Goal: Task Accomplishment & Management: Use online tool/utility

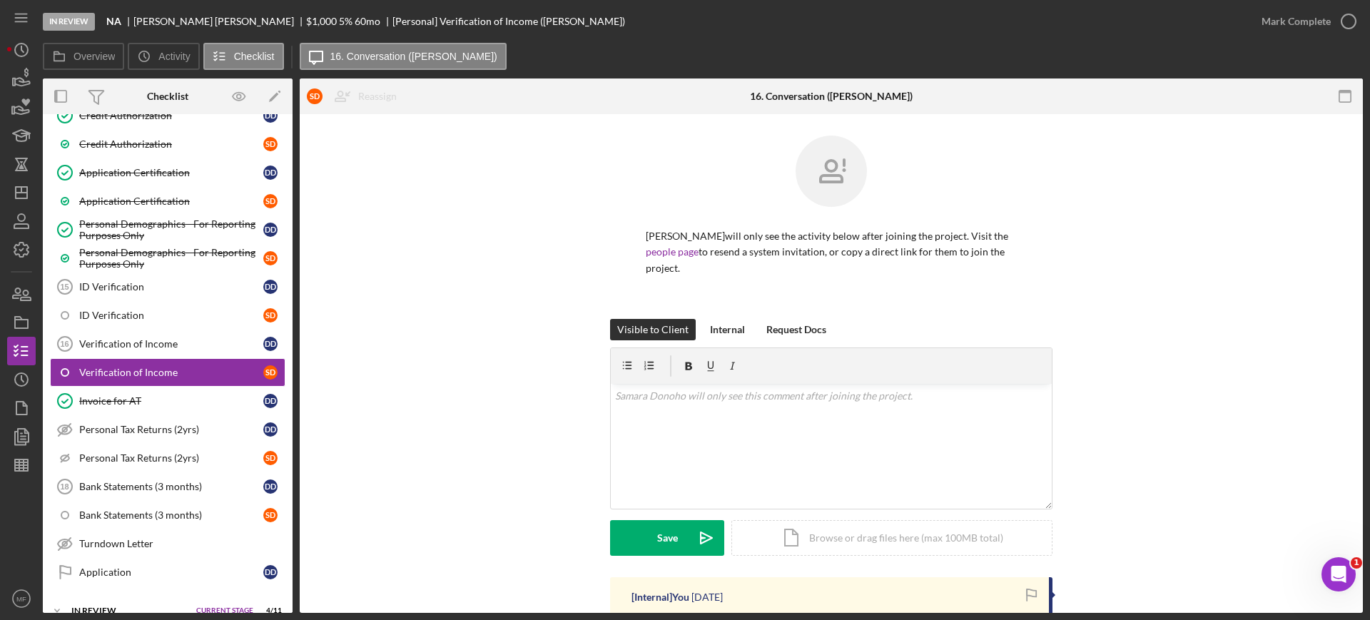
scroll to position [632, 0]
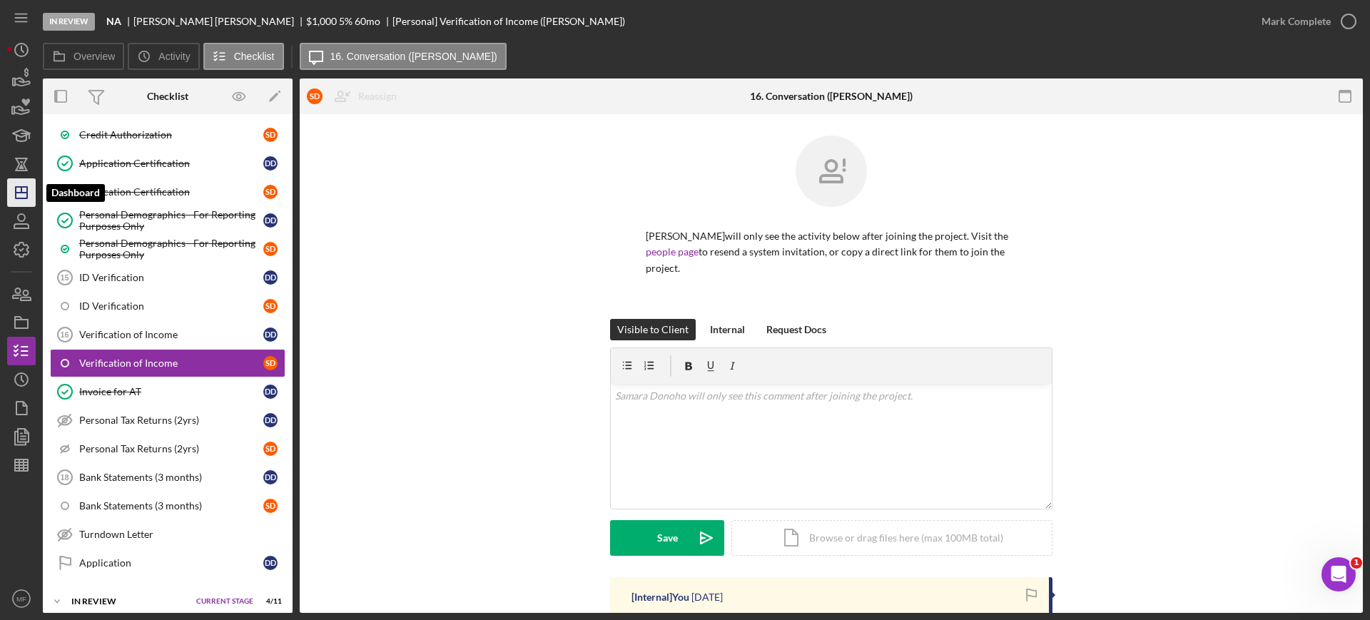
click at [25, 187] on polygon "button" at bounding box center [21, 192] width 11 height 11
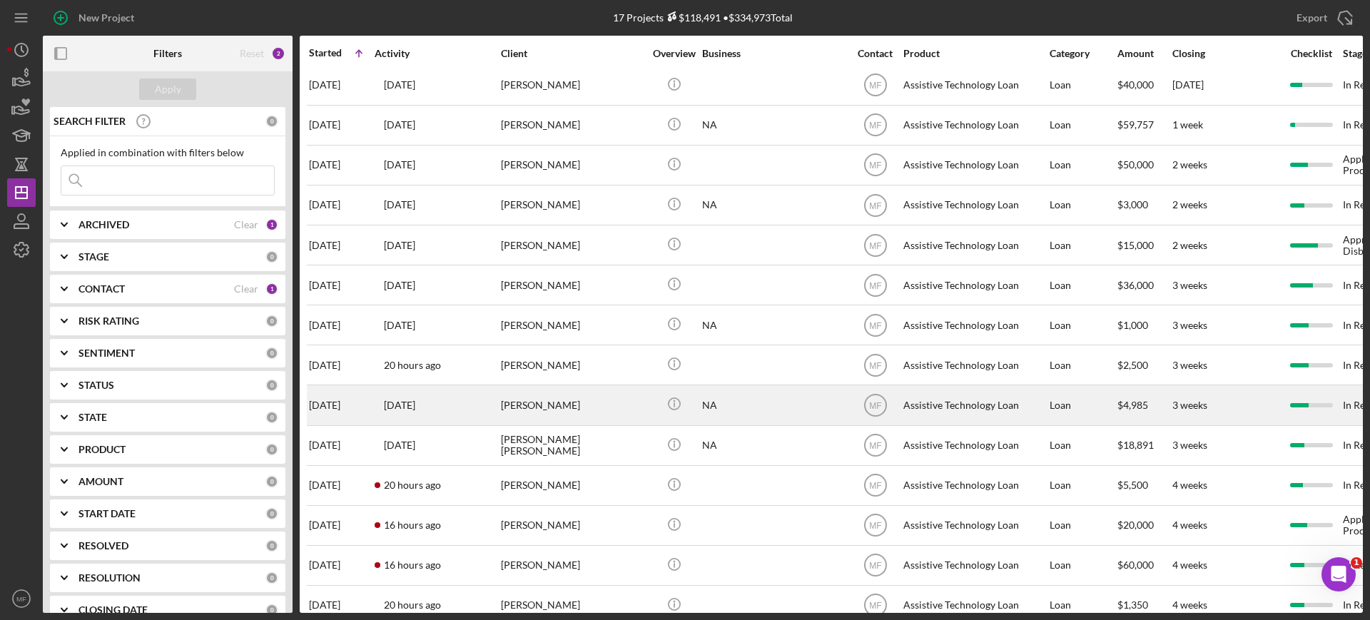
scroll to position [160, 0]
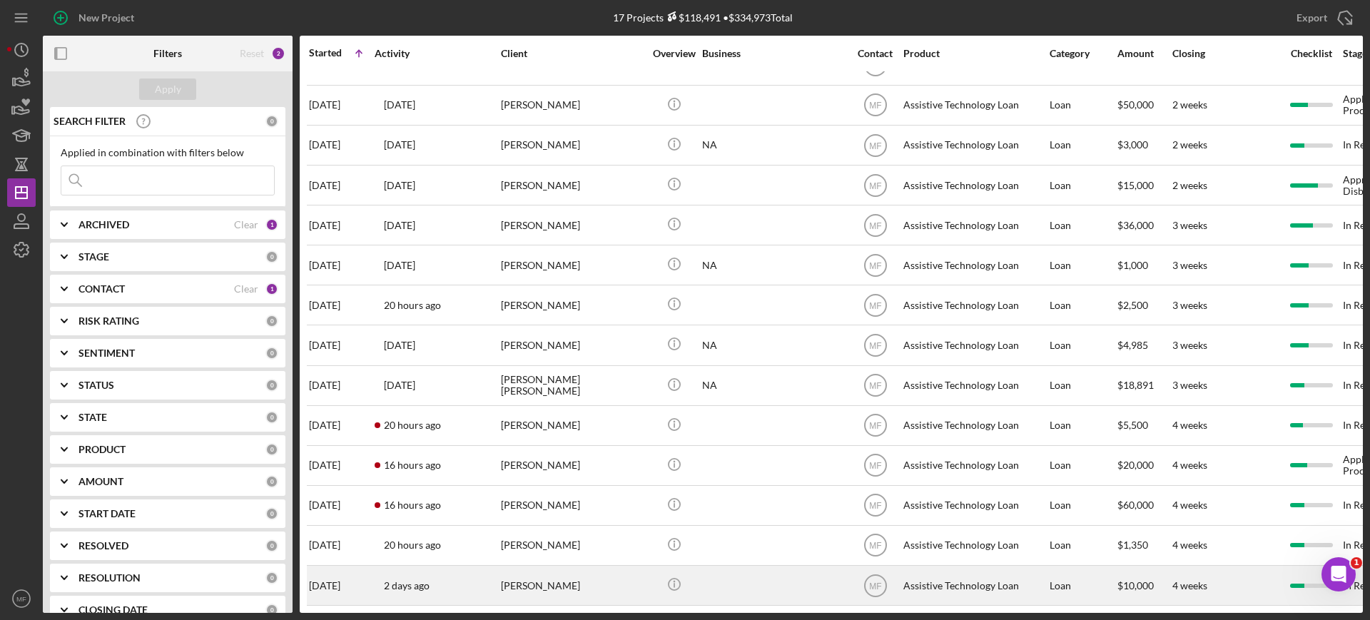
click at [565, 578] on div "Kiana Olheiser" at bounding box center [572, 585] width 143 height 38
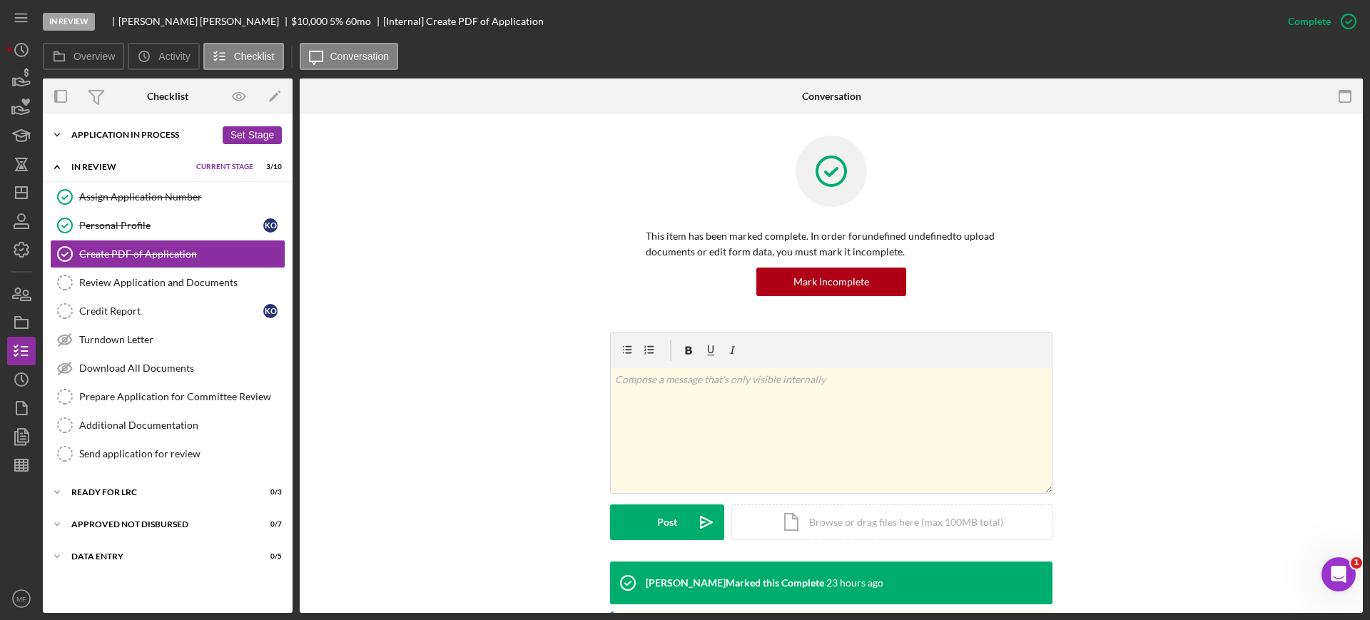
click at [163, 136] on div "Application In Process" at bounding box center [143, 135] width 144 height 9
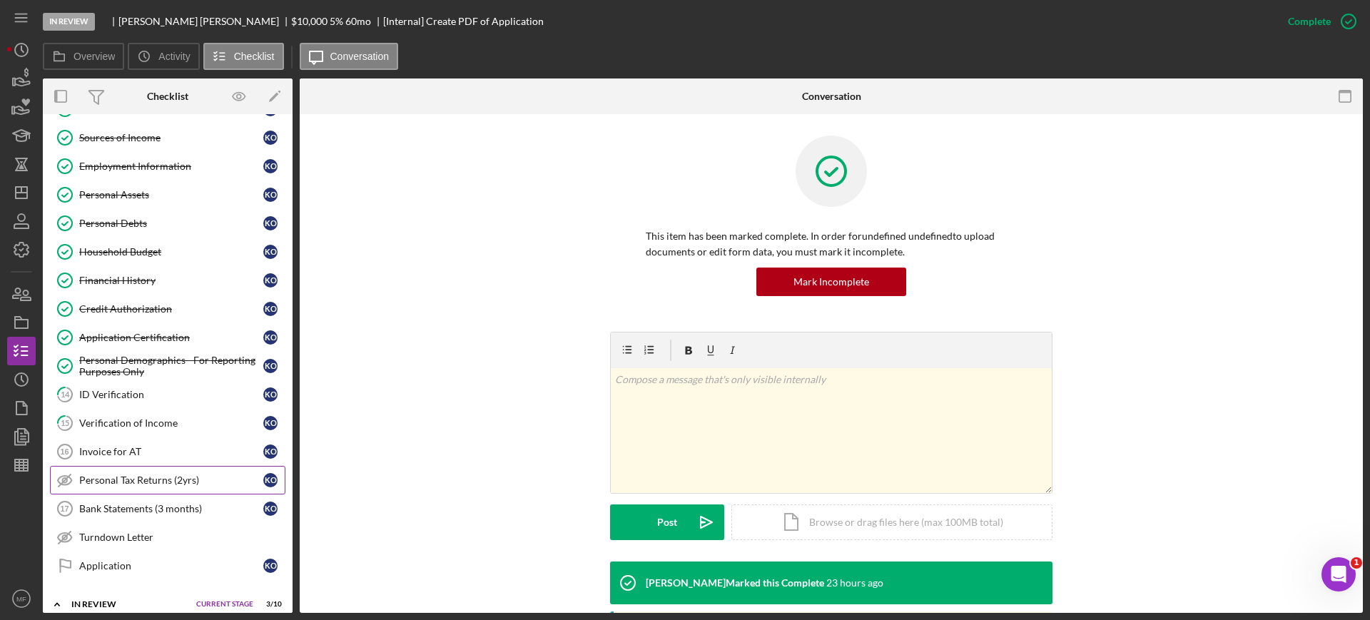
scroll to position [268, 0]
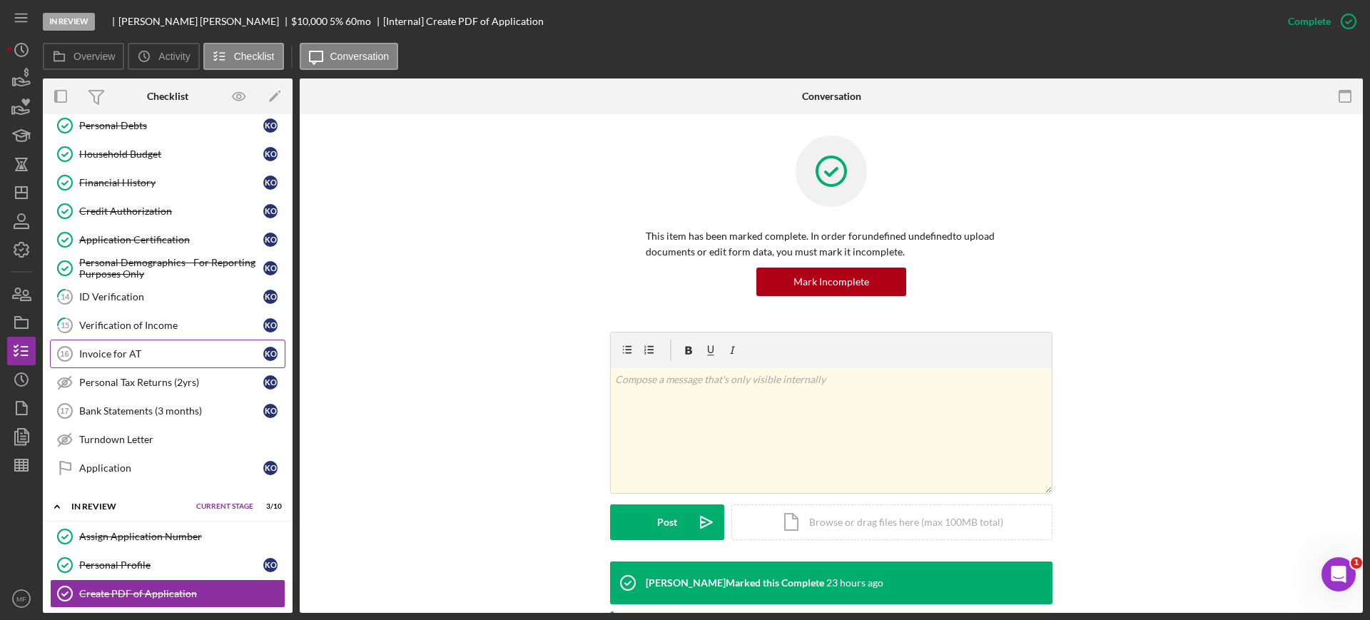
click at [133, 354] on div "Invoice for AT" at bounding box center [171, 353] width 184 height 11
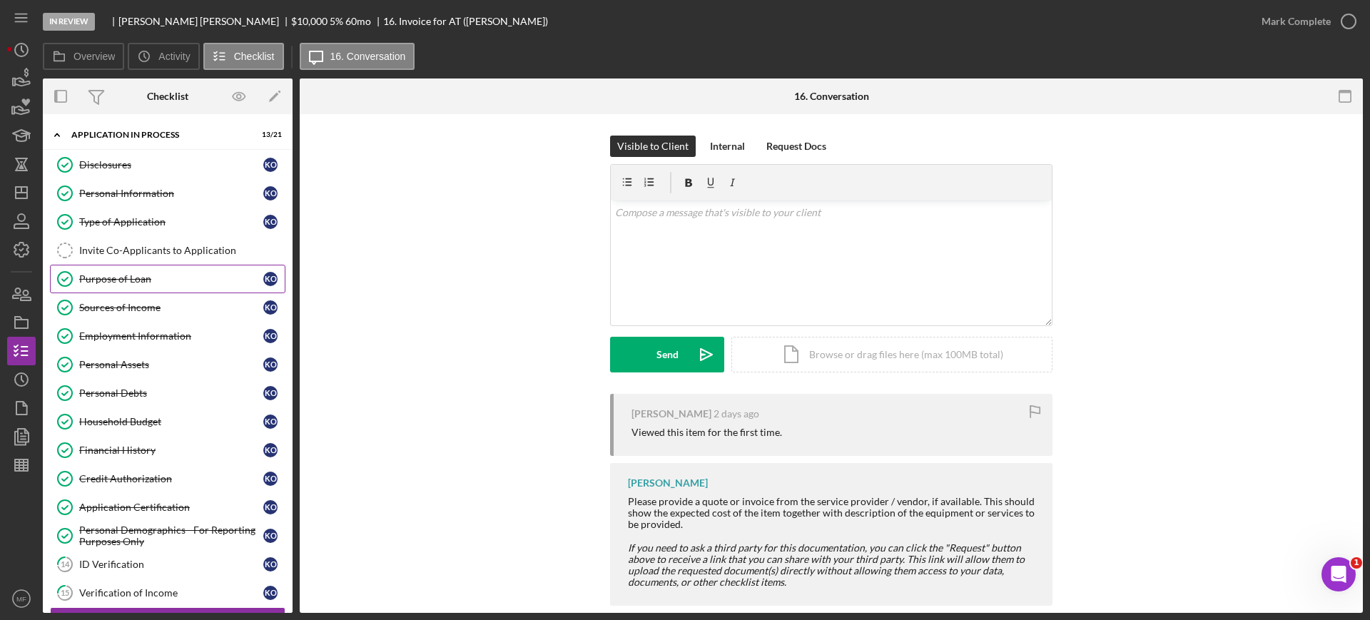
click at [132, 268] on link "Purpose of Loan Purpose of Loan K O" at bounding box center [167, 279] width 235 height 29
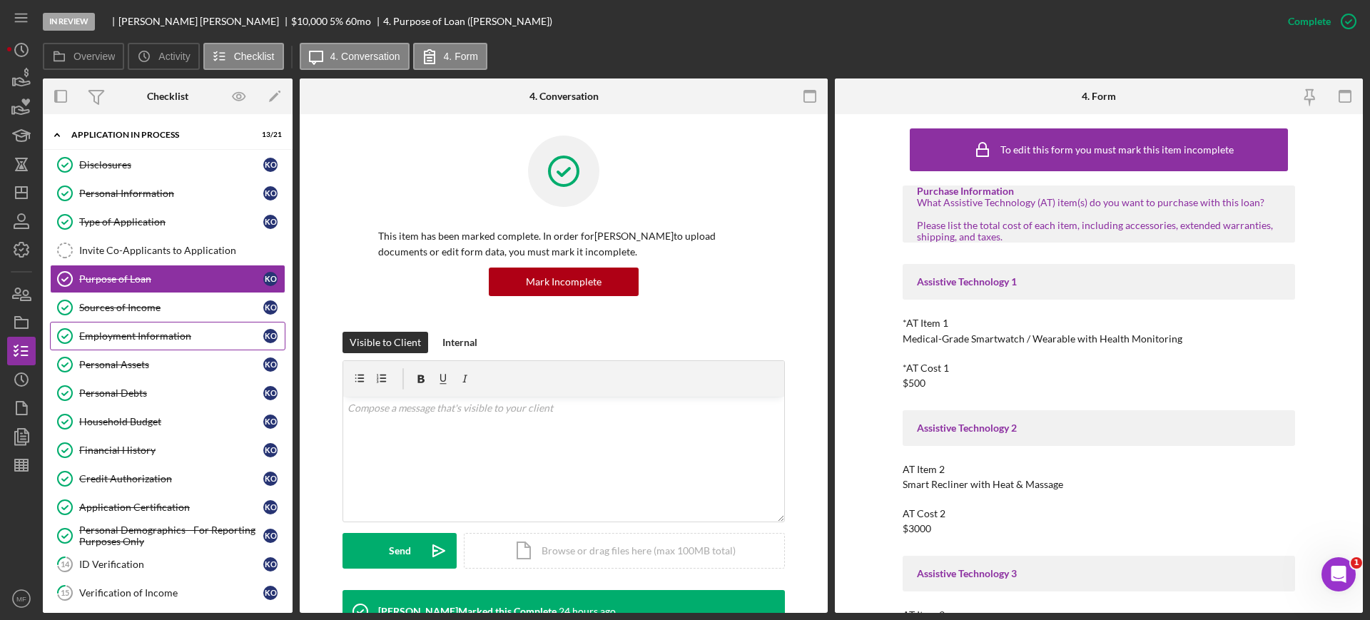
click at [143, 332] on div "Employment Information" at bounding box center [171, 335] width 184 height 11
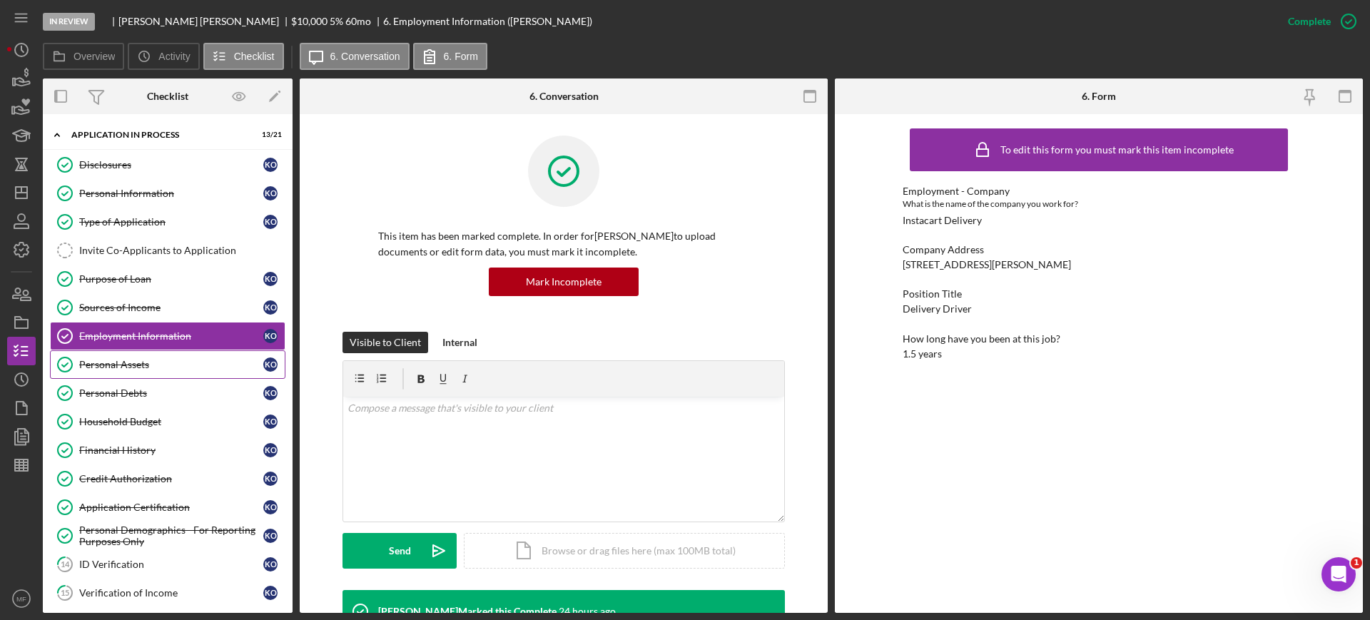
click at [108, 363] on div "Personal Assets" at bounding box center [171, 364] width 184 height 11
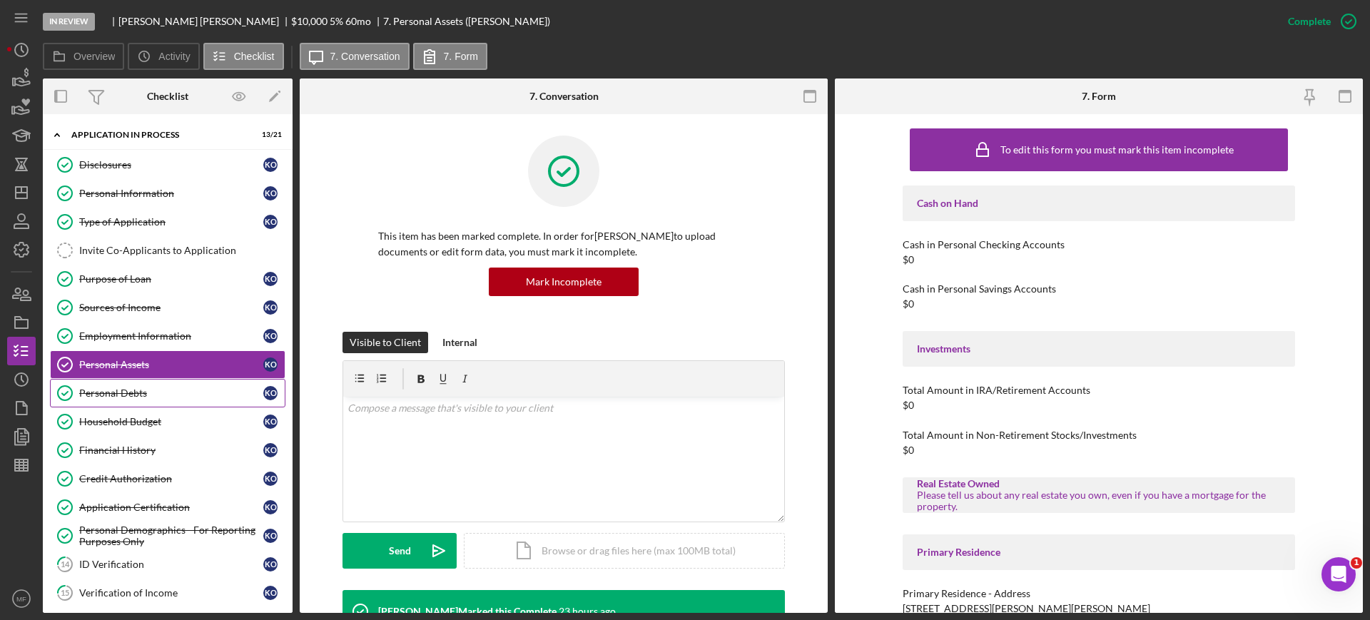
click at [120, 395] on div "Personal Debts" at bounding box center [171, 392] width 184 height 11
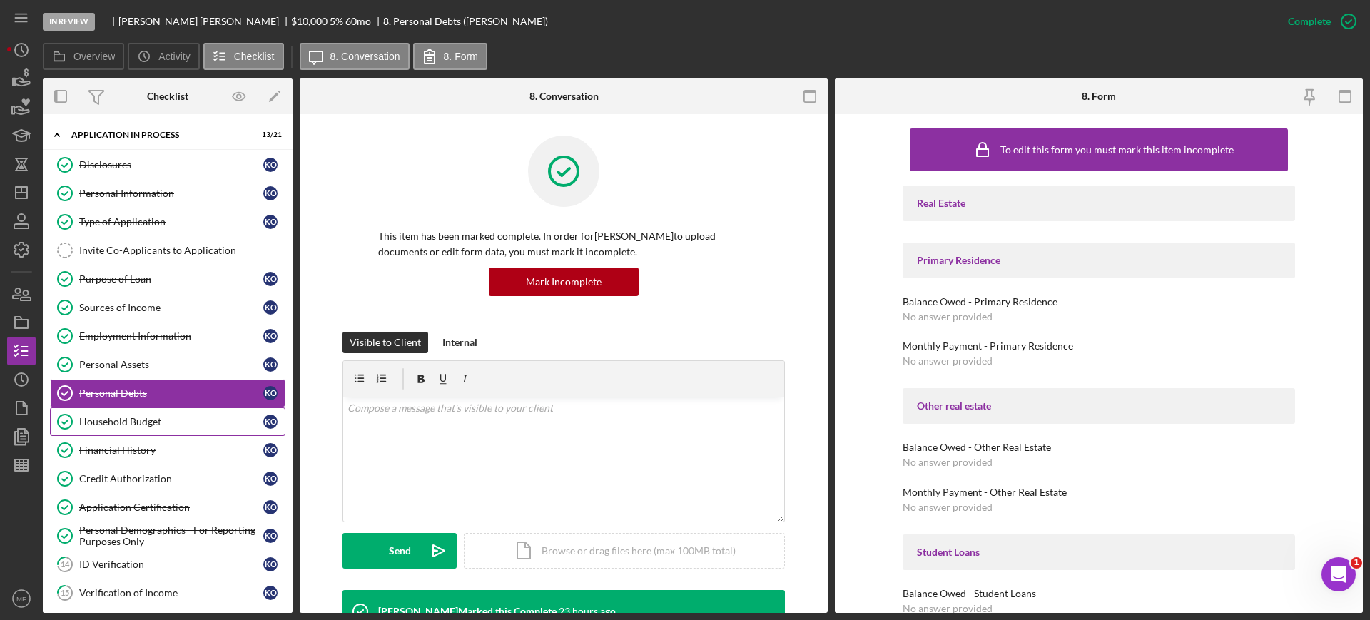
click at [135, 420] on div "Household Budget" at bounding box center [171, 421] width 184 height 11
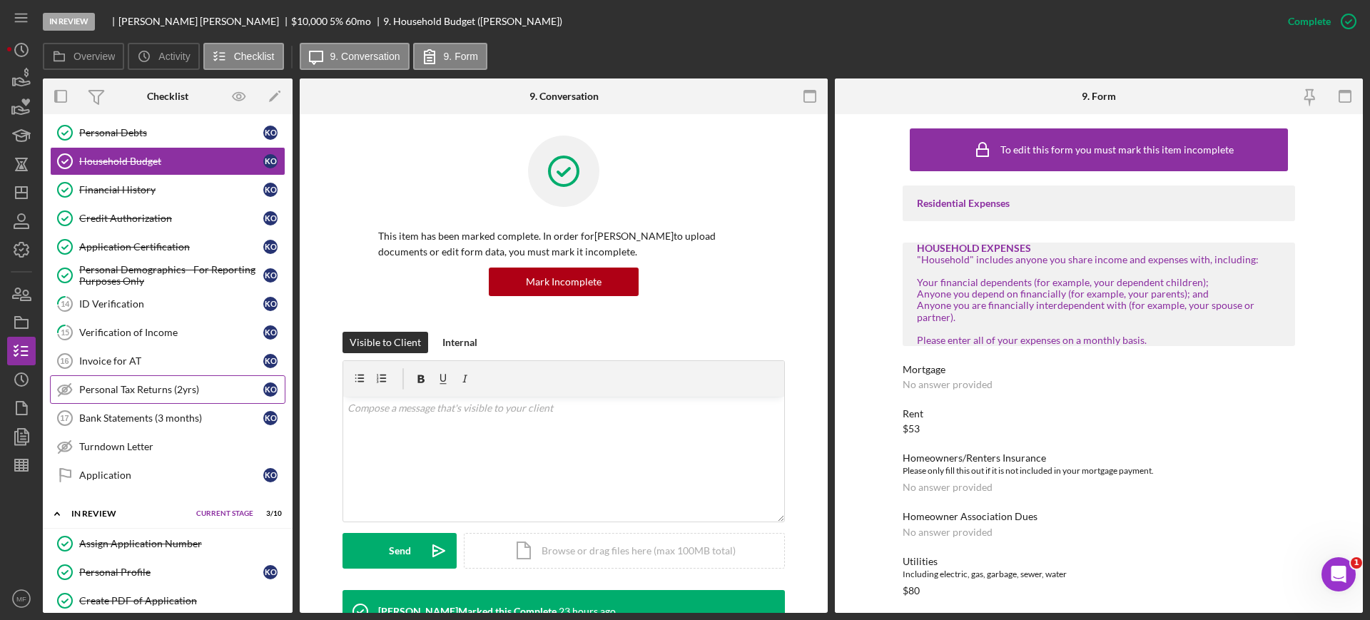
scroll to position [268, 0]
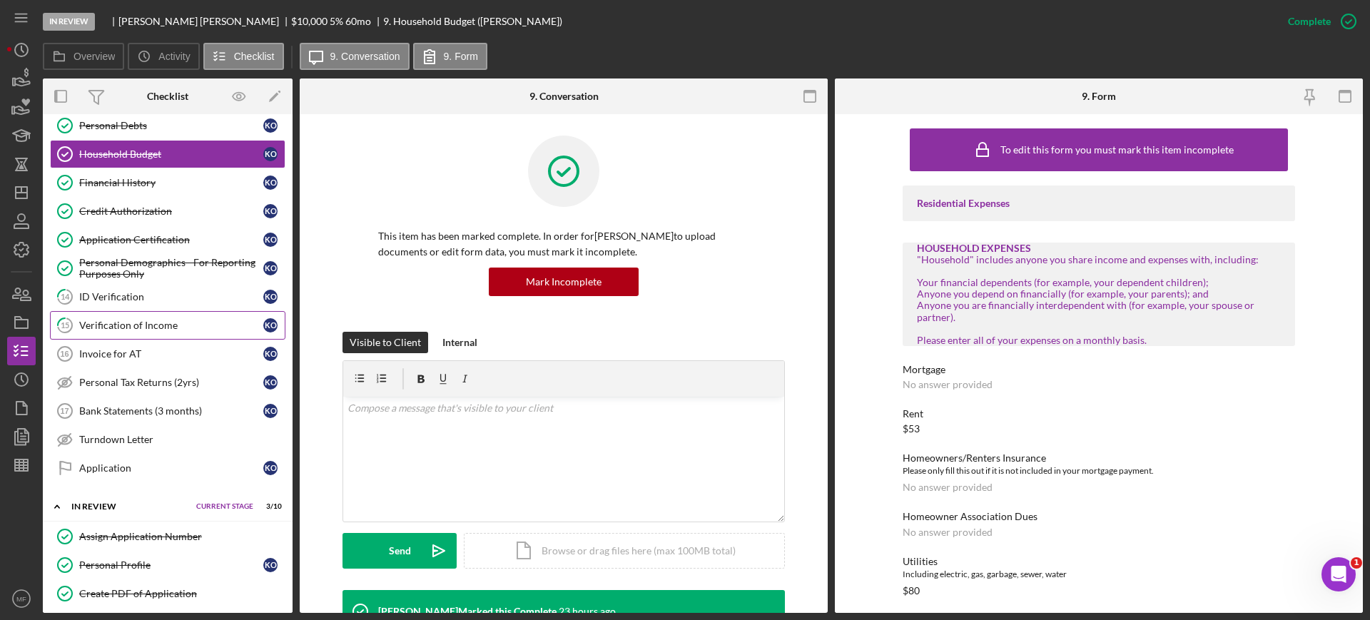
click at [139, 327] on div "Verification of Income" at bounding box center [171, 325] width 184 height 11
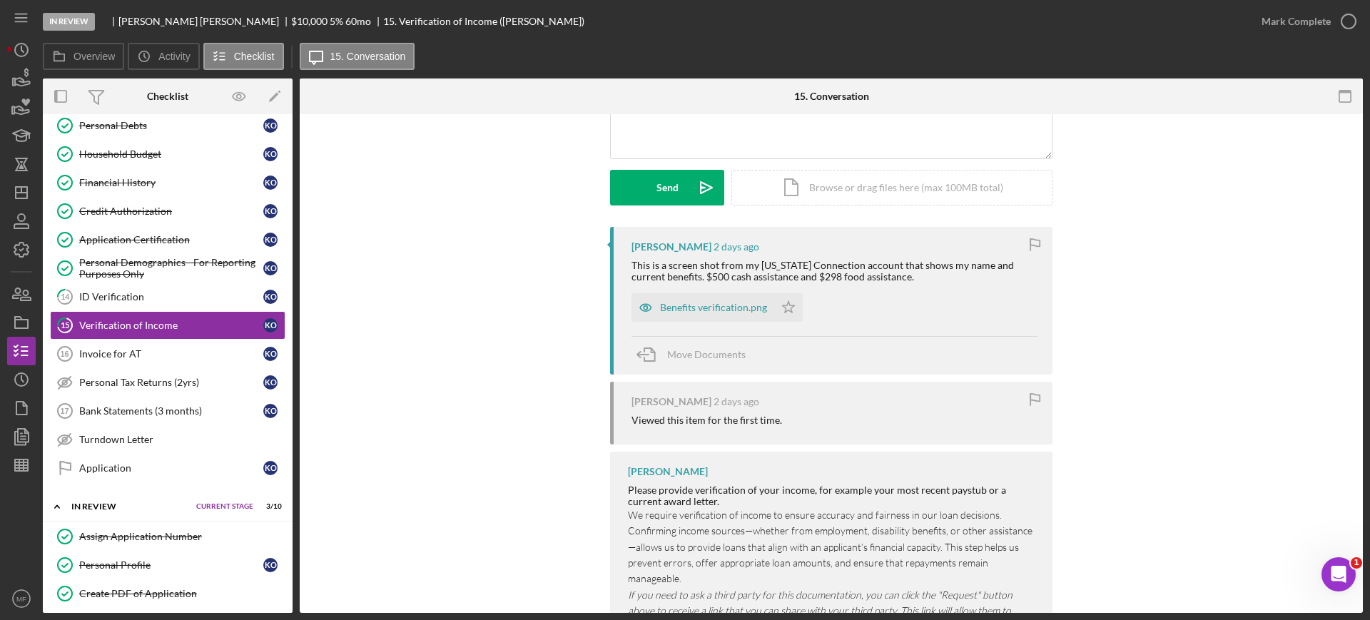
scroll to position [235, 0]
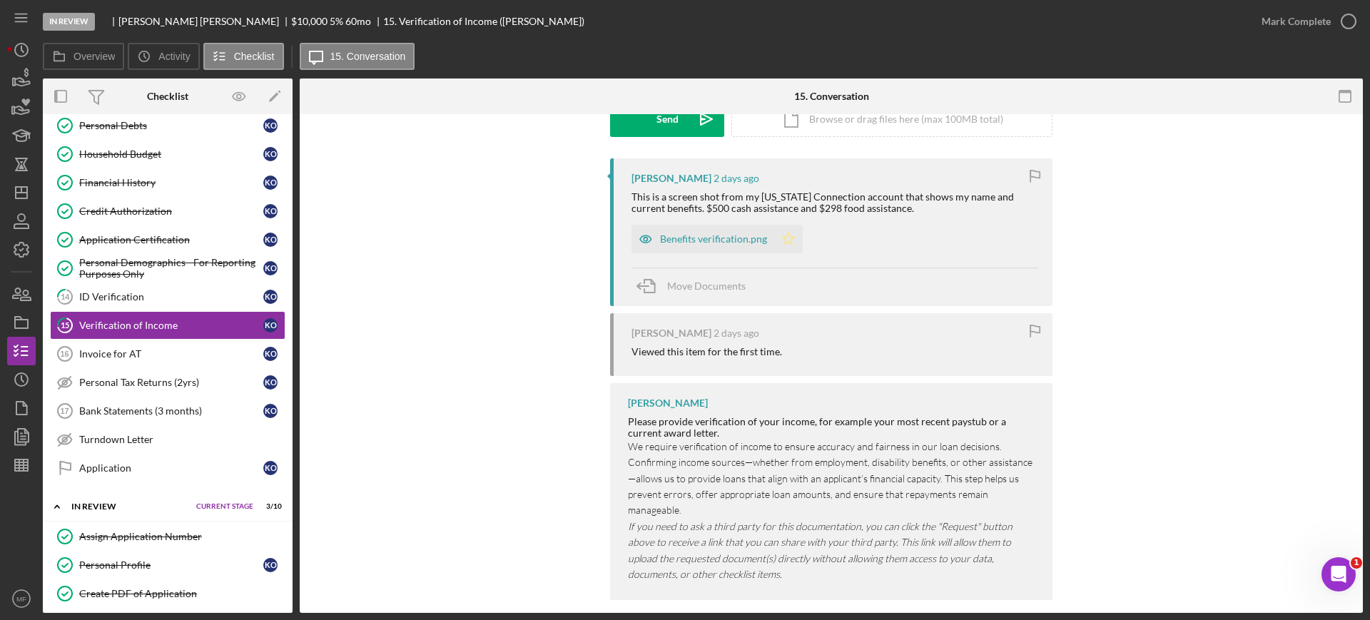
click at [787, 242] on polygon "button" at bounding box center [789, 238] width 12 height 11
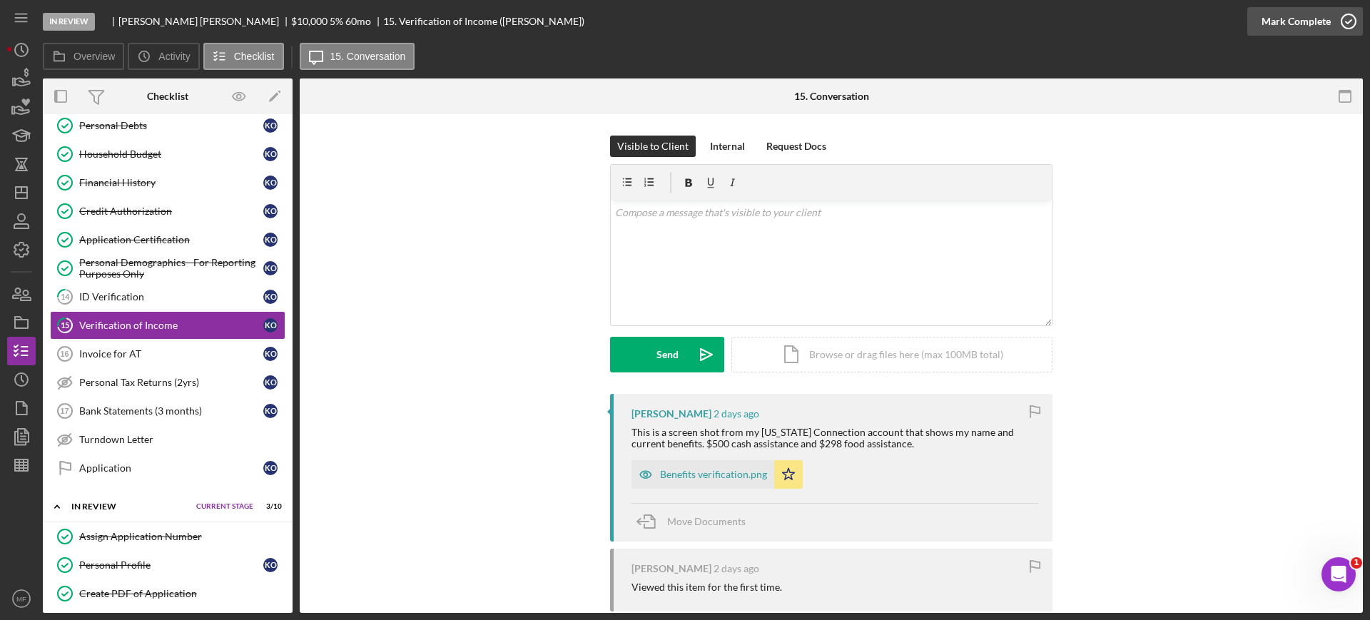
click at [1317, 26] on div "Mark Complete" at bounding box center [1295, 21] width 69 height 29
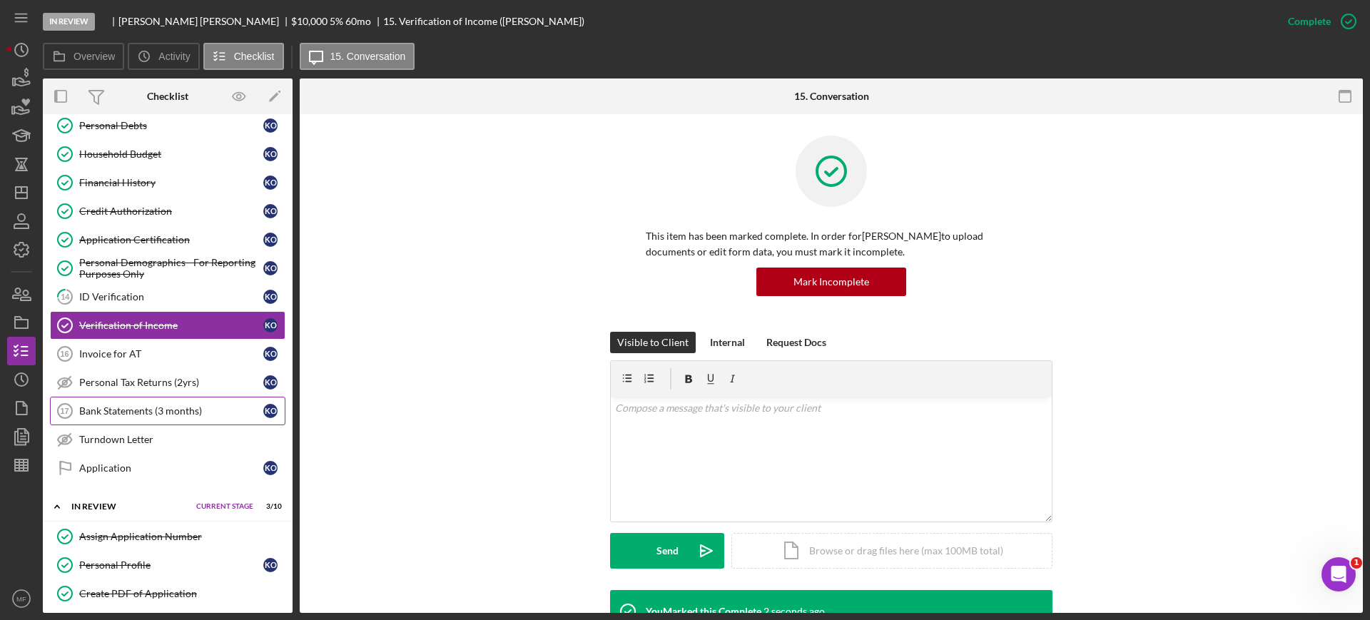
click at [143, 415] on div "Bank Statements (3 months)" at bounding box center [171, 410] width 184 height 11
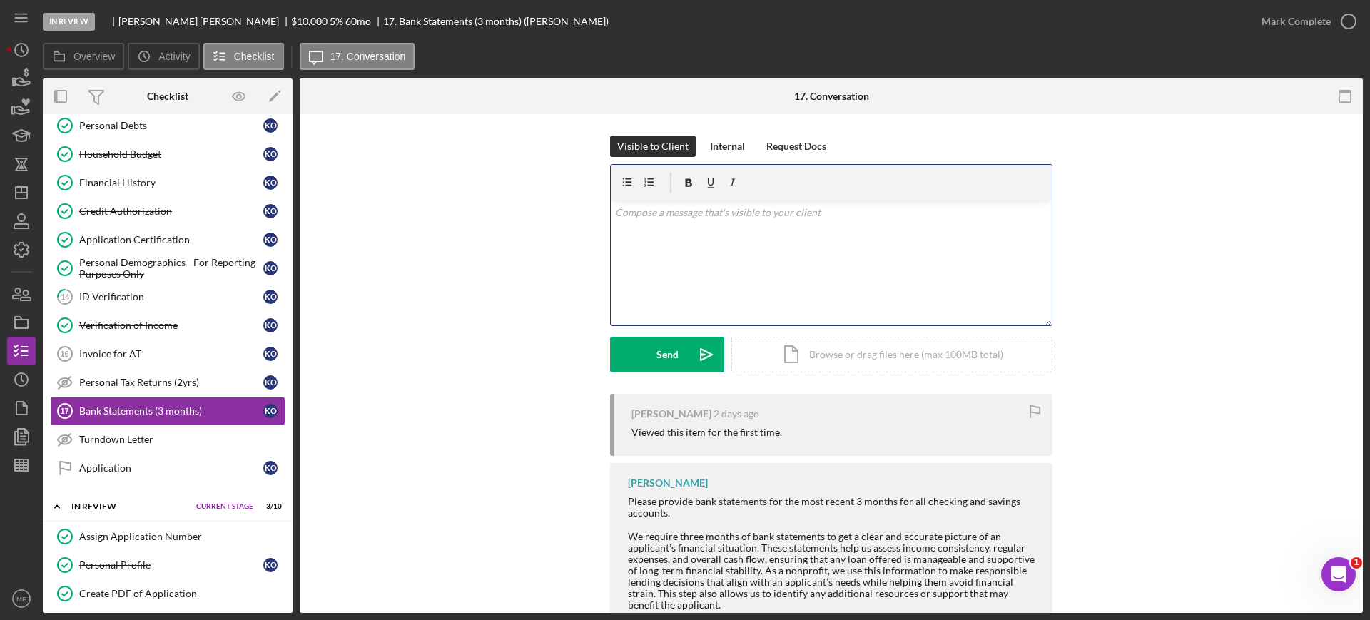
click at [678, 215] on p at bounding box center [831, 213] width 433 height 16
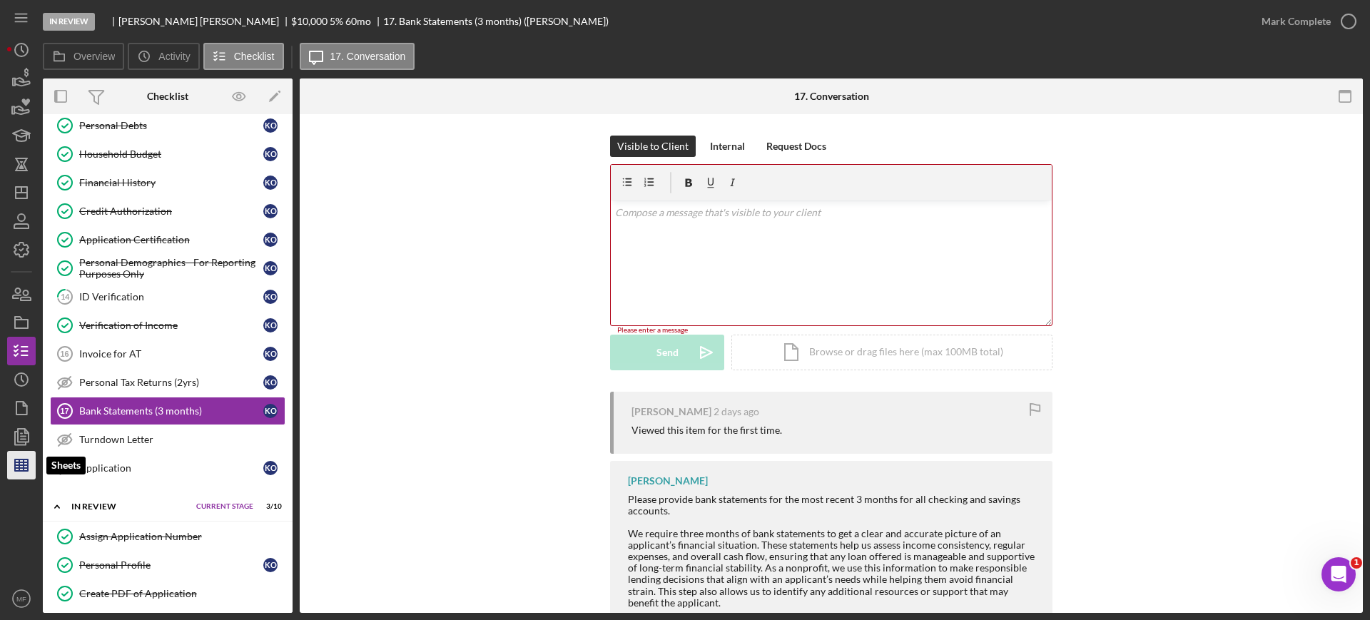
click at [15, 469] on polygon "button" at bounding box center [21, 464] width 13 height 11
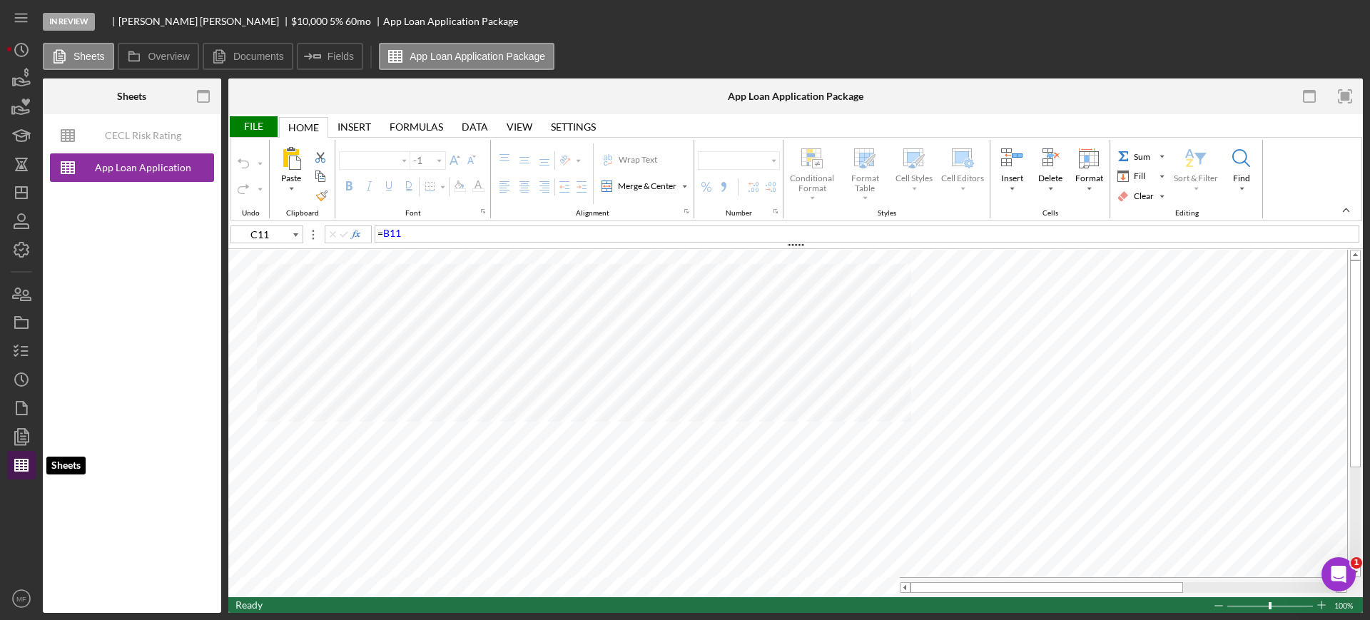
type input "Arial"
type input "10"
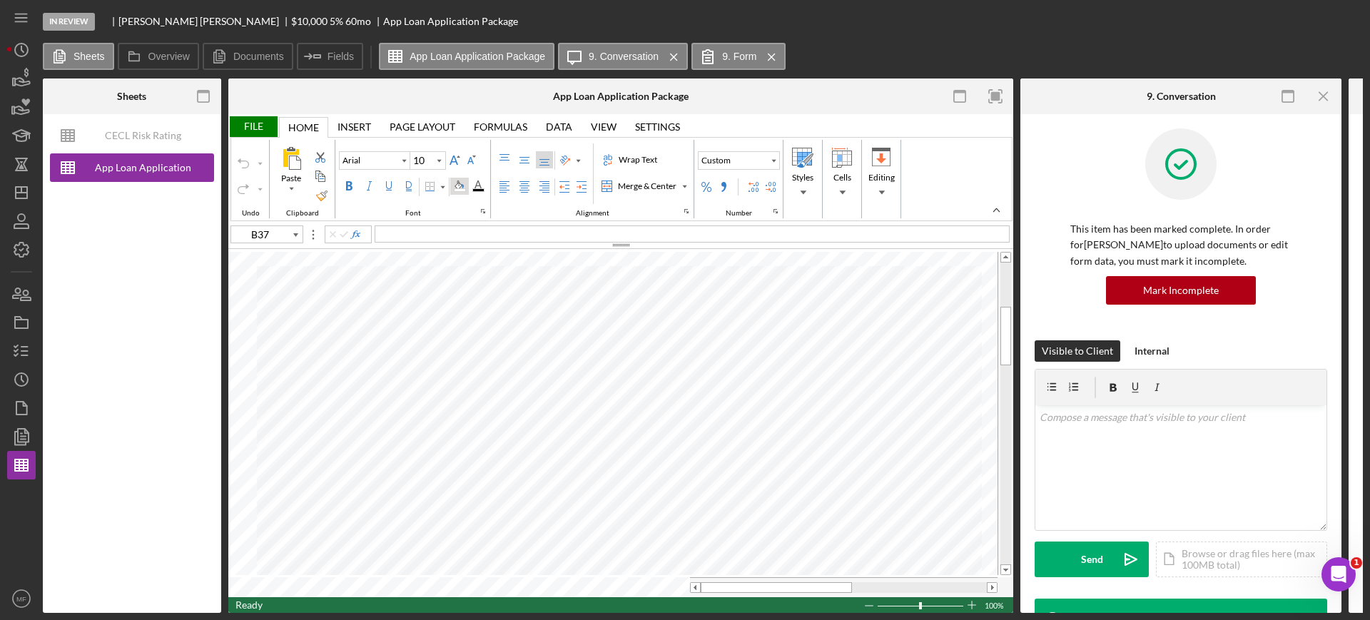
click at [459, 191] on div "Background Color" at bounding box center [459, 186] width 19 height 17
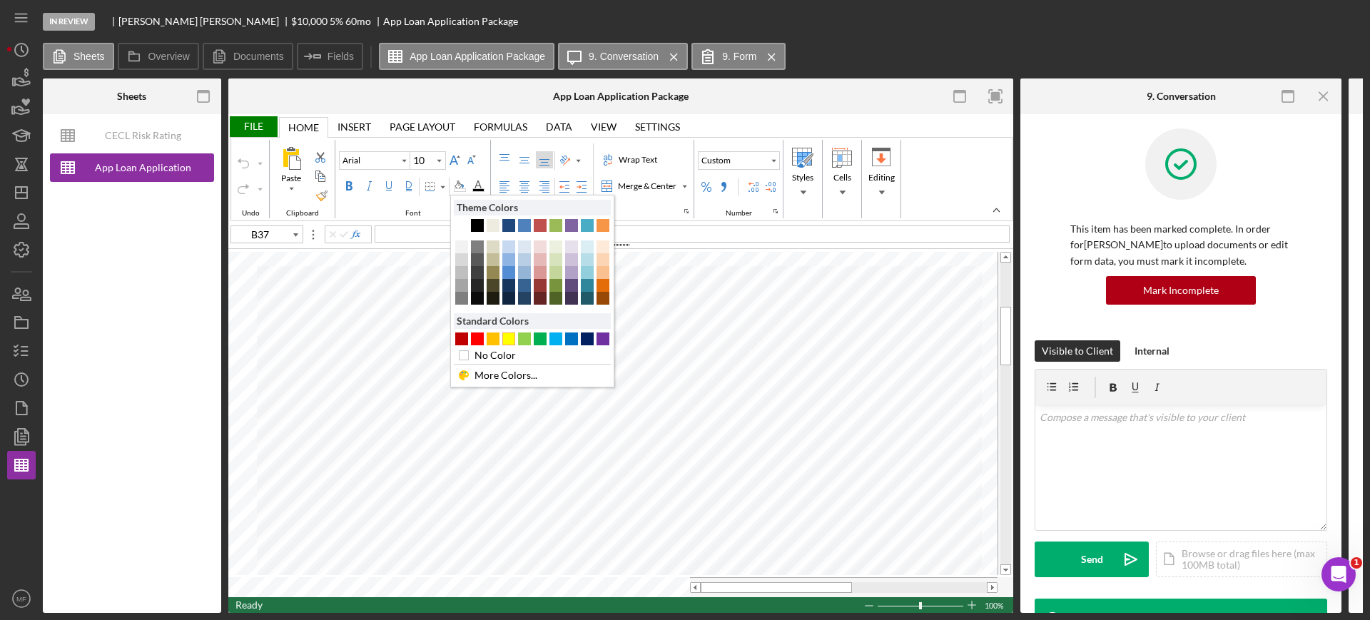
click at [510, 337] on div "#FFFF00" at bounding box center [508, 338] width 13 height 13
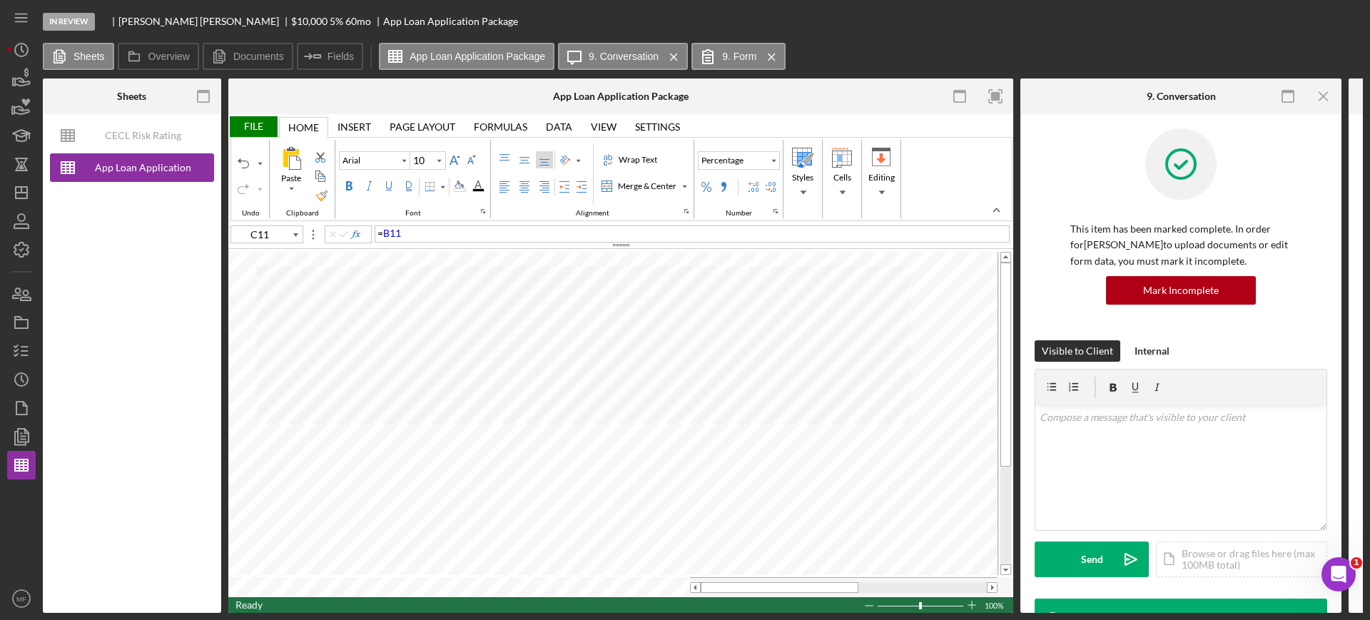
type input "D17"
type input "Calibri"
type input "11"
type input "E35"
type input "Arial"
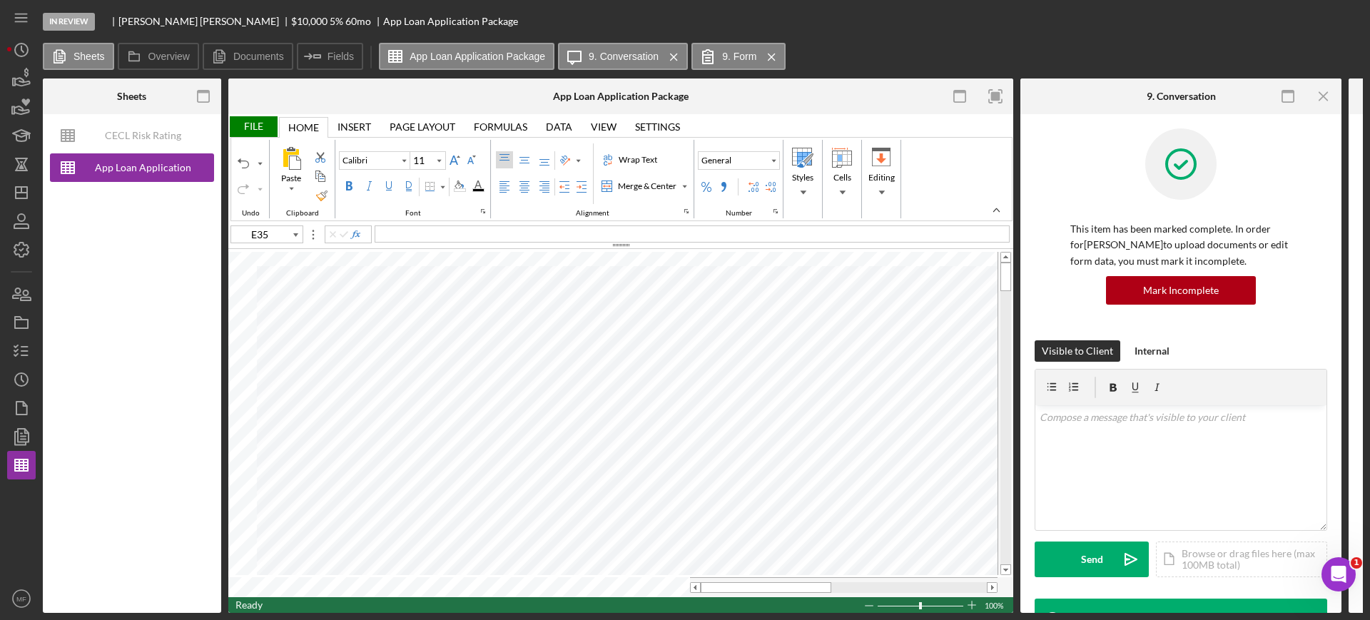
type input "10"
click at [255, 123] on div "File" at bounding box center [252, 126] width 49 height 21
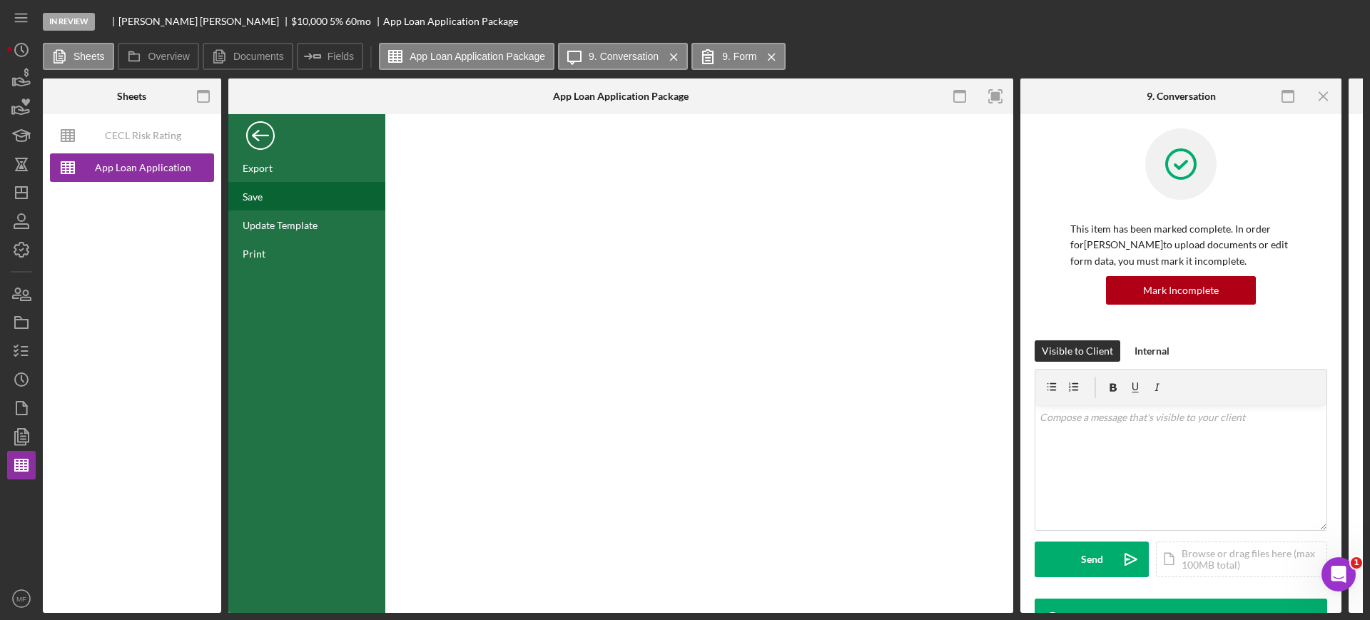
click at [268, 197] on div "Save" at bounding box center [306, 196] width 157 height 29
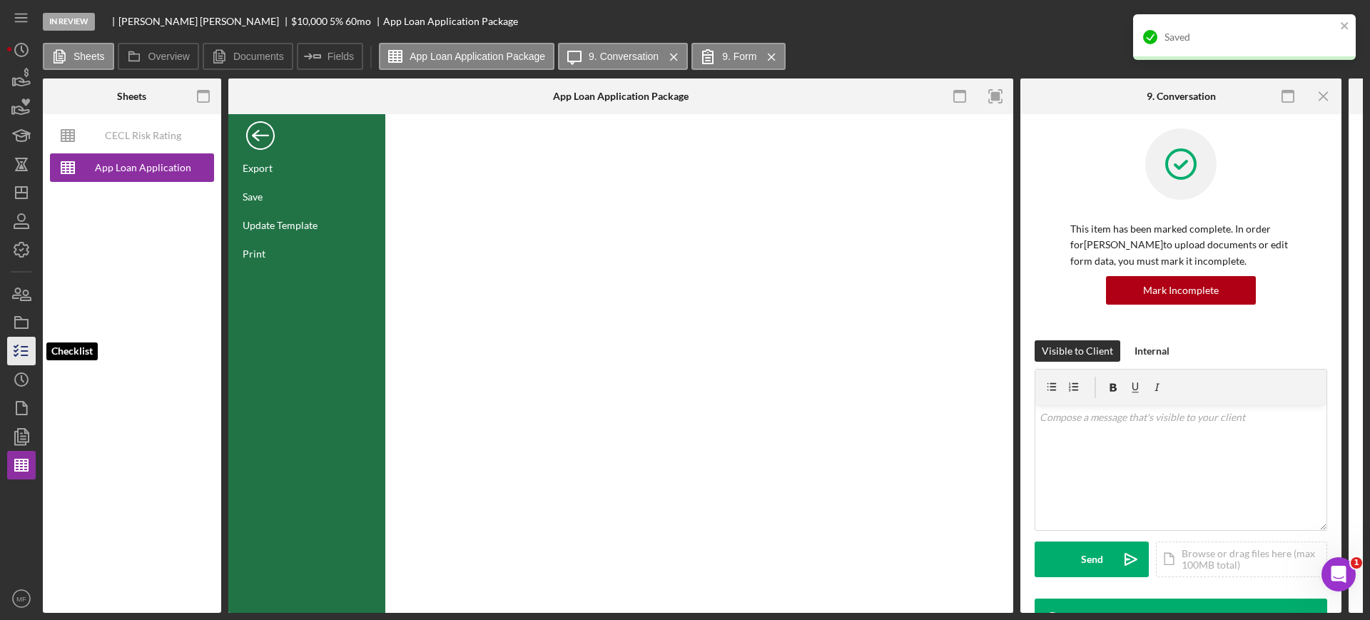
click at [16, 350] on icon "button" at bounding box center [22, 351] width 36 height 36
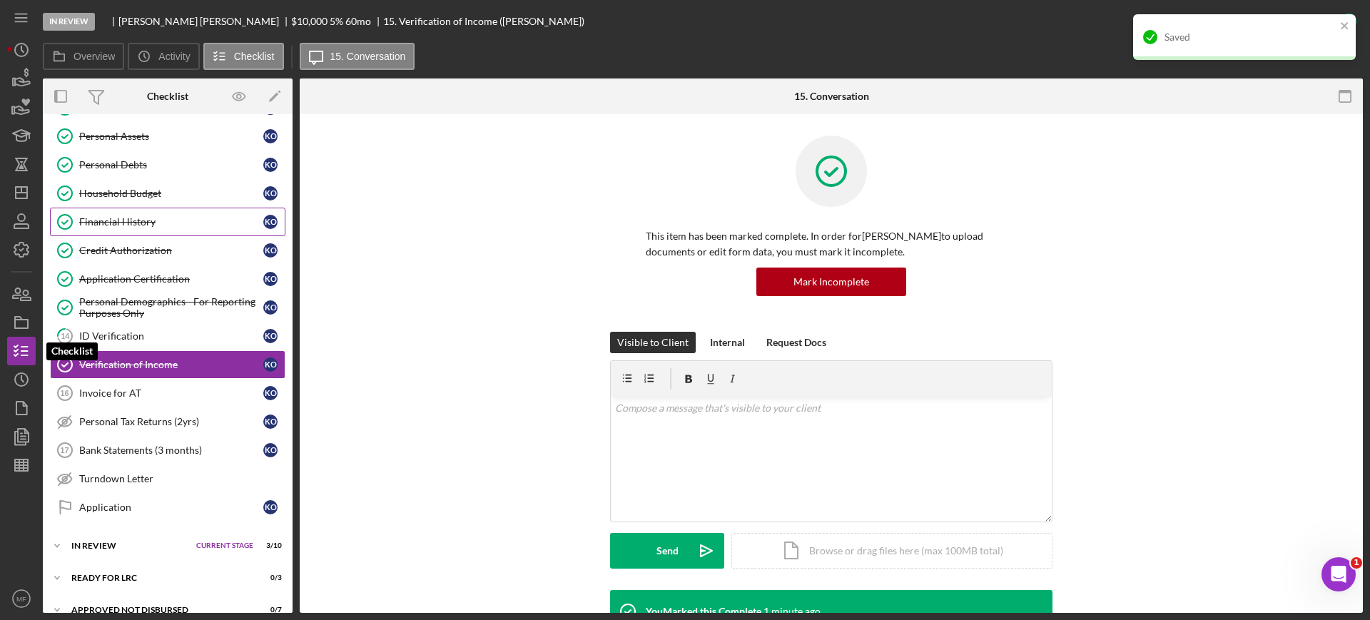
scroll to position [229, 0]
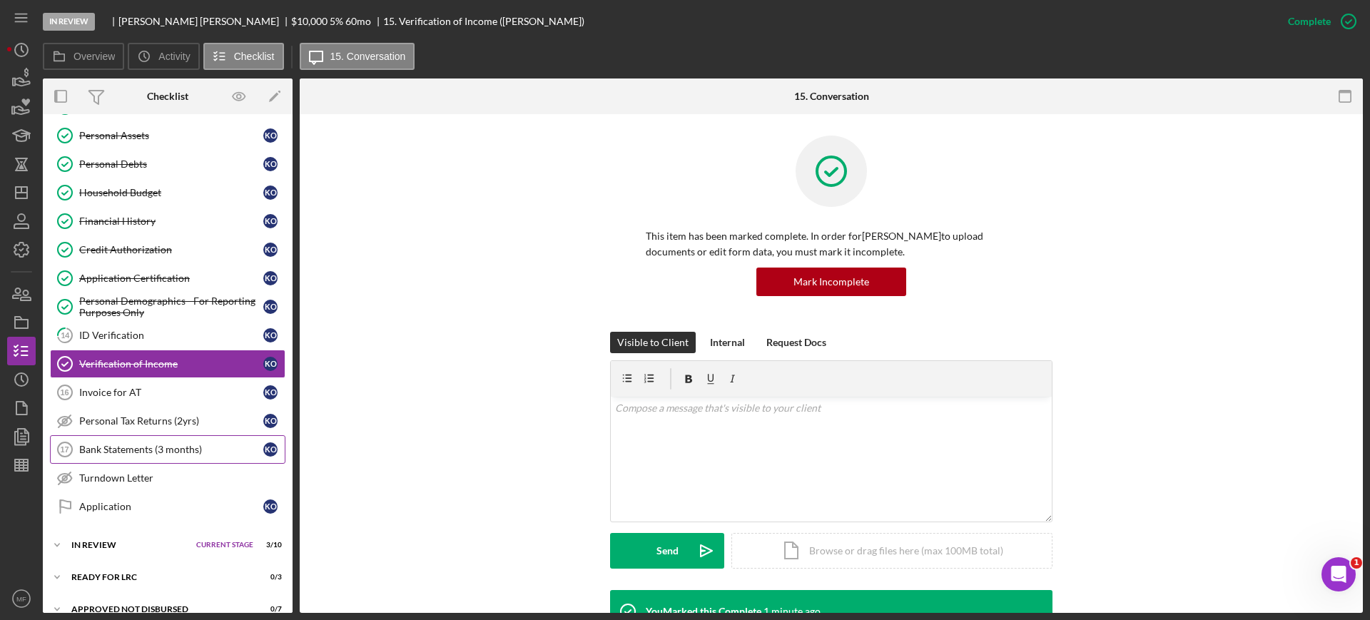
click at [154, 442] on link "Bank Statements (3 months) 17 Bank Statements (3 months) K O" at bounding box center [167, 449] width 235 height 29
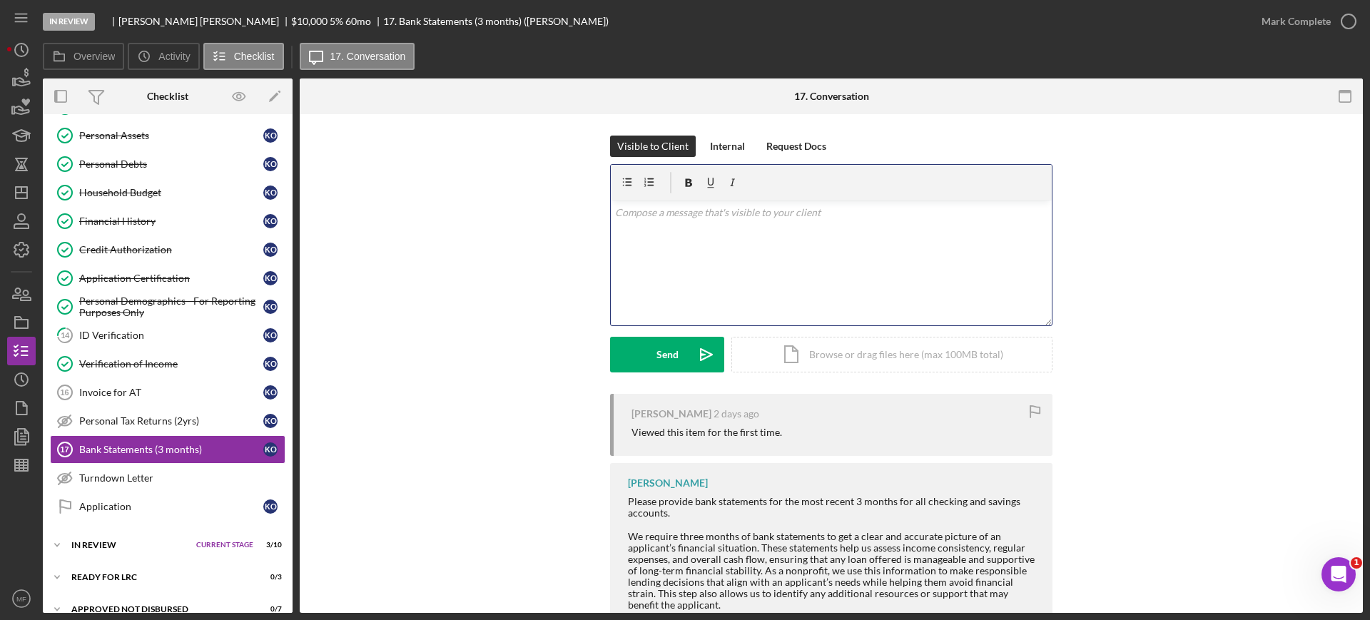
click at [718, 220] on div "v Color teal Color pink Remove color Add row above Add row below Add column bef…" at bounding box center [831, 262] width 441 height 125
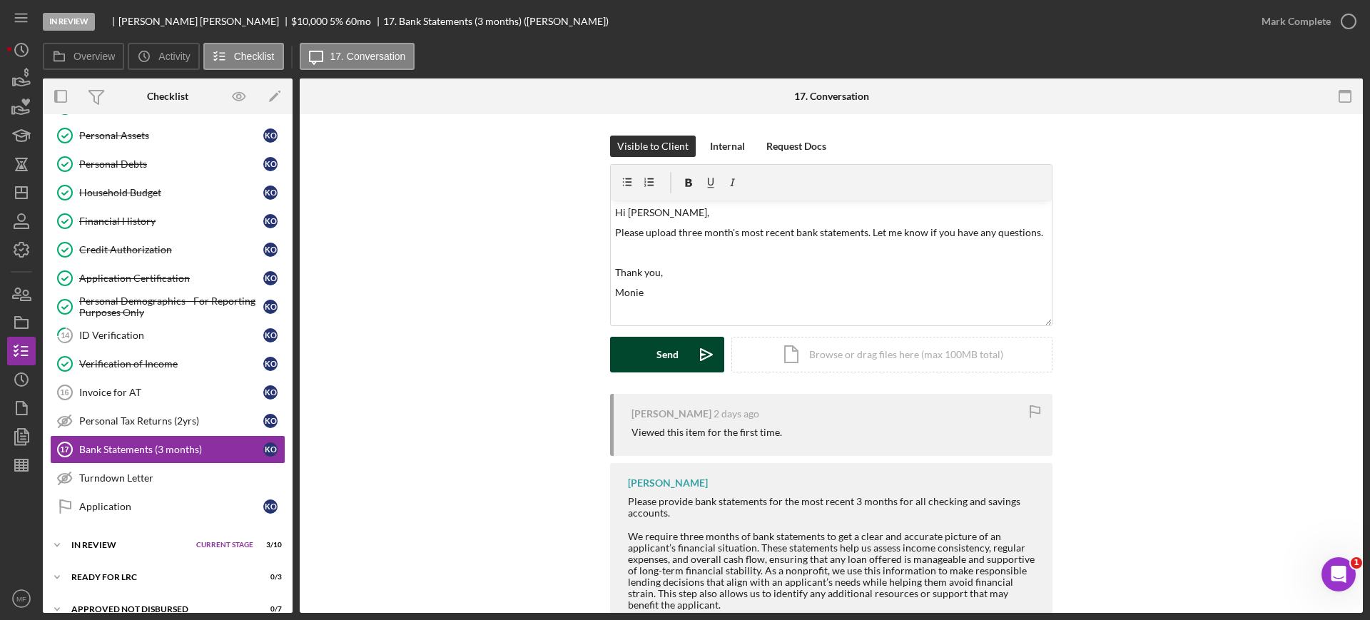
click at [664, 347] on div "Send" at bounding box center [667, 355] width 22 height 36
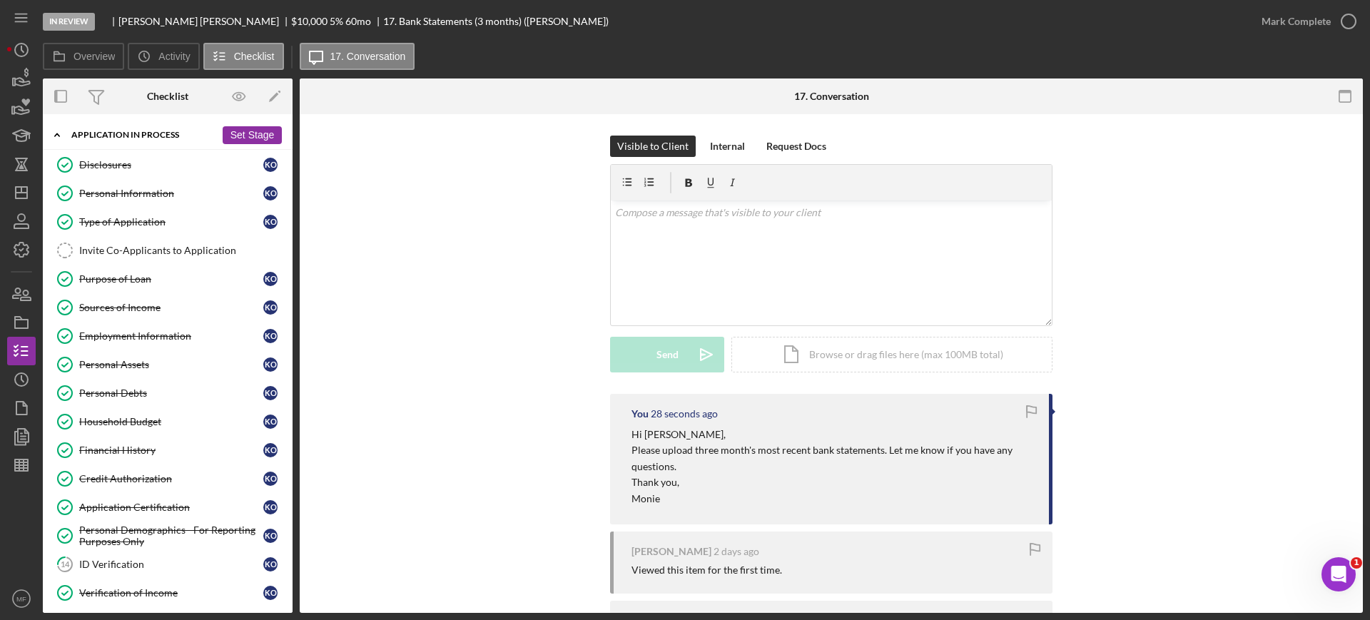
click at [118, 135] on div "Application In Process" at bounding box center [143, 135] width 144 height 9
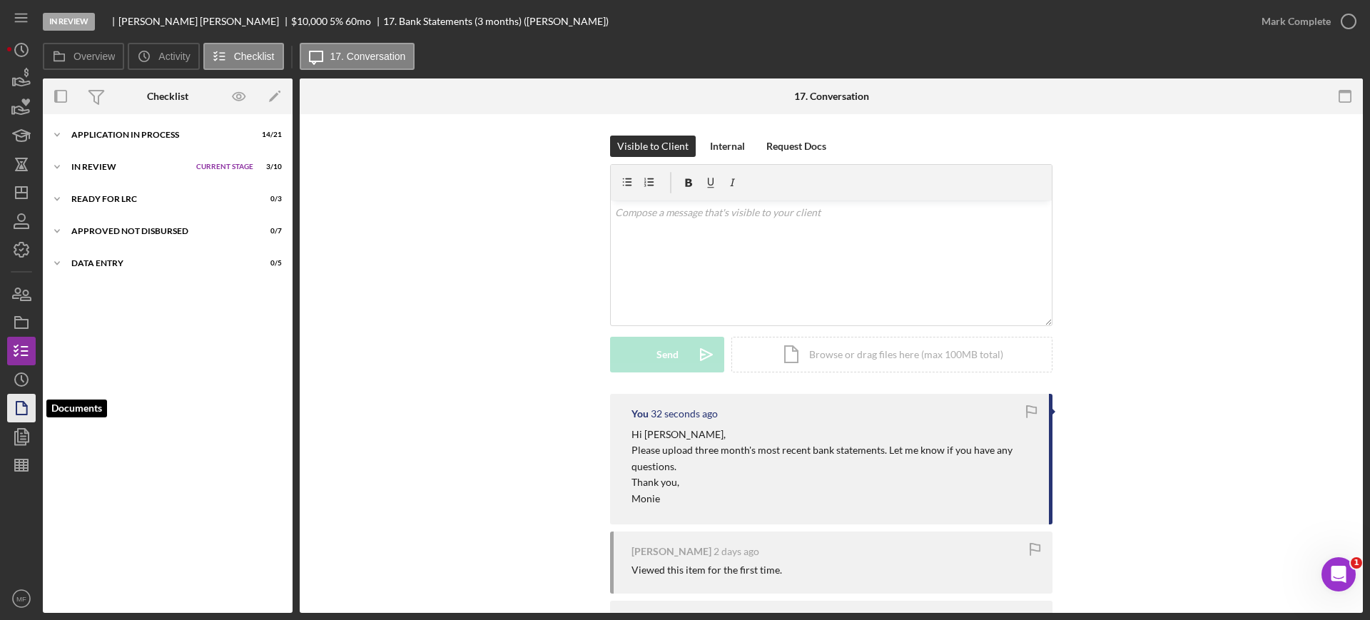
click at [24, 415] on polygon "button" at bounding box center [21, 408] width 11 height 13
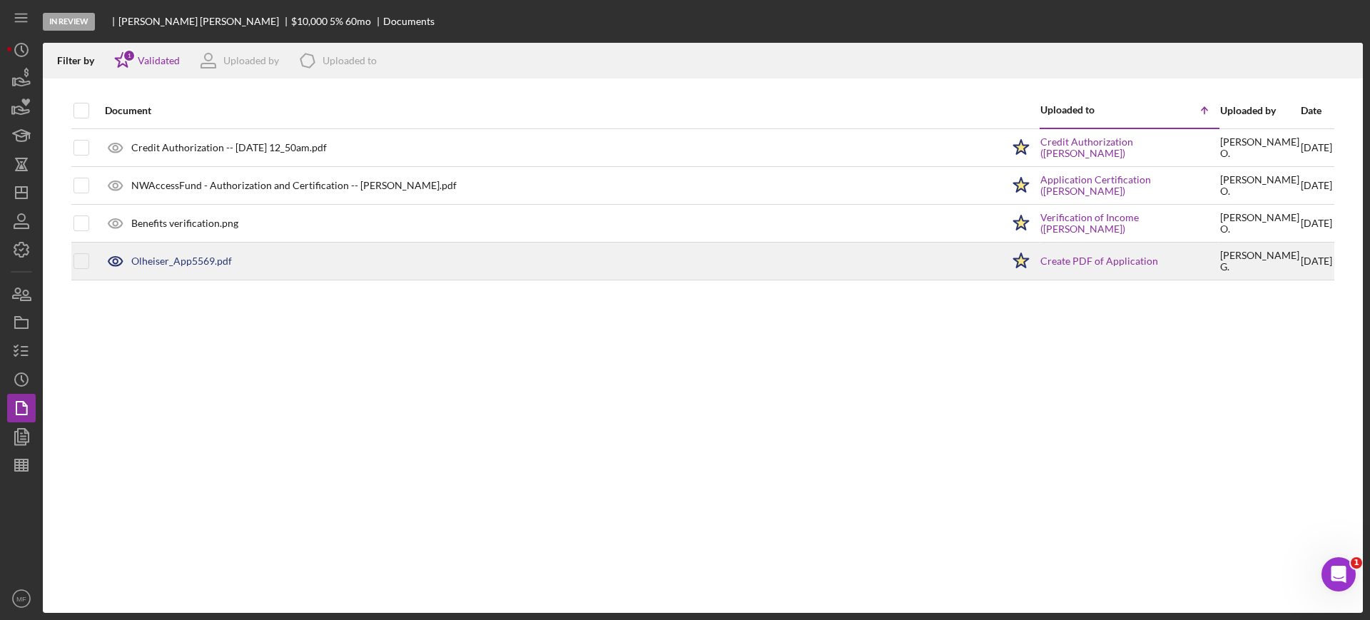
click at [171, 267] on div "Olheiser_App5569.pdf" at bounding box center [550, 261] width 904 height 36
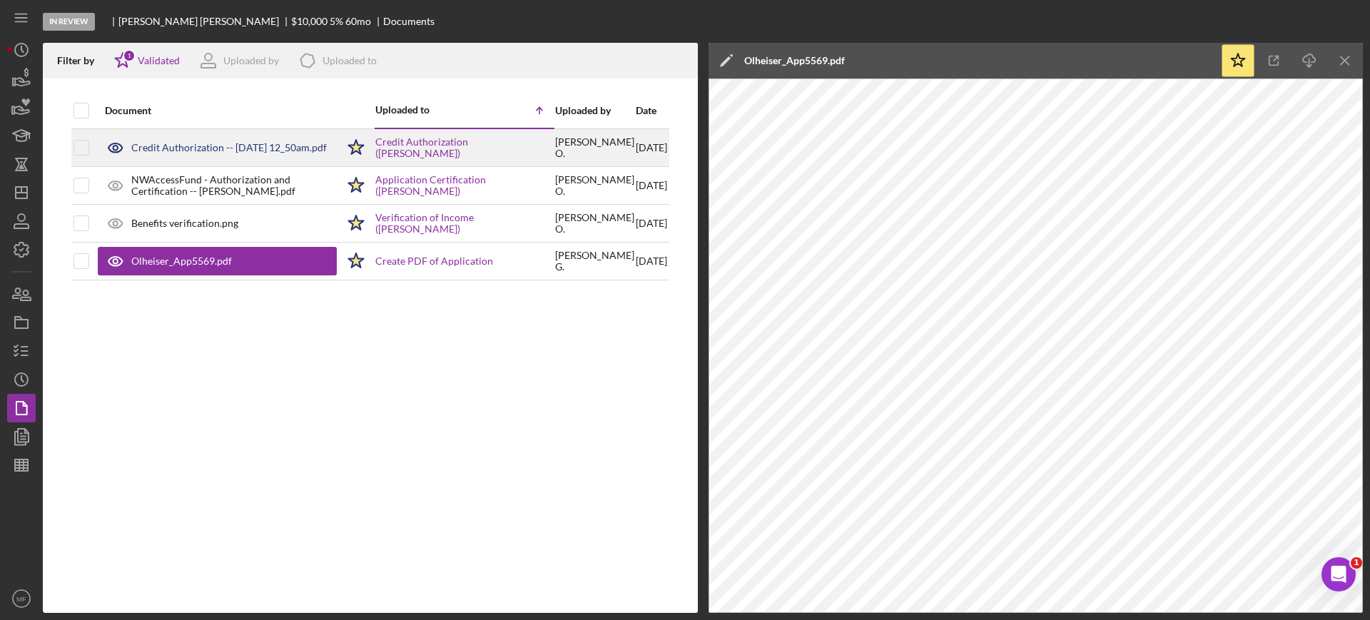
click at [226, 148] on div "Credit Authorization -- 2025-10-05 12_50am.pdf" at bounding box center [228, 147] width 195 height 11
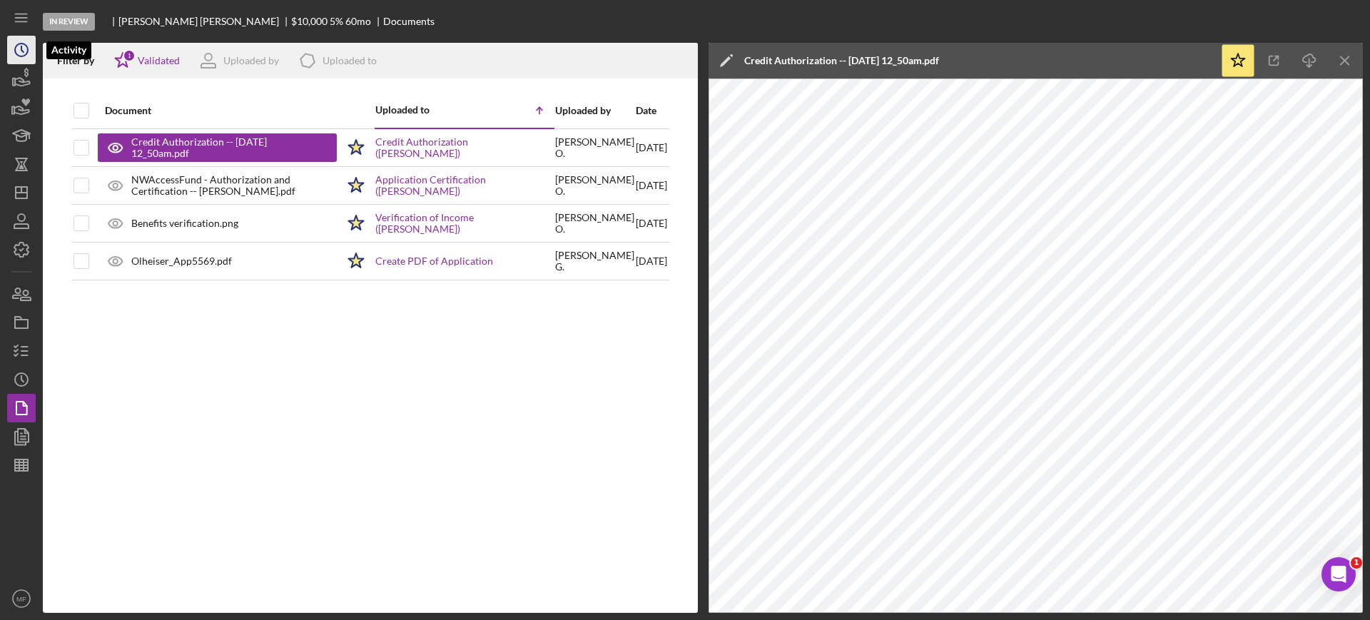
click at [24, 46] on icon "Icon/History" at bounding box center [22, 50] width 36 height 36
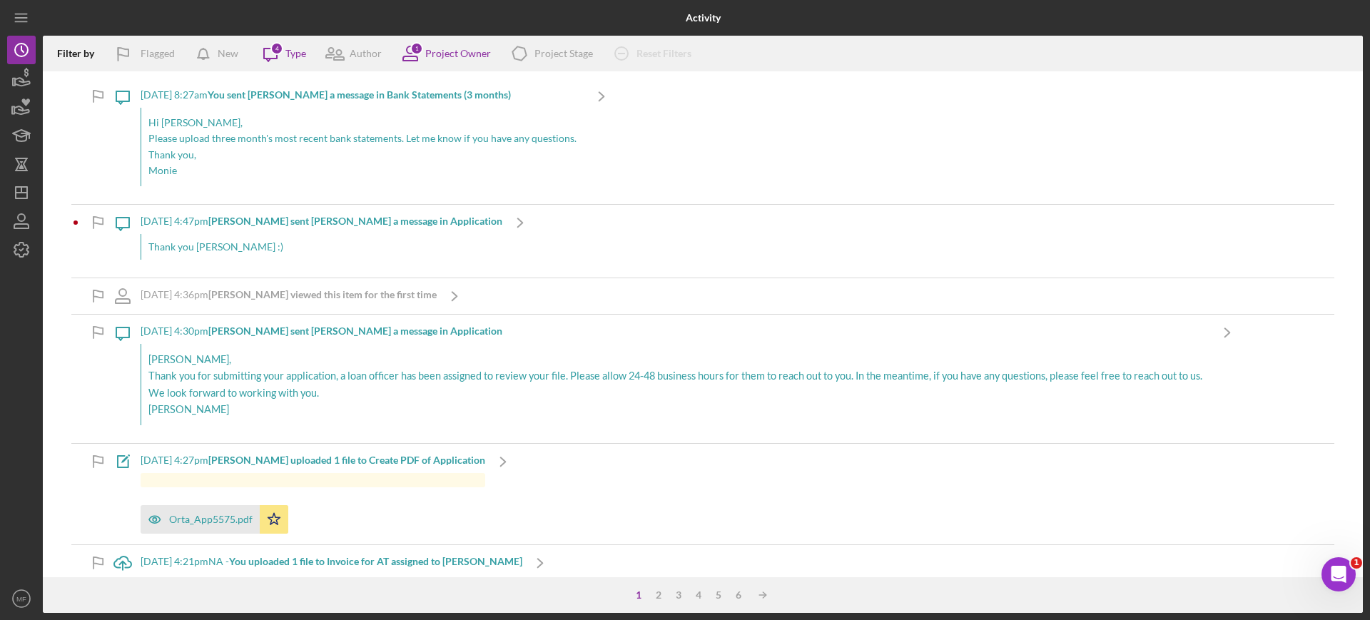
click at [334, 225] on b "Rachelle D. sent Monie F. a message in Application" at bounding box center [355, 221] width 294 height 12
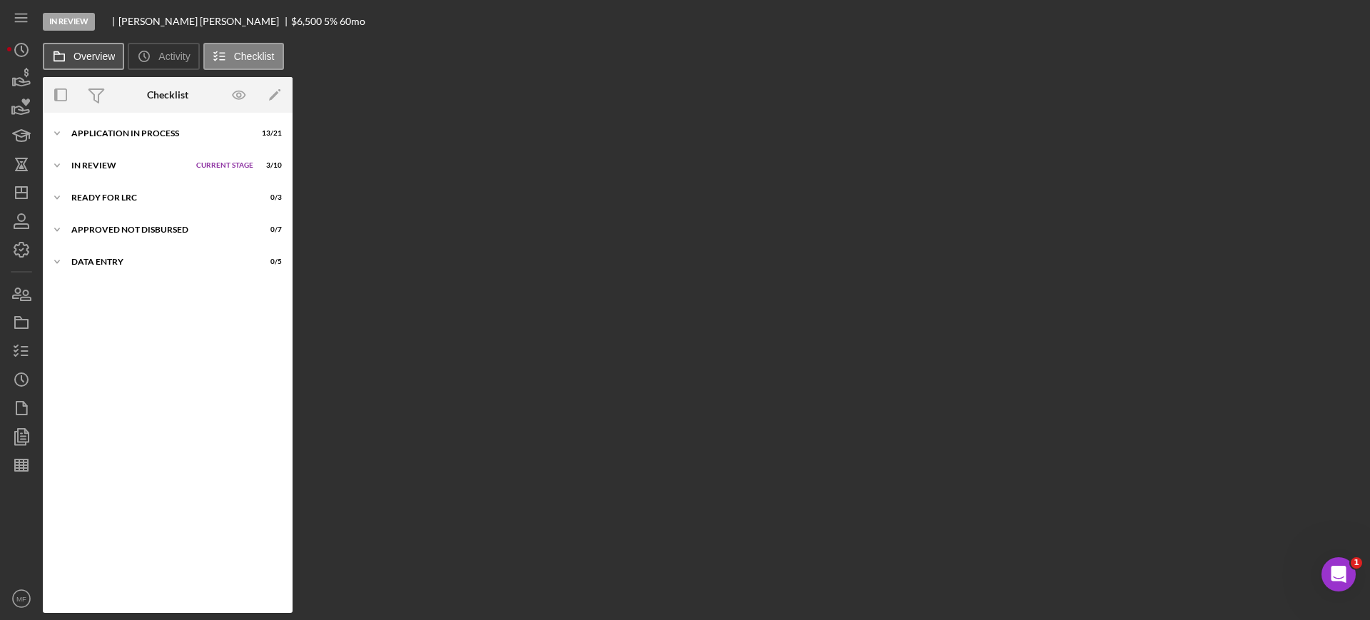
click at [90, 59] on label "Overview" at bounding box center [93, 56] width 41 height 11
click at [68, 58] on icon at bounding box center [59, 56] width 29 height 29
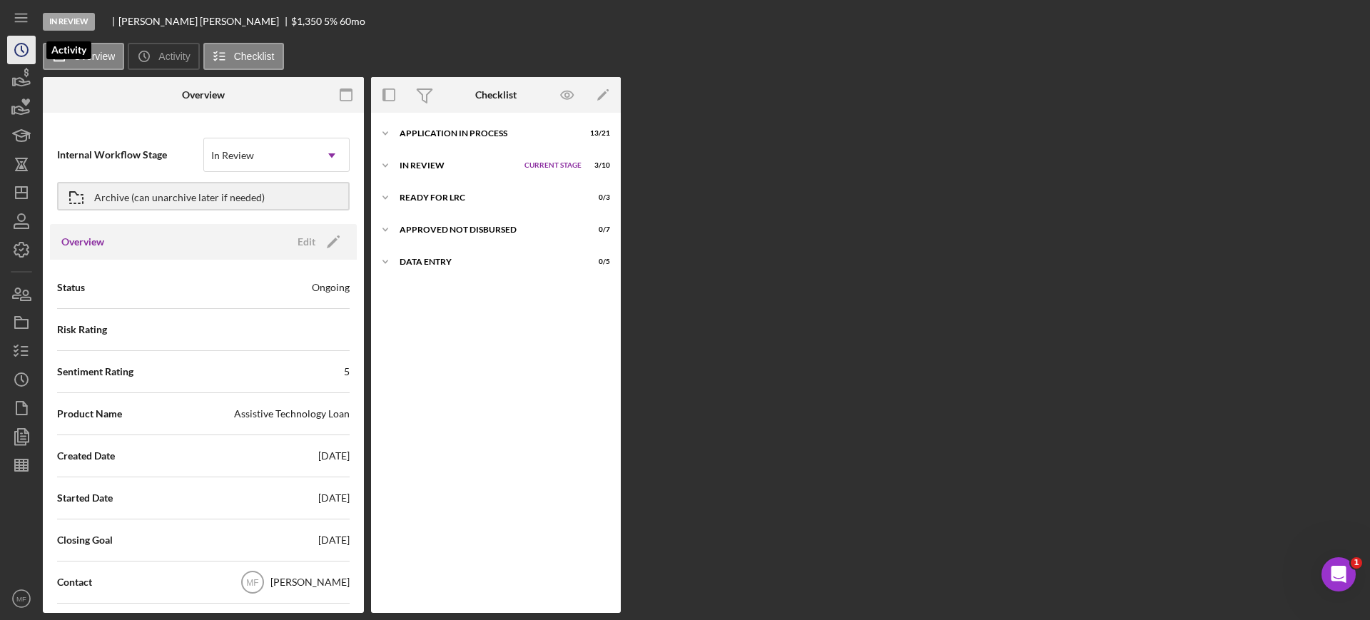
click at [20, 48] on icon "Icon/History" at bounding box center [22, 50] width 36 height 36
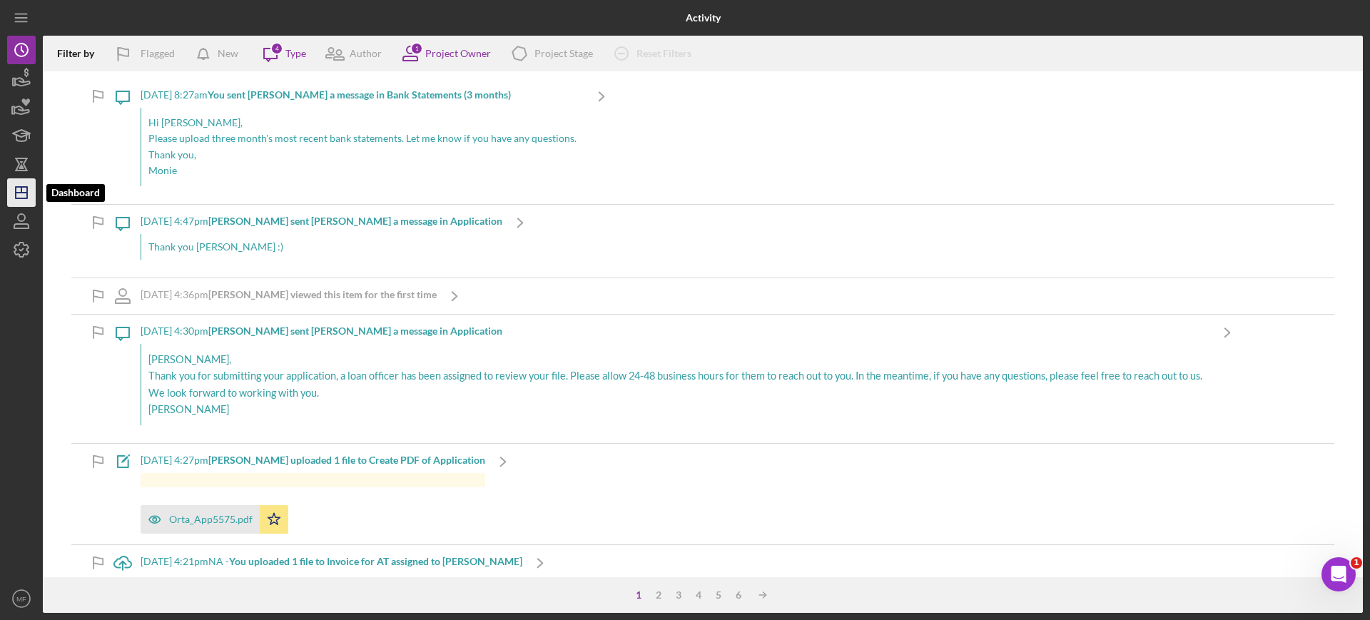
click at [20, 185] on icon "Icon/Dashboard" at bounding box center [22, 193] width 36 height 36
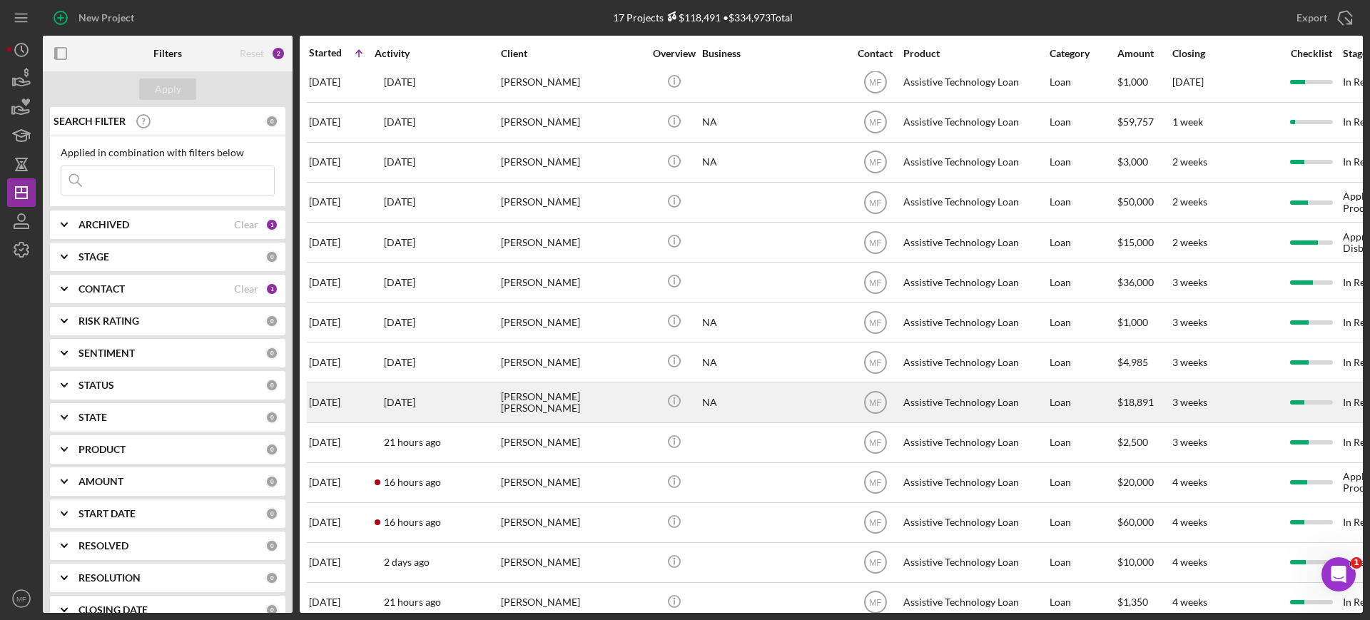
scroll to position [160, 0]
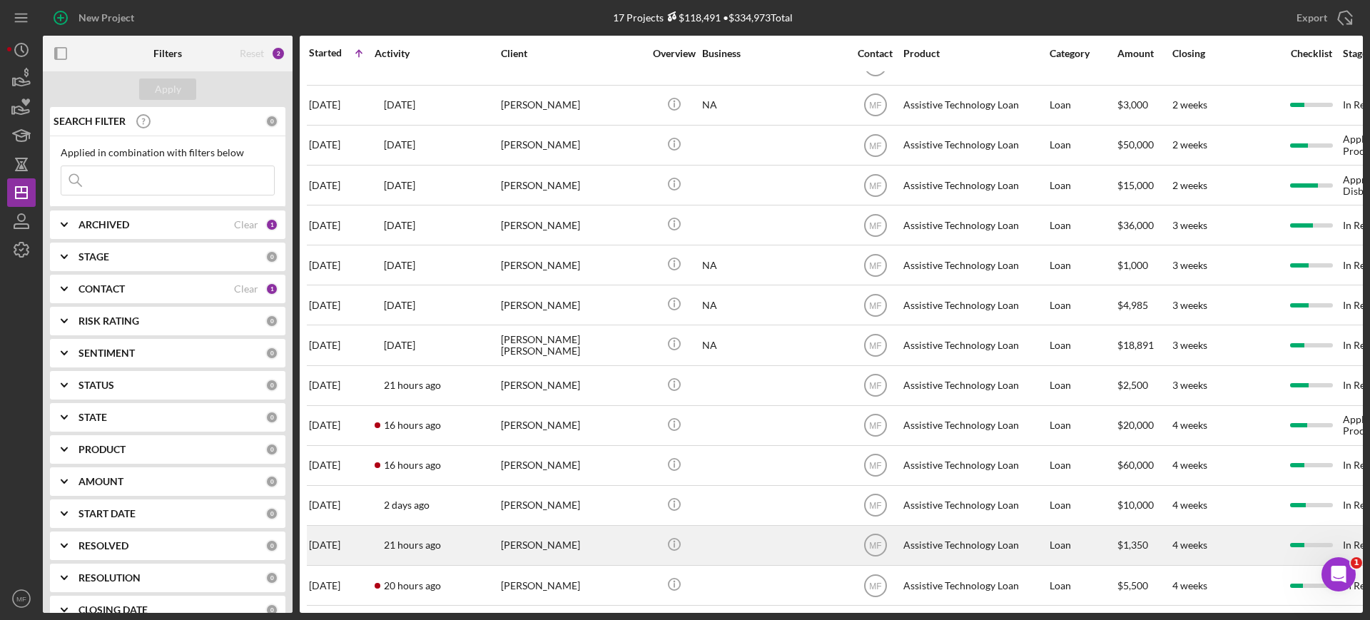
click at [571, 534] on div "carol staley womack" at bounding box center [572, 546] width 143 height 38
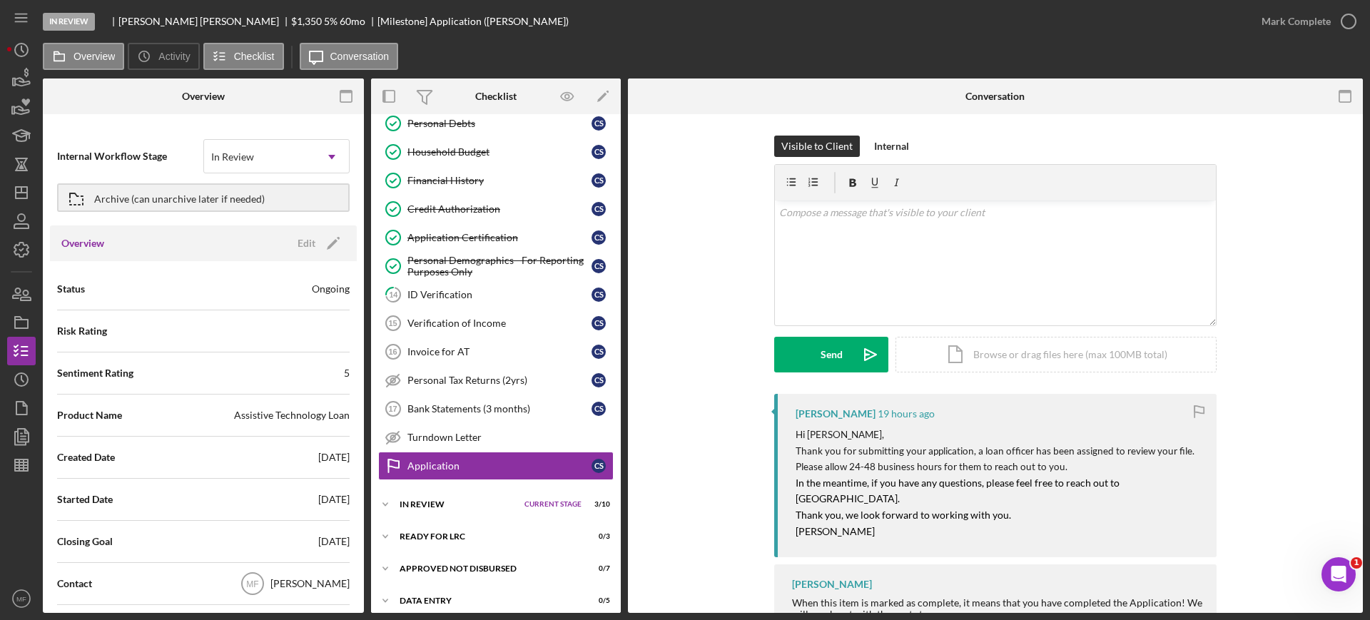
scroll to position [280, 0]
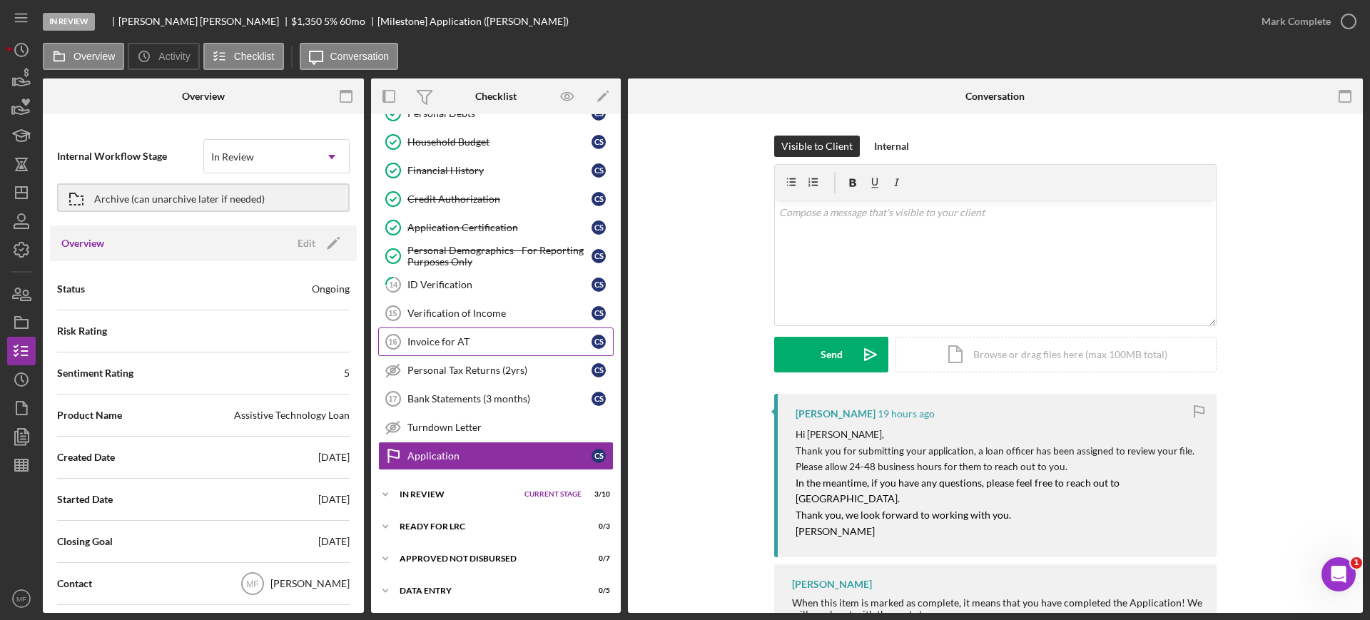
click at [451, 347] on link "Invoice for AT 16 Invoice for AT c s" at bounding box center [495, 341] width 235 height 29
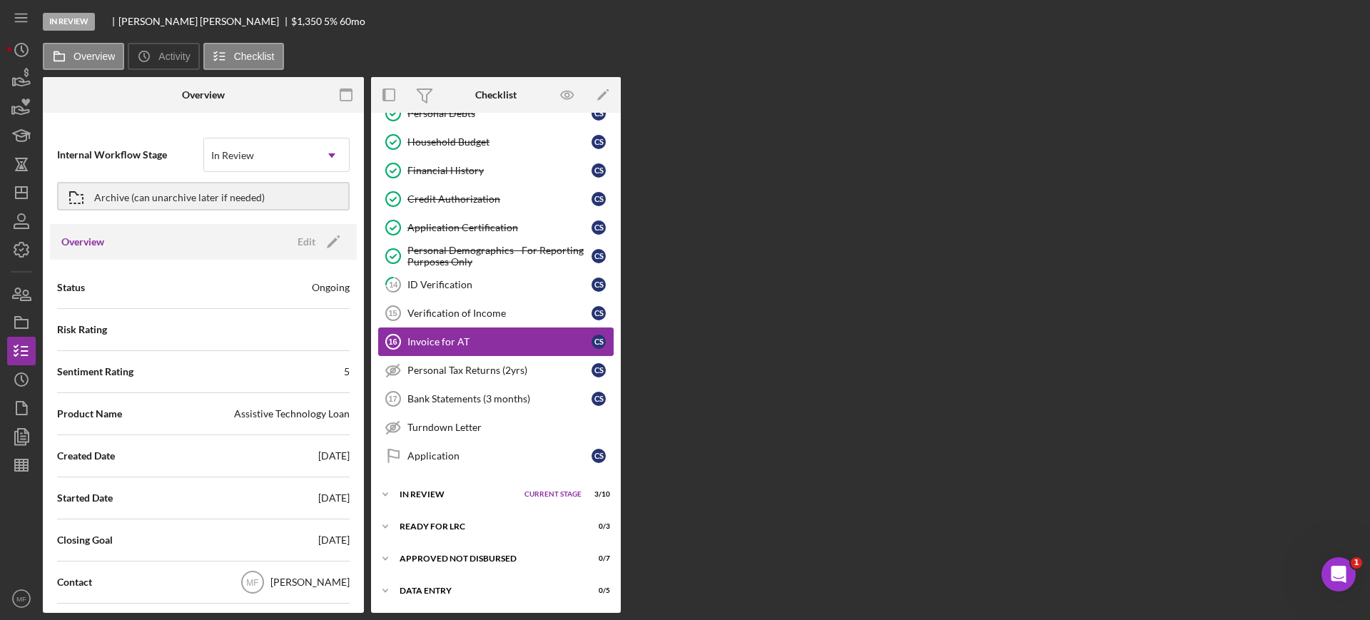
scroll to position [280, 0]
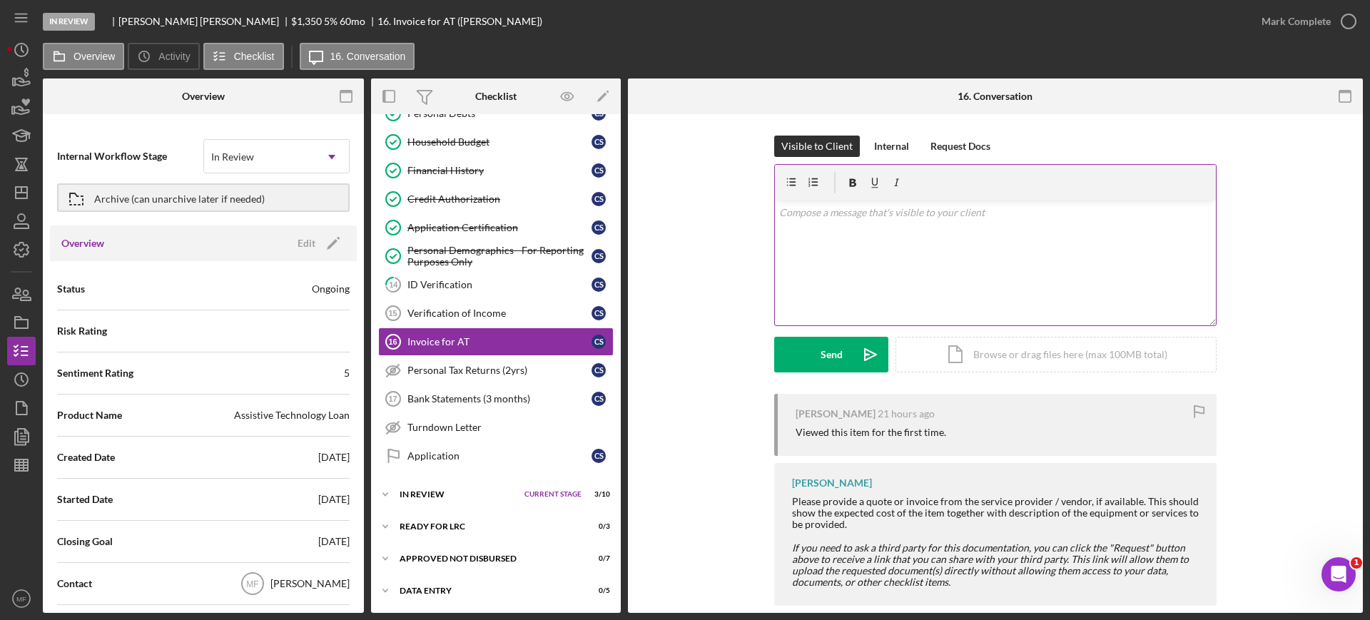
click at [838, 218] on p at bounding box center [995, 213] width 433 height 16
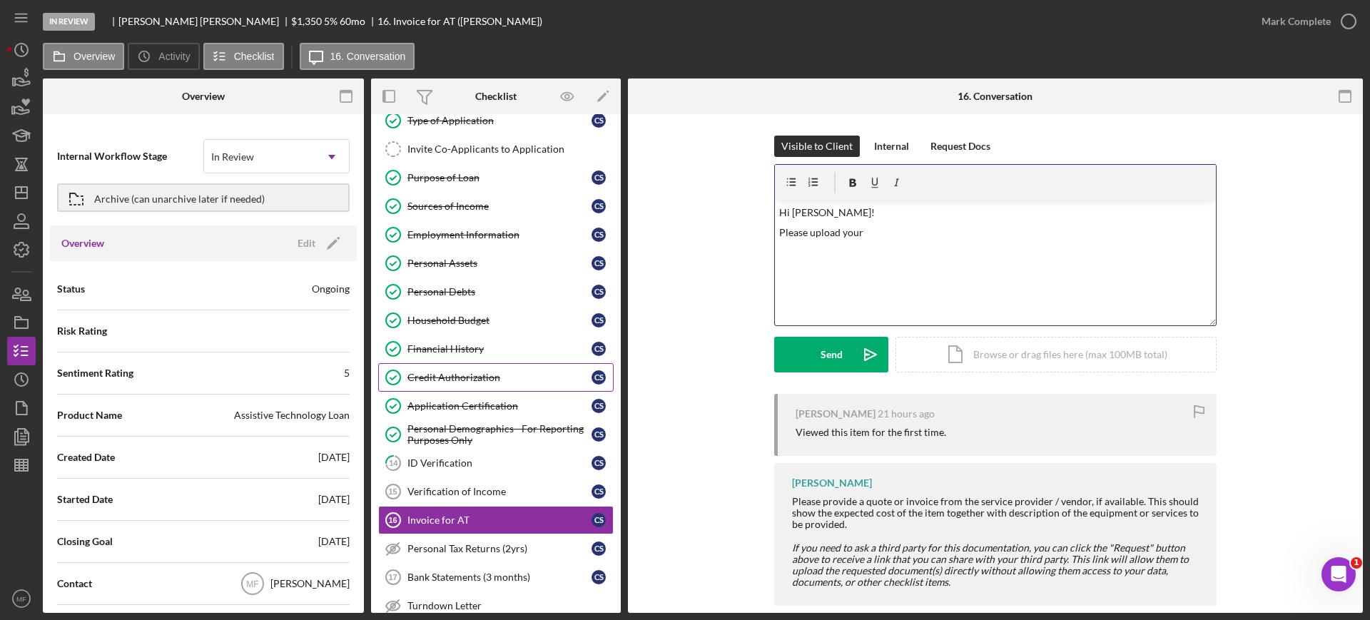
scroll to position [0, 0]
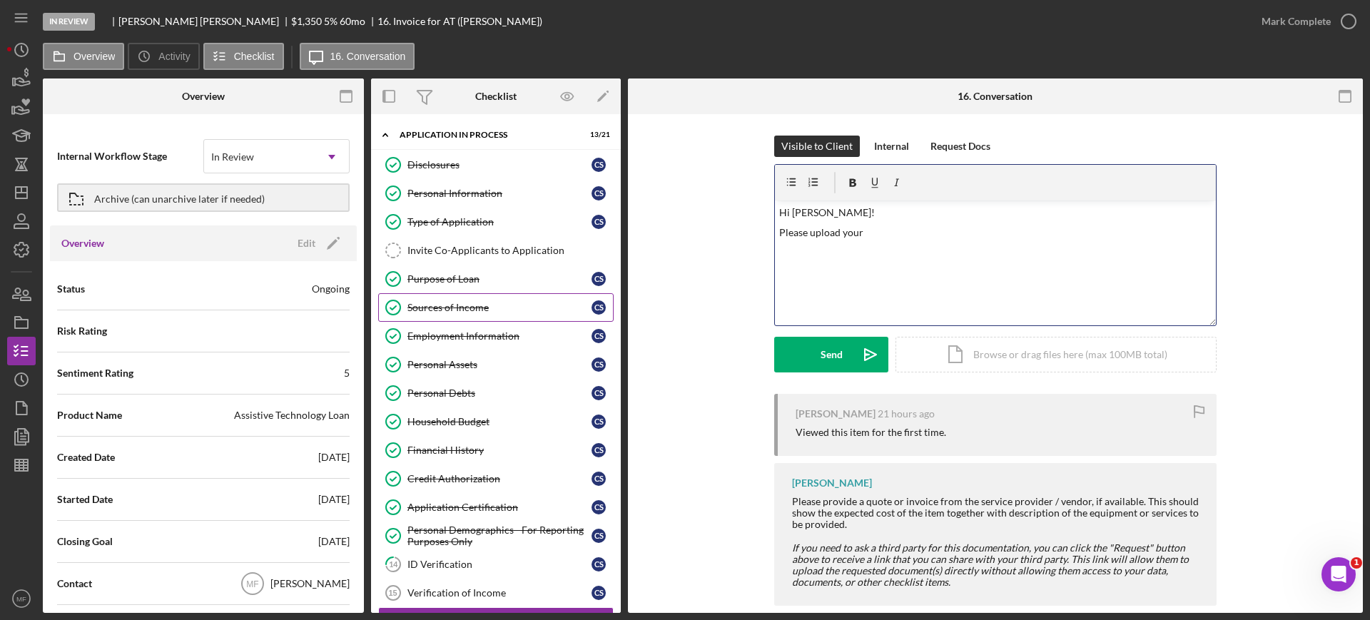
click at [479, 310] on div "Sources of Income" at bounding box center [499, 307] width 184 height 11
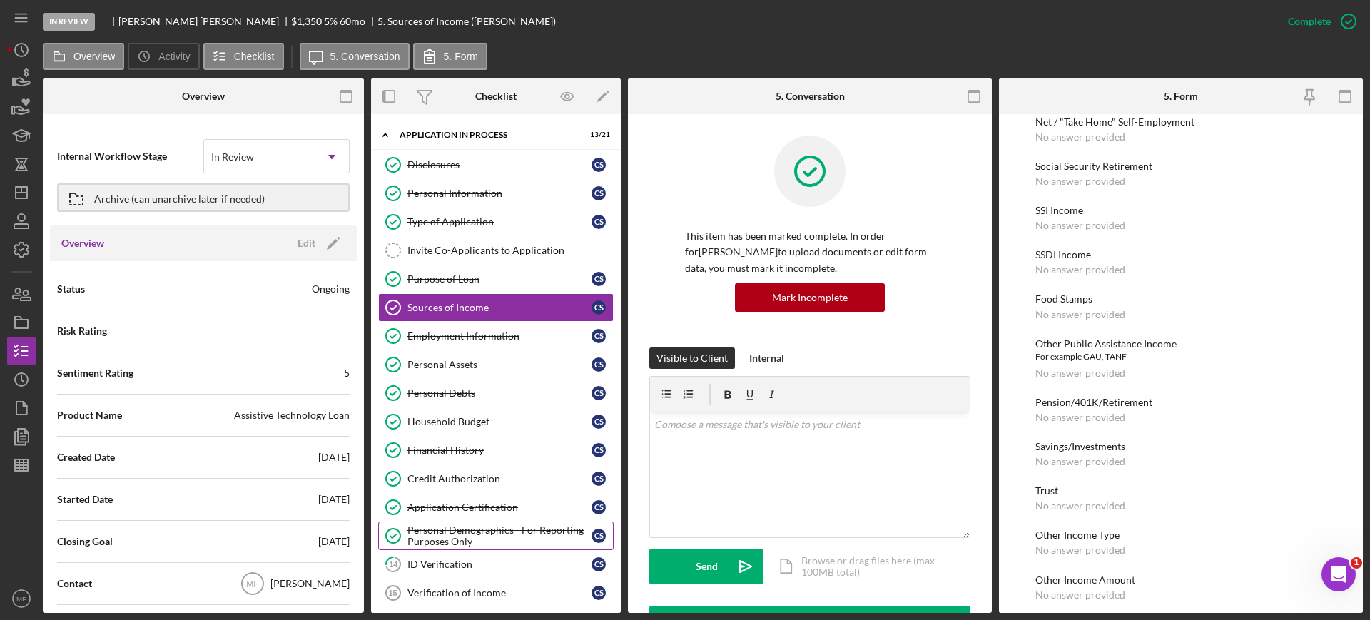
scroll to position [179, 0]
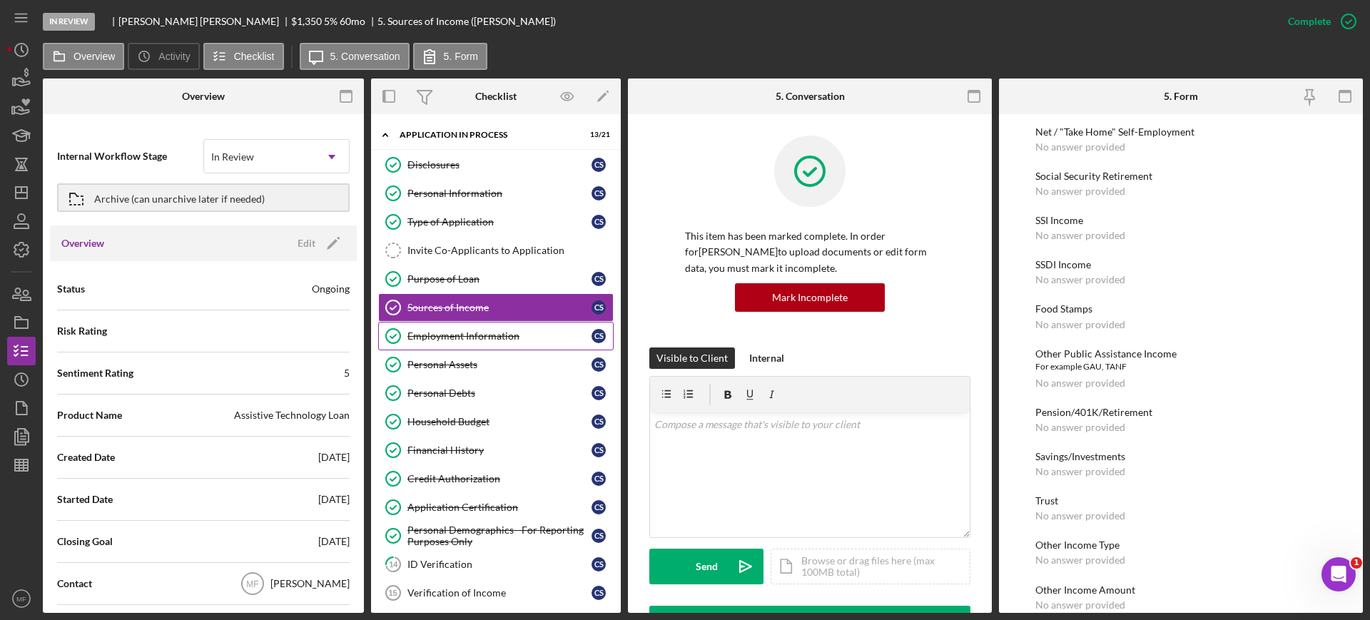
click at [455, 340] on div "Employment Information" at bounding box center [499, 335] width 184 height 11
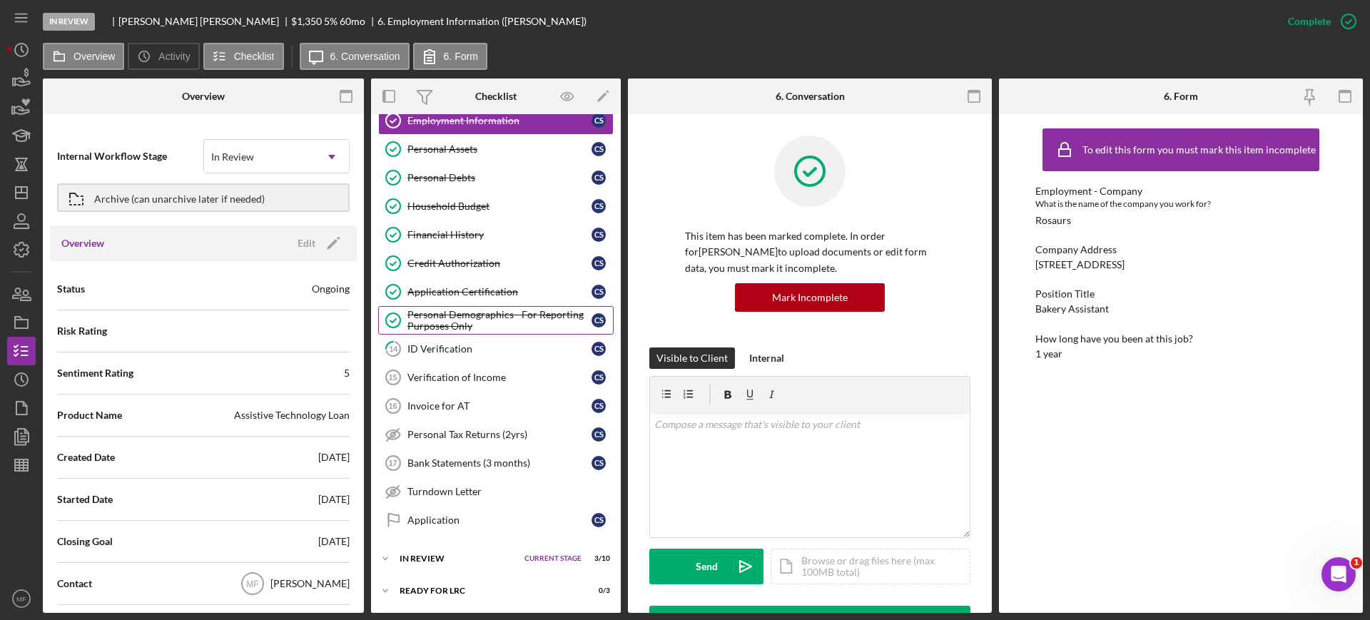
scroll to position [268, 0]
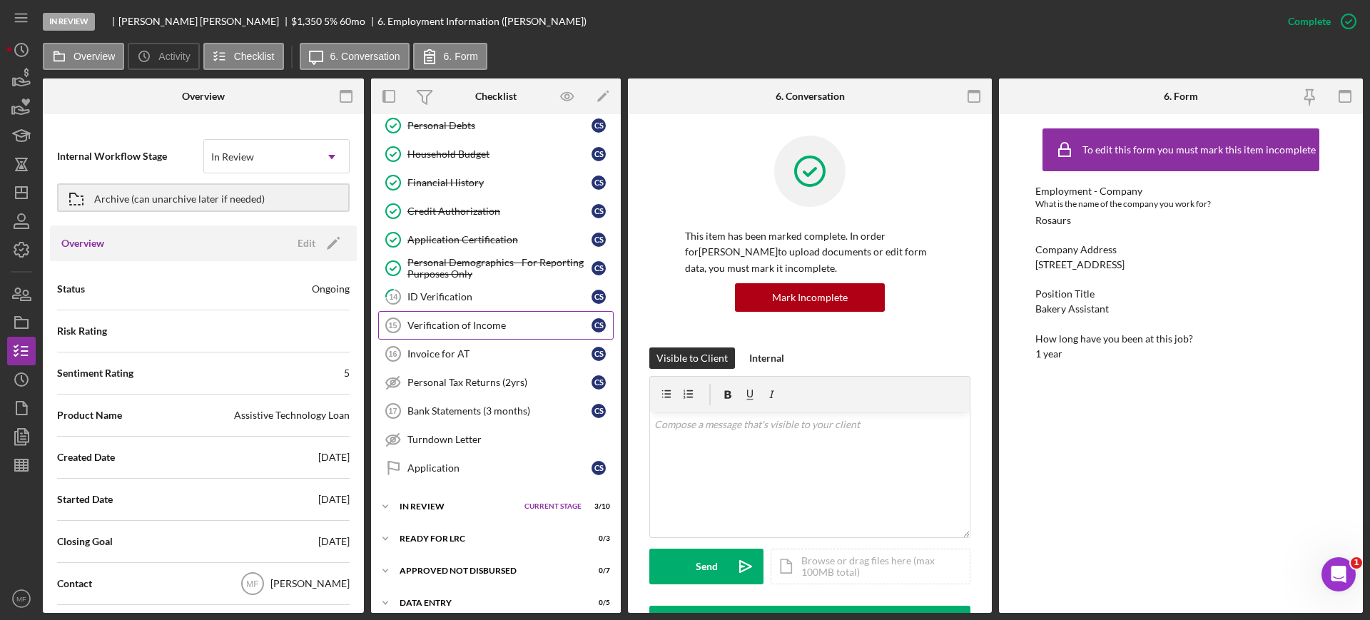
click at [464, 324] on div "Verification of Income" at bounding box center [499, 325] width 184 height 11
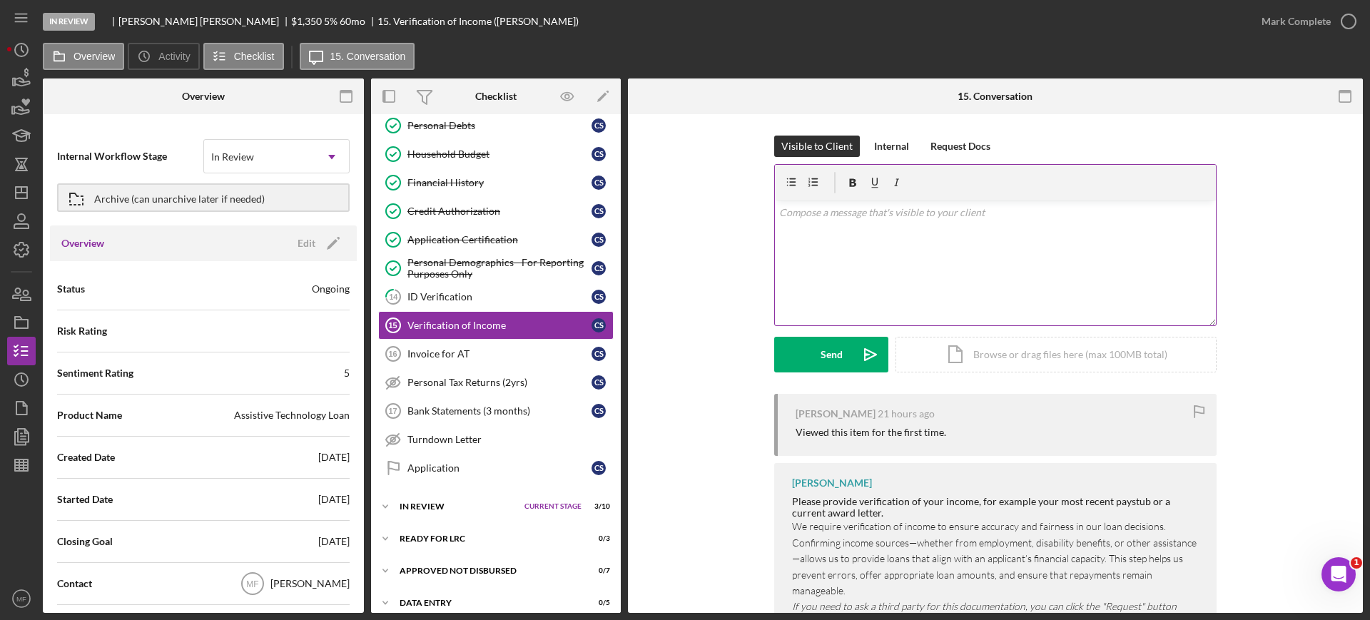
click at [835, 221] on div "v Color teal Color pink Remove color Add row above Add row below Add column bef…" at bounding box center [995, 262] width 441 height 125
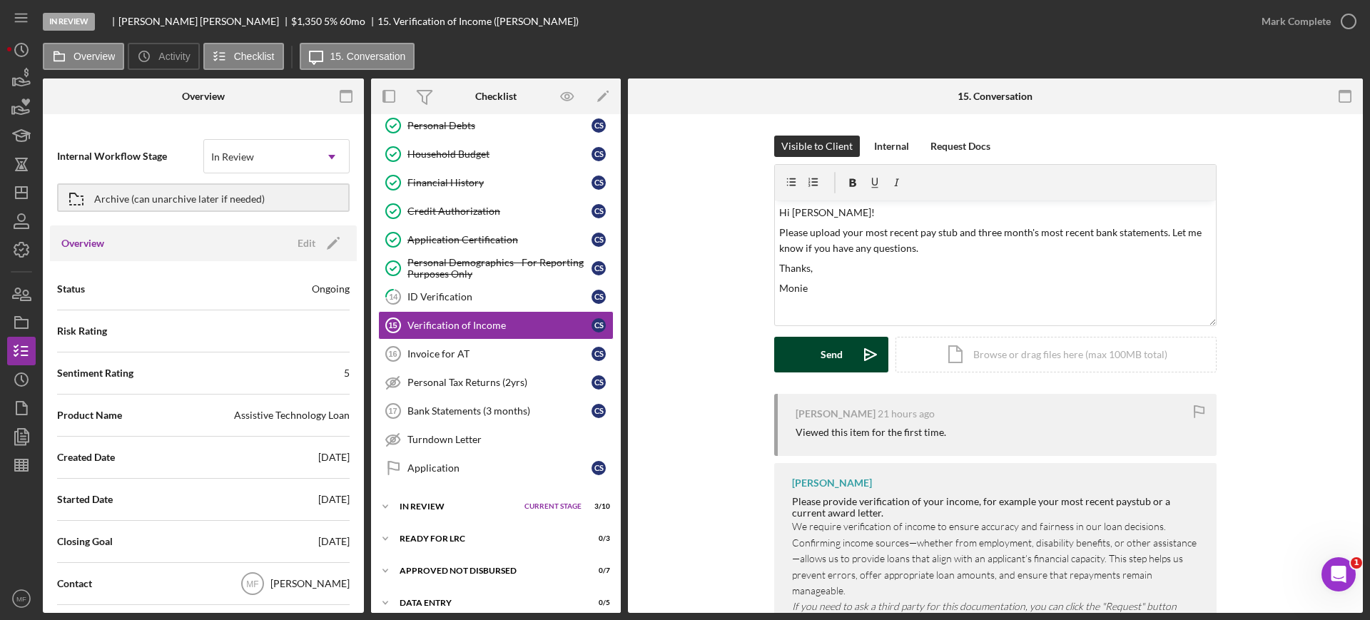
click at [834, 347] on div "Send" at bounding box center [831, 355] width 22 height 36
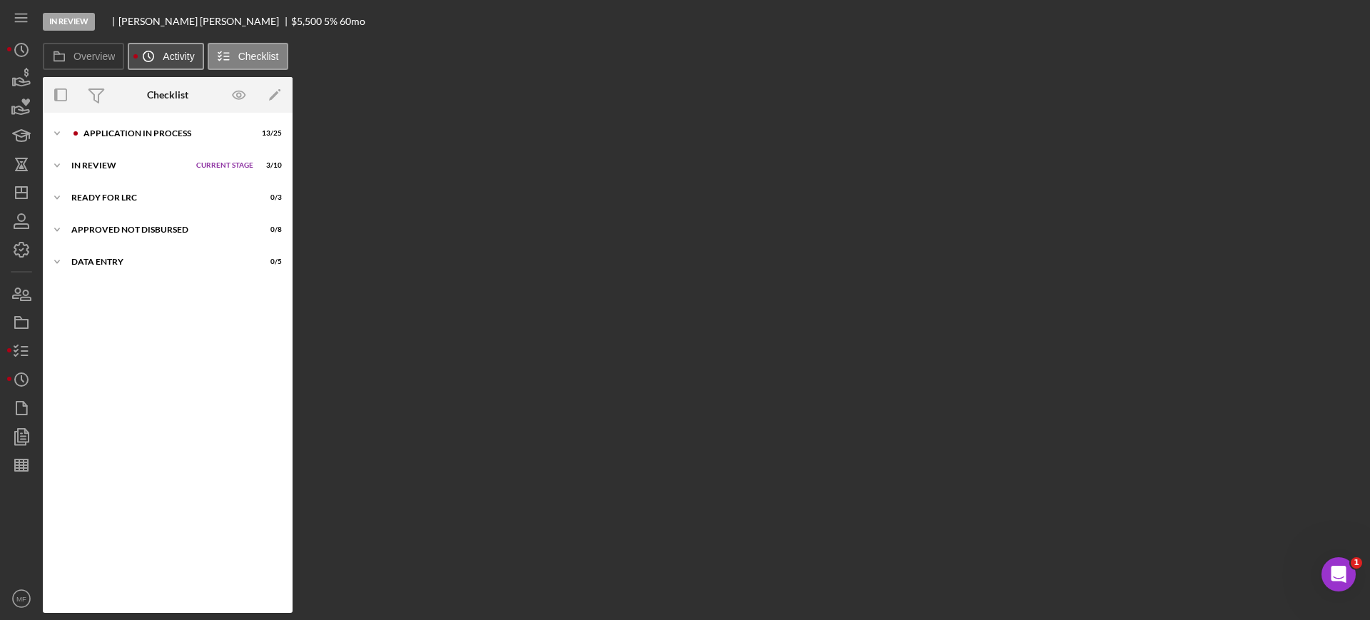
click at [142, 59] on icon "Icon/History" at bounding box center [148, 56] width 29 height 29
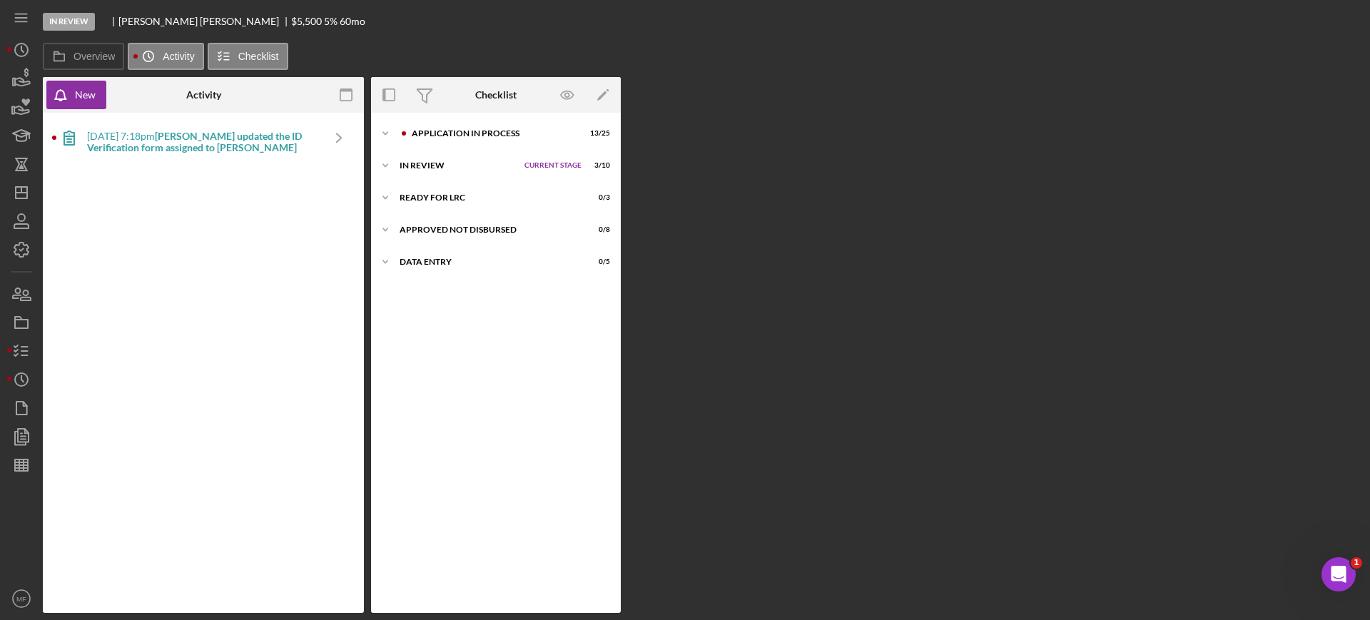
click at [215, 148] on b "Bruce B. updated the ID Verification form assigned to Bruce B." at bounding box center [194, 142] width 215 height 24
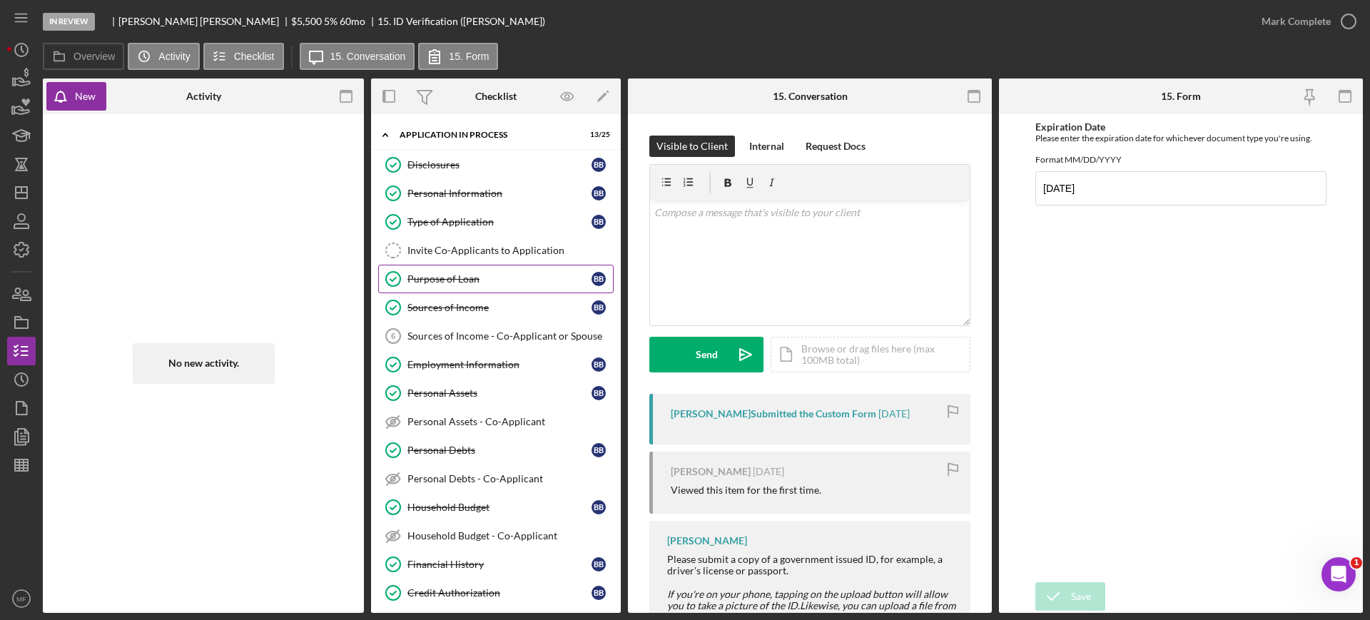
click at [464, 274] on div "Purpose of Loan" at bounding box center [499, 278] width 184 height 11
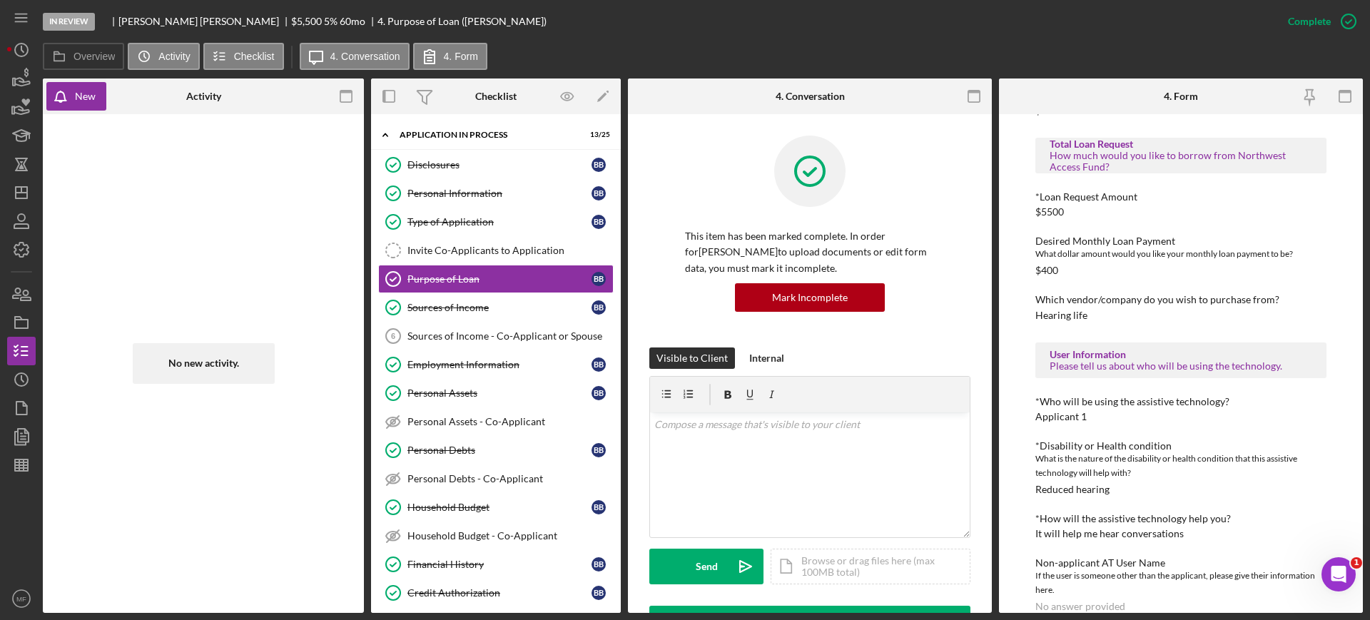
scroll to position [753, 0]
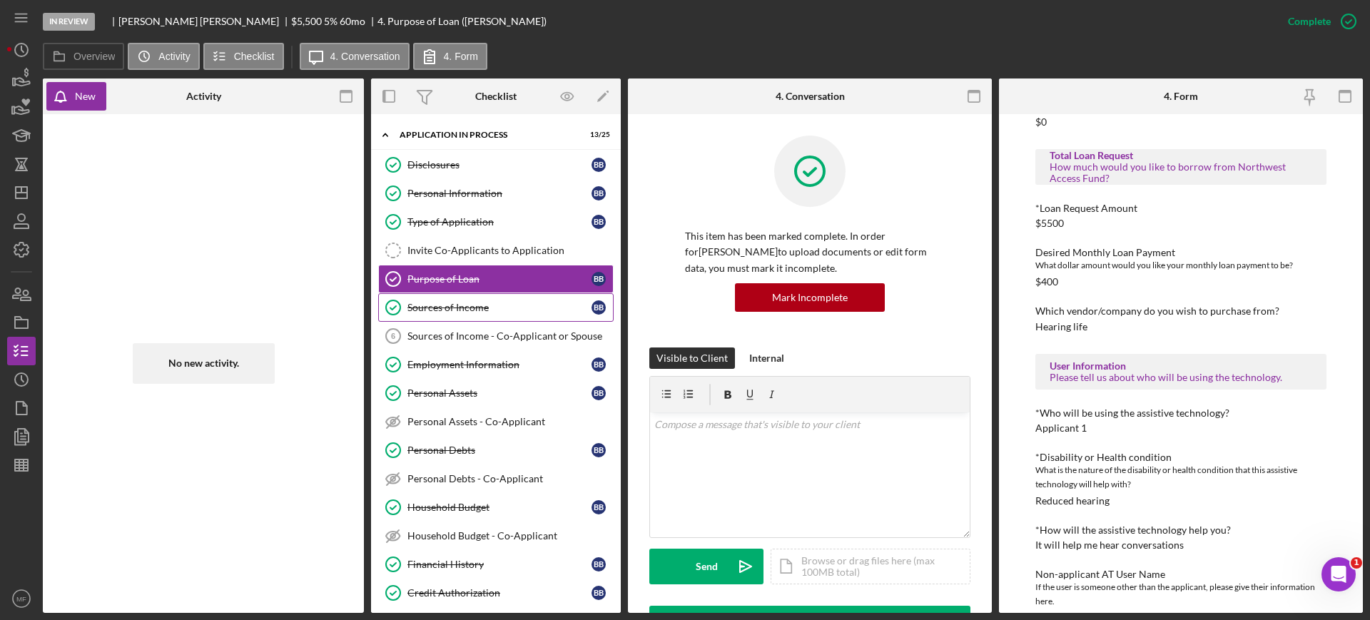
click at [447, 310] on div "Sources of Income" at bounding box center [499, 307] width 184 height 11
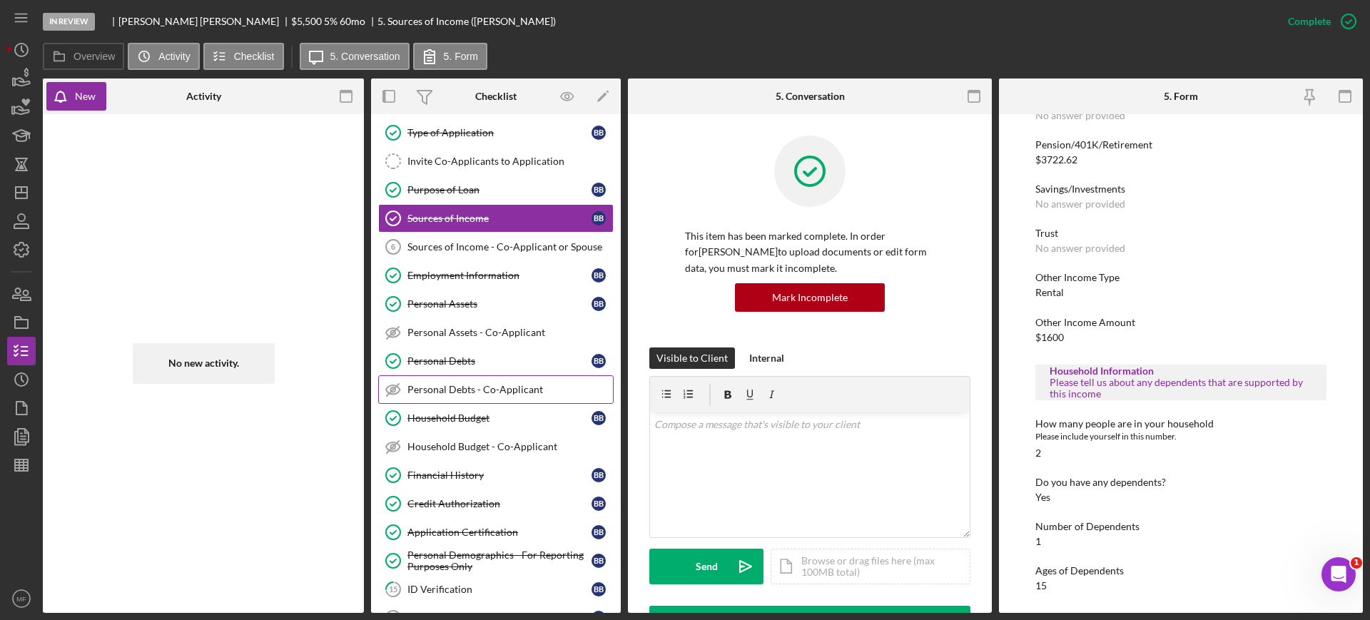
scroll to position [178, 0]
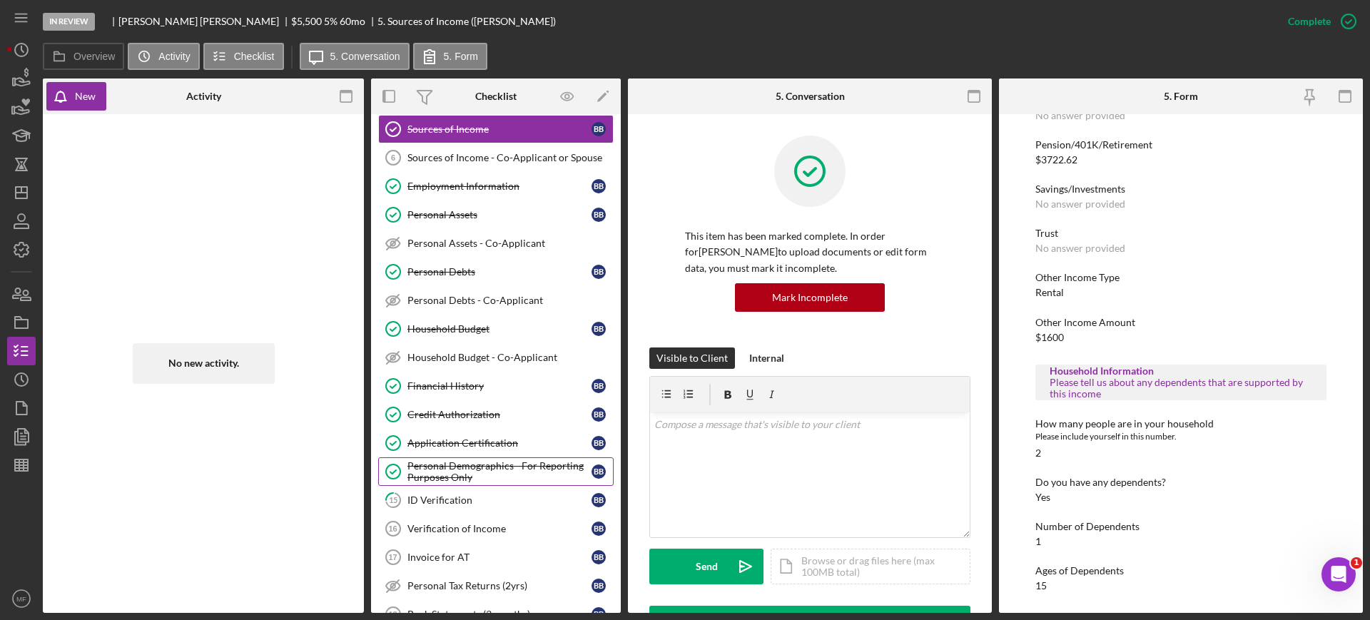
click at [509, 464] on div "Personal Demographics - For Reporting Purposes Only" at bounding box center [499, 471] width 184 height 23
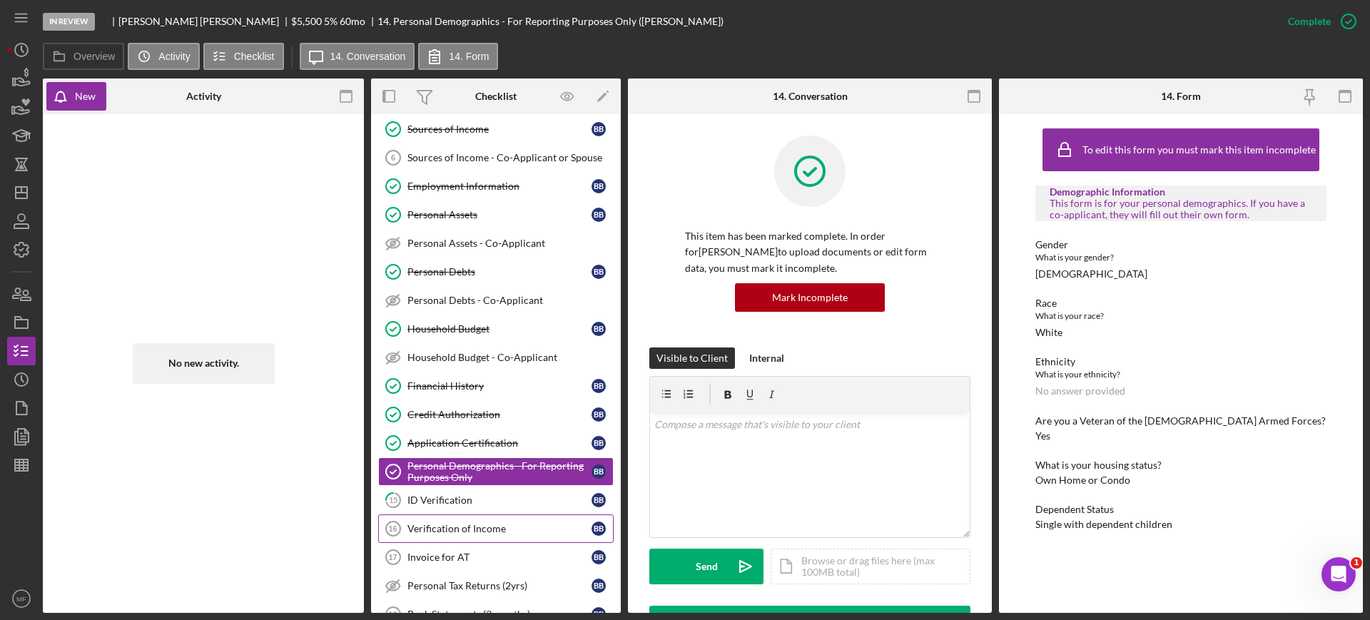
click at [467, 524] on div "Verification of Income" at bounding box center [499, 528] width 184 height 11
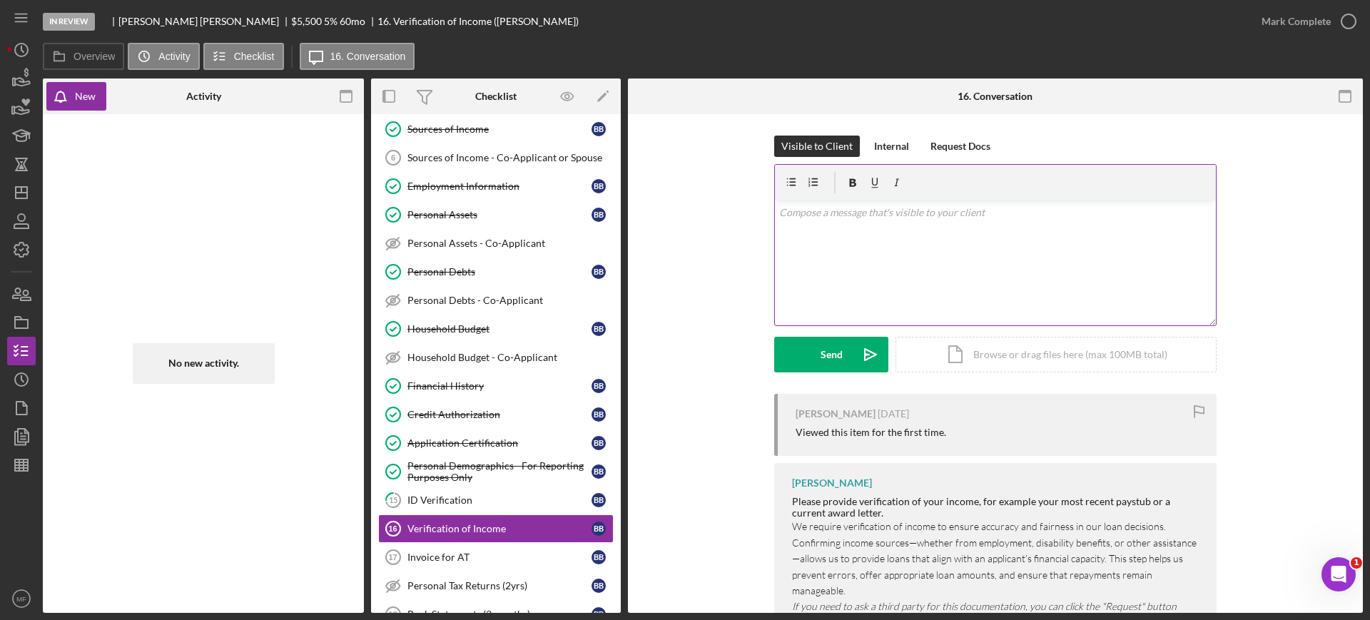
click at [848, 221] on div "v Color teal Color pink Remove color Add row above Add row below Add column bef…" at bounding box center [995, 262] width 441 height 125
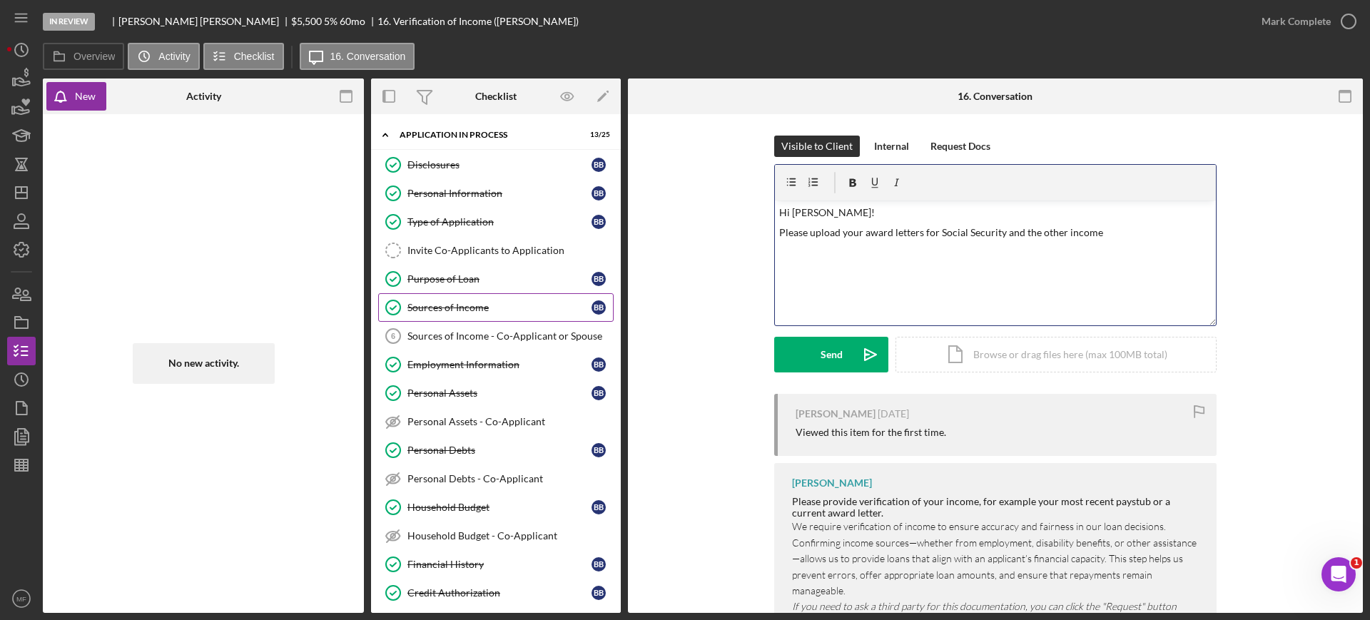
click at [477, 305] on div "Sources of Income" at bounding box center [499, 307] width 184 height 11
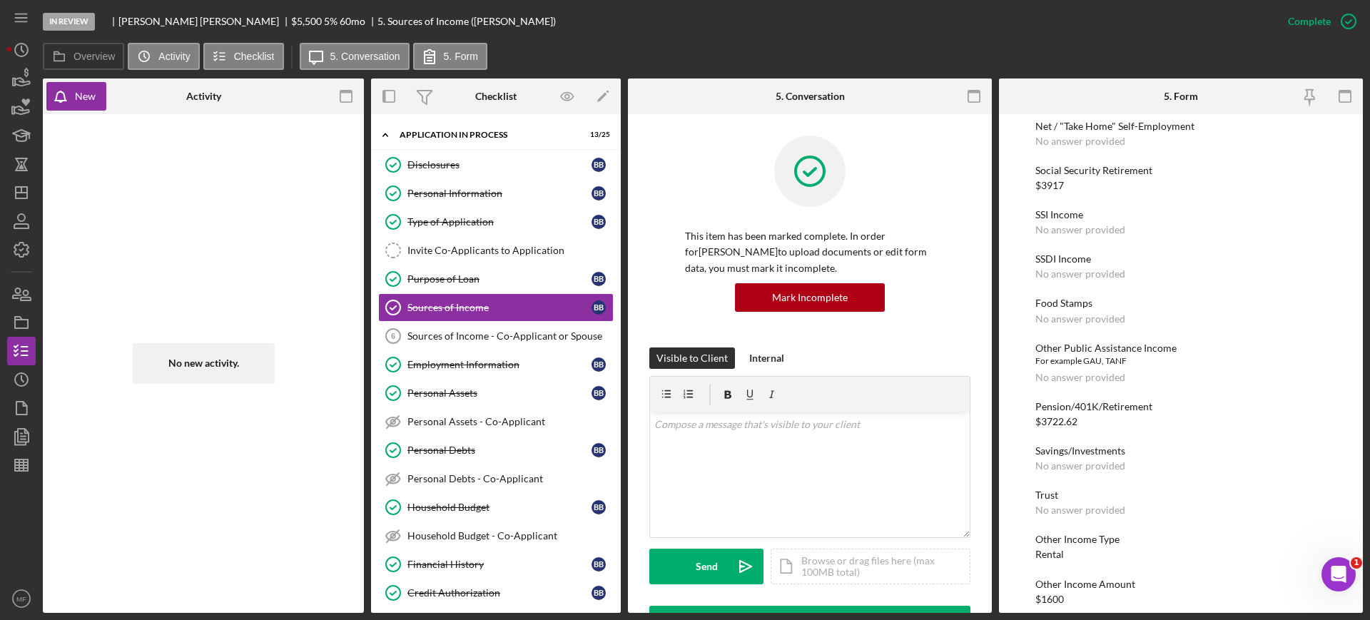
scroll to position [268, 0]
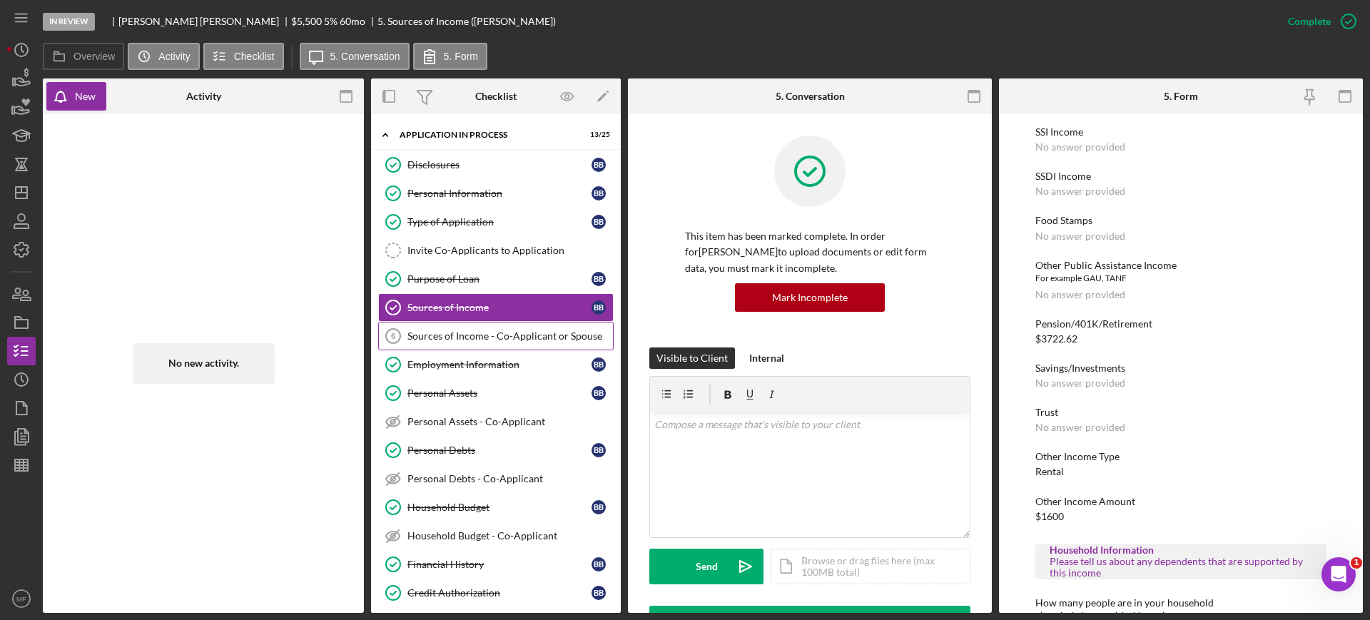
click at [515, 335] on div "Sources of Income - Co-Applicant or Spouse" at bounding box center [509, 335] width 205 height 11
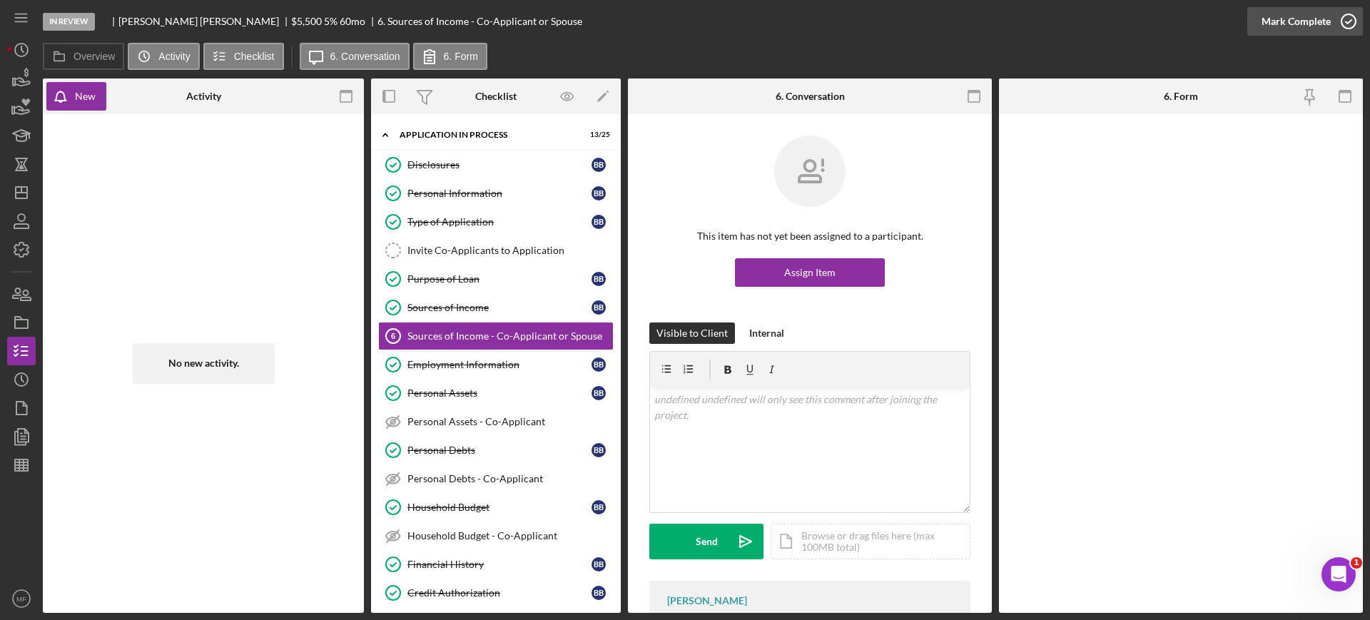
click at [1296, 21] on div "Mark Complete" at bounding box center [1295, 21] width 69 height 29
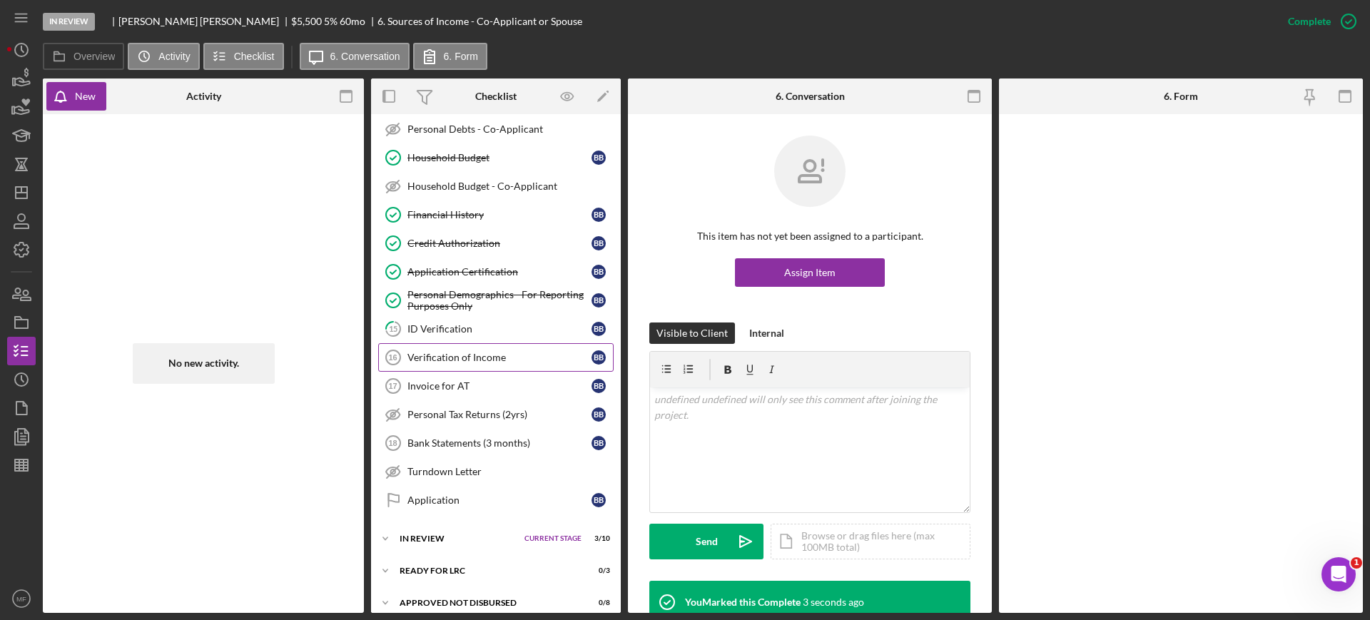
scroll to position [357, 0]
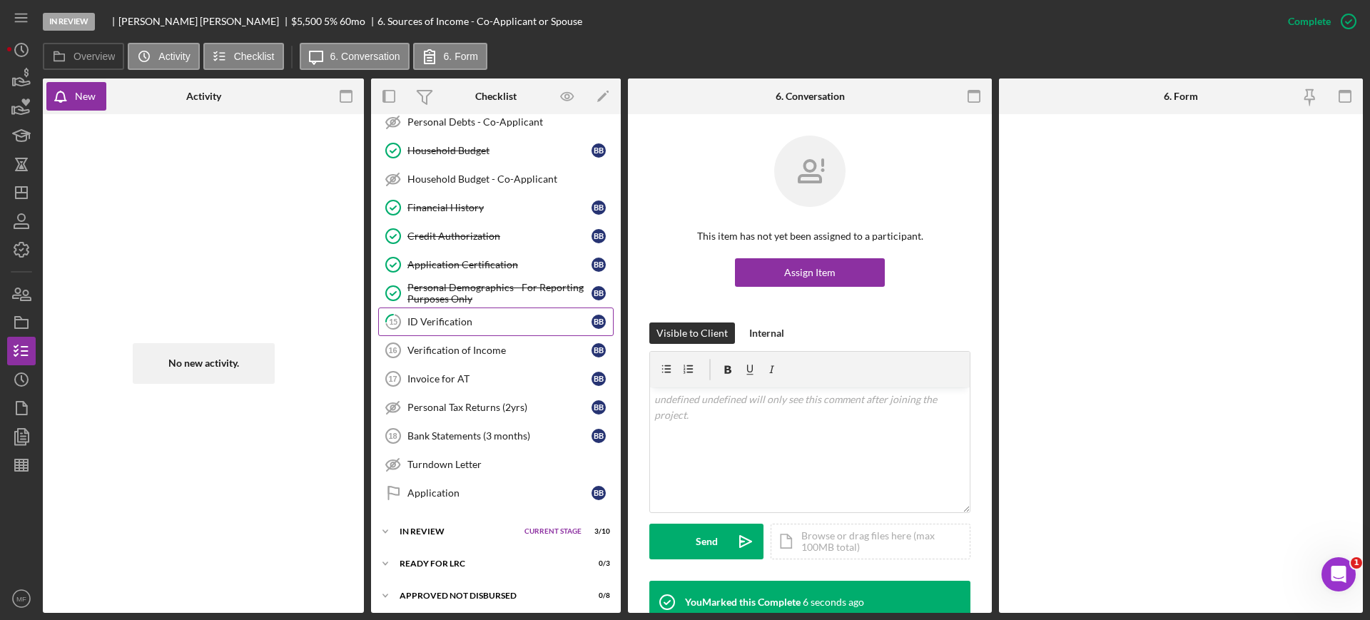
click at [464, 326] on div "ID Verification" at bounding box center [499, 321] width 184 height 11
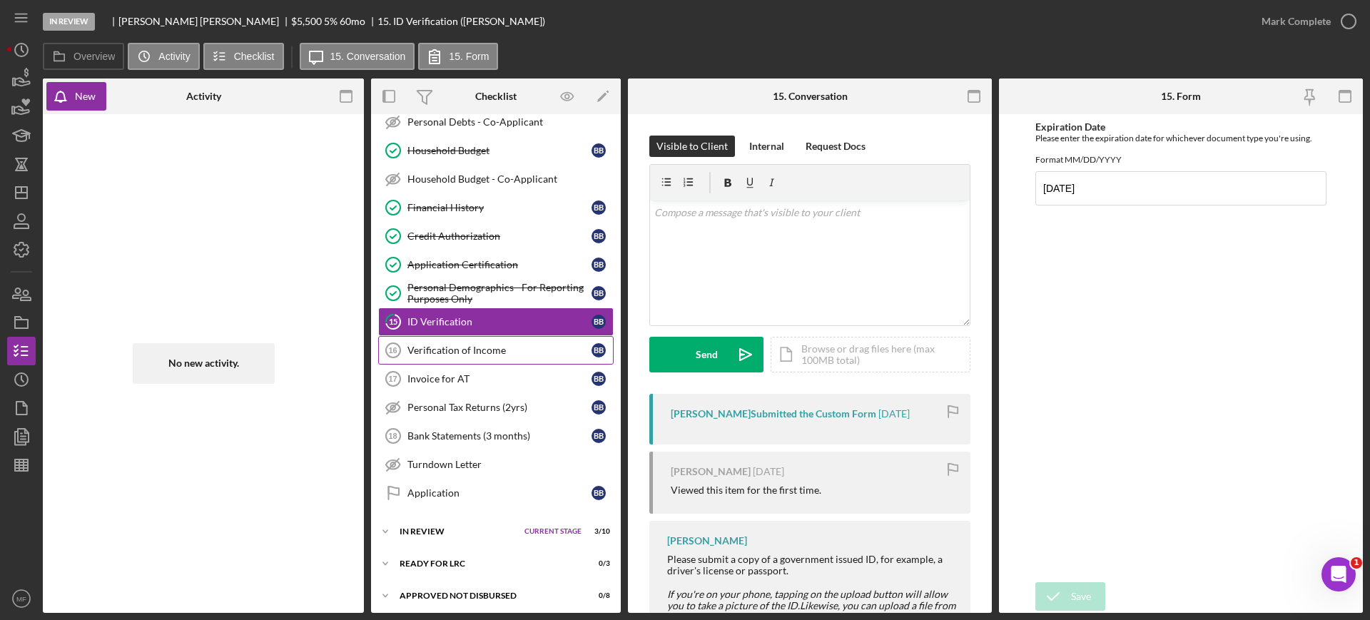
click at [454, 345] on div "Verification of Income" at bounding box center [499, 350] width 184 height 11
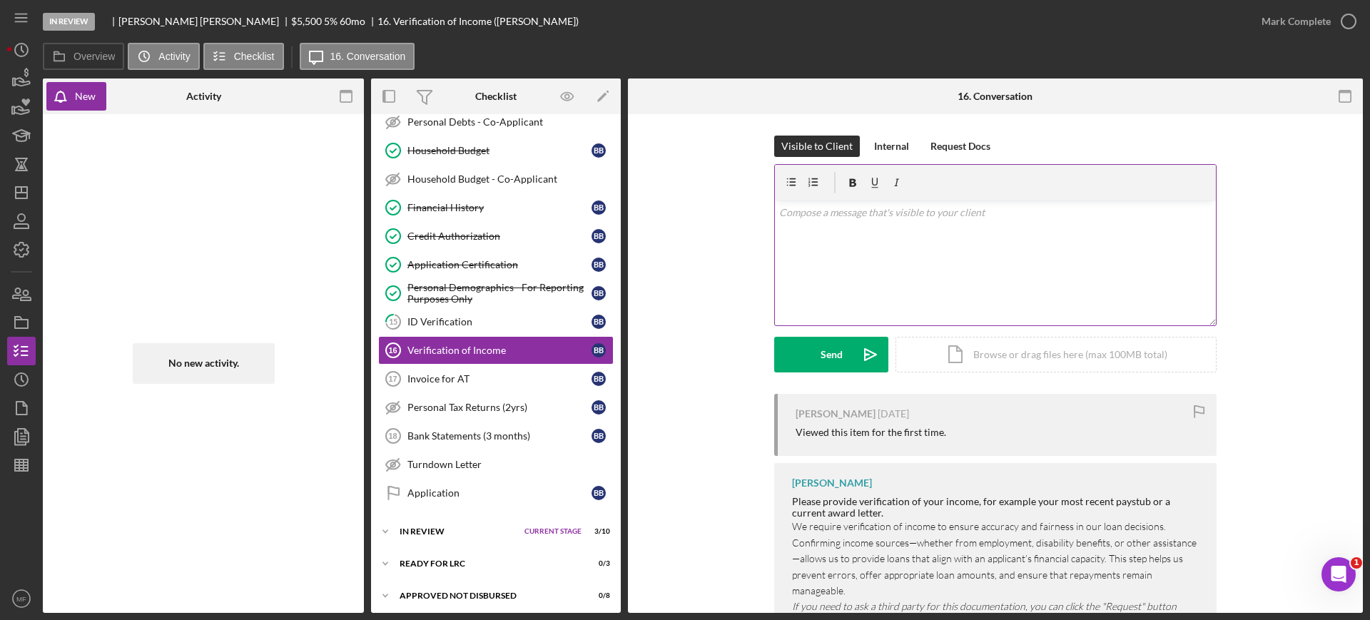
click at [855, 208] on p at bounding box center [995, 213] width 433 height 16
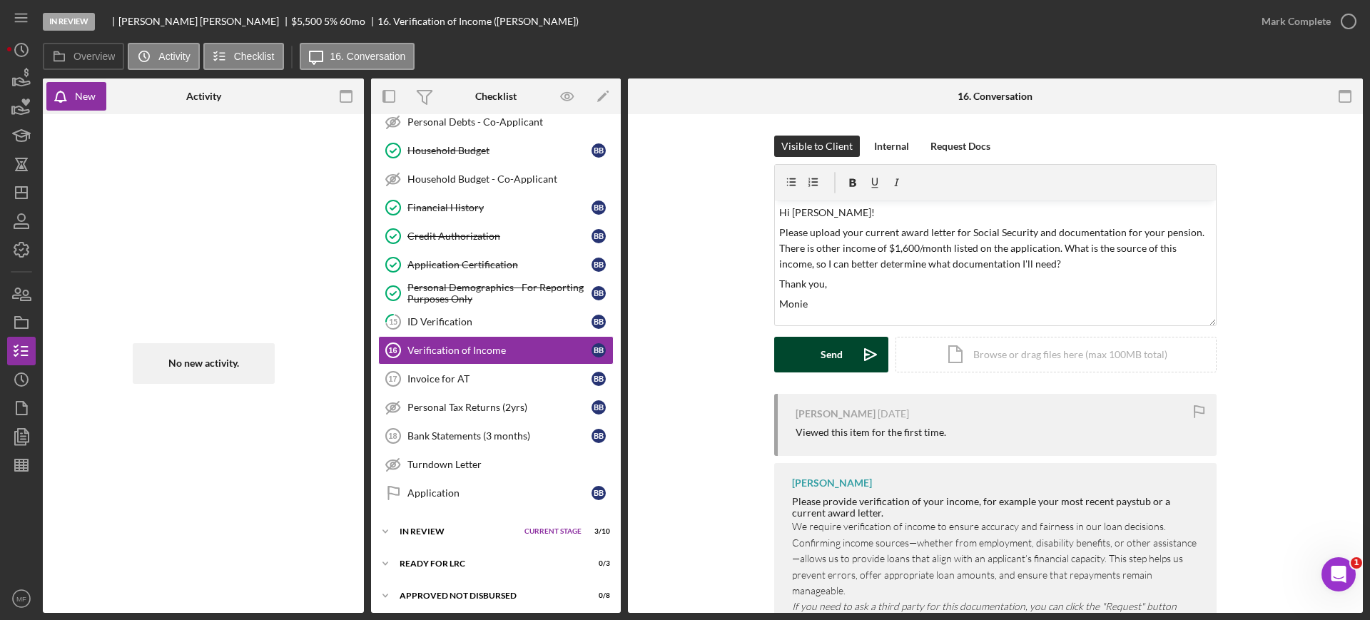
click at [816, 352] on button "Send Icon/icon-invite-send" at bounding box center [831, 355] width 114 height 36
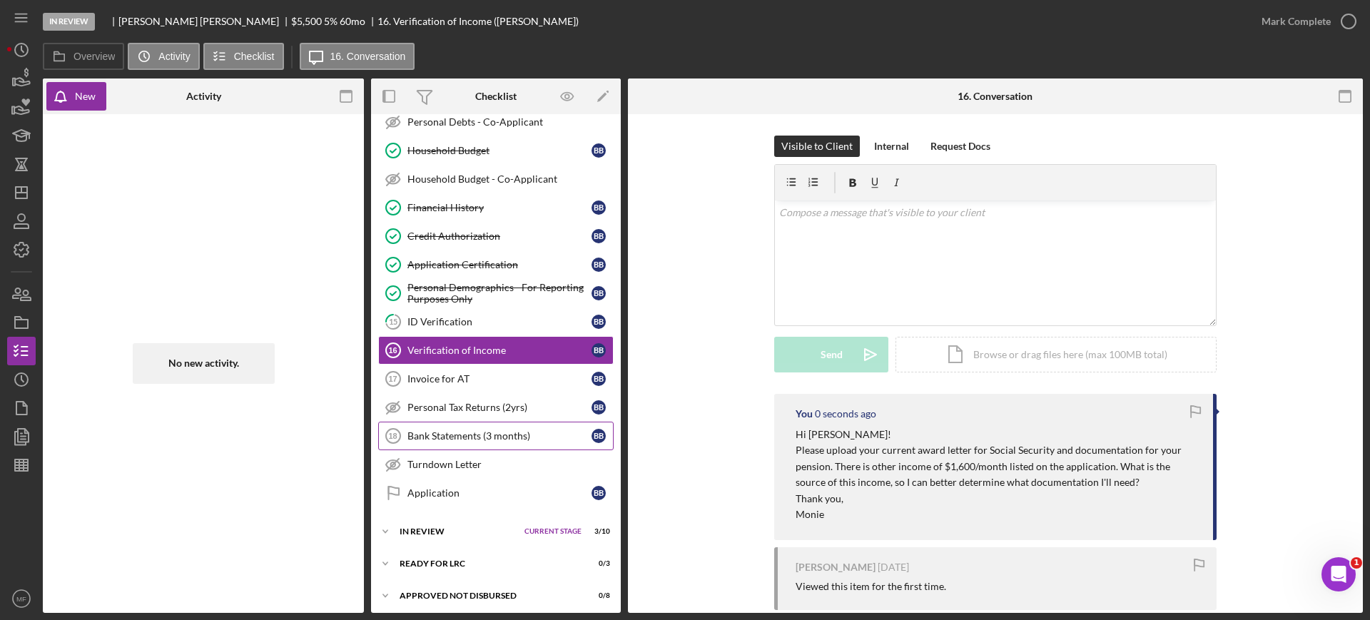
click at [469, 437] on div "Bank Statements (3 months)" at bounding box center [499, 435] width 184 height 11
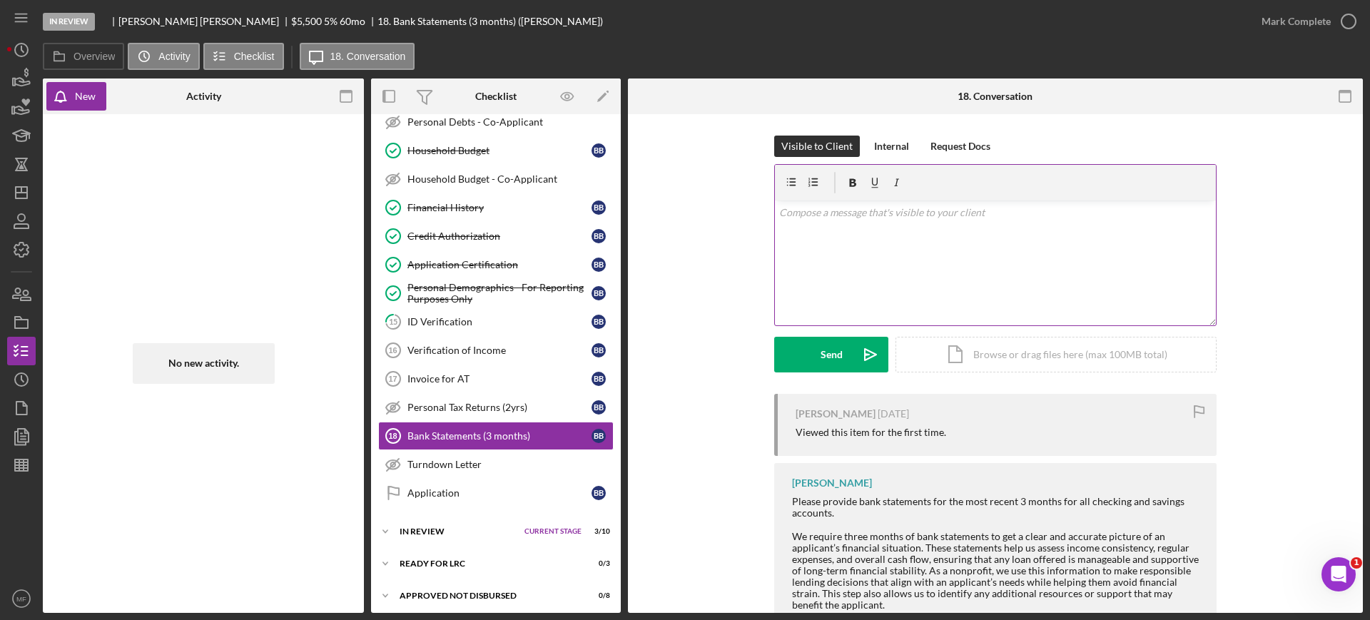
click at [850, 213] on p at bounding box center [995, 213] width 433 height 16
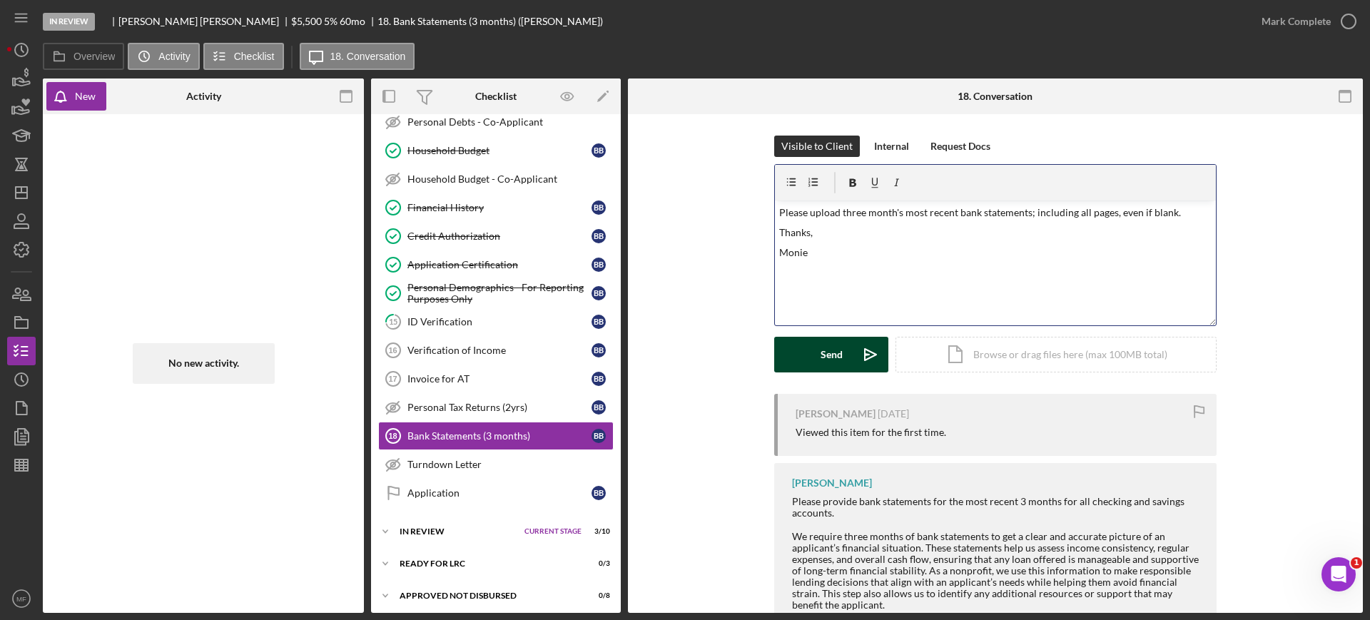
click at [820, 360] on div "Send" at bounding box center [831, 355] width 22 height 36
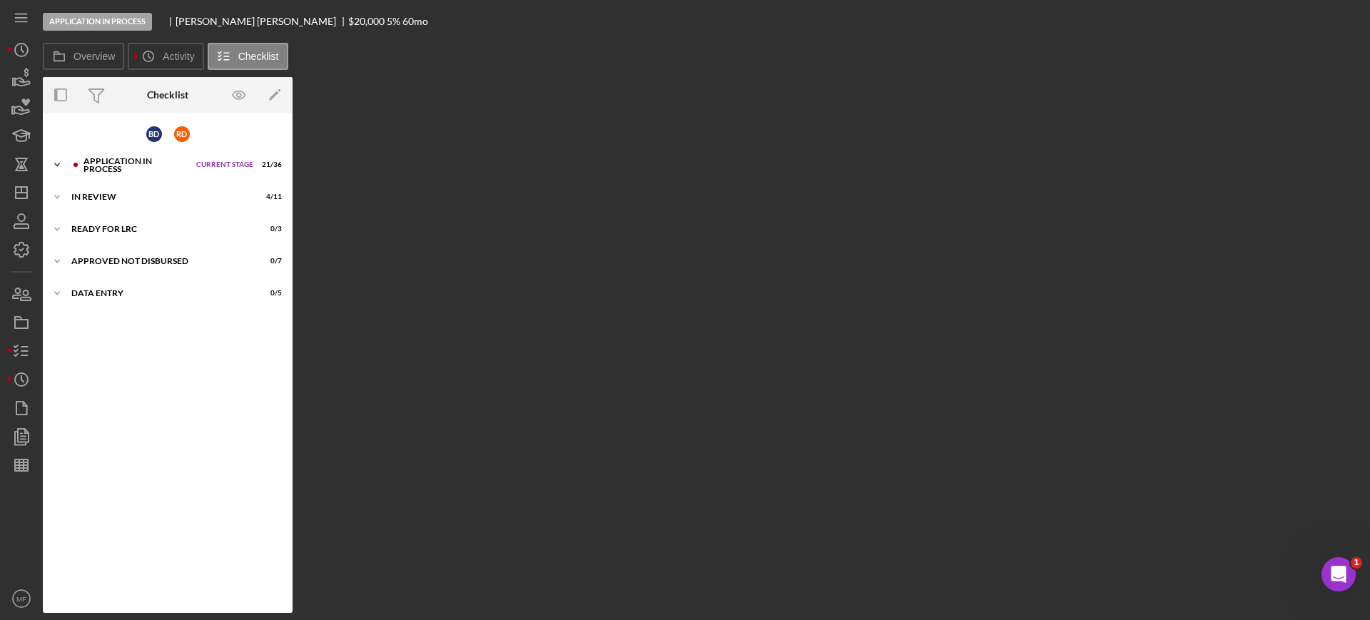
click at [111, 161] on div "Application In Process" at bounding box center [136, 165] width 106 height 16
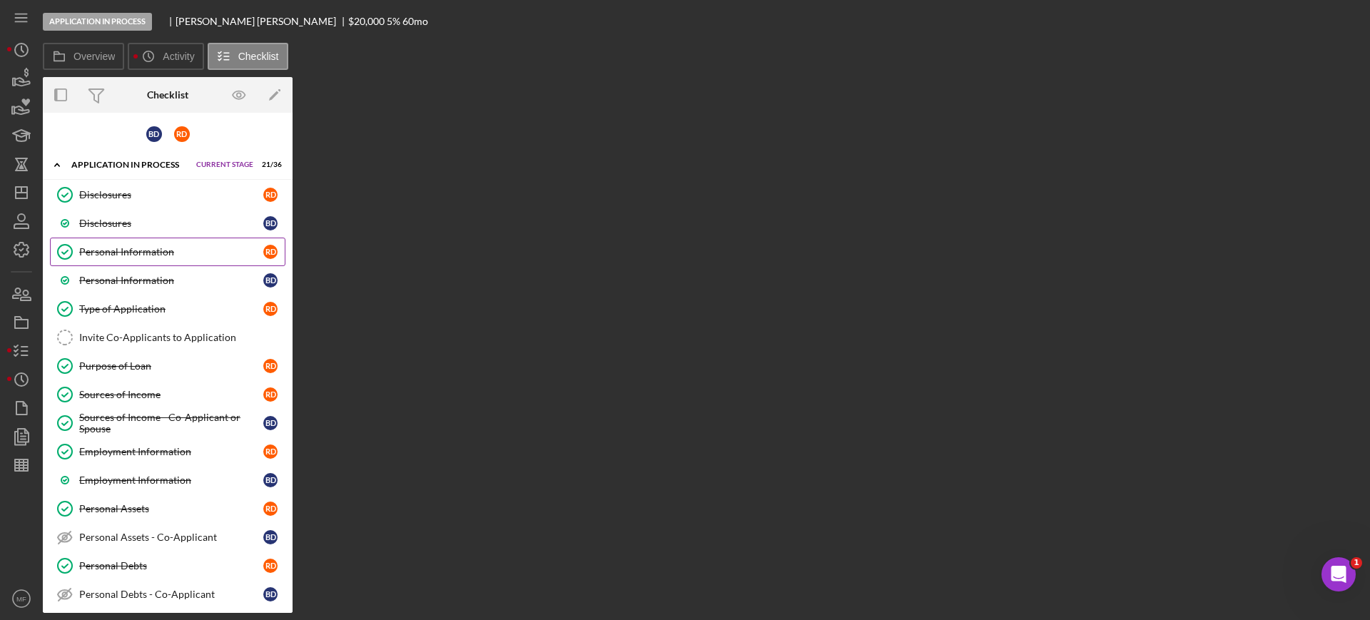
click at [138, 246] on div "Personal Information" at bounding box center [171, 251] width 184 height 11
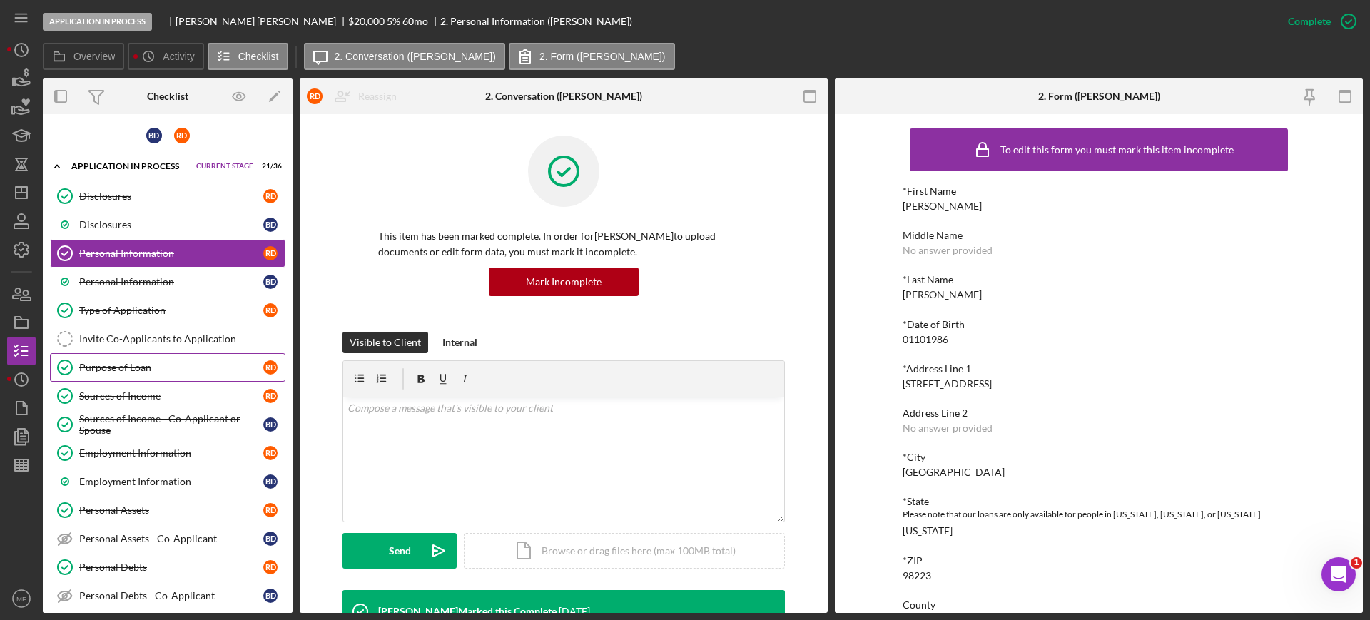
click at [134, 367] on div "Purpose of Loan" at bounding box center [171, 367] width 184 height 11
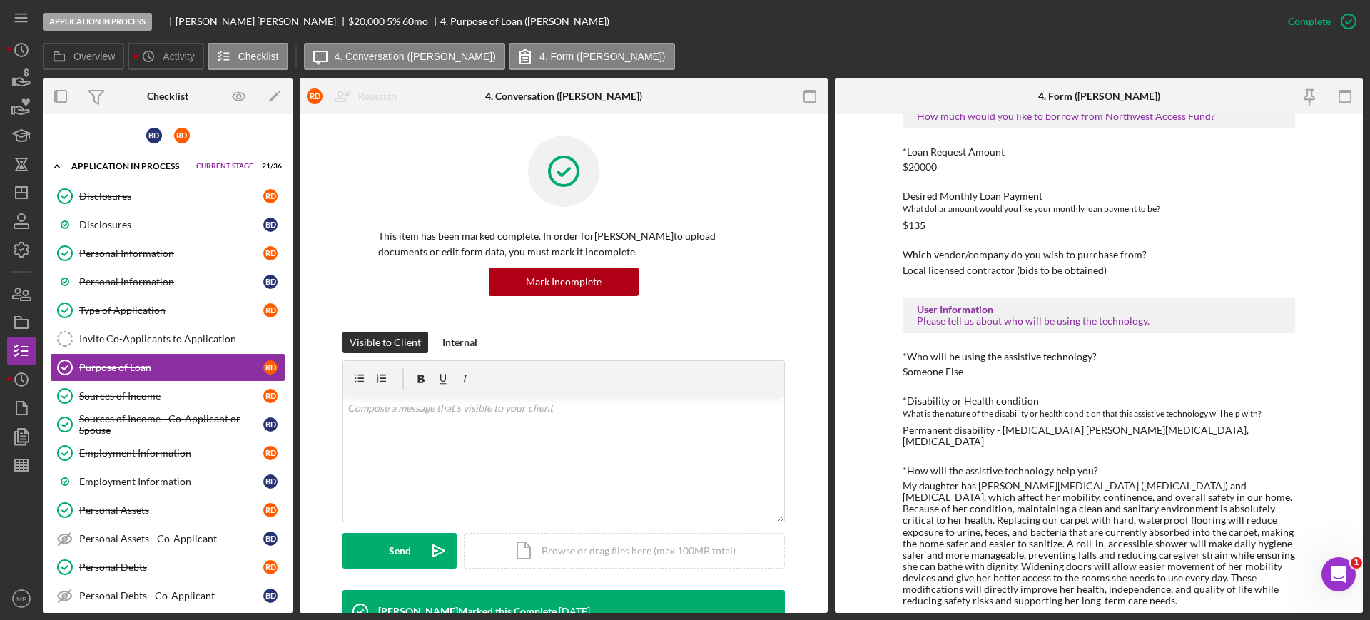
scroll to position [803, 0]
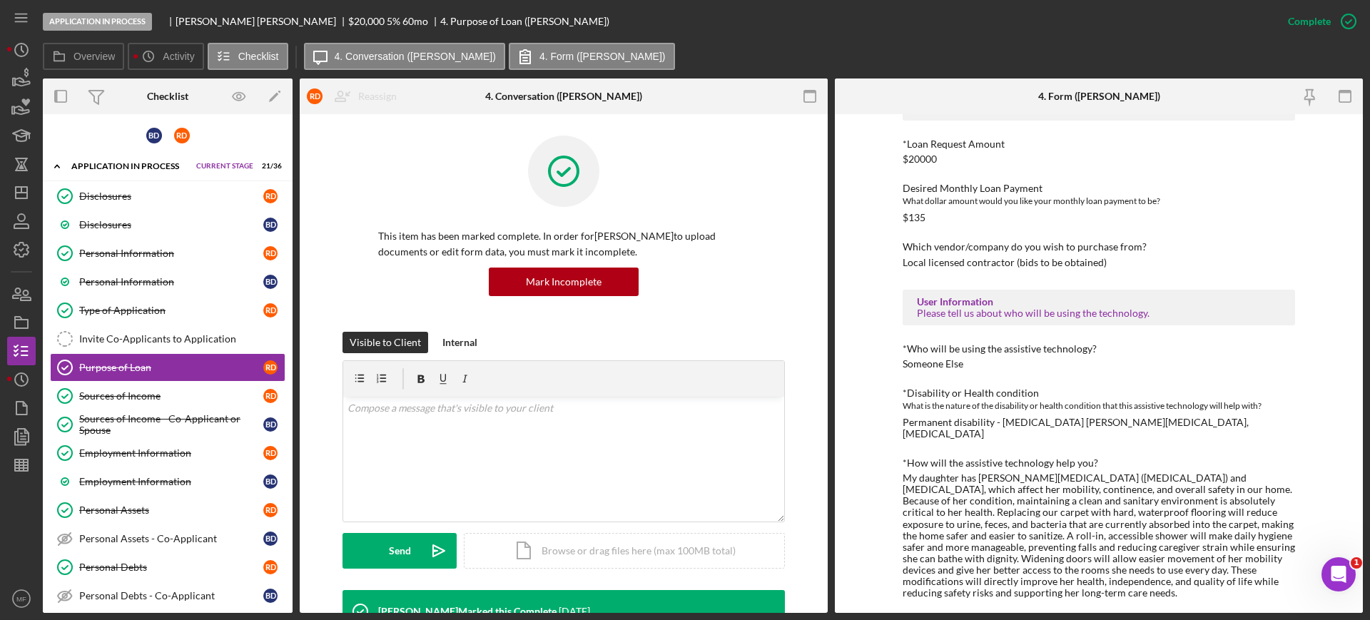
click at [705, 44] on div "Overview Icon/History Activity Checklist Icon/Message 4. Conversation (Rachelle…" at bounding box center [703, 57] width 1320 height 29
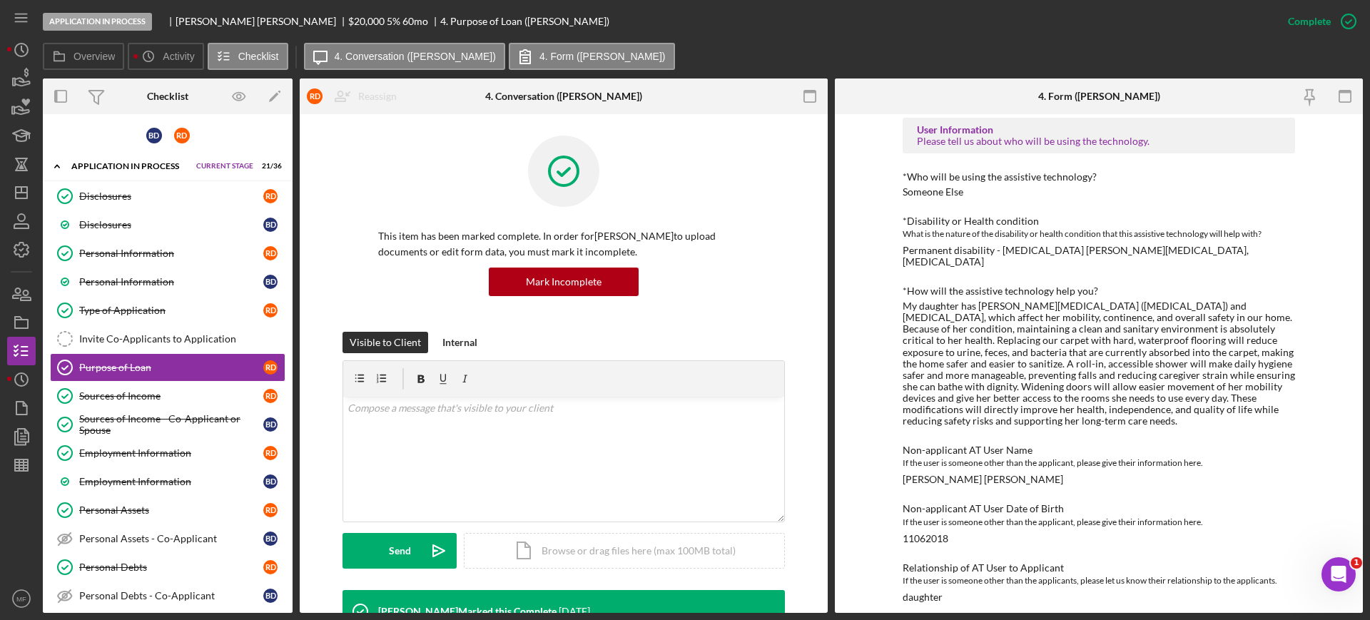
scroll to position [89, 0]
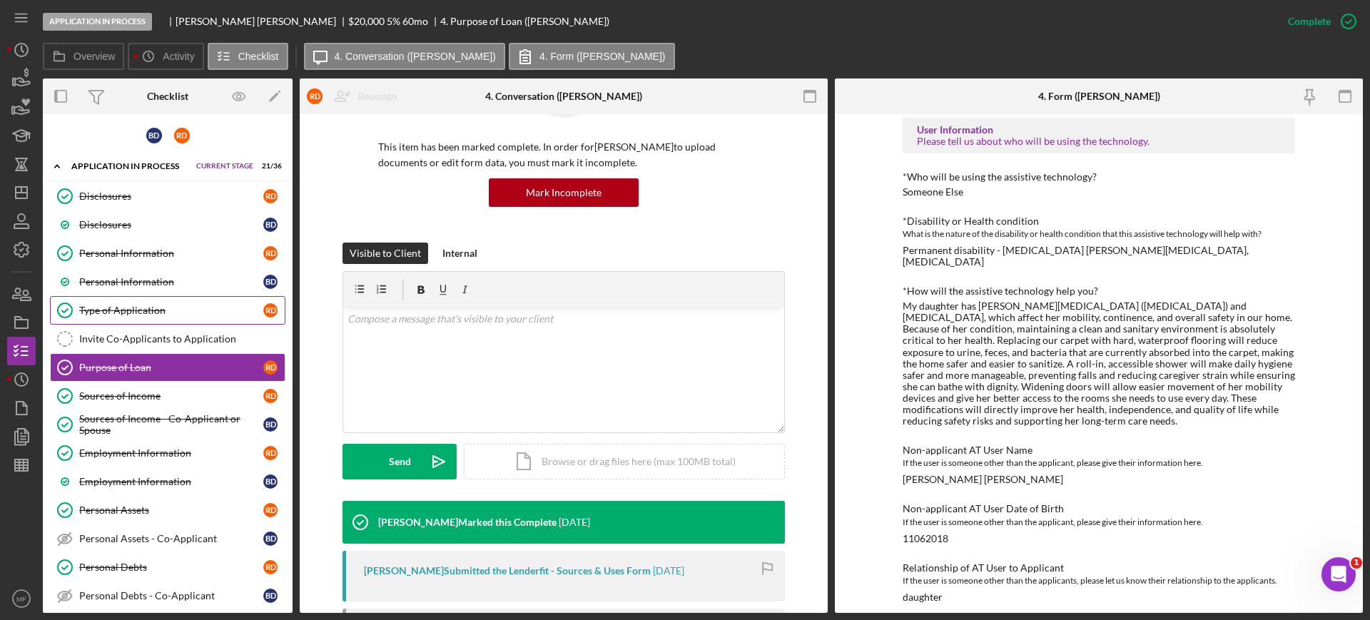
click at [138, 308] on div "Type of Application" at bounding box center [171, 310] width 184 height 11
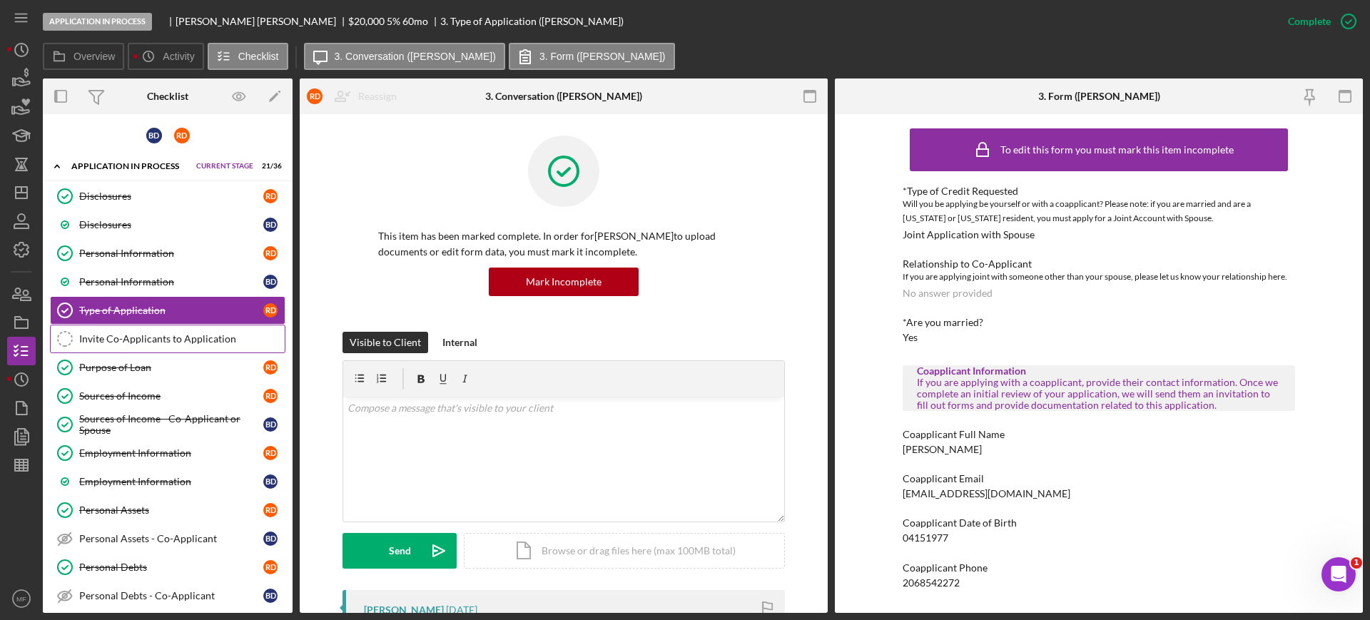
click at [176, 335] on div "Invite Co-Applicants to Application" at bounding box center [181, 338] width 205 height 11
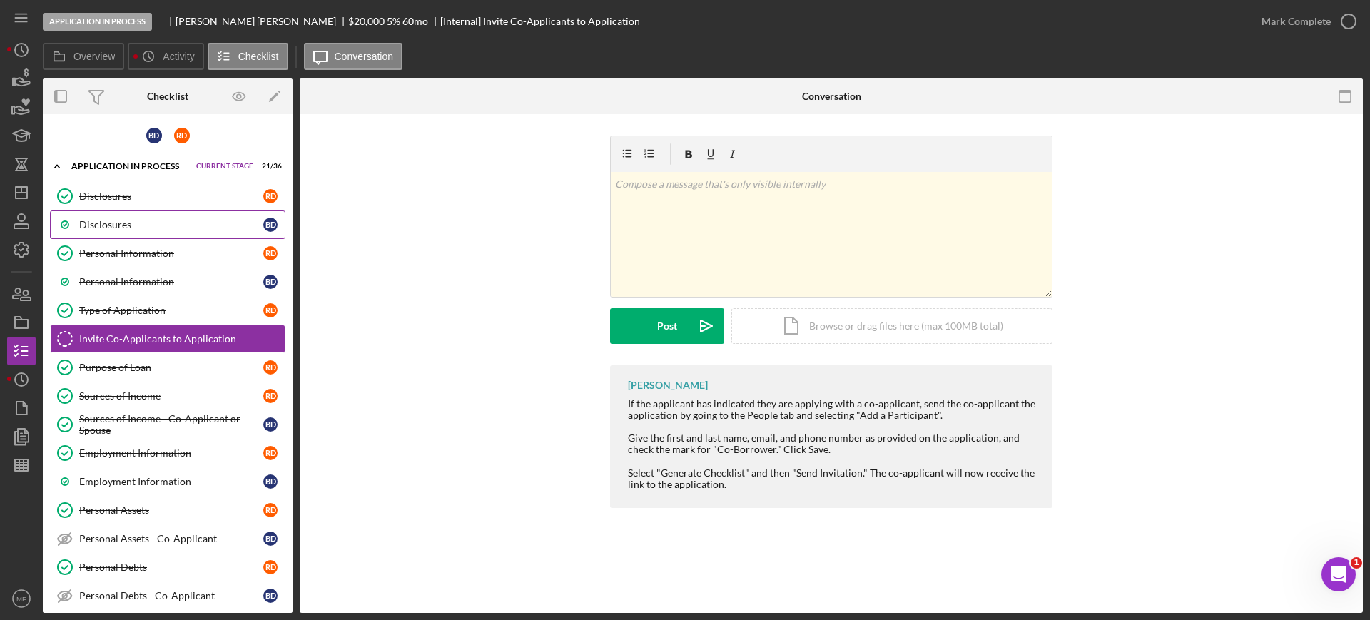
click at [115, 225] on div "Disclosures" at bounding box center [171, 224] width 184 height 11
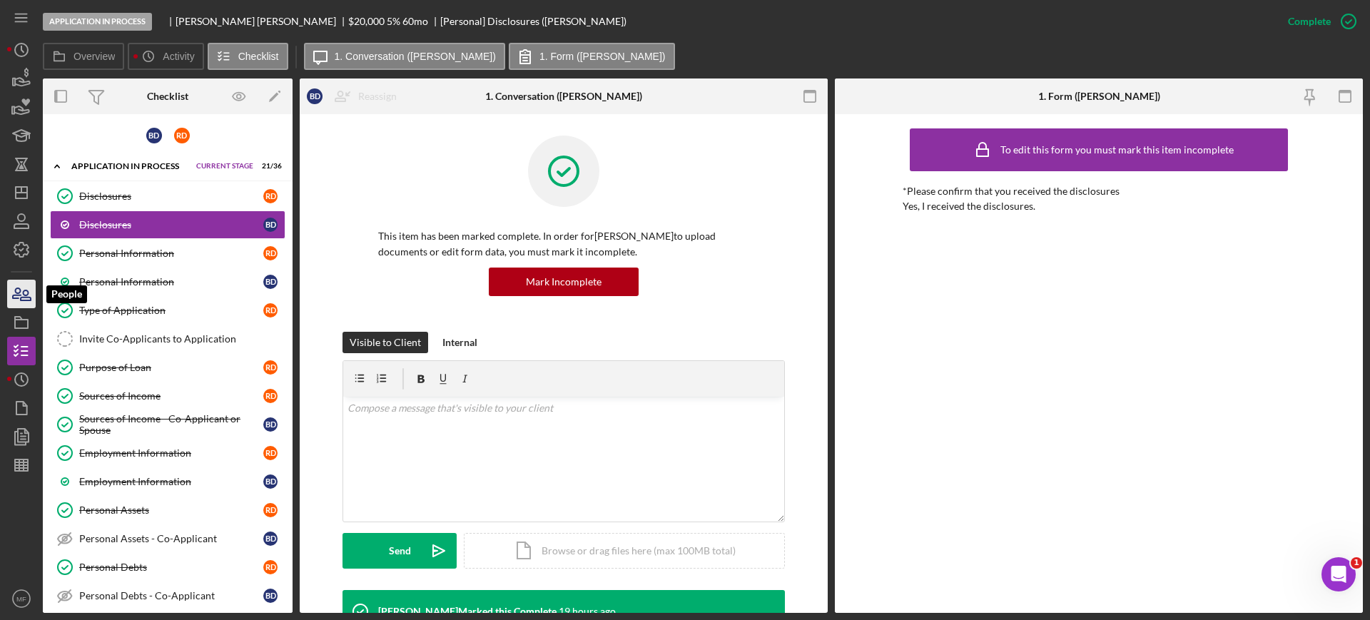
click at [24, 295] on icon "button" at bounding box center [26, 295] width 10 height 10
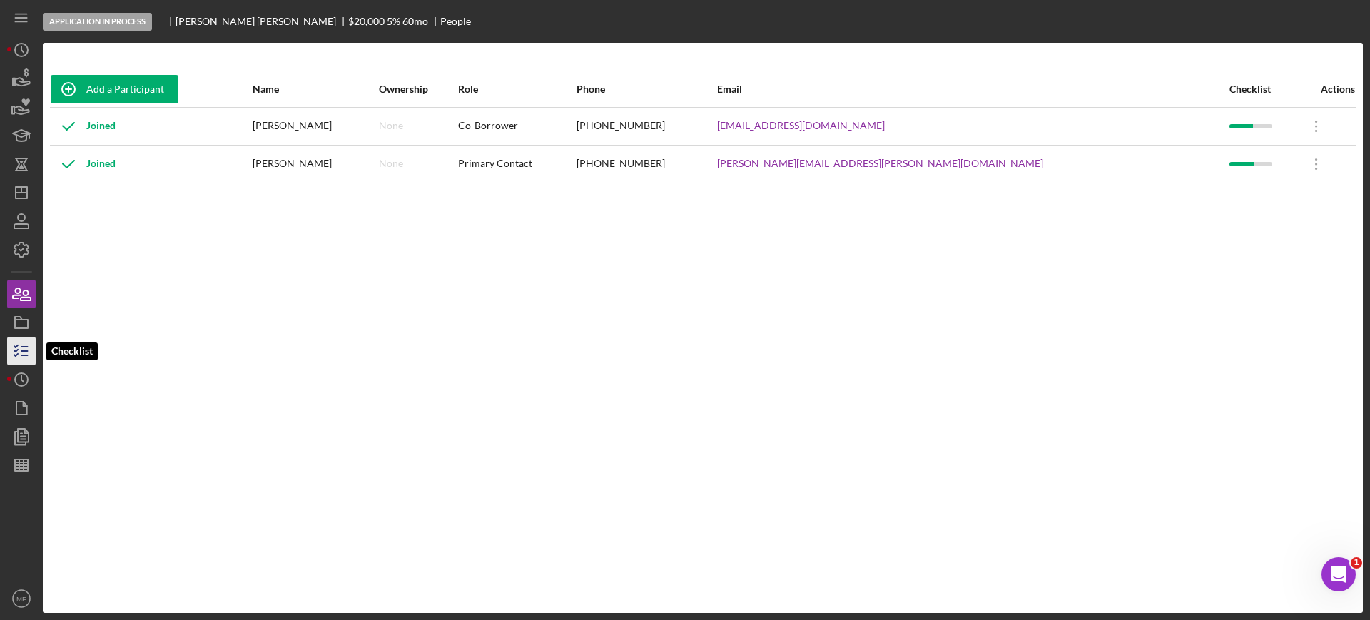
click at [28, 352] on icon "button" at bounding box center [22, 351] width 36 height 36
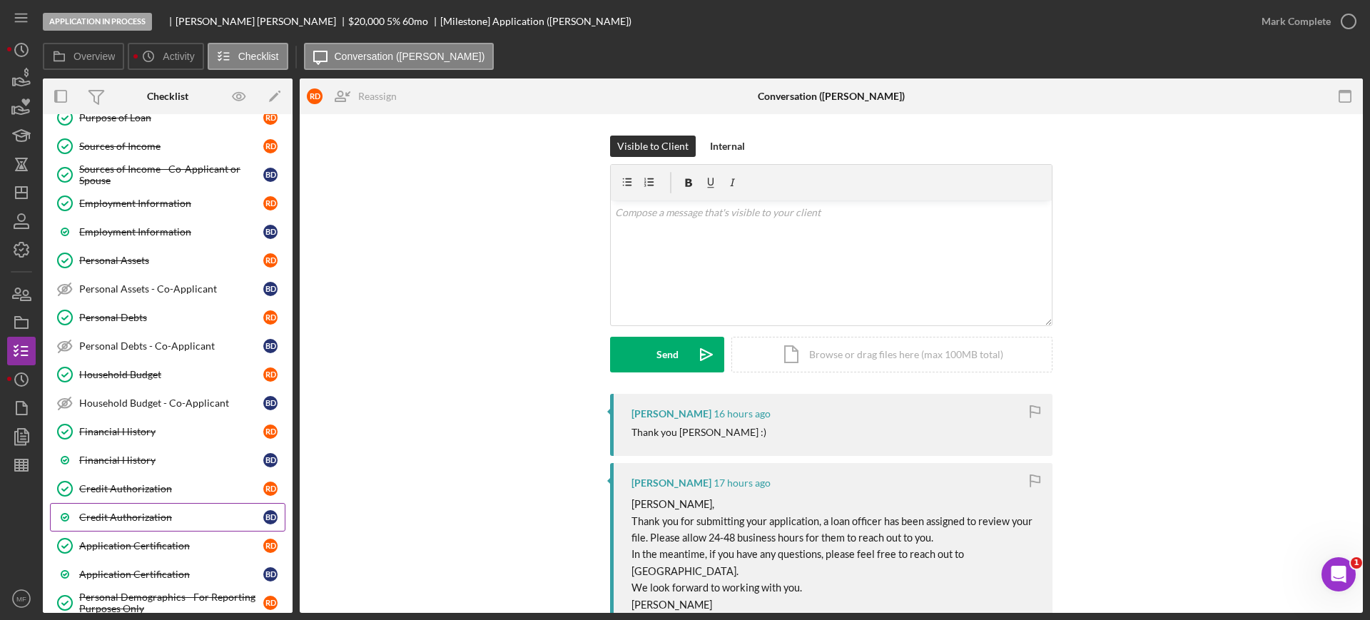
scroll to position [113, 0]
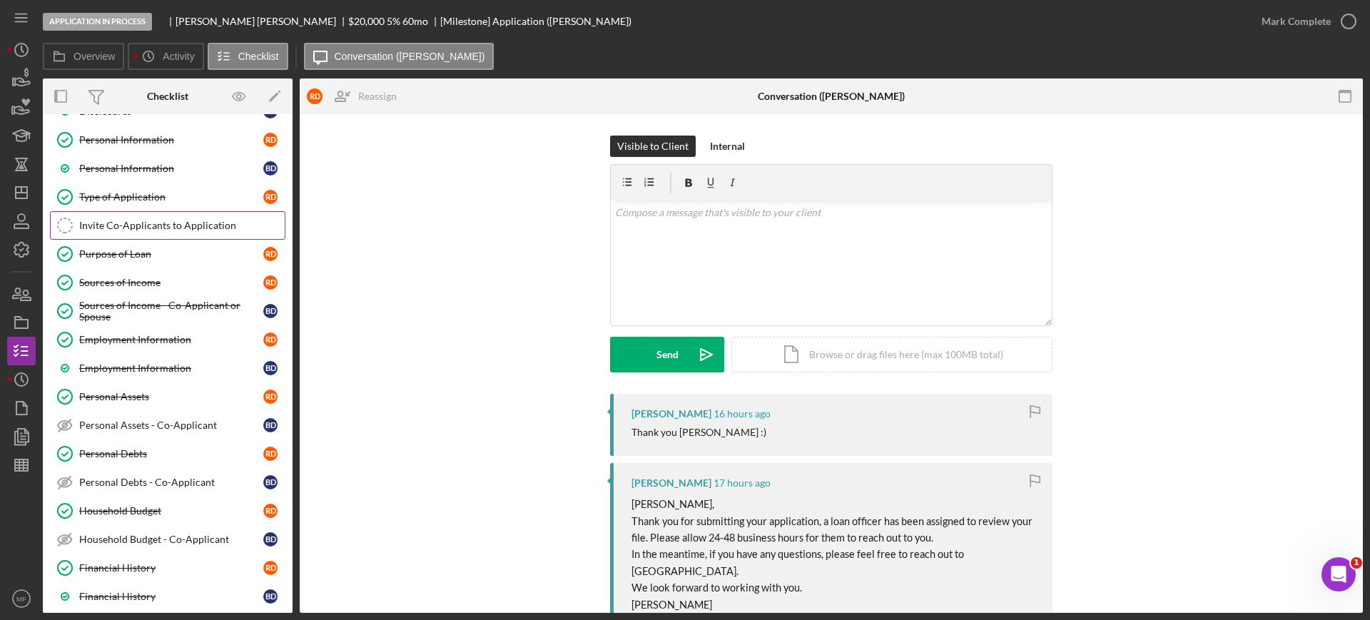
click at [131, 228] on div "Invite Co-Applicants to Application" at bounding box center [181, 225] width 205 height 11
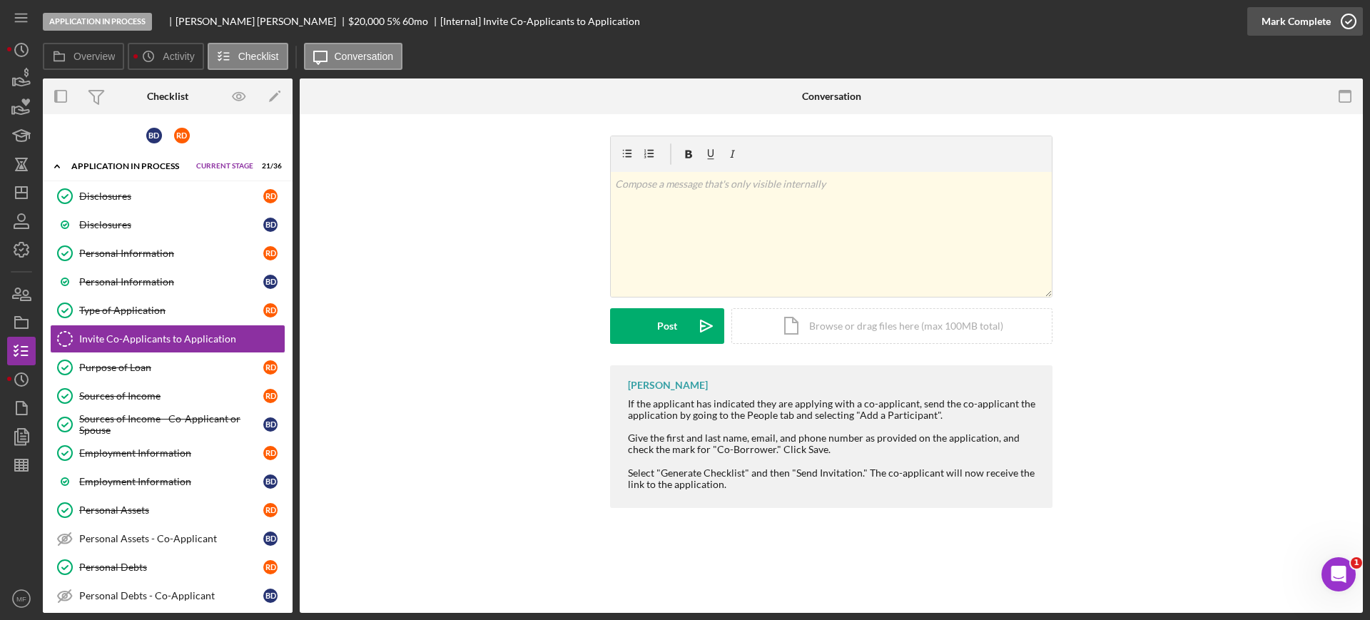
click at [1313, 16] on div "Mark Complete" at bounding box center [1295, 21] width 69 height 29
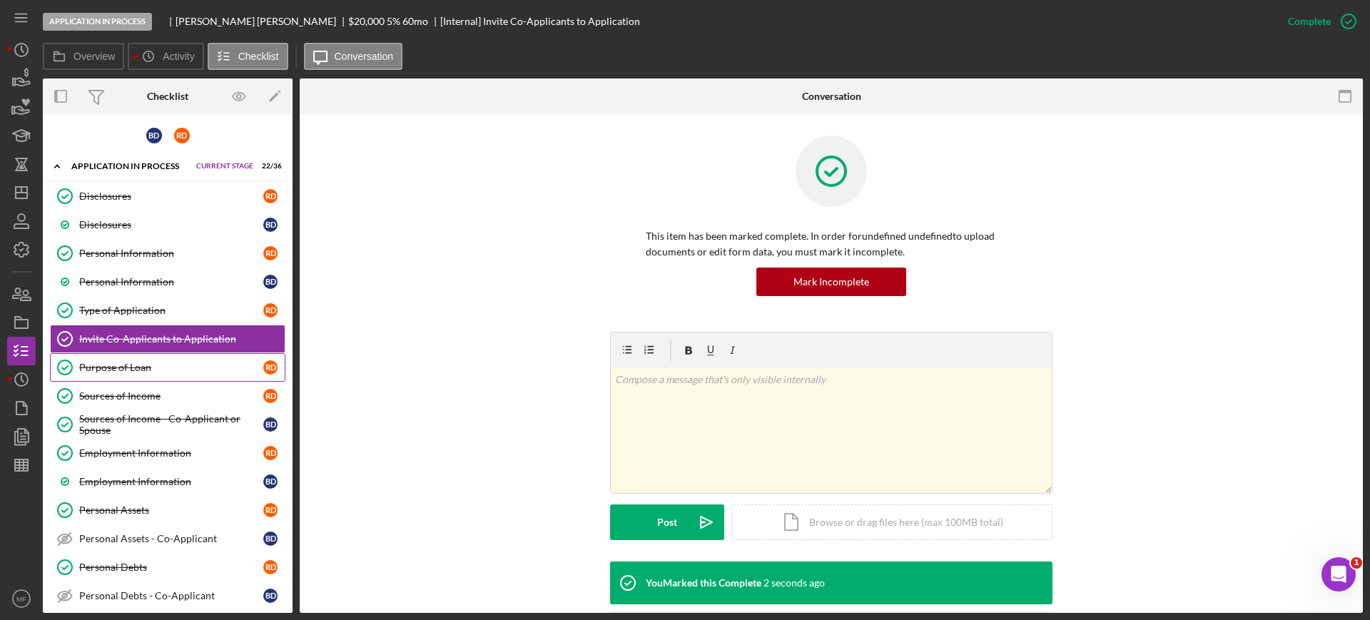
click at [141, 362] on div "Purpose of Loan" at bounding box center [171, 367] width 184 height 11
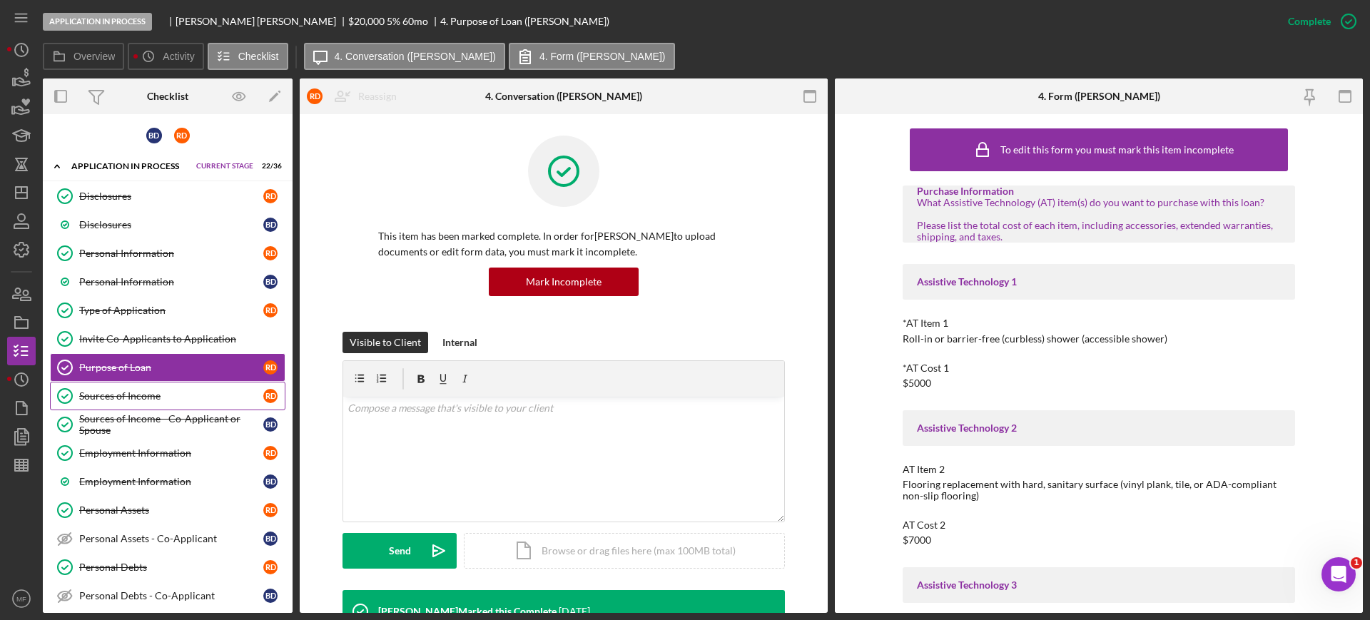
click at [128, 393] on div "Sources of Income" at bounding box center [171, 395] width 184 height 11
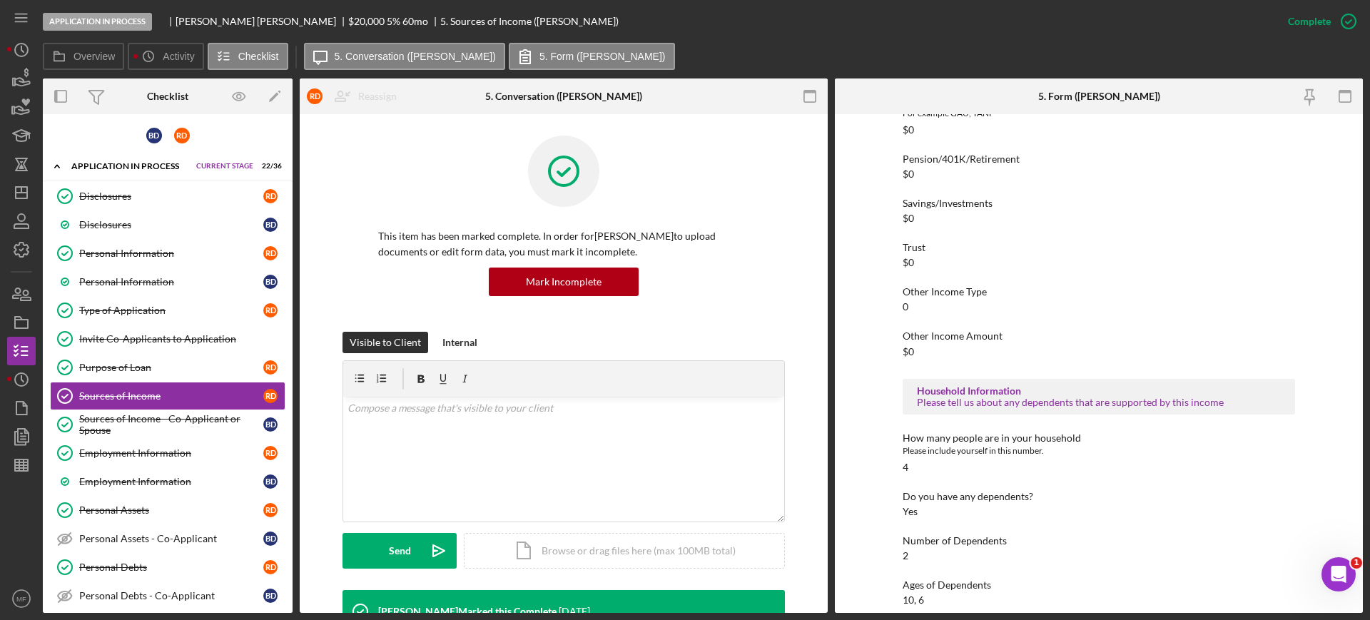
scroll to position [435, 0]
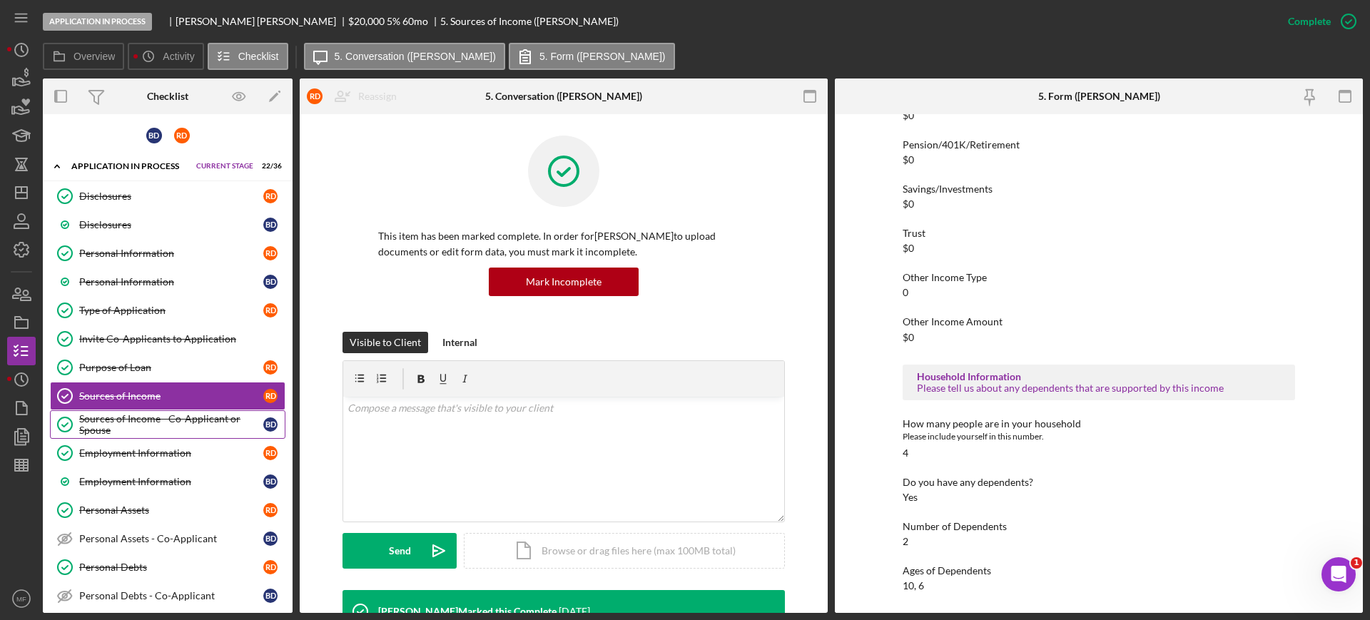
click at [167, 414] on div "Sources of Income - Co-Applicant or Spouse" at bounding box center [171, 424] width 184 height 23
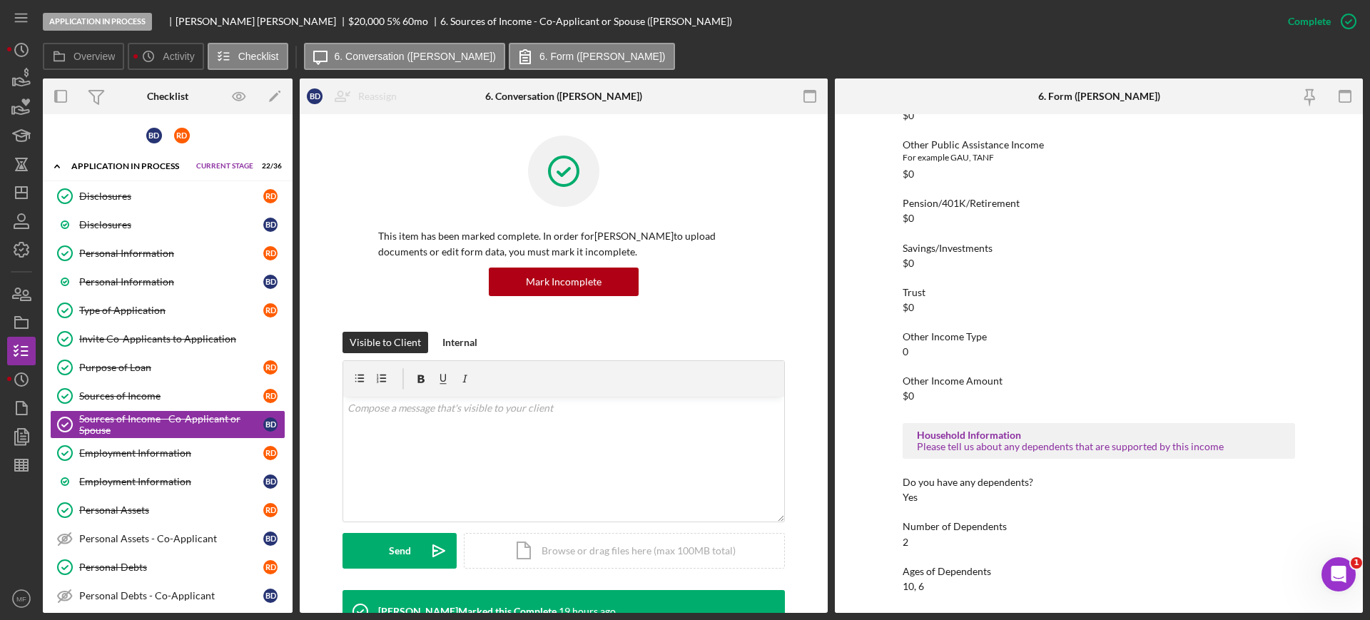
scroll to position [367, 0]
click at [116, 448] on div "Employment Information" at bounding box center [171, 452] width 184 height 11
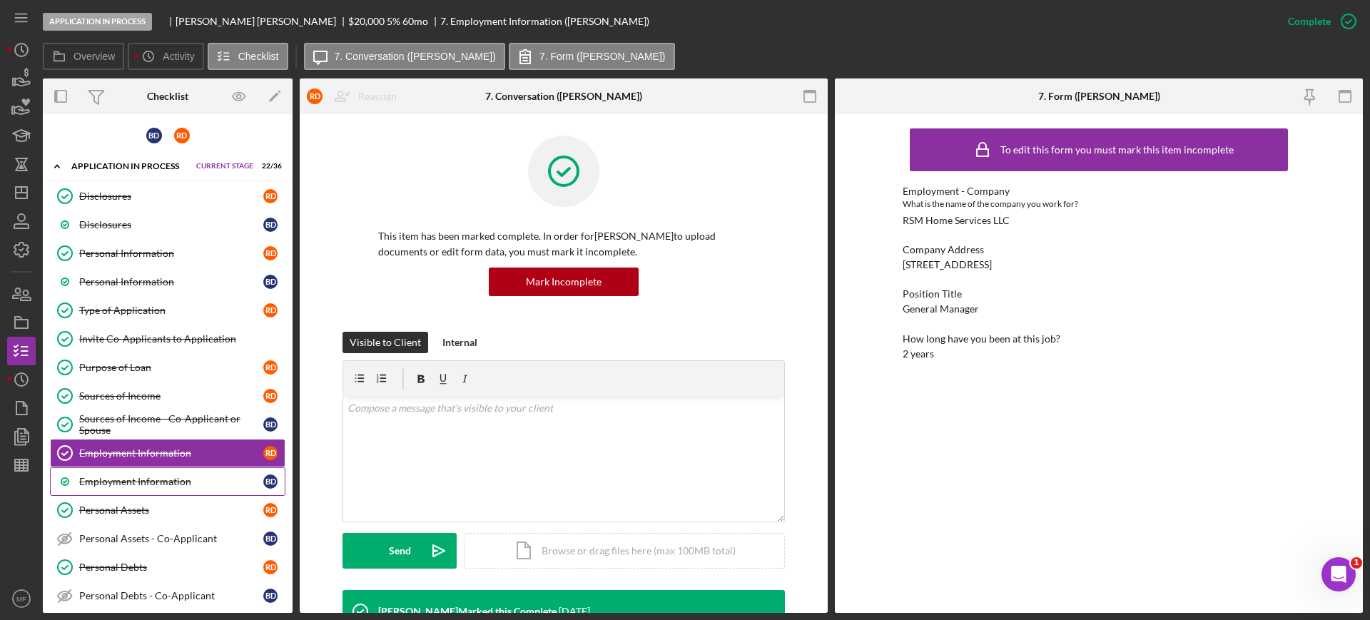
click at [117, 487] on div "Employment Information" at bounding box center [171, 481] width 184 height 11
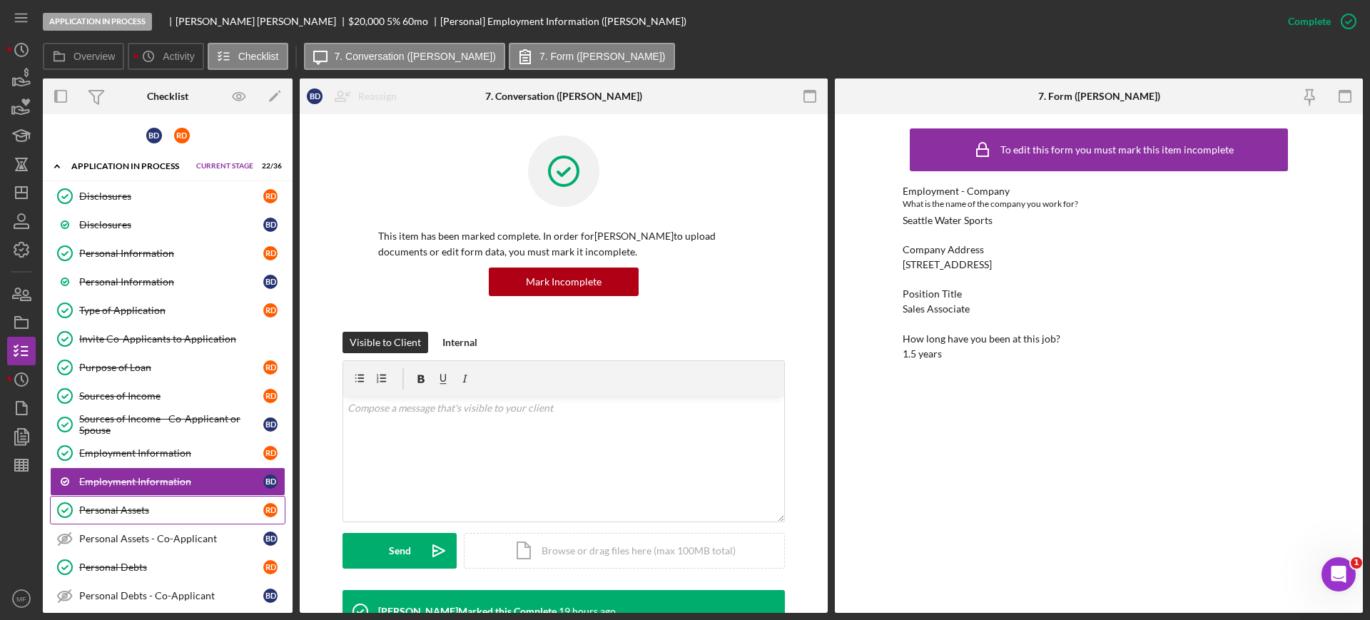
click at [86, 512] on div "Personal Assets" at bounding box center [171, 509] width 184 height 11
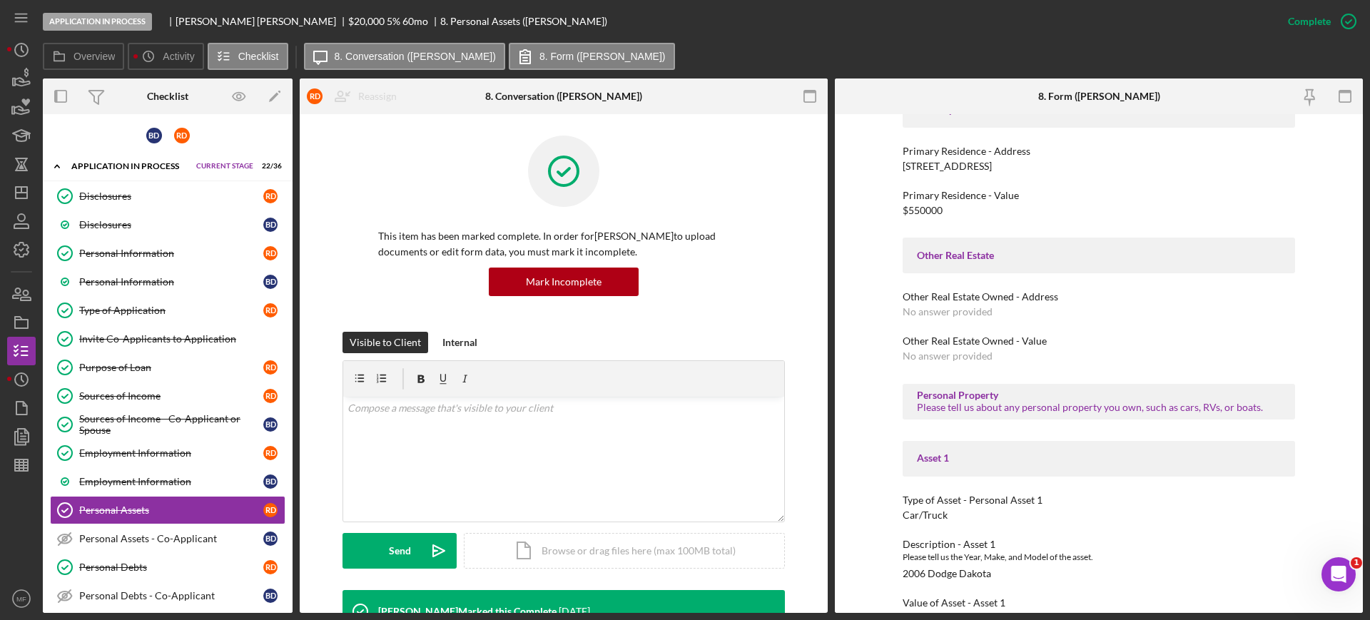
scroll to position [446, 0]
click at [809, 93] on icon "button" at bounding box center [810, 97] width 32 height 32
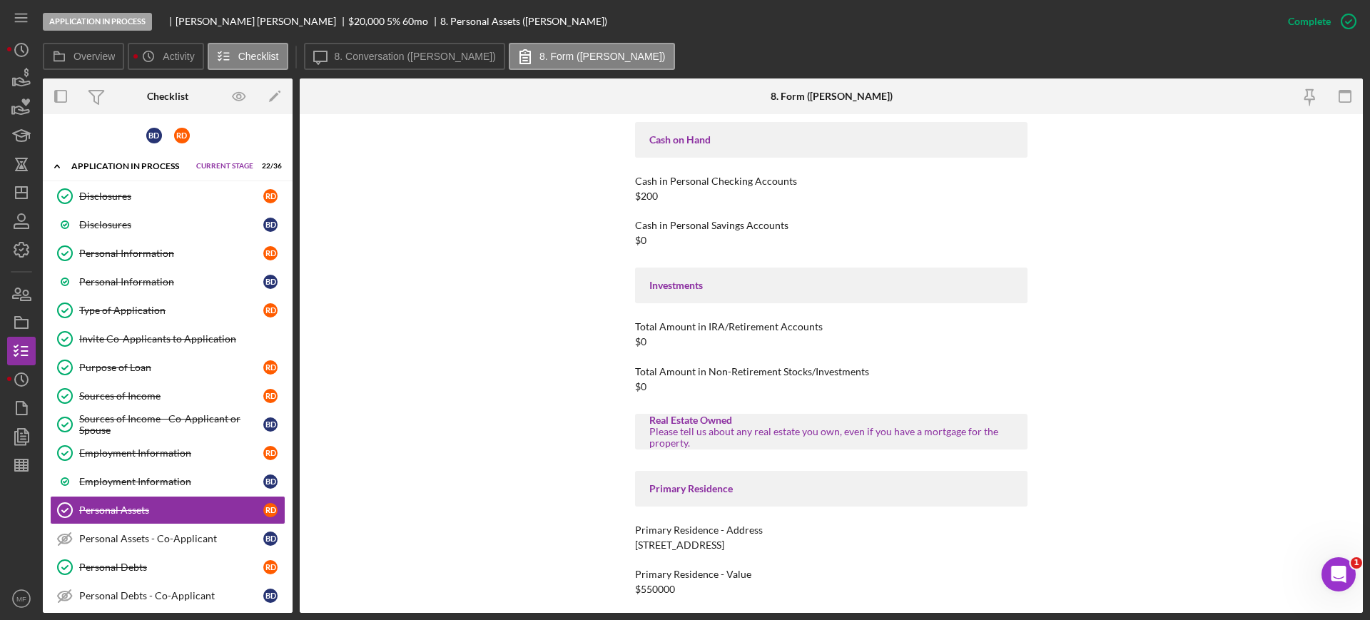
scroll to position [0, 0]
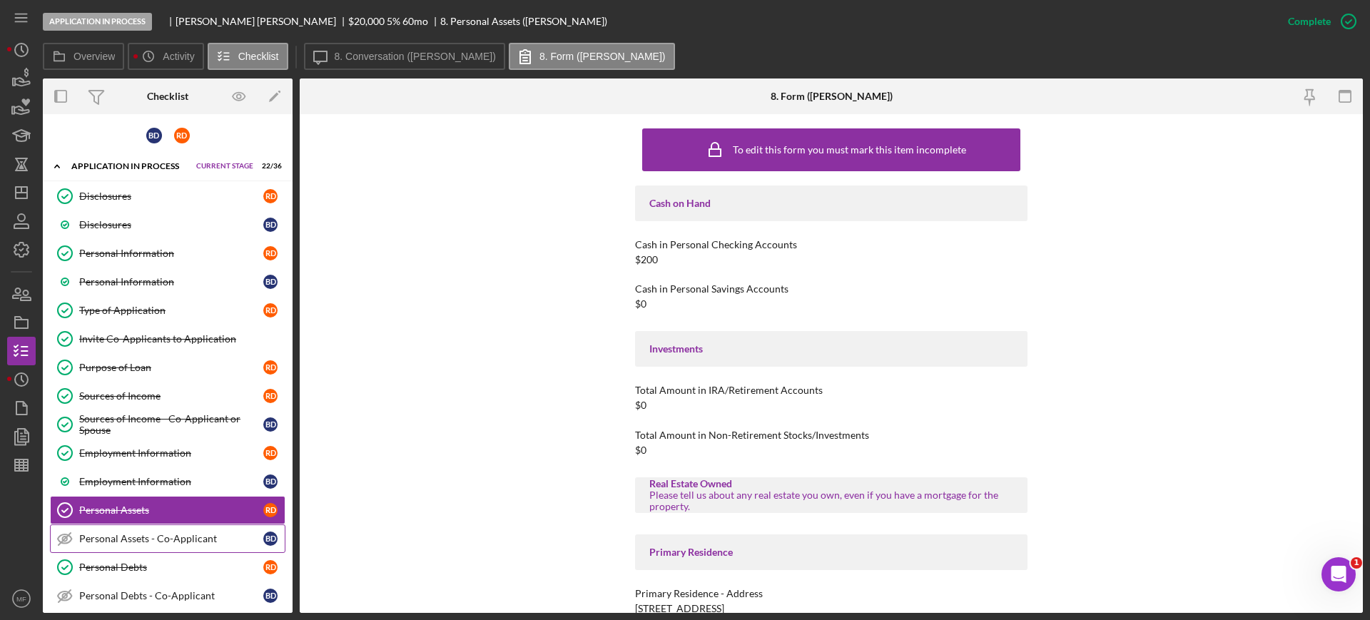
click at [148, 531] on link "Personal Assets - Co-Applicant Personal Assets - Co-Applicant B D" at bounding box center [167, 538] width 235 height 29
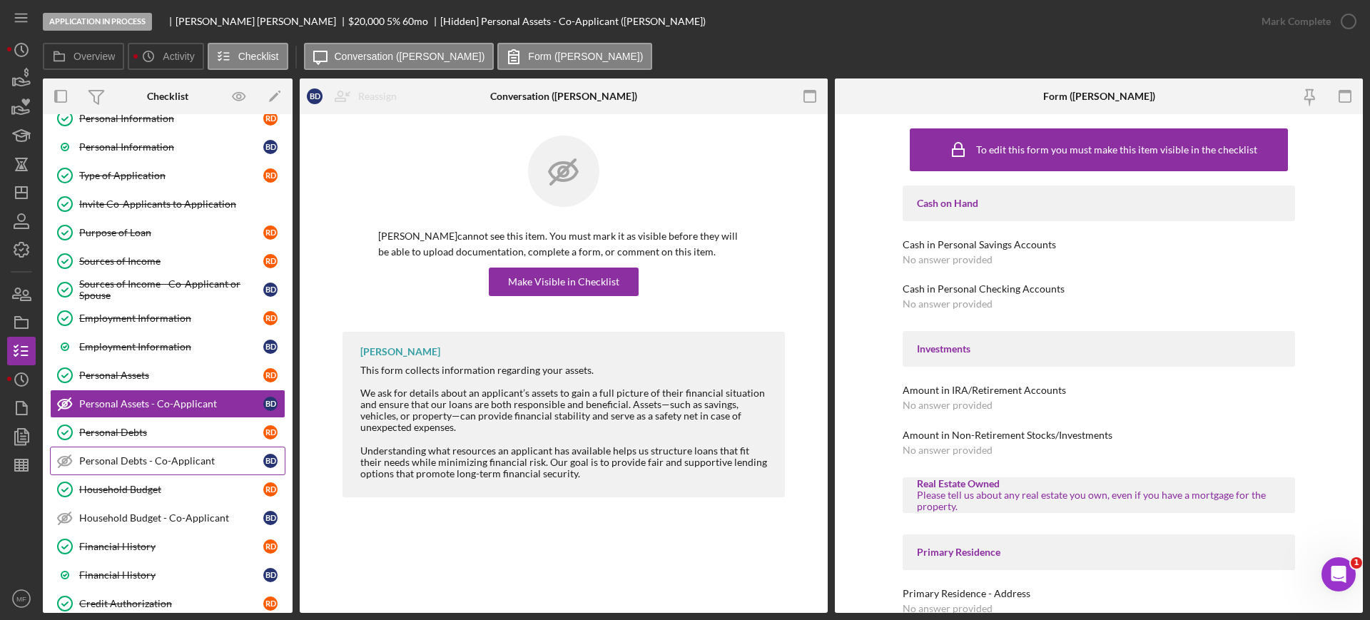
scroll to position [178, 0]
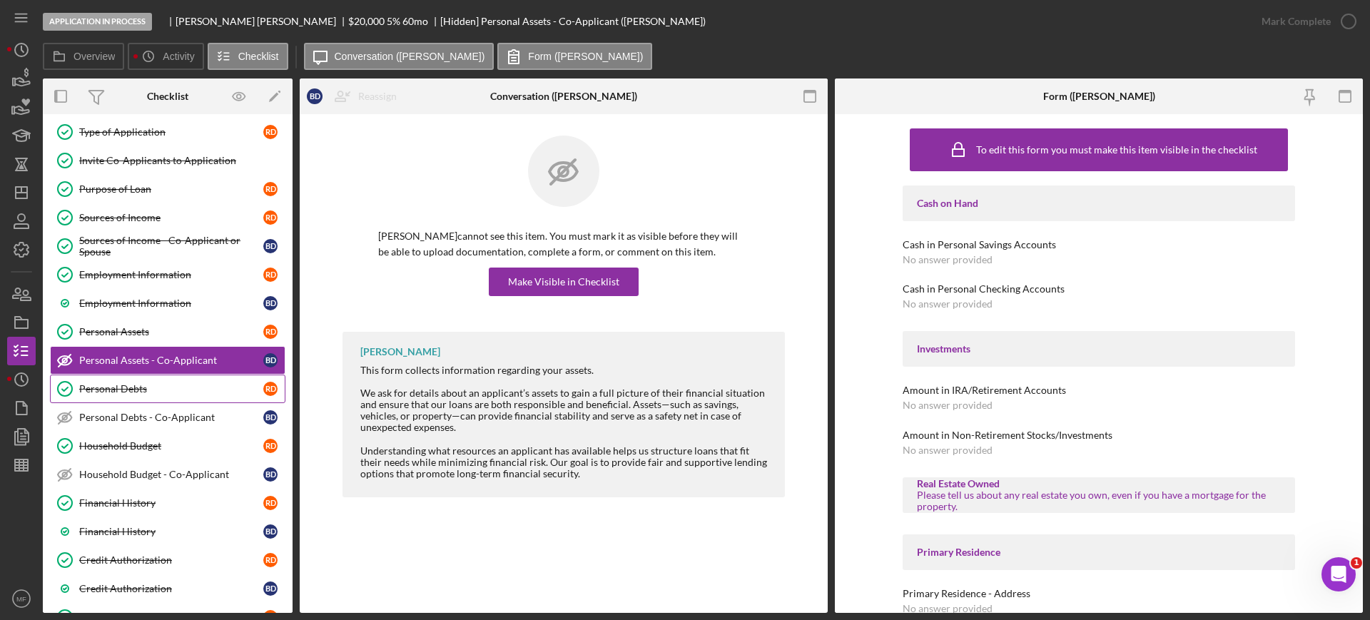
click at [131, 387] on div "Personal Debts" at bounding box center [171, 388] width 184 height 11
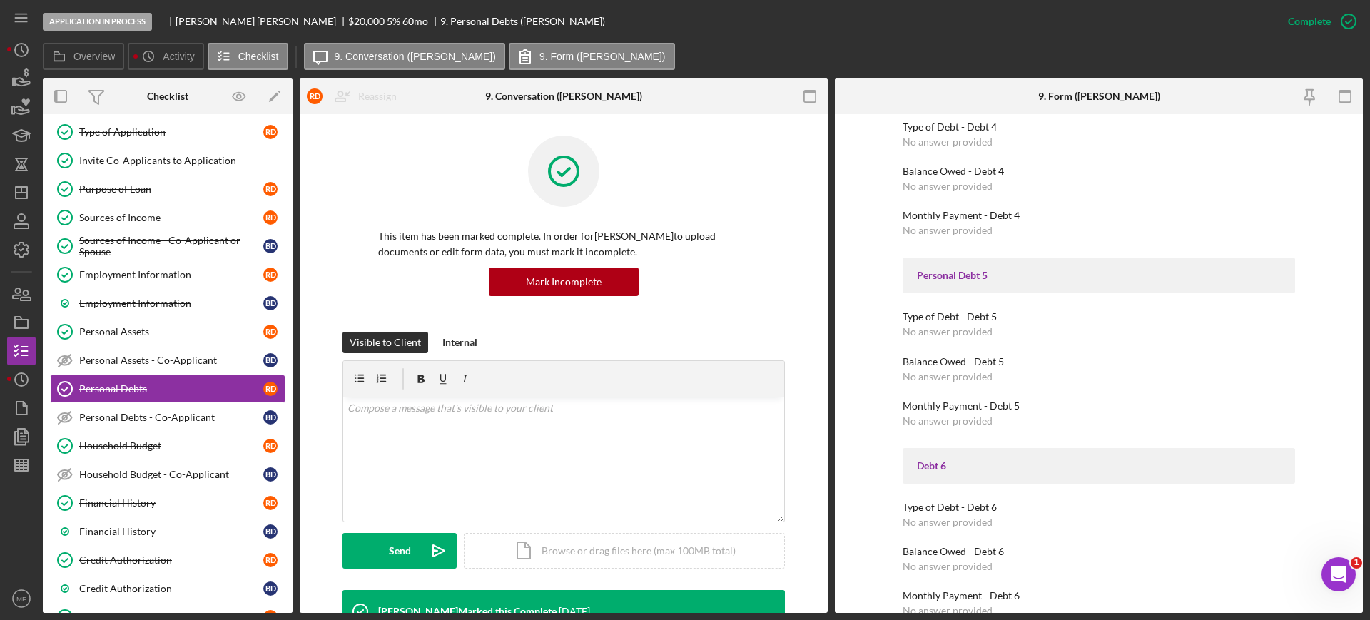
scroll to position [1249, 0]
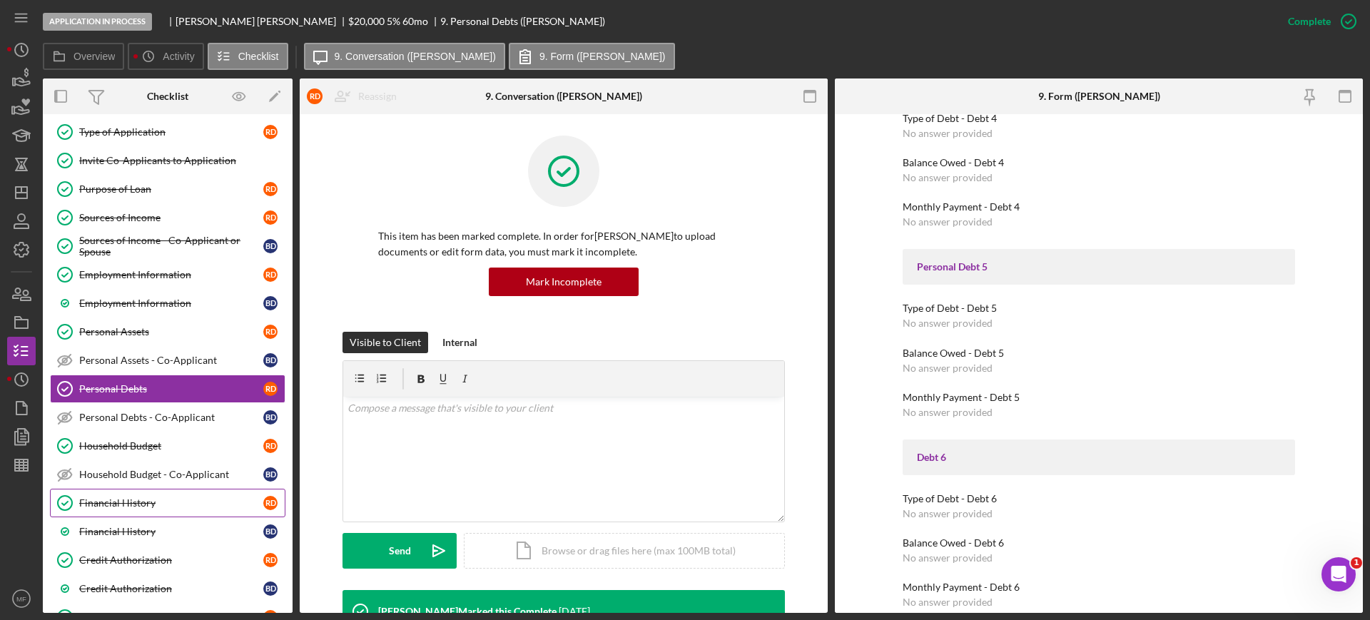
click at [115, 502] on div "Financial History" at bounding box center [171, 502] width 184 height 11
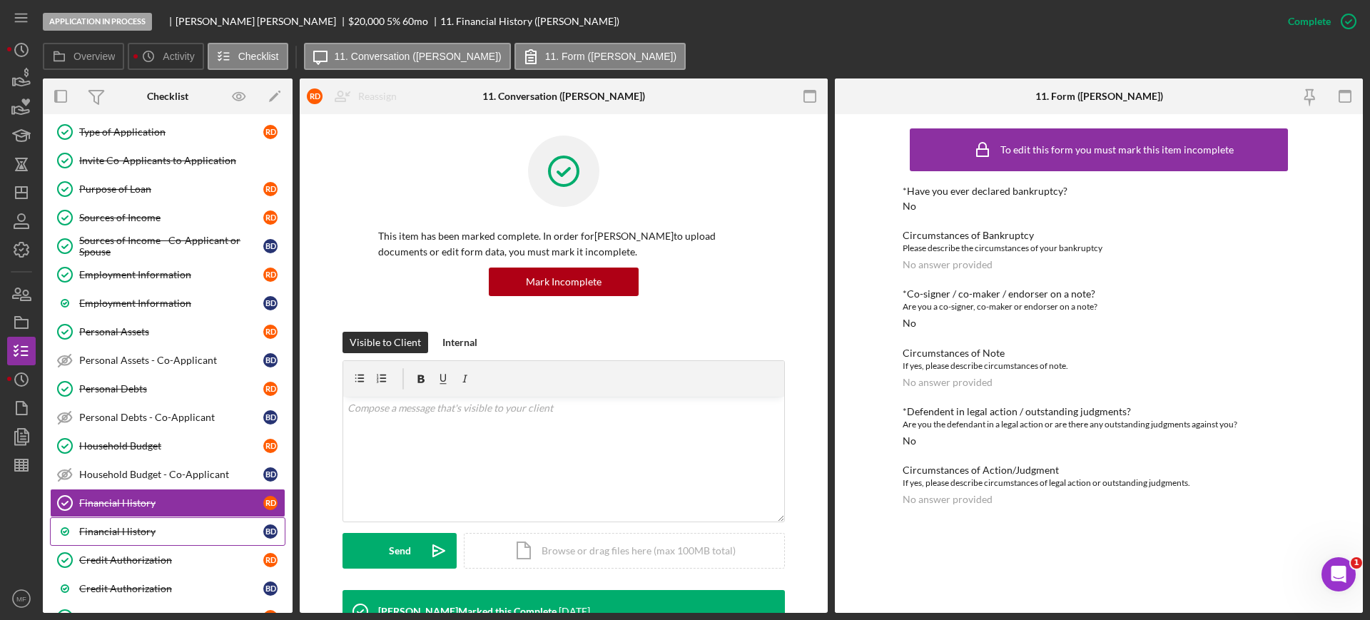
click at [138, 527] on div "Financial History" at bounding box center [171, 531] width 184 height 11
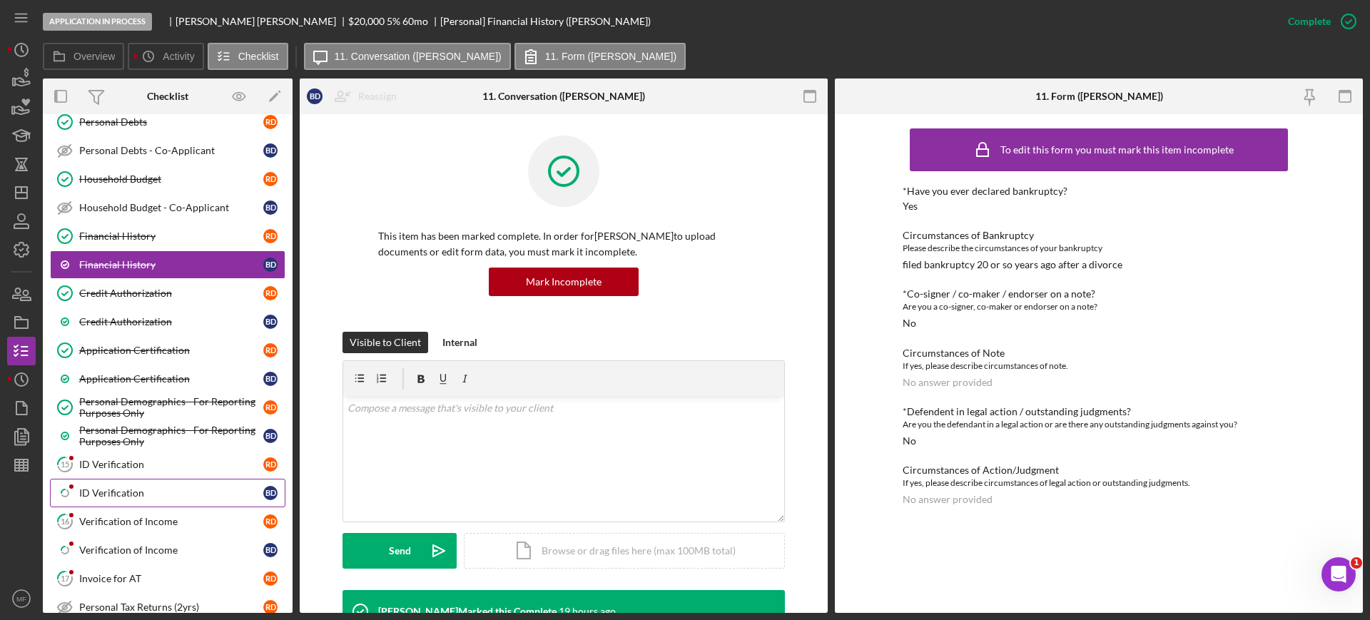
scroll to position [446, 0]
click at [116, 458] on div "ID Verification" at bounding box center [171, 463] width 184 height 11
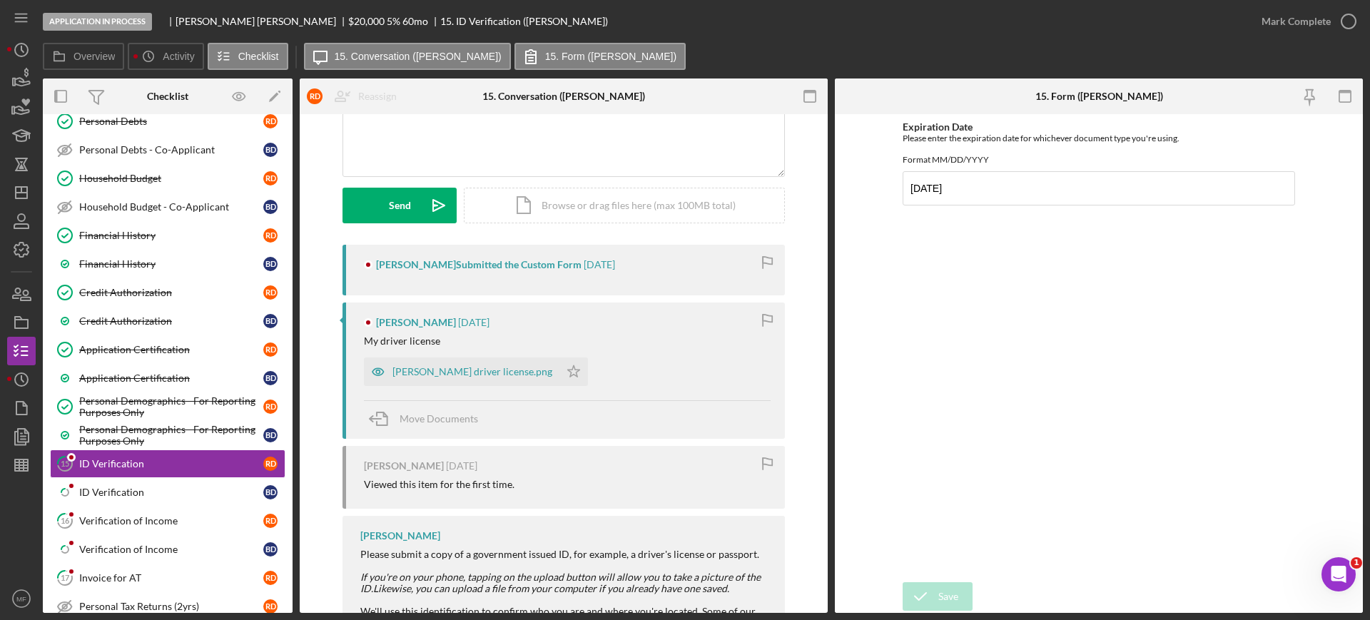
scroll to position [178, 0]
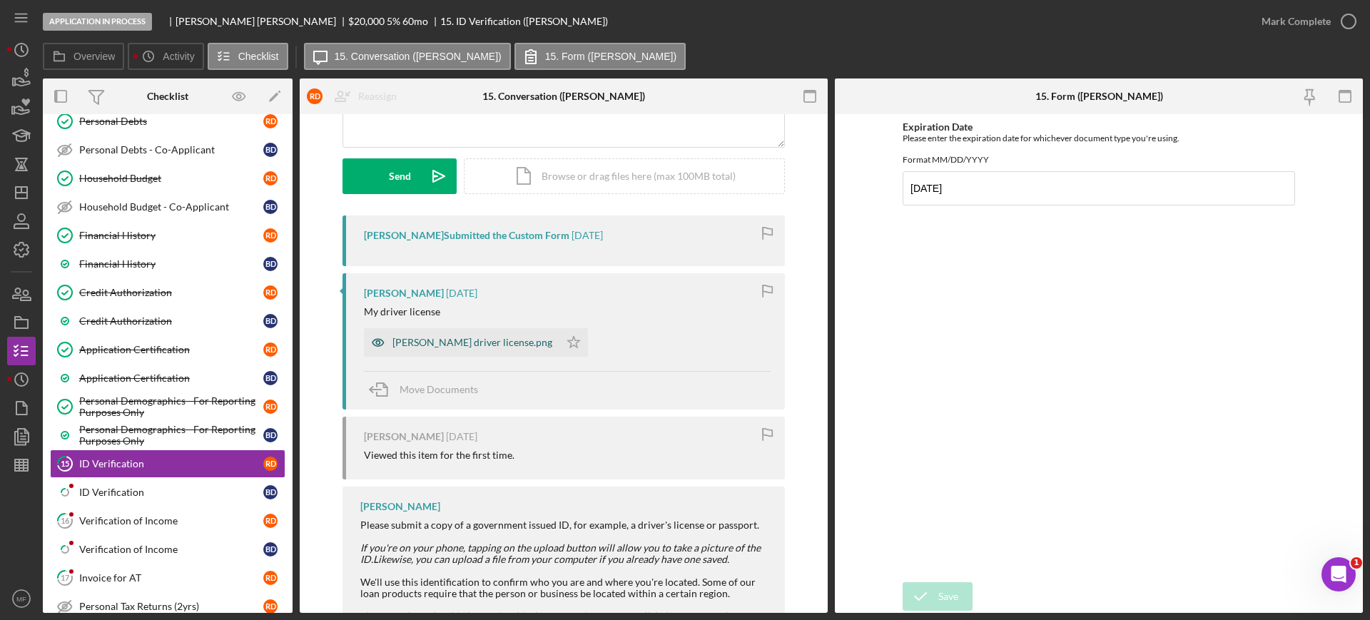
click at [432, 345] on div "rachelle driver license.png" at bounding box center [472, 342] width 160 height 11
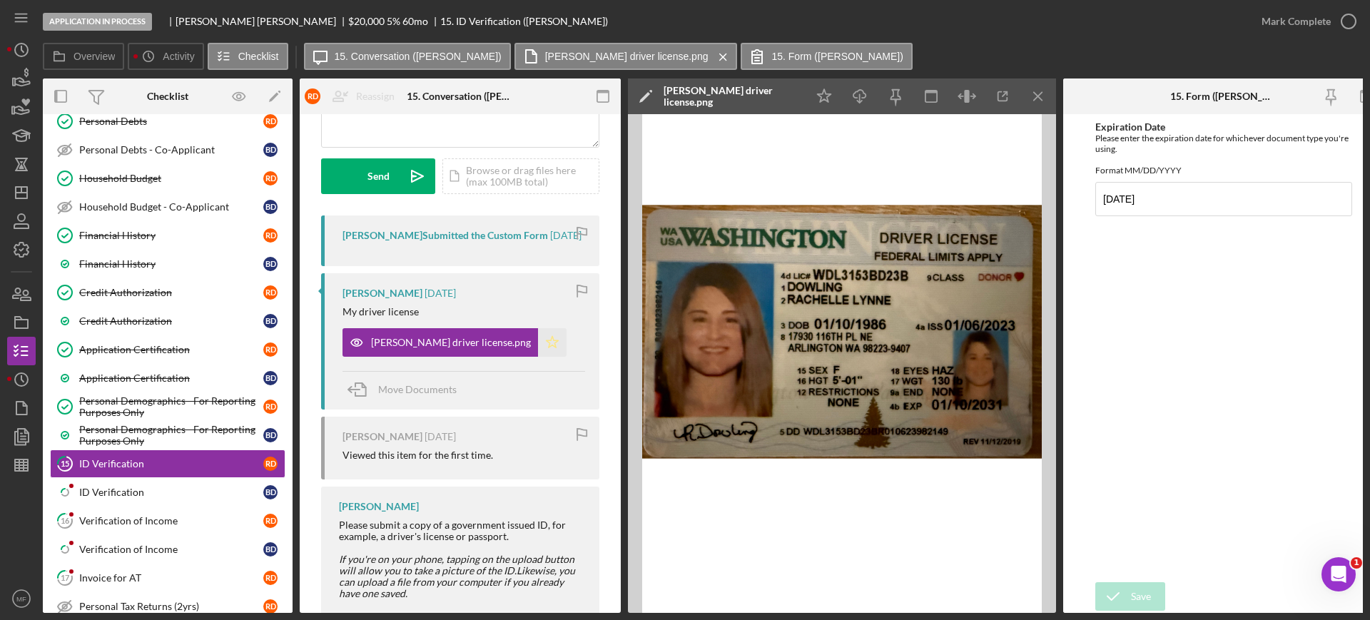
click at [538, 355] on icon "Icon/Star" at bounding box center [552, 342] width 29 height 29
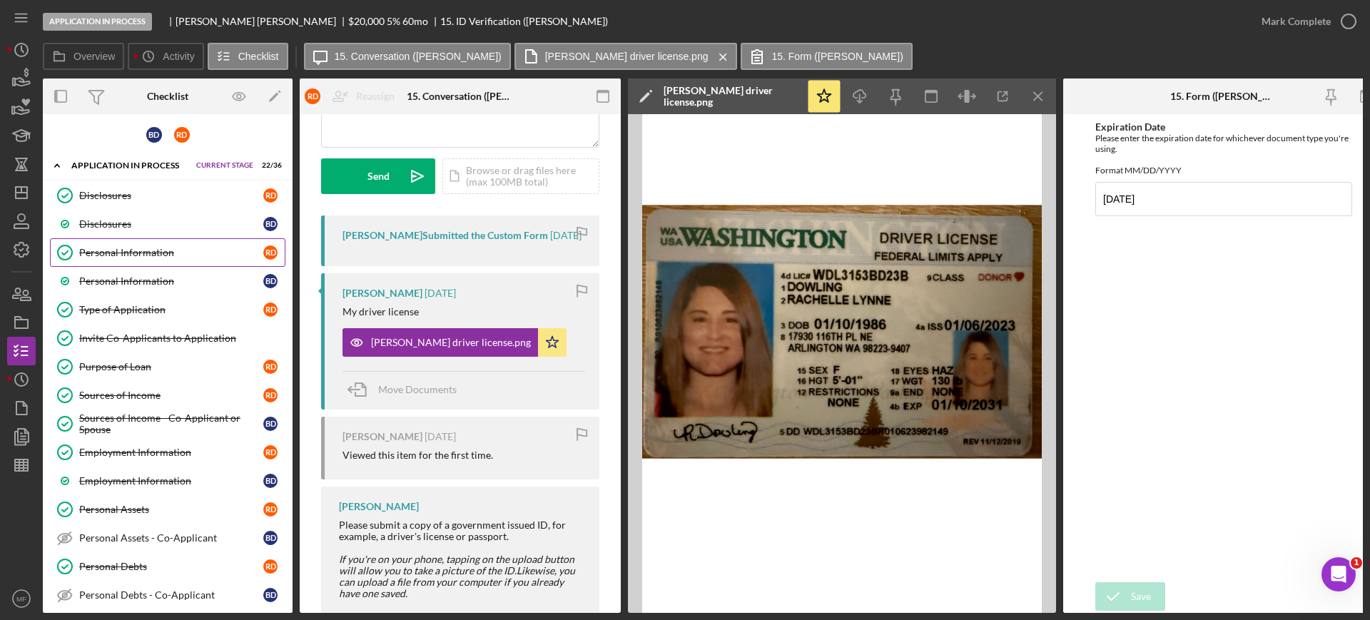
scroll to position [0, 0]
click at [132, 254] on div "Personal Information" at bounding box center [171, 253] width 184 height 11
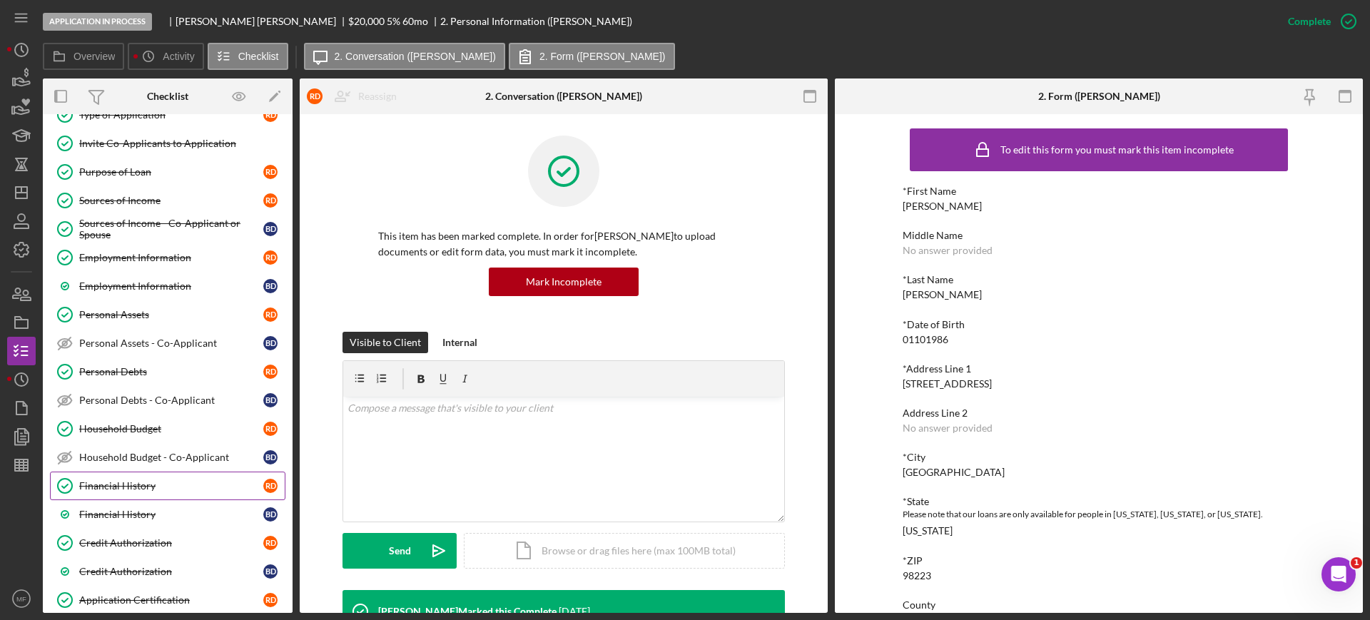
scroll to position [446, 0]
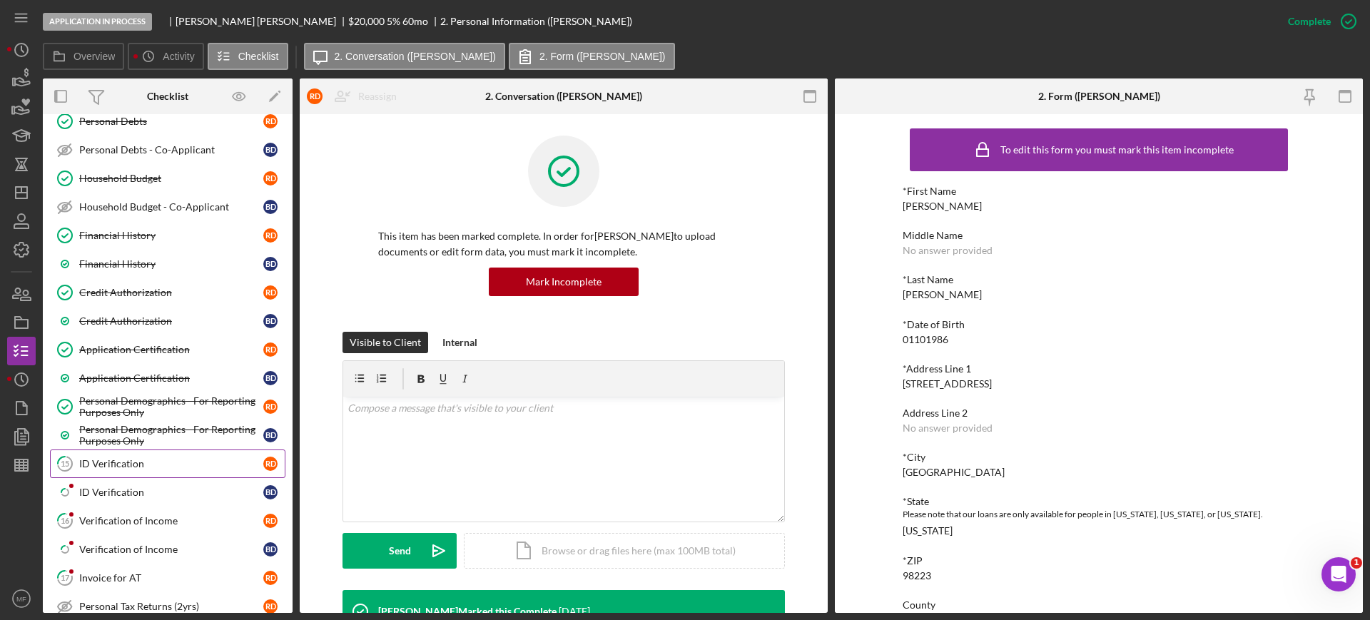
click at [133, 462] on div "ID Verification" at bounding box center [171, 463] width 184 height 11
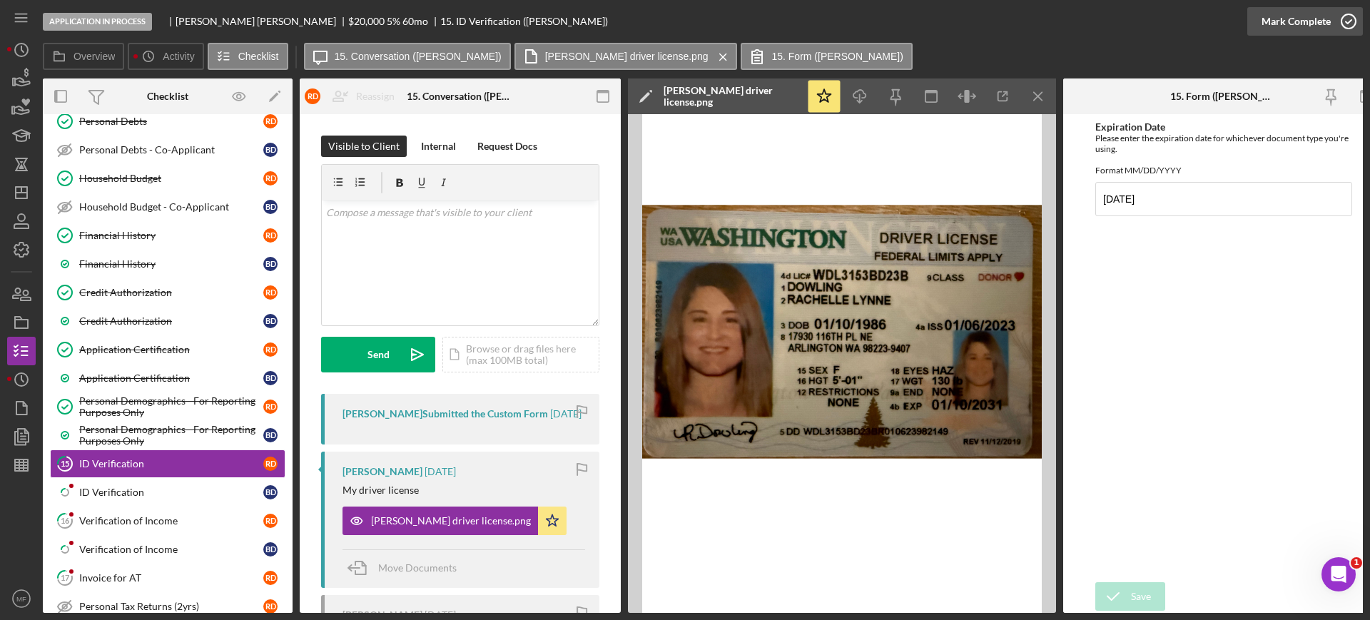
click at [1320, 21] on div "Mark Complete" at bounding box center [1295, 21] width 69 height 29
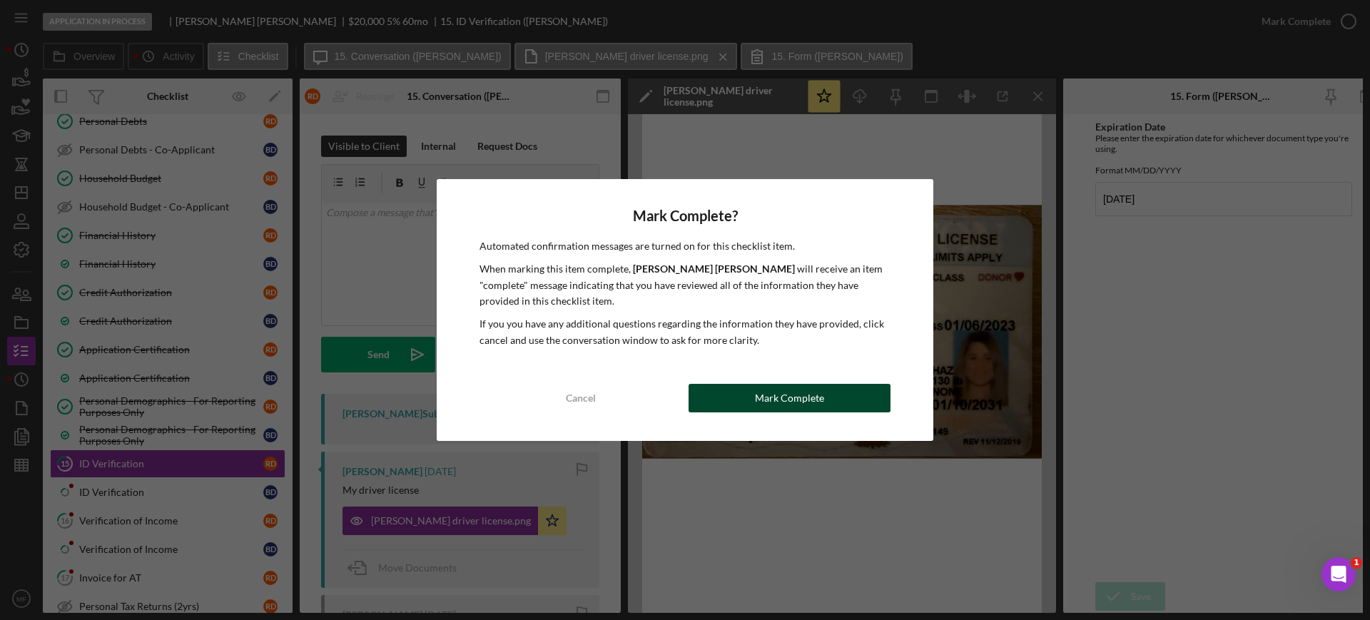
click at [805, 393] on div "Mark Complete" at bounding box center [789, 398] width 69 height 29
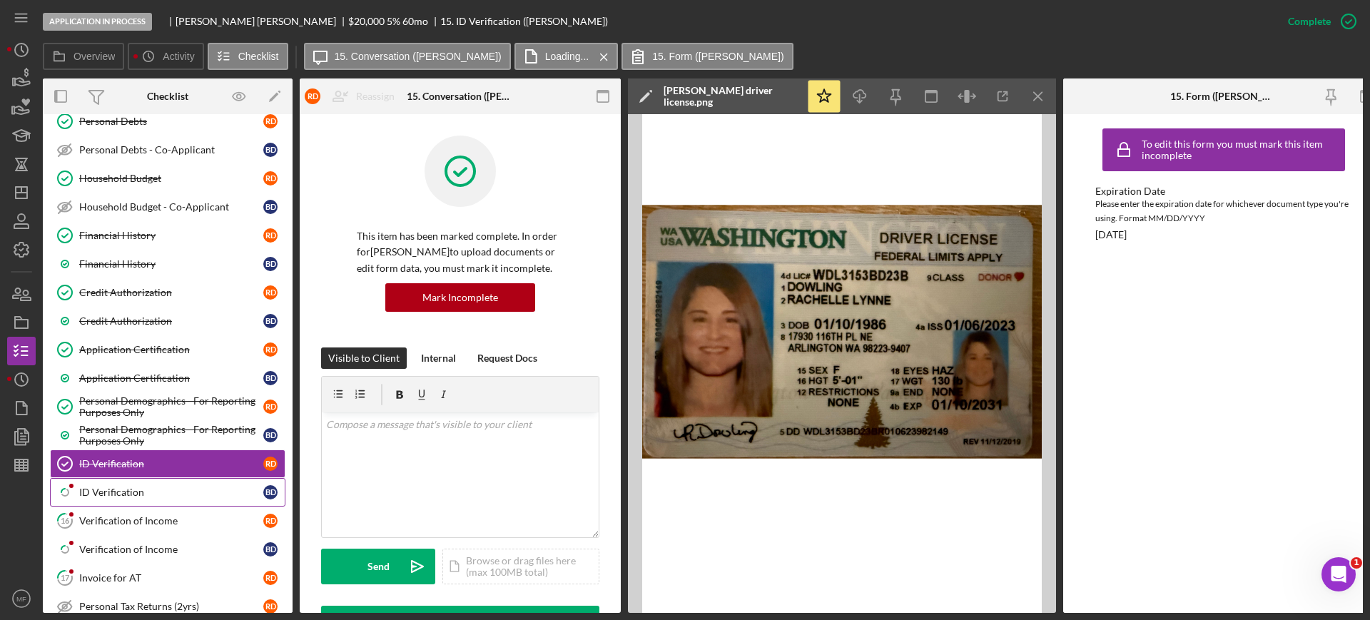
click at [128, 485] on link "Icon/Checklist Item Sub Partial ID Verification B D" at bounding box center [167, 492] width 235 height 29
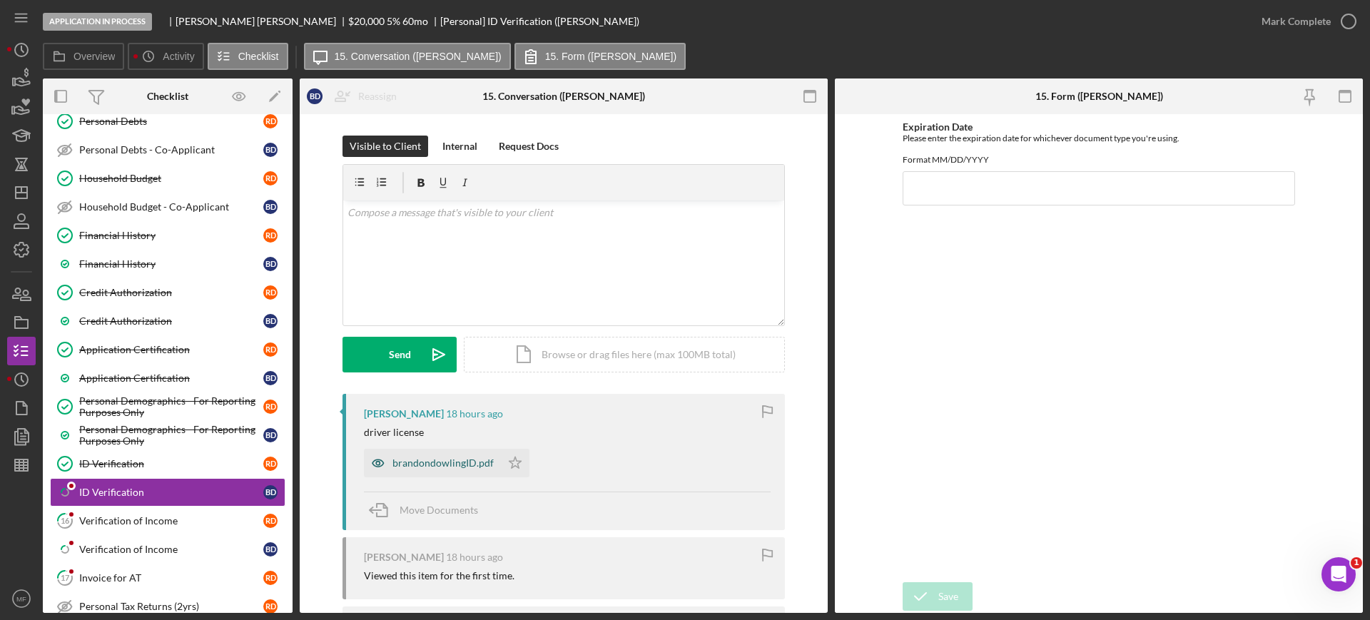
click at [452, 454] on div "brandondowlingID.pdf" at bounding box center [432, 463] width 137 height 29
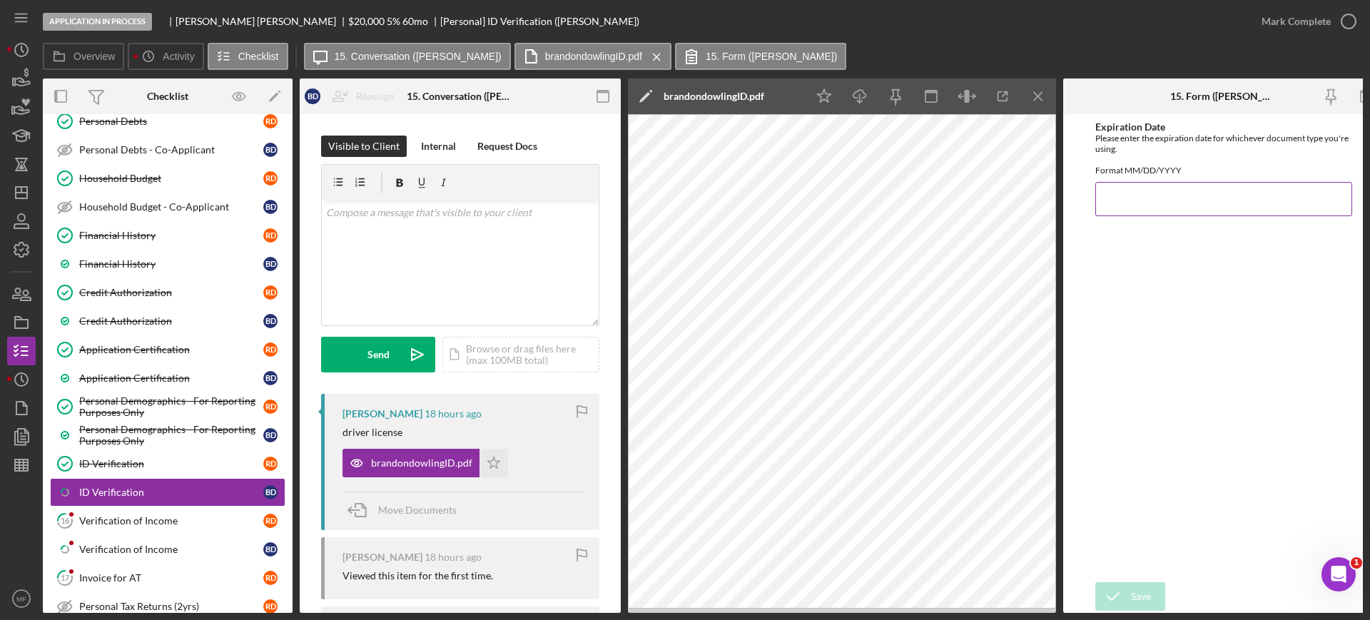
click at [1158, 210] on input "Expiration Date" at bounding box center [1223, 199] width 257 height 34
click at [1162, 210] on input "04/15/203" at bounding box center [1223, 199] width 257 height 34
type input "04/15/2030"
click at [1130, 589] on button "Save" at bounding box center [1130, 596] width 70 height 29
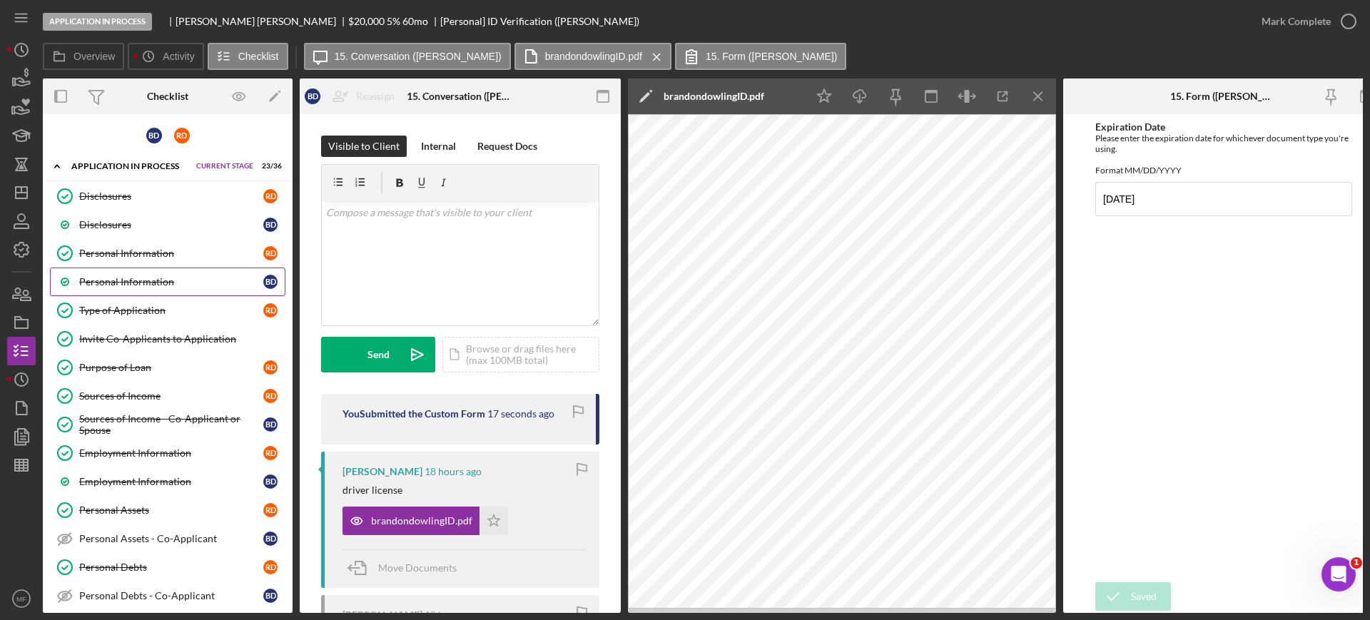
click at [154, 273] on link "Personal Information B D" at bounding box center [167, 282] width 235 height 29
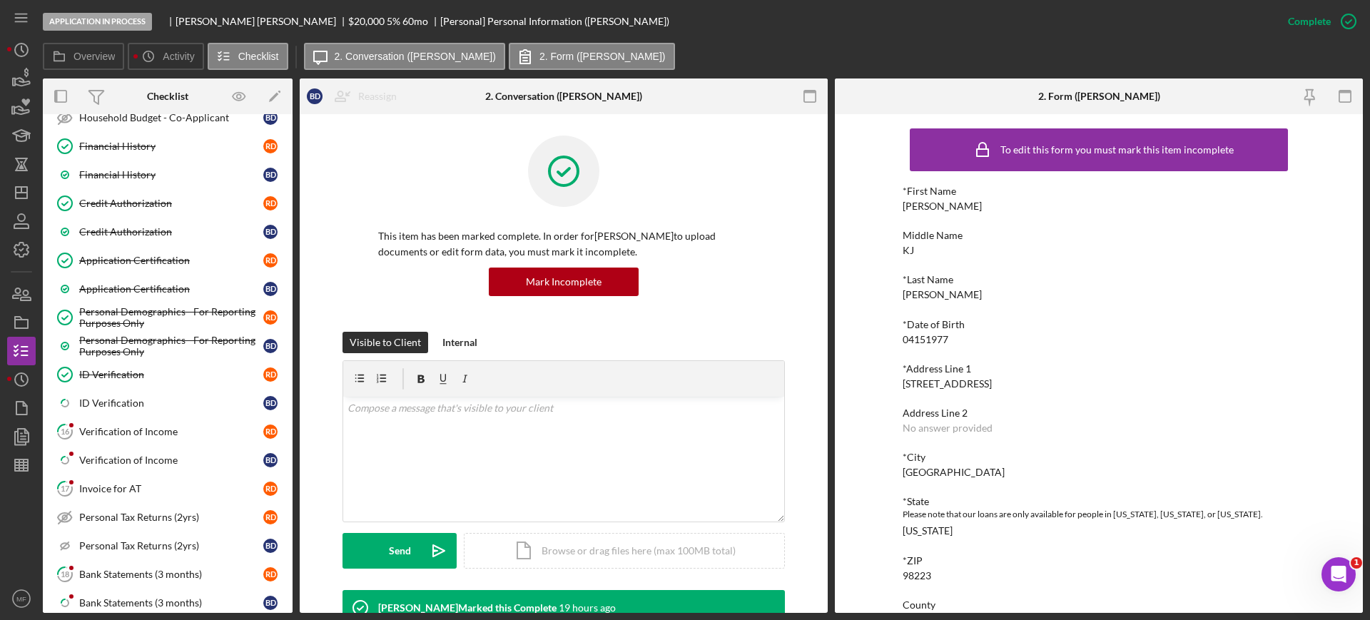
scroll to position [624, 0]
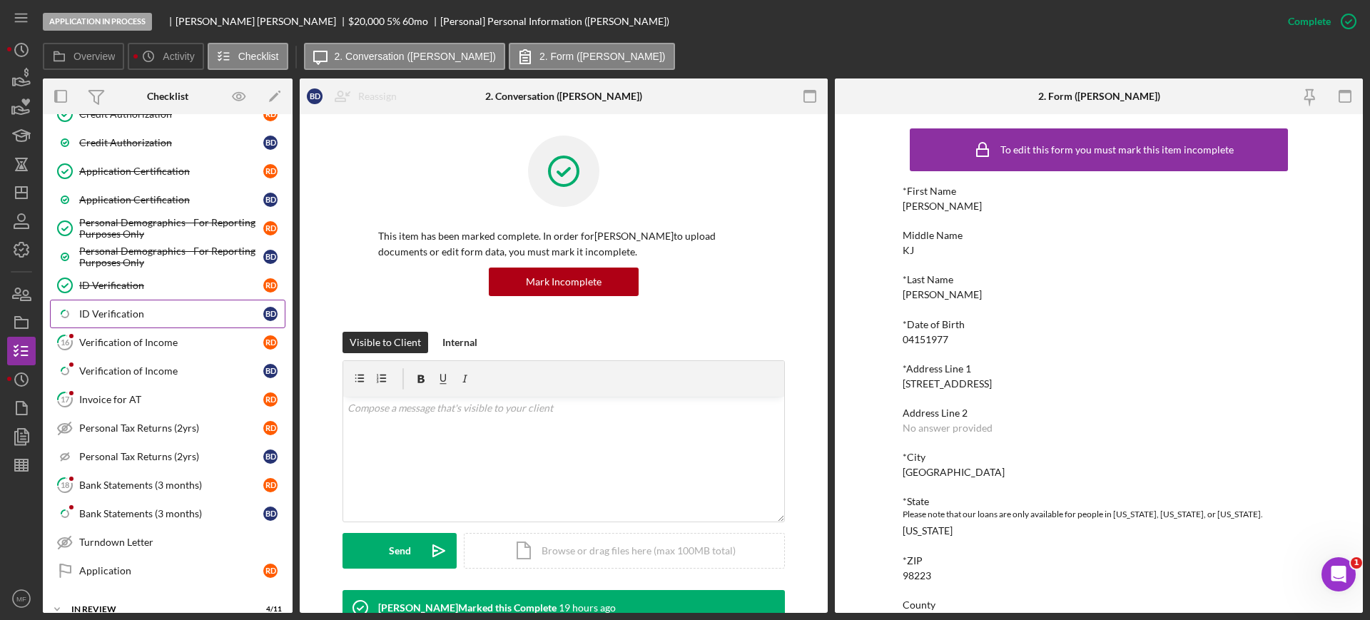
click at [122, 309] on div "ID Verification" at bounding box center [171, 313] width 184 height 11
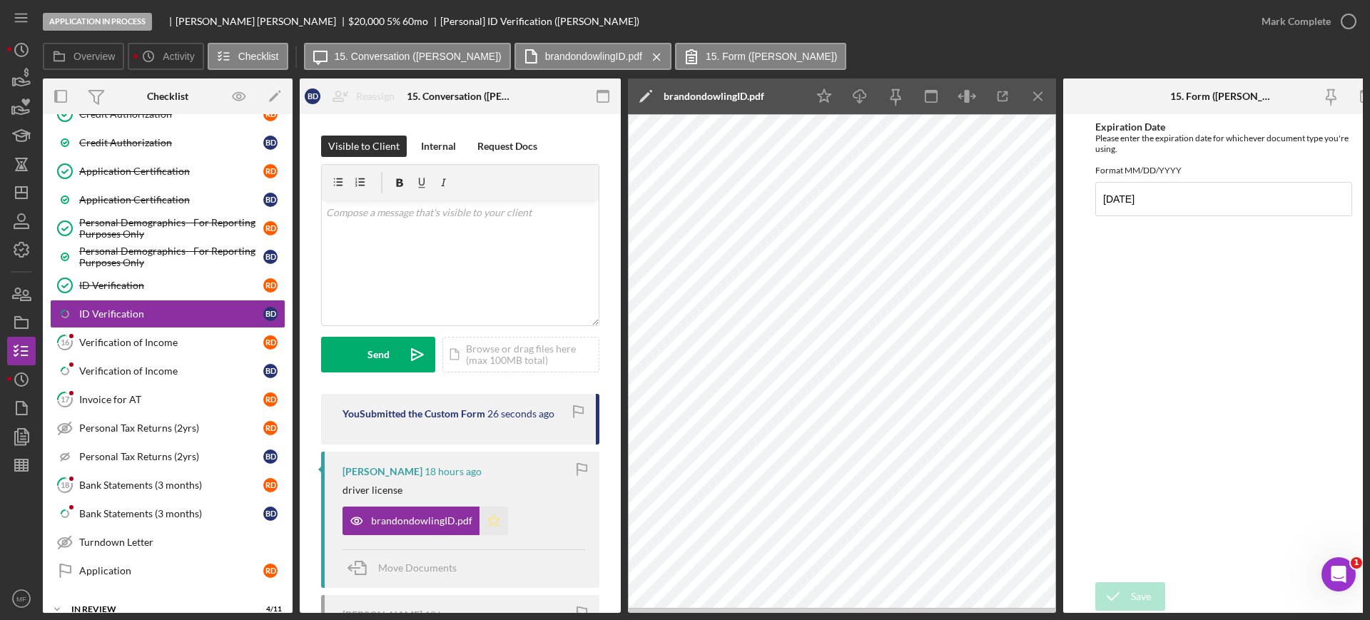
click at [488, 519] on polygon "button" at bounding box center [494, 519] width 12 height 11
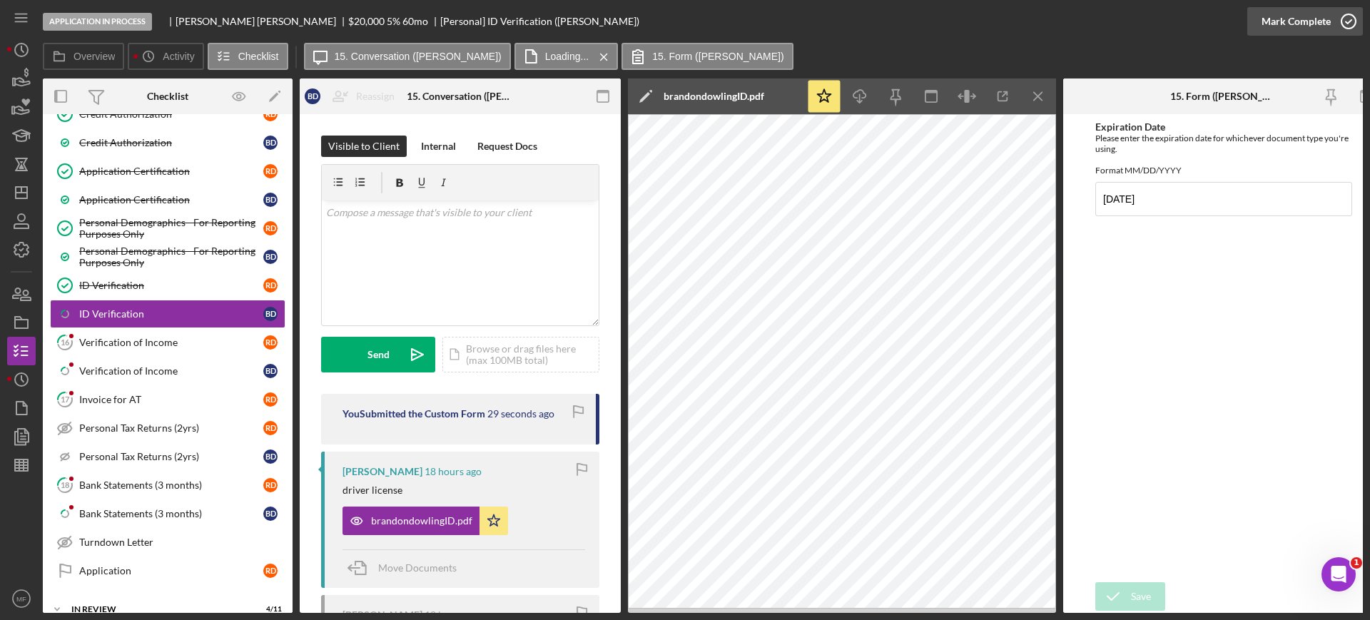
click at [1331, 17] on icon "button" at bounding box center [1349, 22] width 36 height 36
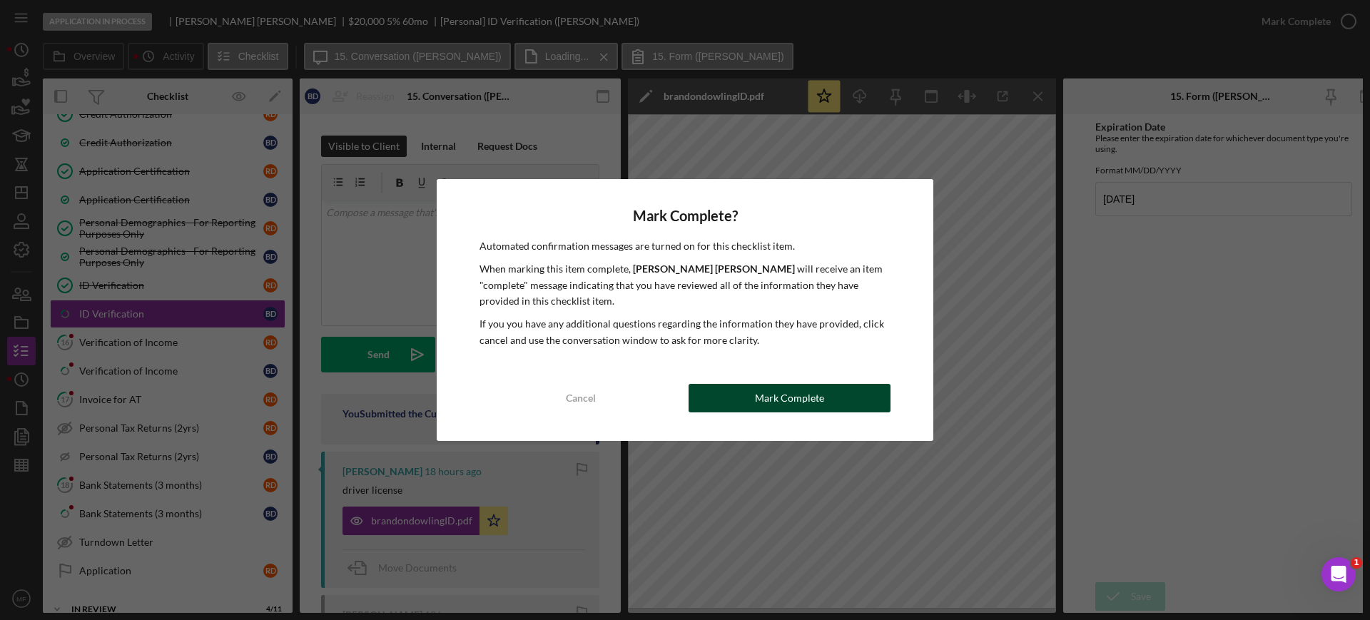
click at [801, 396] on div "Mark Complete" at bounding box center [789, 398] width 69 height 29
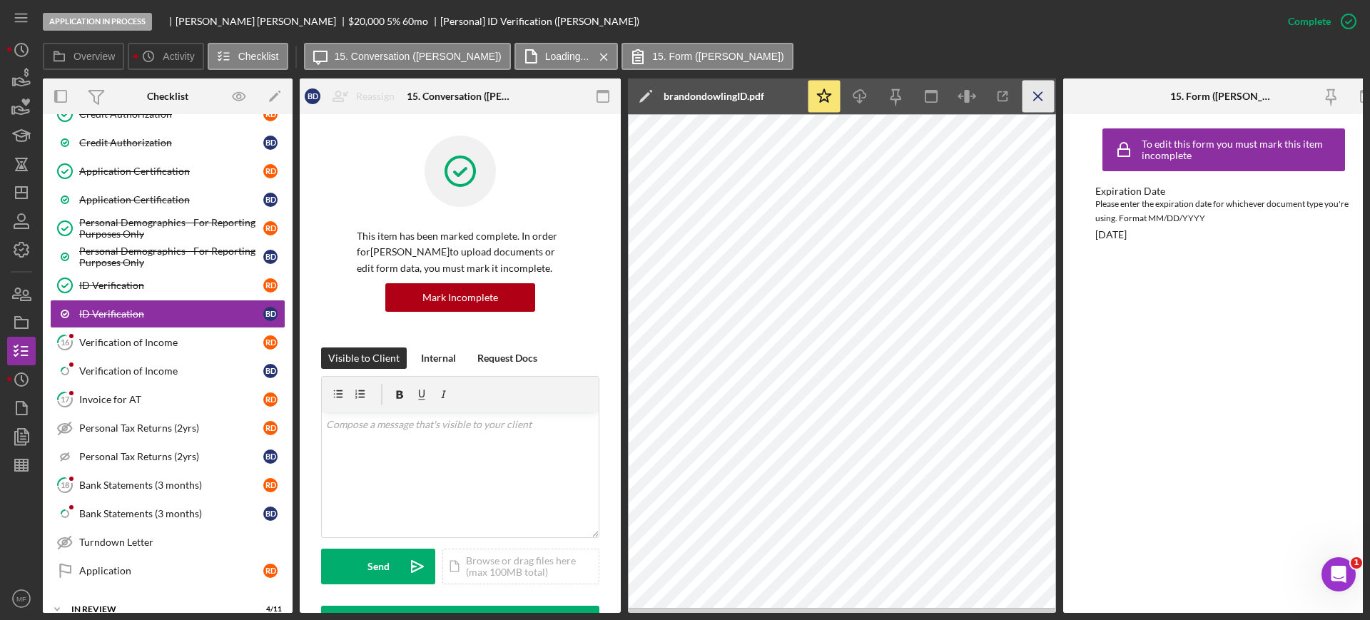
click at [1047, 91] on icon "Icon/Menu Close" at bounding box center [1038, 97] width 32 height 32
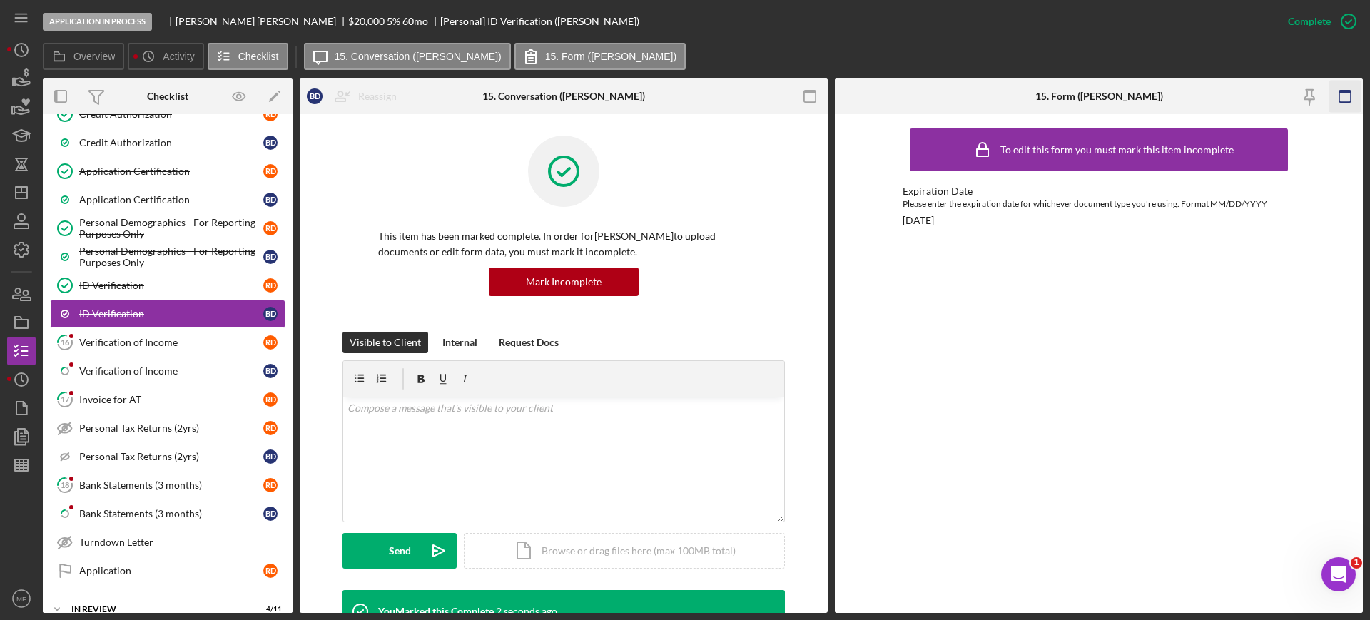
click at [1346, 94] on icon "button" at bounding box center [1345, 97] width 32 height 32
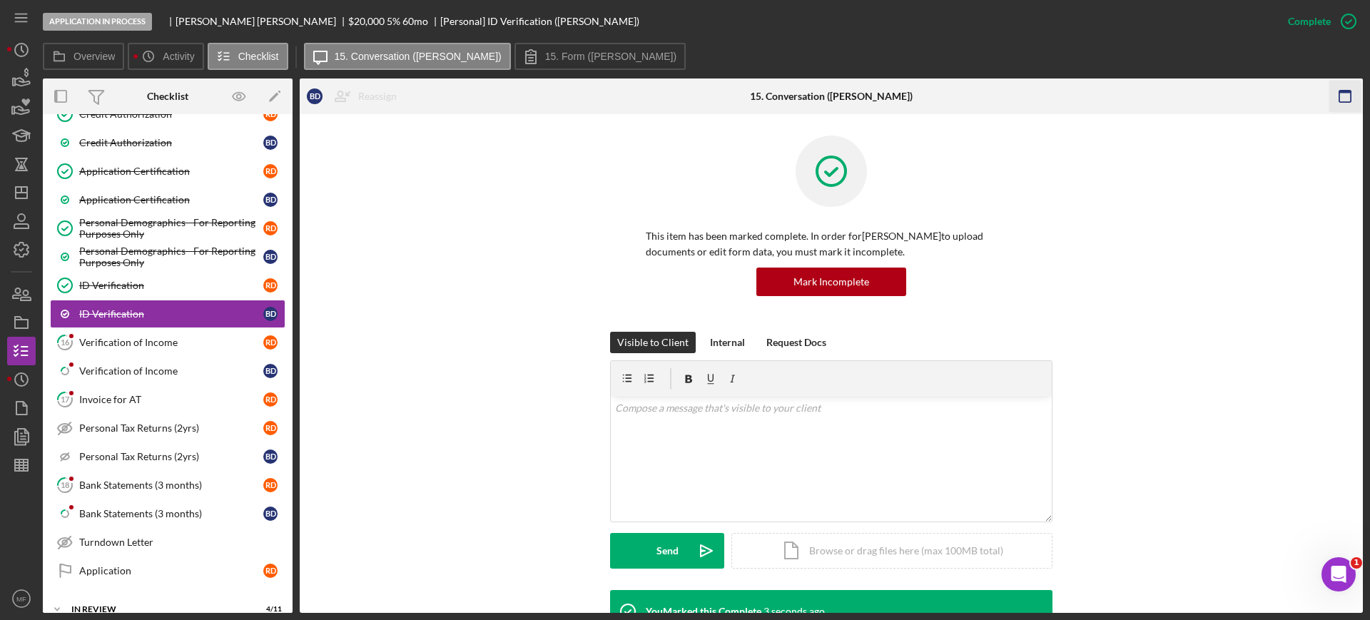
click at [1345, 94] on icon "button" at bounding box center [1345, 97] width 32 height 32
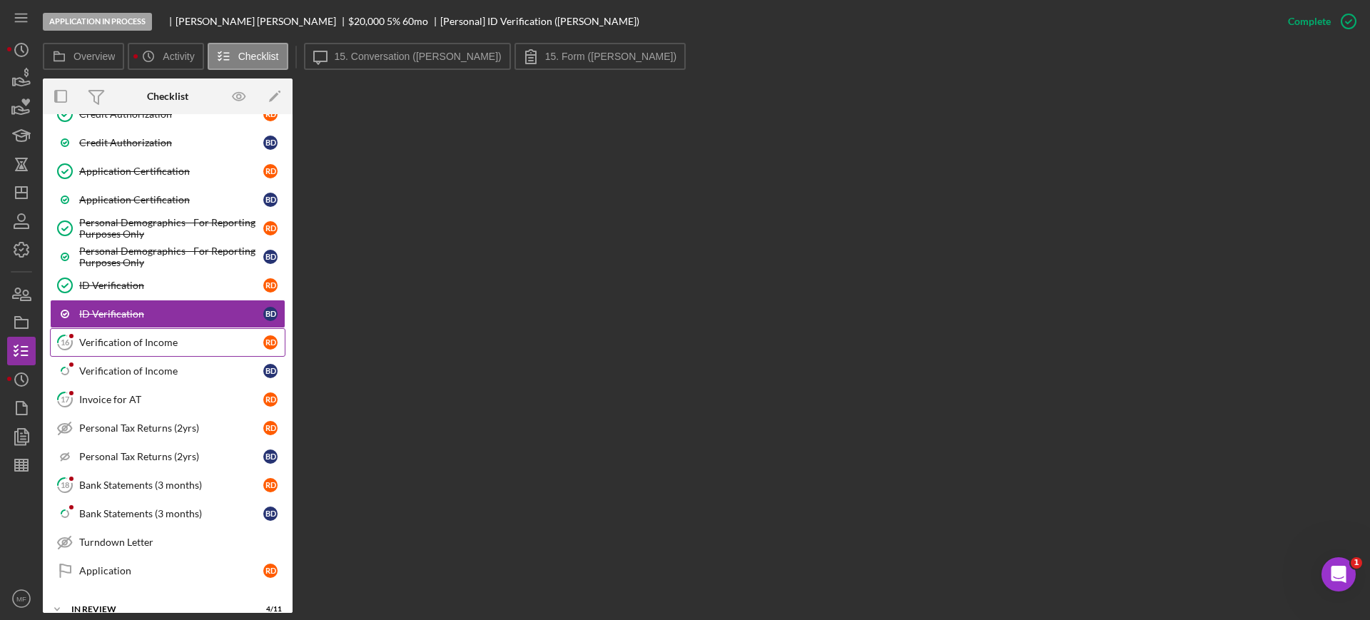
click at [131, 342] on div "Verification of Income" at bounding box center [171, 342] width 184 height 11
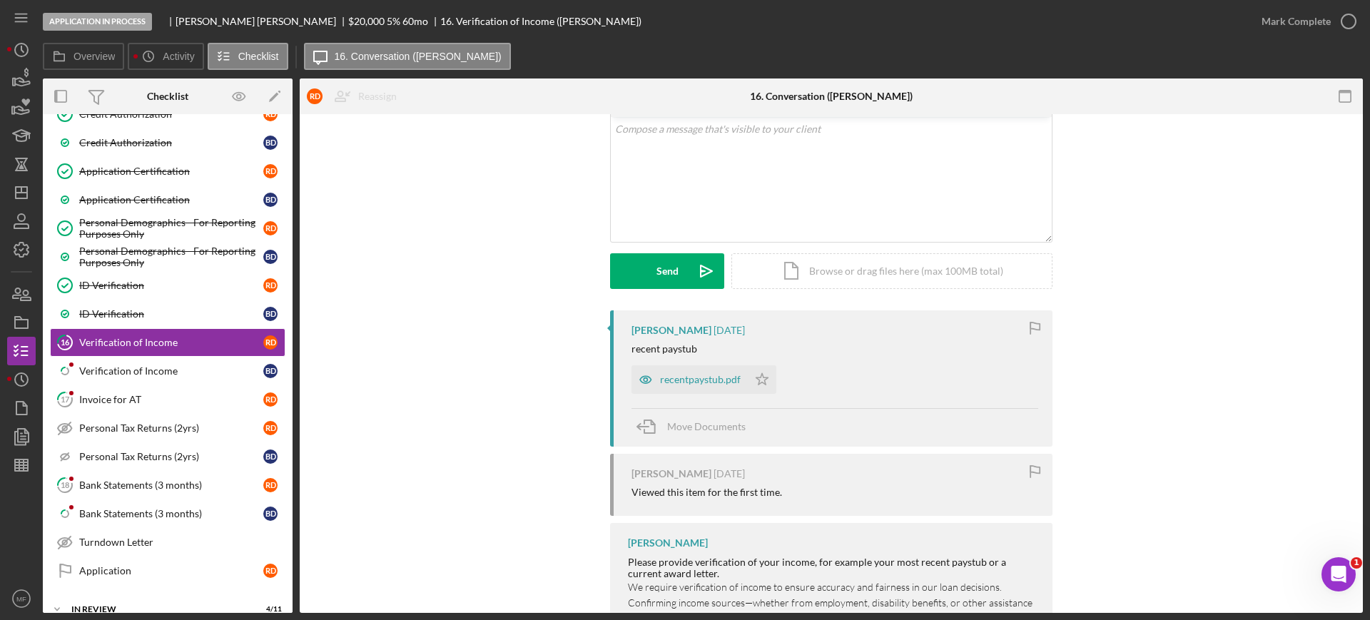
scroll to position [46, 0]
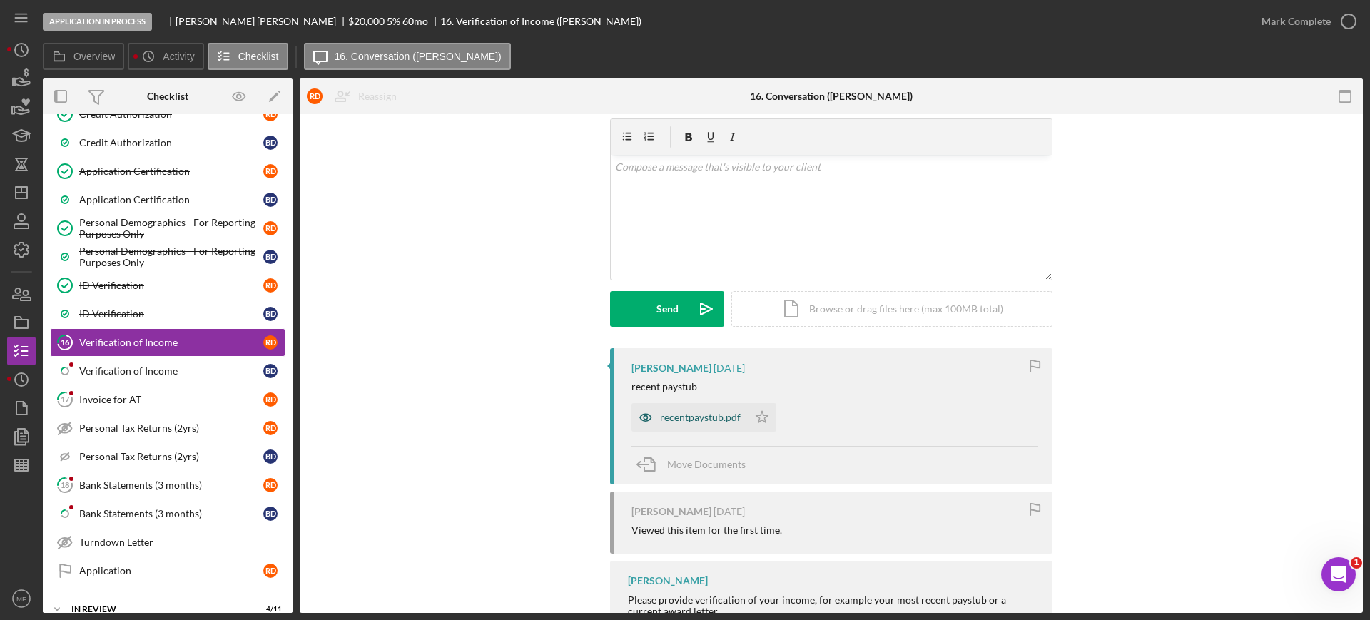
click at [682, 417] on div "recentpaystub.pdf" at bounding box center [700, 417] width 81 height 11
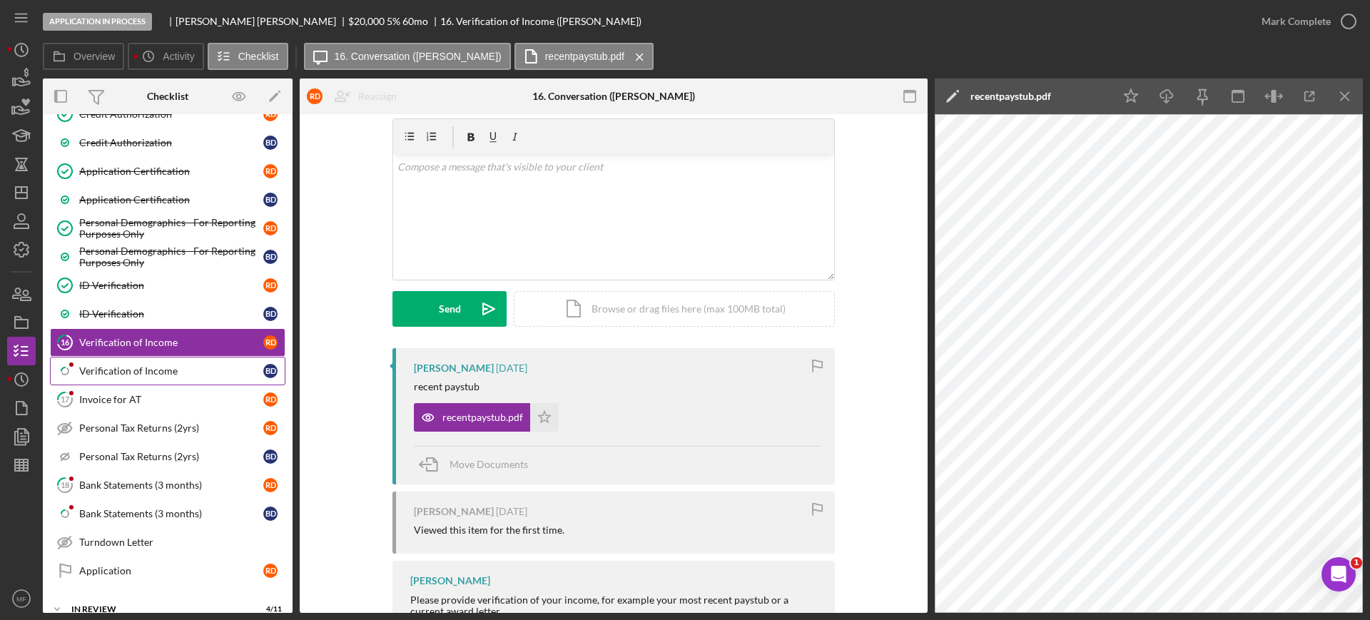
click at [151, 371] on div "Verification of Income" at bounding box center [171, 370] width 184 height 11
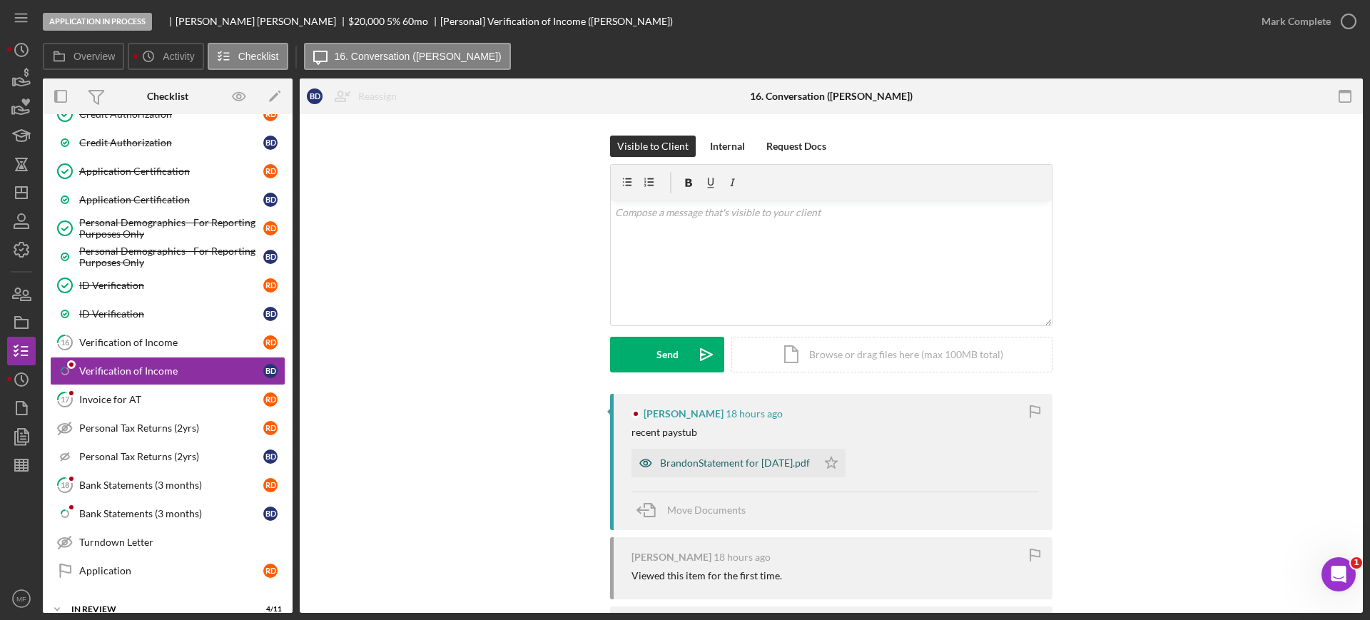
click at [771, 459] on div "BrandonStatement for Sep 17, 2025.pdf" at bounding box center [735, 462] width 150 height 11
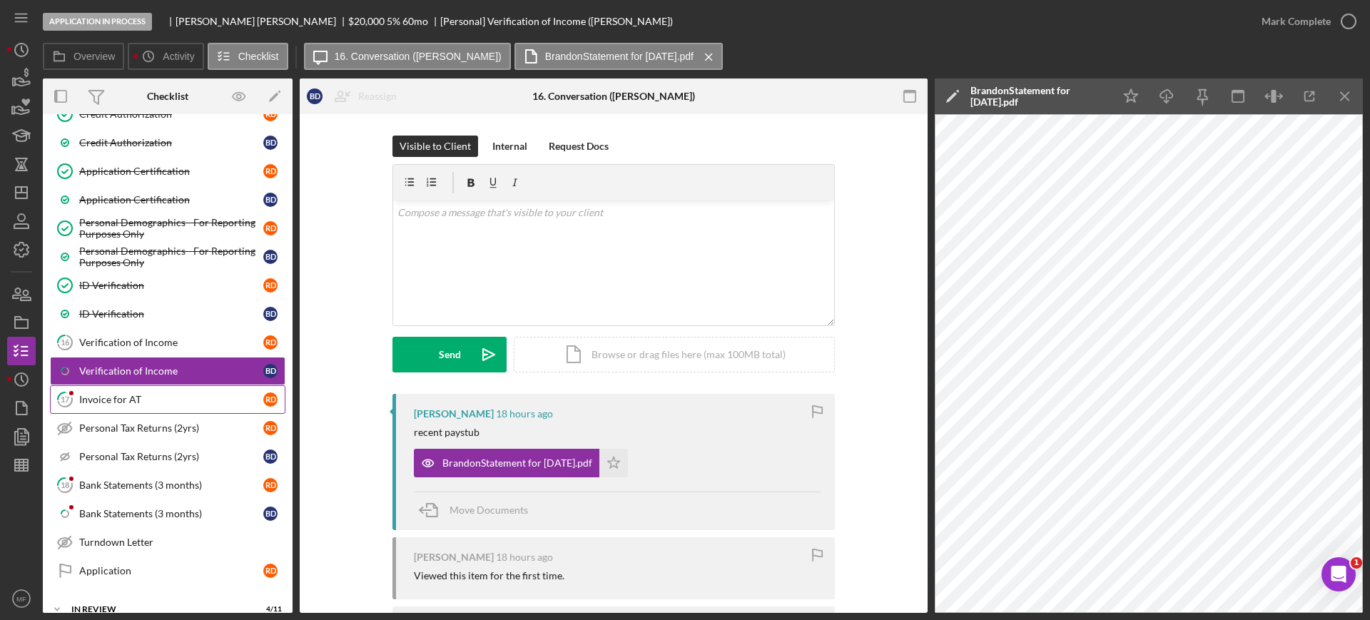
click at [113, 403] on div "Invoice for AT" at bounding box center [171, 399] width 184 height 11
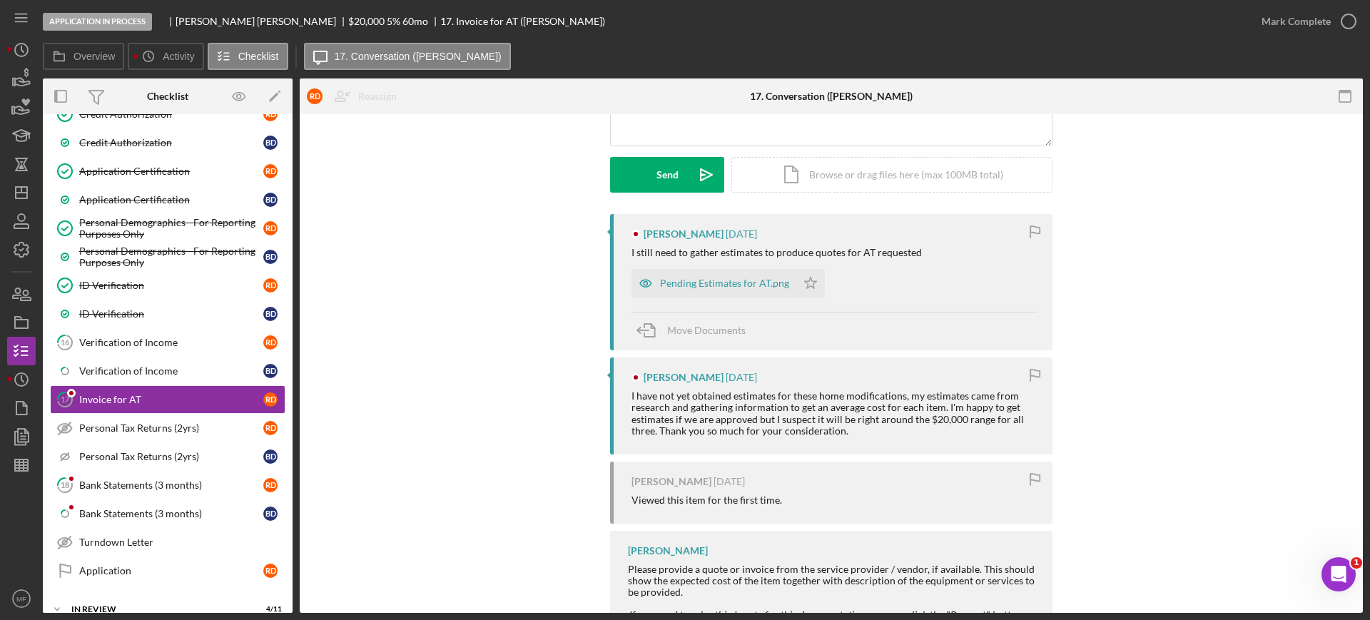
scroll to position [268, 0]
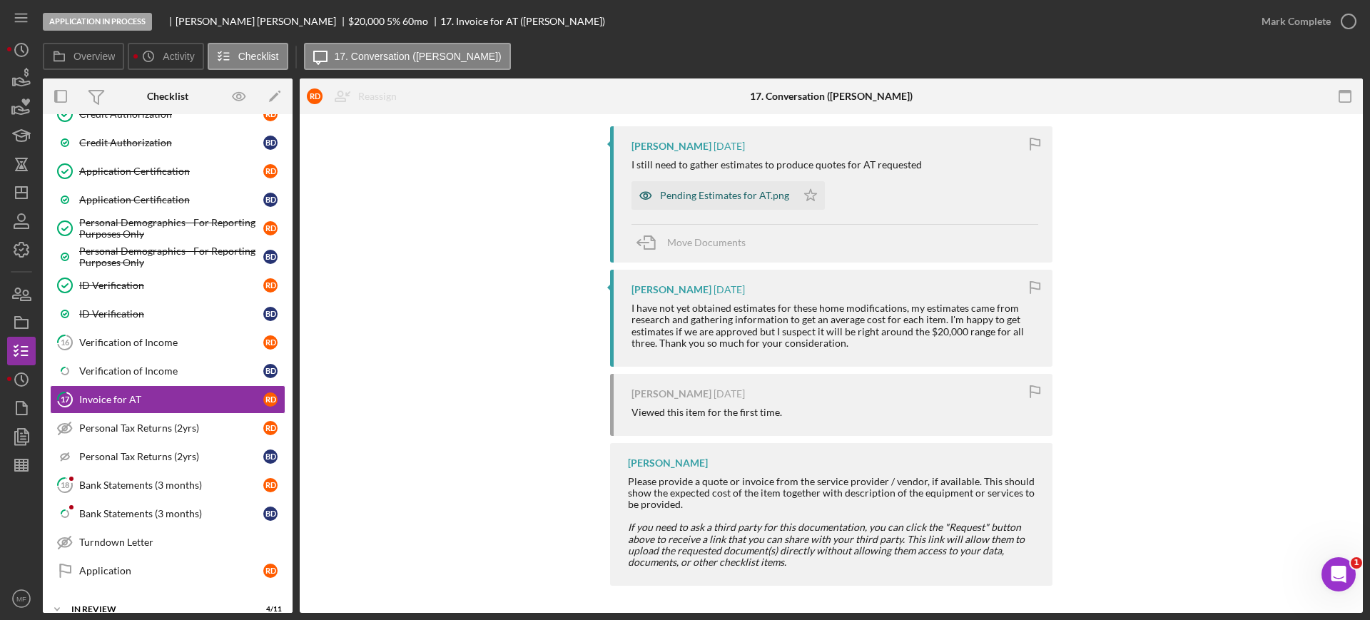
click at [696, 199] on div "Pending Estimates for AT.png" at bounding box center [724, 195] width 129 height 11
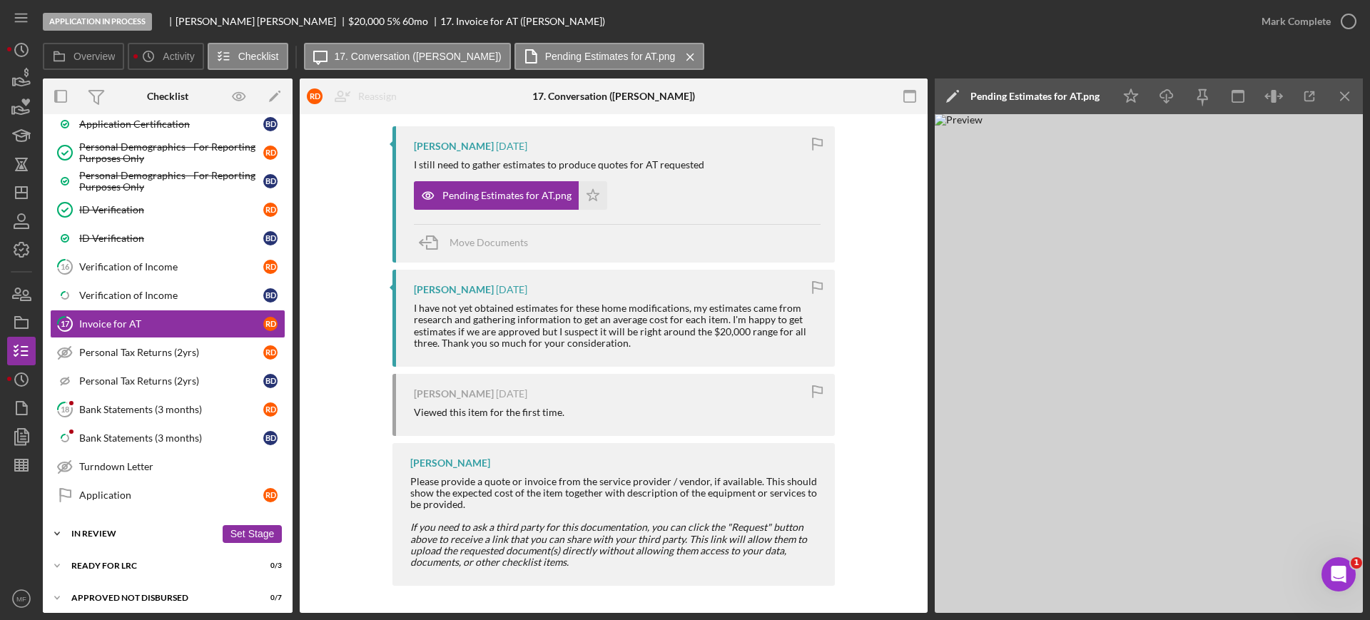
scroll to position [713, 0]
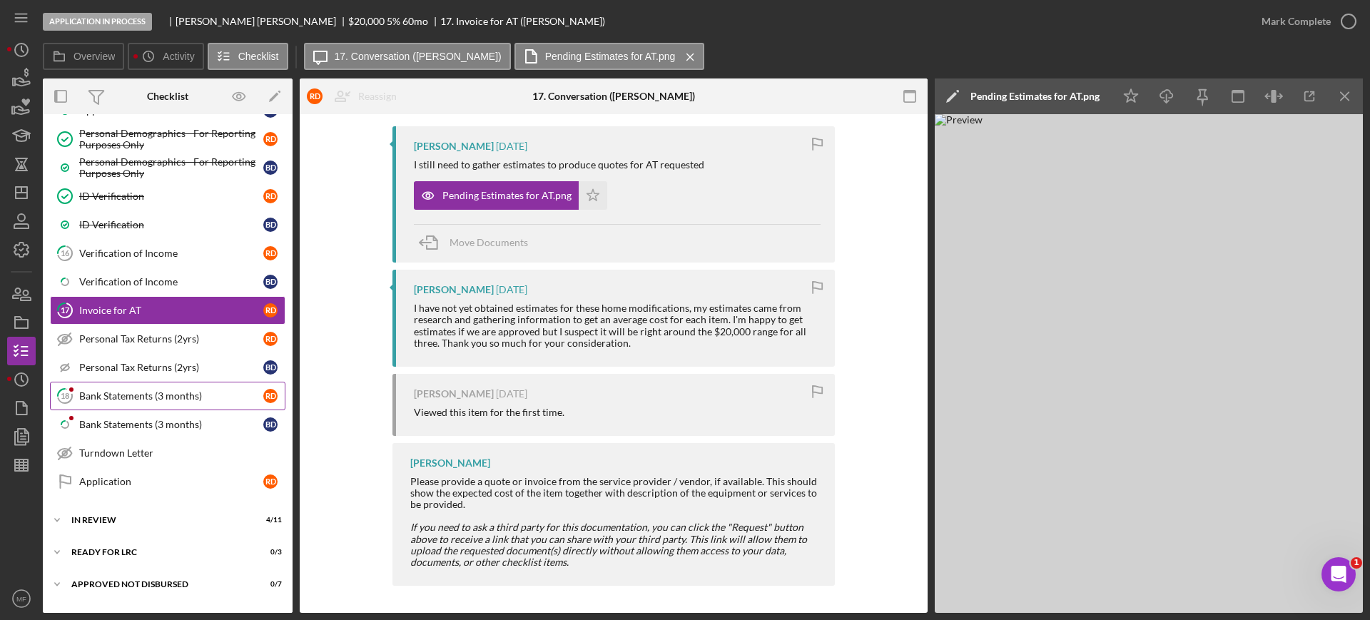
click at [128, 396] on div "Bank Statements (3 months)" at bounding box center [171, 395] width 184 height 11
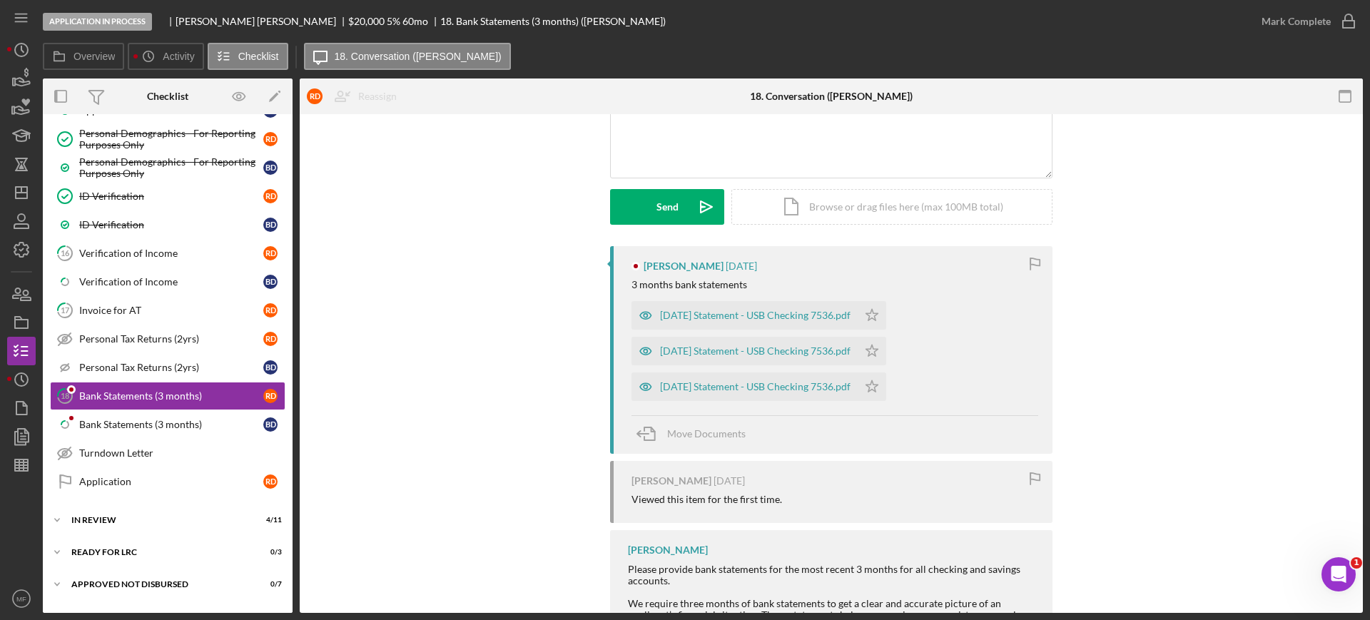
scroll to position [178, 0]
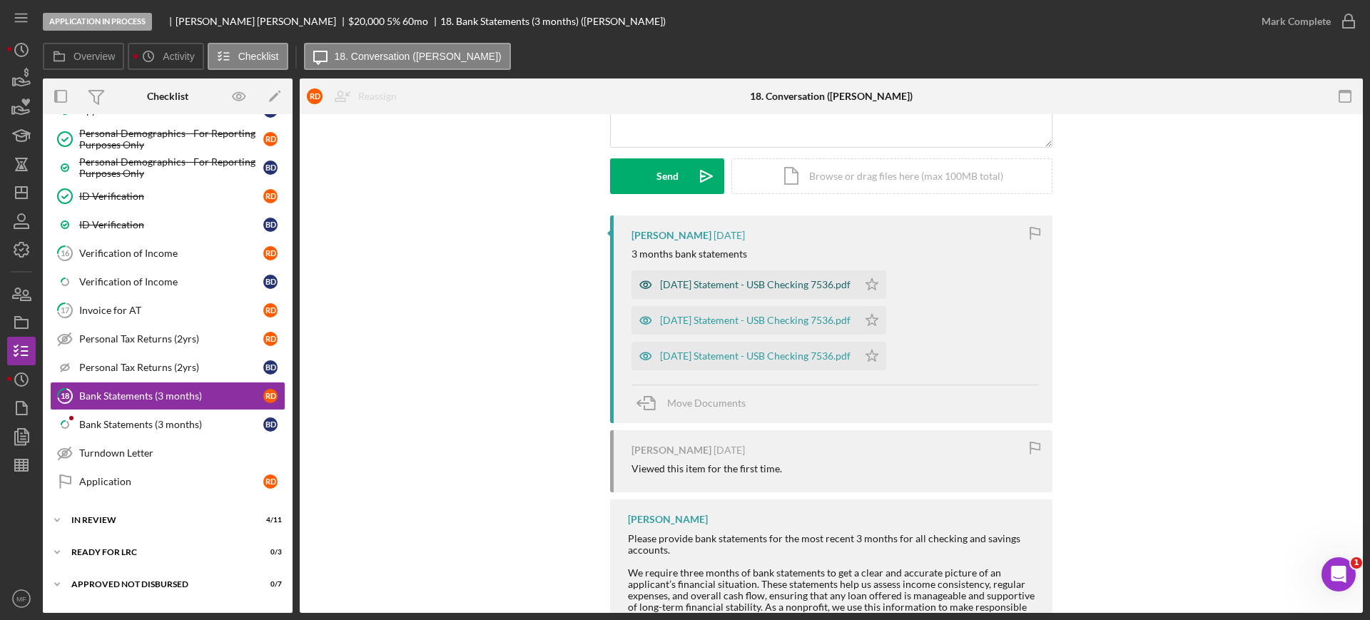
click at [735, 281] on div "2025-07-09 Statement - USB Checking 7536.pdf" at bounding box center [755, 284] width 190 height 11
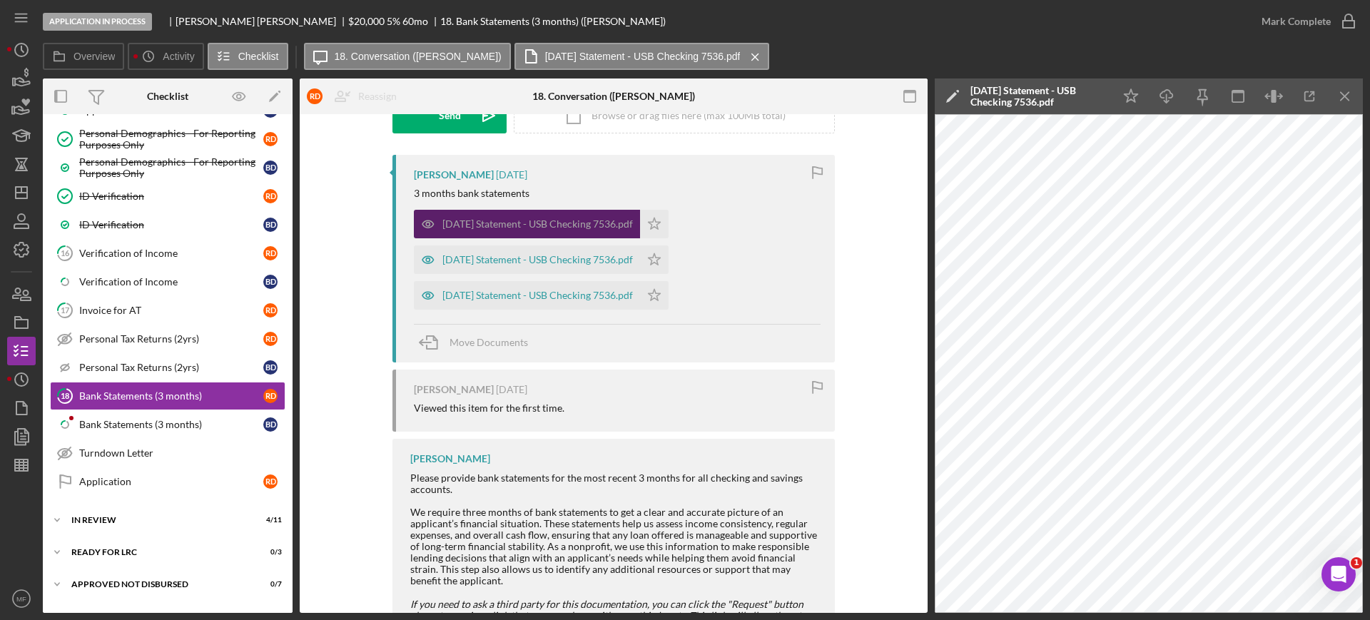
scroll to position [268, 0]
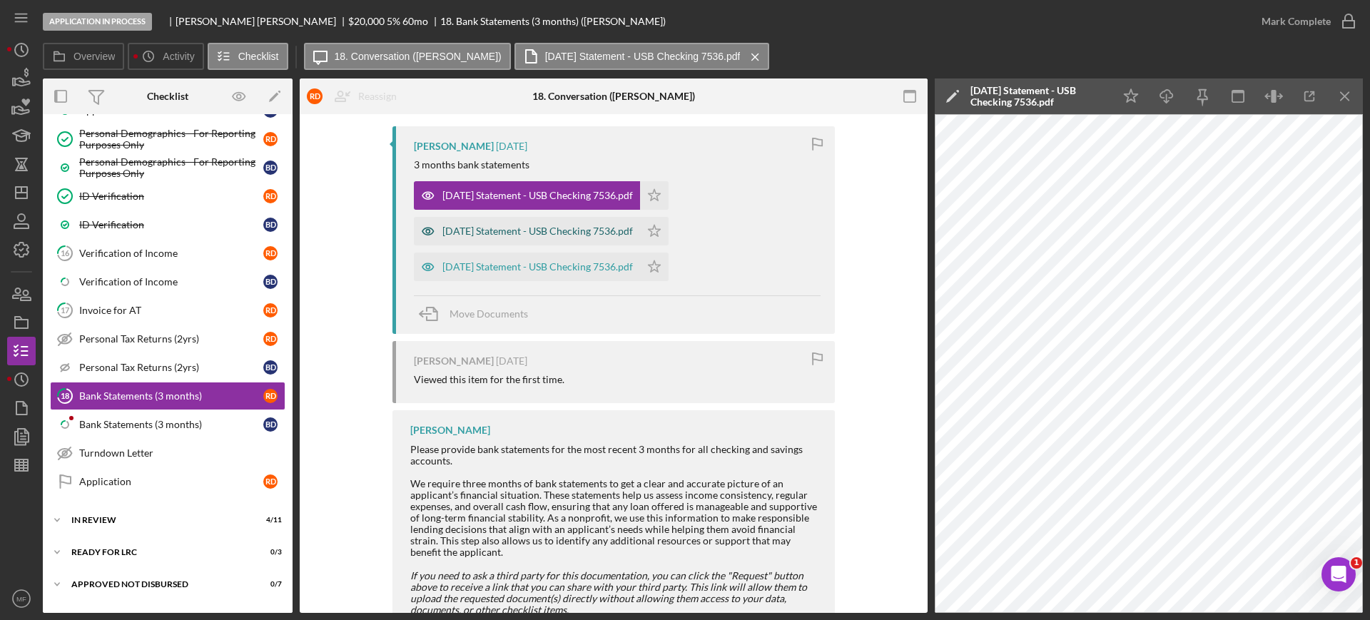
click at [575, 233] on div "2025-08-08 Statement - USB Checking 7536.pdf" at bounding box center [537, 230] width 190 height 11
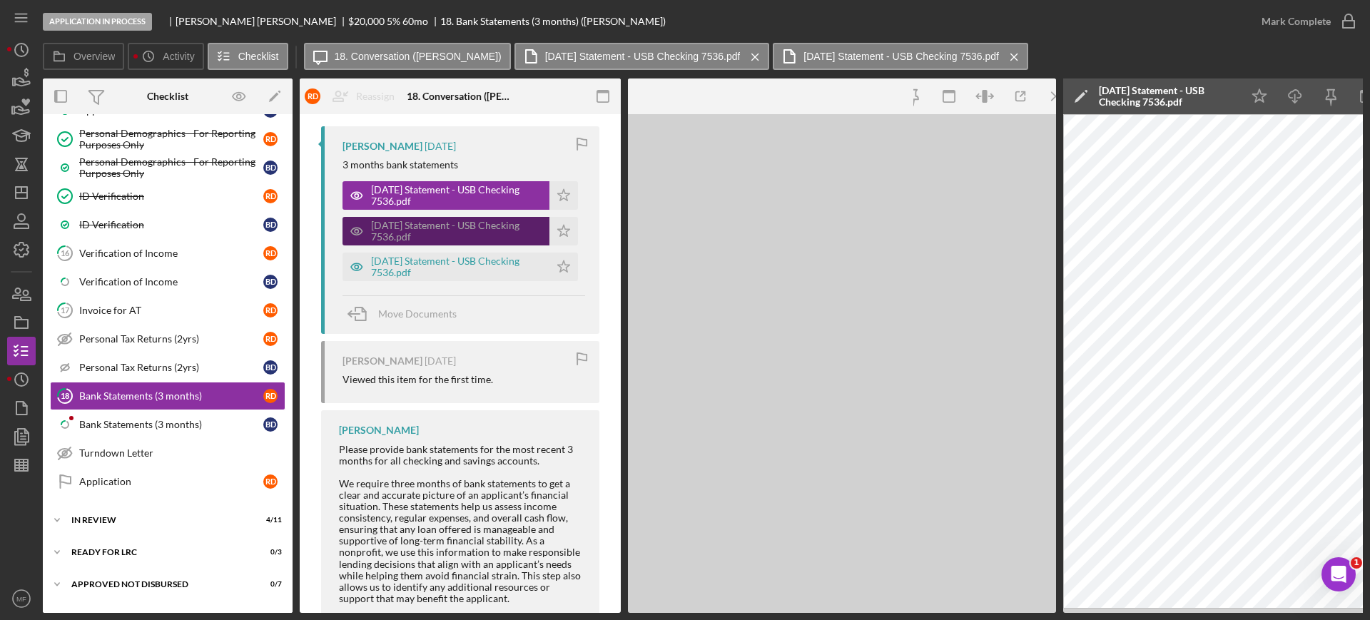
click at [575, 233] on div "2025-08-08 Statement - USB Checking 7536.pdf Icon/Star" at bounding box center [463, 228] width 243 height 36
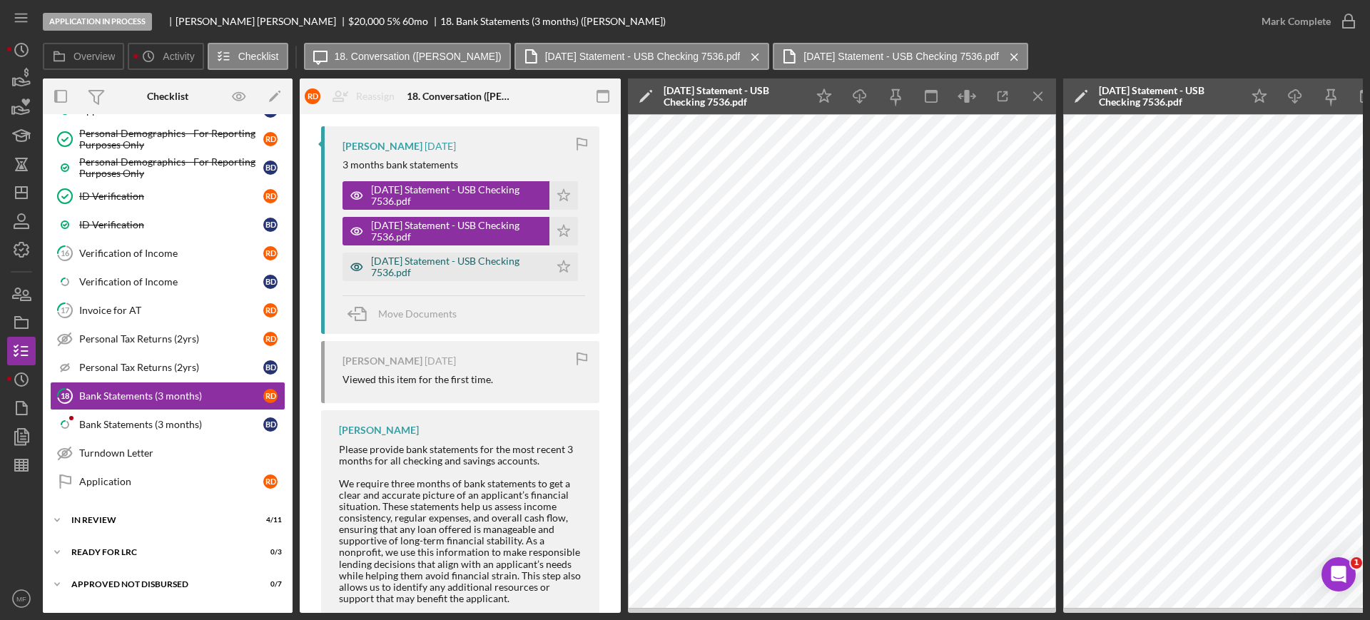
click at [429, 265] on div "2025-09-09 Statement - USB Checking 7536.pdf" at bounding box center [456, 266] width 171 height 23
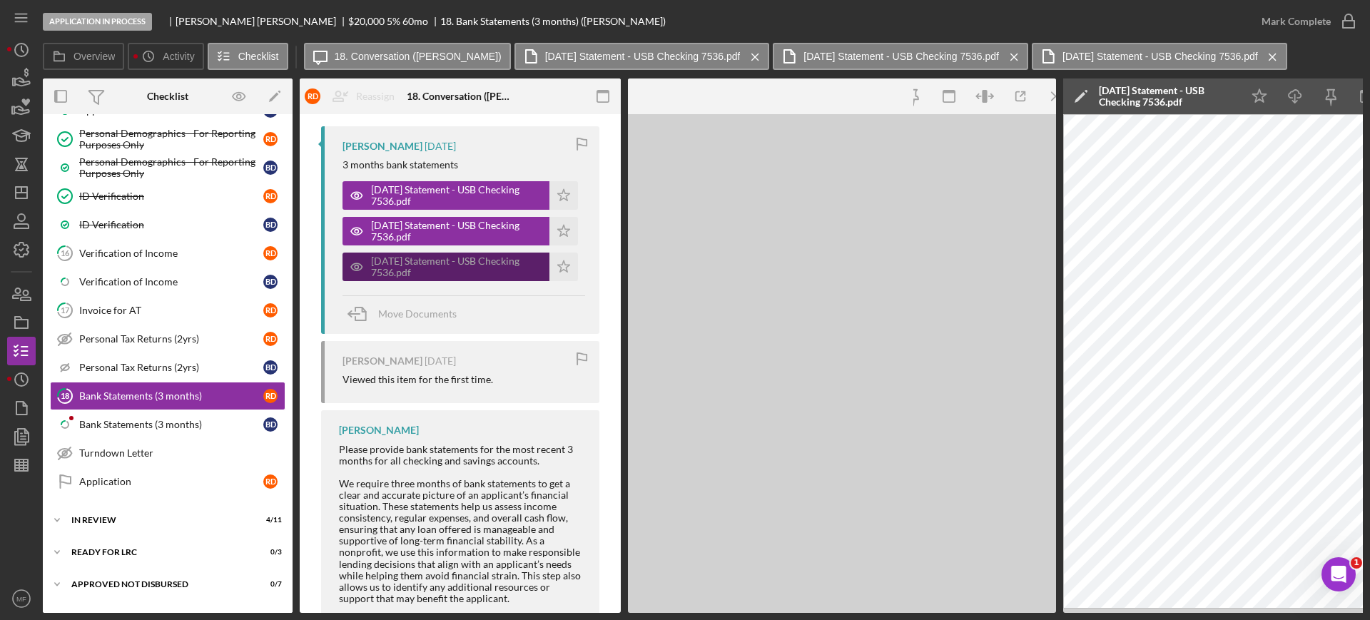
click at [429, 265] on div "2025-09-09 Statement - USB Checking 7536.pdf" at bounding box center [456, 266] width 171 height 23
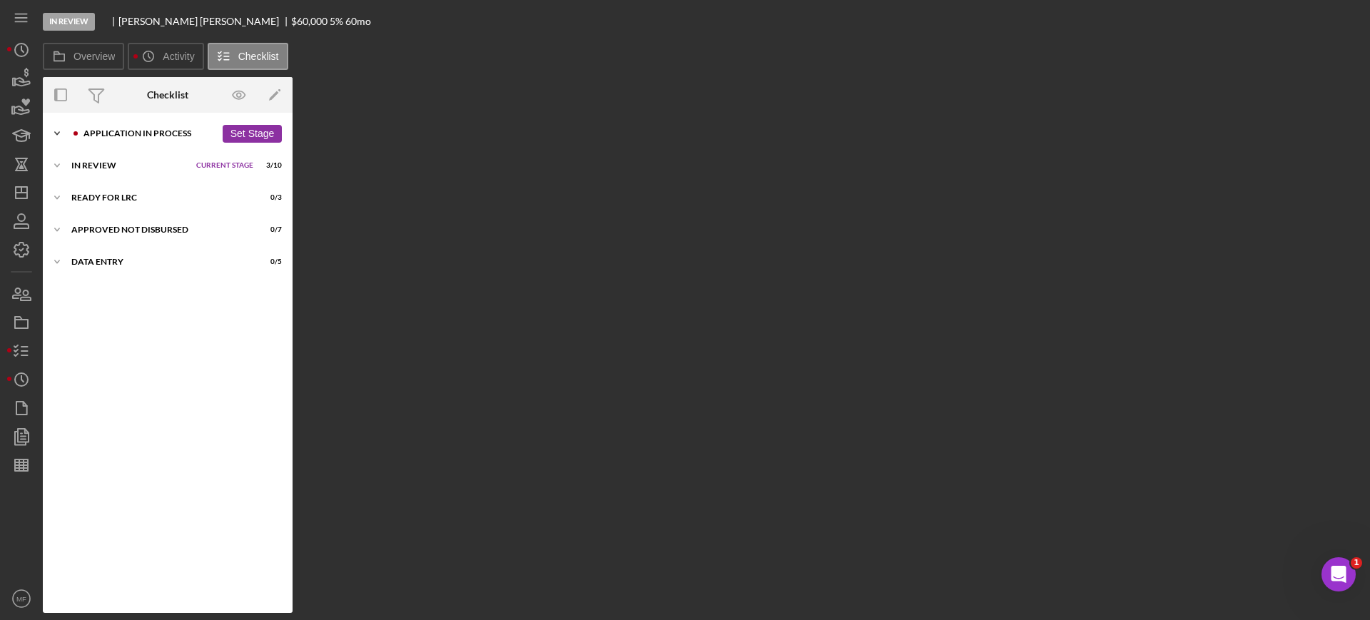
click at [111, 129] on div "Application In Process" at bounding box center [149, 133] width 132 height 9
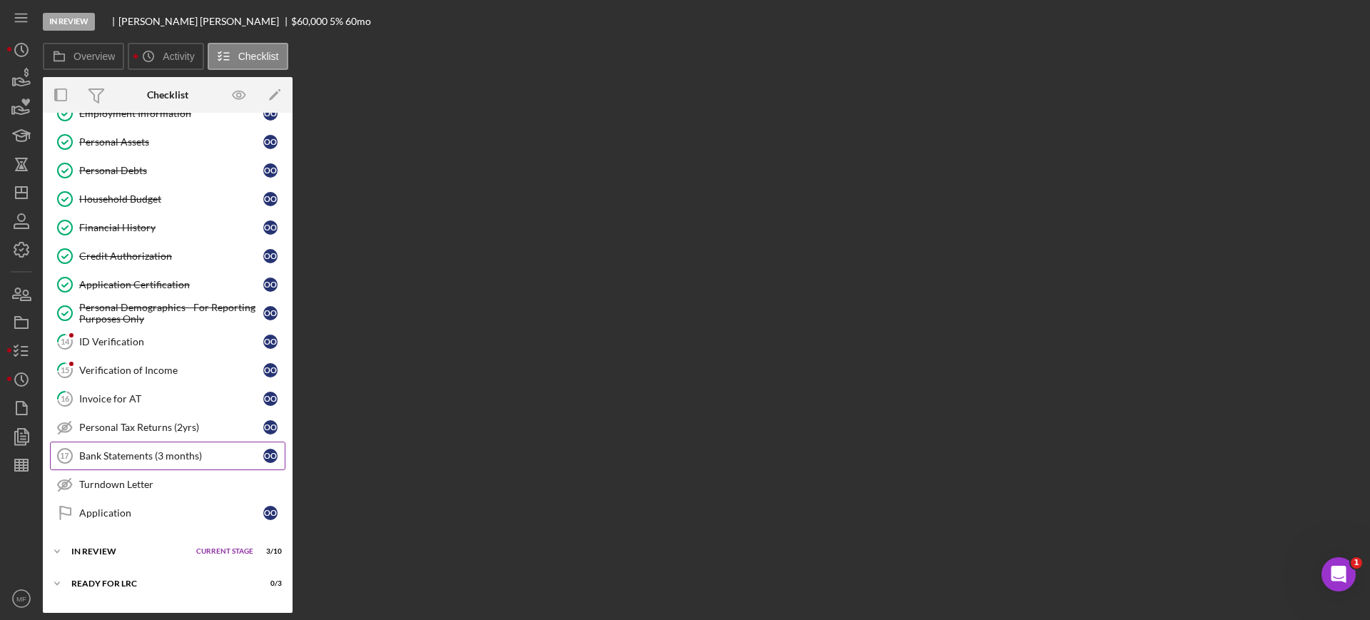
scroll to position [268, 0]
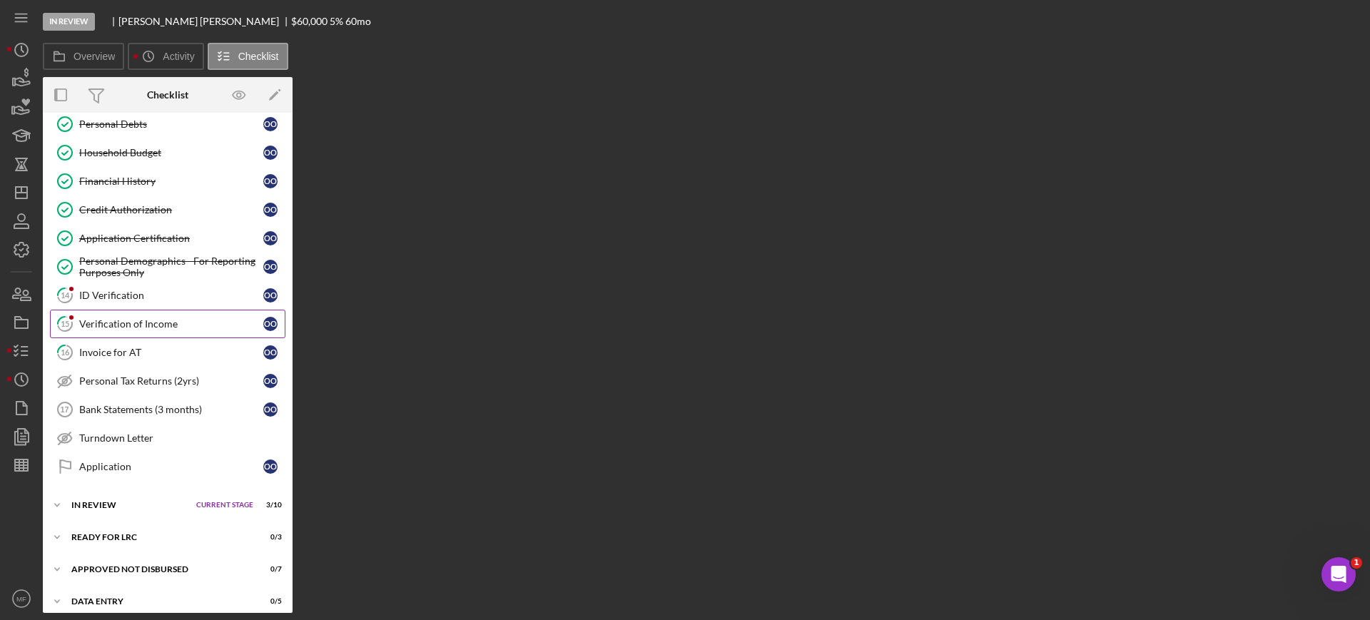
click at [143, 320] on div "Verification of Income" at bounding box center [171, 323] width 184 height 11
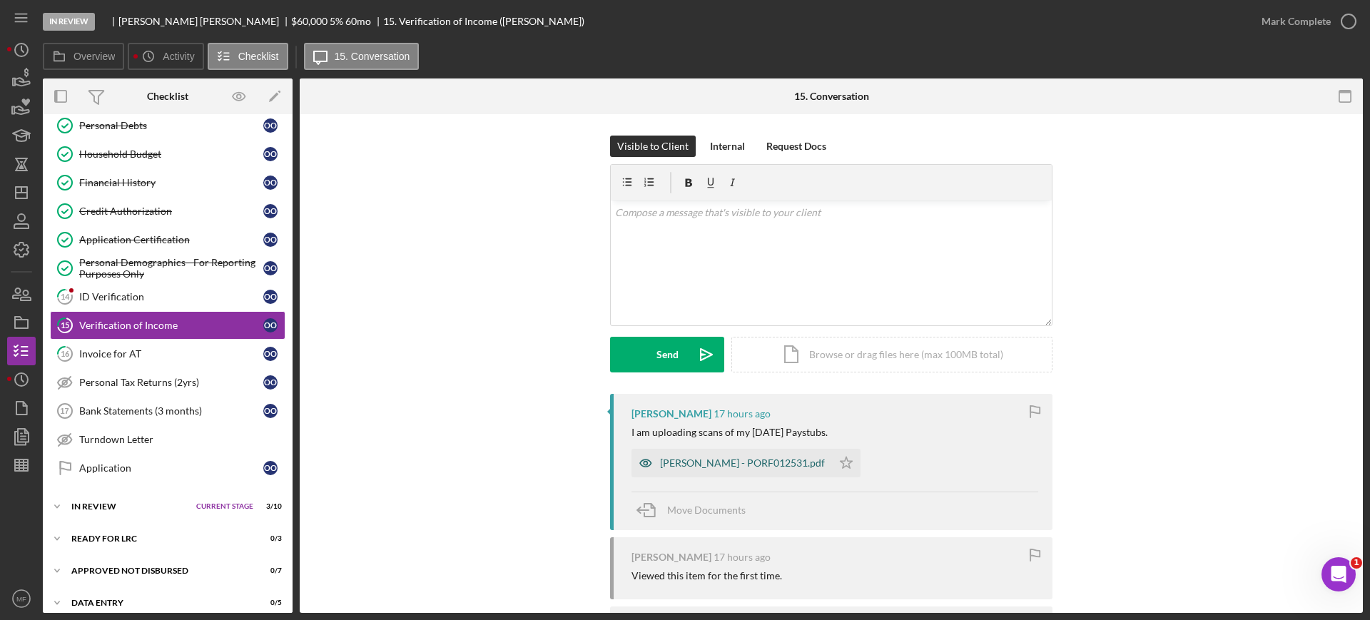
click at [732, 465] on div "[PERSON_NAME] - PORF012531.pdf" at bounding box center [742, 462] width 165 height 11
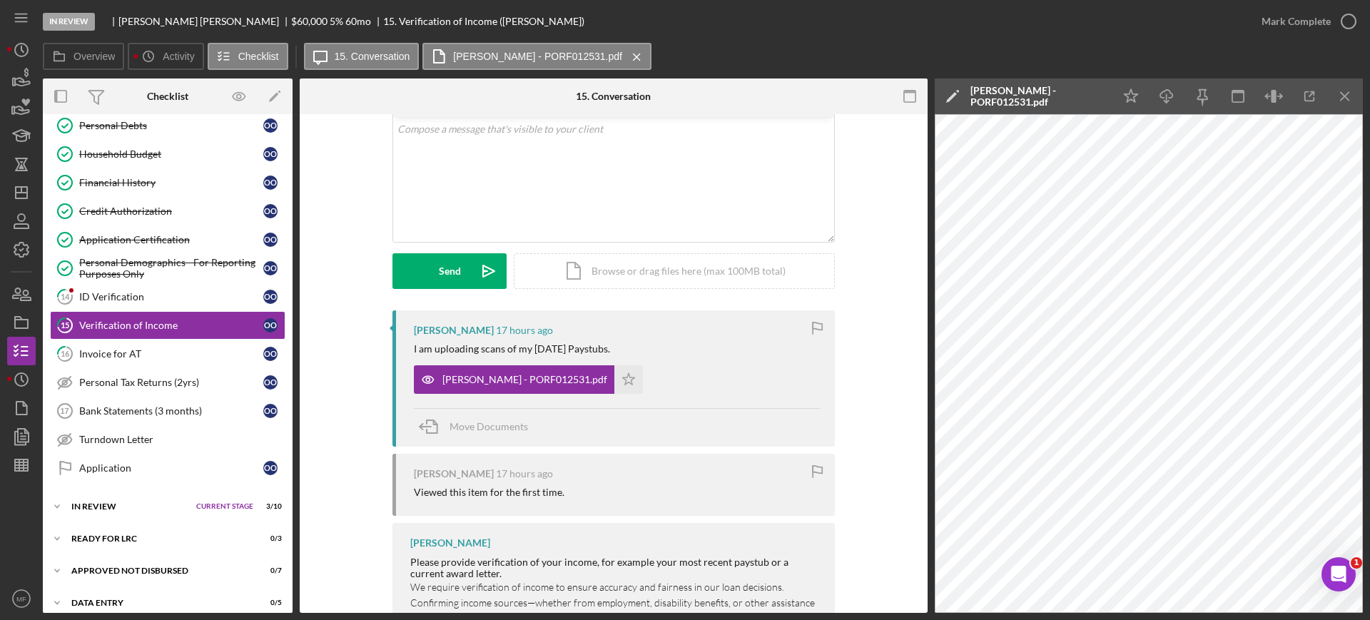
scroll to position [224, 0]
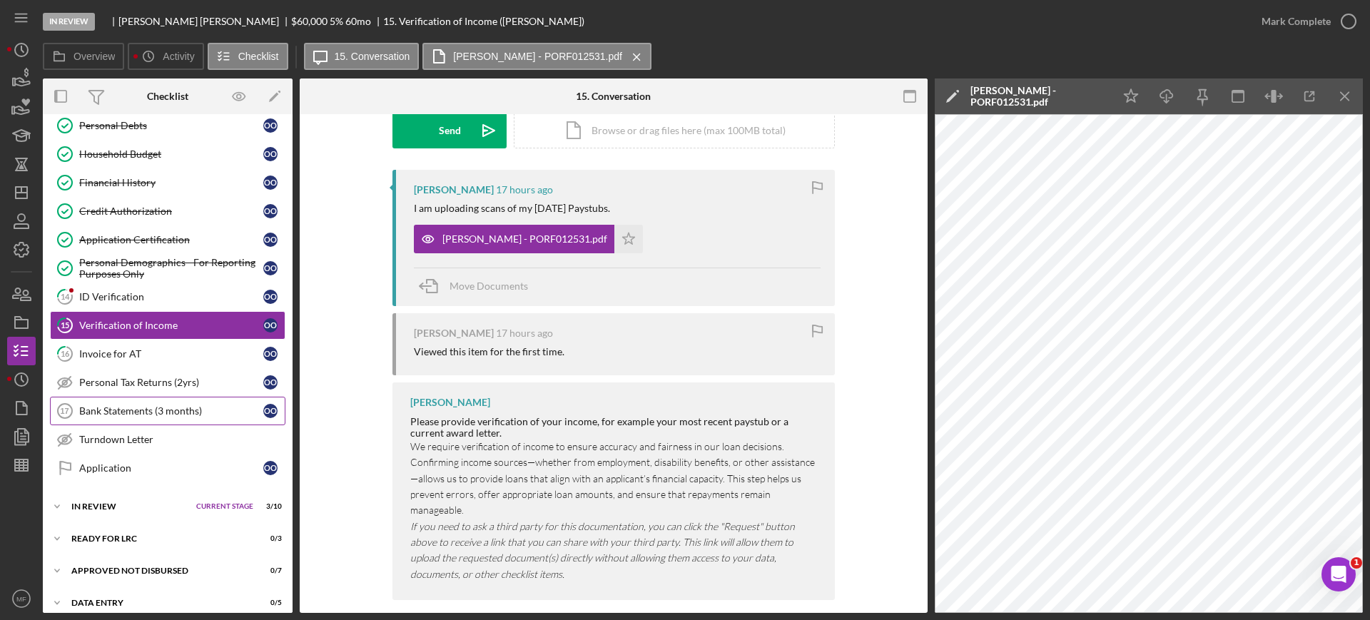
click at [134, 412] on div "Bank Statements (3 months)" at bounding box center [171, 410] width 184 height 11
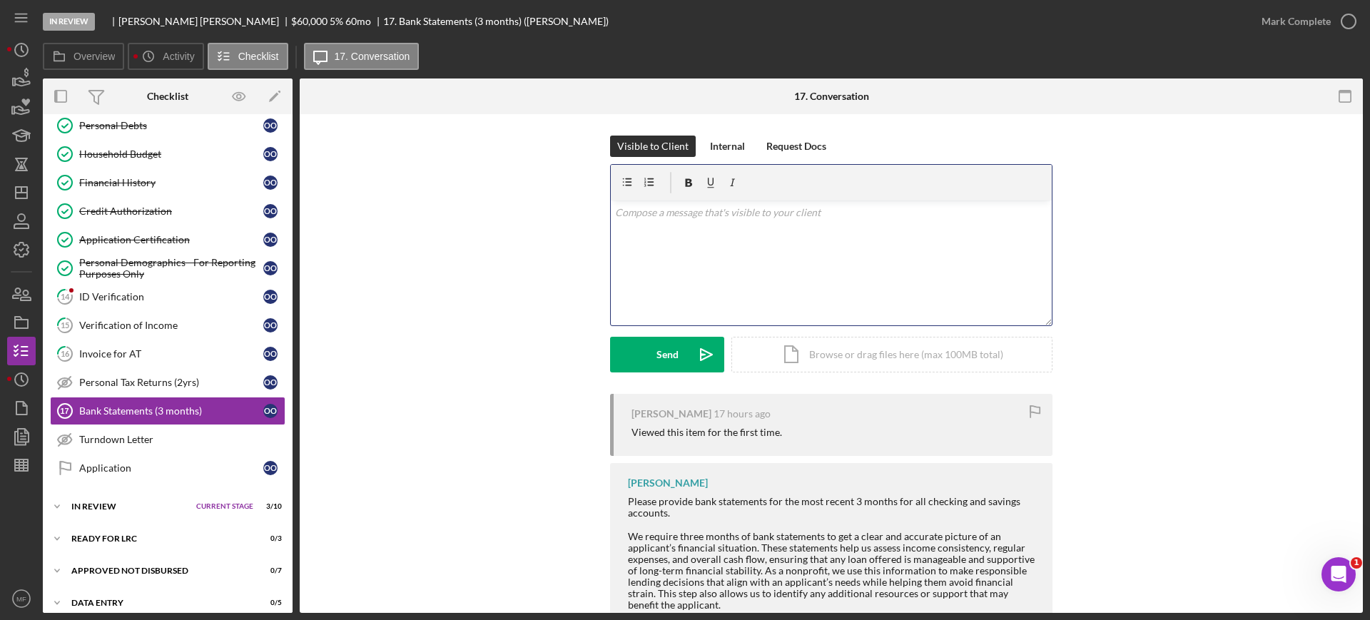
click at [778, 202] on div "v Color teal Color pink Remove color Add row above Add row below Add column bef…" at bounding box center [831, 262] width 441 height 125
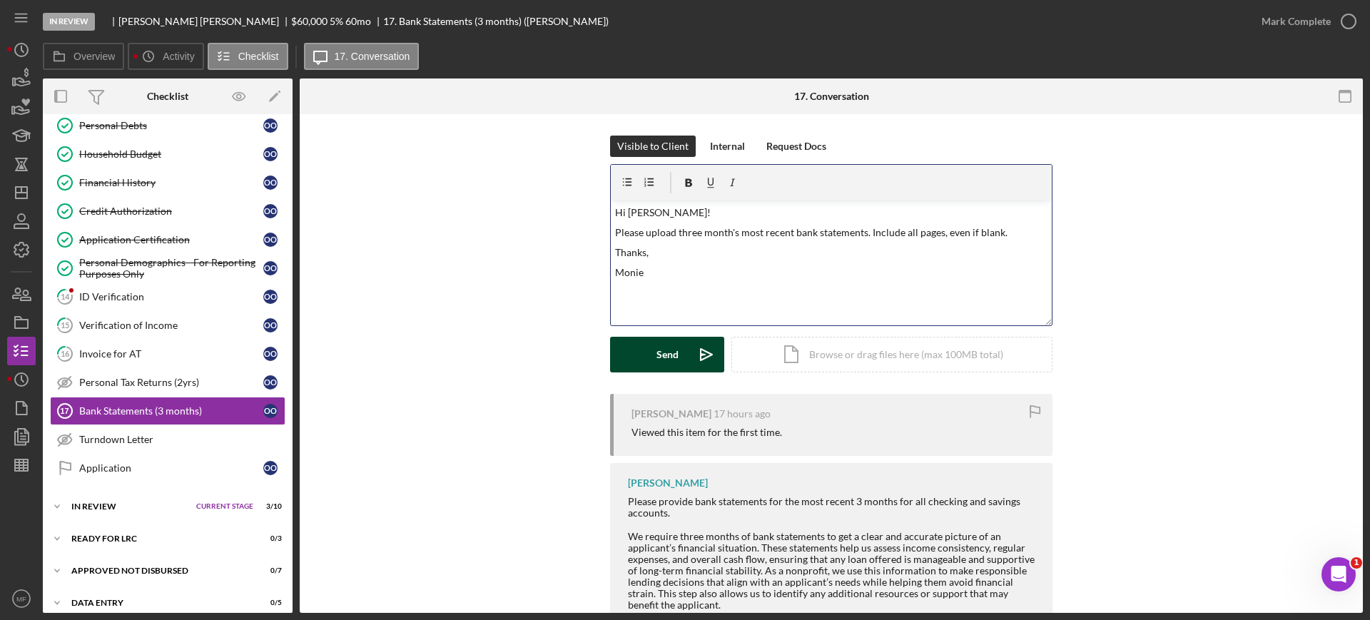
click at [649, 360] on button "Send Icon/icon-invite-send" at bounding box center [667, 355] width 114 height 36
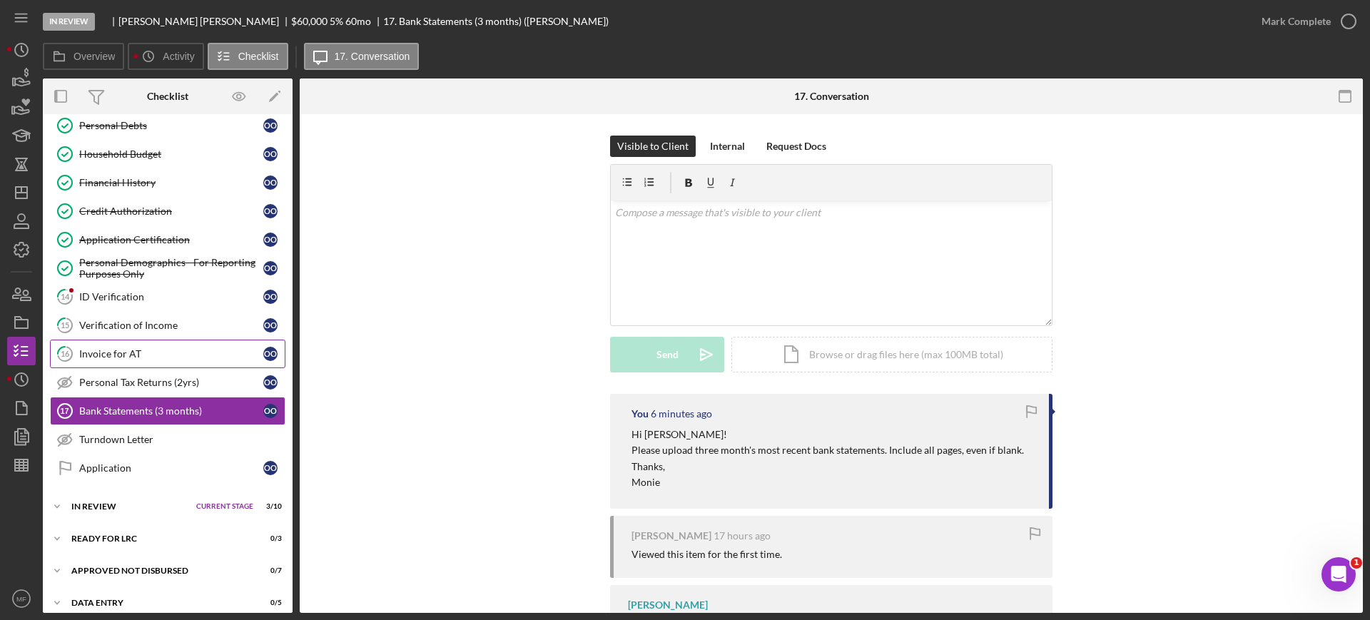
click at [122, 351] on div "Invoice for AT" at bounding box center [171, 353] width 184 height 11
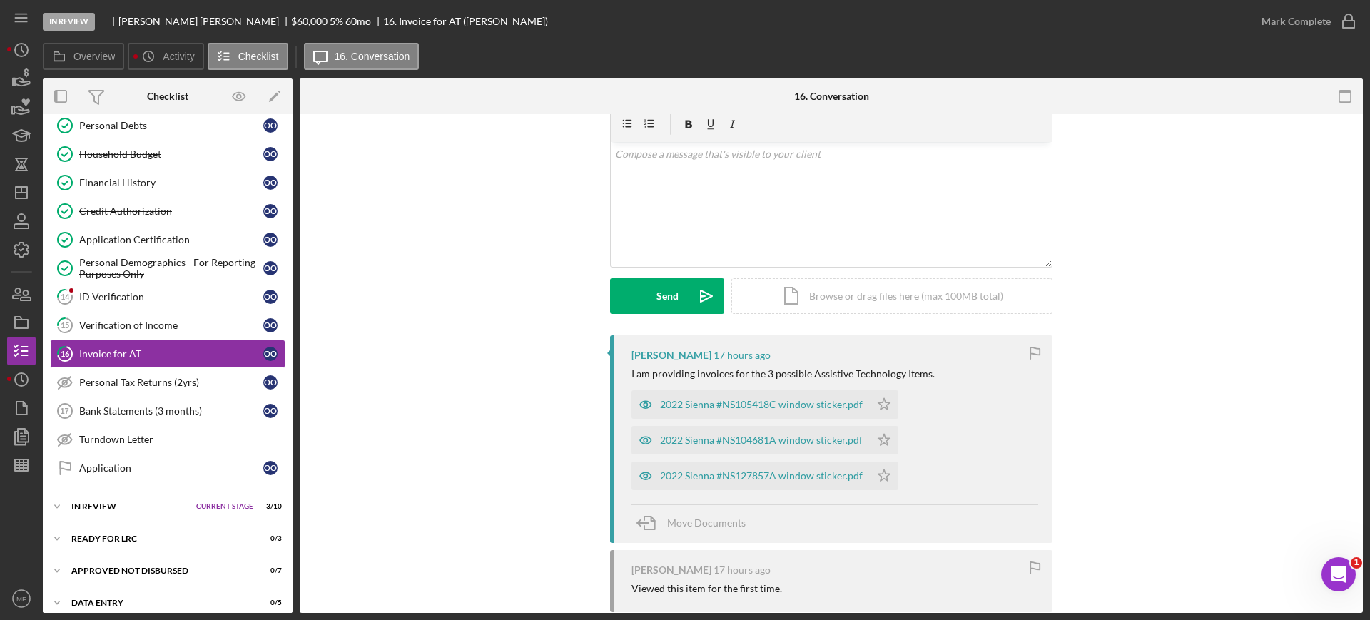
scroll to position [89, 0]
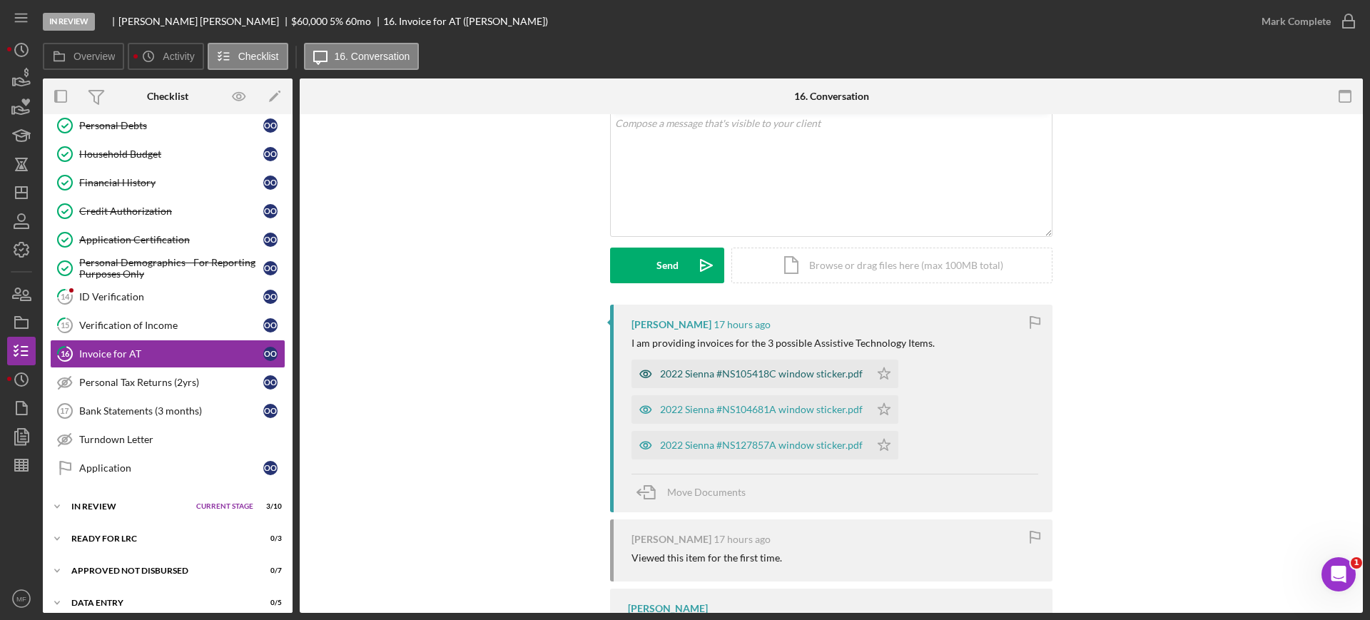
click at [724, 372] on div "2022 Sienna #NS105418C window sticker.pdf" at bounding box center [761, 373] width 203 height 11
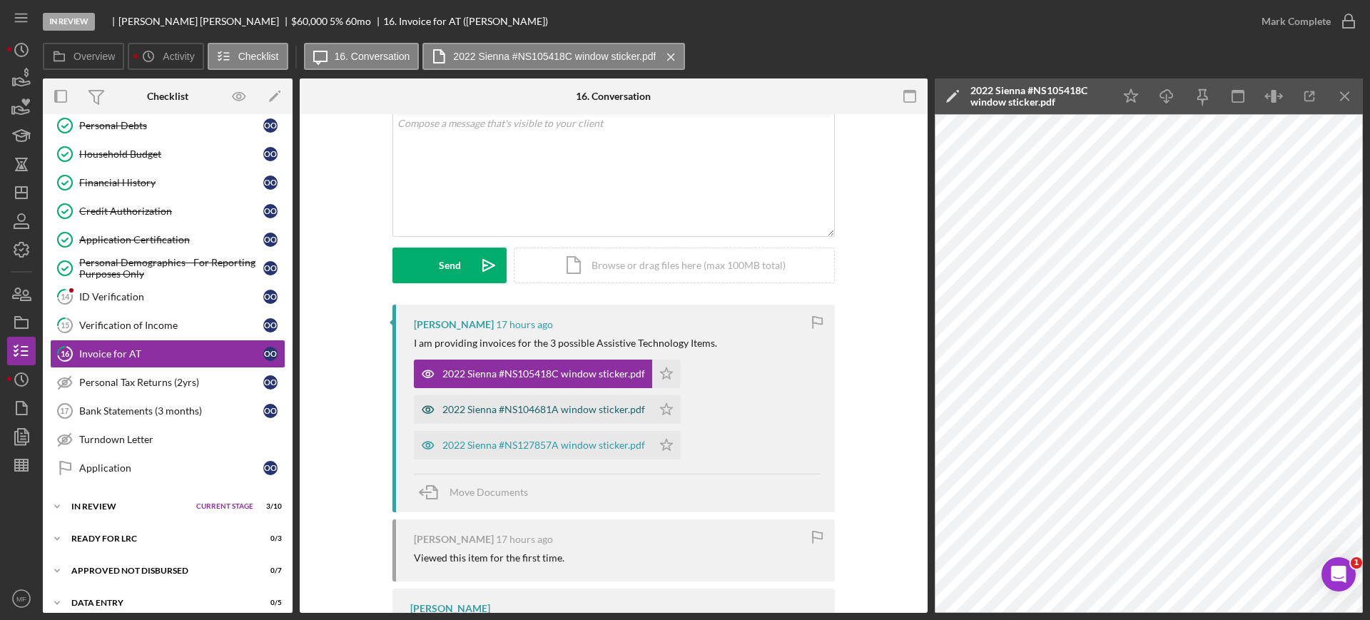
click at [532, 407] on div "2022 Sienna #NS104681A window sticker.pdf" at bounding box center [543, 409] width 203 height 11
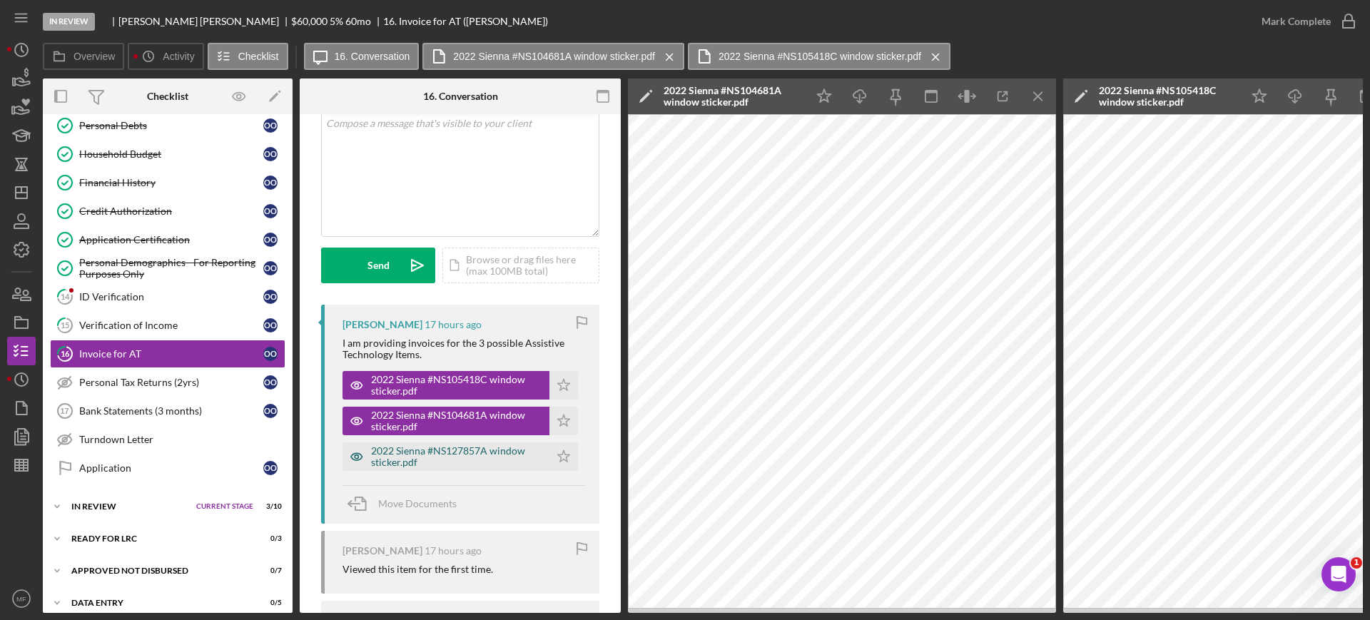
click at [437, 457] on div "2022 Sienna #NS127857A window sticker.pdf" at bounding box center [456, 456] width 171 height 23
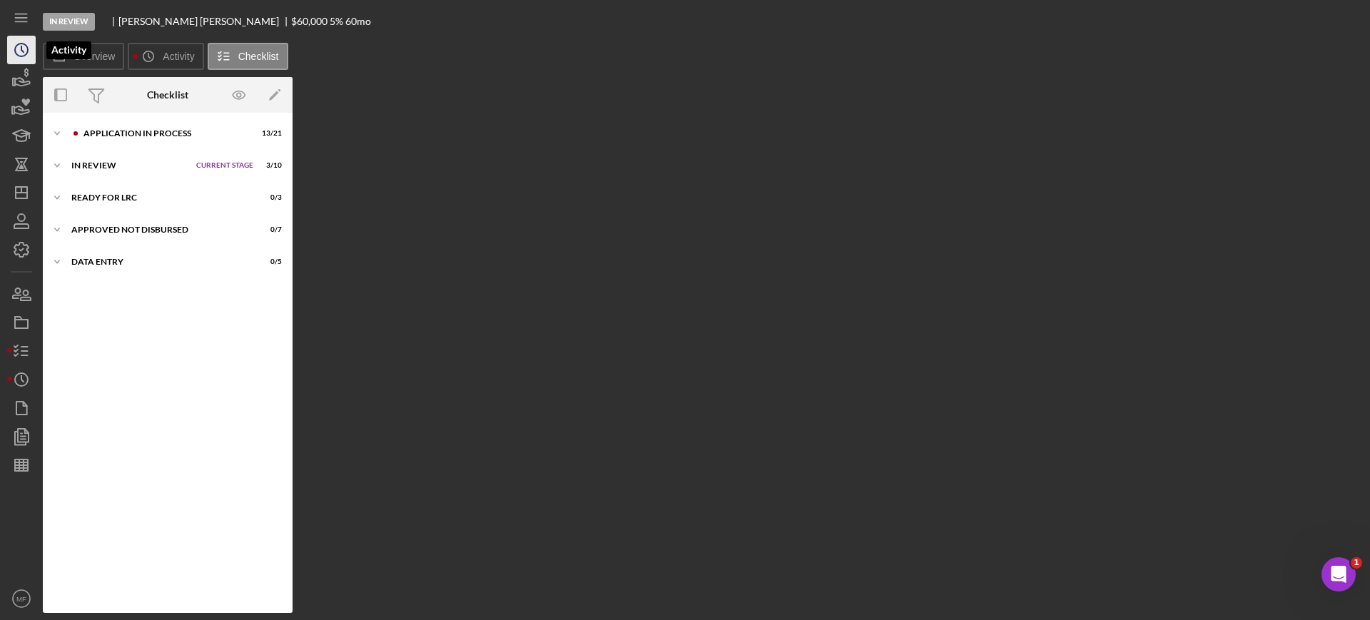
click at [11, 42] on icon "Icon/History" at bounding box center [22, 50] width 36 height 36
click at [18, 52] on icon "Icon/History" at bounding box center [22, 50] width 36 height 36
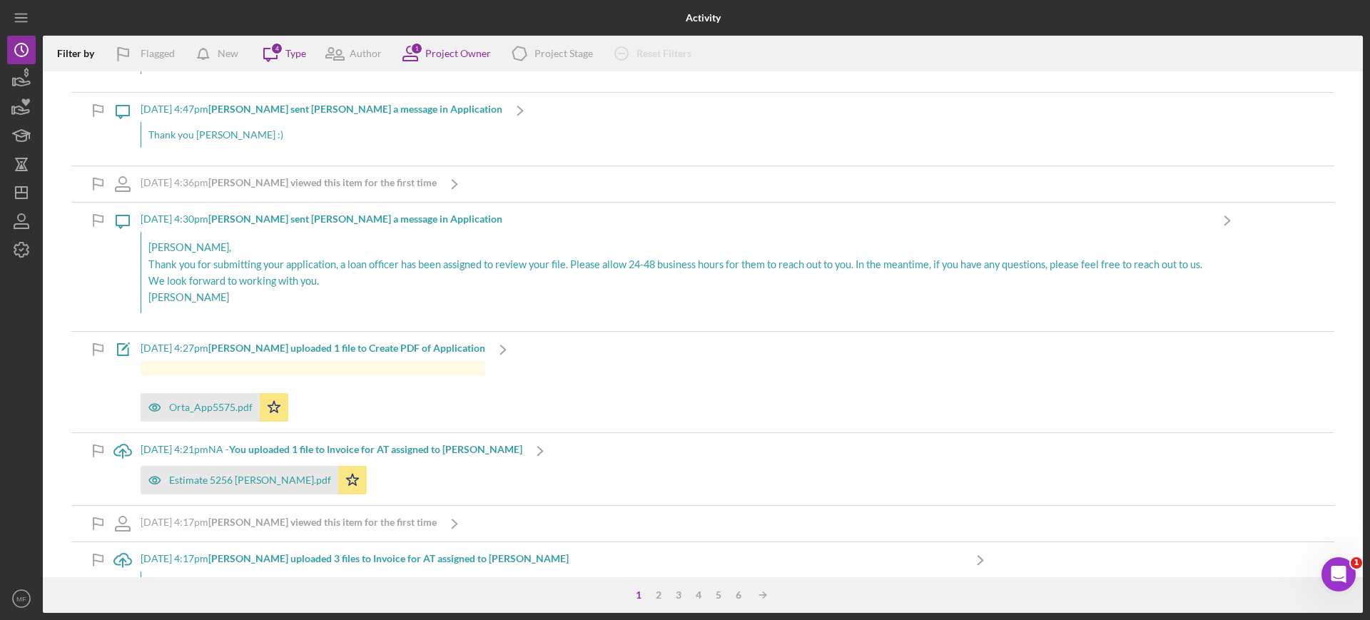
scroll to position [981, 0]
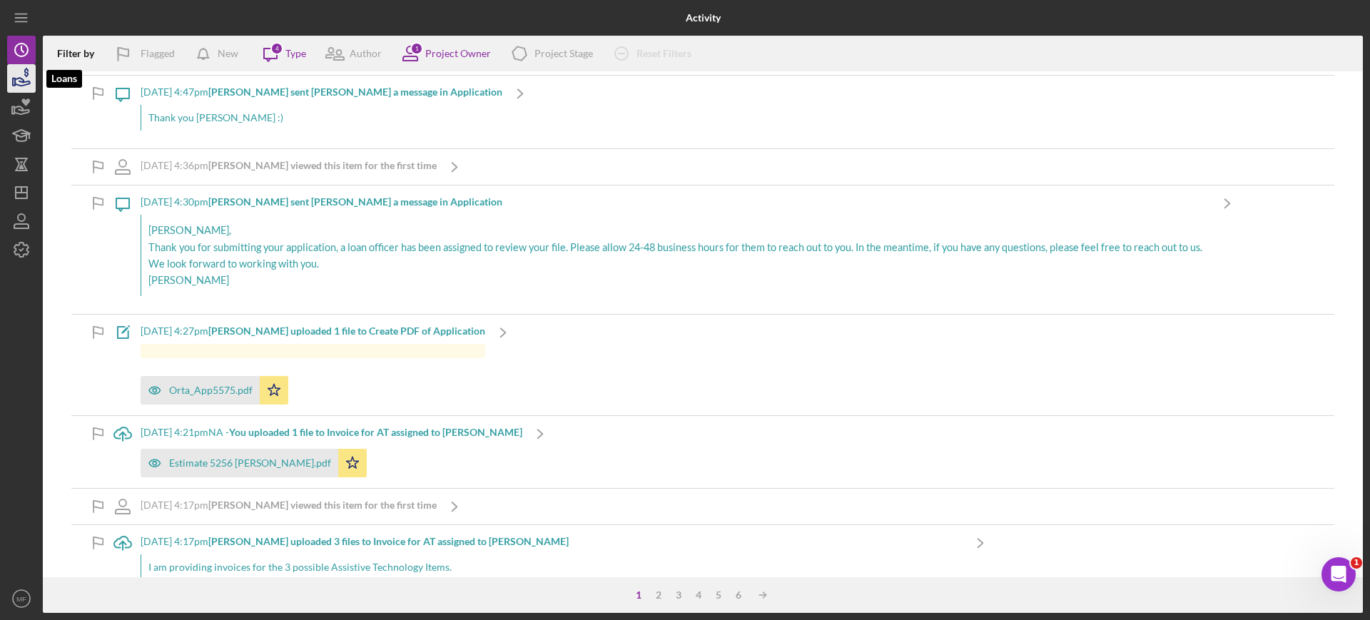
click at [25, 75] on icon "button" at bounding box center [26, 72] width 4 height 9
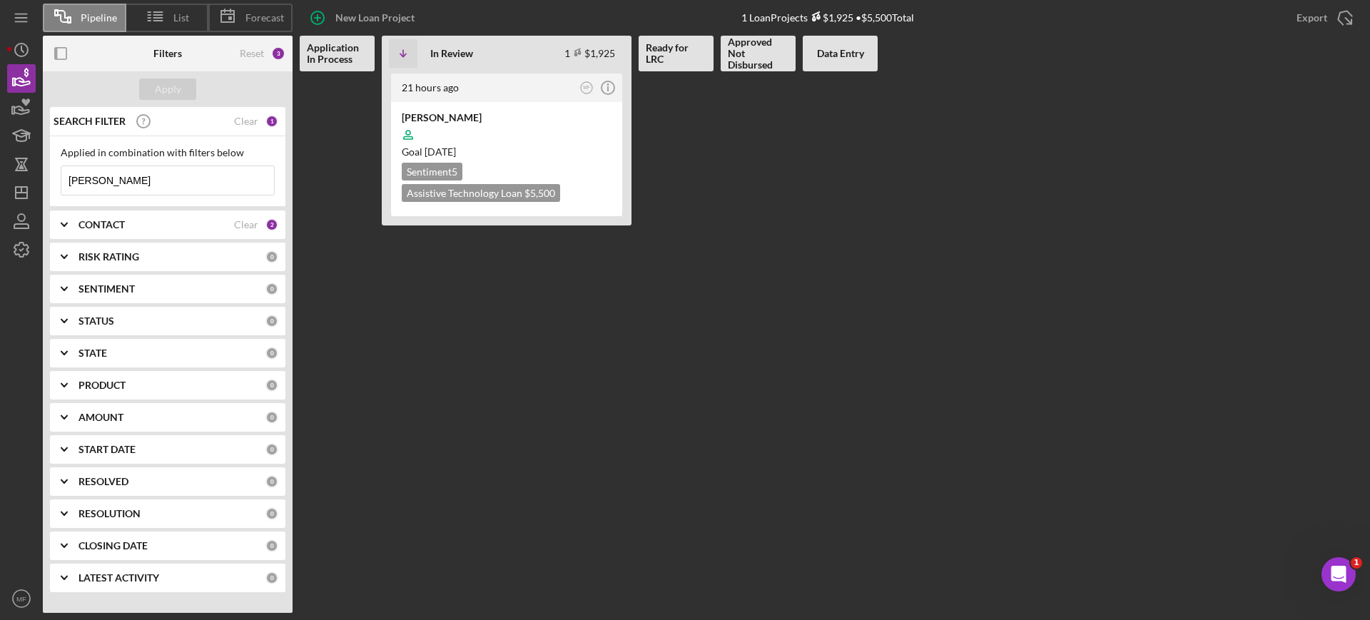
drag, startPoint x: 124, startPoint y: 175, endPoint x: 36, endPoint y: 185, distance: 89.1
click at [36, 185] on div "Pipeline List Forecast New Loan Project 1 Loan Projects $1,925 • $5,500 Total E…" at bounding box center [685, 306] width 1356 height 613
type input "b"
click at [162, 91] on div "Apply" at bounding box center [168, 88] width 26 height 21
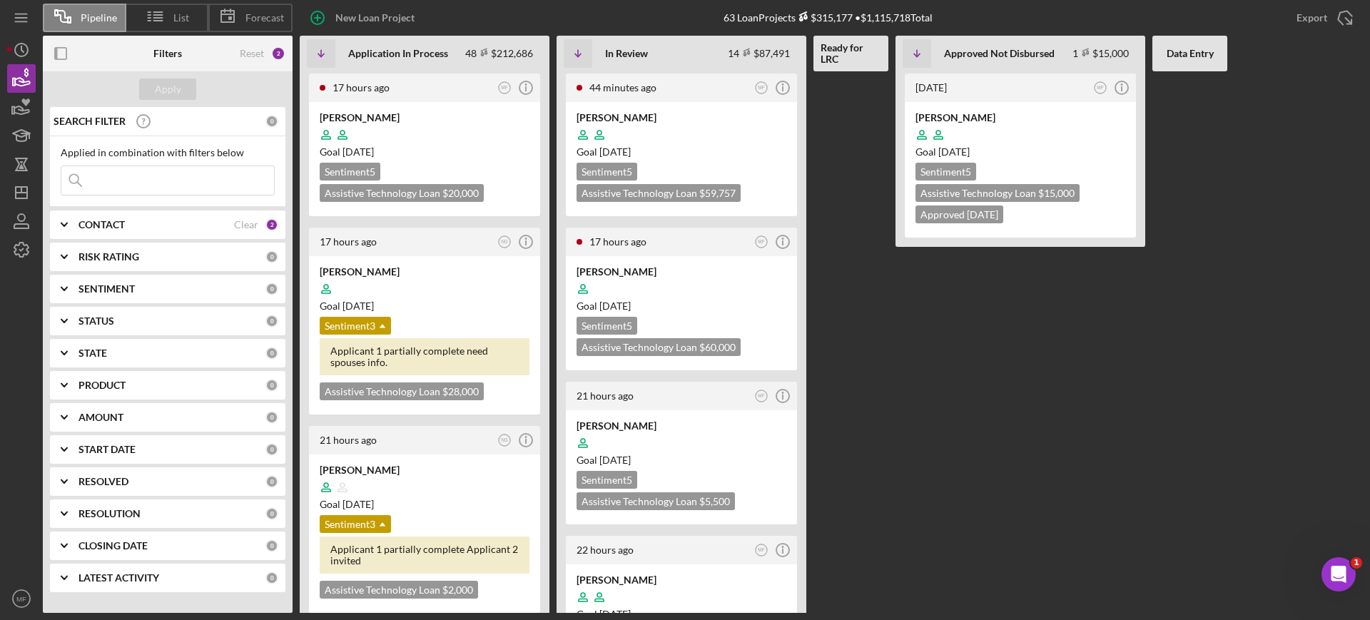
click at [175, 216] on div "CONTACT Clear 2" at bounding box center [178, 224] width 200 height 29
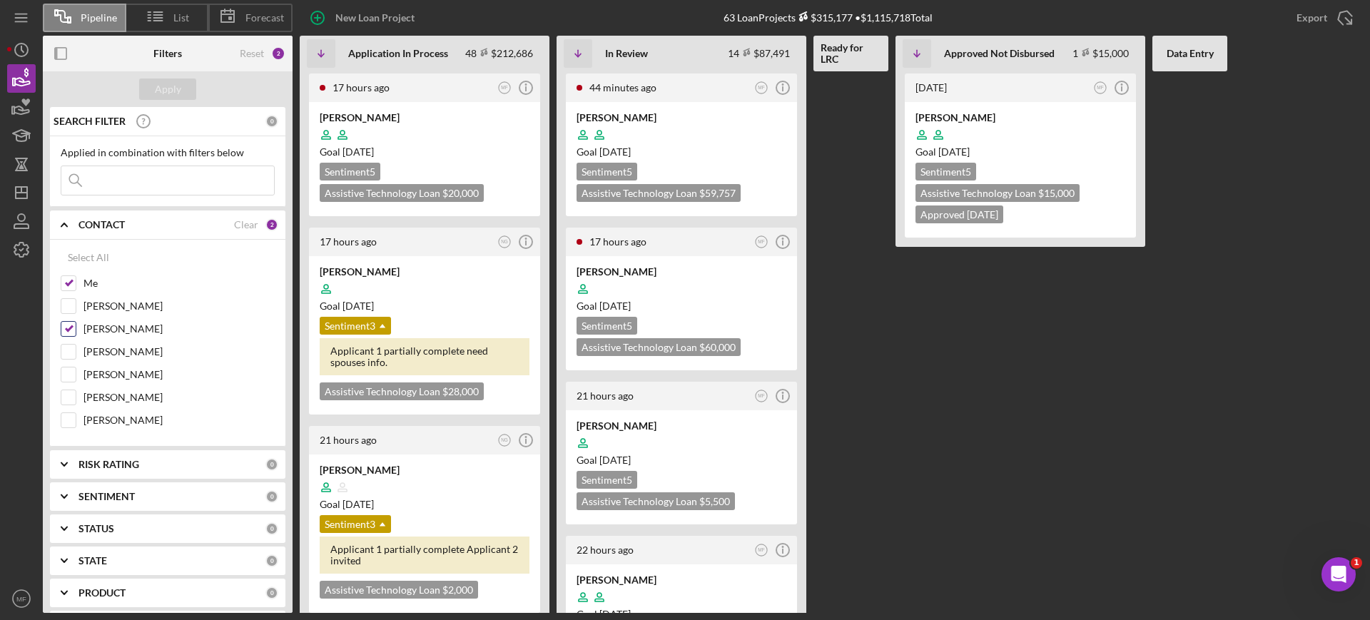
click at [68, 329] on input "[PERSON_NAME]" at bounding box center [68, 329] width 14 height 14
checkbox input "false"
click at [170, 86] on div "Apply" at bounding box center [168, 88] width 26 height 21
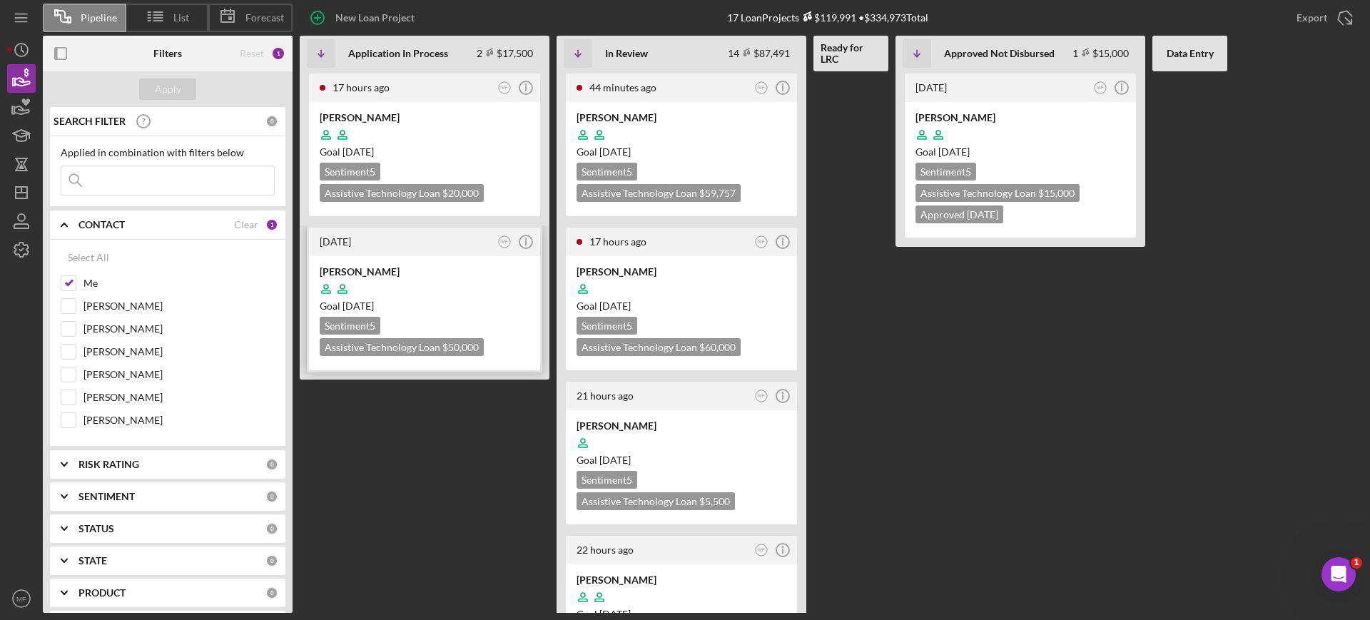
click at [435, 288] on div at bounding box center [425, 288] width 210 height 27
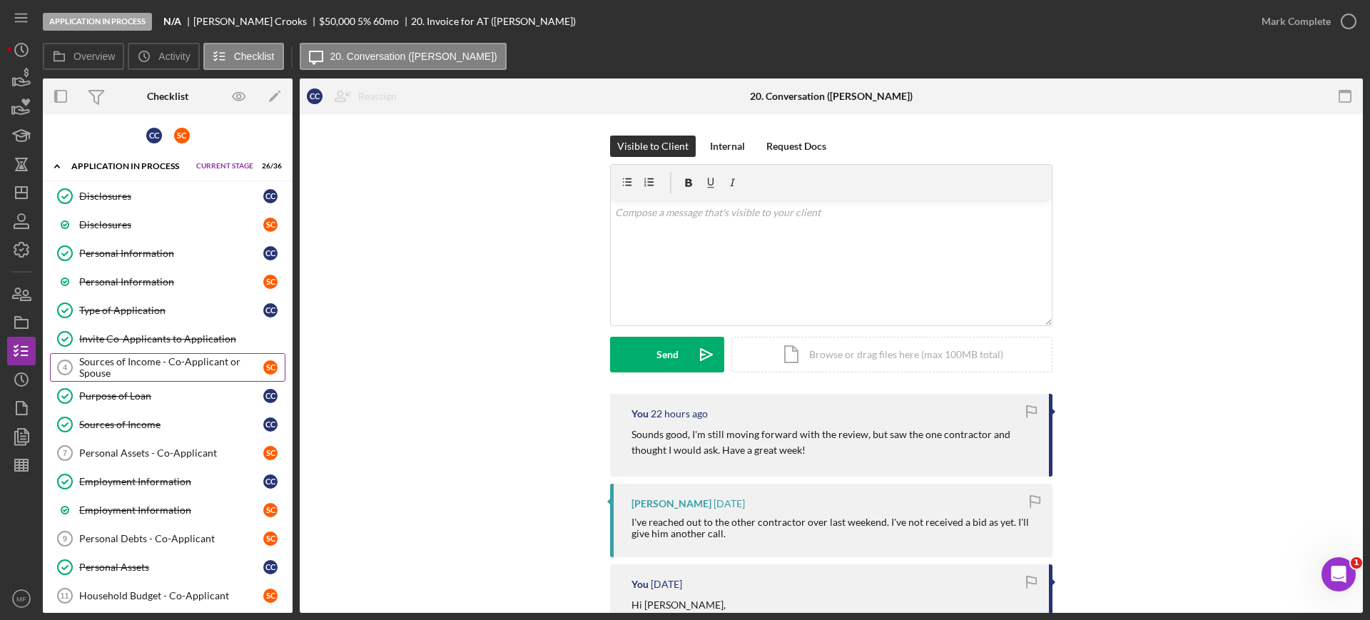
click at [195, 375] on div "Sources of Income - Co-Applicant or Spouse" at bounding box center [171, 367] width 184 height 23
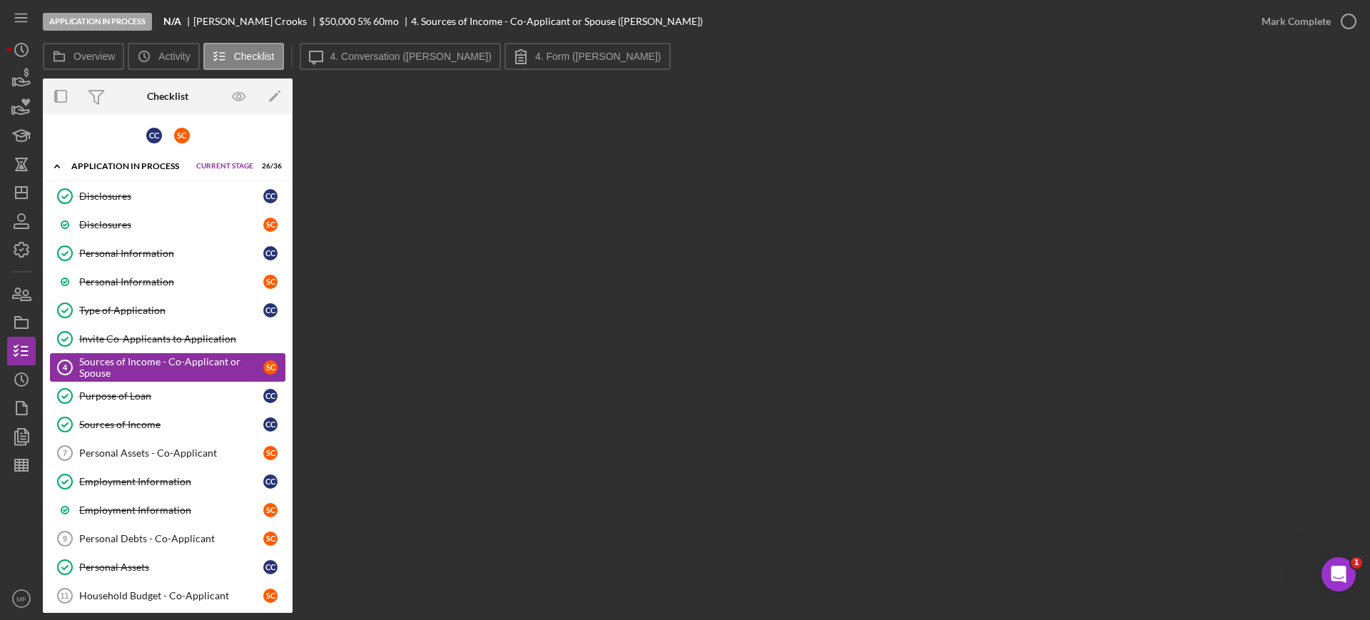
click at [156, 369] on div "Sources of Income - Co-Applicant or Spouse" at bounding box center [171, 367] width 184 height 23
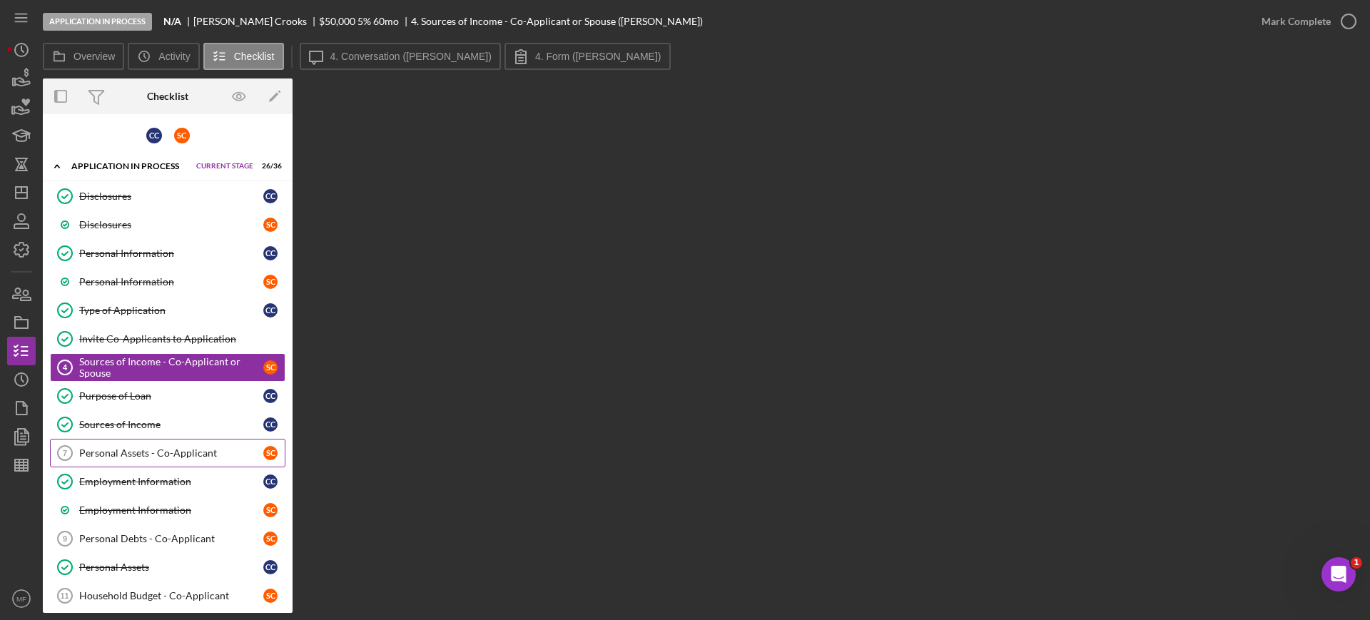
click at [156, 451] on div "Personal Assets - Co-Applicant" at bounding box center [171, 452] width 184 height 11
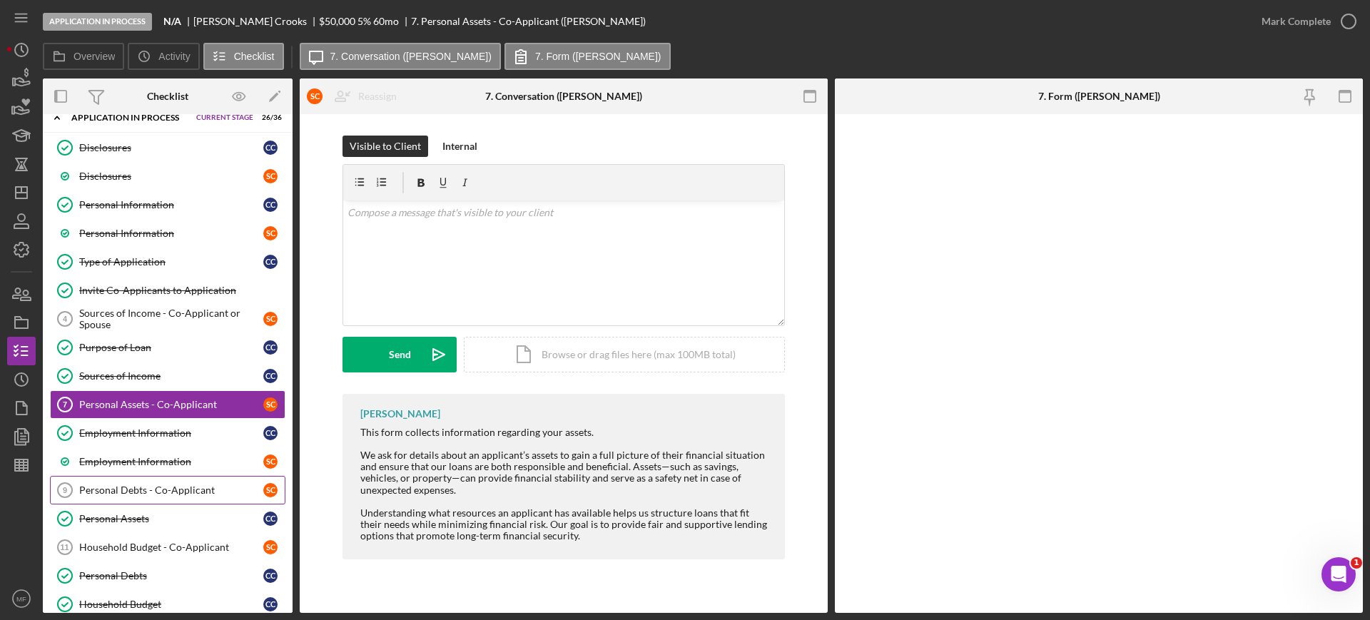
scroll to position [89, 0]
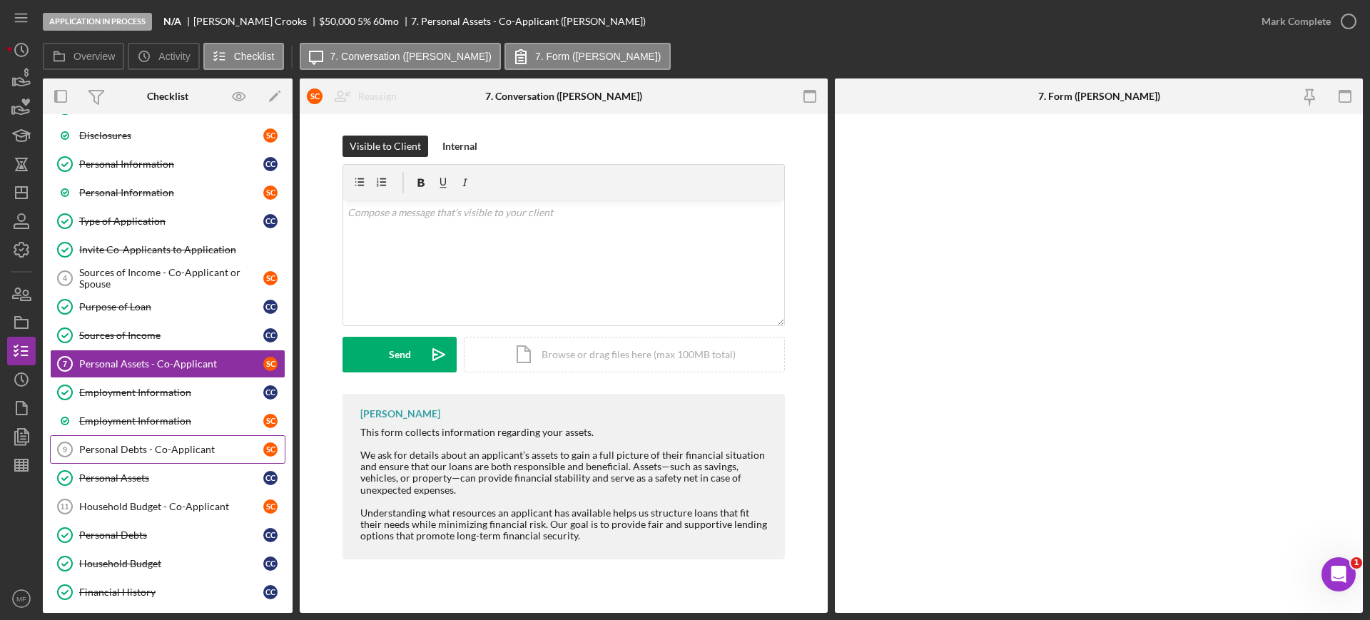
click at [156, 458] on link "Personal Debts - Co-Applicant 9 Personal Debts - Co-Applicant S C" at bounding box center [167, 449] width 235 height 29
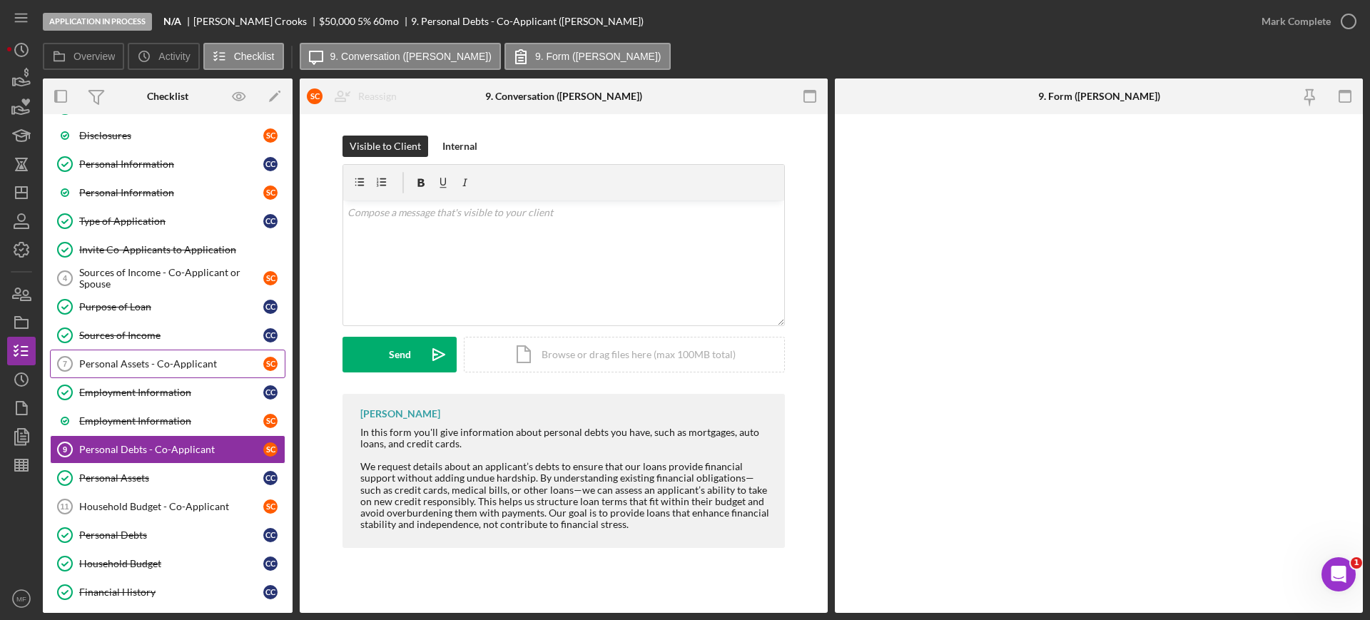
click at [161, 361] on div "Personal Assets - Co-Applicant" at bounding box center [171, 363] width 184 height 11
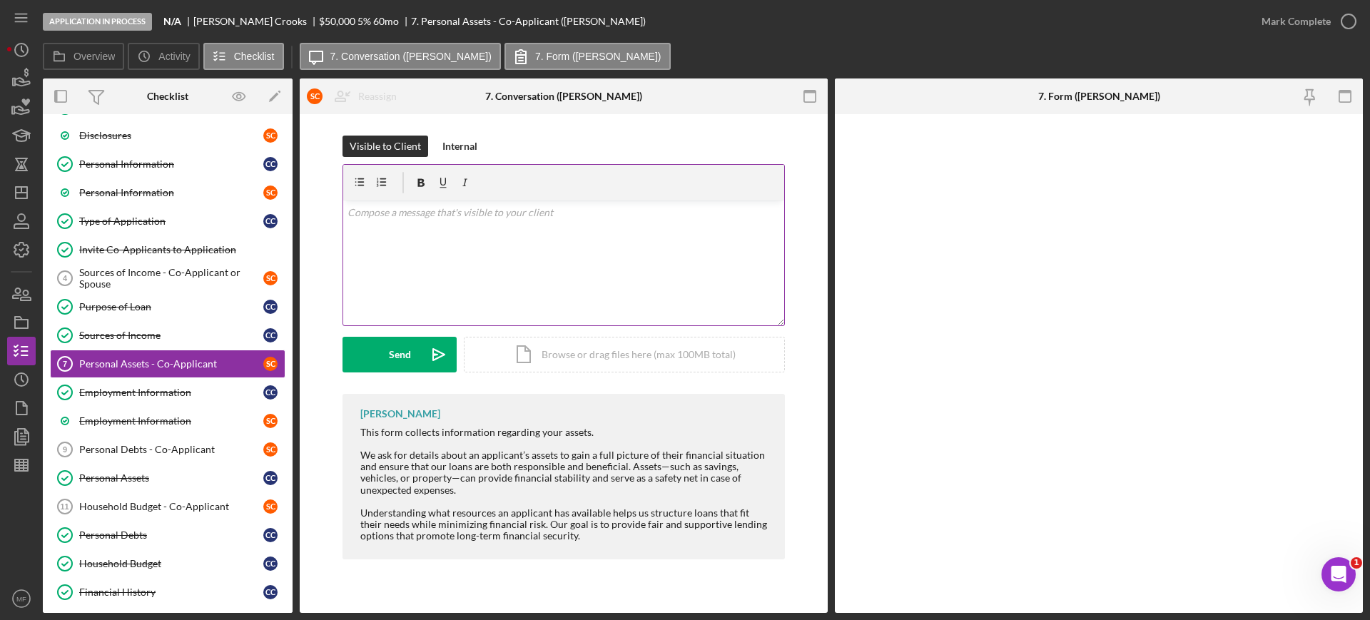
click at [452, 207] on p at bounding box center [563, 213] width 433 height 16
click at [400, 354] on div "Send" at bounding box center [400, 355] width 22 height 36
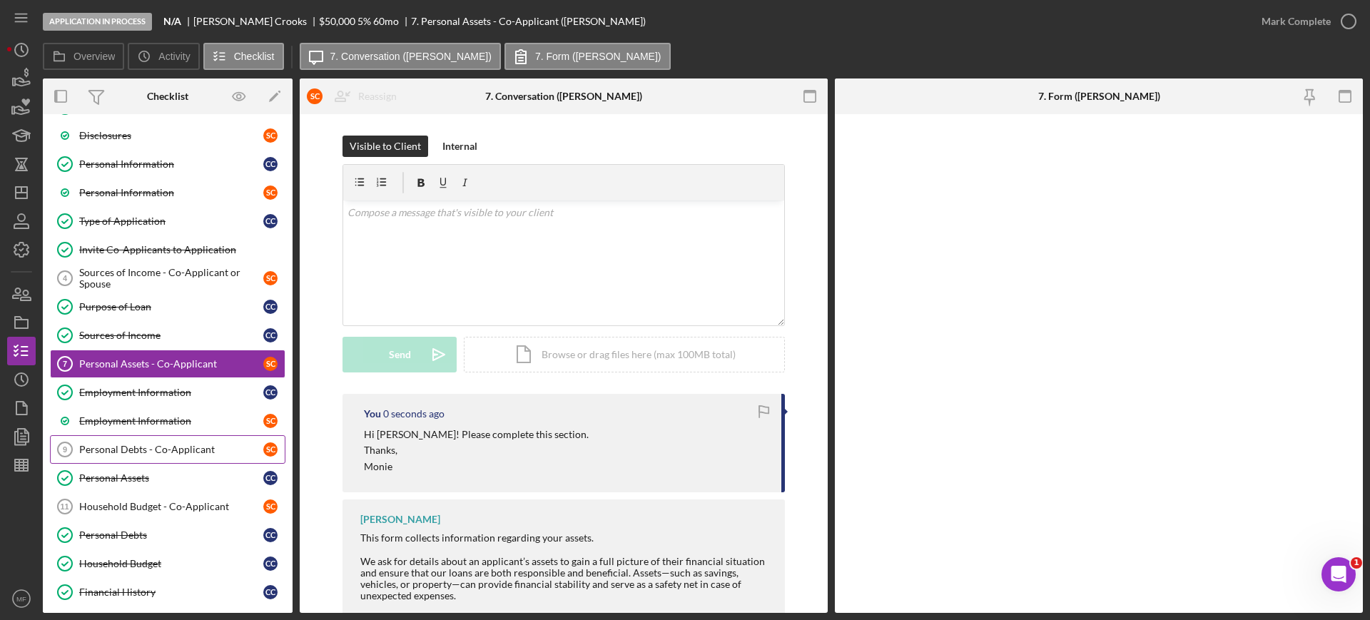
click at [133, 447] on div "Personal Debts - Co-Applicant" at bounding box center [171, 449] width 184 height 11
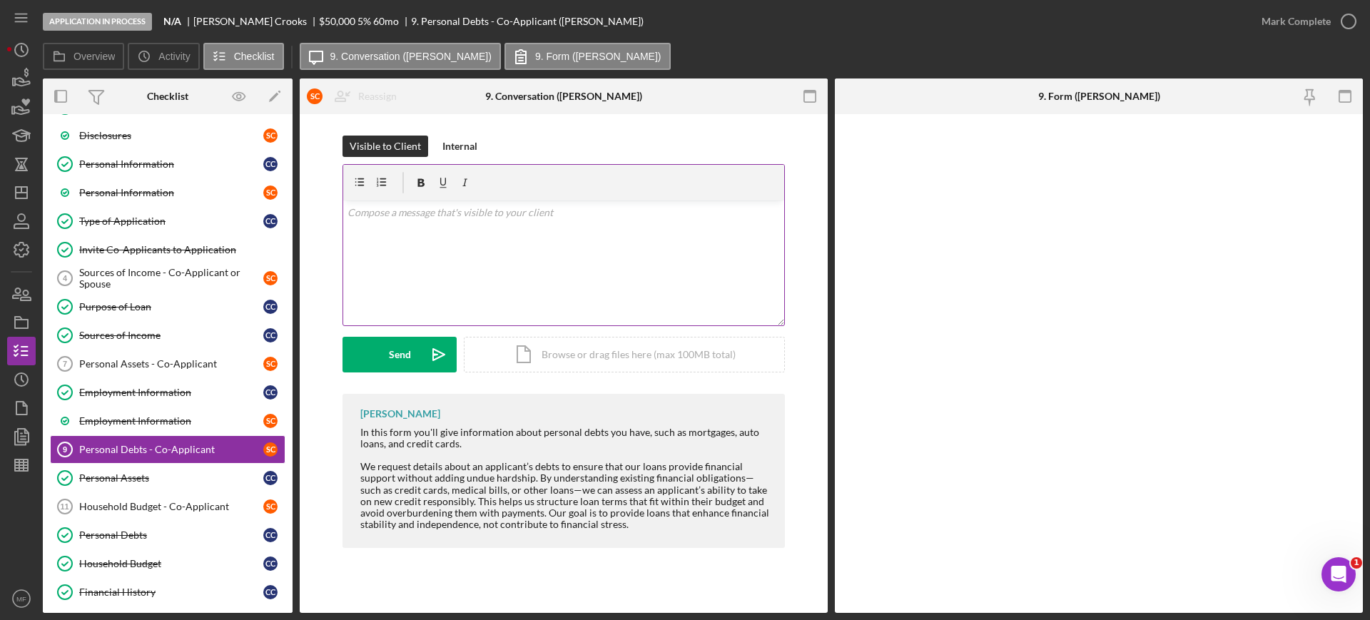
click at [475, 213] on p at bounding box center [563, 213] width 433 height 16
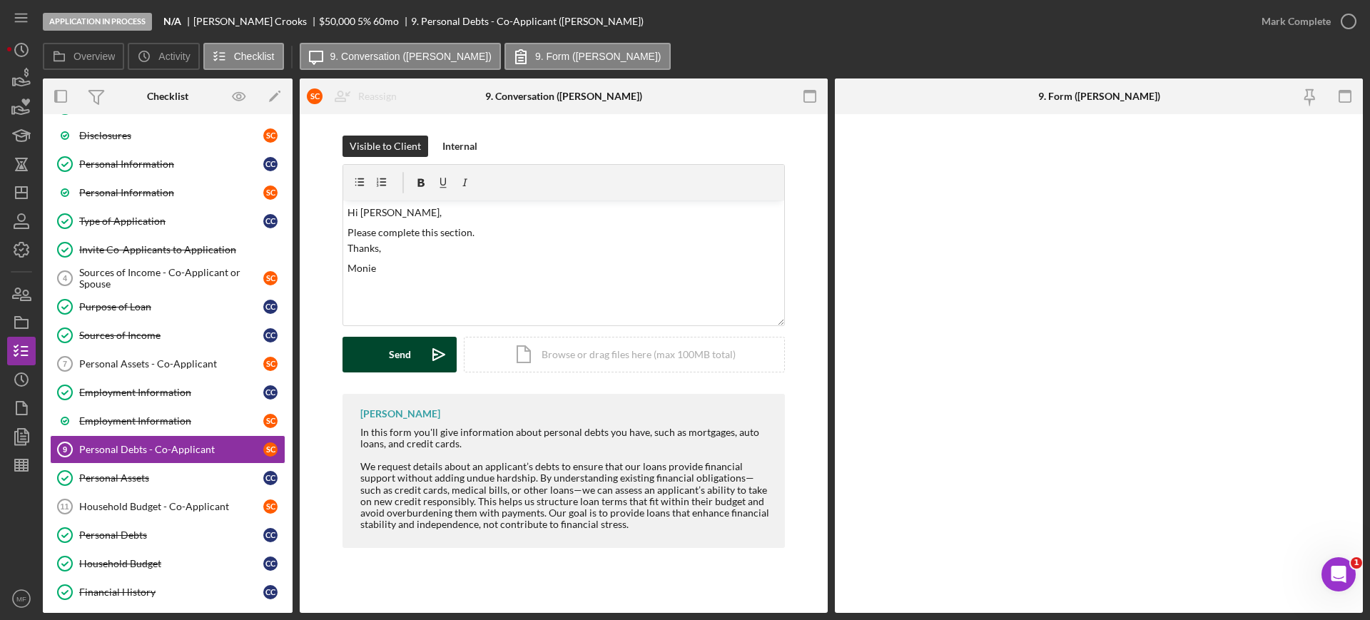
click at [372, 352] on button "Send Icon/icon-invite-send" at bounding box center [399, 355] width 114 height 36
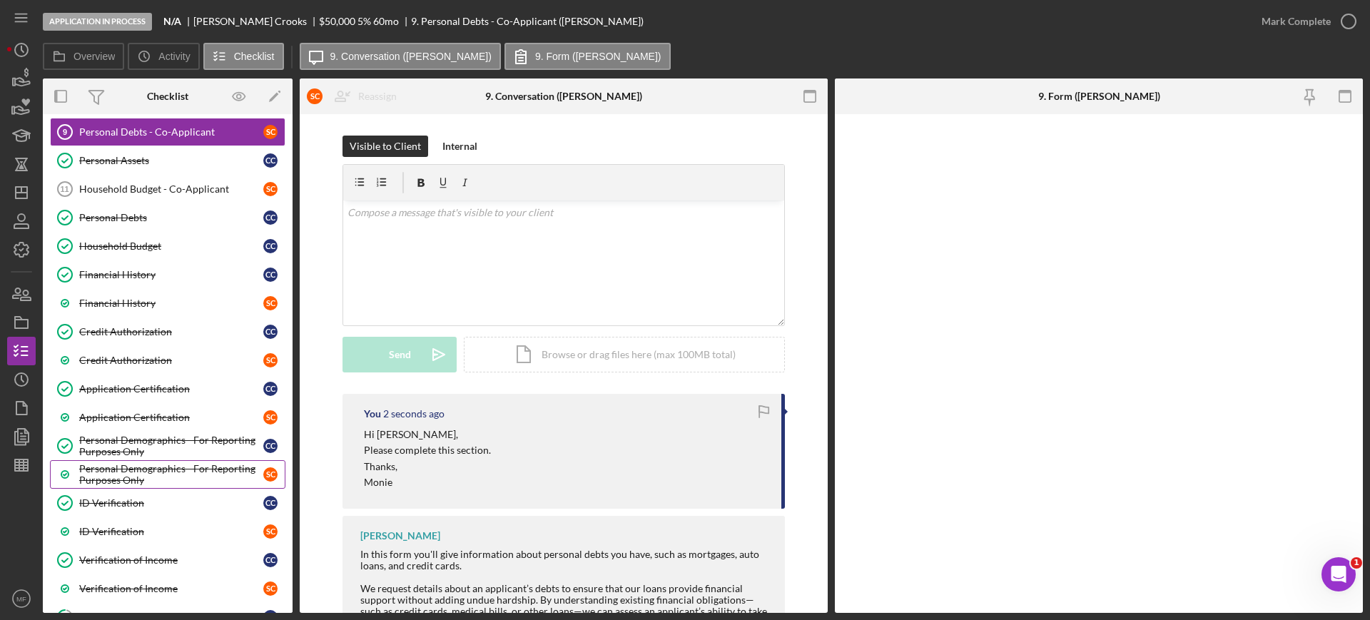
scroll to position [446, 0]
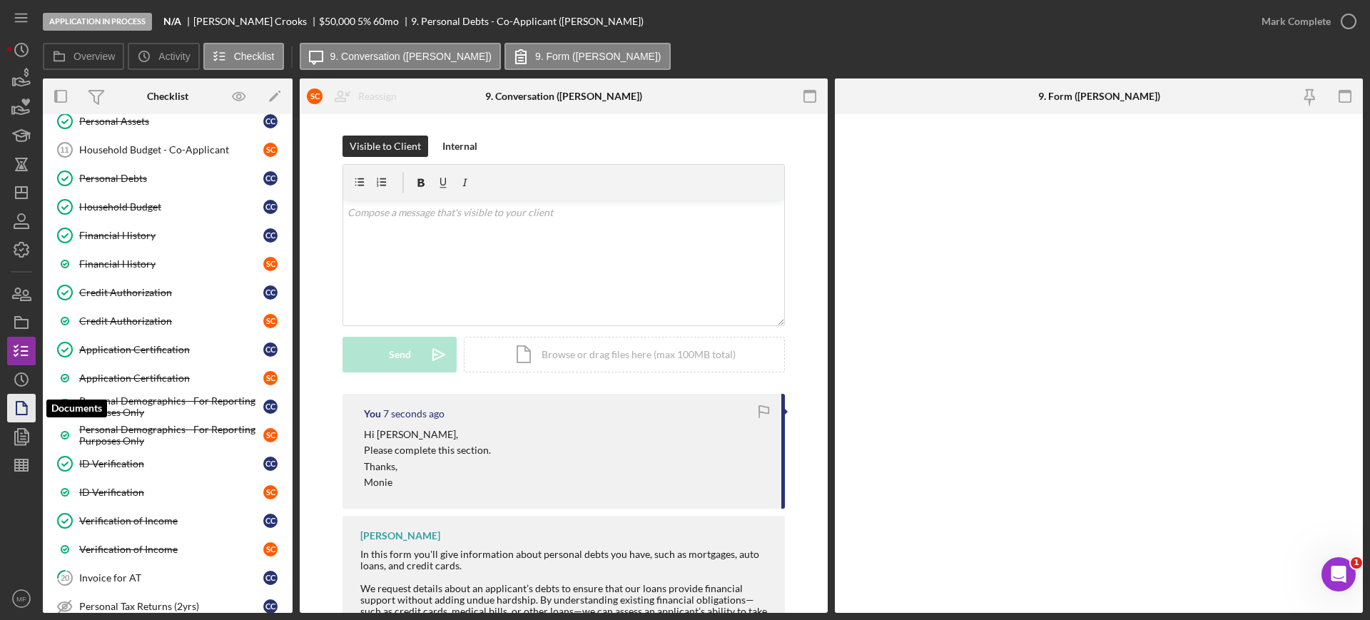
click at [26, 409] on icon "button" at bounding box center [22, 408] width 36 height 36
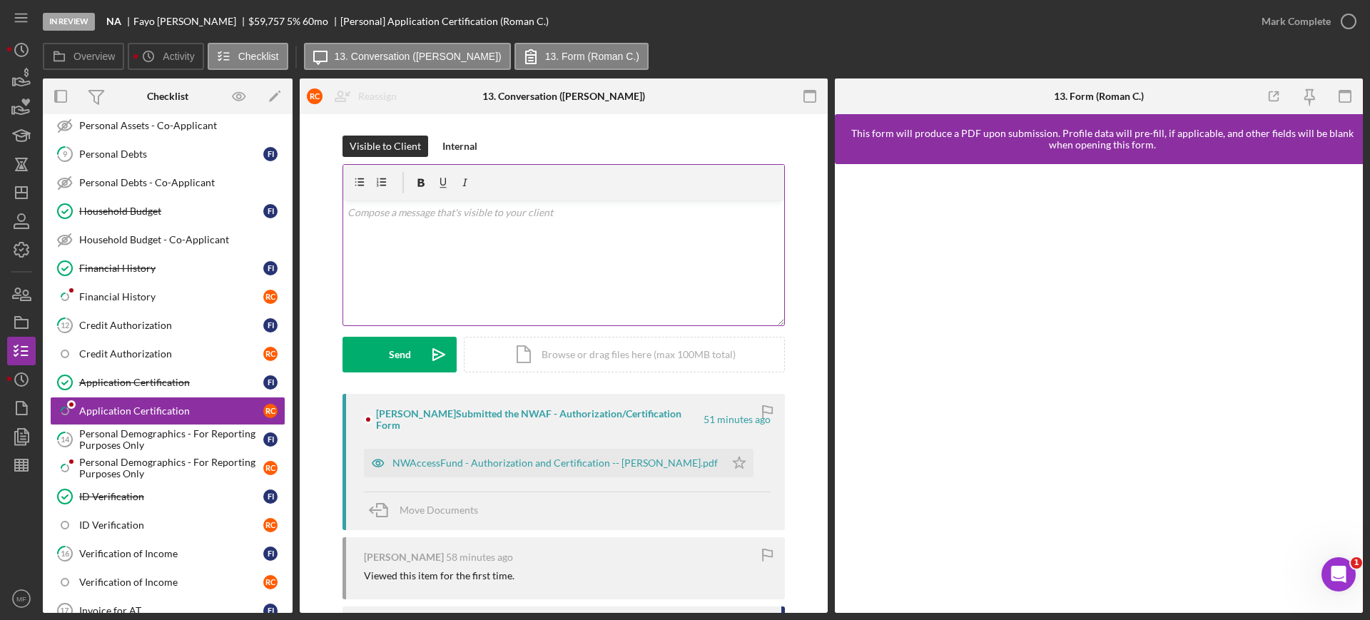
scroll to position [461, 0]
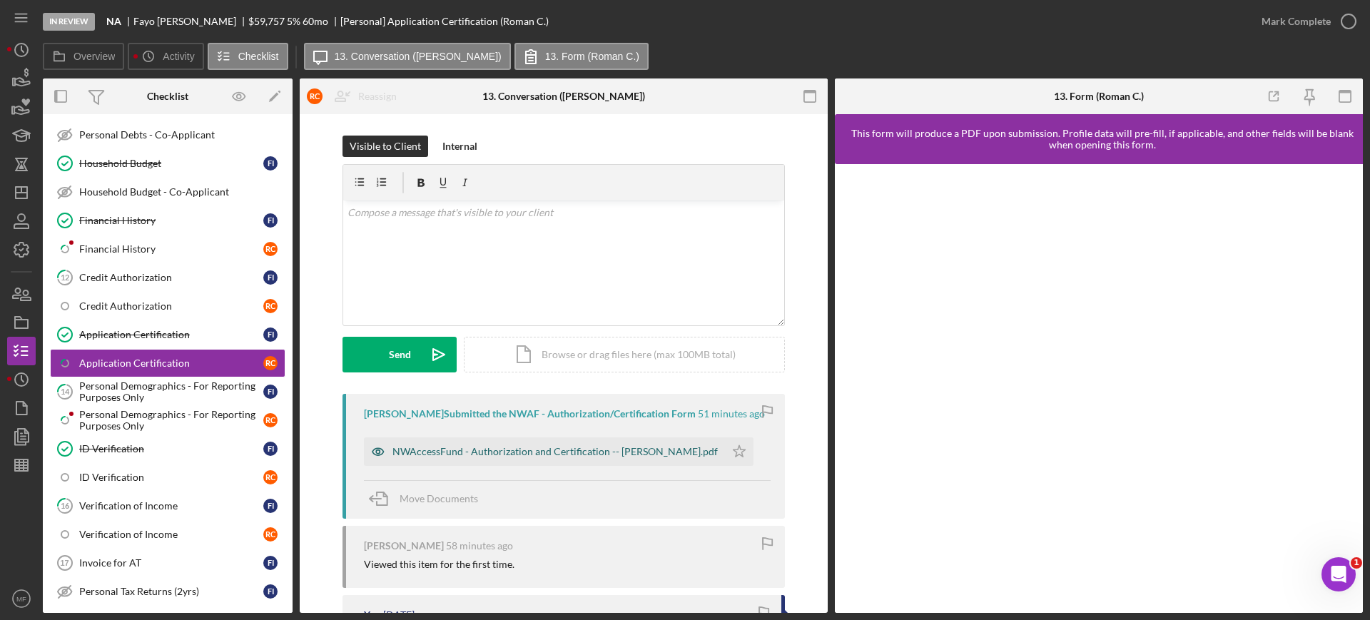
click at [596, 449] on div "NWAccessFund - Authorization and Certification -- Roman Culver.pdf" at bounding box center [554, 451] width 325 height 11
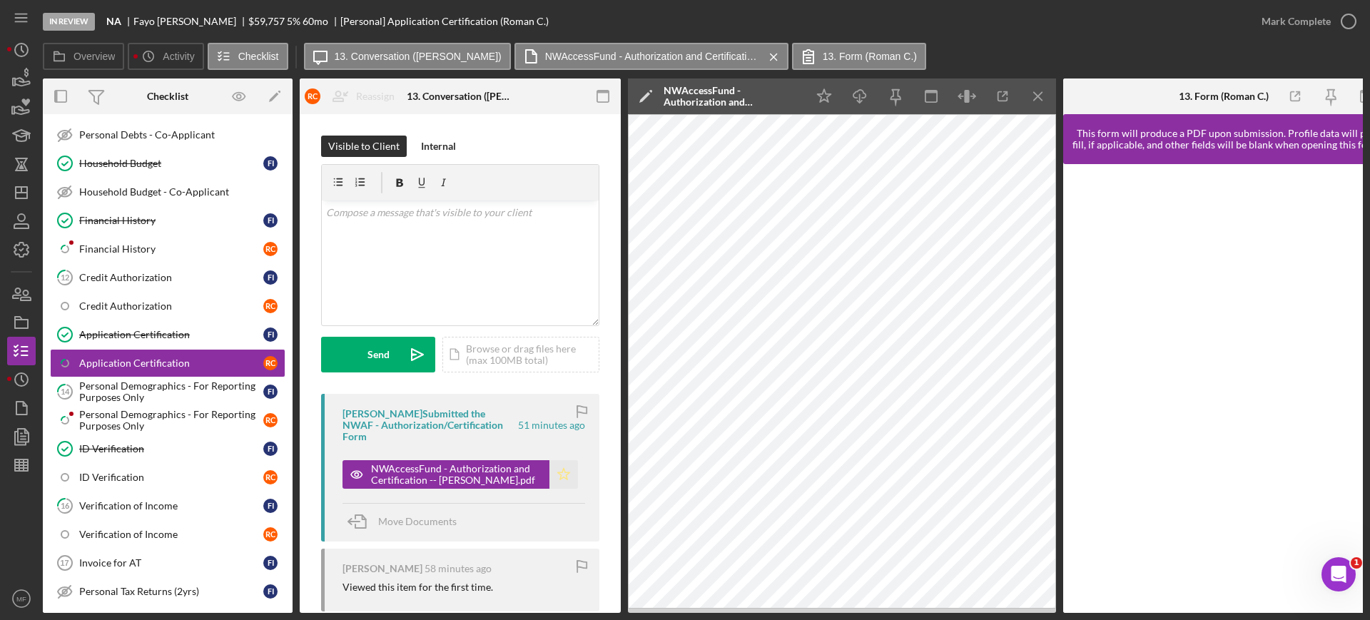
click at [559, 460] on icon "Icon/Star" at bounding box center [563, 474] width 29 height 29
click at [1343, 24] on icon "button" at bounding box center [1349, 22] width 36 height 36
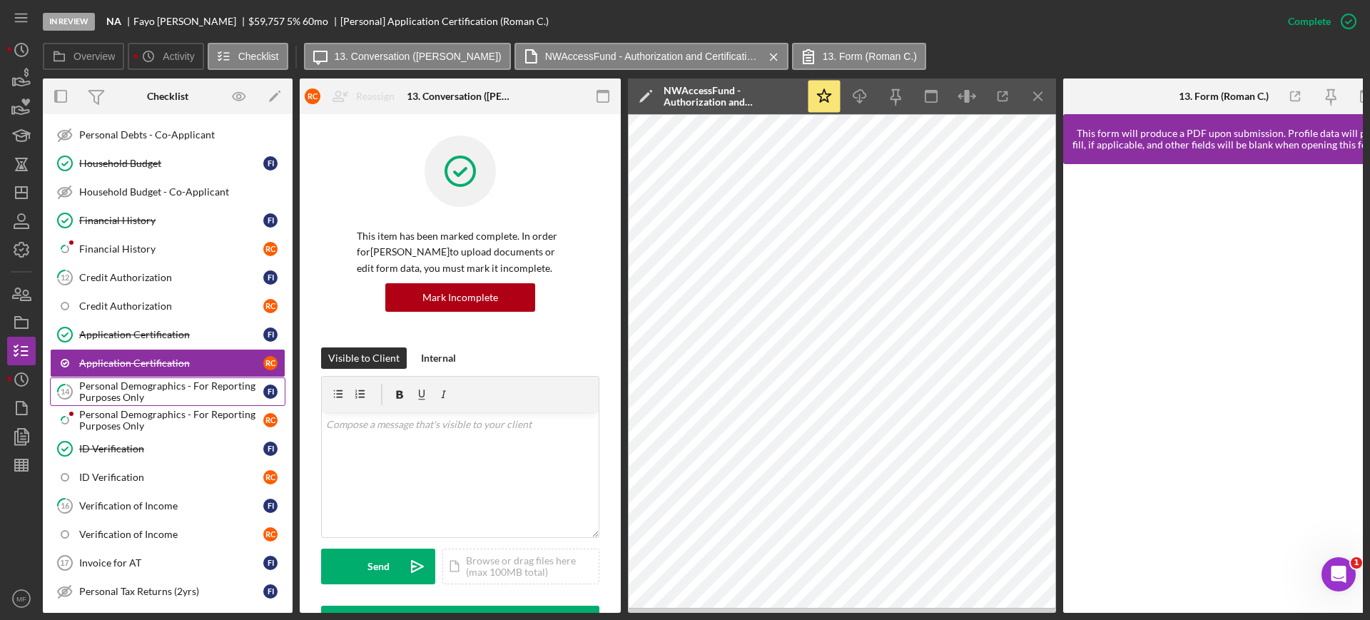
click at [153, 394] on div "Personal Demographics - For Reporting Purposes Only" at bounding box center [171, 391] width 184 height 23
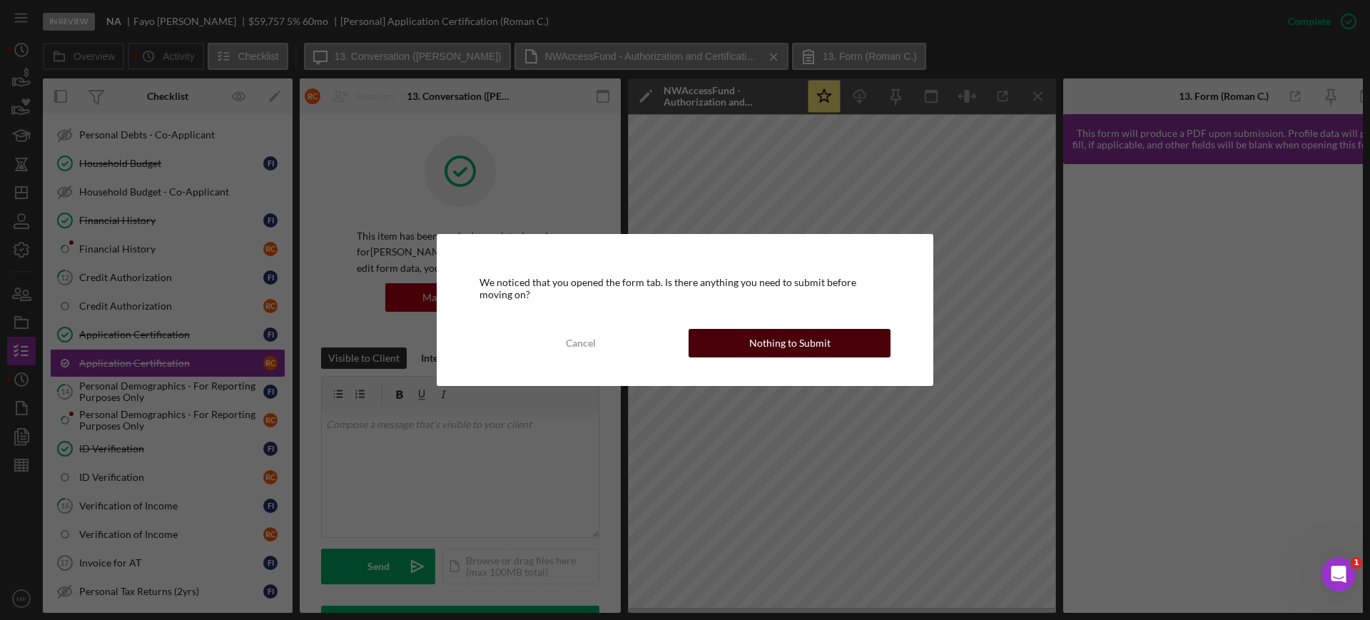
click at [784, 344] on div "Nothing to Submit" at bounding box center [789, 343] width 81 height 29
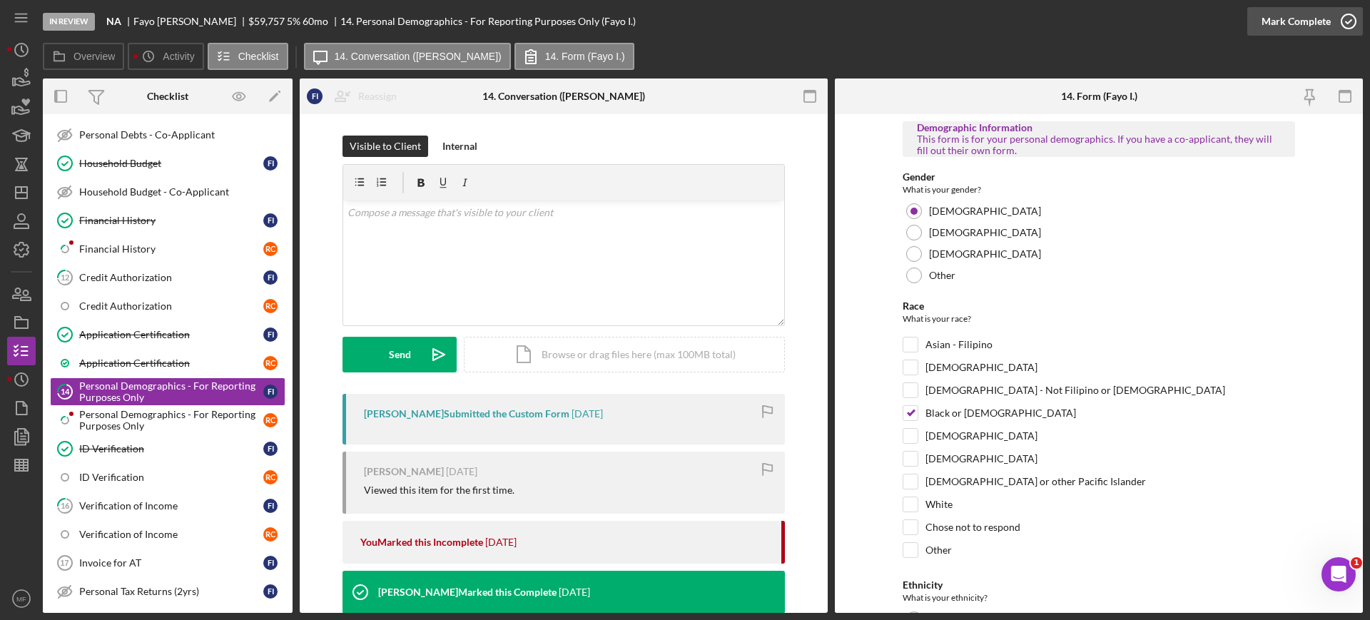
click at [1308, 26] on div "Mark Complete" at bounding box center [1295, 21] width 69 height 29
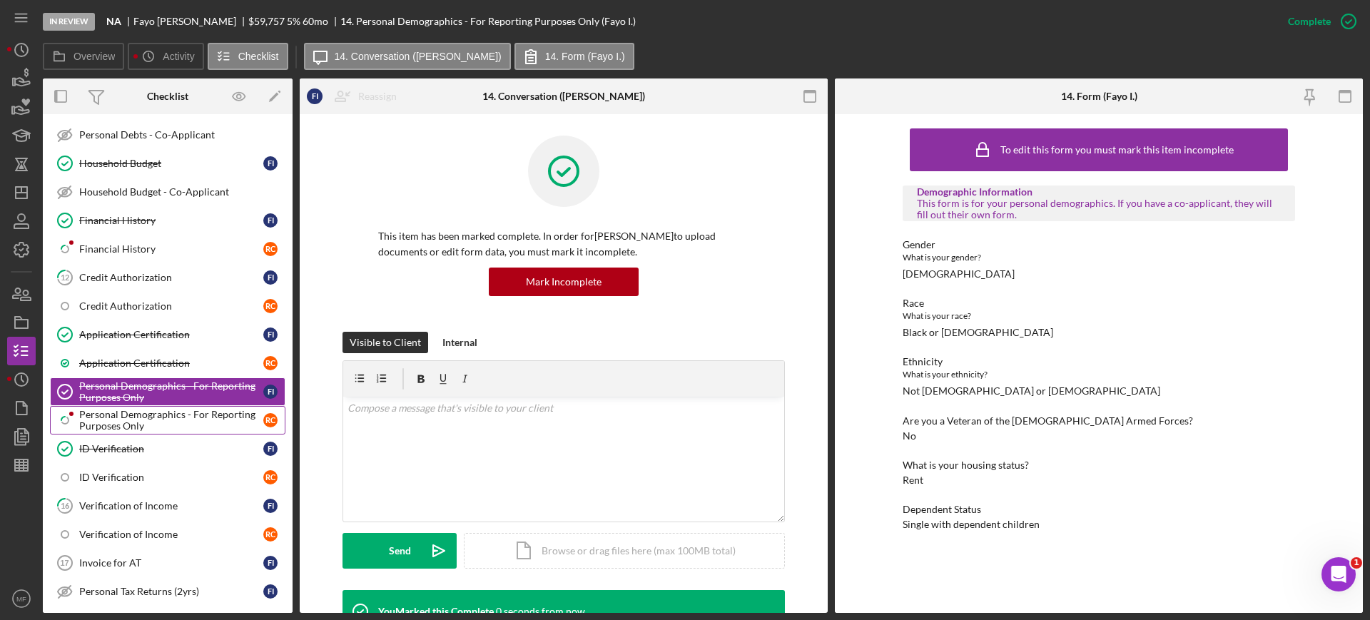
click at [131, 416] on div "Personal Demographics - For Reporting Purposes Only" at bounding box center [171, 420] width 184 height 23
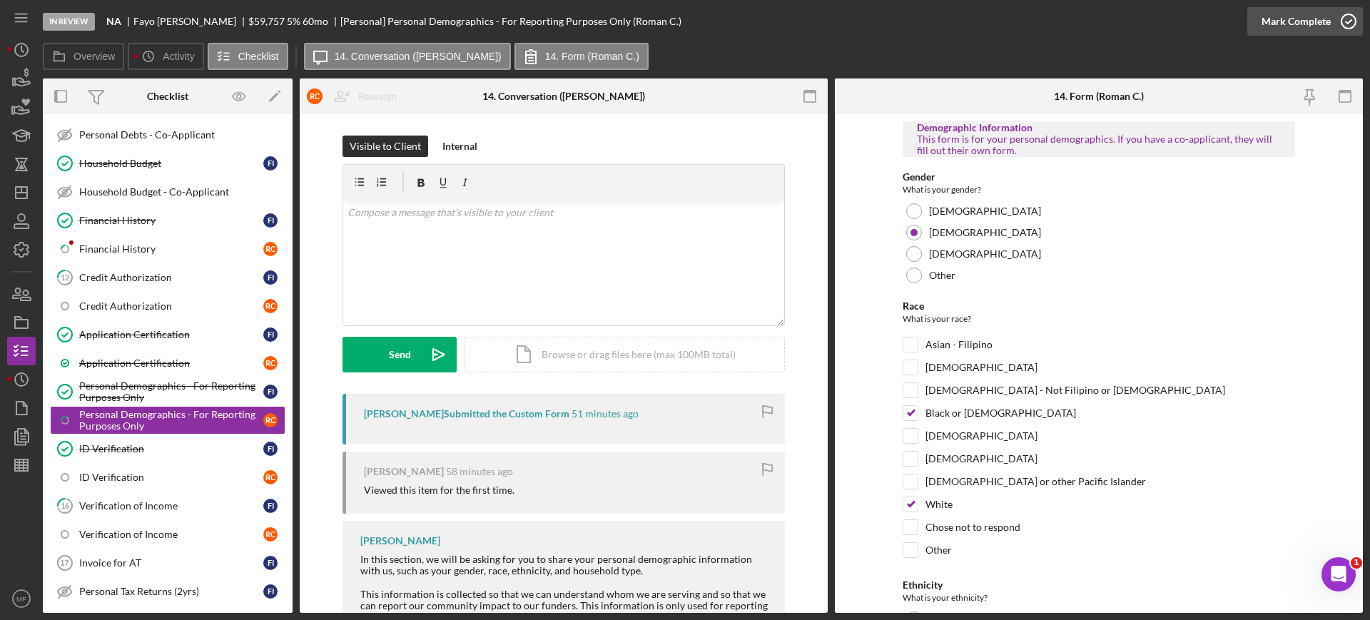
click at [1289, 23] on div "Mark Complete" at bounding box center [1295, 21] width 69 height 29
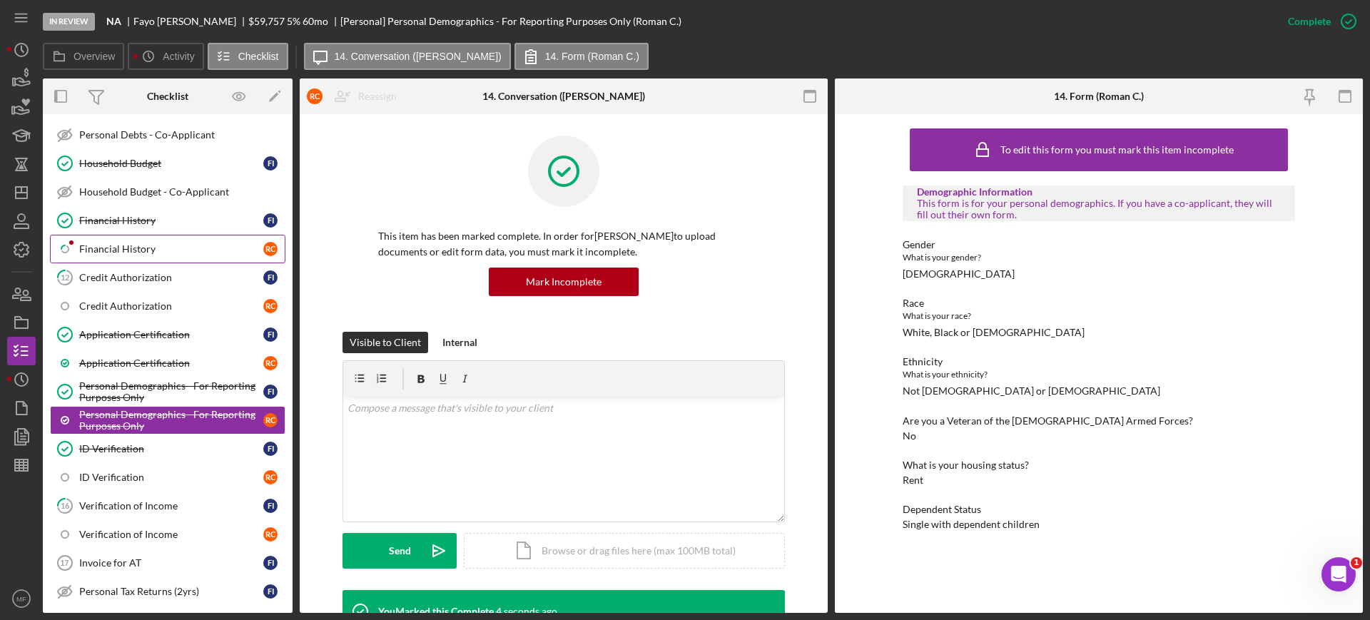
click at [109, 248] on div "Financial History" at bounding box center [171, 248] width 184 height 11
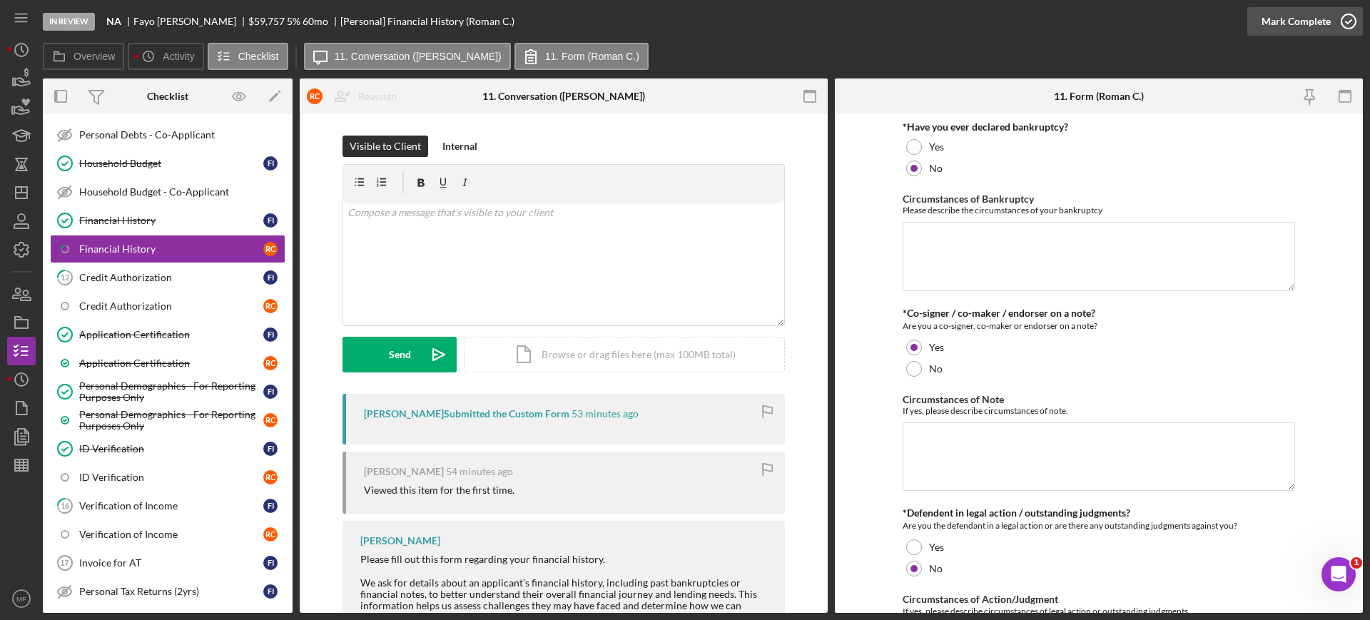
click at [1349, 17] on icon "button" at bounding box center [1349, 22] width 36 height 36
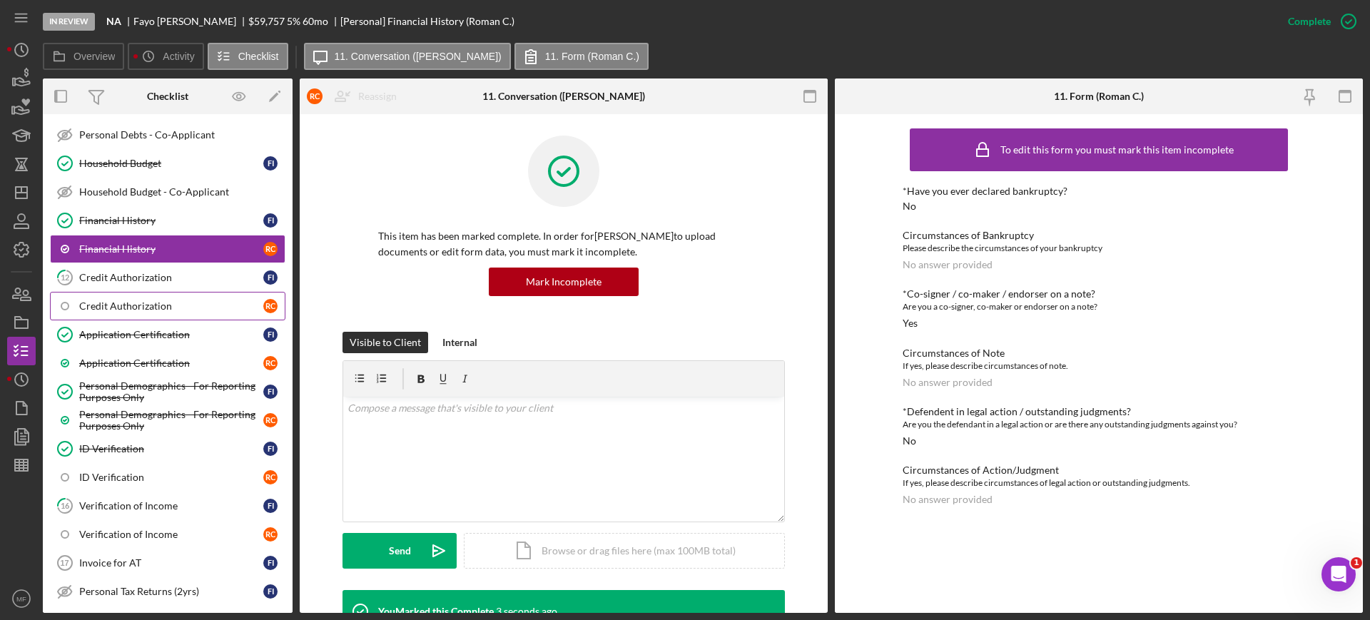
click at [129, 309] on div "Credit Authorization" at bounding box center [171, 305] width 184 height 11
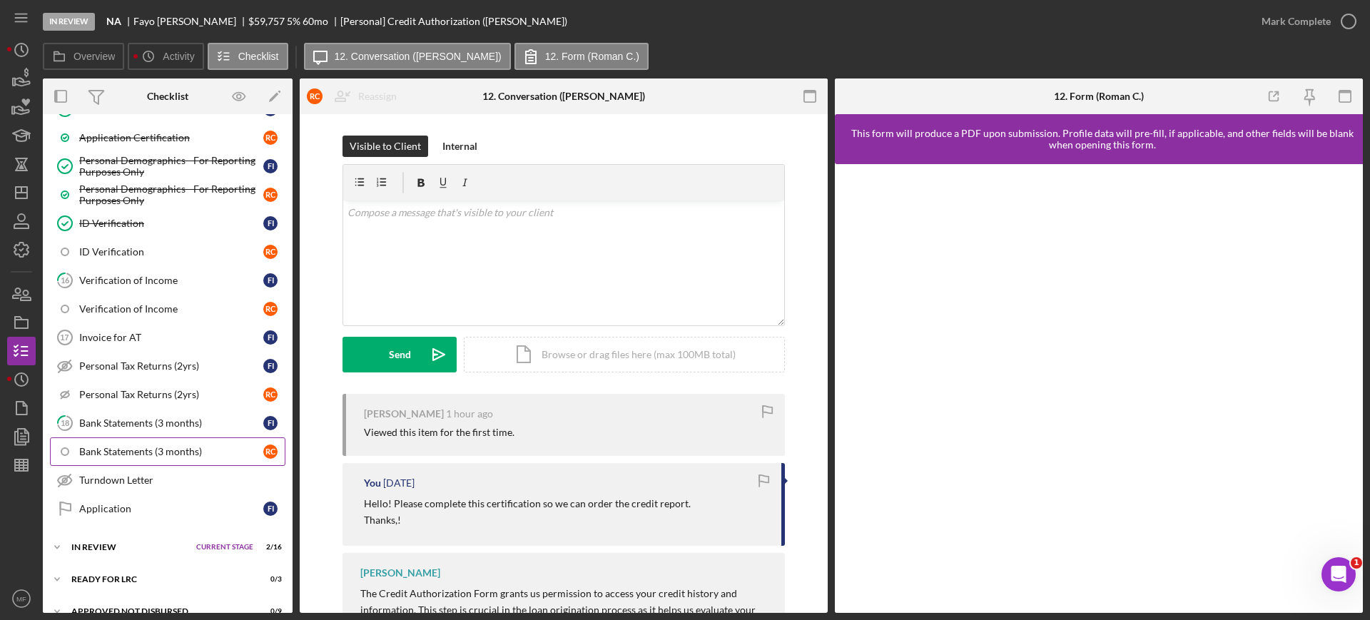
scroll to position [728, 0]
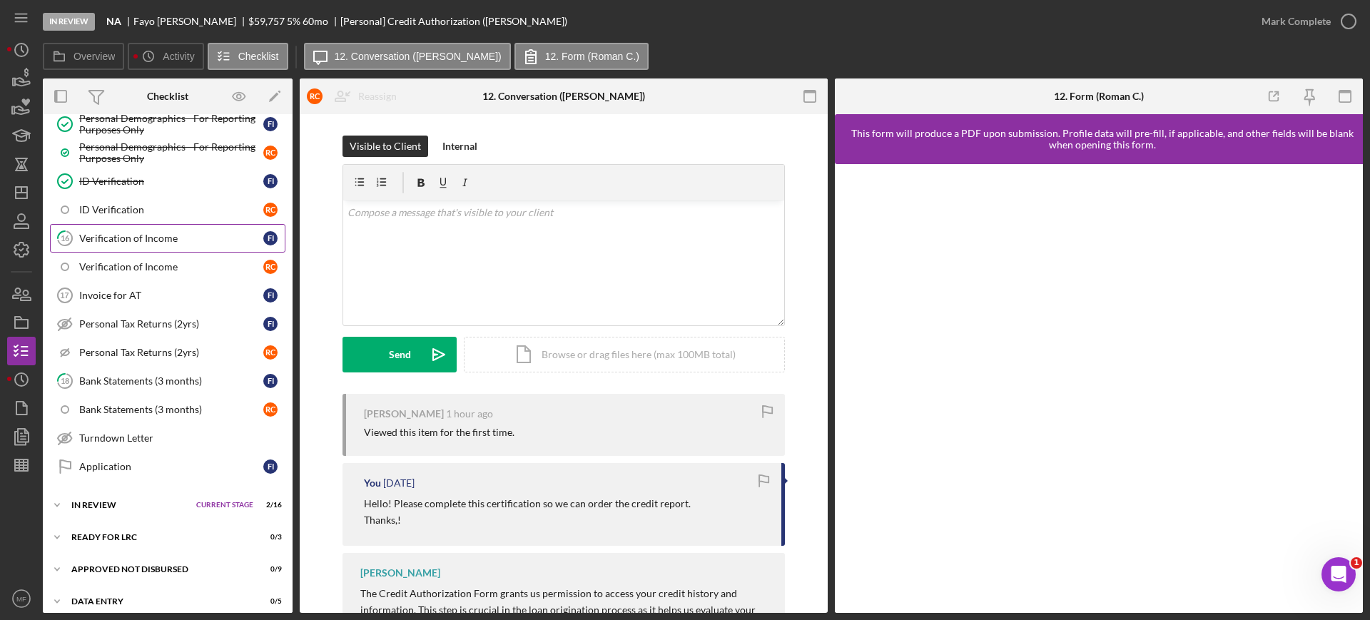
click at [141, 242] on div "Verification of Income" at bounding box center [171, 238] width 184 height 11
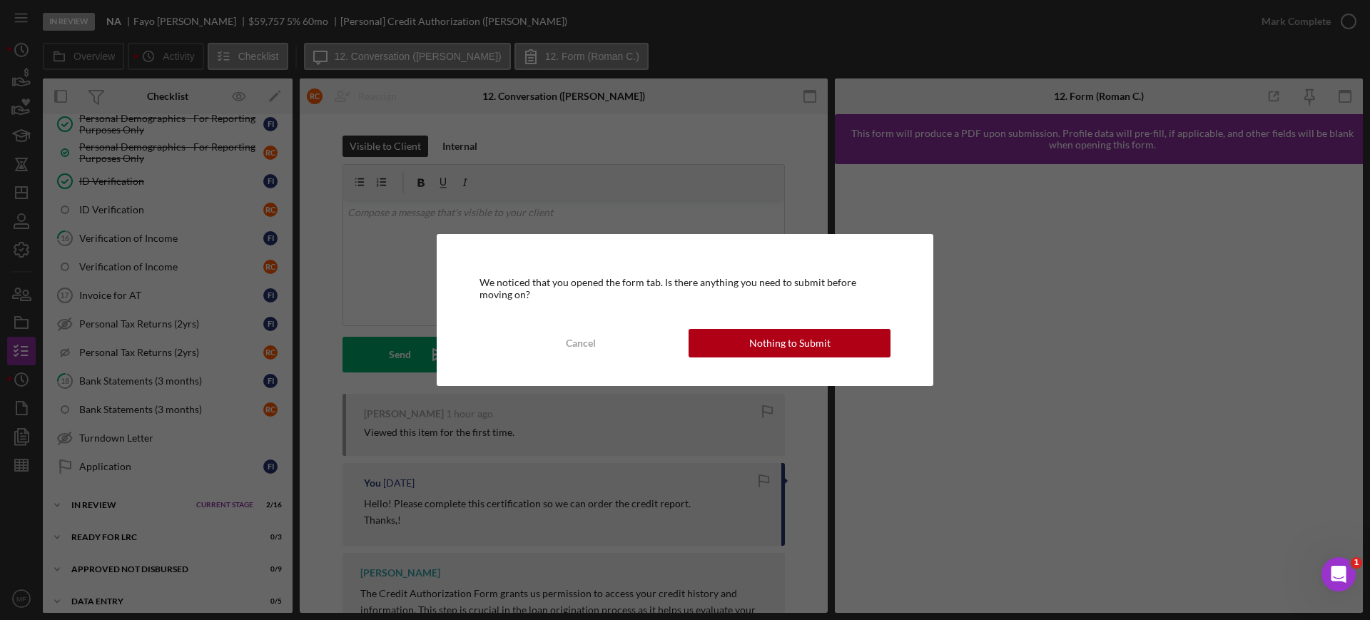
click at [375, 263] on div "We noticed that you opened the form tab. Is there anything you need to submit b…" at bounding box center [685, 310] width 1370 height 620
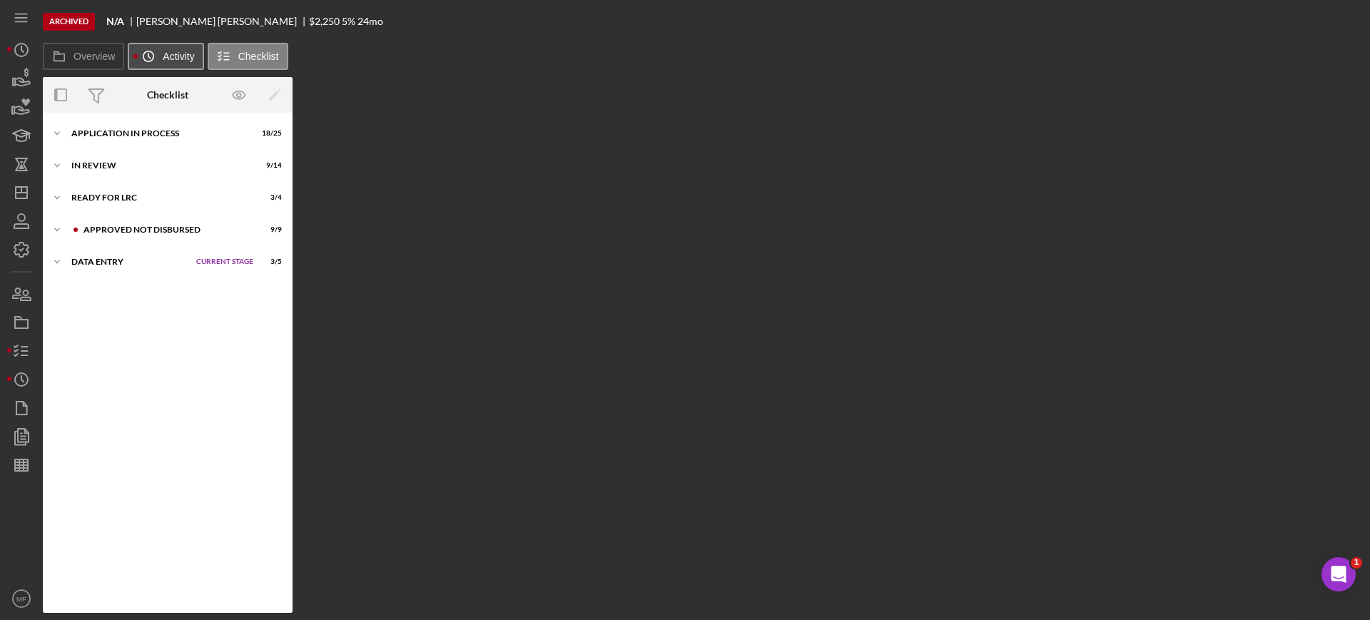
click at [176, 49] on button "Icon/History Activity" at bounding box center [166, 56] width 76 height 27
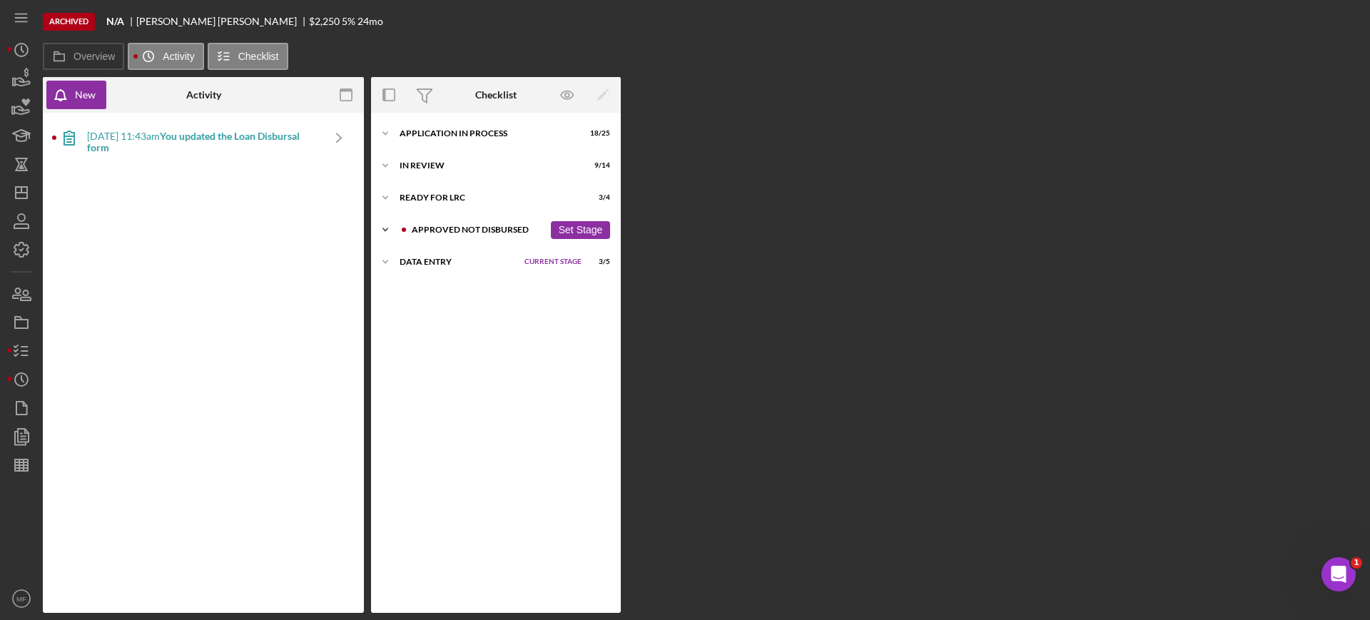
click at [484, 229] on div "Approved Not Disbursed" at bounding box center [478, 229] width 132 height 9
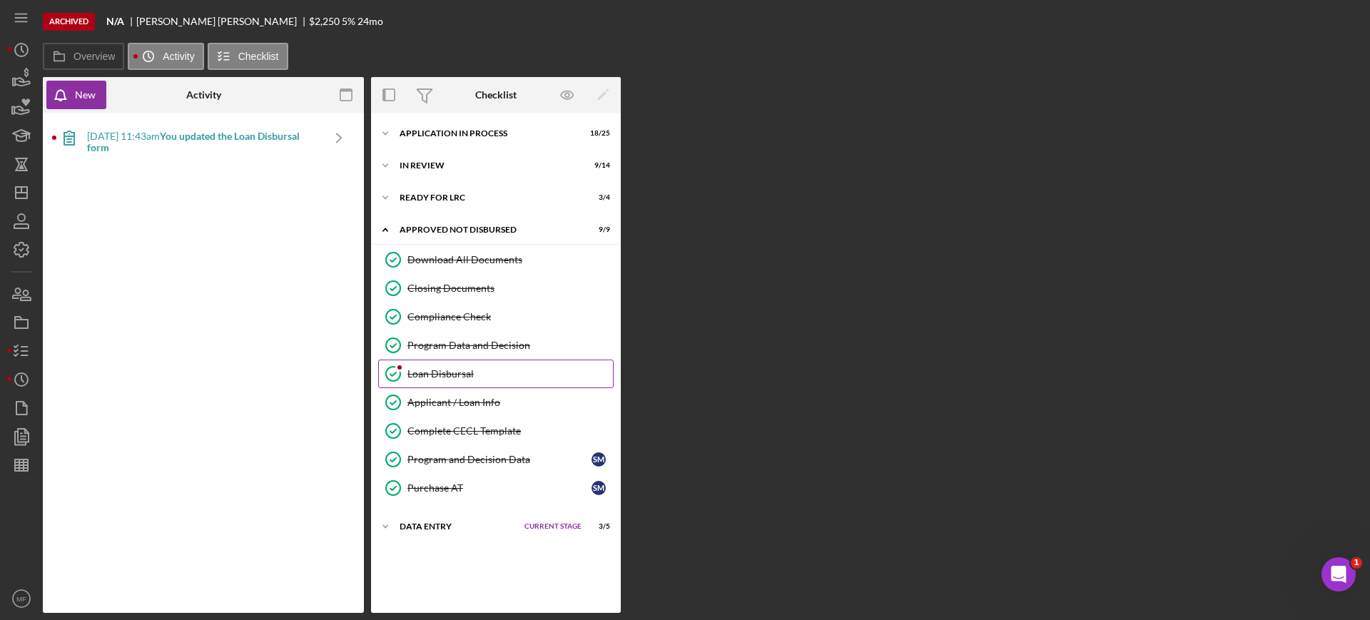
drag, startPoint x: 456, startPoint y: 370, endPoint x: 454, endPoint y: 377, distance: 7.3
click at [456, 371] on div "Loan Disbursal" at bounding box center [509, 373] width 205 height 11
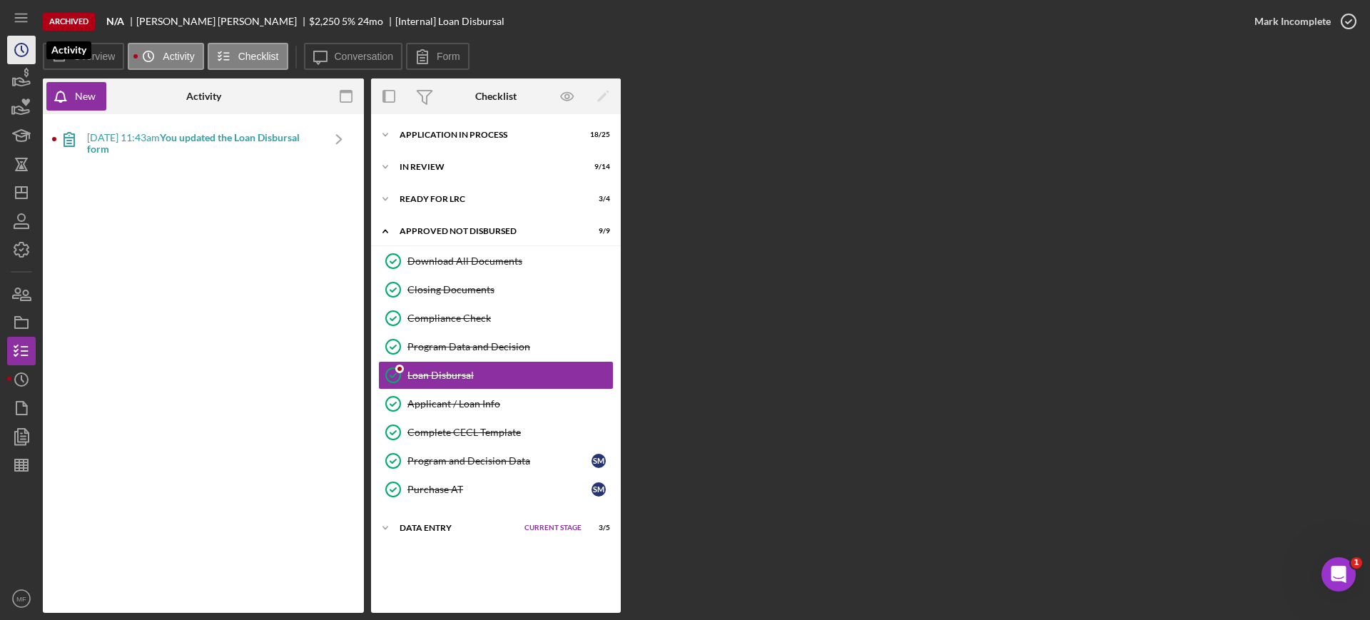
click at [16, 44] on icon "Icon/History" at bounding box center [22, 50] width 36 height 36
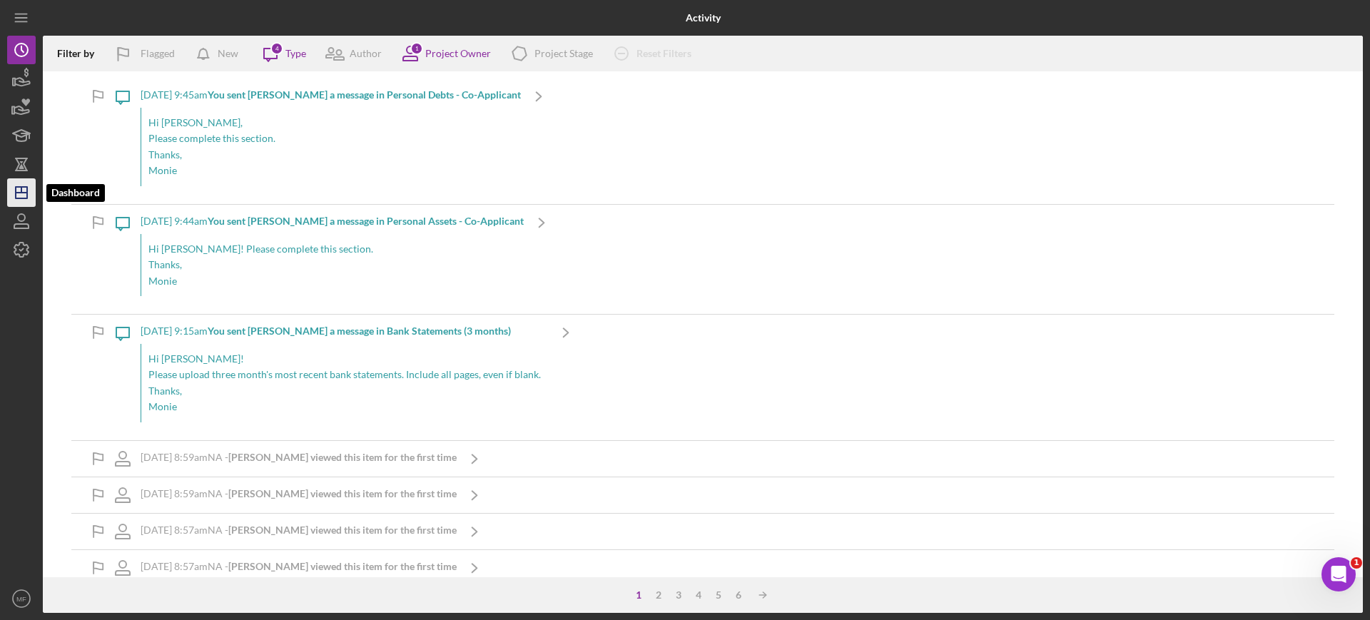
click at [26, 188] on polygon "button" at bounding box center [21, 192] width 11 height 11
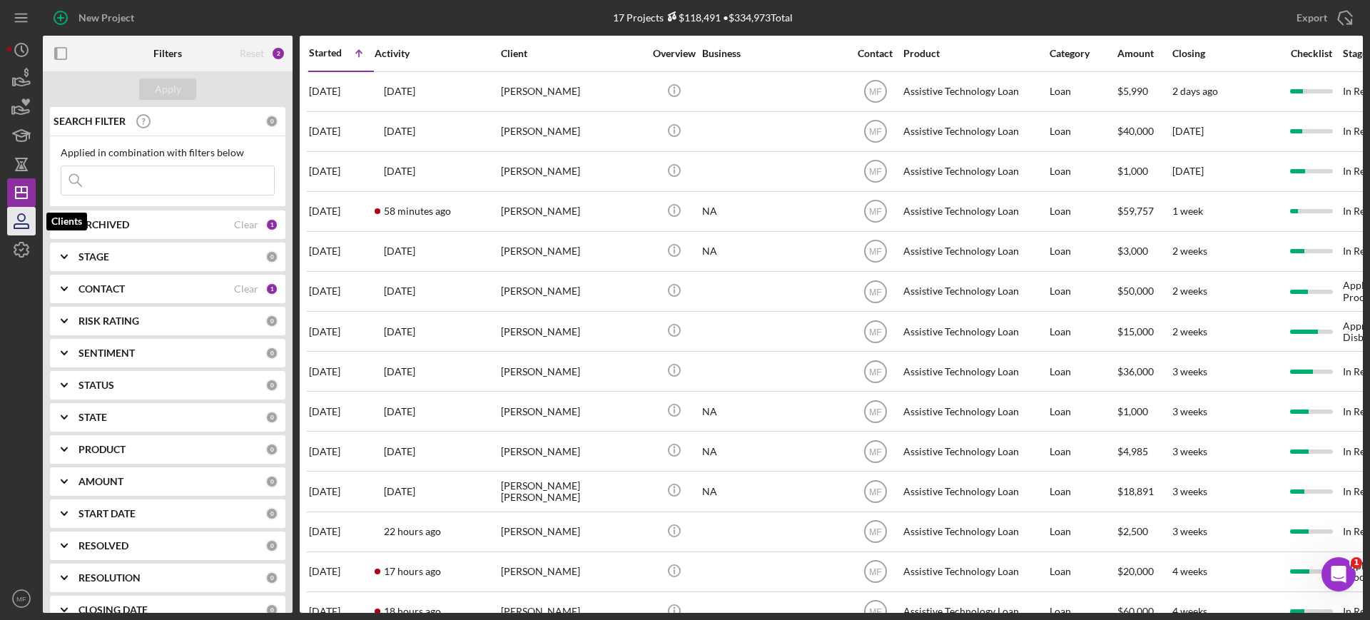
click at [7, 178] on button "Icon/Dashboard Dashboard" at bounding box center [21, 192] width 29 height 29
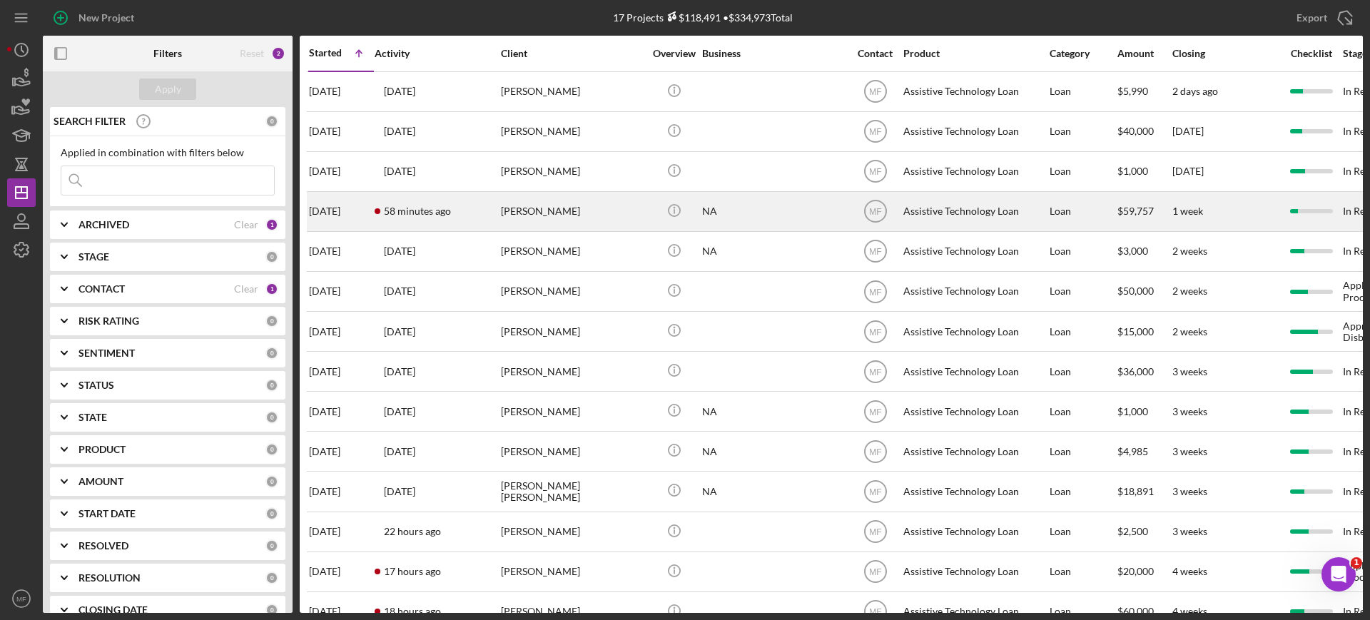
click at [606, 213] on div "[PERSON_NAME]" at bounding box center [572, 212] width 143 height 38
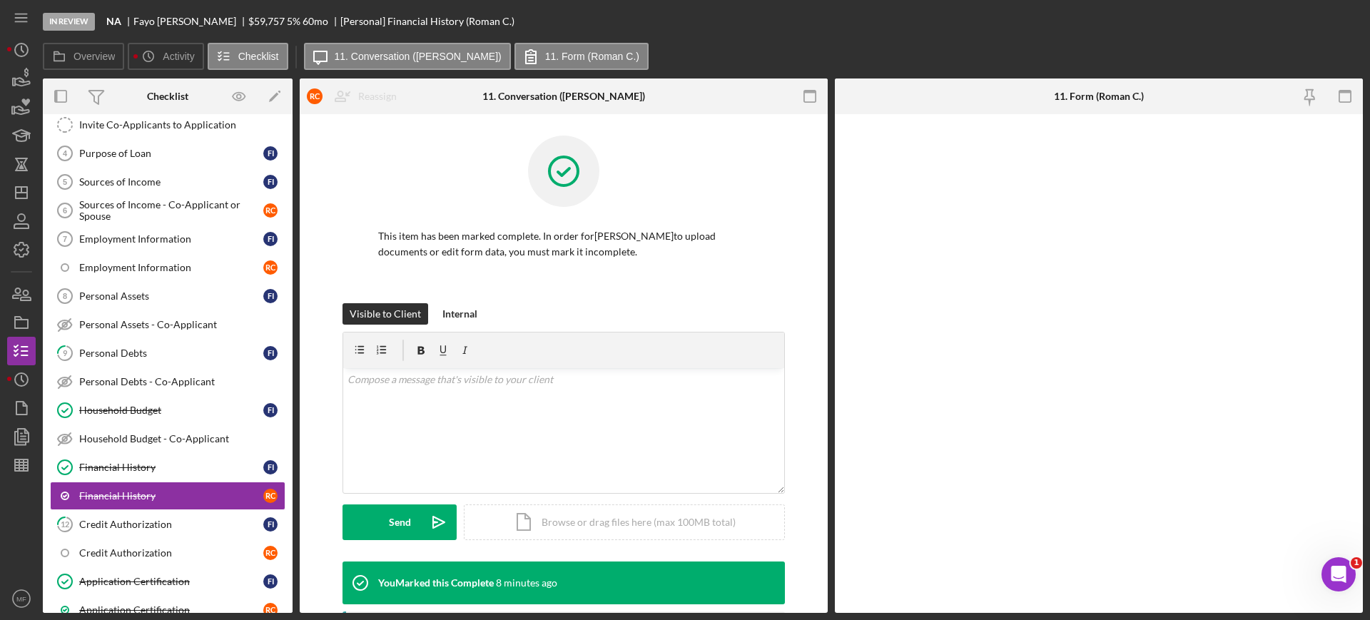
scroll to position [346, 0]
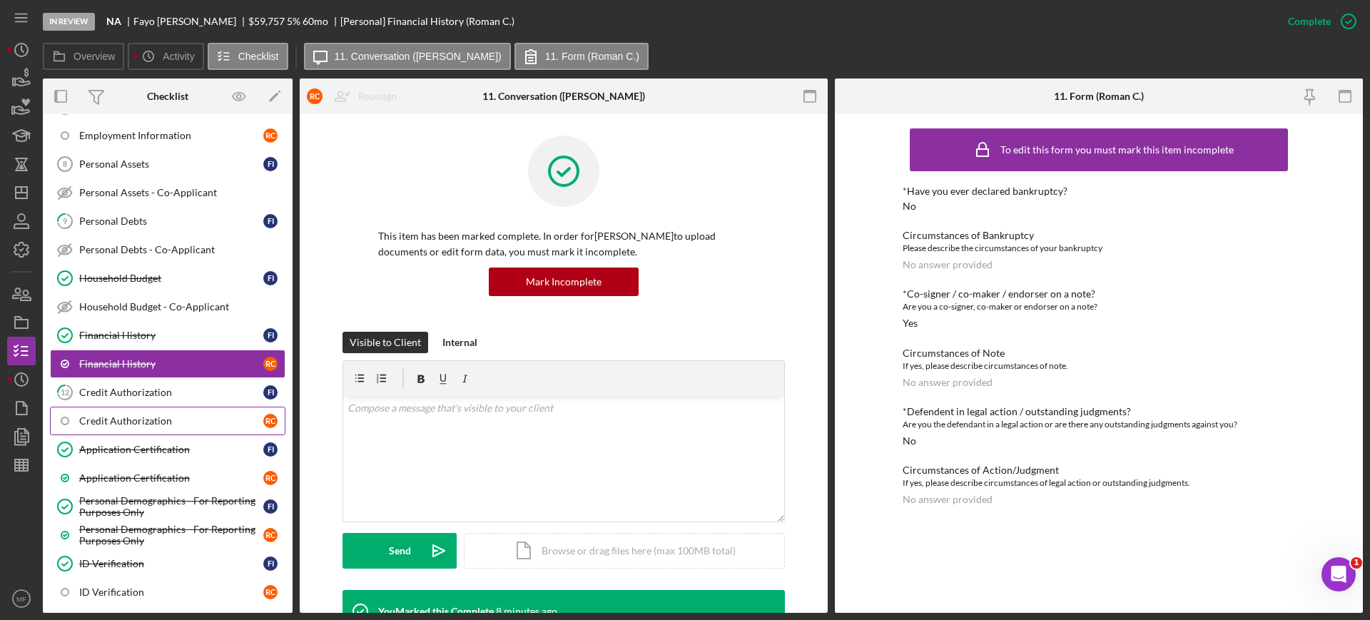
click at [131, 418] on div "Credit Authorization" at bounding box center [171, 420] width 184 height 11
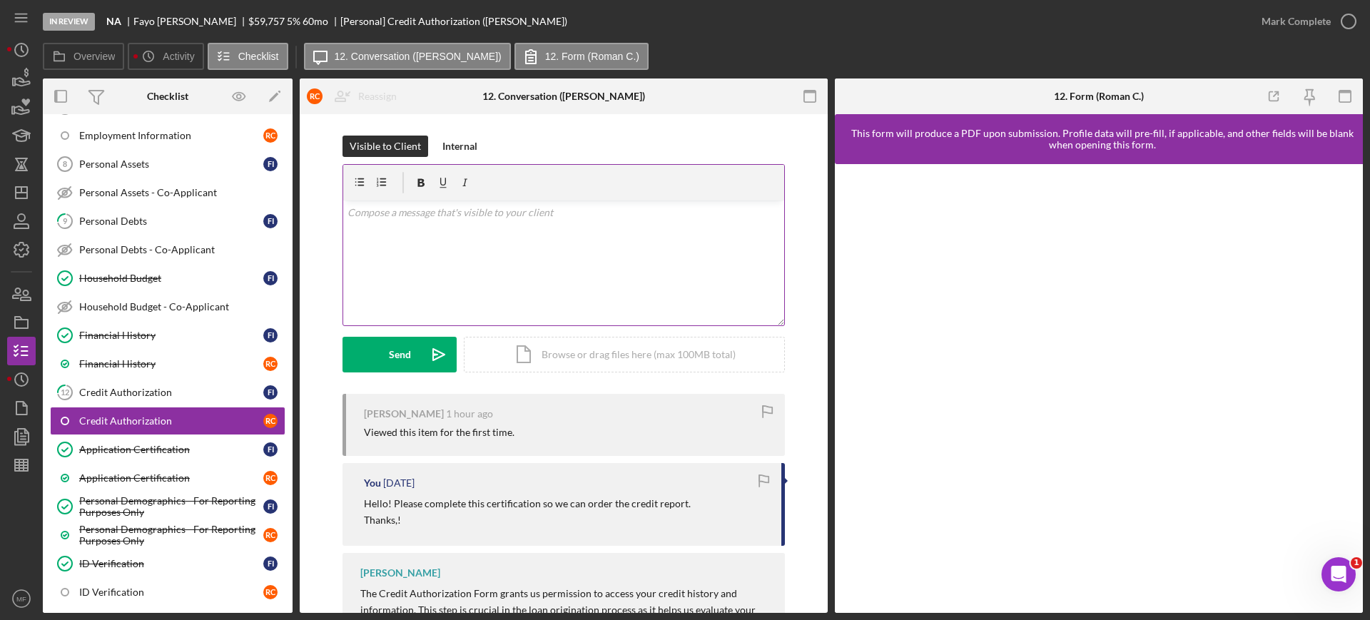
click at [425, 223] on div "v Color teal Color pink Remove color Add row above Add row below Add column bef…" at bounding box center [563, 262] width 441 height 125
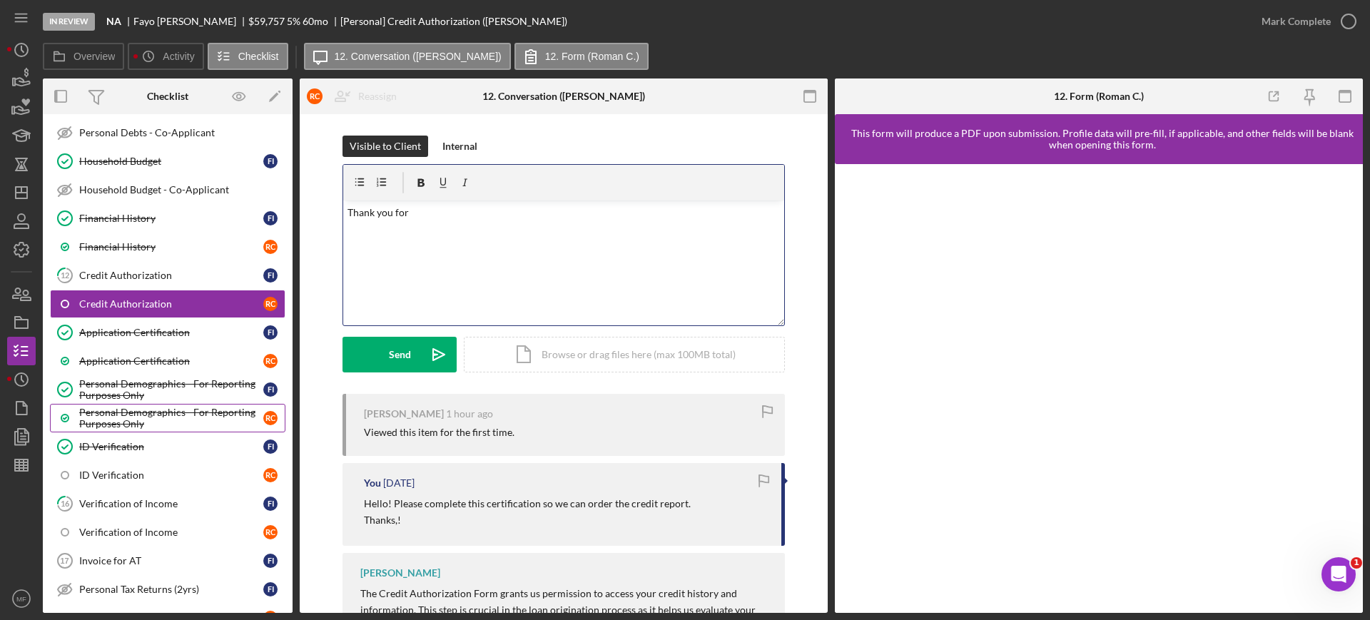
scroll to position [614, 0]
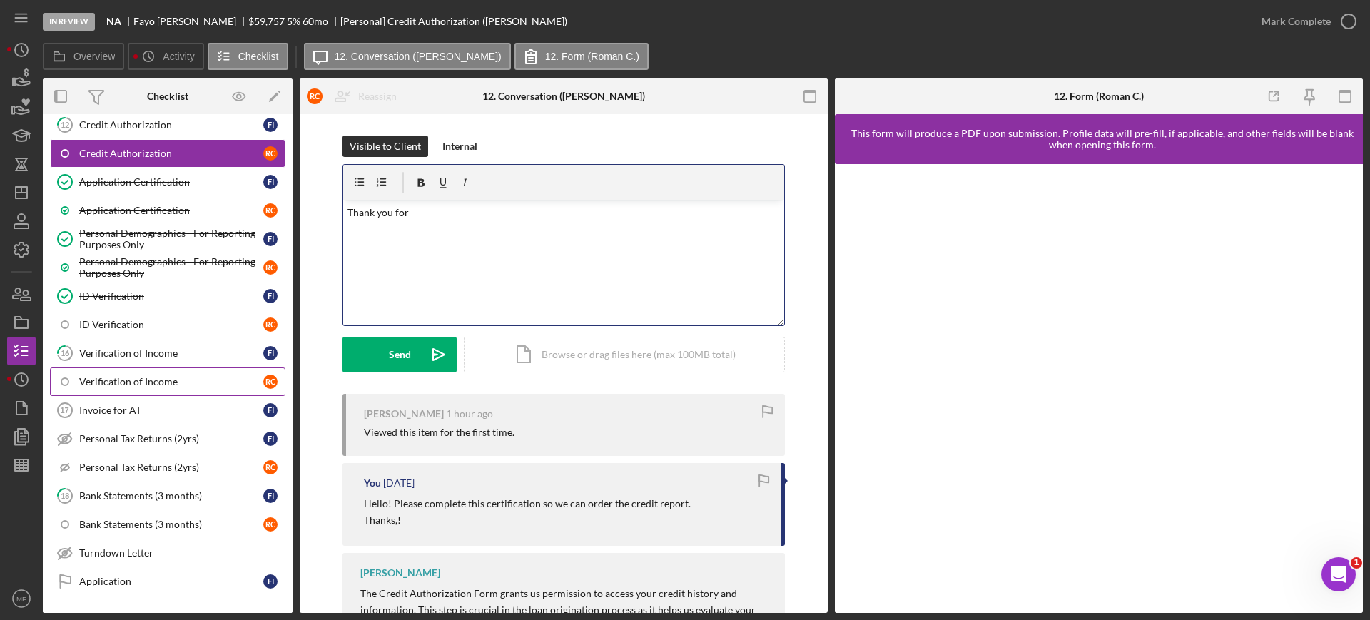
click at [143, 382] on div "Verification of Income" at bounding box center [171, 381] width 184 height 11
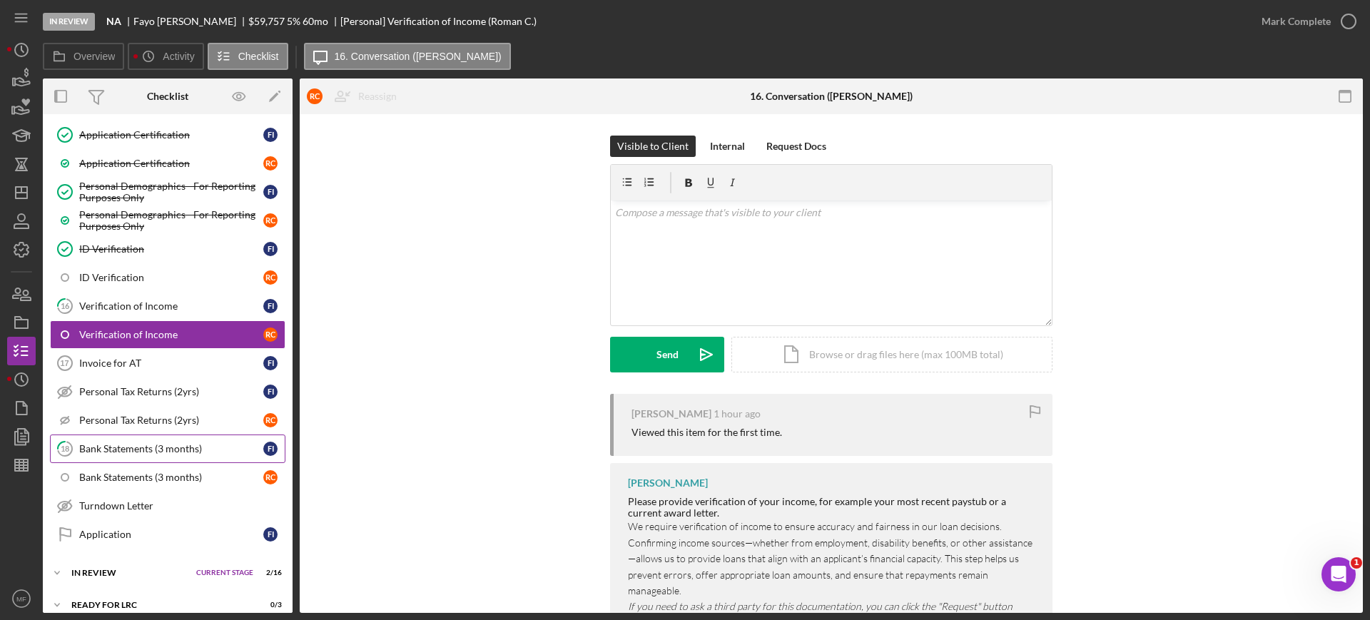
scroll to position [703, 0]
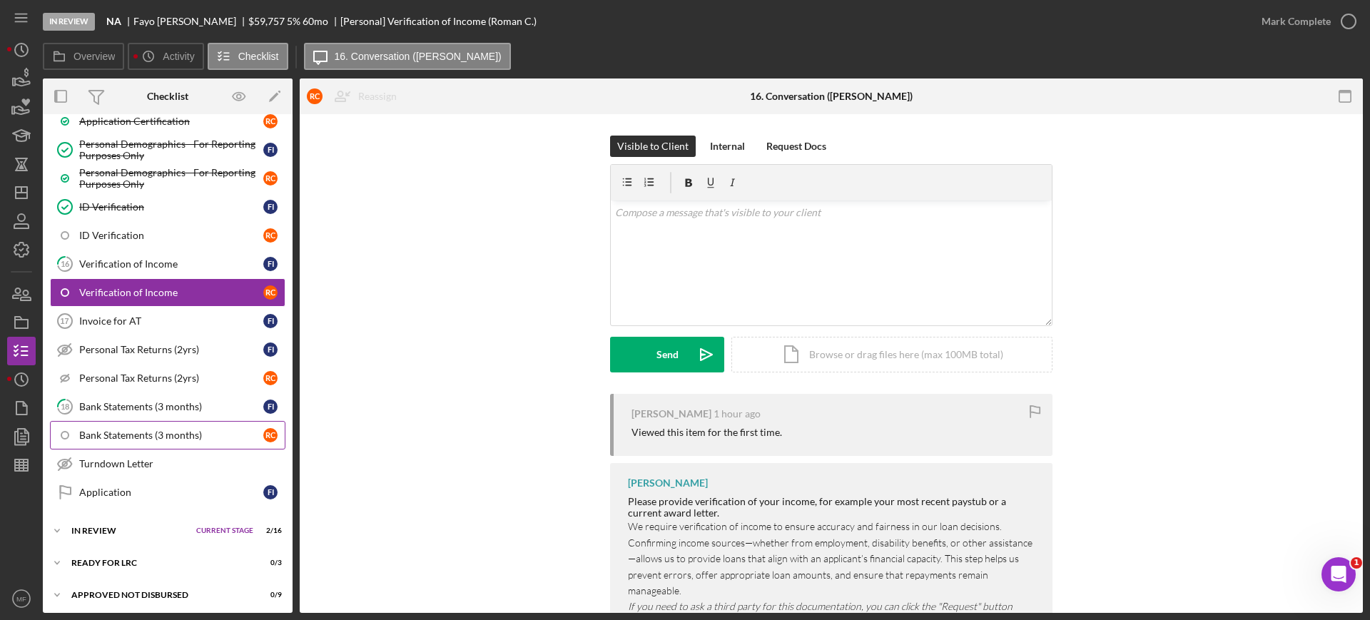
click at [138, 432] on div "Bank Statements (3 months)" at bounding box center [171, 435] width 184 height 11
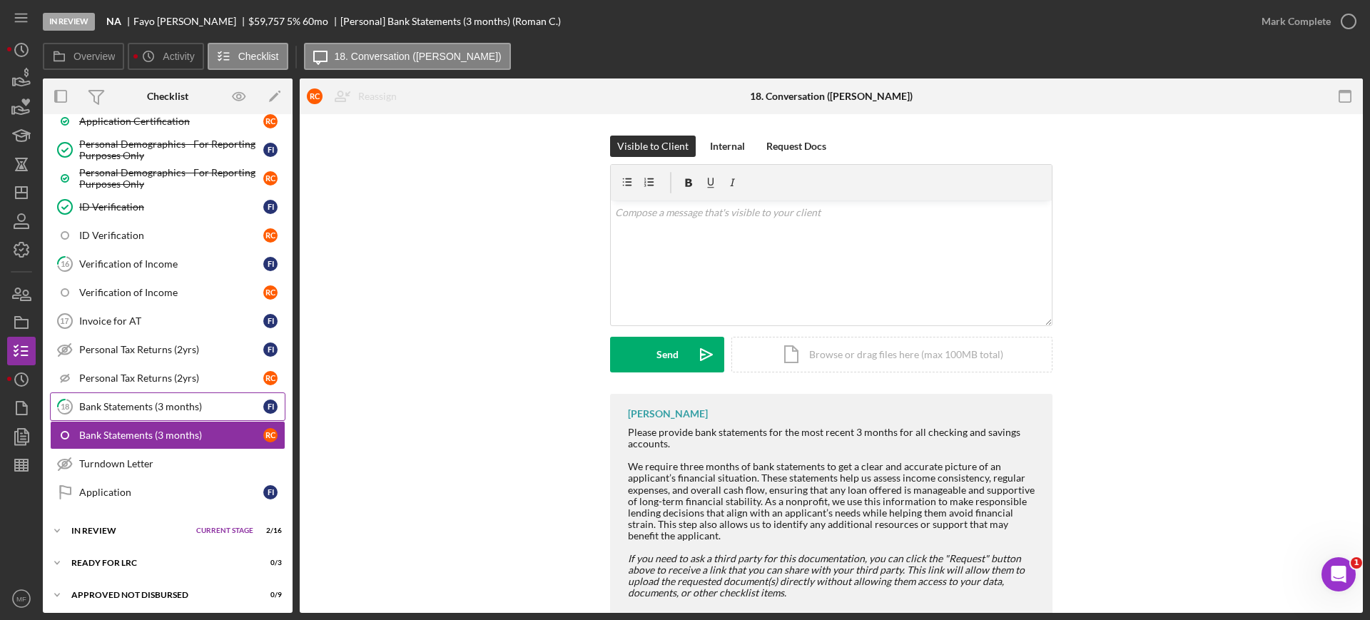
click at [152, 406] on div "Bank Statements (3 months)" at bounding box center [171, 406] width 184 height 11
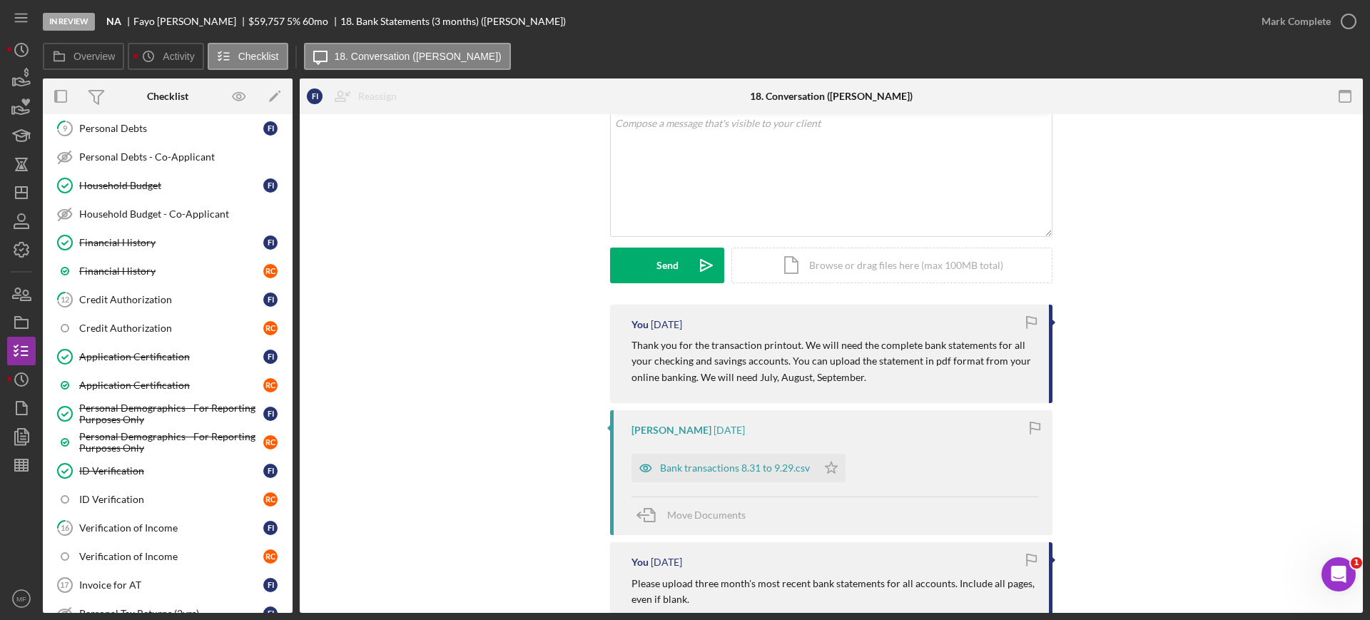
scroll to position [435, 0]
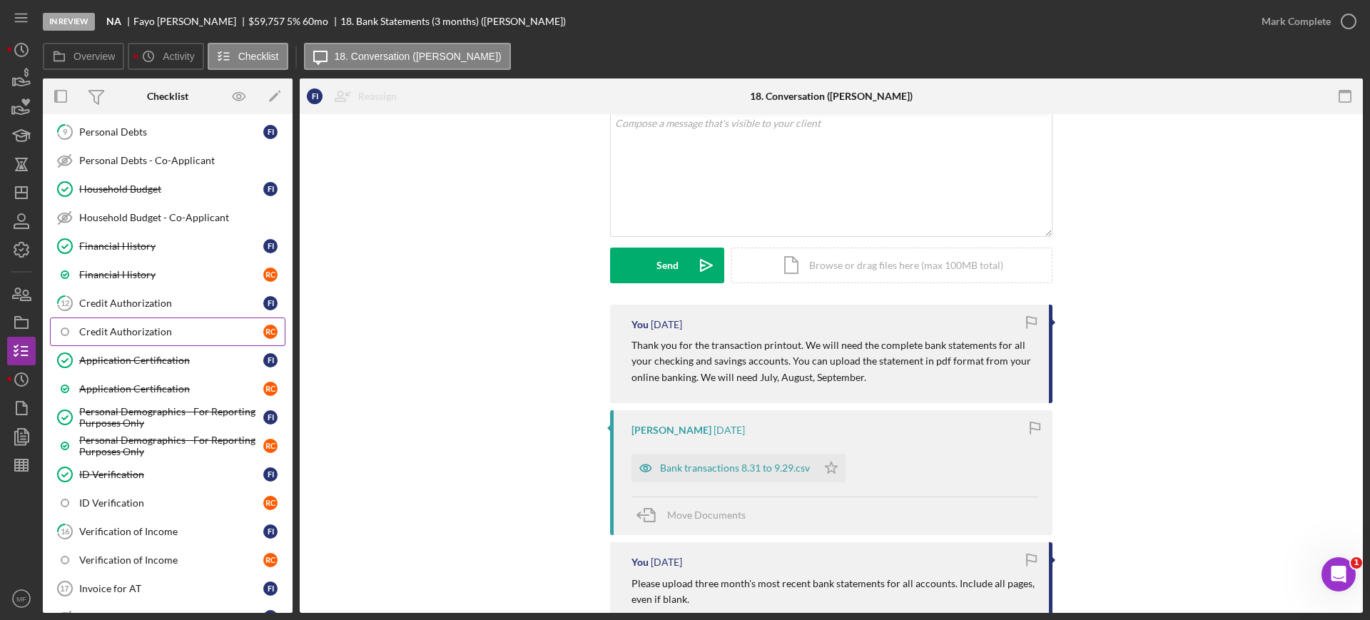
click at [175, 331] on div "Credit Authorization" at bounding box center [171, 331] width 184 height 11
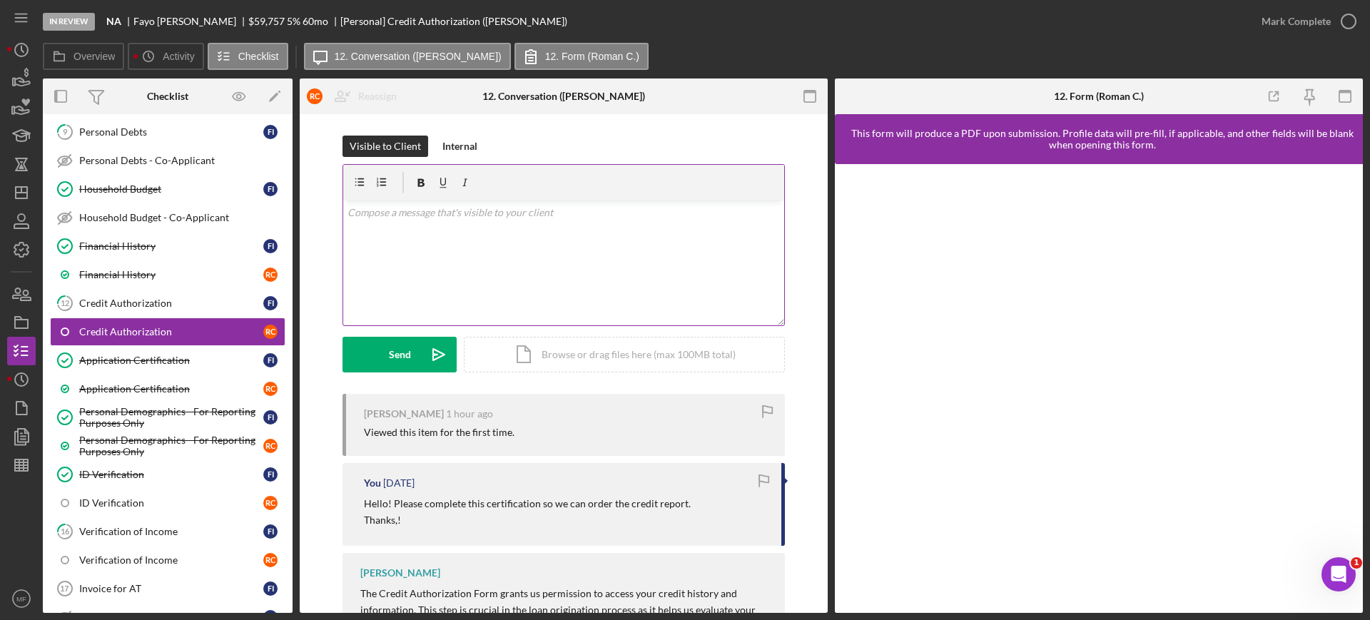
click at [386, 213] on p at bounding box center [563, 213] width 433 height 16
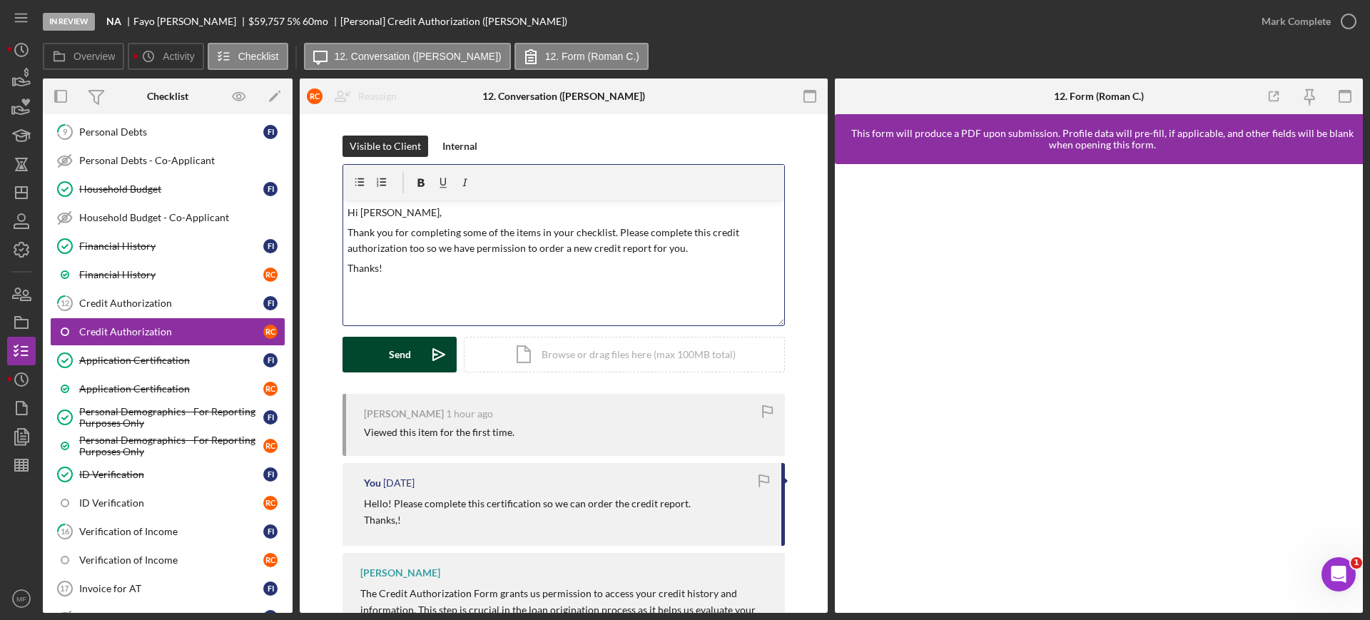
click at [399, 352] on div "Send" at bounding box center [400, 355] width 22 height 36
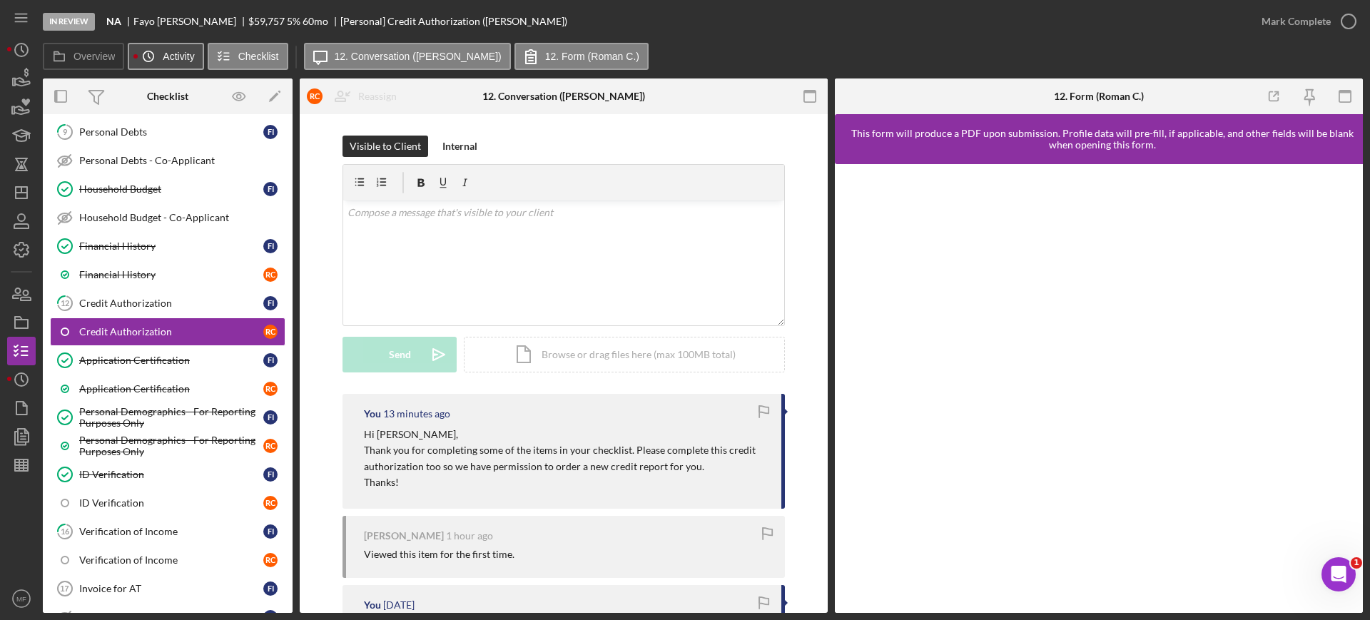
click at [151, 56] on icon "Icon/History" at bounding box center [148, 56] width 29 height 29
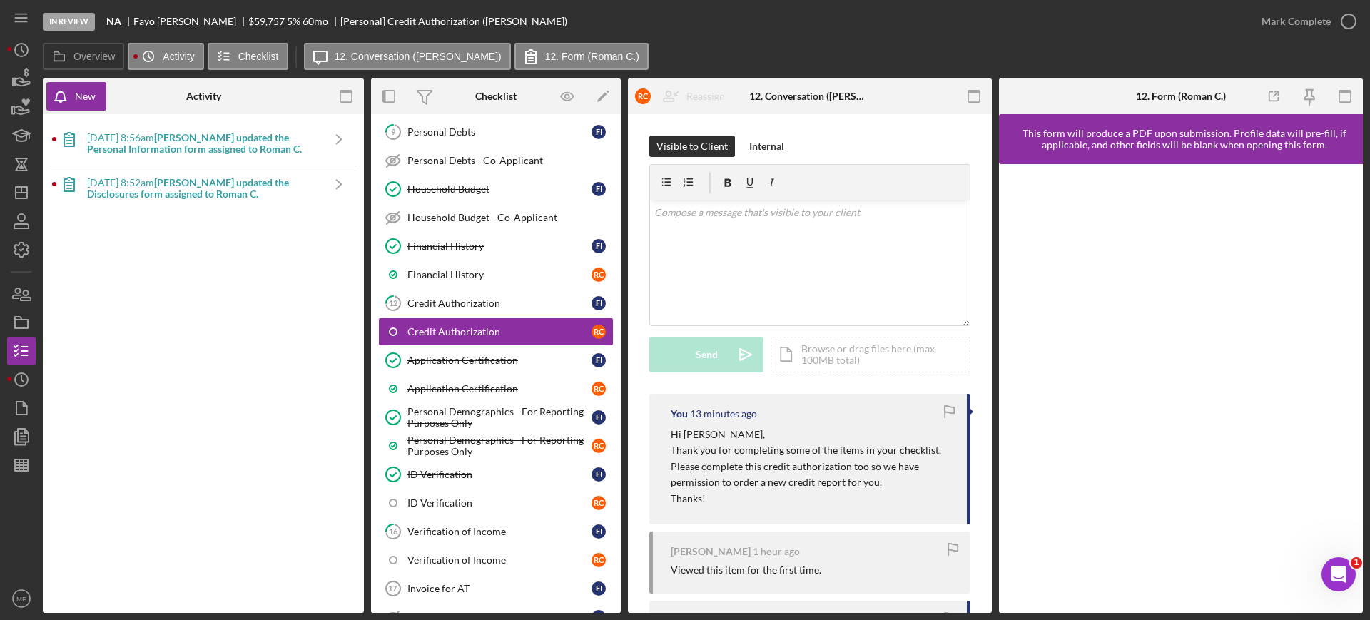
click at [253, 192] on b "[PERSON_NAME] updated the Disclosures form assigned to Roman C." at bounding box center [188, 188] width 202 height 24
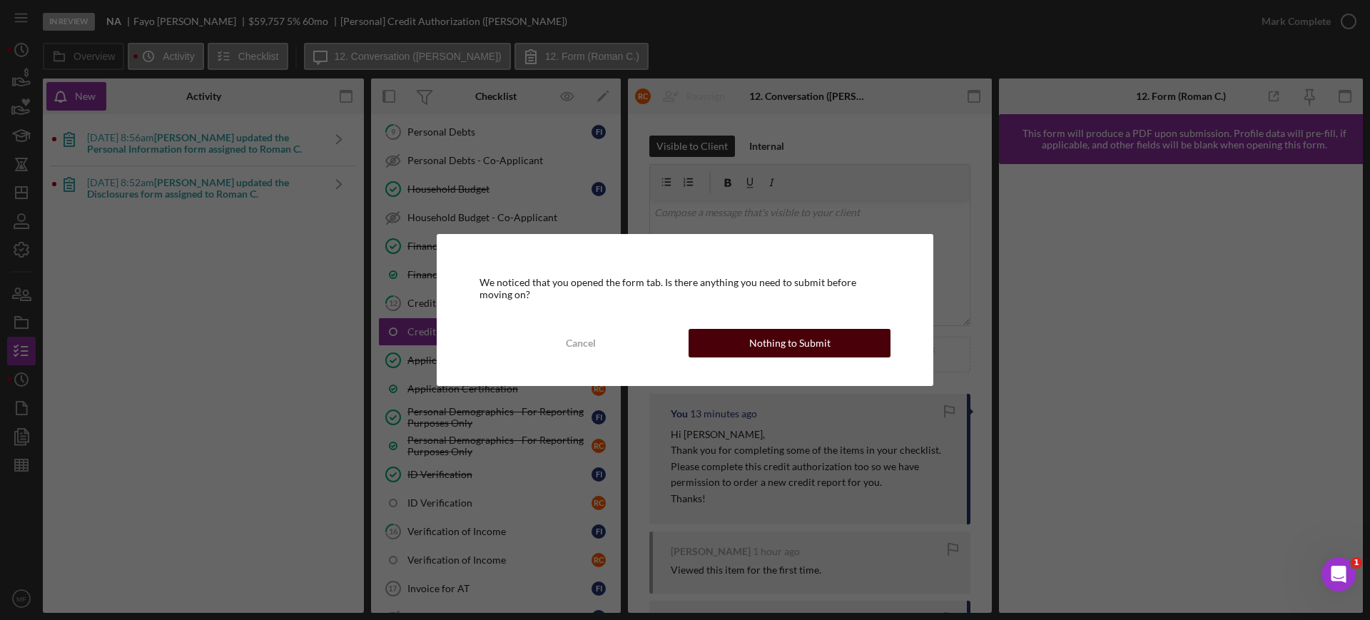
click at [803, 342] on div "Nothing to Submit" at bounding box center [789, 343] width 81 height 29
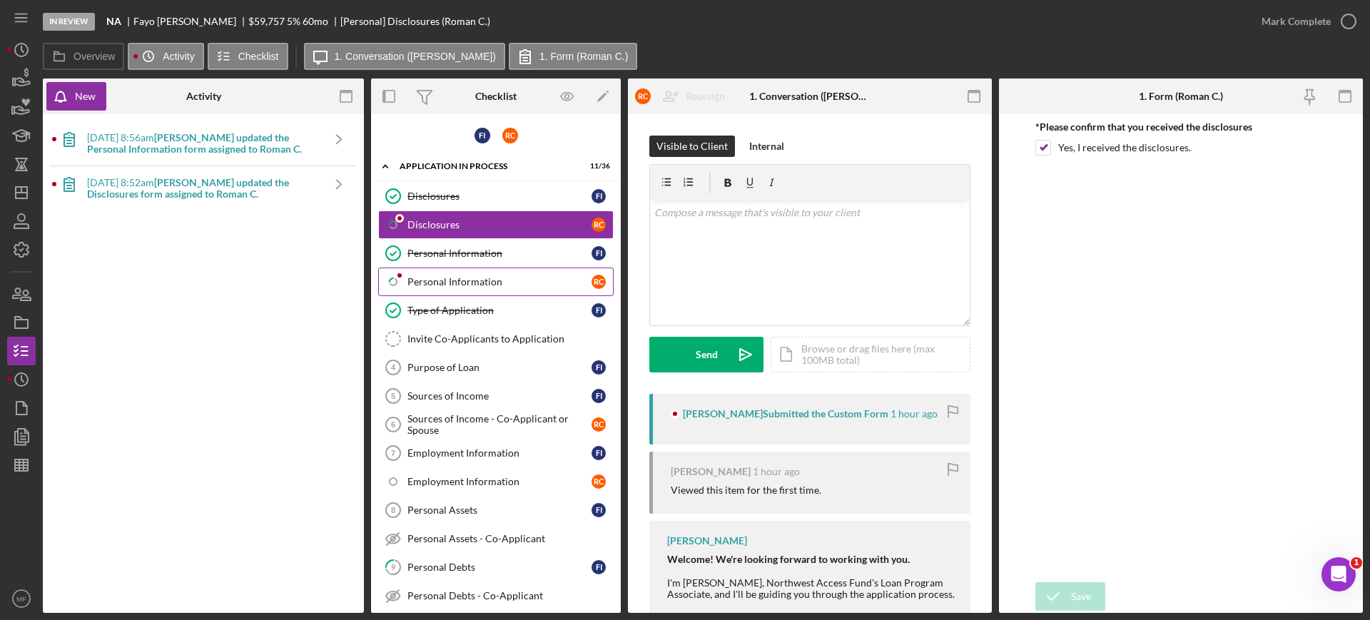
click at [432, 280] on div "Personal Information" at bounding box center [499, 281] width 184 height 11
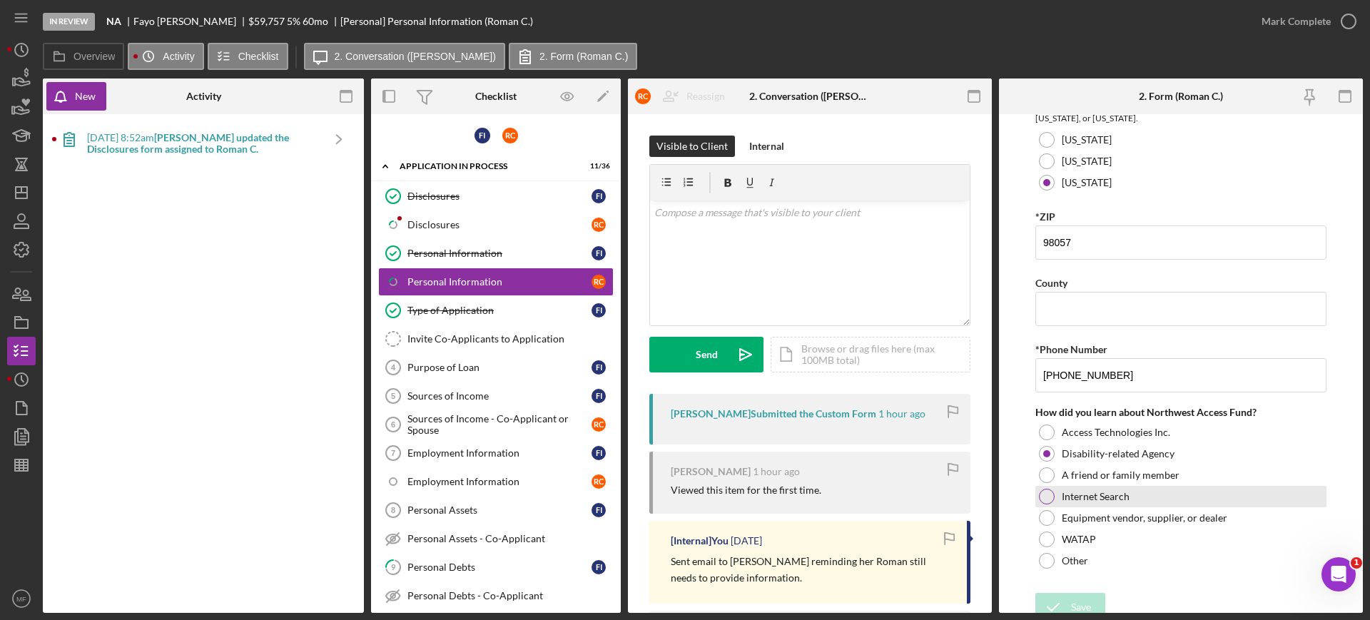
scroll to position [512, 0]
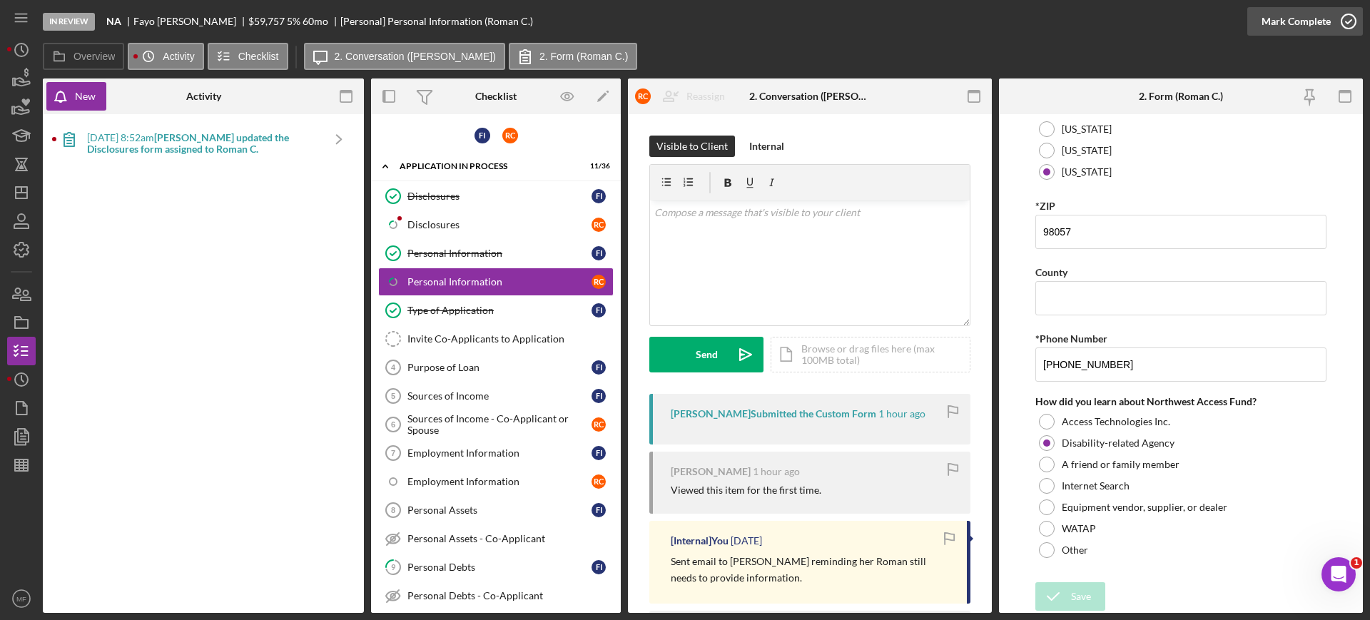
click at [1313, 19] on div "Mark Complete" at bounding box center [1295, 21] width 69 height 29
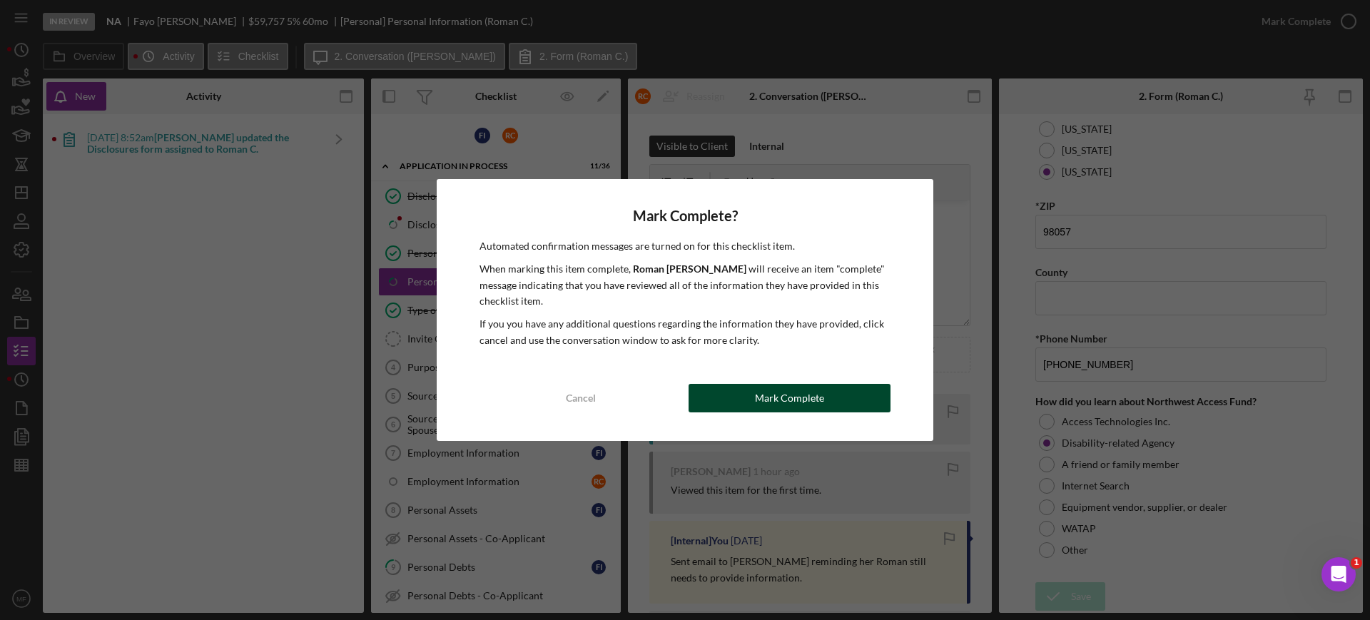
click at [803, 391] on div "Mark Complete" at bounding box center [789, 398] width 69 height 29
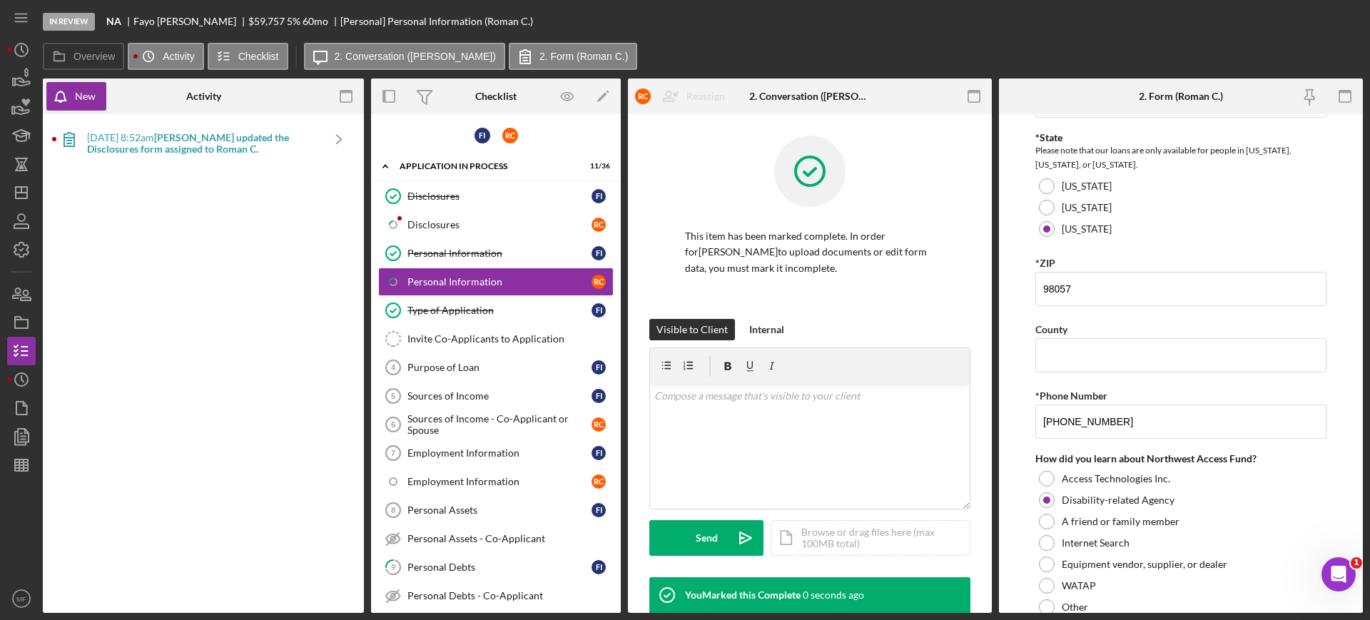
scroll to position [569, 0]
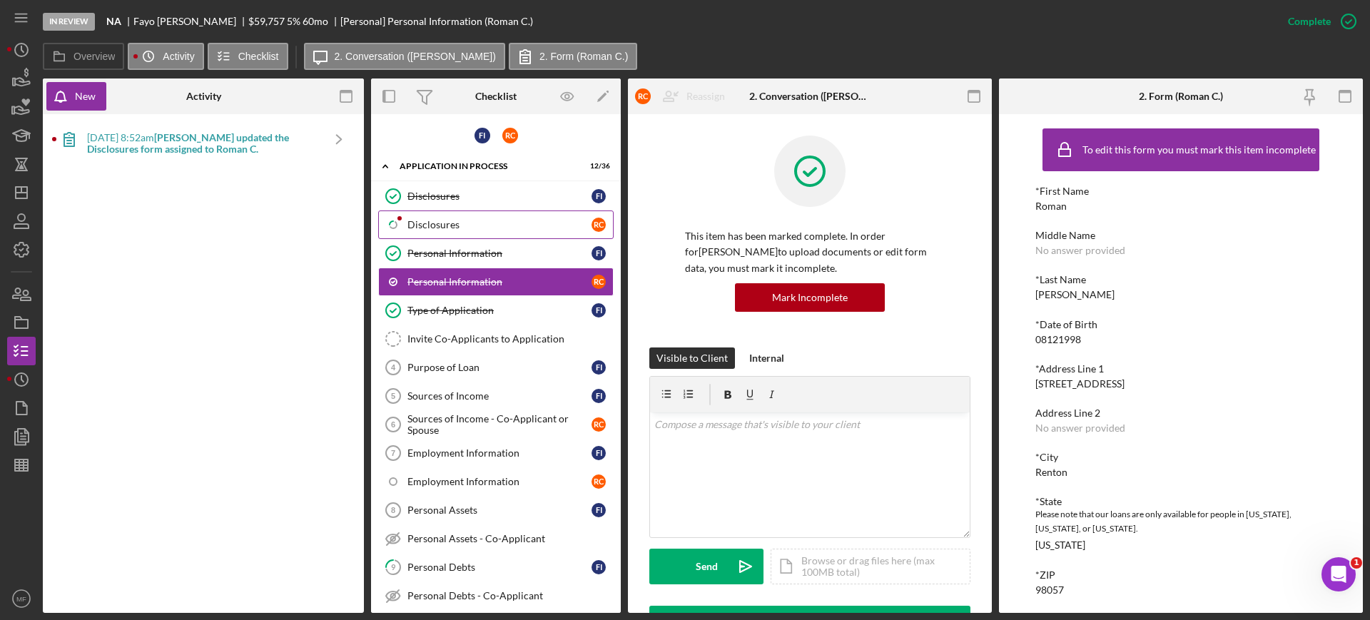
click at [425, 227] on div "Disclosures" at bounding box center [499, 224] width 184 height 11
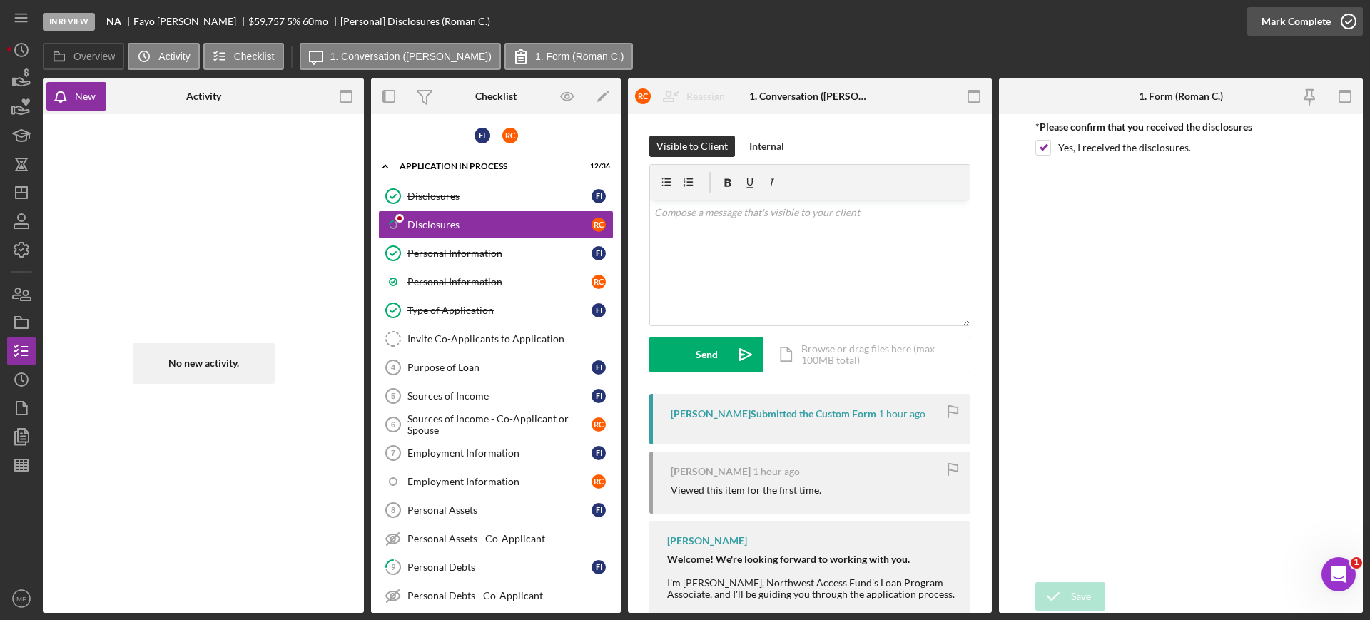
click at [1316, 18] on div "Mark Complete" at bounding box center [1295, 21] width 69 height 29
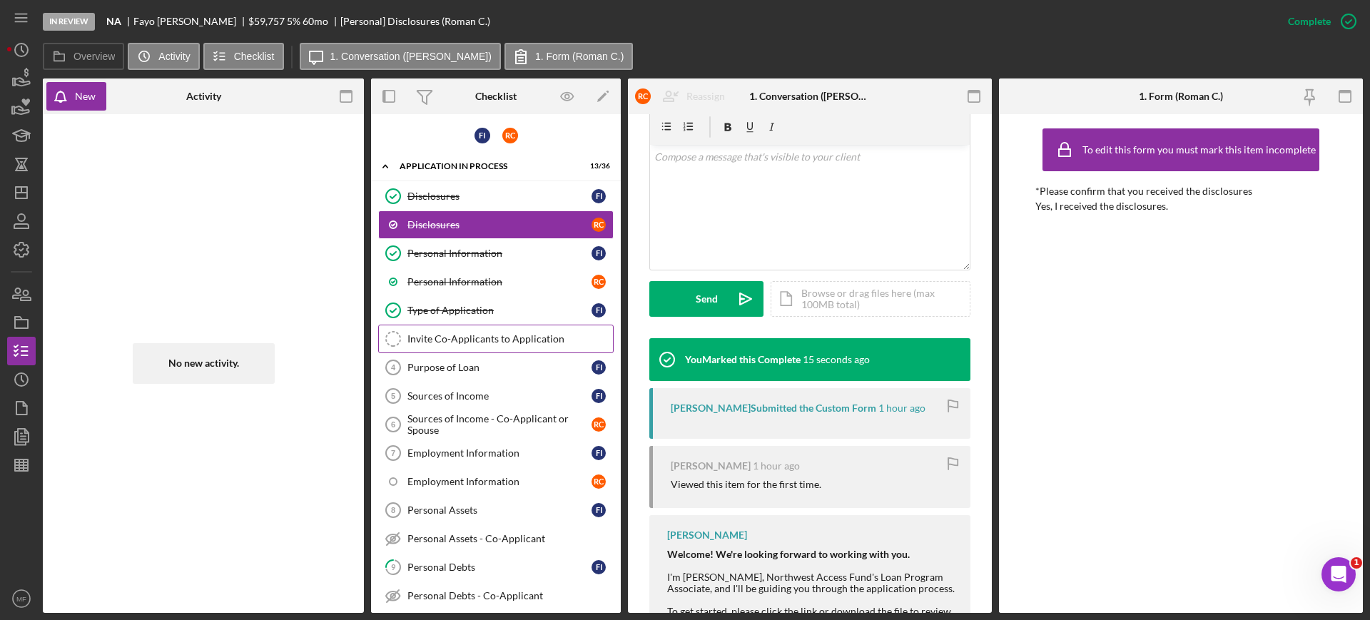
click at [467, 336] on div "Invite Co-Applicants to Application" at bounding box center [509, 338] width 205 height 11
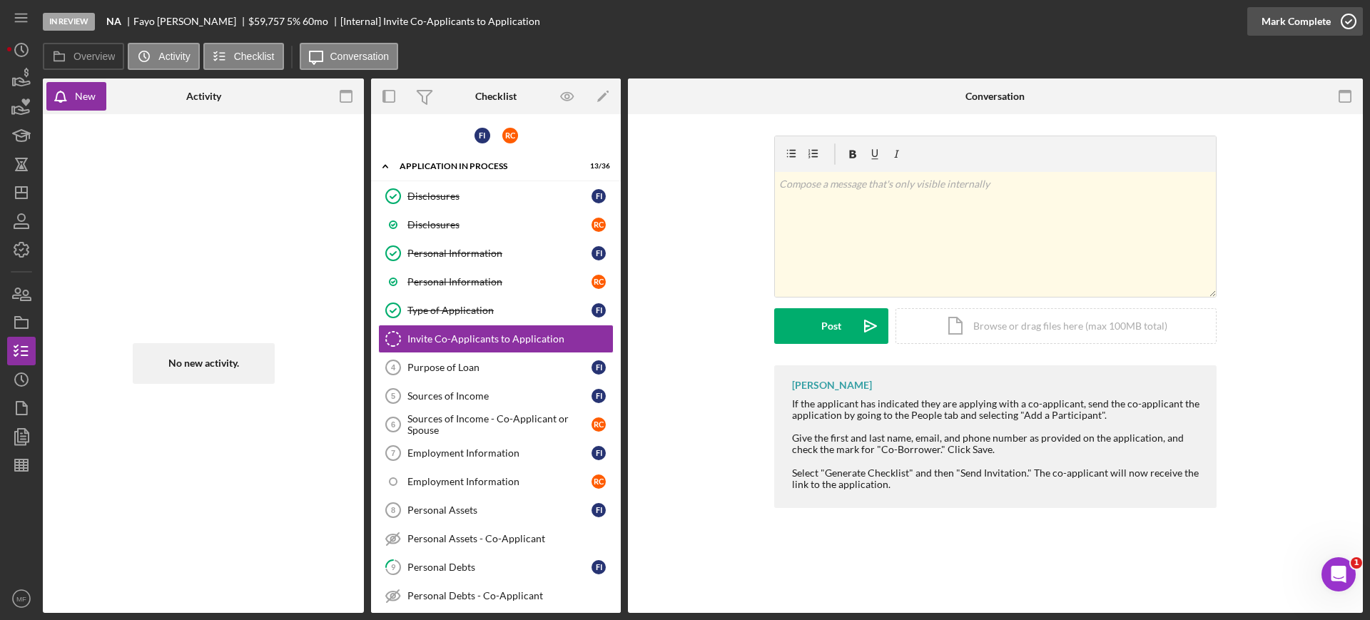
click at [1307, 29] on div "Mark Complete" at bounding box center [1295, 21] width 69 height 29
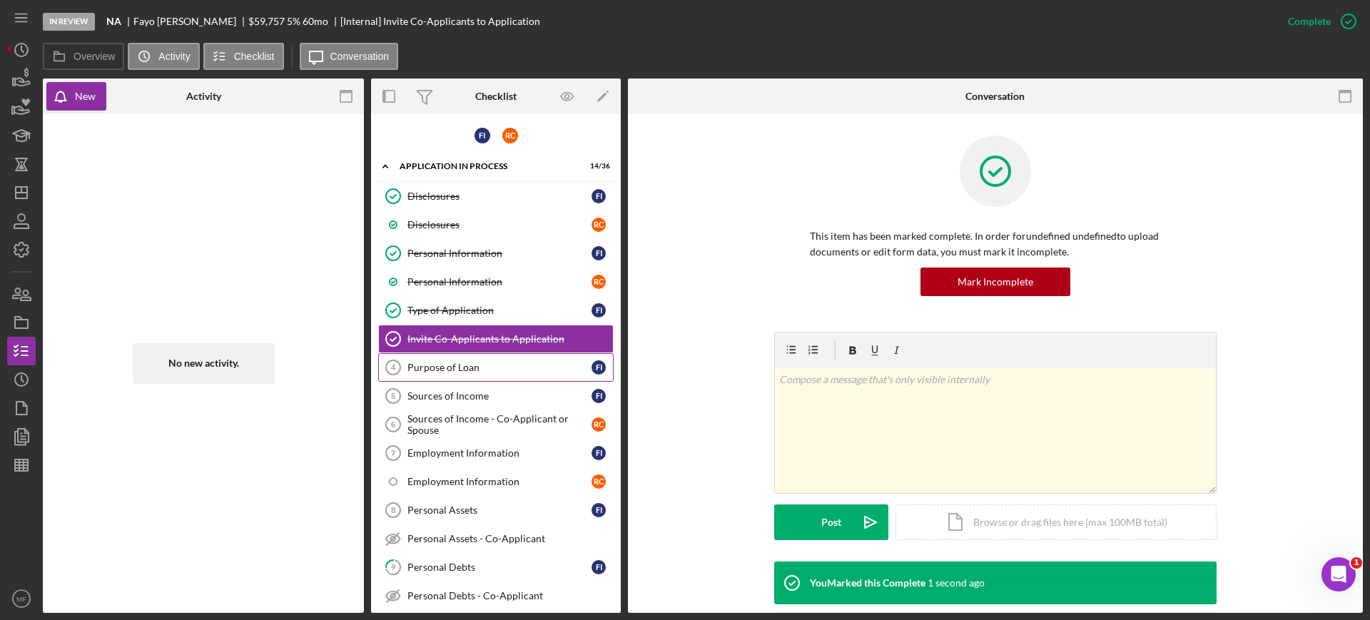
click at [448, 372] on div "Purpose of Loan" at bounding box center [499, 367] width 184 height 11
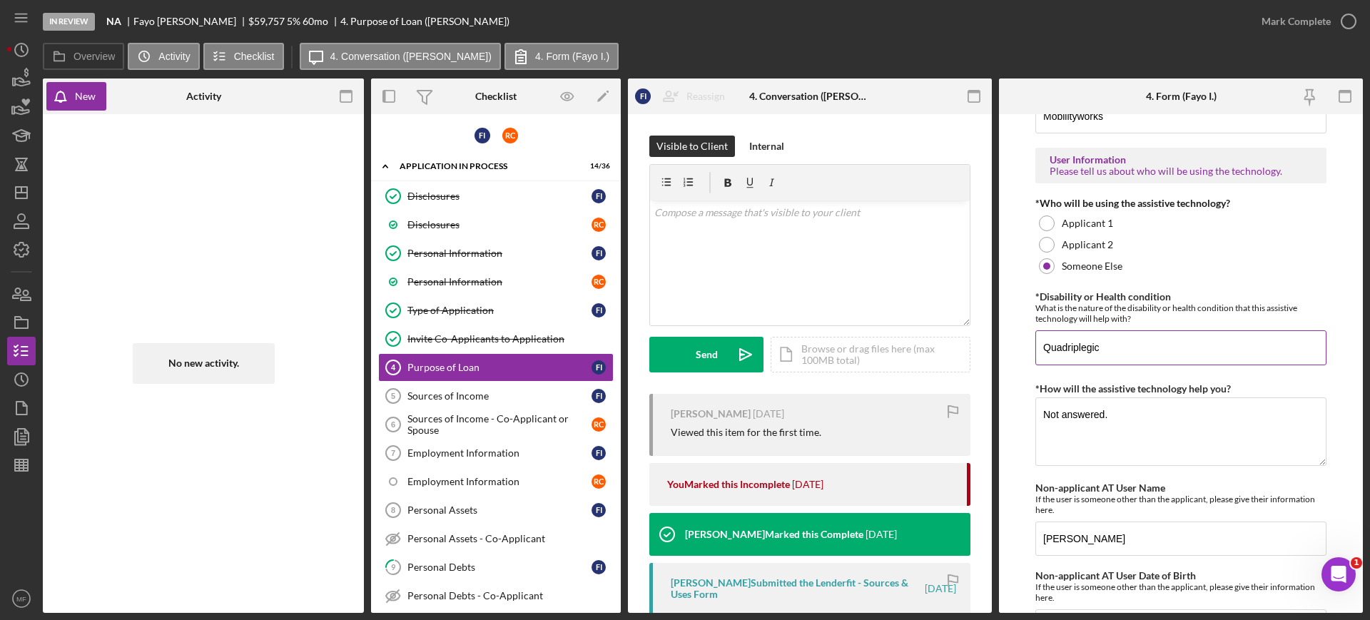
scroll to position [1159, 0]
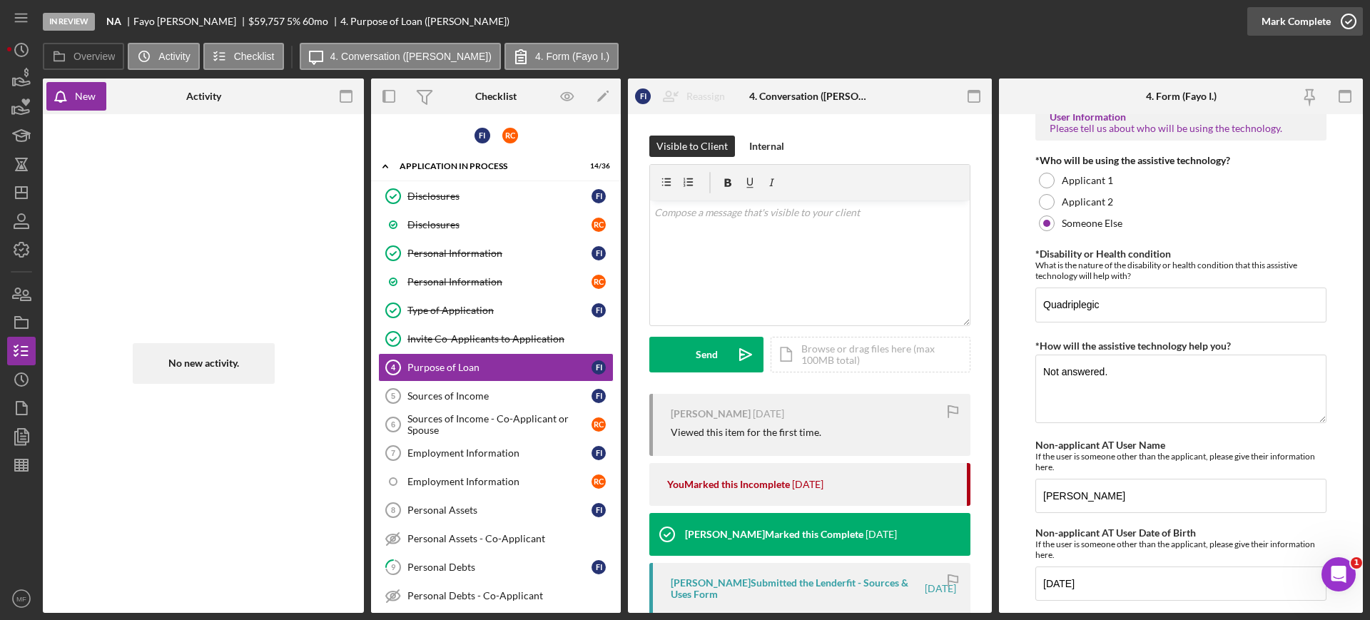
click at [1311, 15] on div "Mark Complete" at bounding box center [1295, 21] width 69 height 29
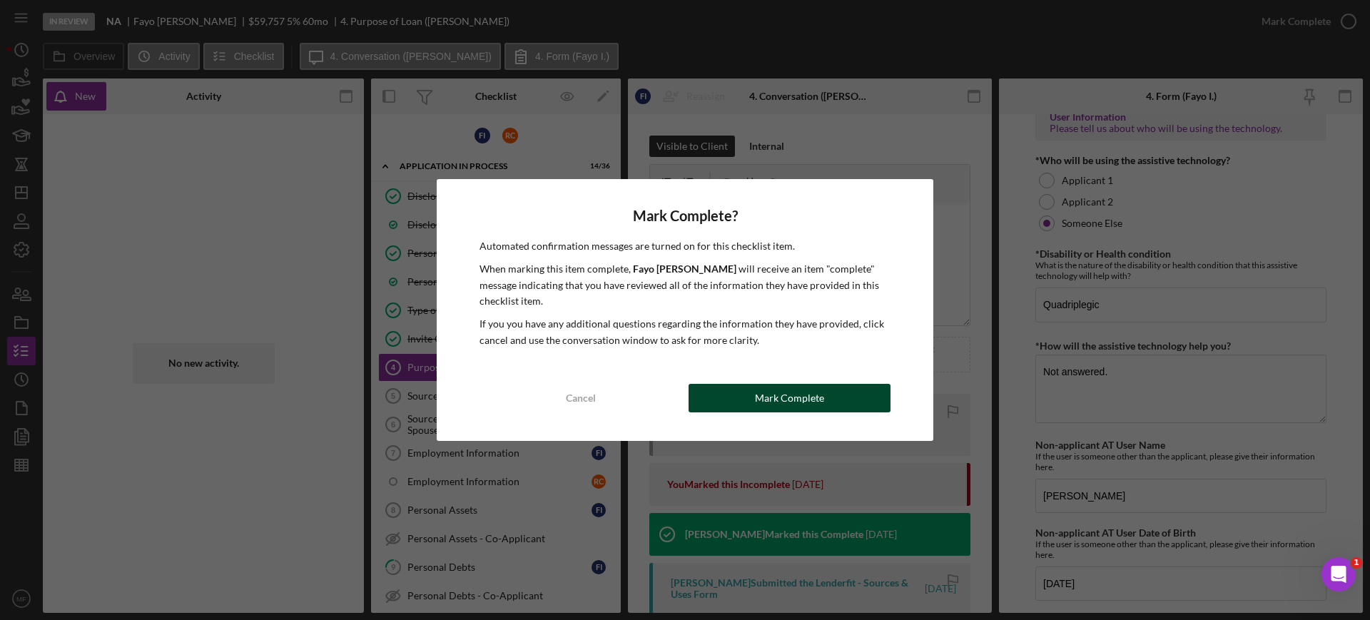
click at [773, 402] on div "Mark Complete" at bounding box center [789, 398] width 69 height 29
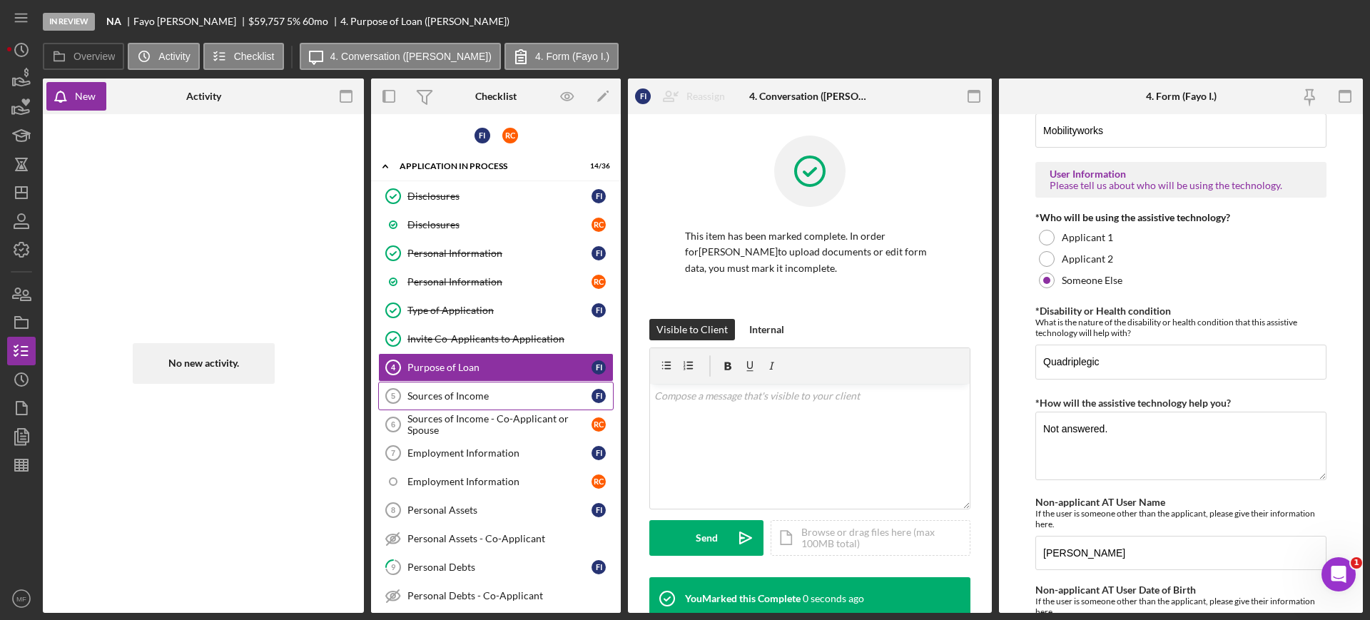
scroll to position [1216, 0]
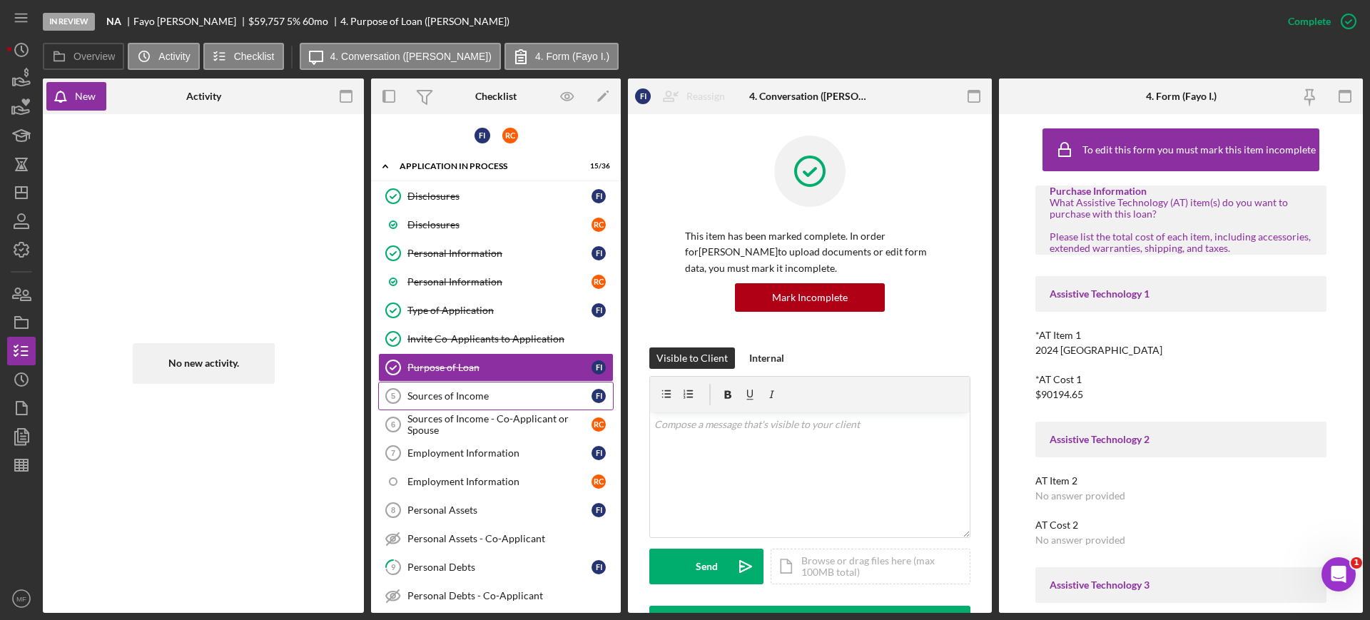
click at [467, 400] on div "Sources of Income" at bounding box center [499, 395] width 184 height 11
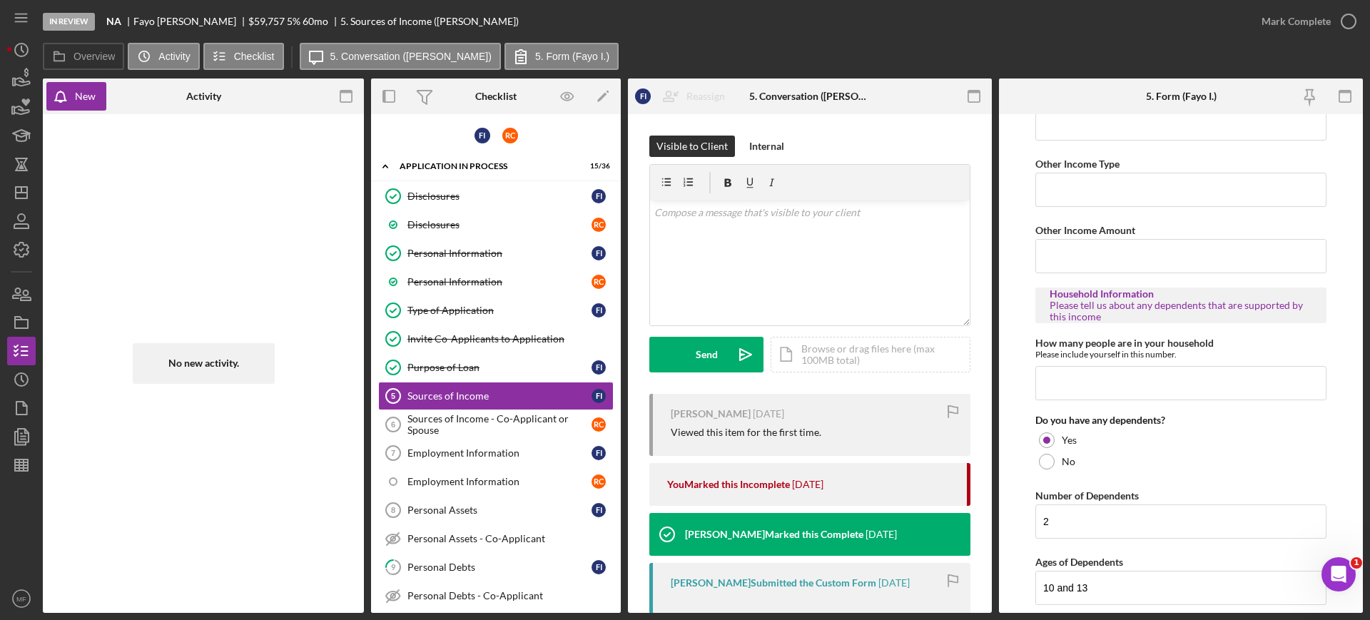
scroll to position [758, 0]
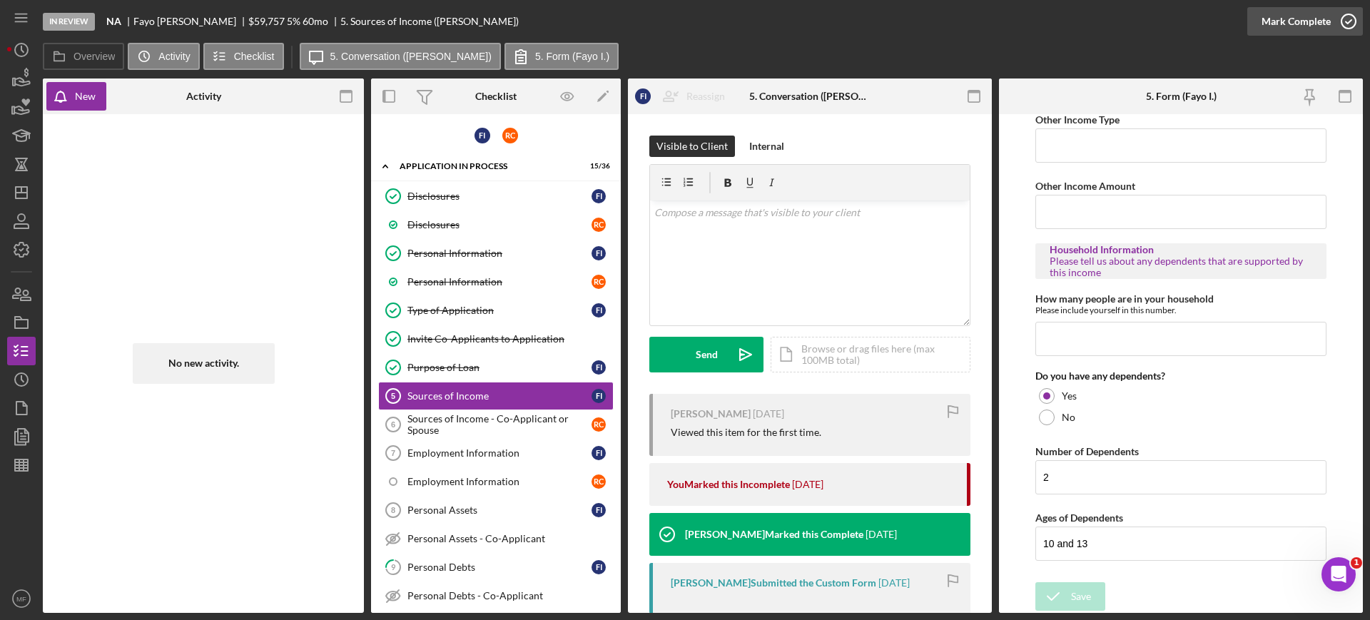
click at [1350, 21] on icon "button" at bounding box center [1349, 22] width 36 height 36
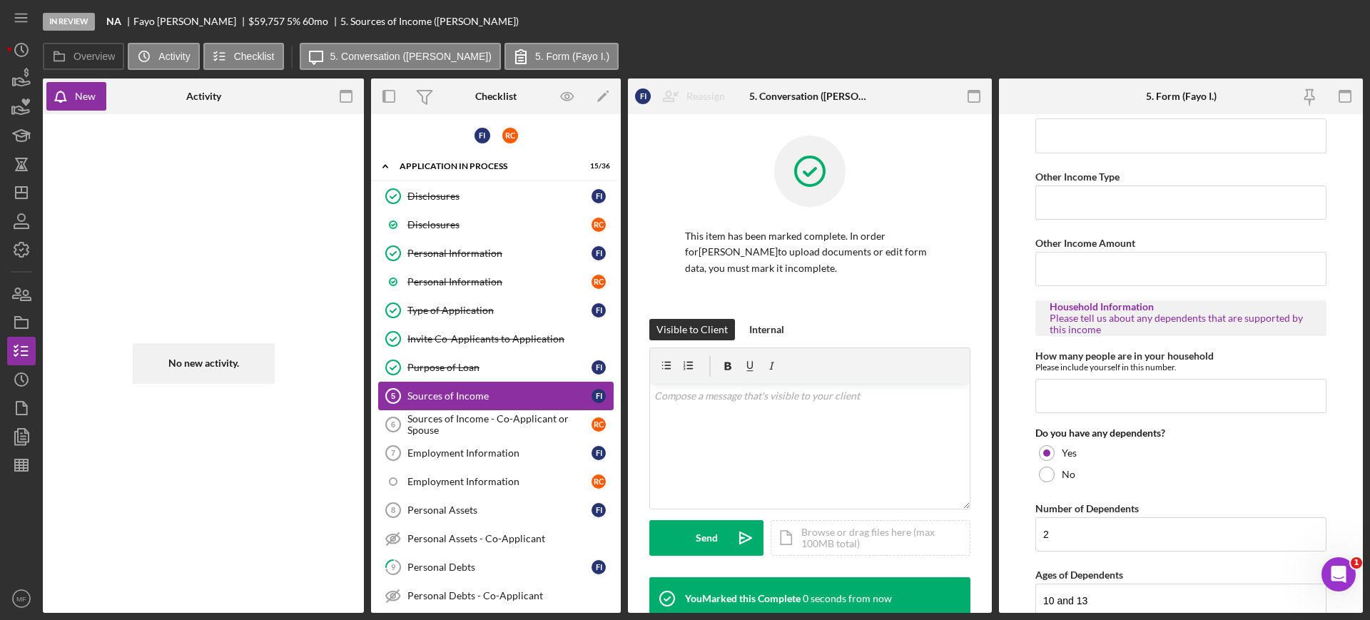
scroll to position [815, 0]
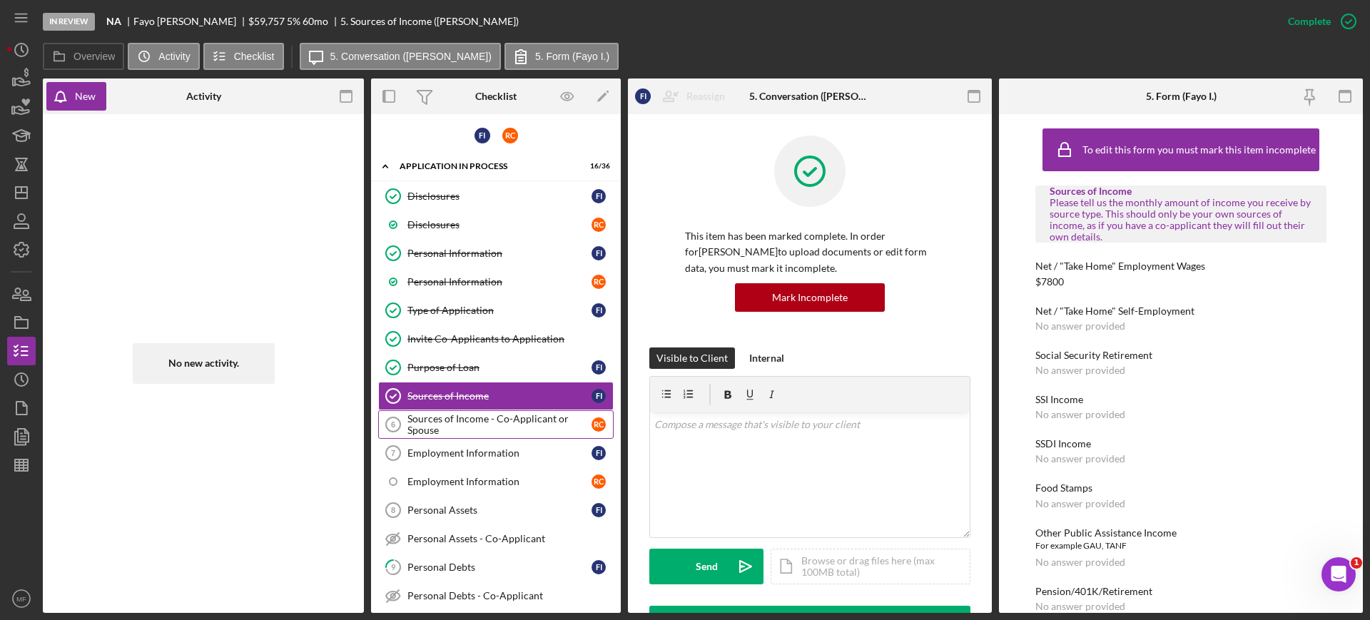
click at [467, 422] on div "Sources of Income - Co-Applicant or Spouse" at bounding box center [499, 424] width 184 height 23
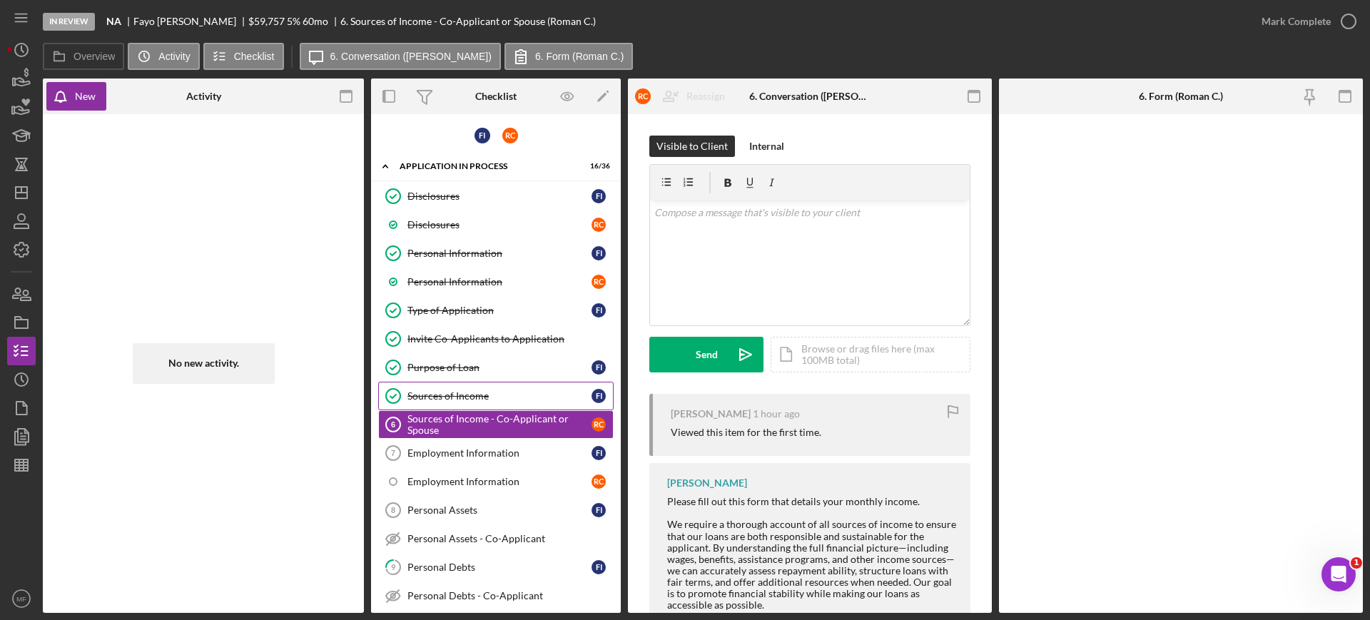
click at [462, 398] on div "Sources of Income" at bounding box center [499, 395] width 184 height 11
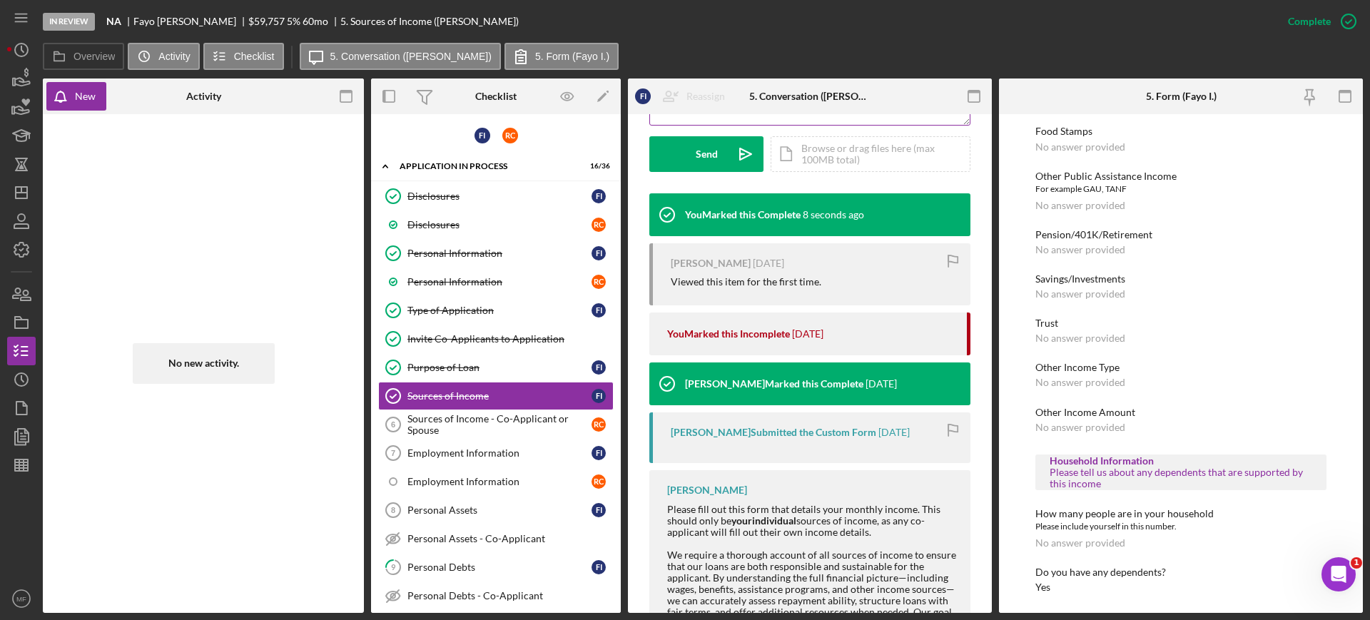
scroll to position [446, 0]
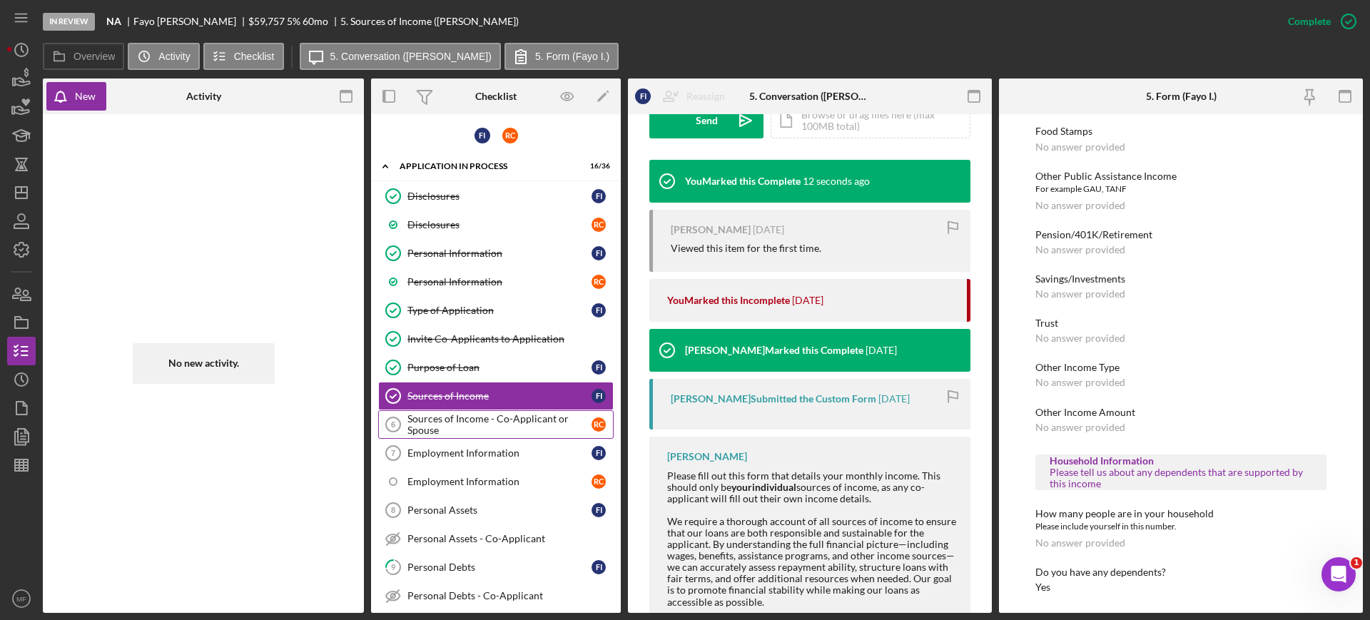
click at [449, 427] on div "Sources of Income - Co-Applicant or Spouse" at bounding box center [499, 424] width 184 height 23
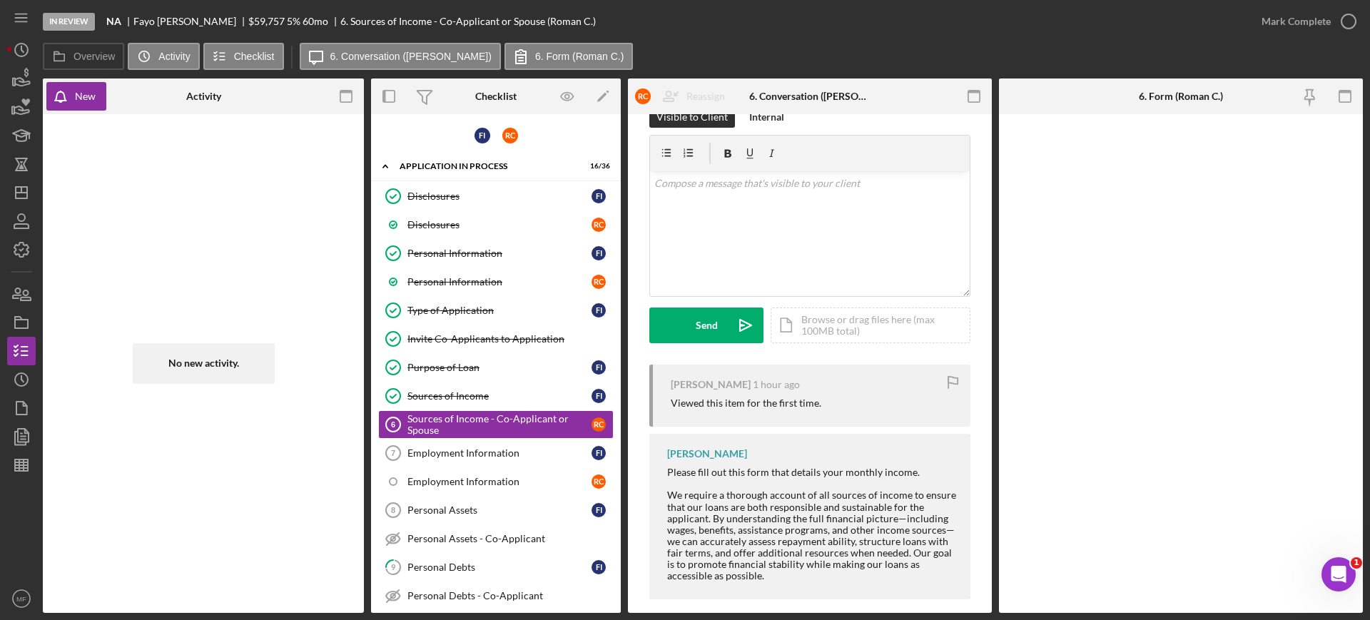
scroll to position [44, 0]
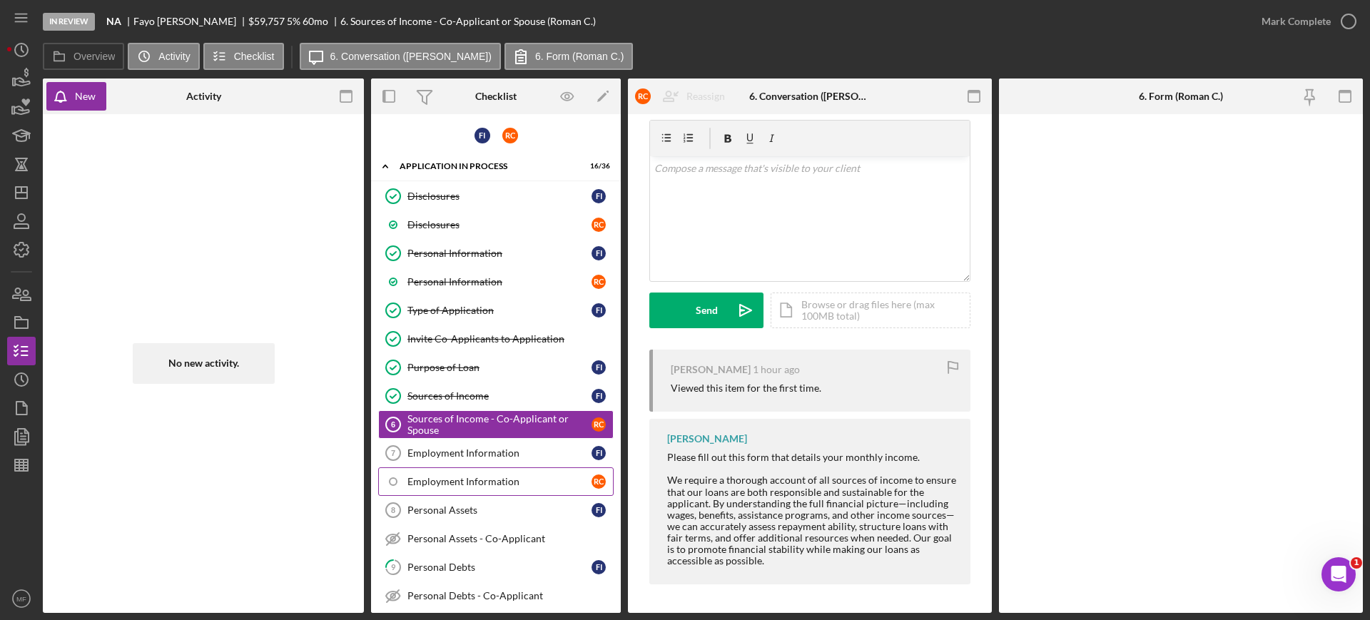
click at [491, 482] on div "Employment Information" at bounding box center [499, 481] width 184 height 11
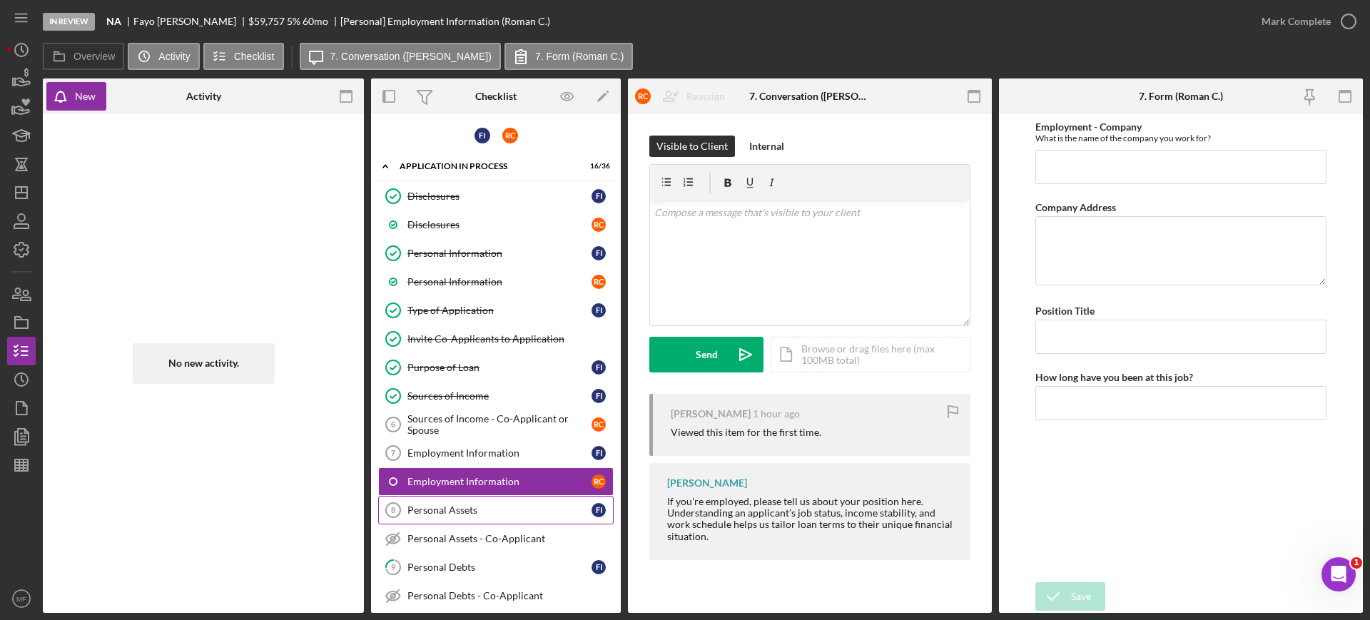
click at [464, 502] on link "Personal Assets 8 Personal Assets F I" at bounding box center [495, 510] width 235 height 29
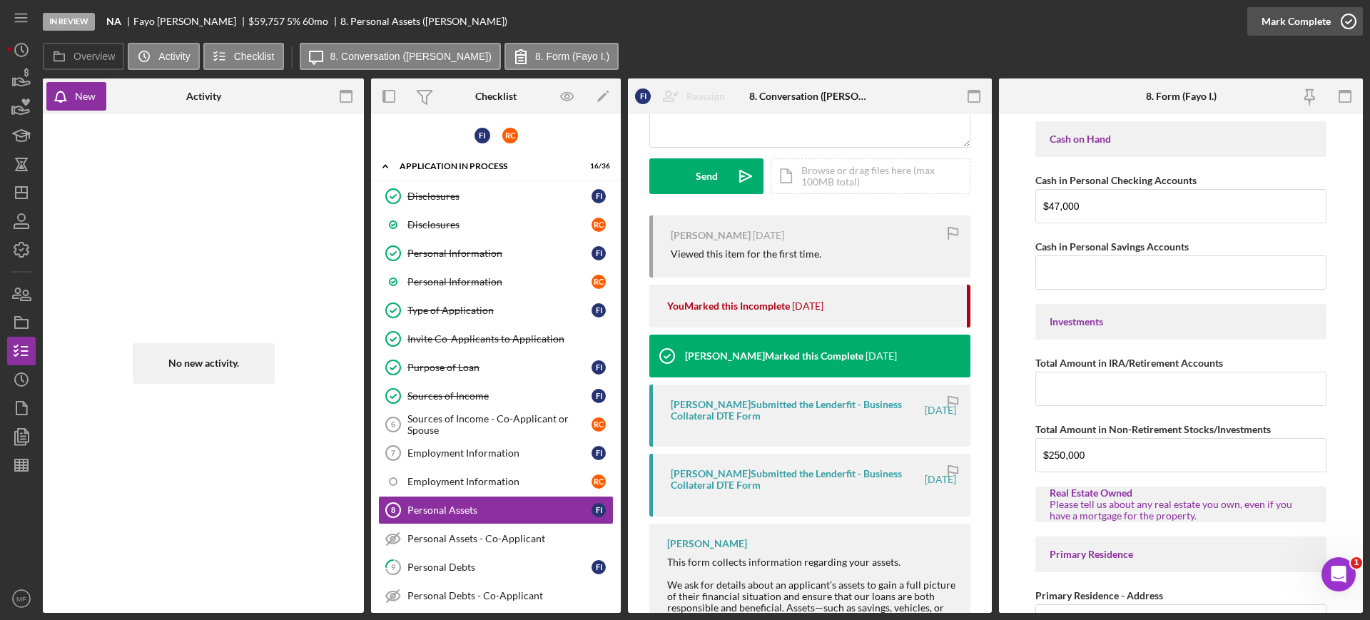
click at [1311, 19] on div "Mark Complete" at bounding box center [1295, 21] width 69 height 29
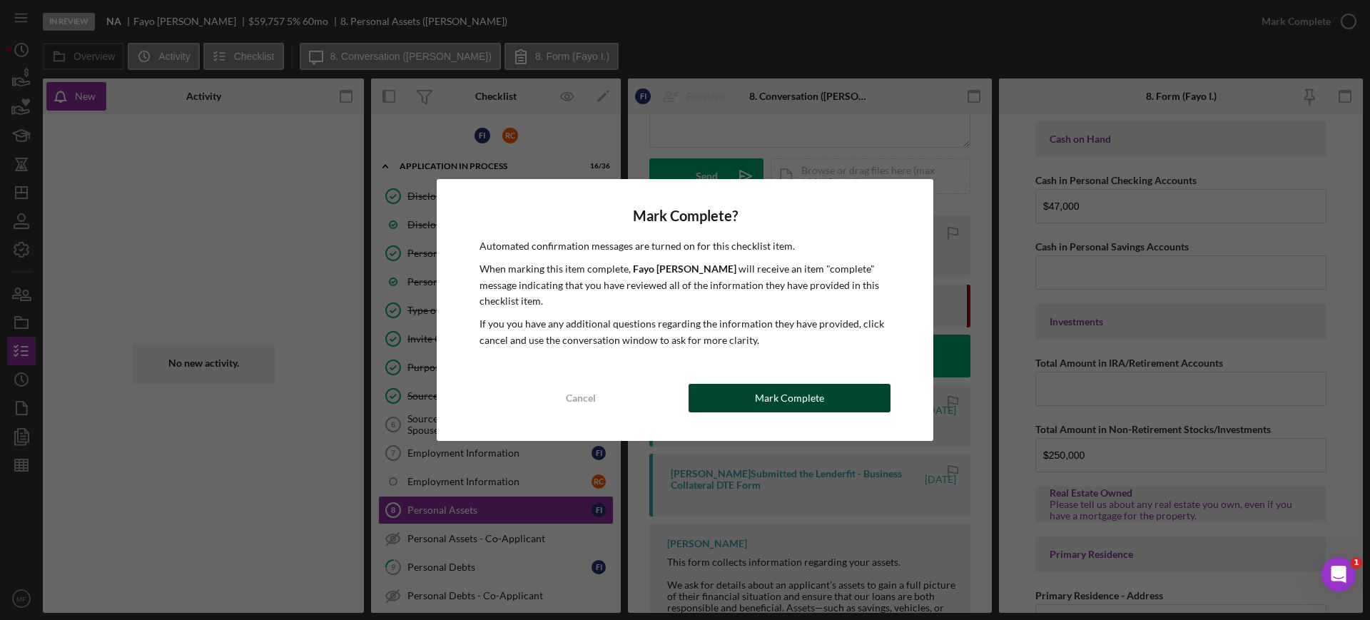
click at [803, 396] on div "Mark Complete" at bounding box center [789, 398] width 69 height 29
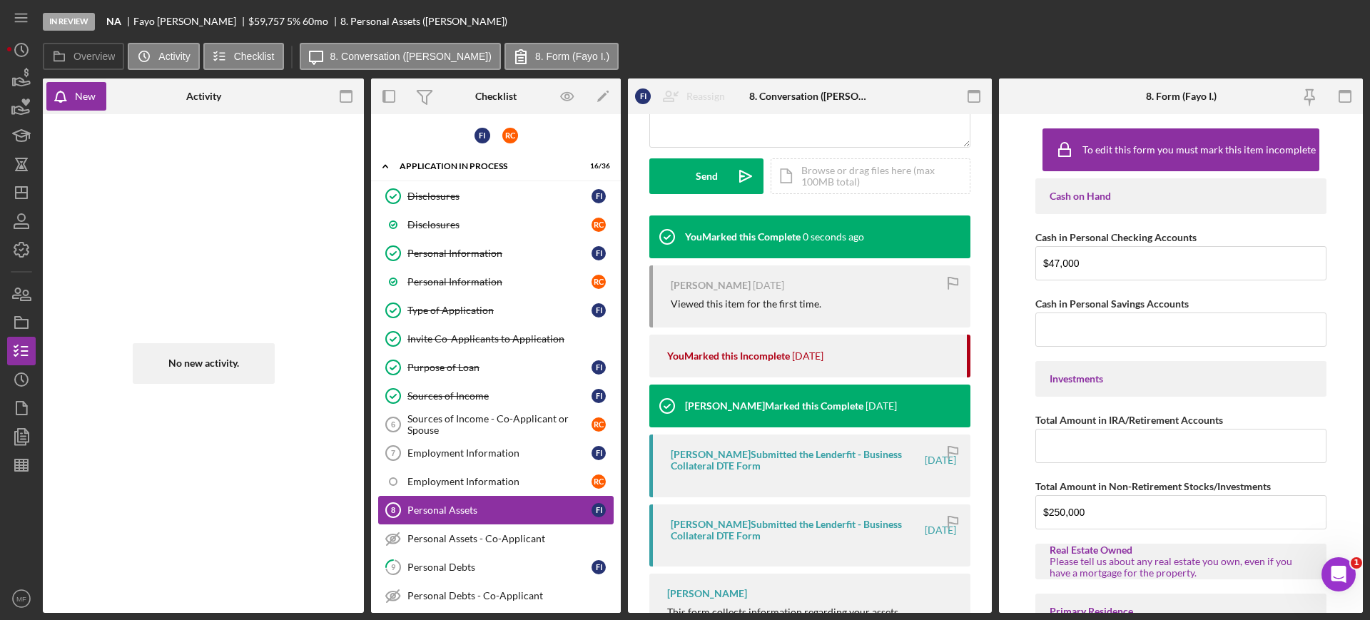
scroll to position [390, 0]
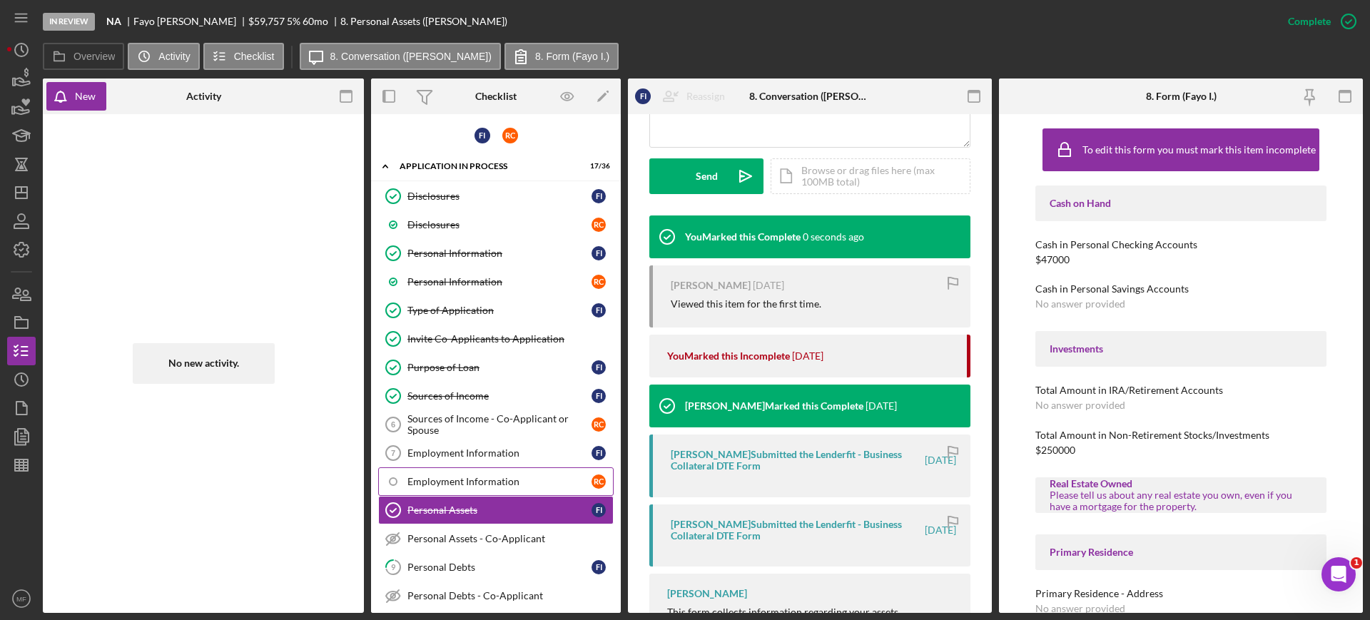
click at [454, 479] on div "Employment Information" at bounding box center [499, 481] width 184 height 11
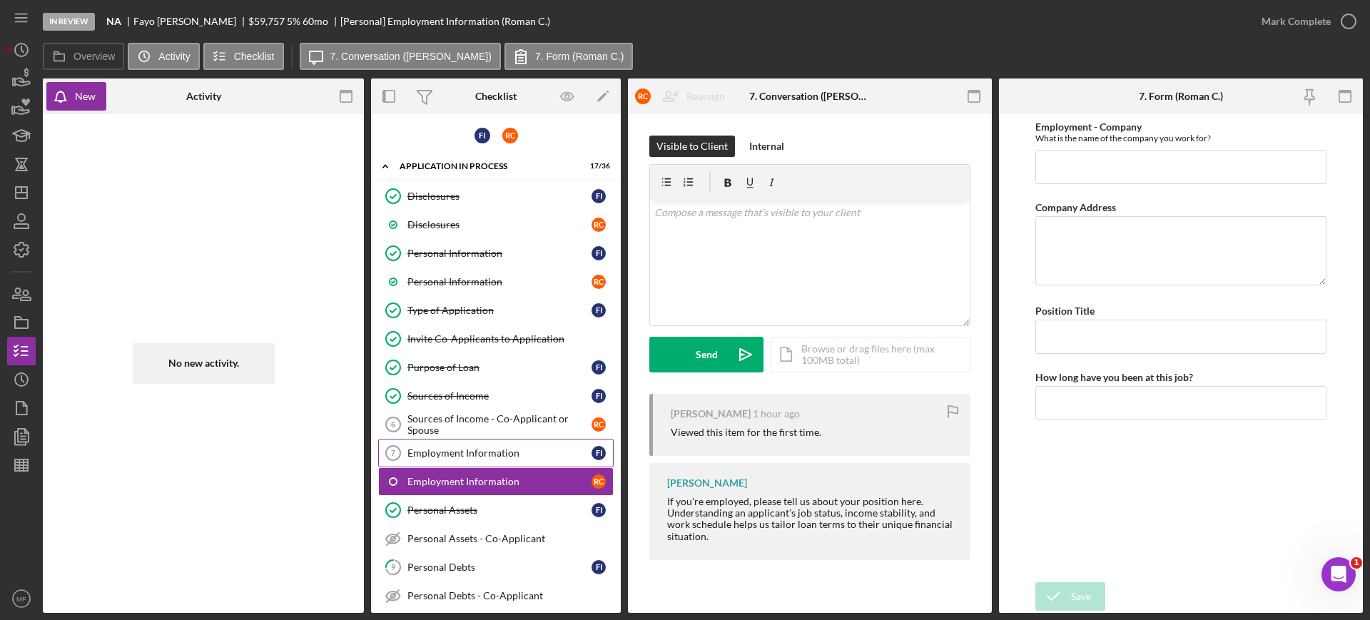
click at [445, 452] on div "Employment Information" at bounding box center [499, 452] width 184 height 11
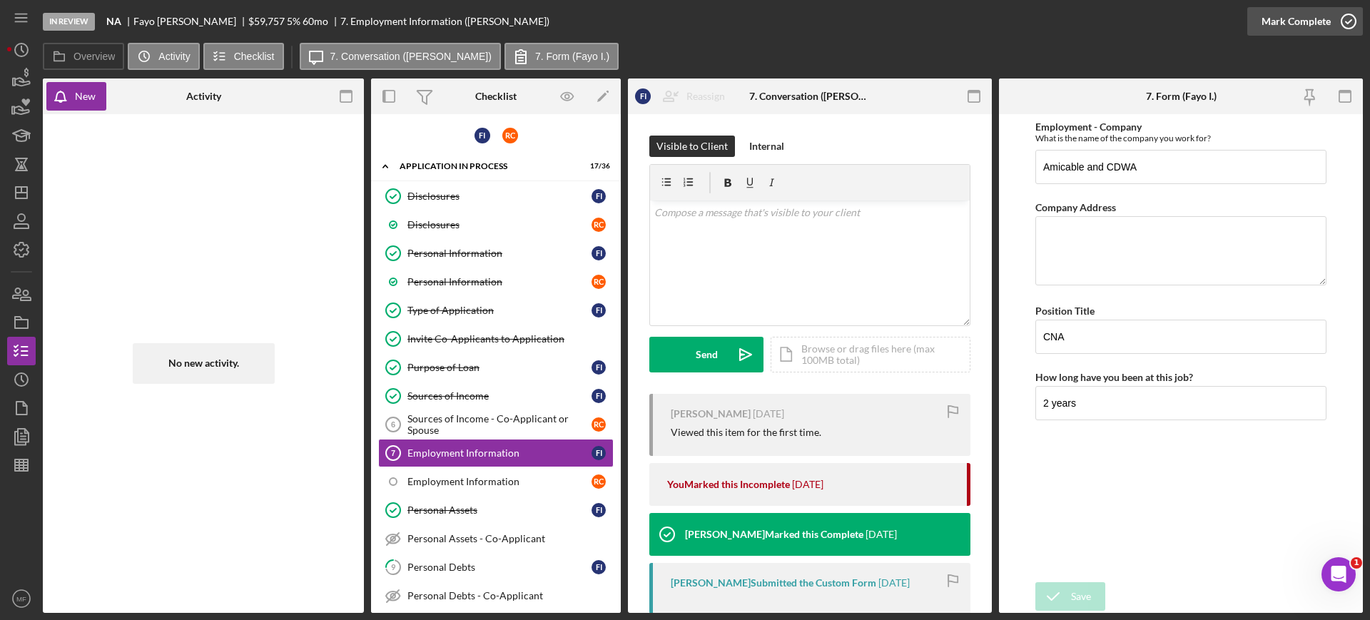
click at [1289, 19] on div "Mark Complete" at bounding box center [1295, 21] width 69 height 29
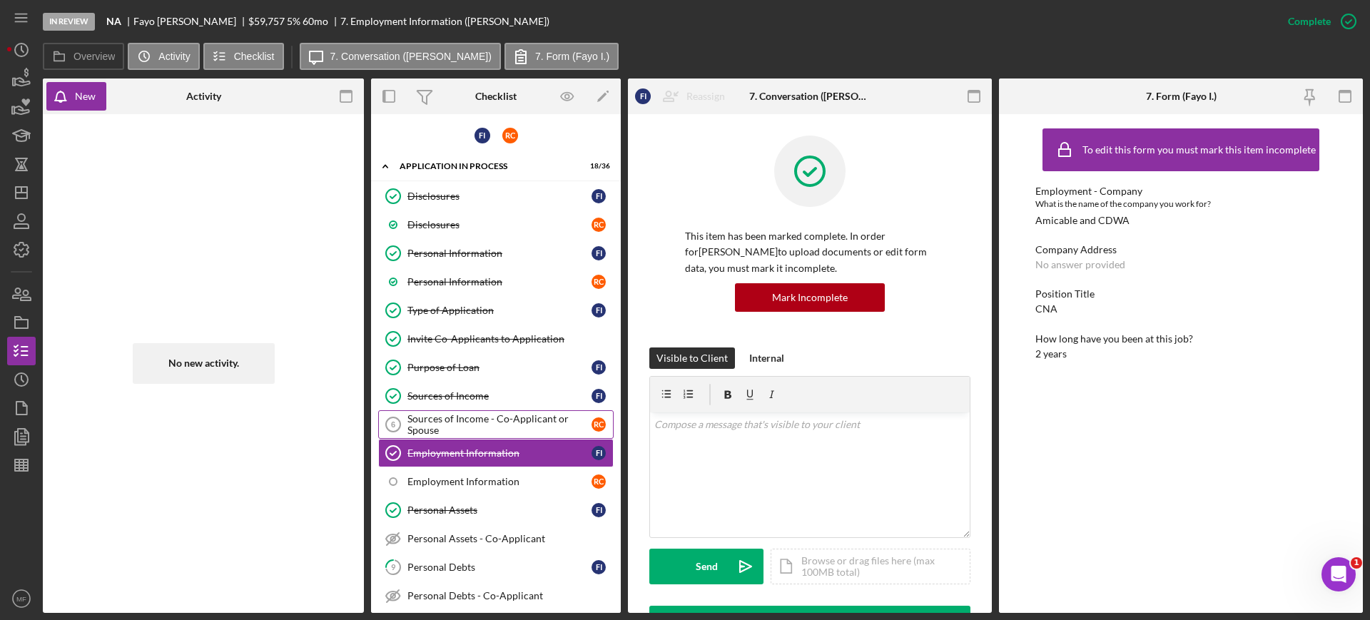
click at [479, 425] on div "Sources of Income - Co-Applicant or Spouse" at bounding box center [499, 424] width 184 height 23
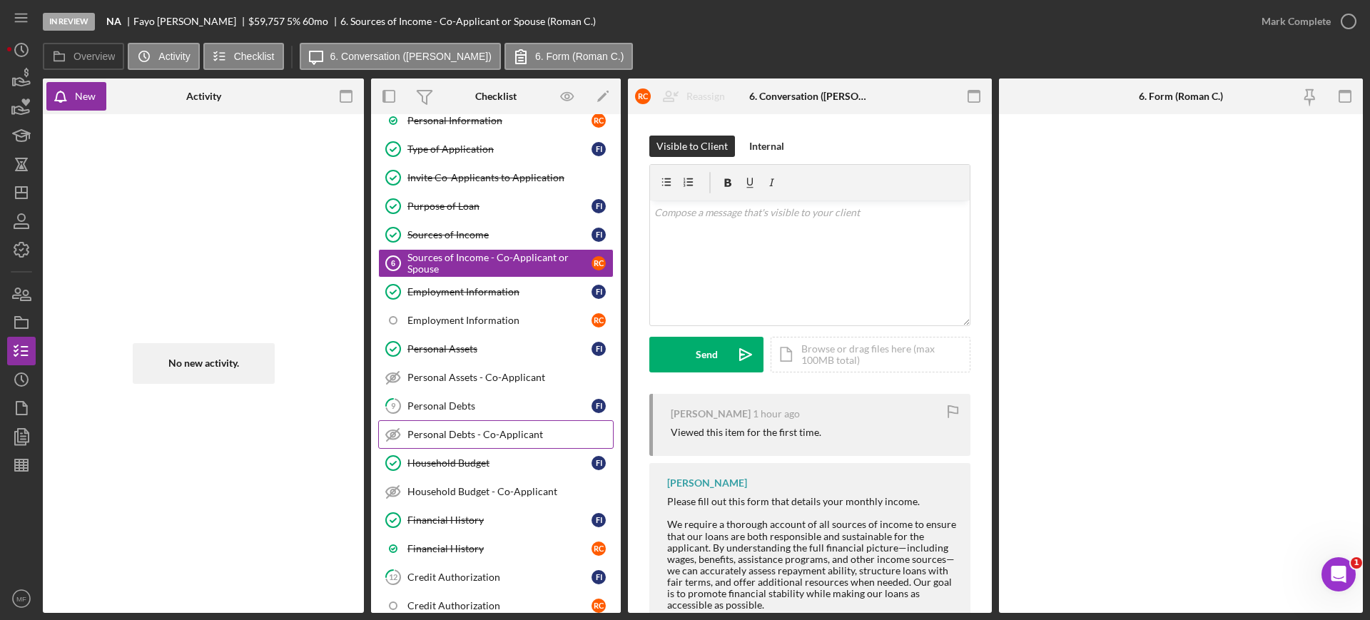
scroll to position [178, 0]
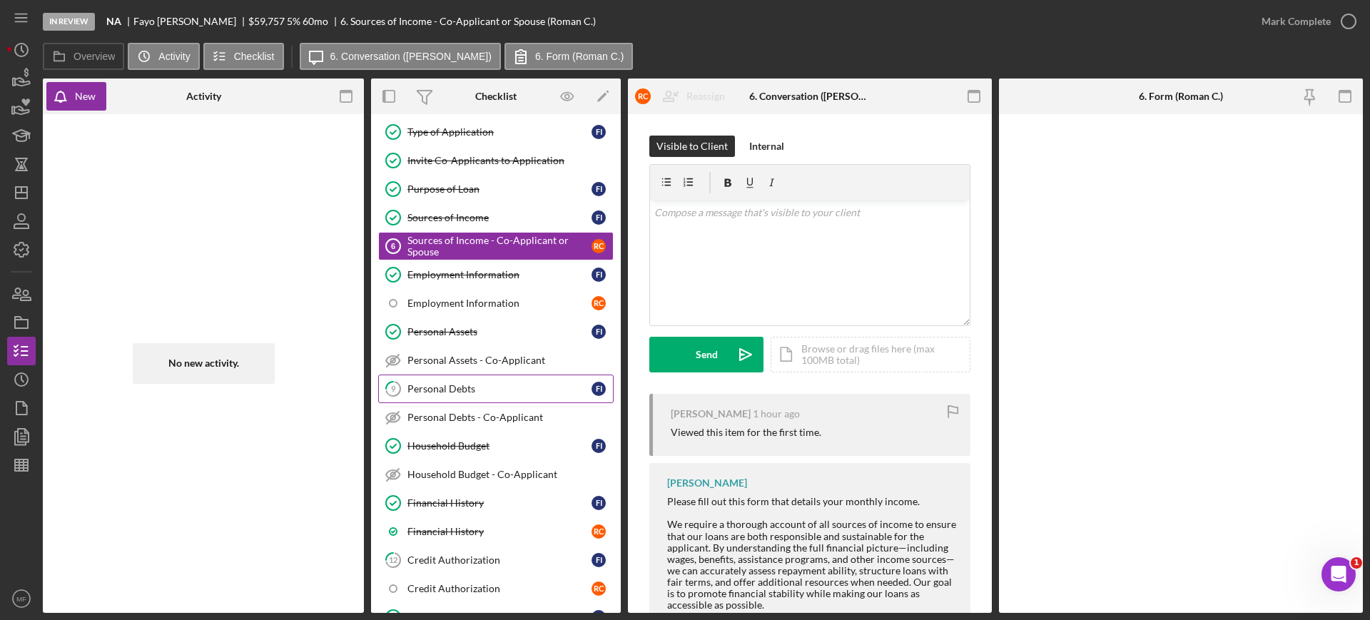
click at [460, 386] on div "Personal Debts" at bounding box center [499, 388] width 184 height 11
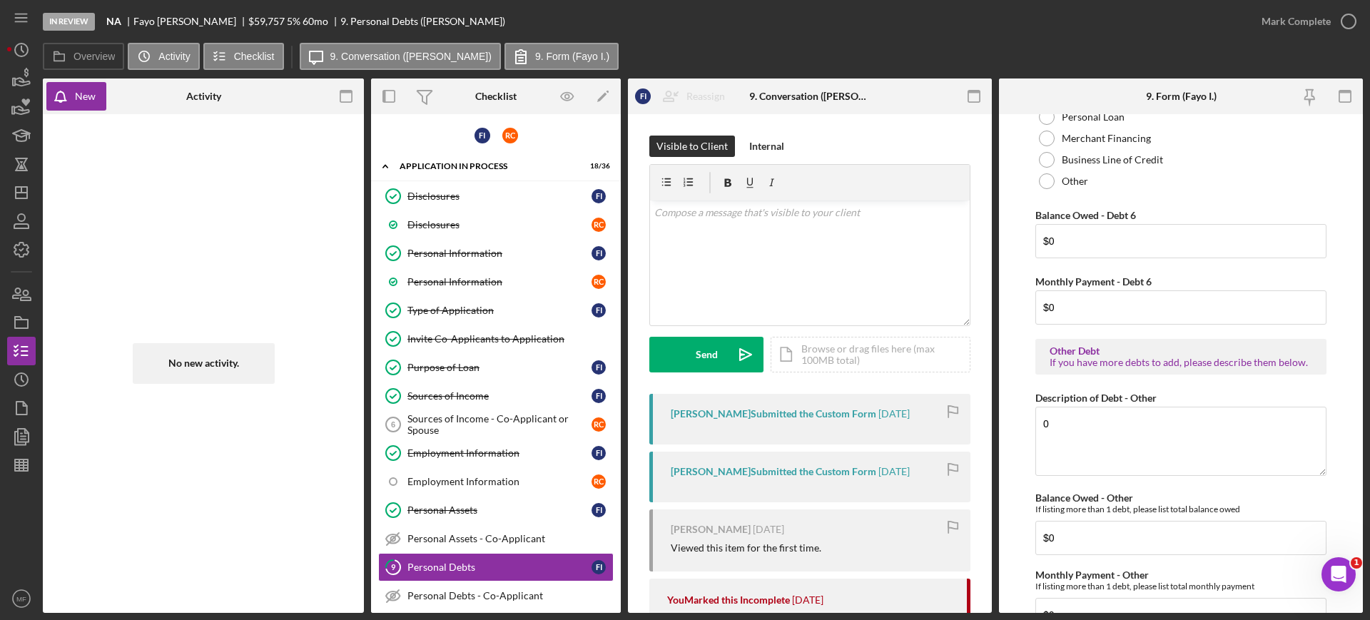
scroll to position [3059, 0]
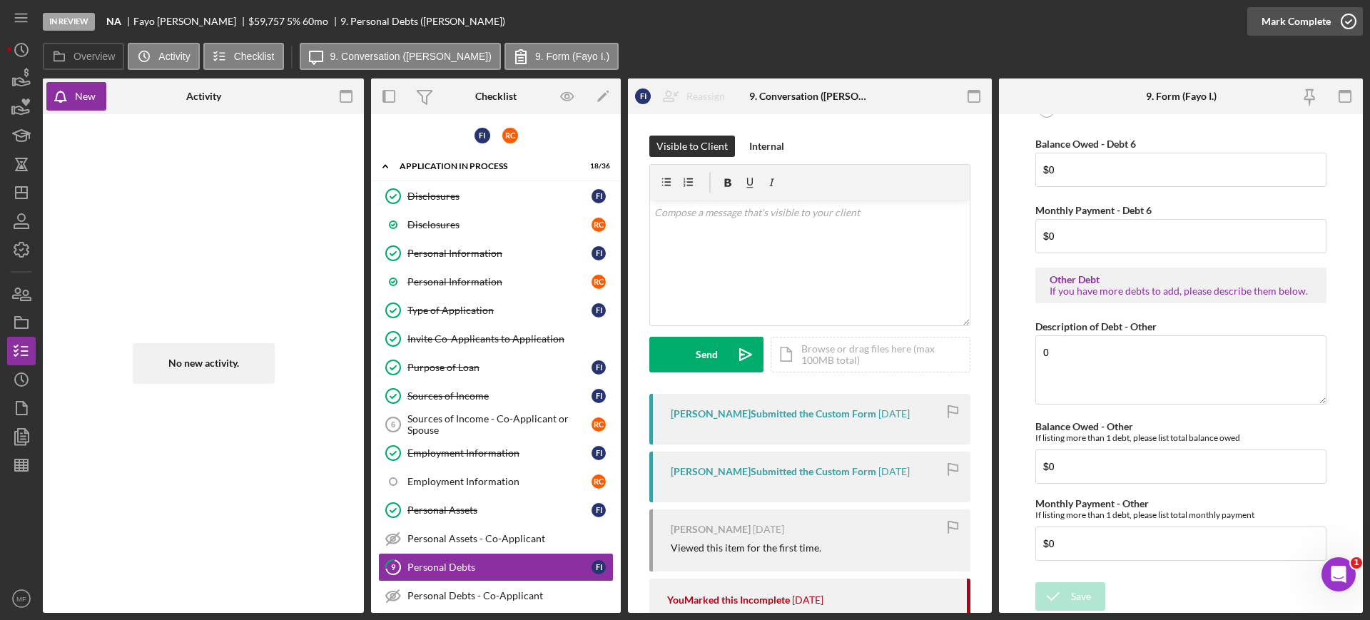
click at [1323, 18] on div "Mark Complete" at bounding box center [1295, 21] width 69 height 29
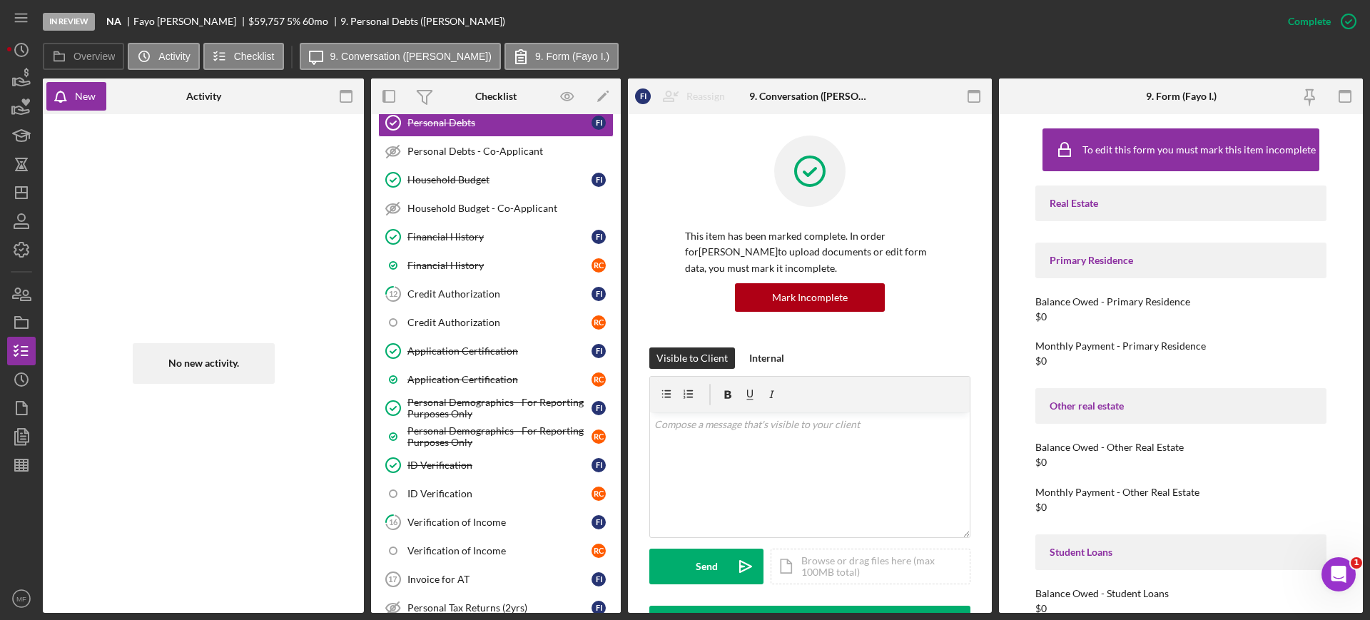
scroll to position [0, 0]
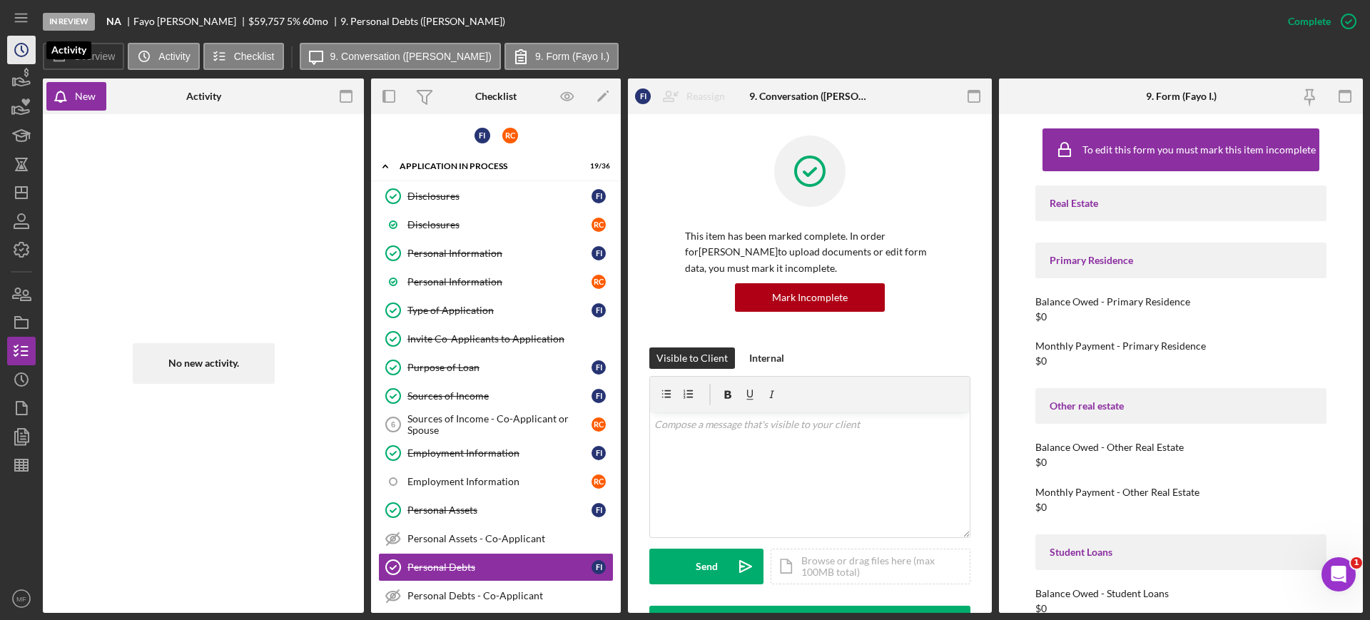
click at [24, 49] on icon "Icon/History" at bounding box center [22, 50] width 36 height 36
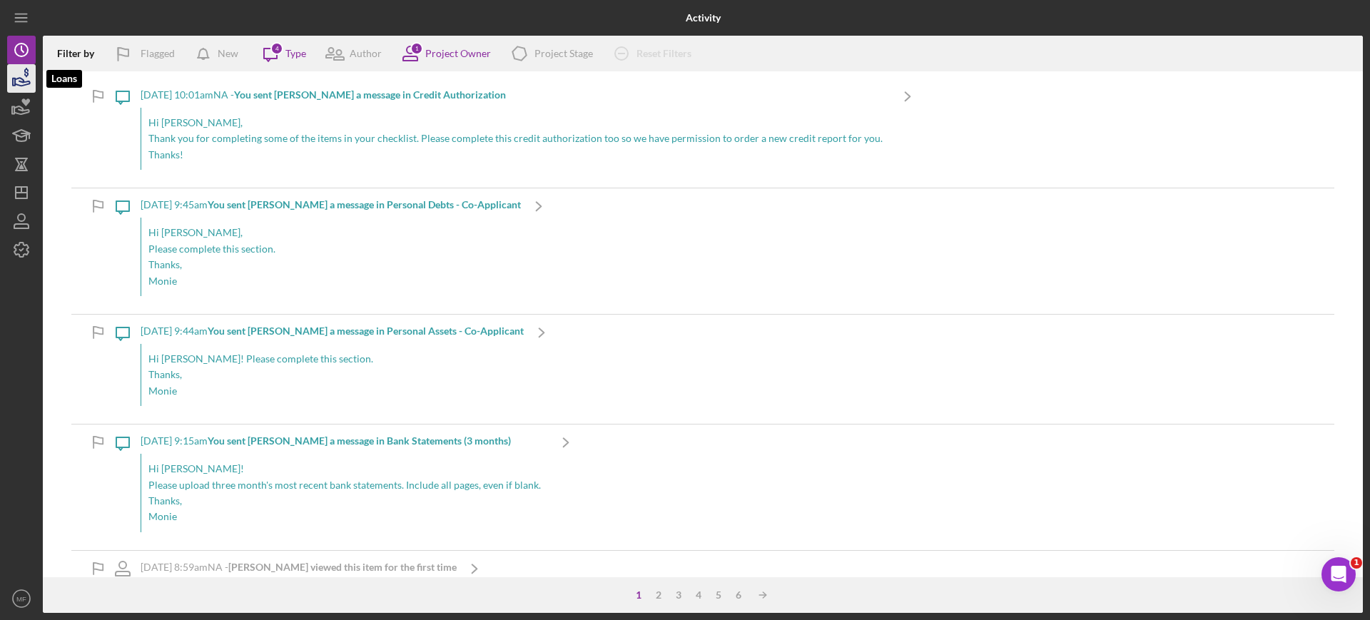
click at [24, 83] on icon "button" at bounding box center [22, 79] width 36 height 36
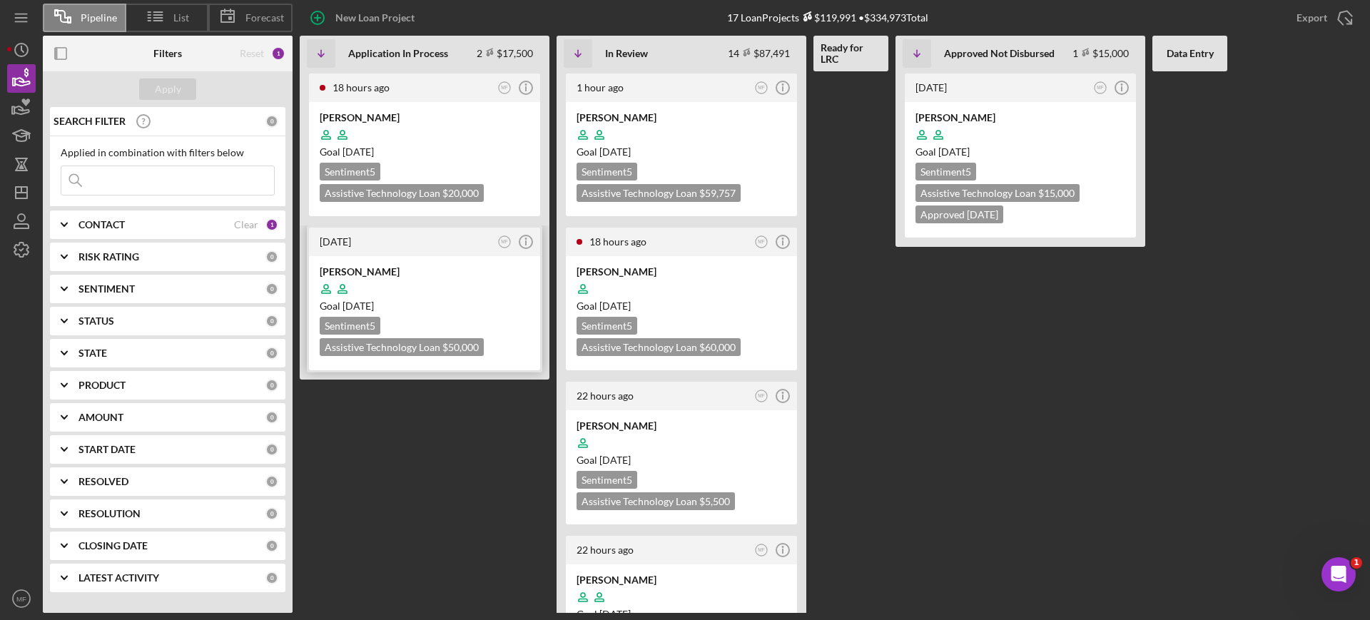
click at [453, 285] on div at bounding box center [425, 288] width 210 height 27
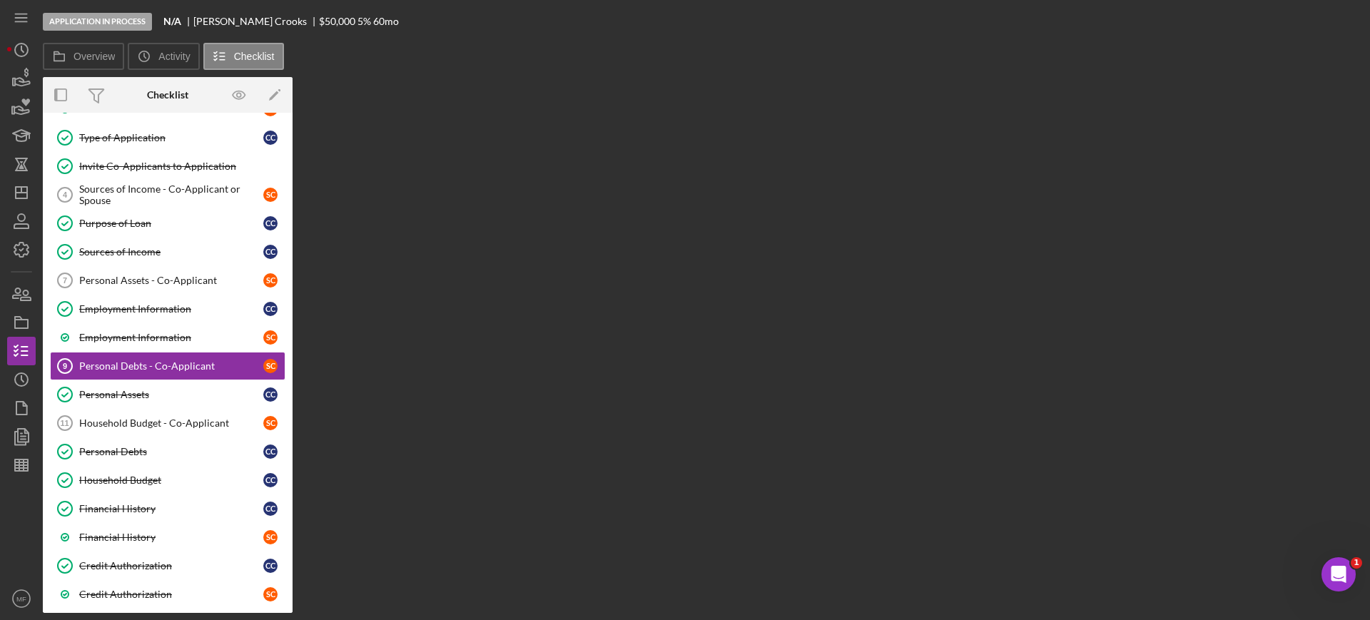
scroll to position [175, 0]
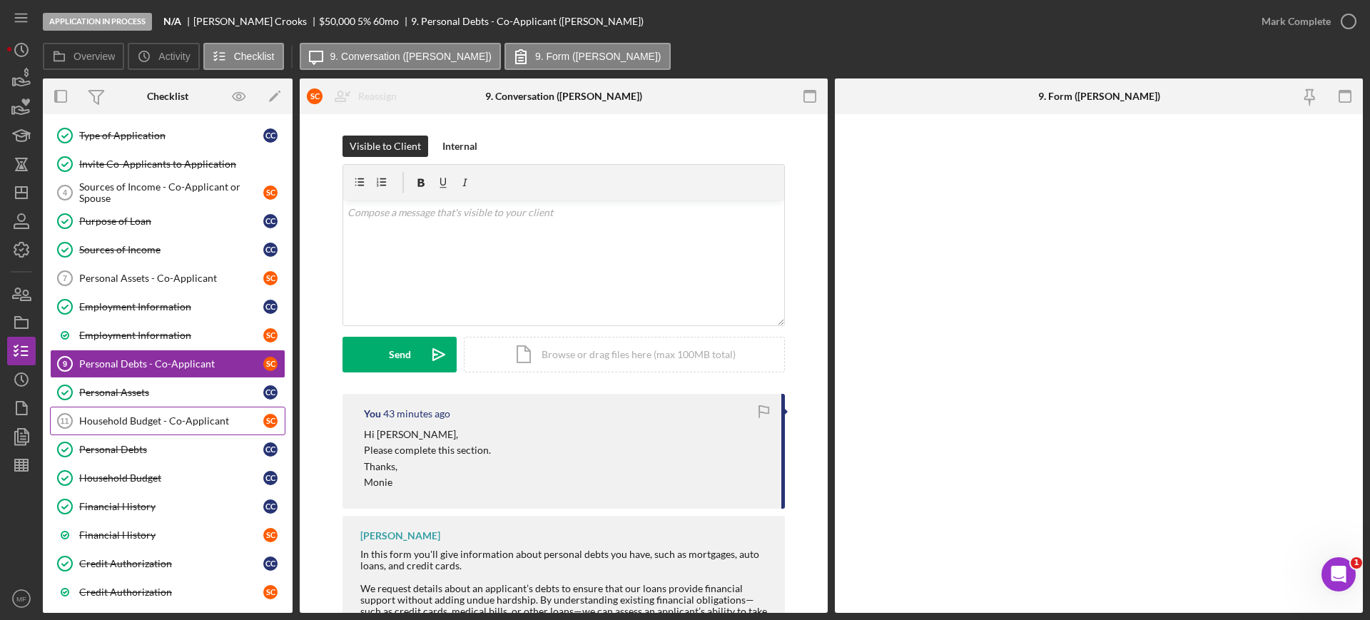
click at [166, 421] on div "Household Budget - Co-Applicant" at bounding box center [171, 420] width 184 height 11
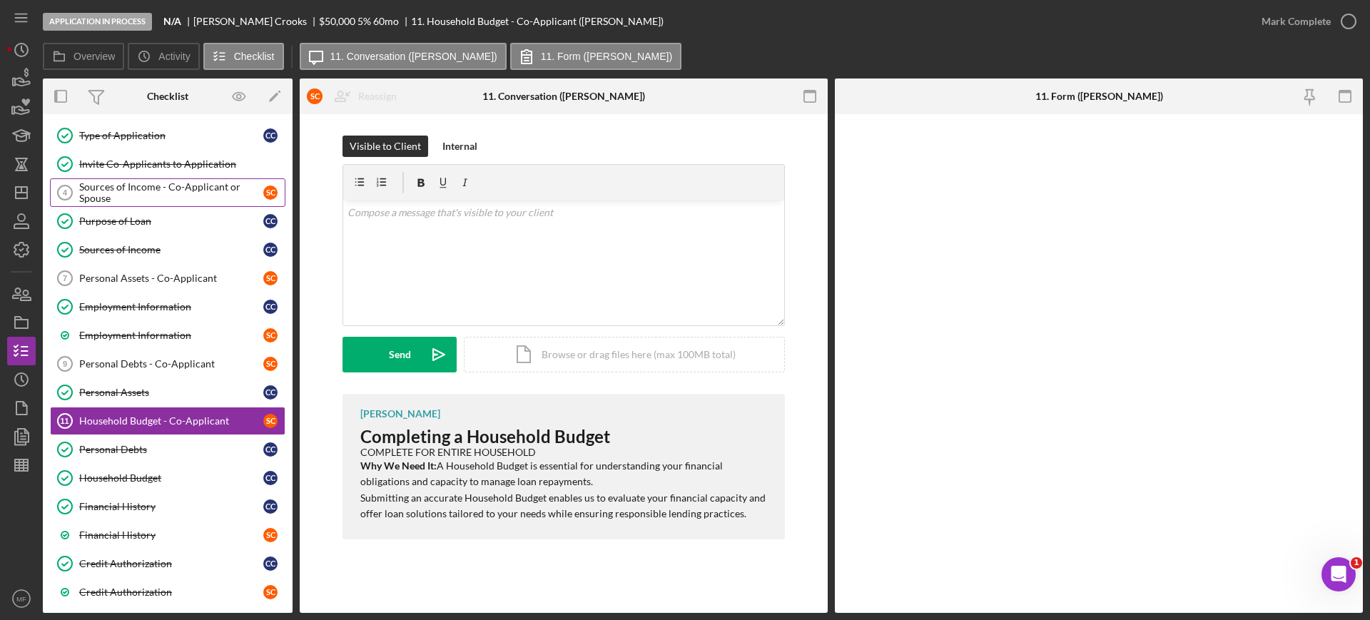
click at [128, 197] on div "Sources of Income - Co-Applicant or Spouse" at bounding box center [171, 192] width 184 height 23
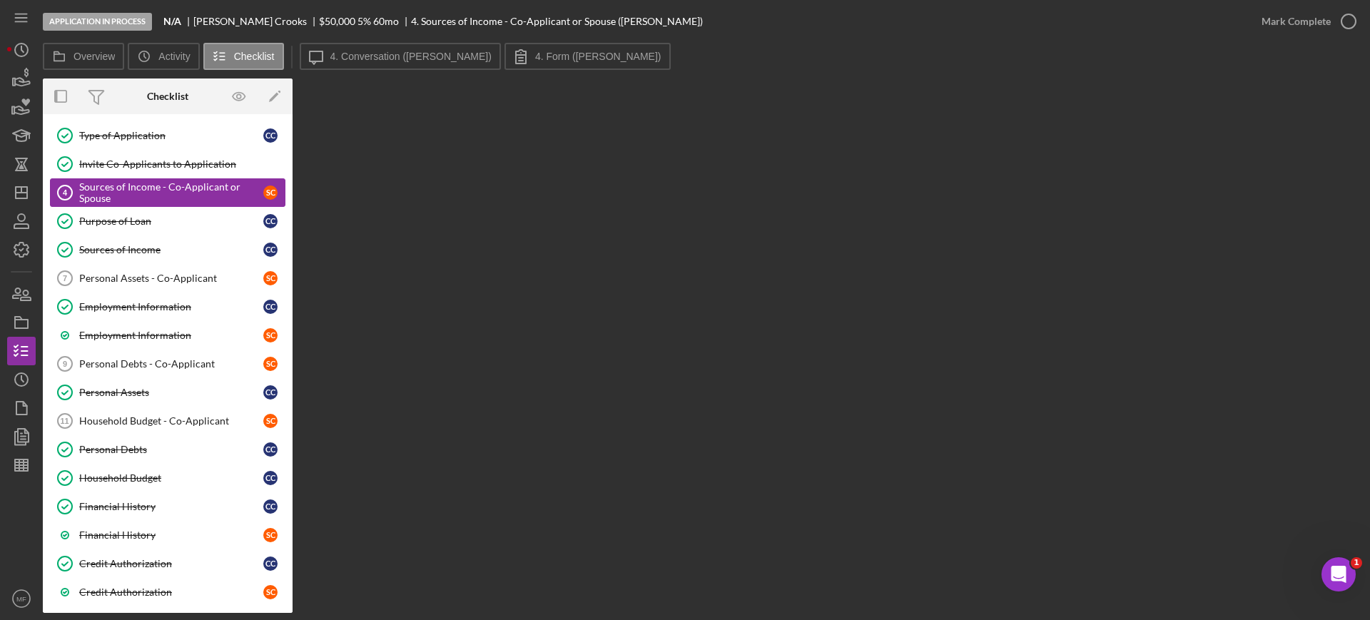
click at [128, 192] on div "Sources of Income - Co-Applicant or Spouse" at bounding box center [171, 192] width 184 height 23
click at [123, 221] on div "Purpose of Loan" at bounding box center [171, 220] width 184 height 11
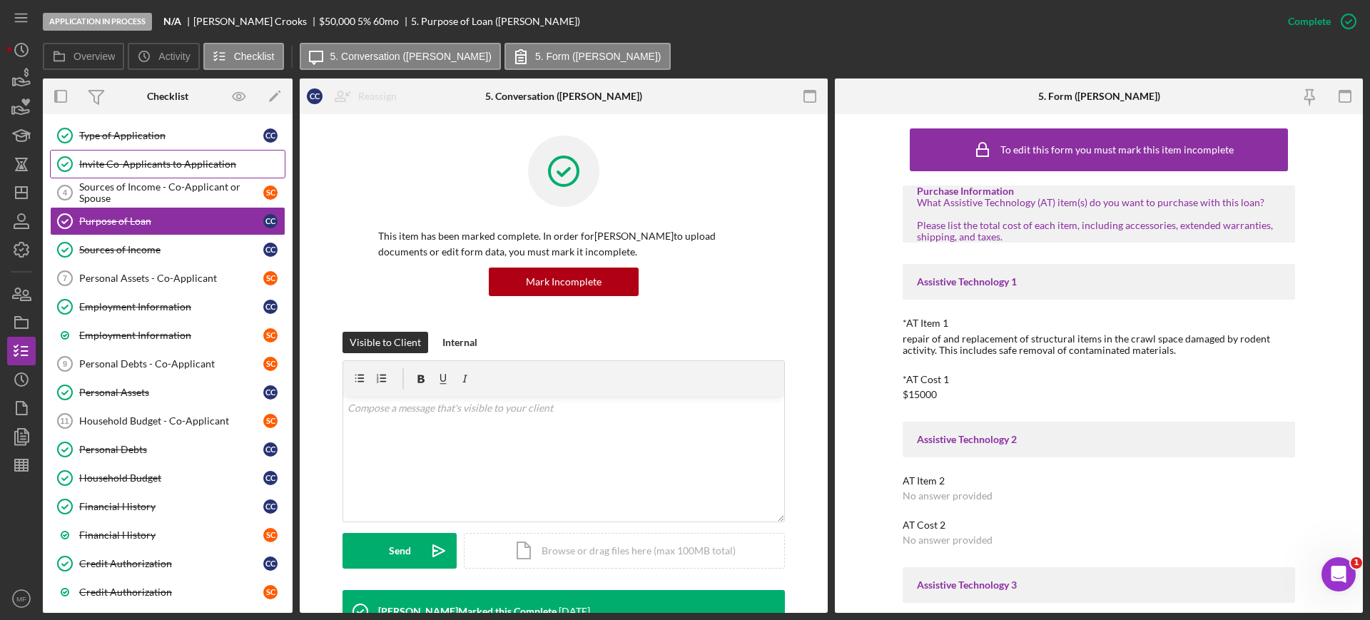
click at [125, 161] on div "Invite Co-Applicants to Application" at bounding box center [181, 163] width 205 height 11
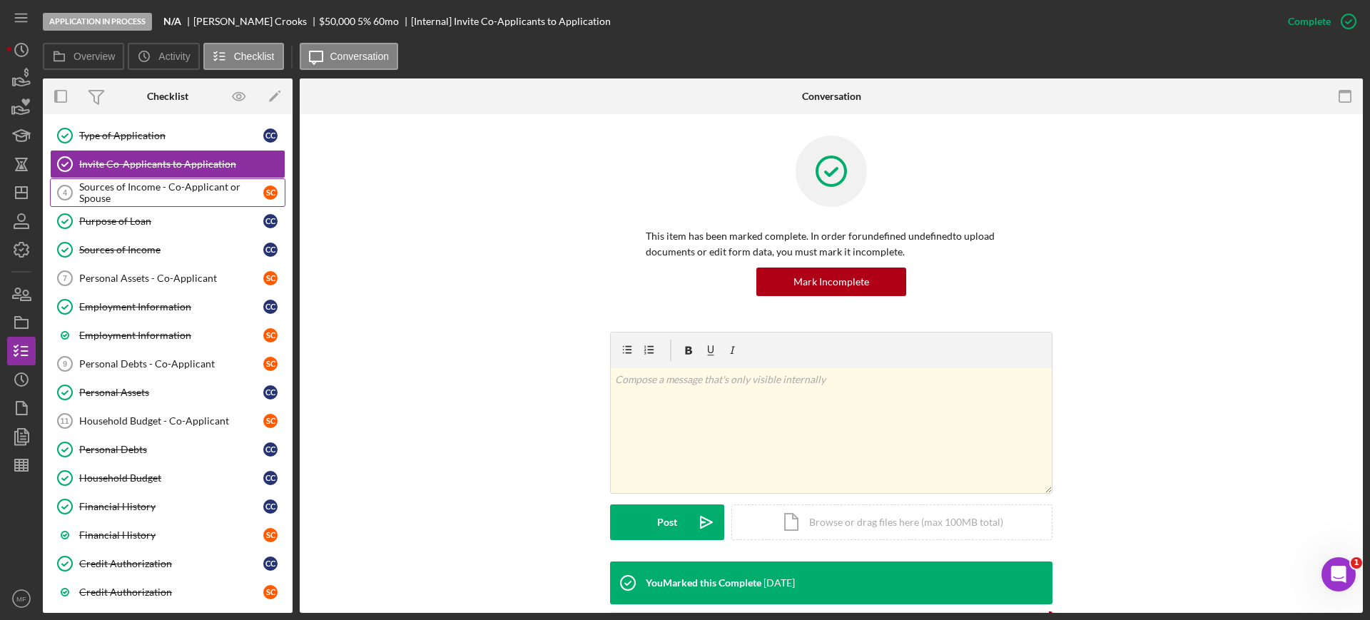
click at [125, 189] on div "Sources of Income - Co-Applicant or Spouse" at bounding box center [171, 192] width 184 height 23
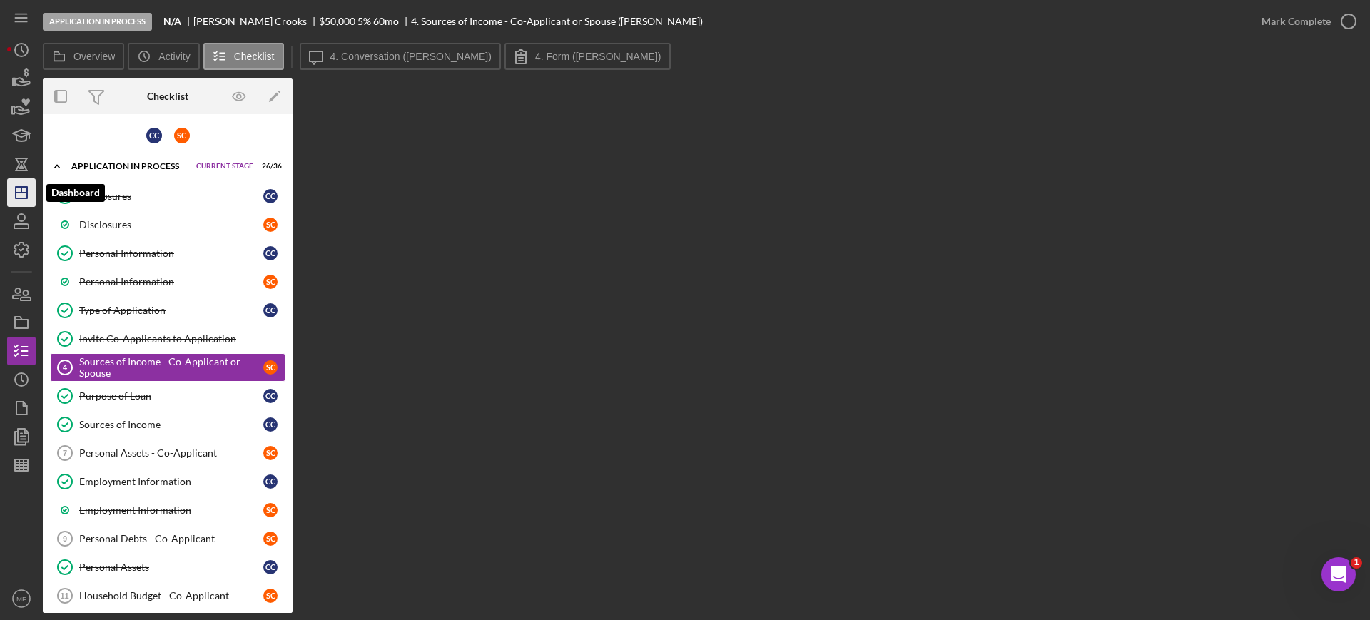
click at [24, 180] on icon "Icon/Dashboard" at bounding box center [22, 193] width 36 height 36
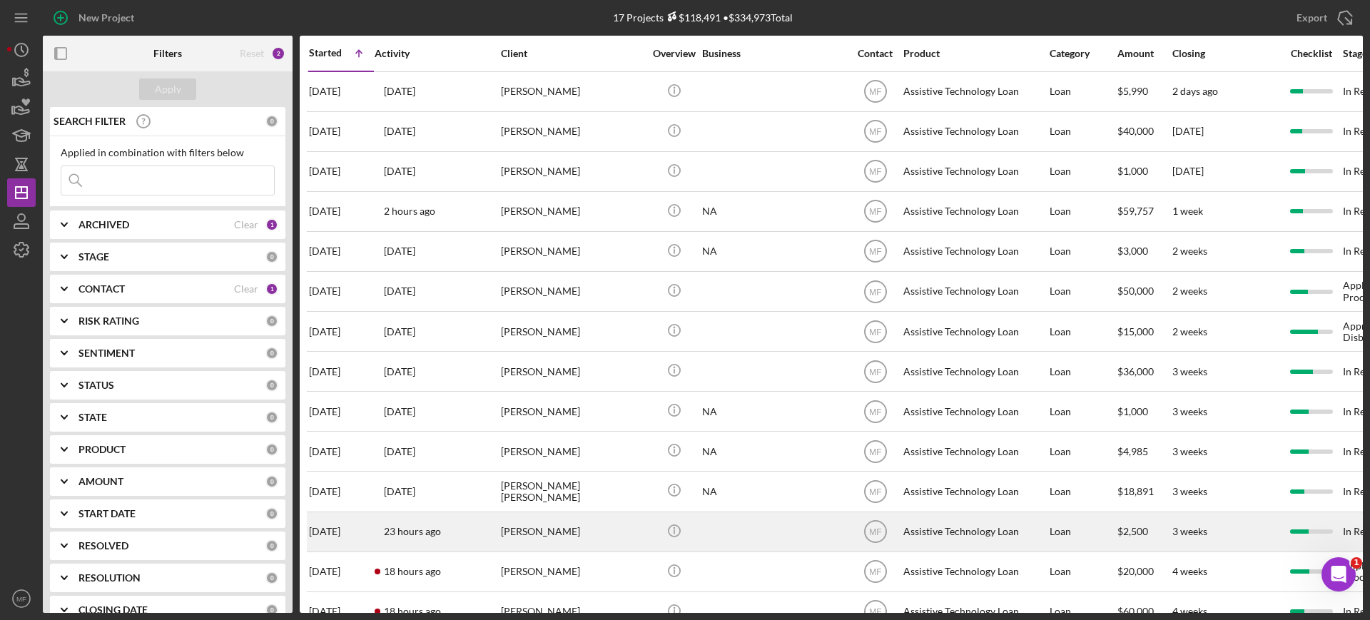
click at [588, 537] on div "[PERSON_NAME]" at bounding box center [572, 532] width 143 height 38
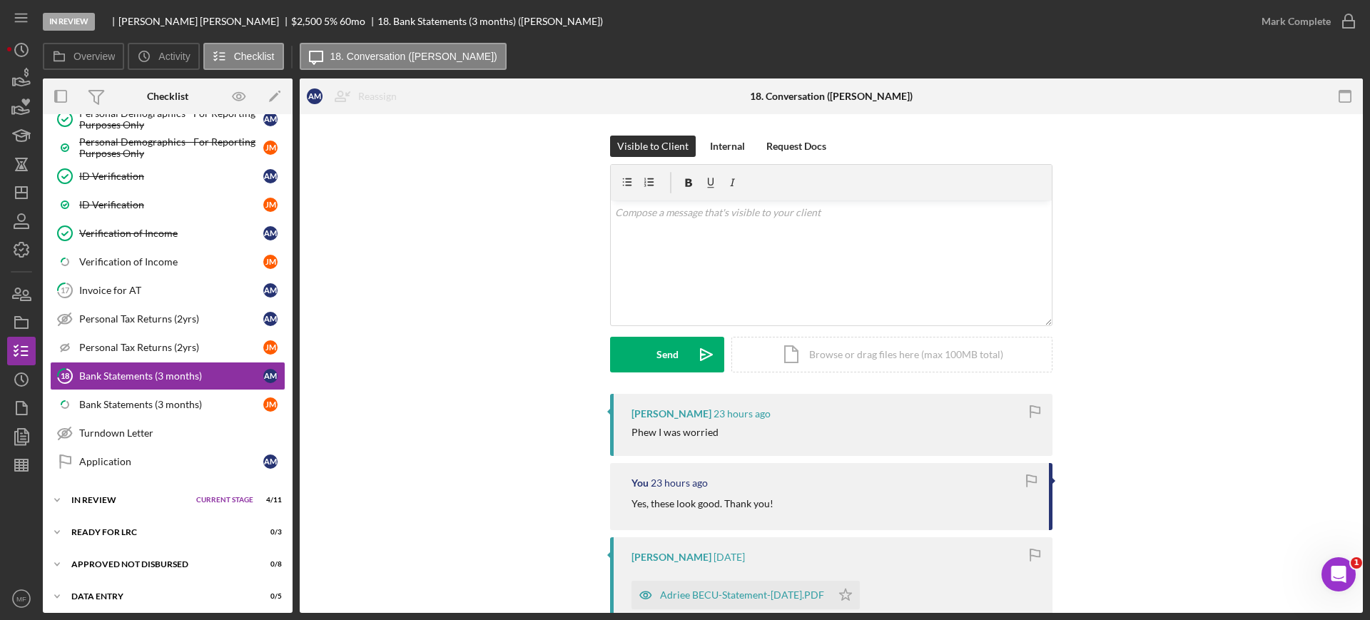
scroll to position [738, 0]
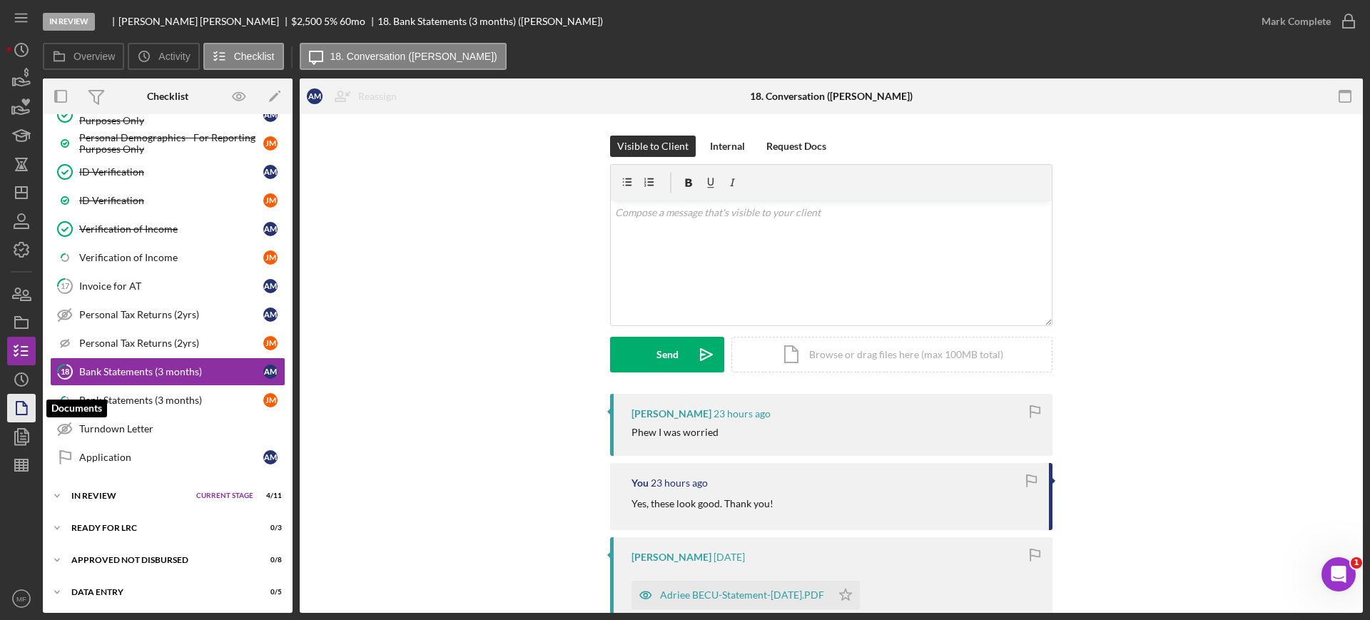
click at [26, 409] on polygon "button" at bounding box center [21, 408] width 11 height 13
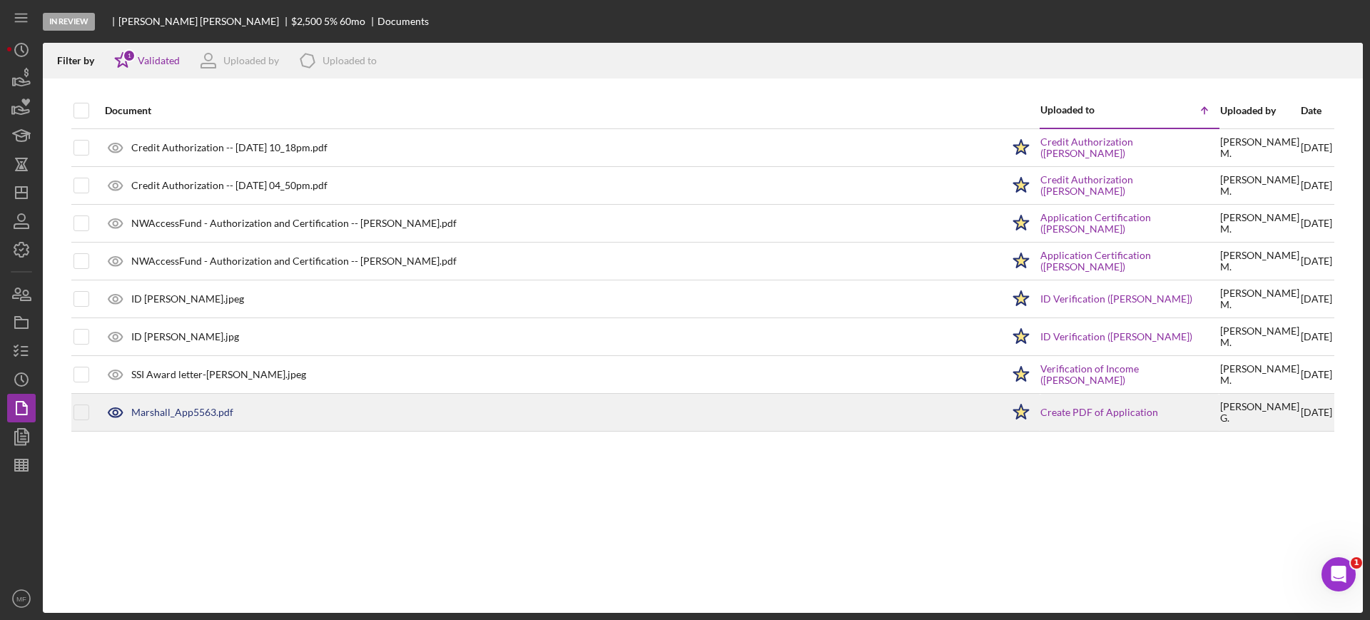
click at [196, 415] on div "Marshall_App5563.pdf" at bounding box center [182, 412] width 102 height 11
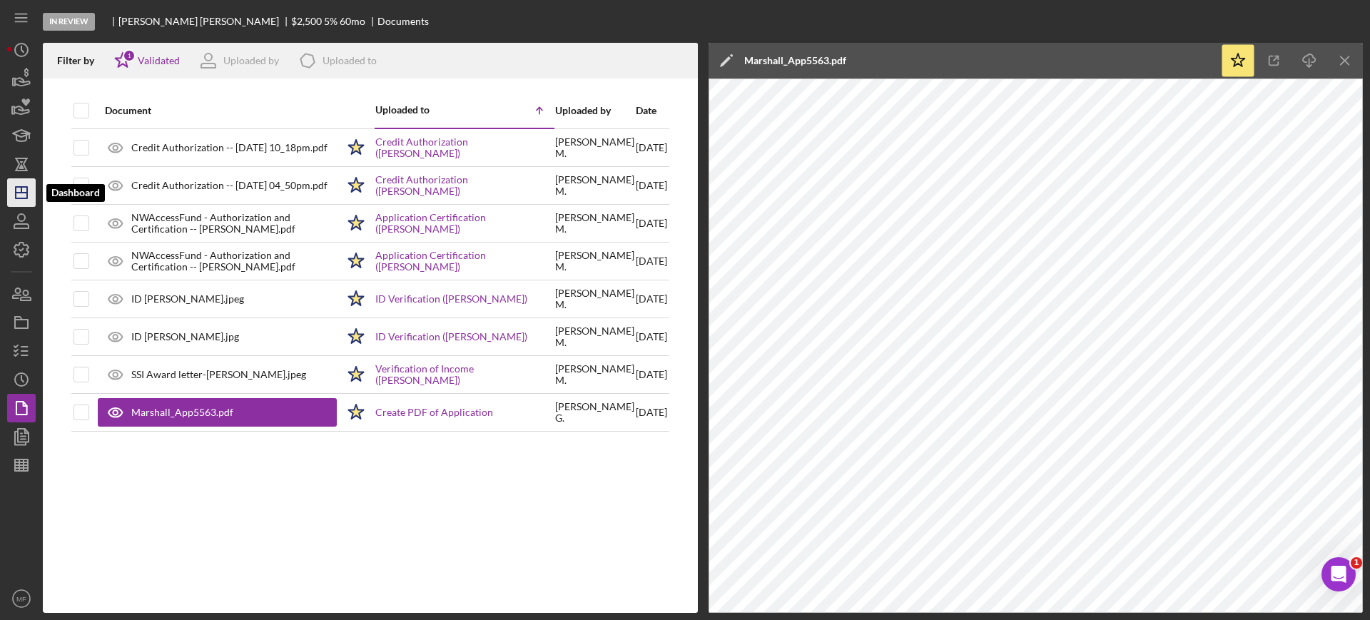
click at [19, 195] on icon "Icon/Dashboard" at bounding box center [22, 193] width 36 height 36
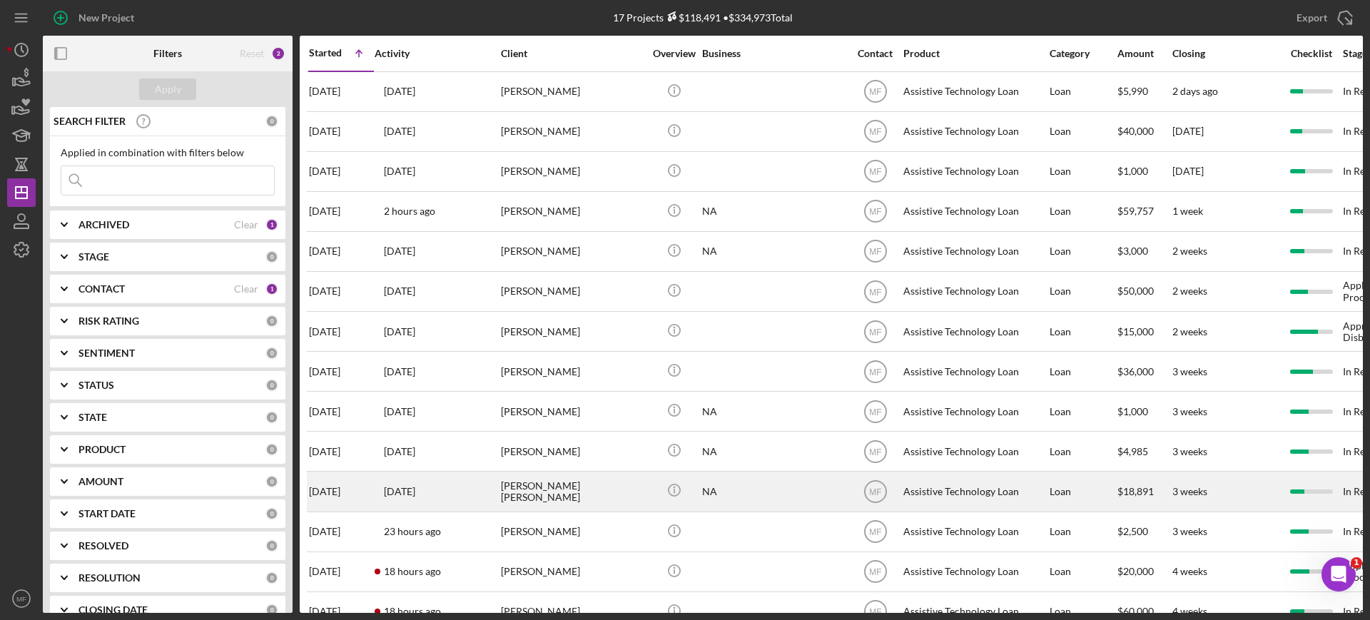
click at [605, 487] on div "[PERSON_NAME] [PERSON_NAME]" at bounding box center [572, 491] width 143 height 38
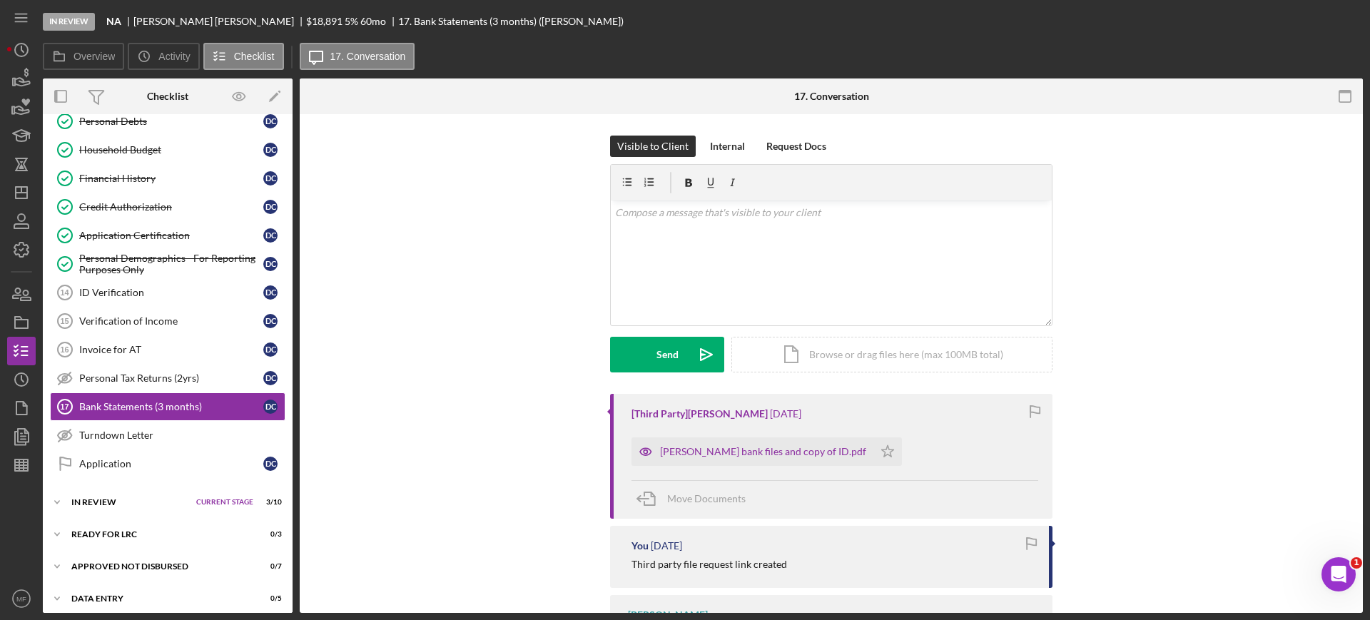
scroll to position [278, 0]
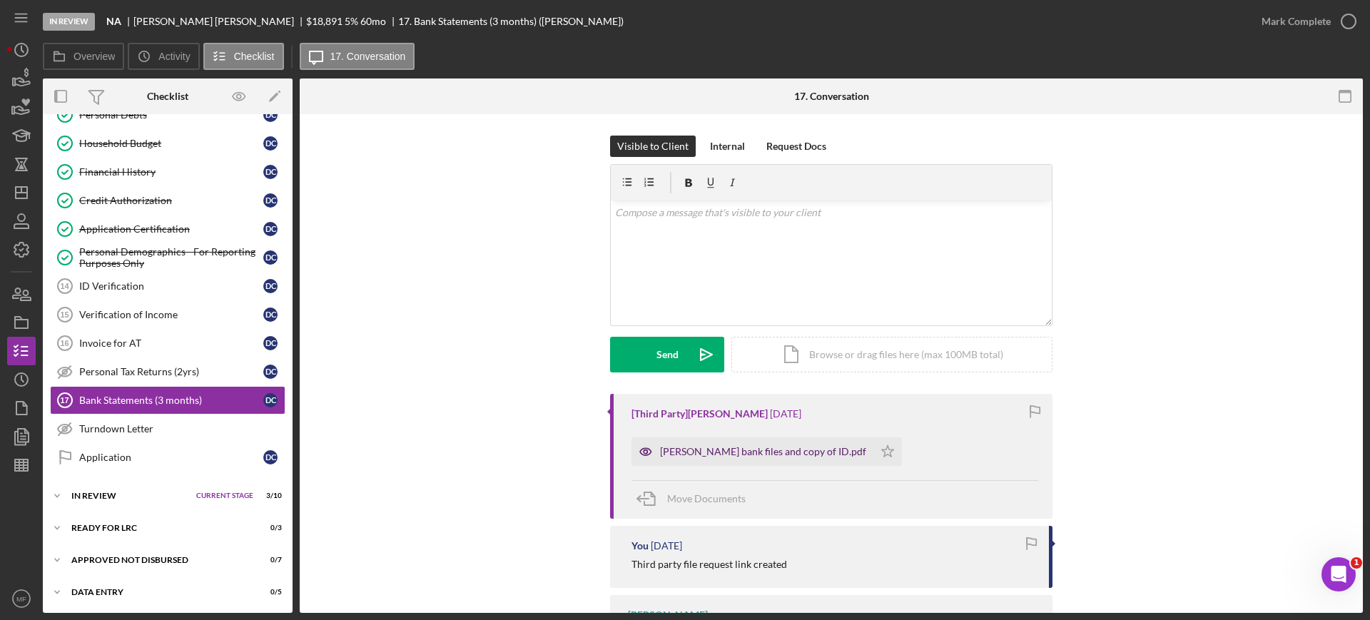
click at [751, 452] on div "[PERSON_NAME] bank files and copy of ID.pdf" at bounding box center [763, 451] width 206 height 11
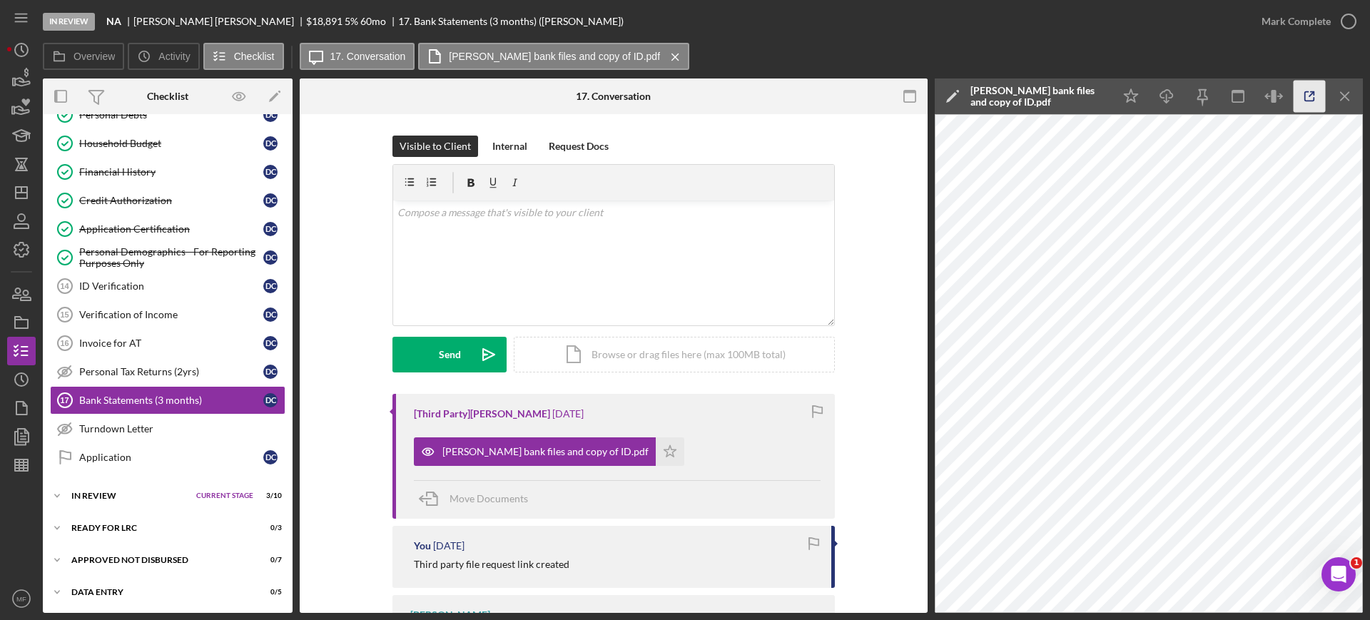
click at [1313, 98] on icon "button" at bounding box center [1309, 96] width 9 height 9
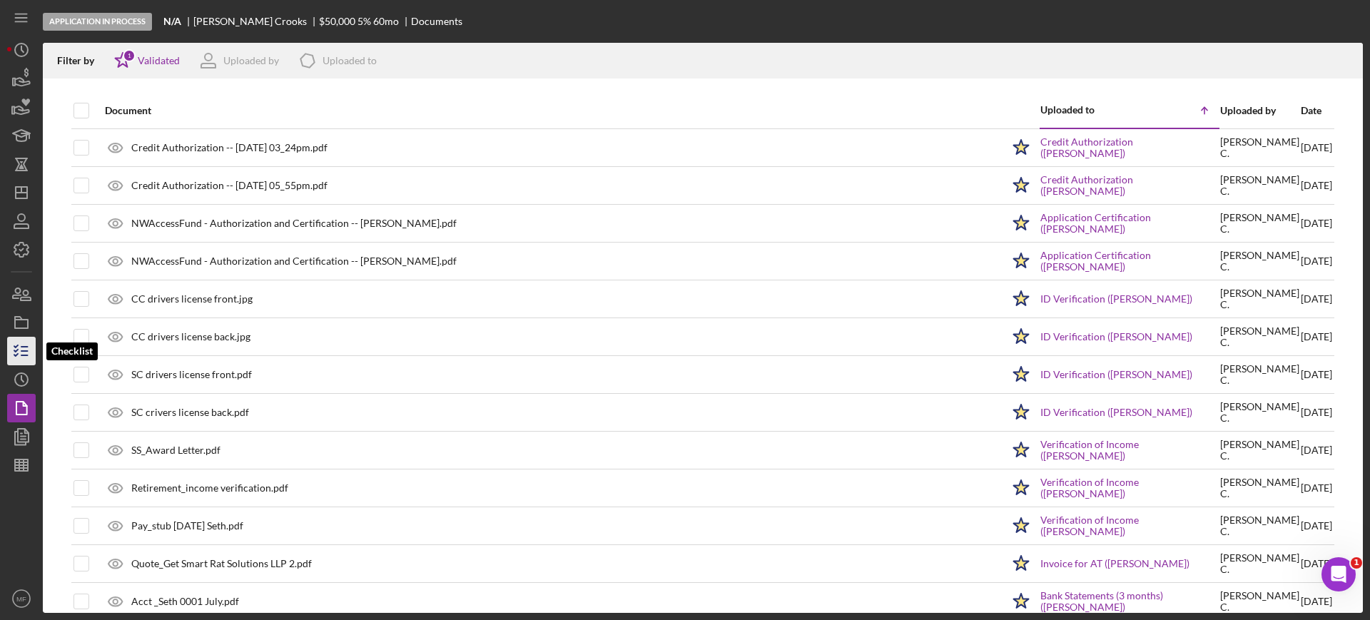
click at [28, 351] on line "button" at bounding box center [24, 351] width 6 height 0
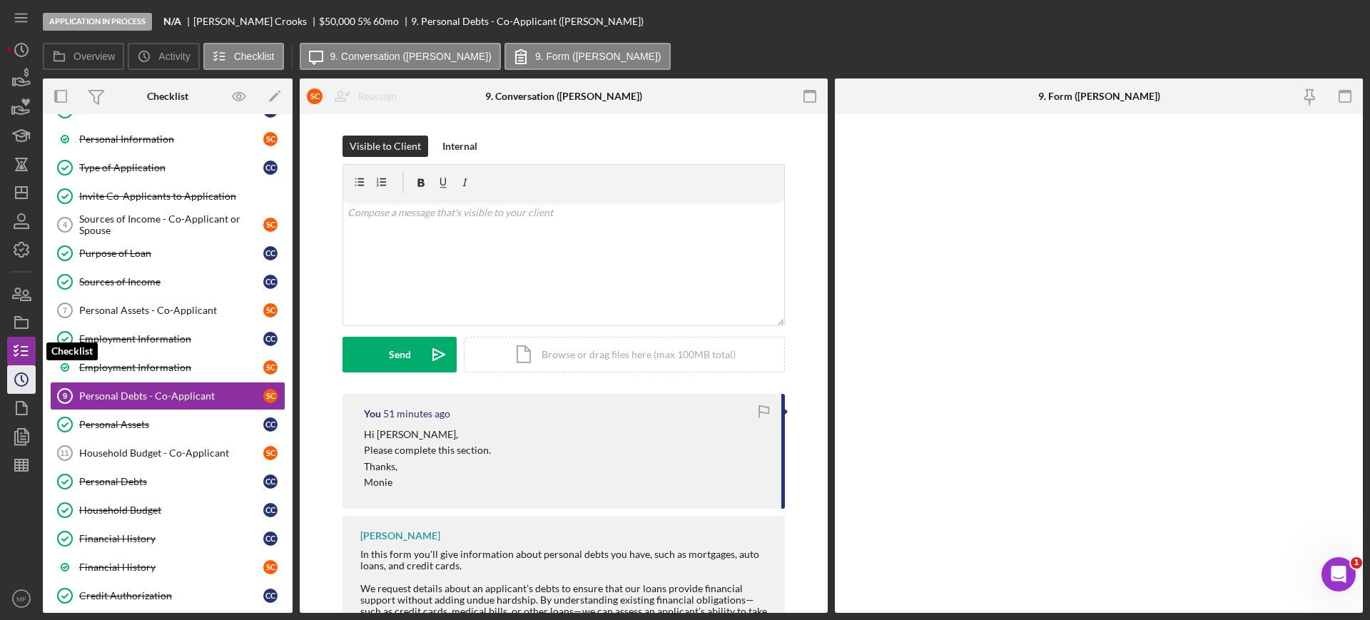
scroll to position [175, 0]
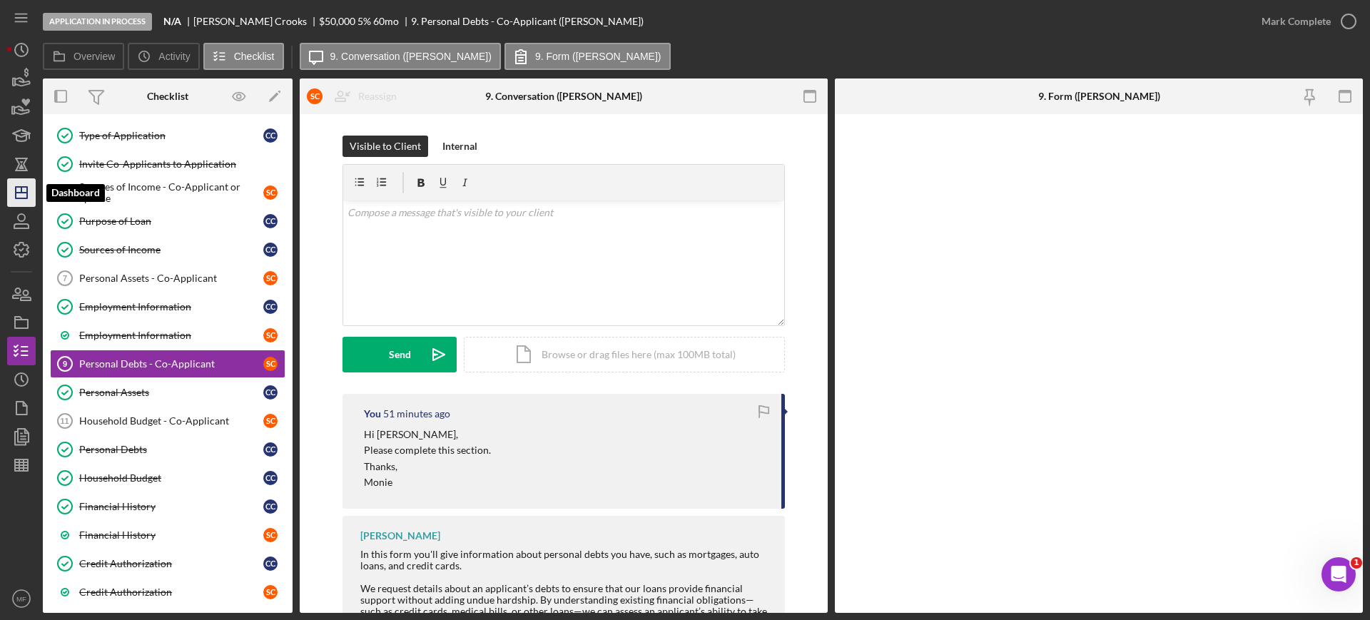
click at [24, 185] on icon "Icon/Dashboard" at bounding box center [22, 193] width 36 height 36
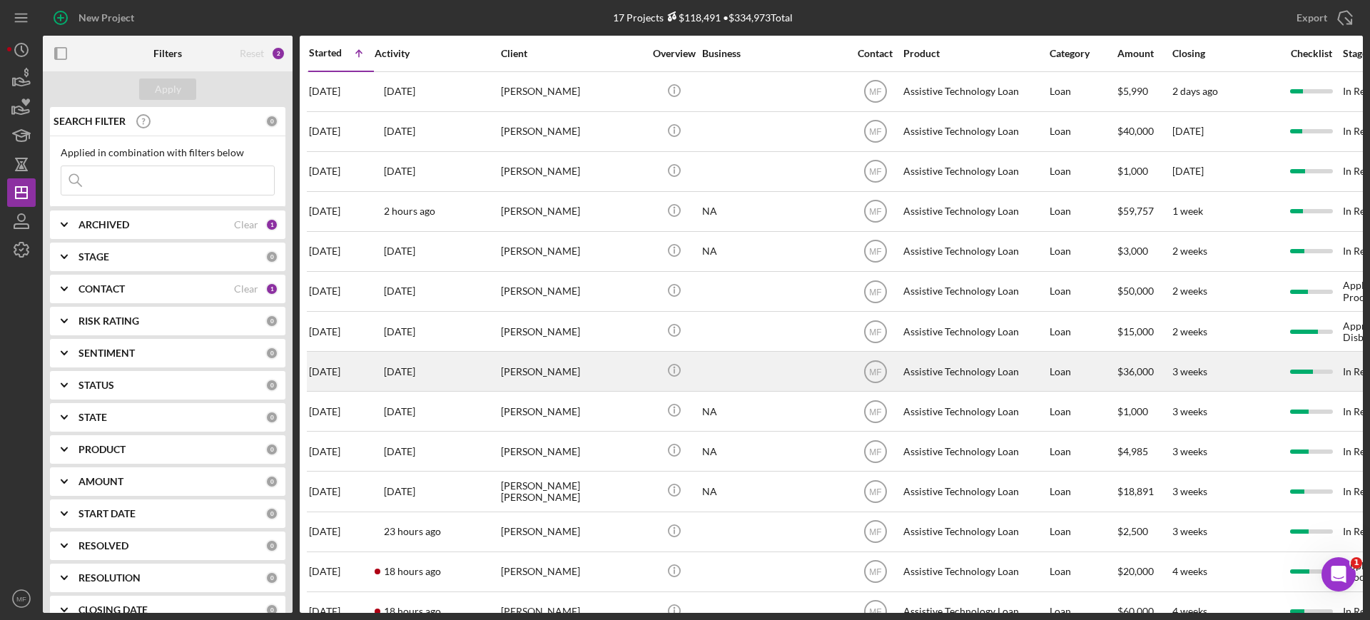
click at [566, 370] on div "[PERSON_NAME]" at bounding box center [572, 371] width 143 height 38
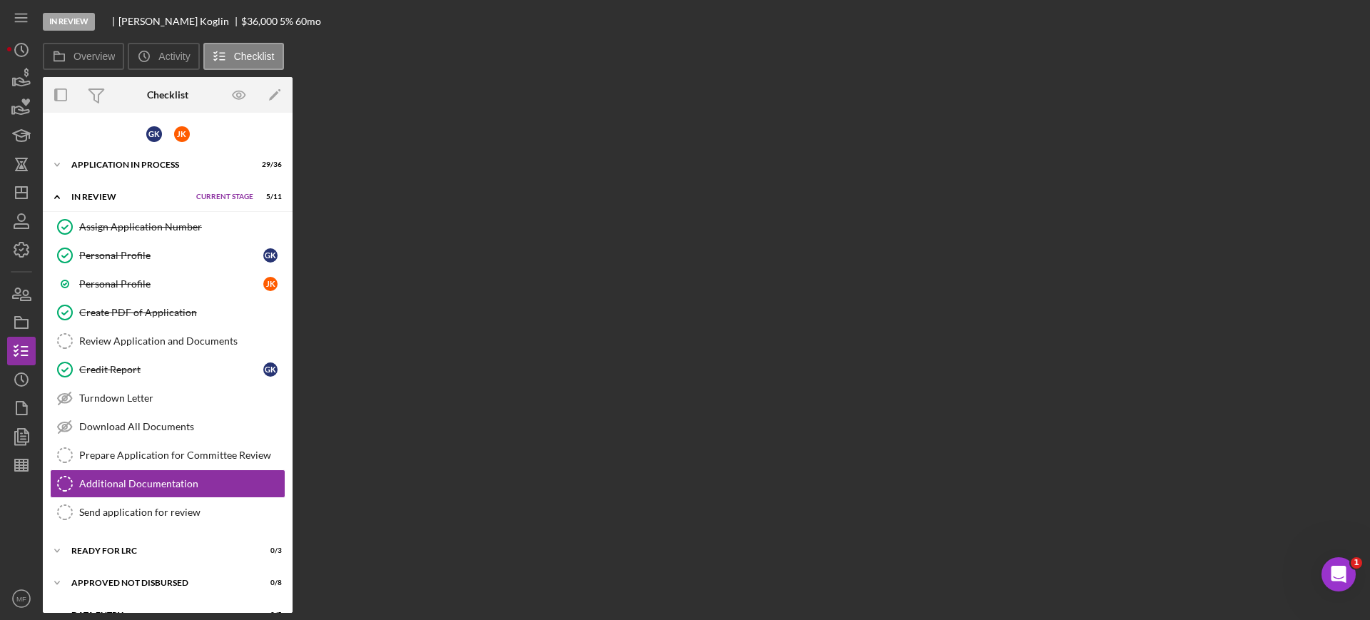
scroll to position [24, 0]
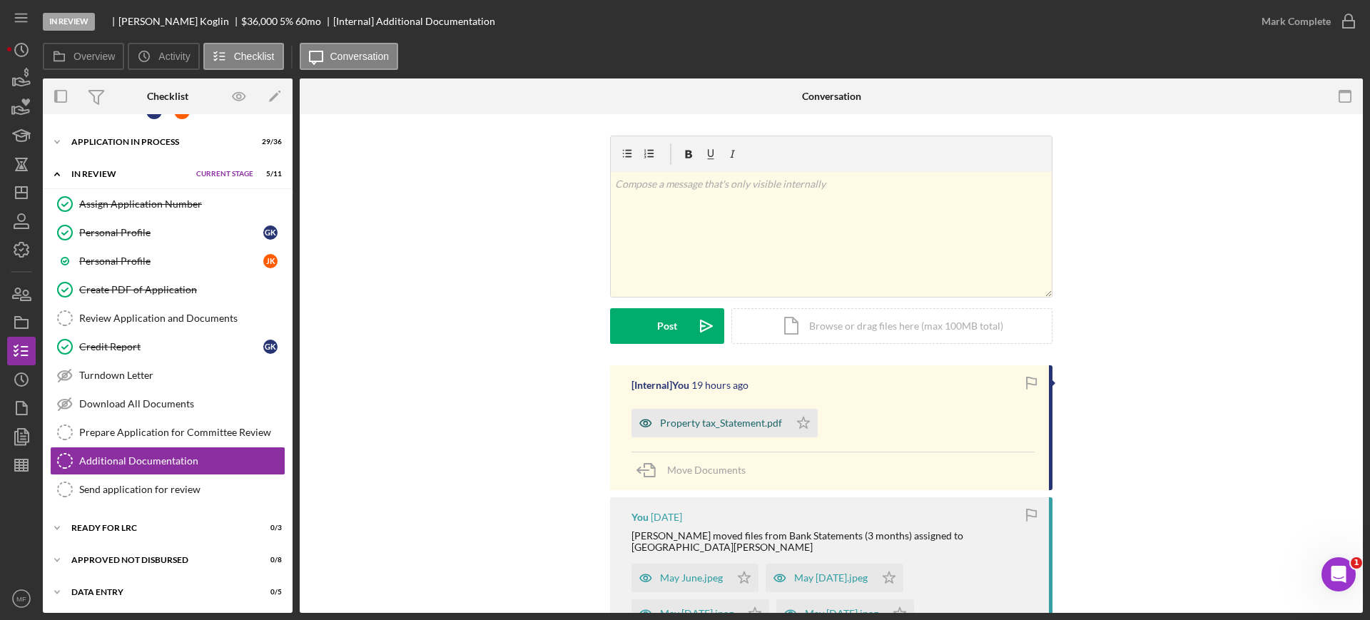
click at [721, 430] on div "Property tax_Statement.pdf" at bounding box center [710, 423] width 158 height 29
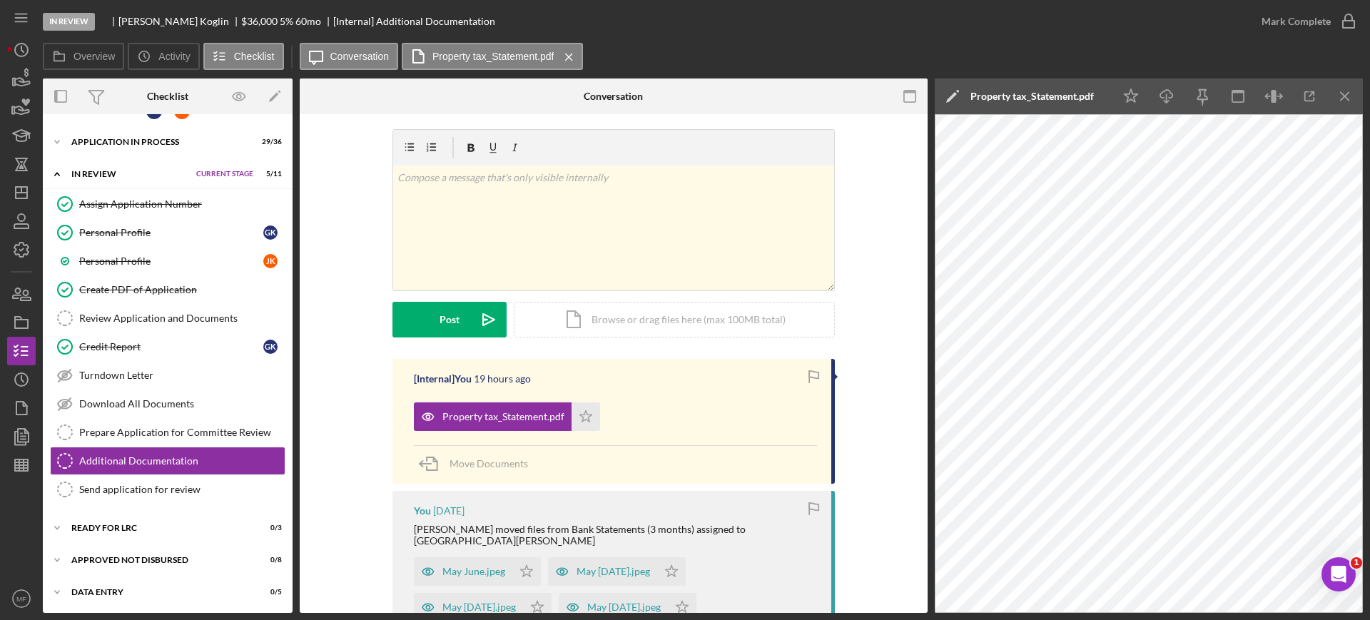
scroll to position [0, 0]
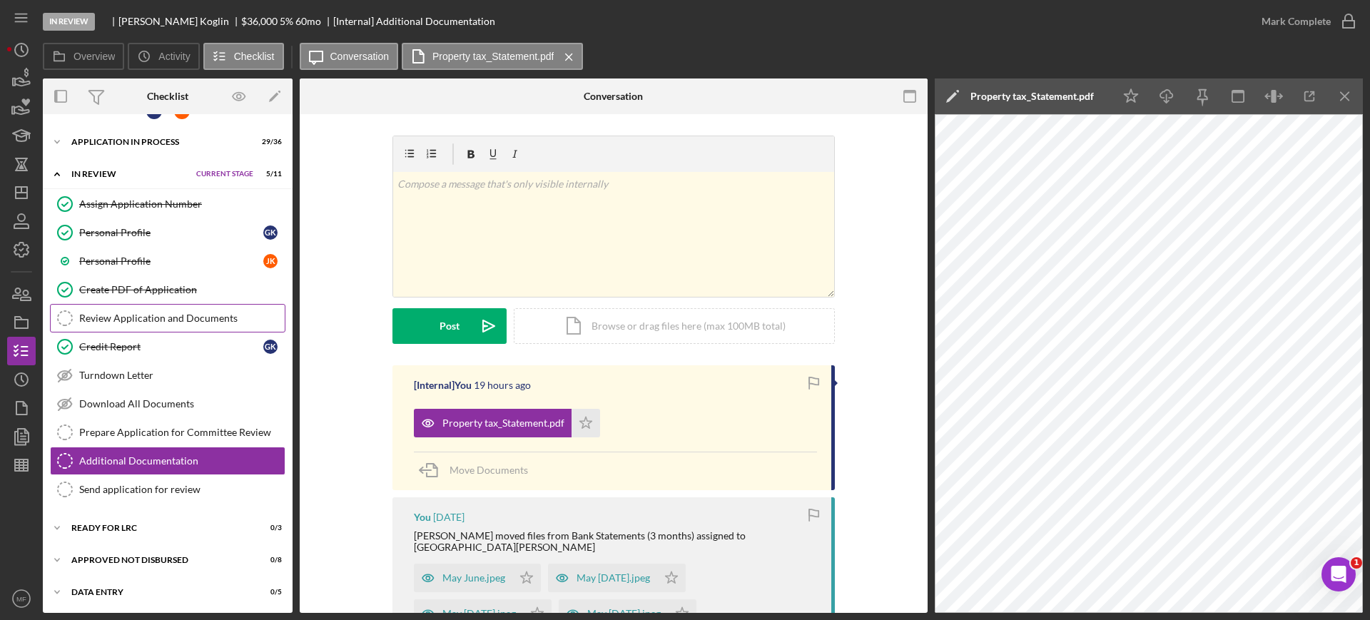
click at [144, 315] on div "Review Application and Documents" at bounding box center [181, 317] width 205 height 11
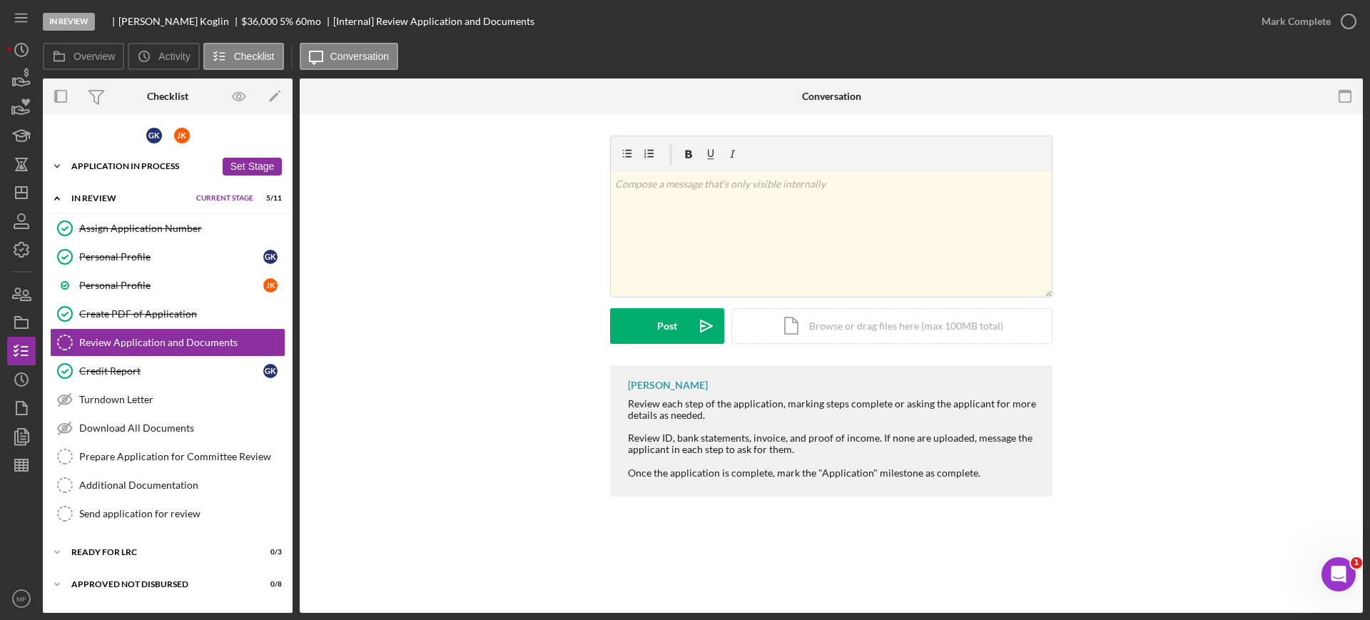
click at [148, 157] on div "Icon/Expander Application In Process 29 / 36 Set Stage" at bounding box center [168, 166] width 250 height 29
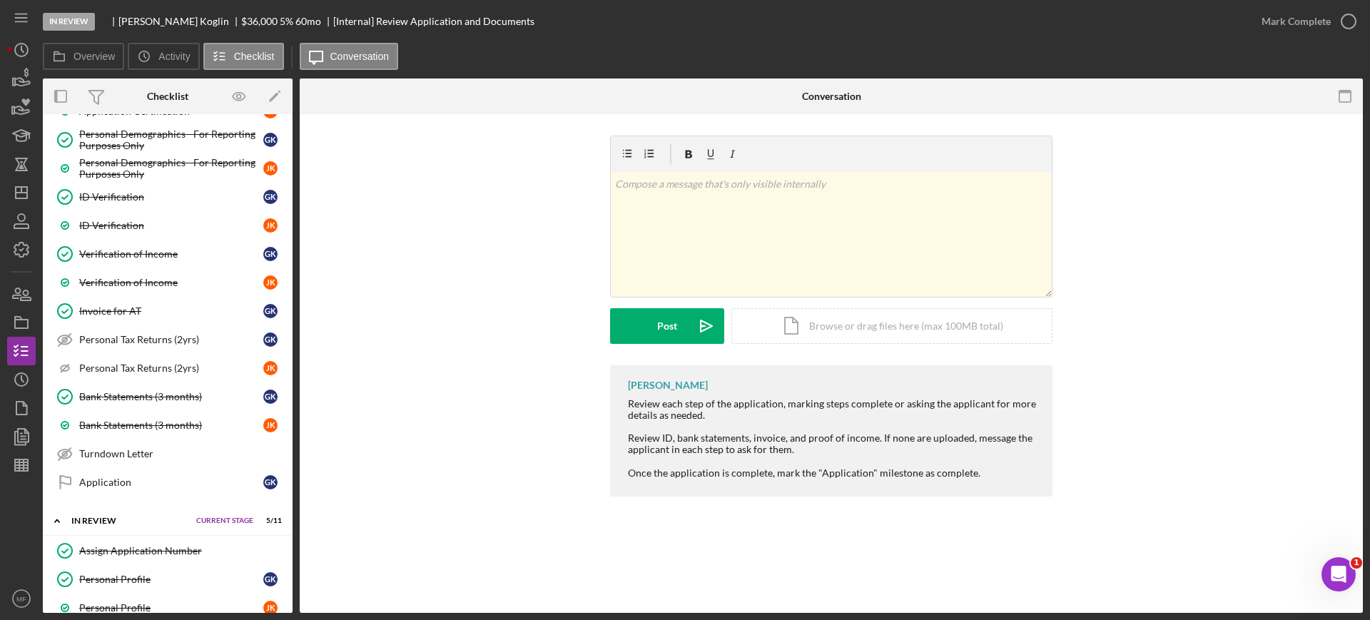
scroll to position [713, 0]
click at [22, 402] on icon "button" at bounding box center [22, 408] width 36 height 36
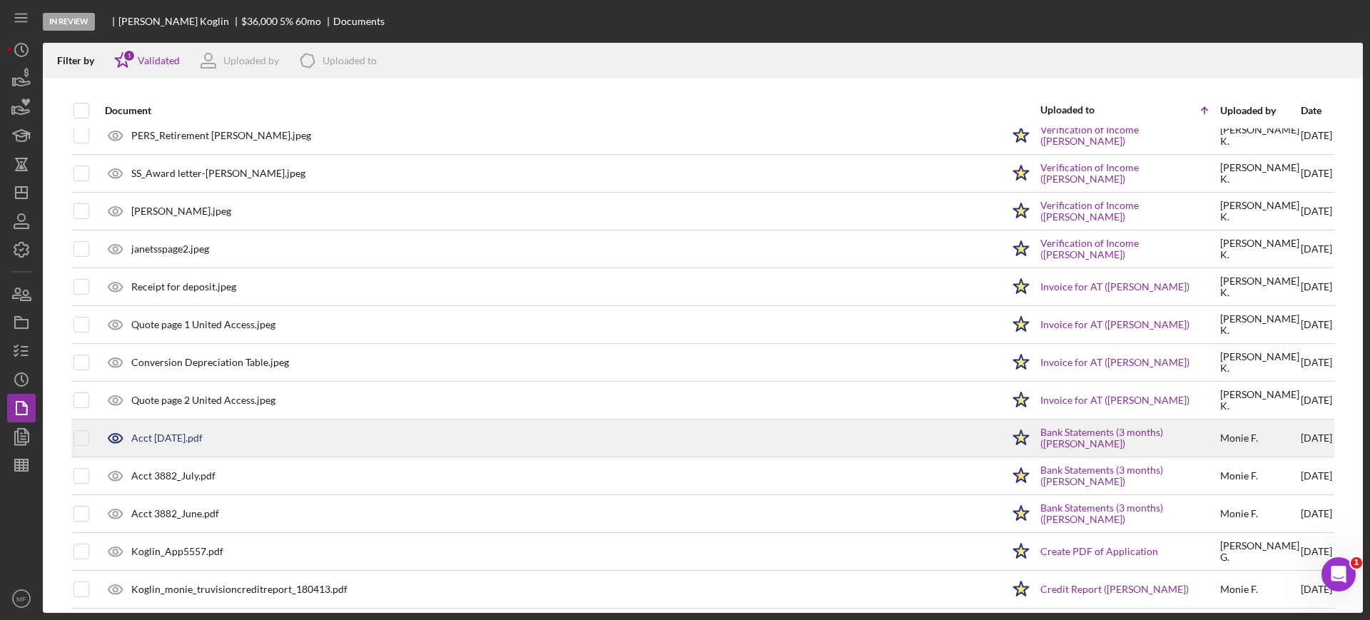
scroll to position [287, 0]
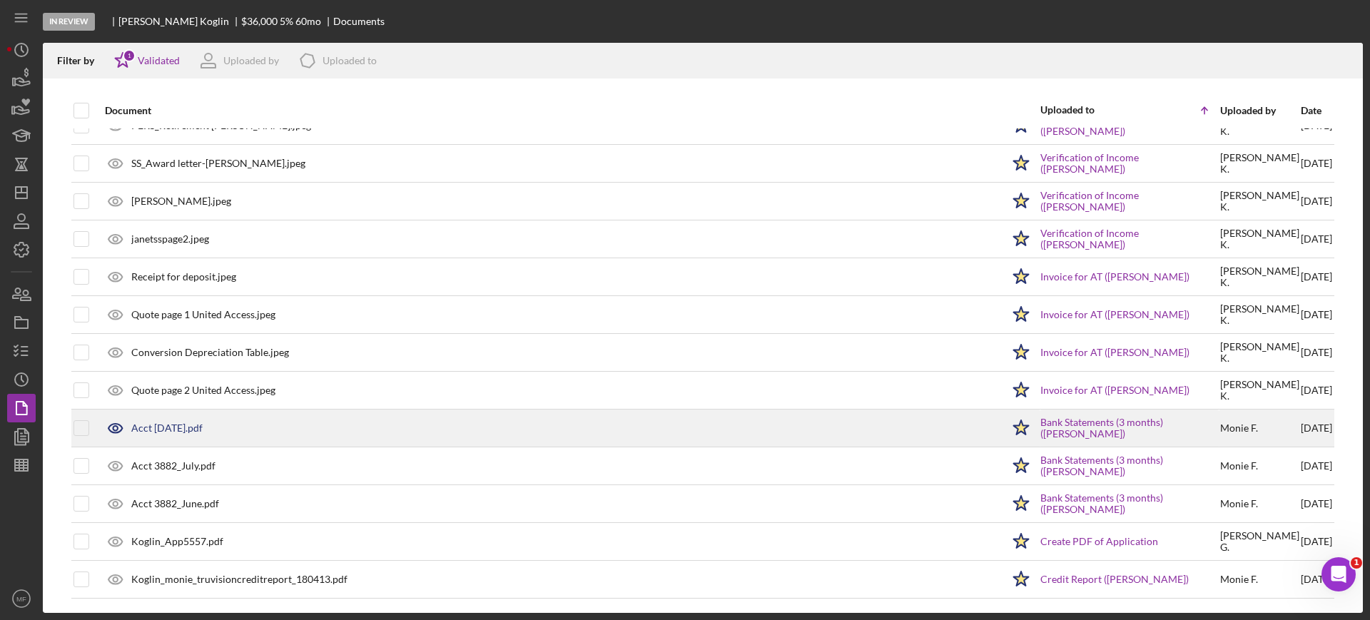
click at [163, 422] on div "Acct [DATE].pdf" at bounding box center [166, 427] width 71 height 11
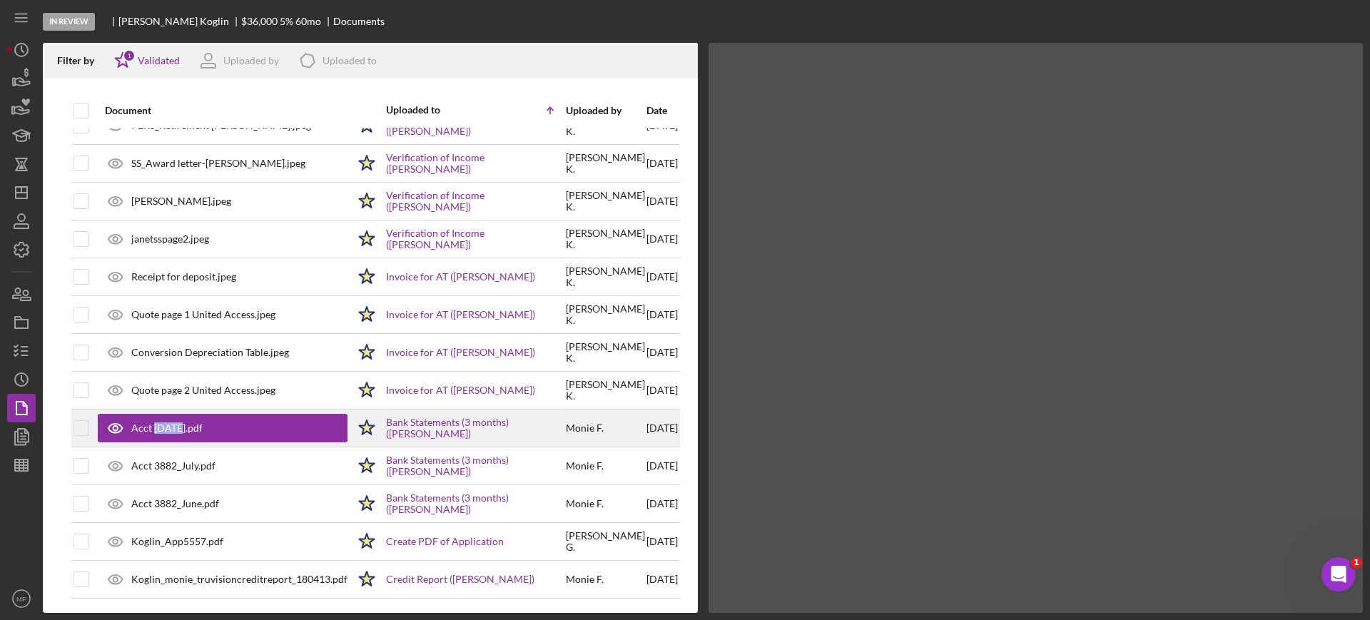
click at [163, 422] on div "Acct [DATE].pdf" at bounding box center [166, 427] width 71 height 11
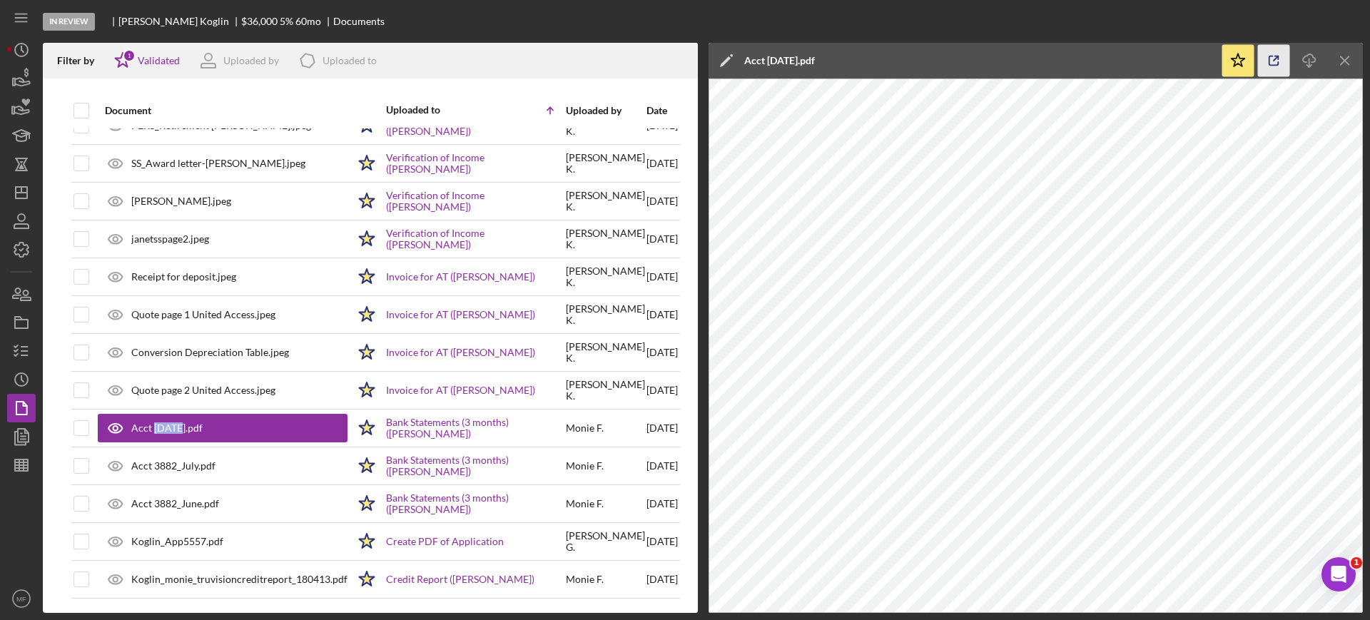
click at [1272, 59] on icon "button" at bounding box center [1274, 61] width 32 height 32
click at [23, 467] on icon "button" at bounding box center [22, 465] width 36 height 36
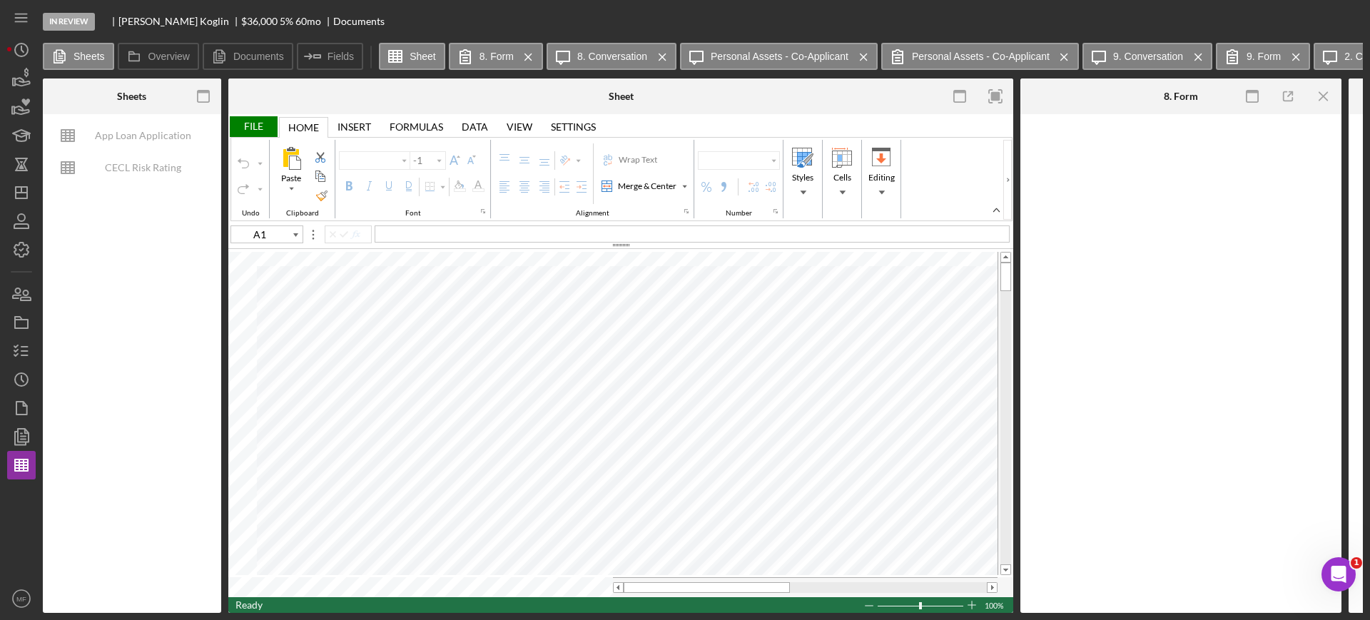
type input "Arial"
type input "10"
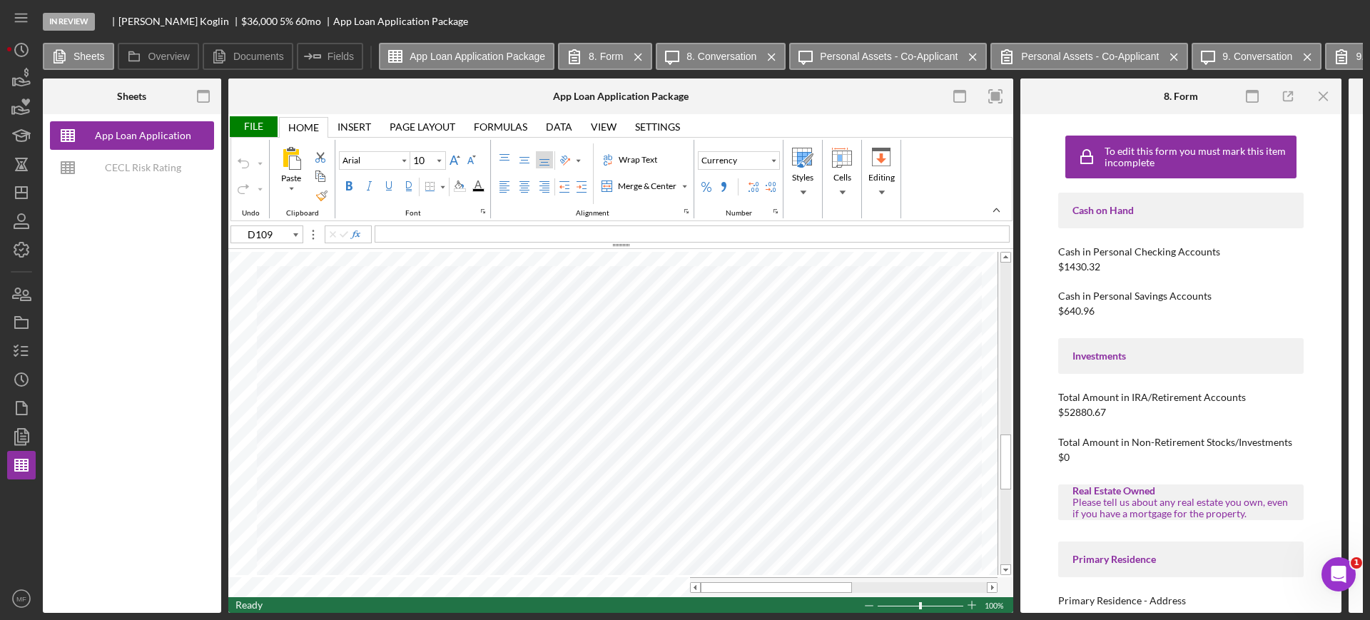
type input "A21"
type input "Calibri"
type input "11"
click at [30, 408] on icon "button" at bounding box center [22, 408] width 36 height 36
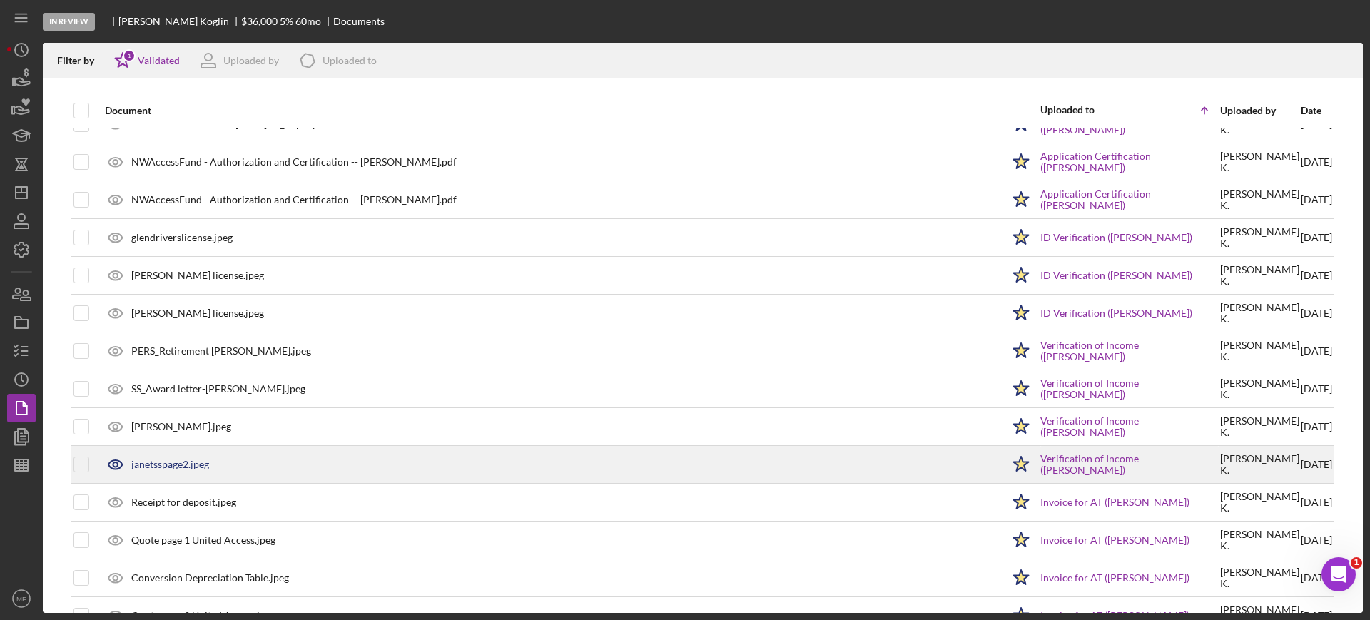
scroll to position [89, 0]
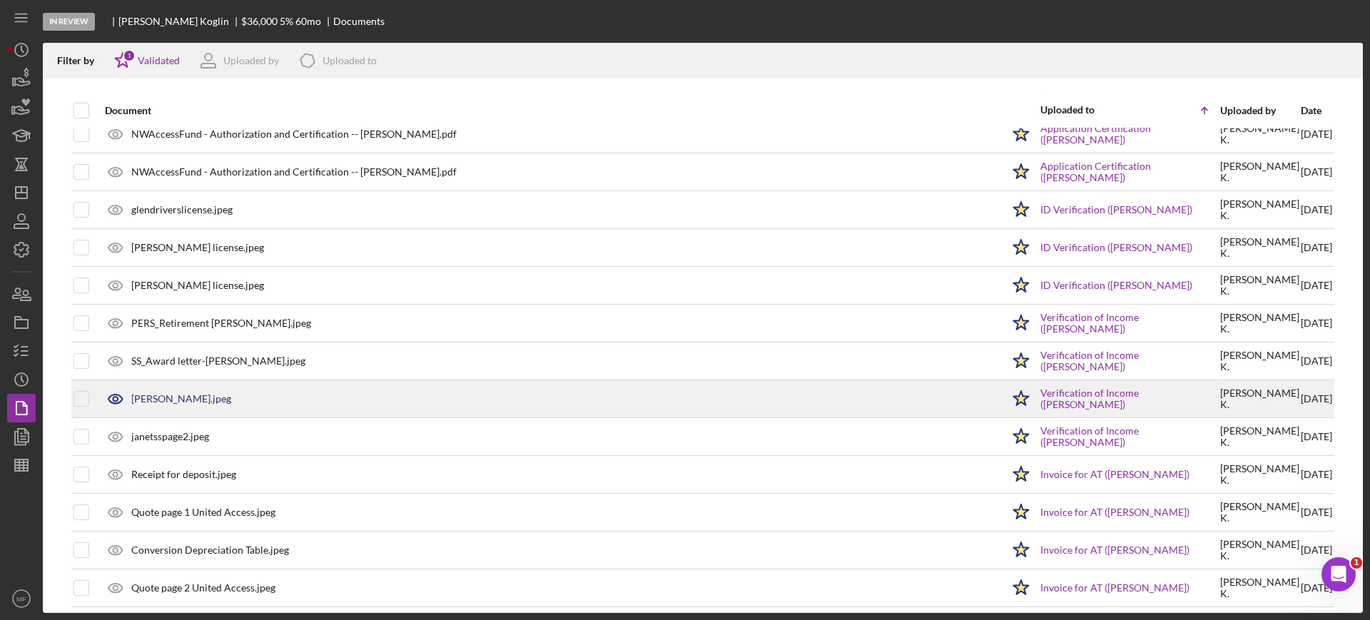
click at [138, 394] on div "[PERSON_NAME].jpeg" at bounding box center [181, 398] width 100 height 11
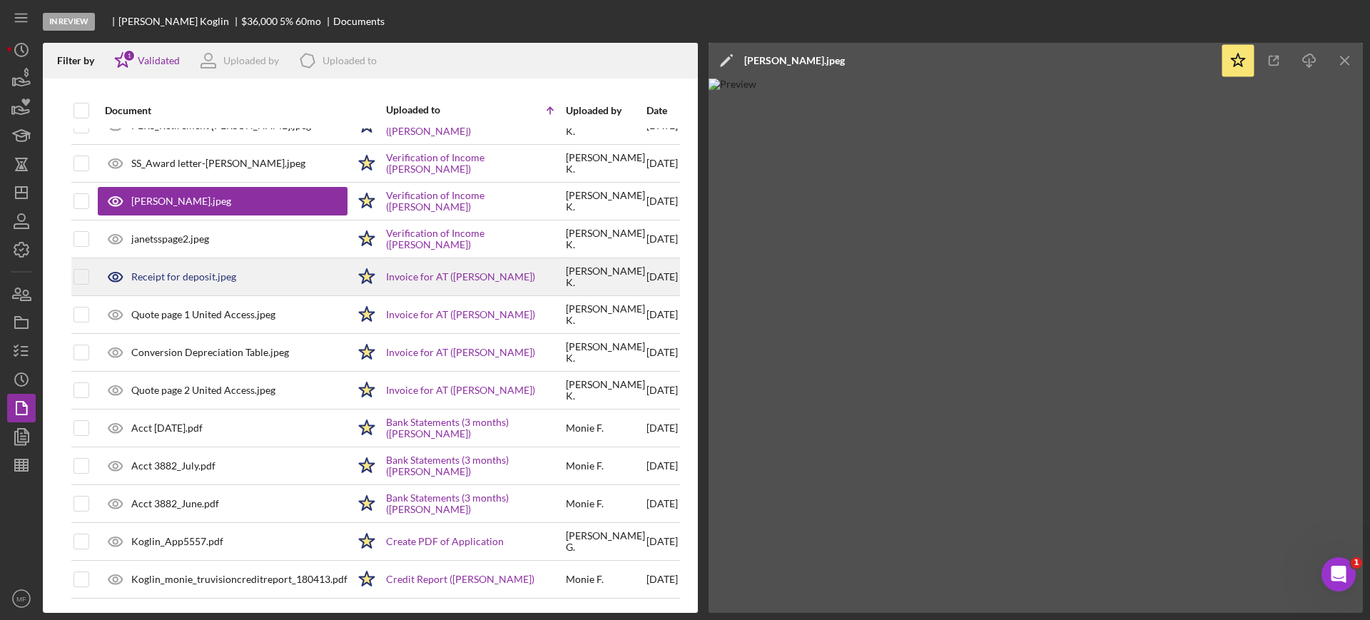
scroll to position [300, 0]
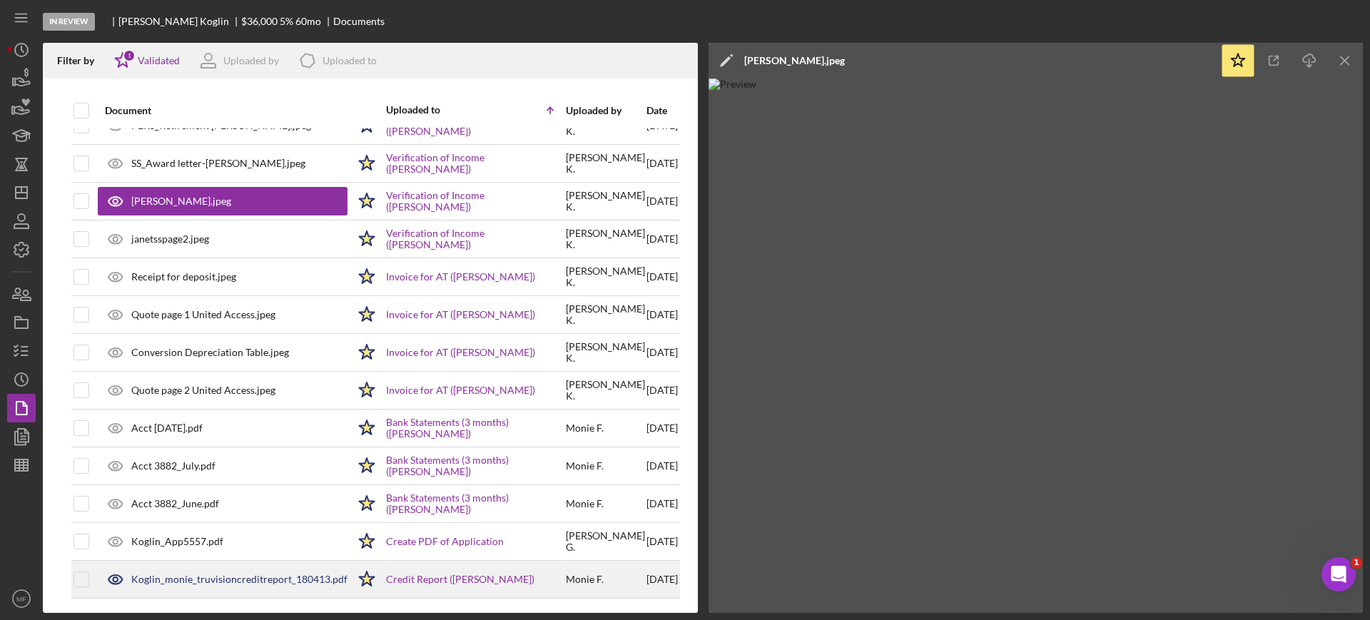
click at [223, 574] on div "Koglin_monie_truvisioncreditreport_180413.pdf" at bounding box center [239, 579] width 216 height 11
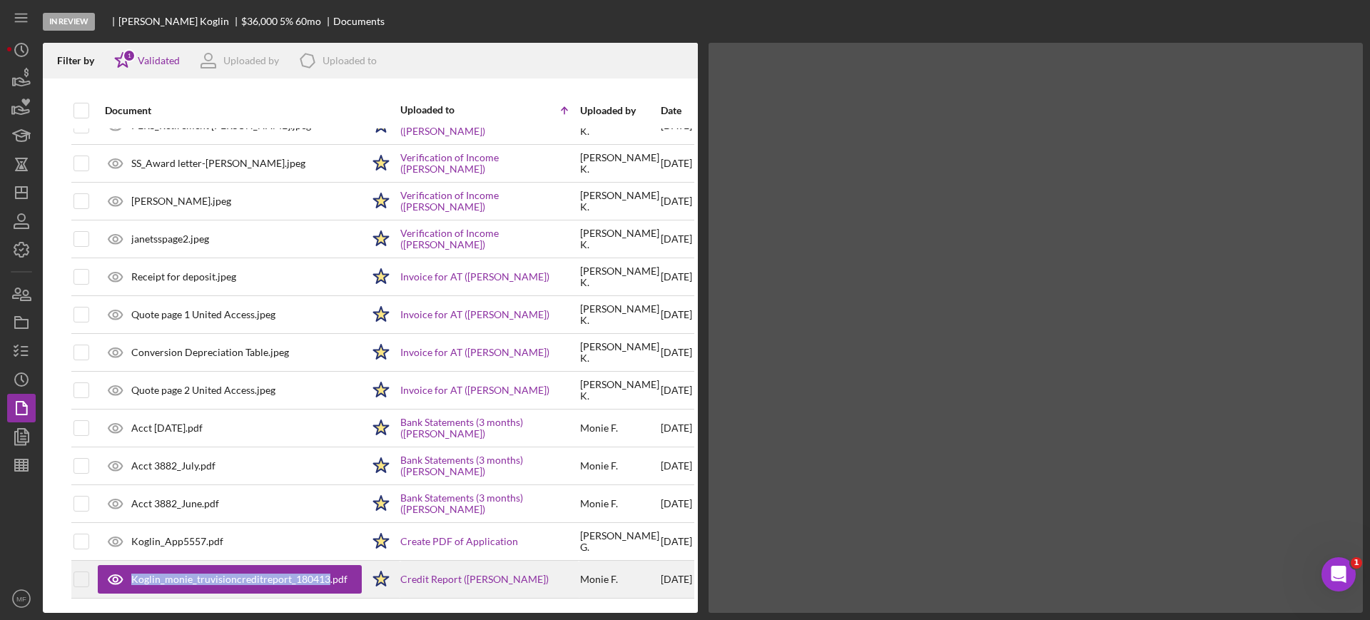
click at [223, 574] on div "Koglin_monie_truvisioncreditreport_180413.pdf" at bounding box center [239, 579] width 216 height 11
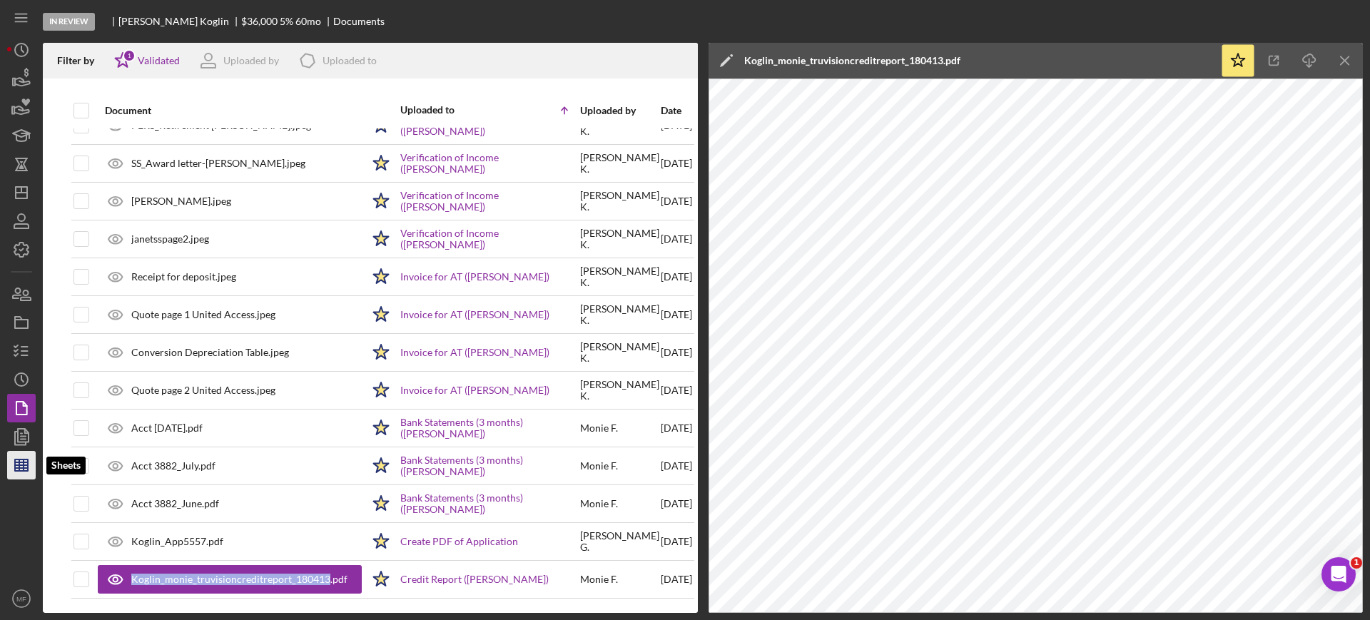
click at [24, 464] on line "button" at bounding box center [24, 464] width 0 height 11
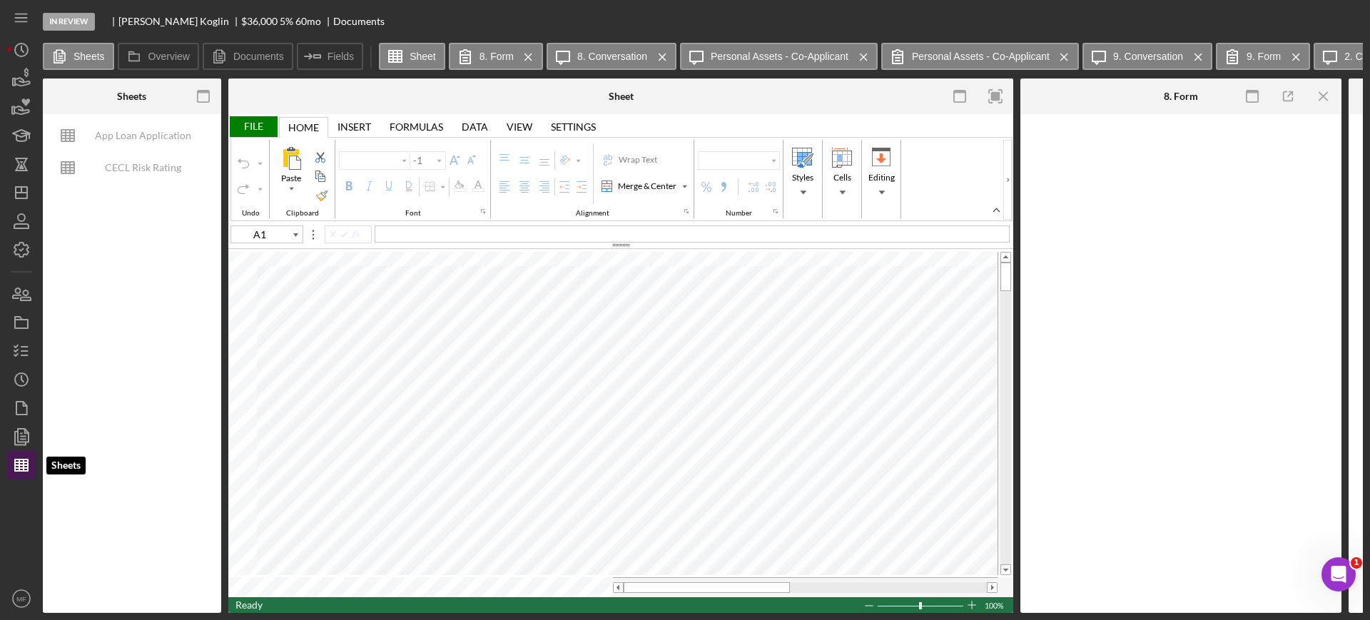
type input "Arial"
type input "10"
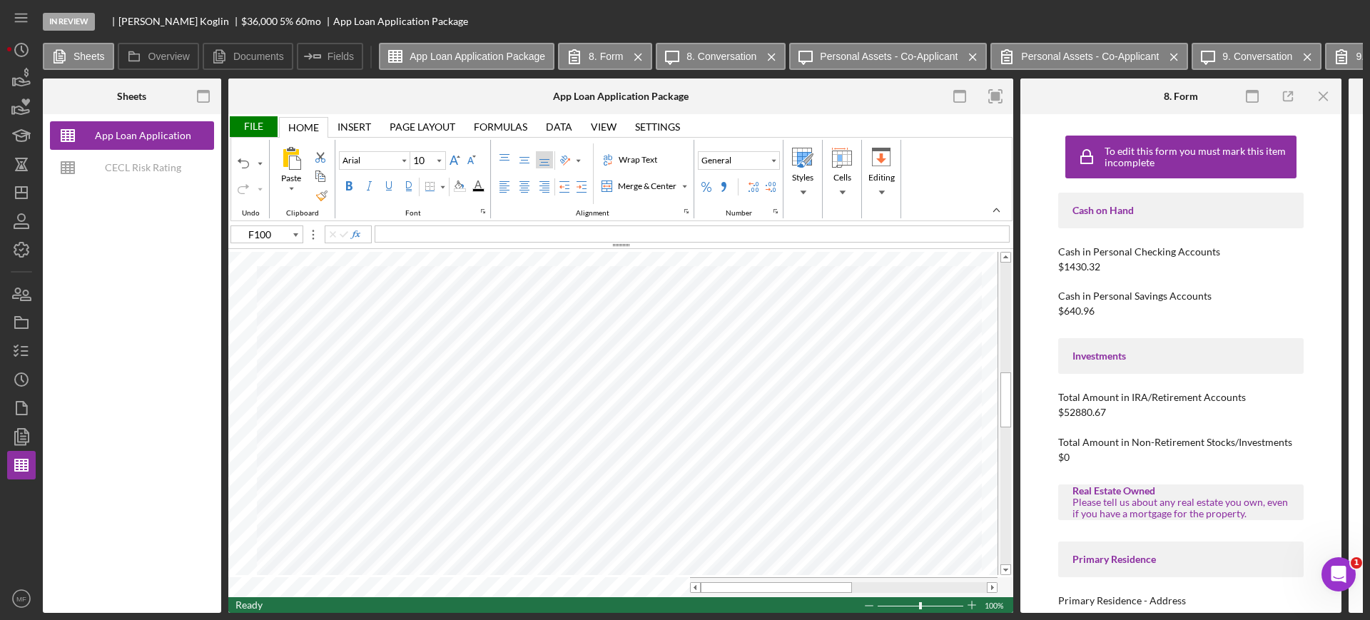
type input "A21"
type input "Calibri"
type input "11"
drag, startPoint x: 758, startPoint y: 585, endPoint x: 788, endPoint y: 580, distance: 31.1
click at [788, 582] on div at bounding box center [796, 587] width 131 height 11
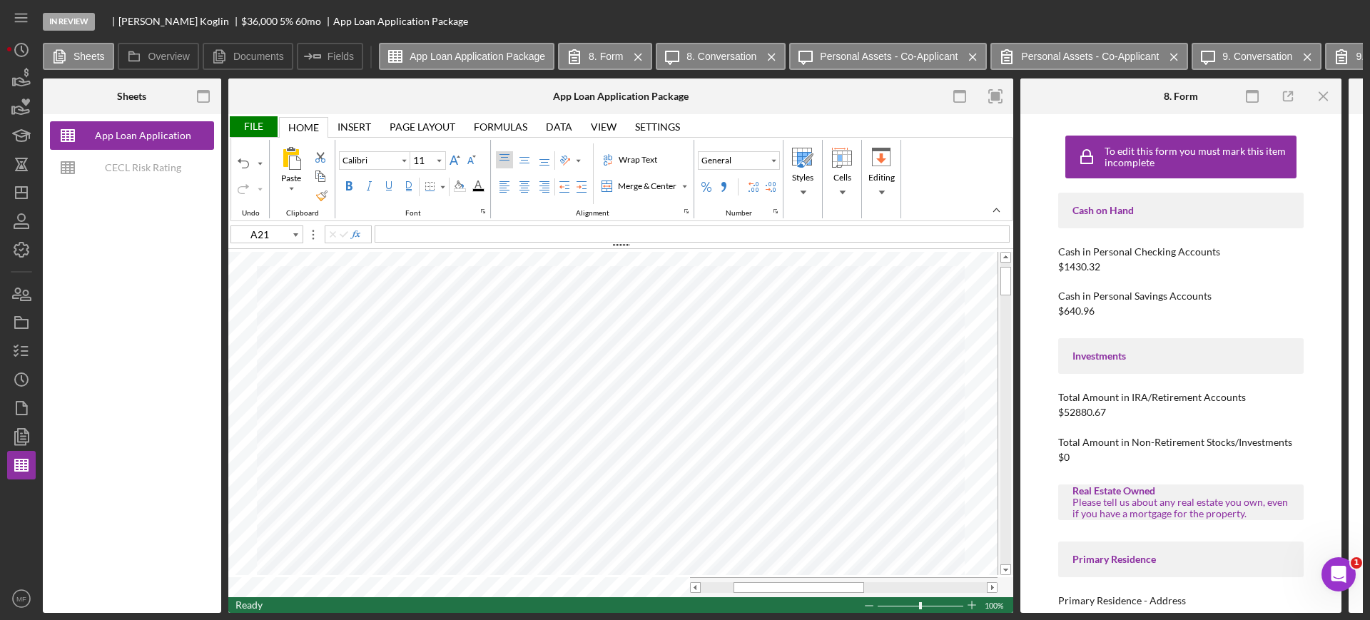
click at [472, 20] on div "In Review Glen Koglin $36,000 $12,600 5 % 60 mo App Loan Application Package" at bounding box center [703, 21] width 1320 height 43
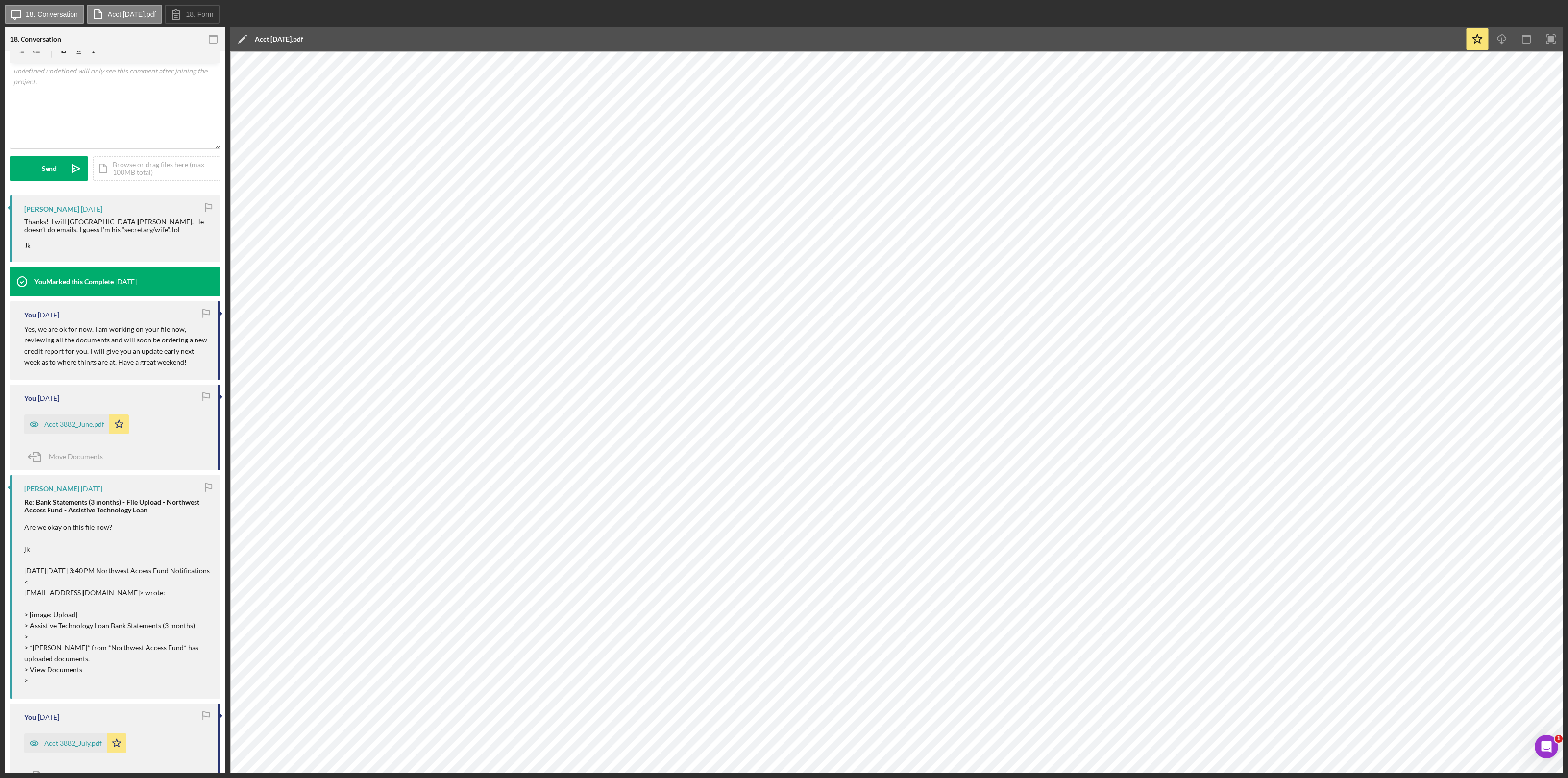
scroll to position [245, 0]
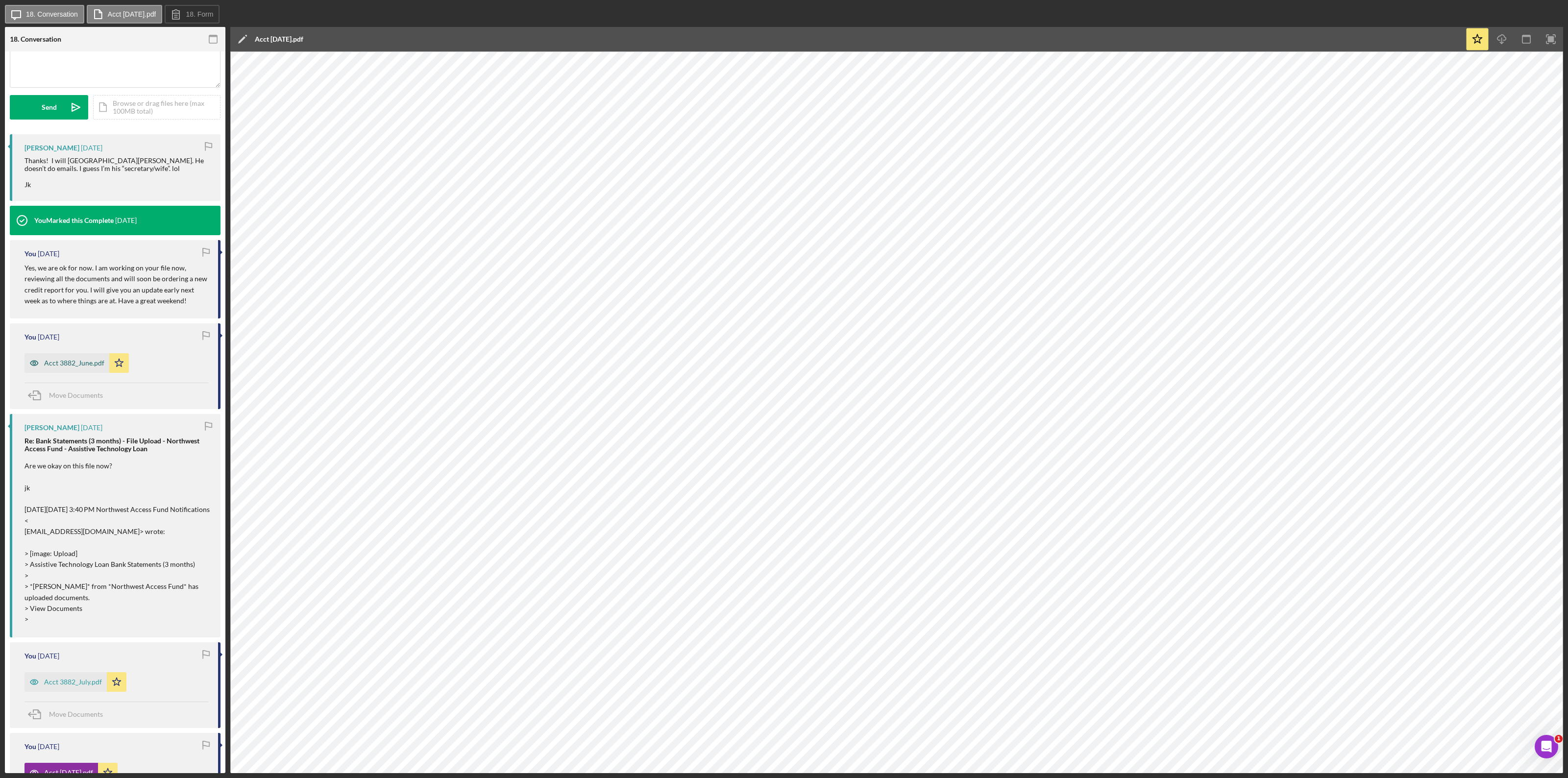
click at [69, 363] on div "Acct 3882_June.pdf" at bounding box center [74, 363] width 60 height 8
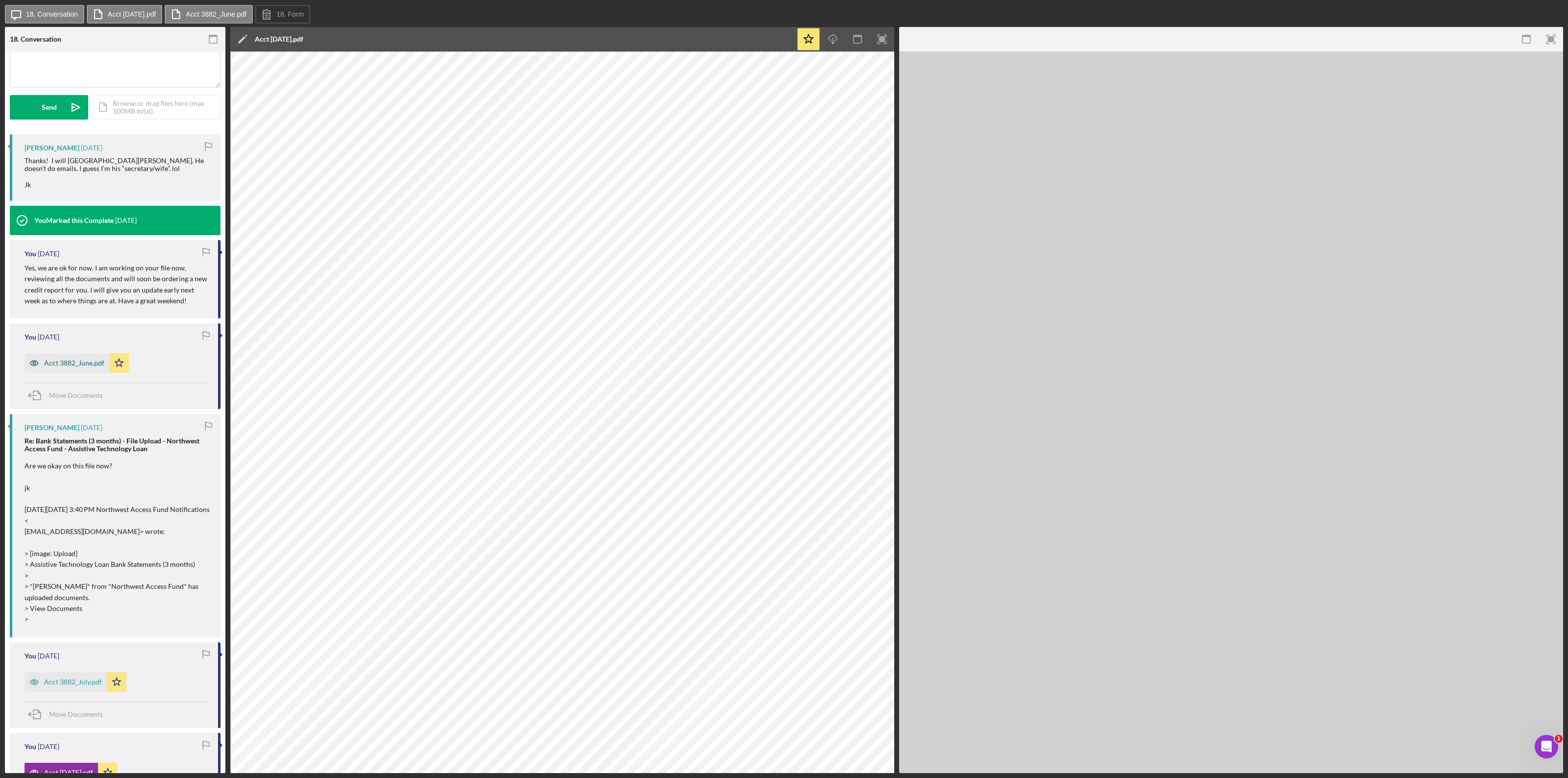
click at [69, 363] on div "Acct 3882_June.pdf" at bounding box center [74, 363] width 60 height 8
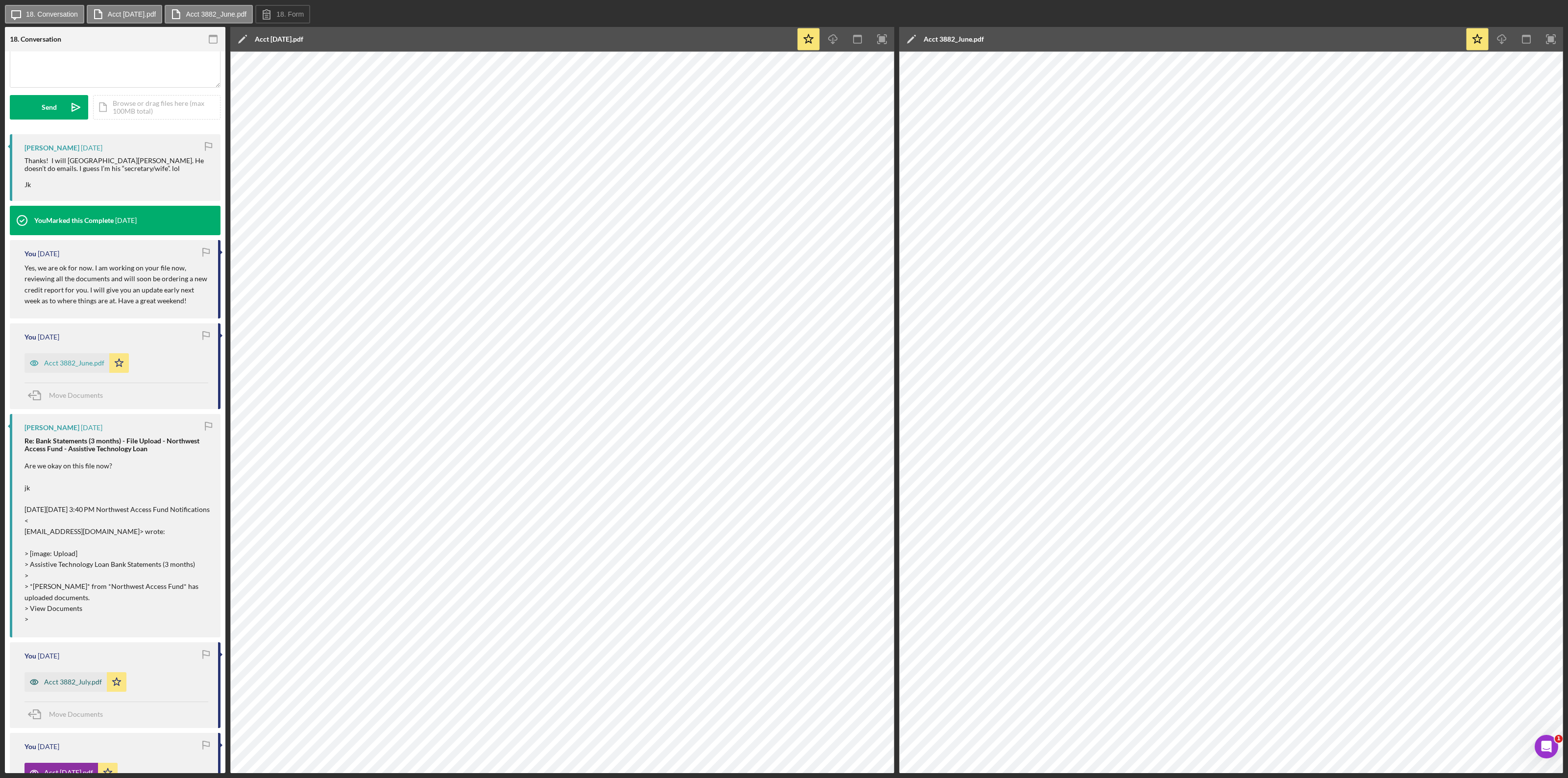
click at [60, 425] on div "Acct 3882_July.pdf" at bounding box center [66, 682] width 82 height 20
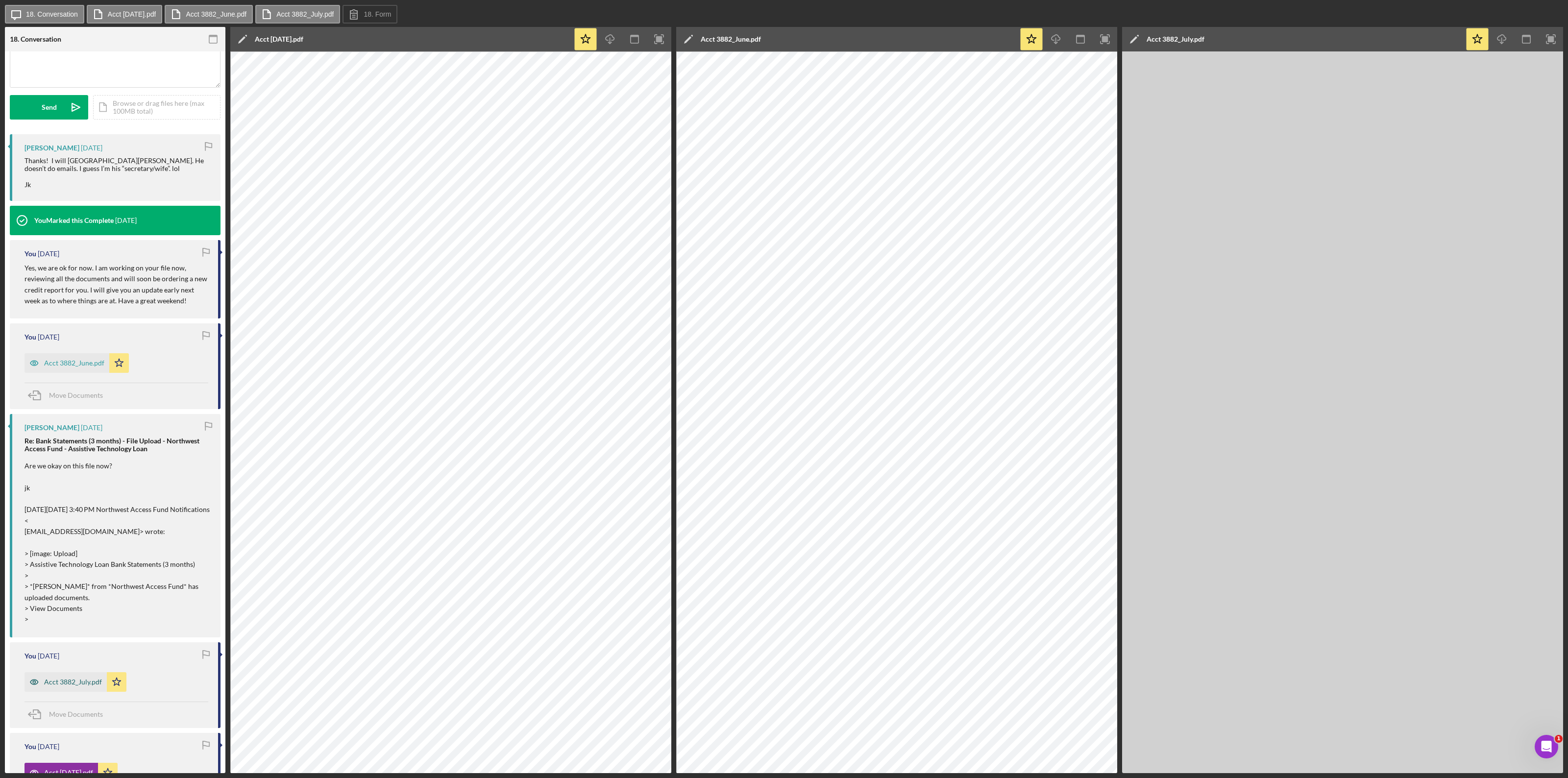
click at [60, 425] on div "Acct 3882_July.pdf" at bounding box center [66, 682] width 82 height 20
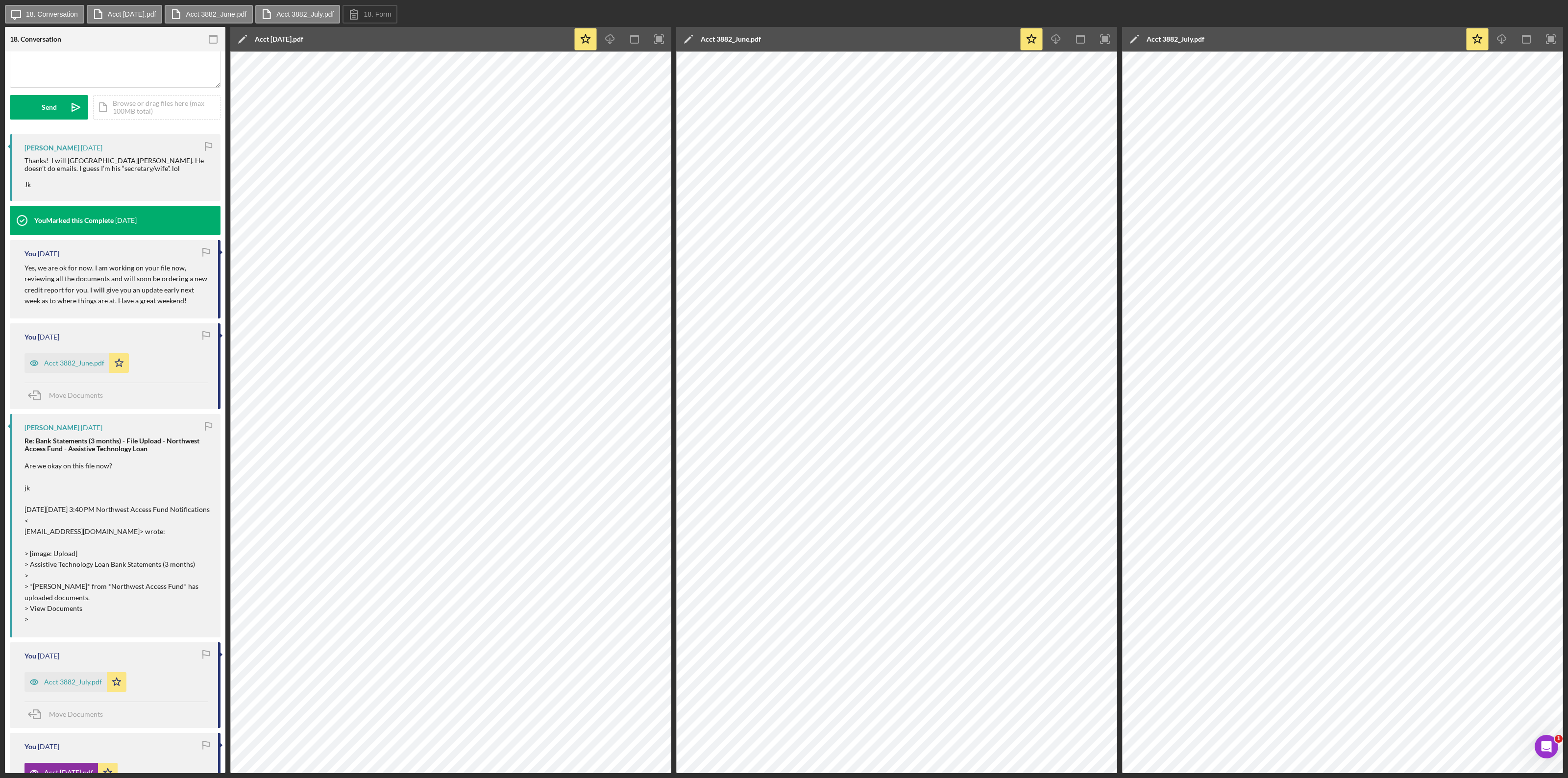
drag, startPoint x: 841, startPoint y: 35, endPoint x: 437, endPoint y: 34, distance: 404.0
click at [437, 34] on div "18. Conversation Bank Statements (3 months) Bank Statements (3 months) This ite…" at bounding box center [784, 400] width 1558 height 746
click at [828, 16] on div "Icon/Message 18. Conversation Acct [DATE].pdf Acct 3882_June.pdf Acct 3882_July…" at bounding box center [784, 14] width 1558 height 20
drag, startPoint x: 860, startPoint y: 39, endPoint x: 467, endPoint y: 30, distance: 393.1
click at [467, 30] on div "18. Conversation Bank Statements (3 months) Bank Statements (3 months) This ite…" at bounding box center [784, 400] width 1558 height 746
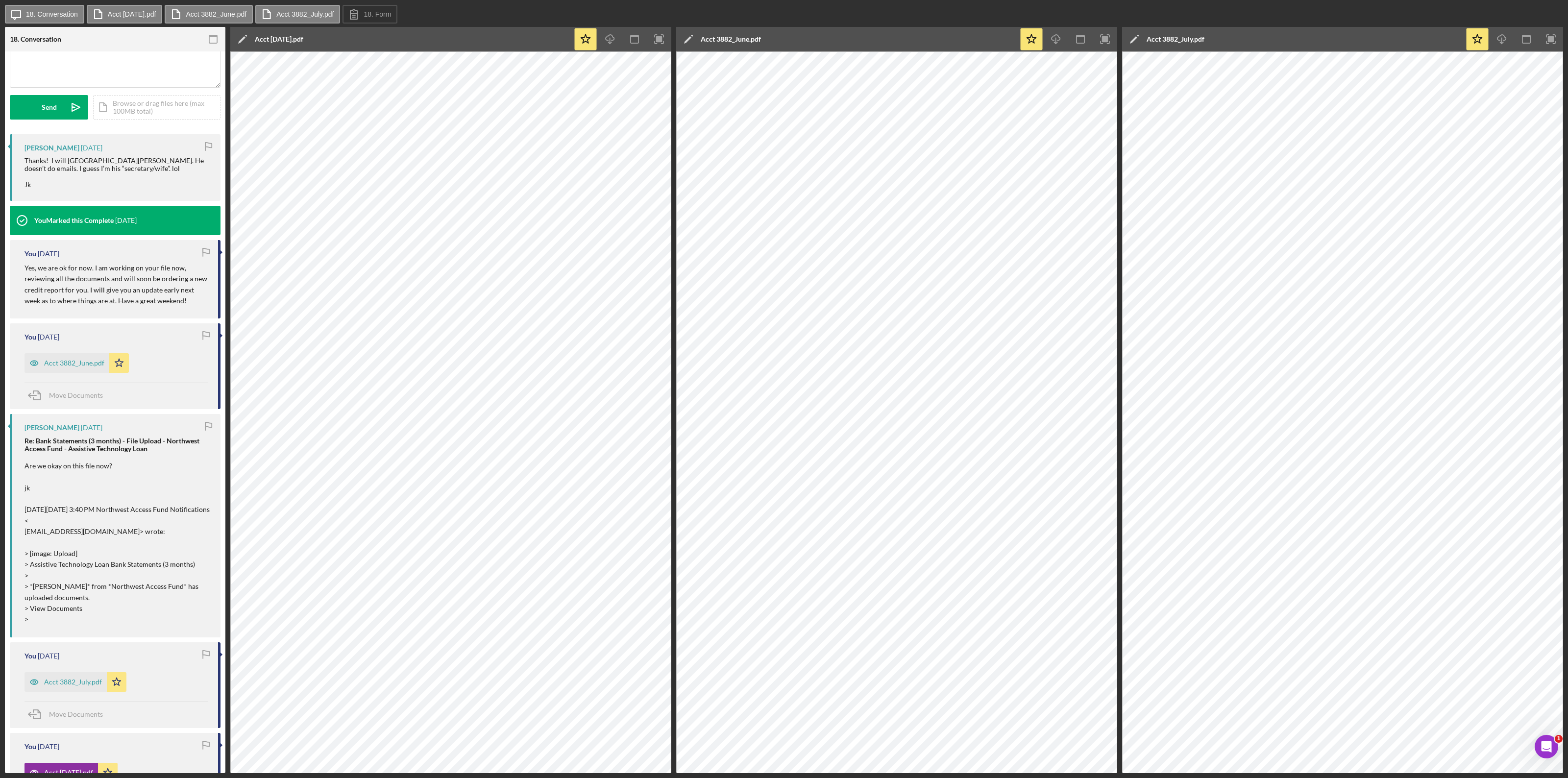
click at [817, 18] on div "Icon/Message 18. Conversation Acct [DATE].pdf Acct 3882_June.pdf Acct 3882_July…" at bounding box center [784, 14] width 1558 height 20
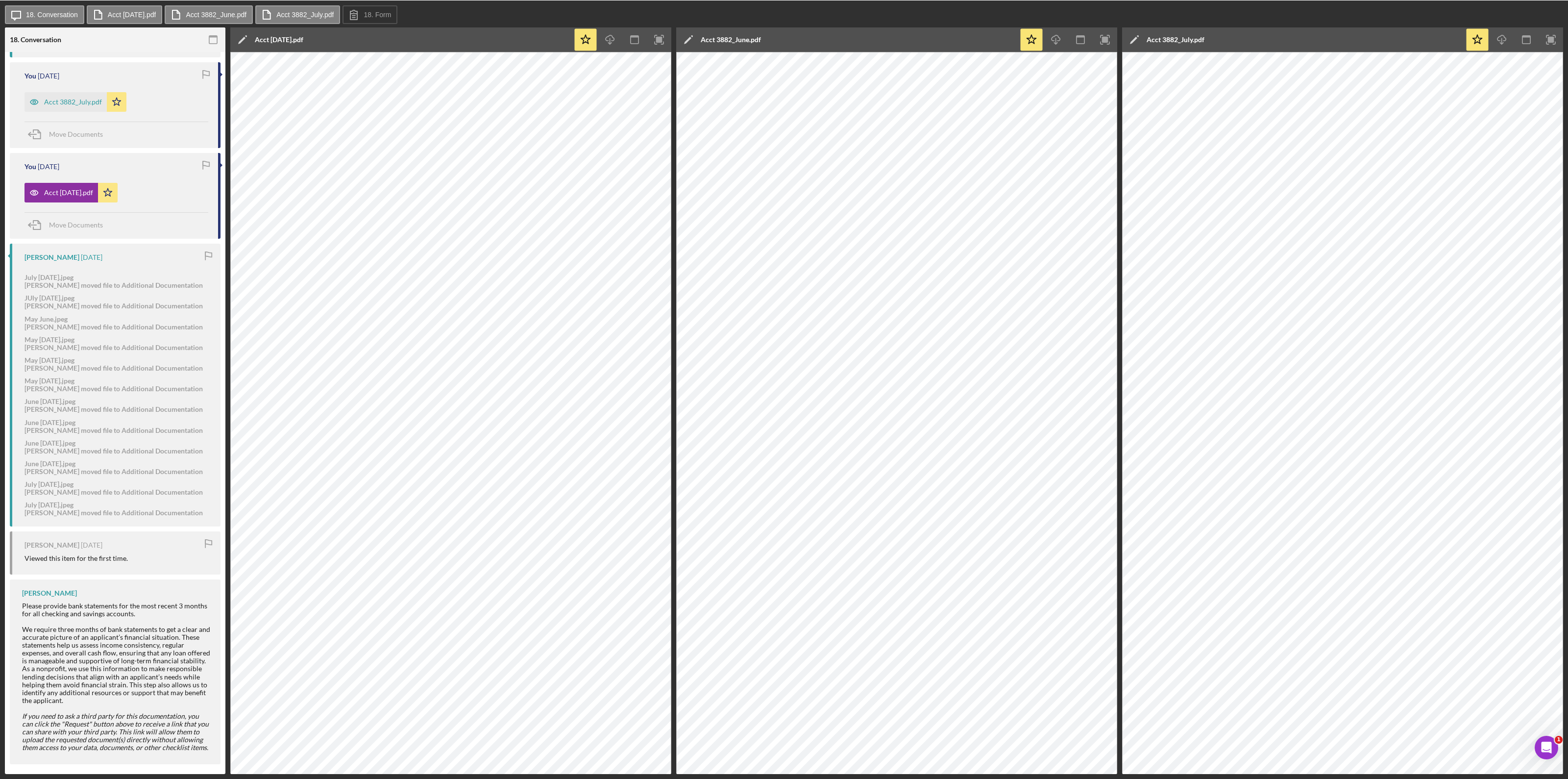
scroll to position [825, 0]
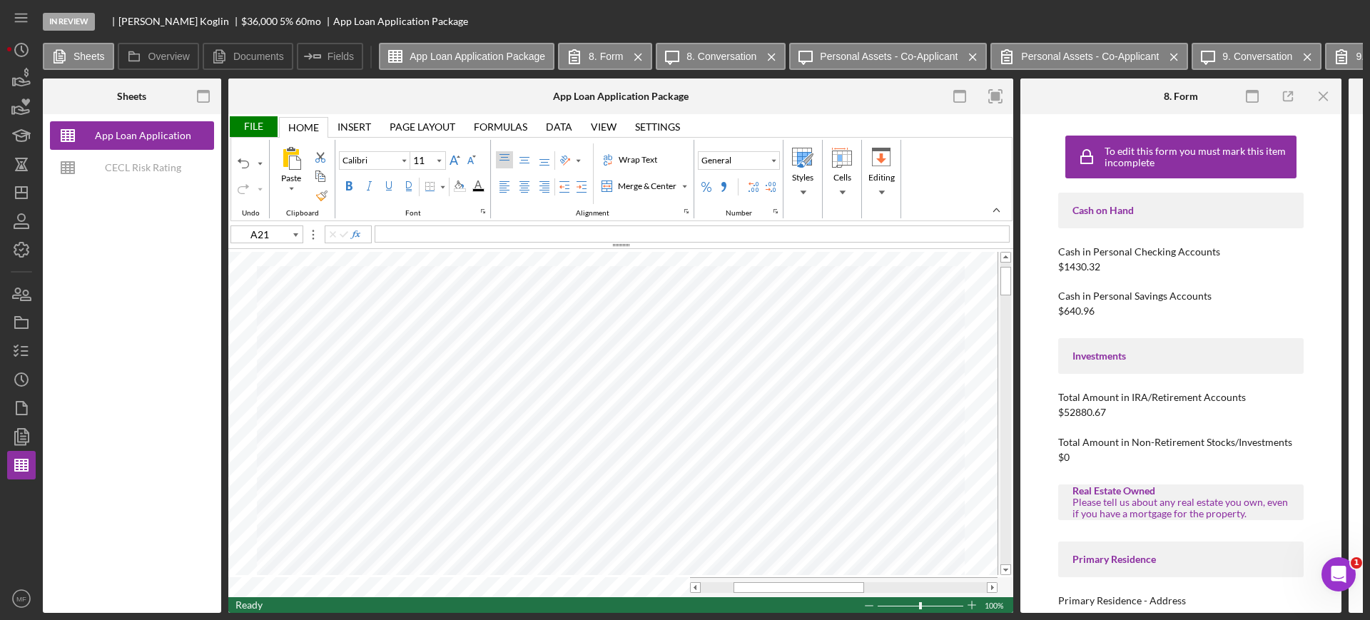
type input "E21"
type input "E22"
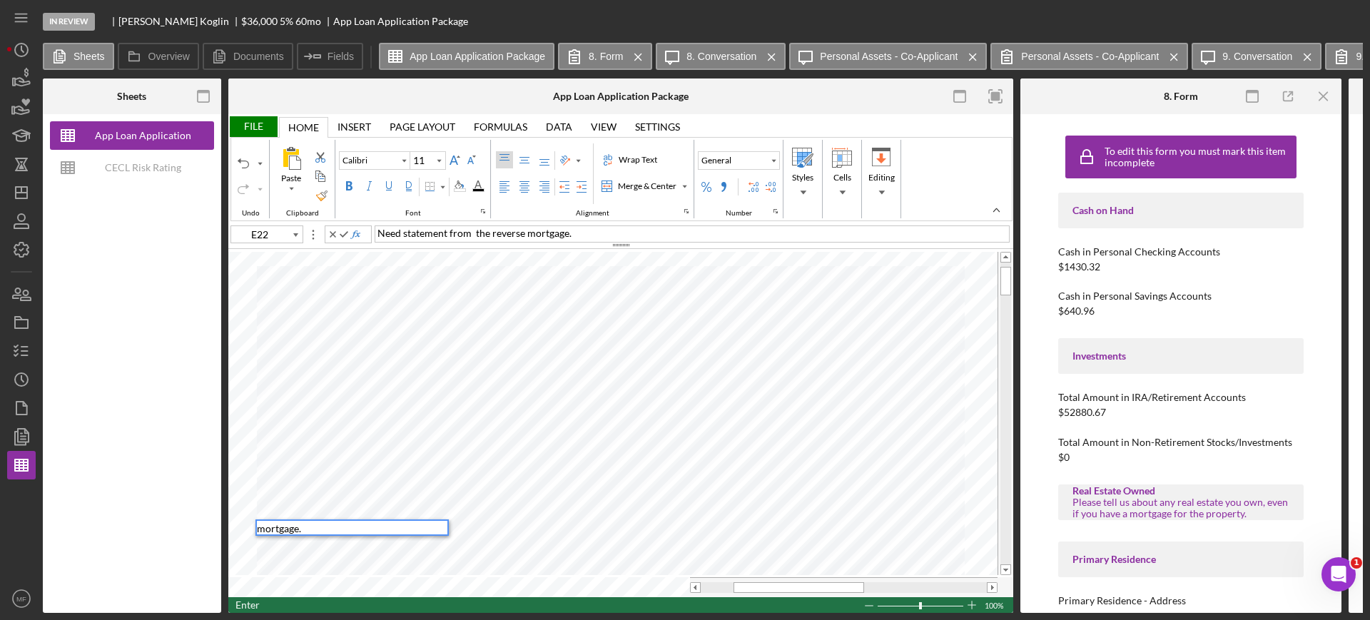
type input "E23"
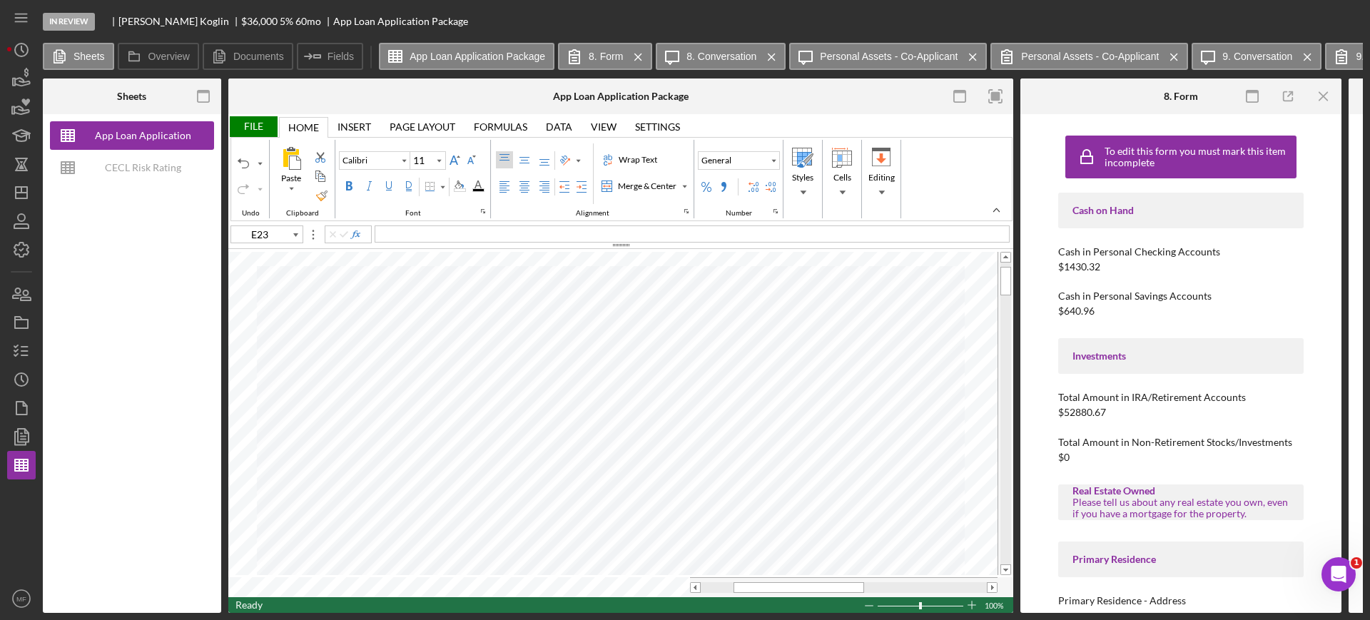
click at [253, 124] on div "File" at bounding box center [252, 126] width 49 height 21
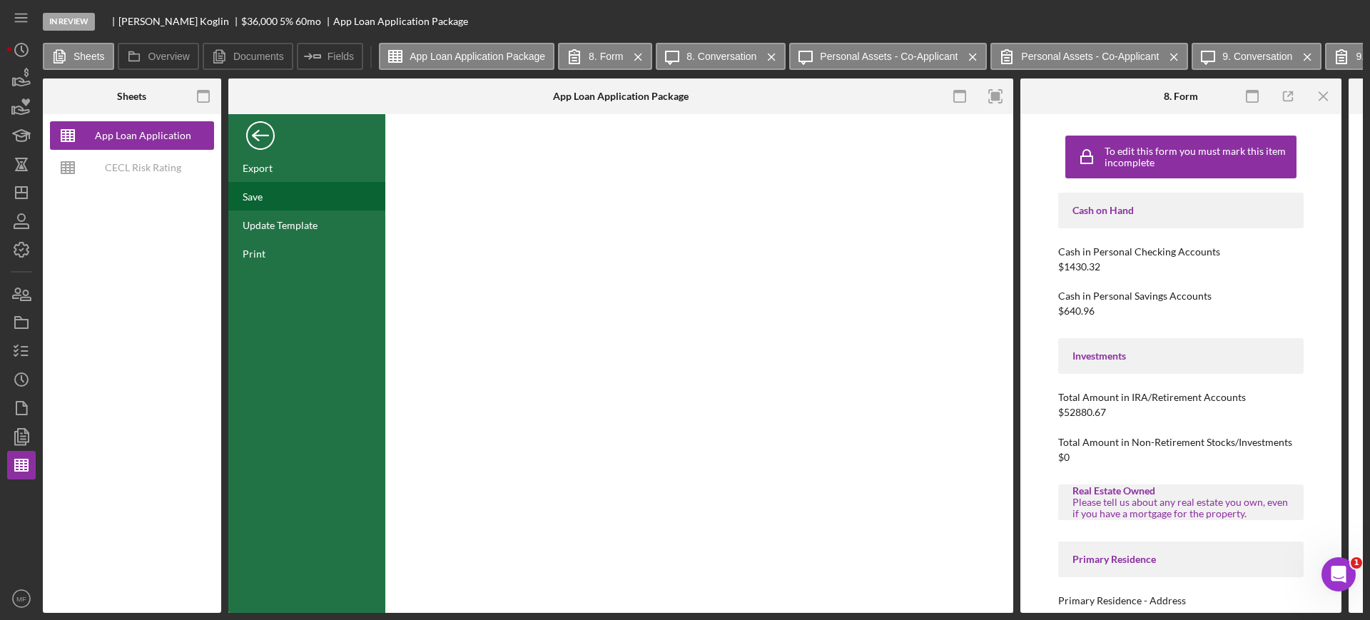
click at [275, 188] on div "Save" at bounding box center [306, 196] width 157 height 29
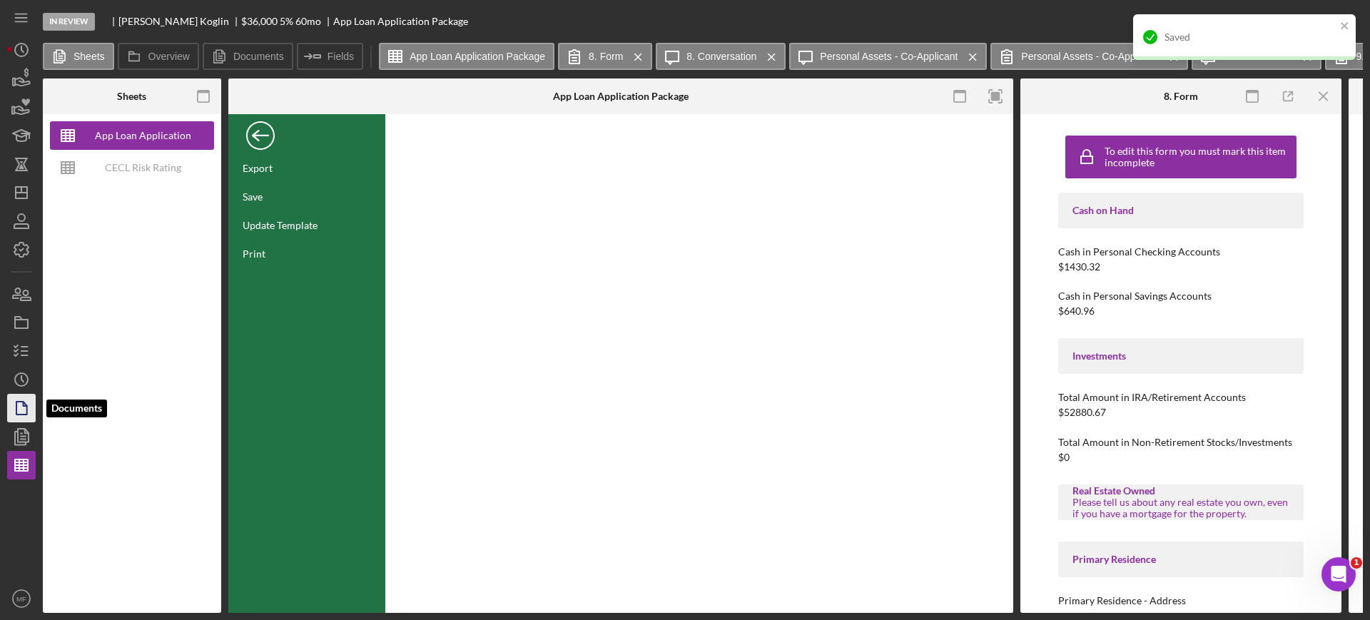
click at [32, 411] on icon "button" at bounding box center [22, 408] width 36 height 36
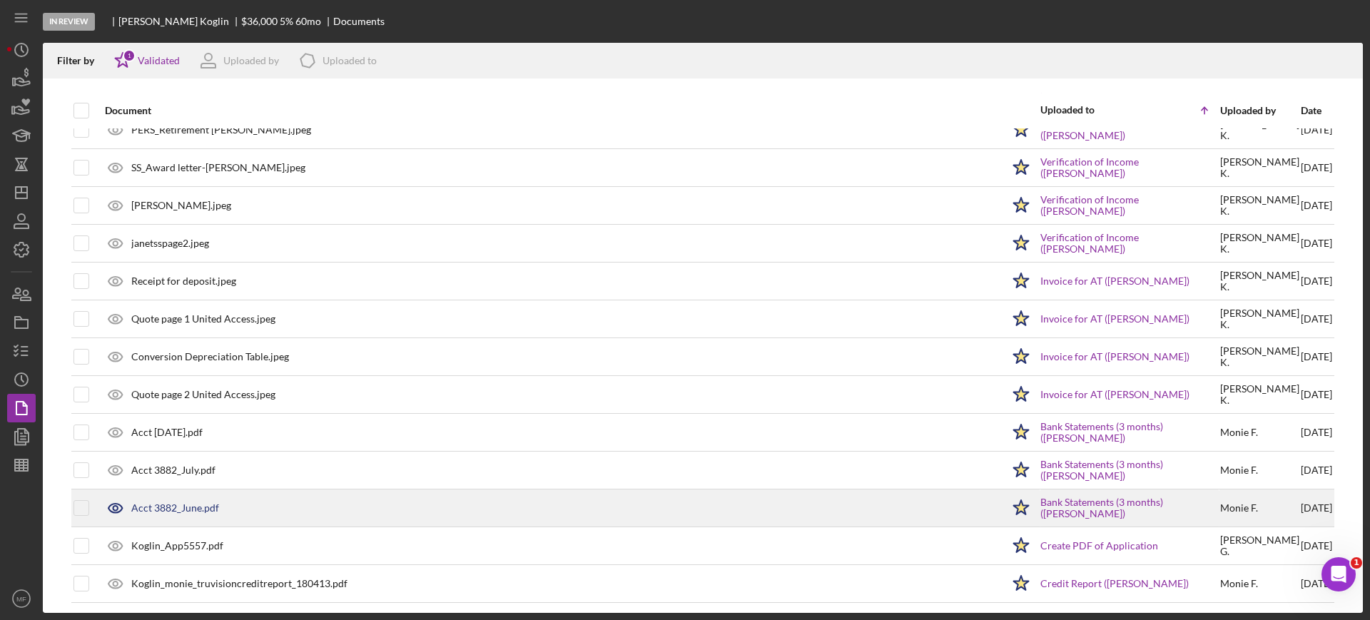
scroll to position [287, 0]
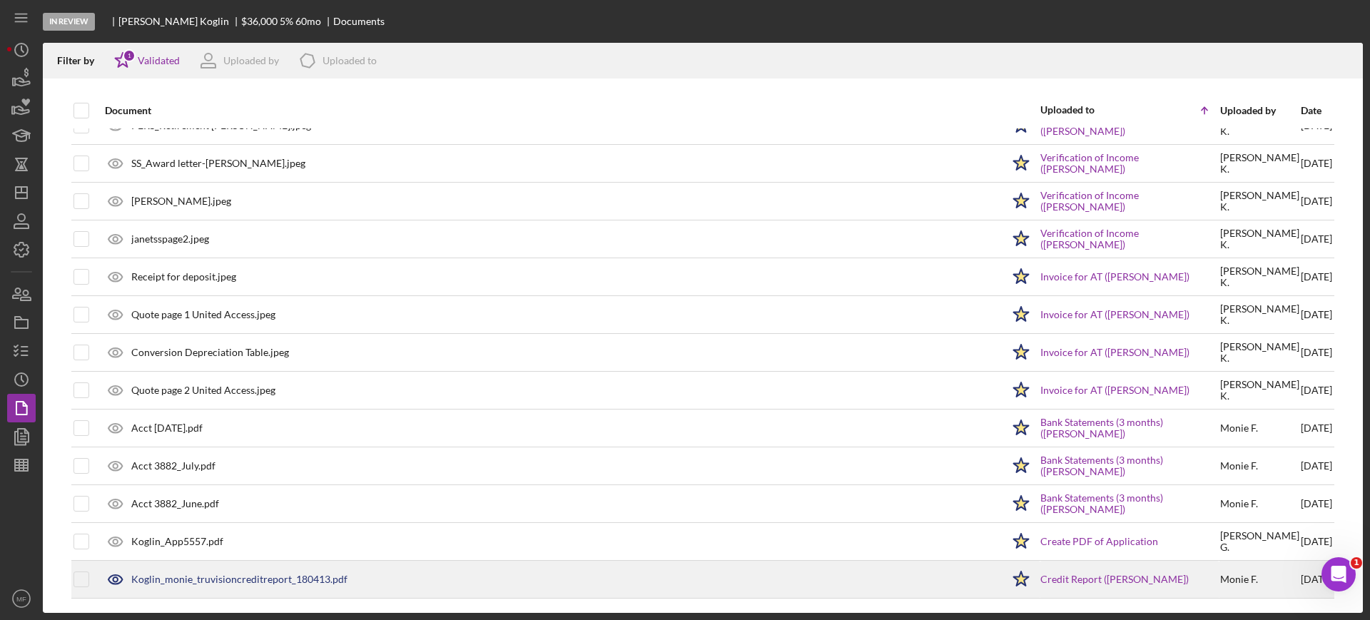
click at [238, 579] on div "Koglin_monie_truvisioncreditreport_180413.pdf" at bounding box center [239, 579] width 216 height 11
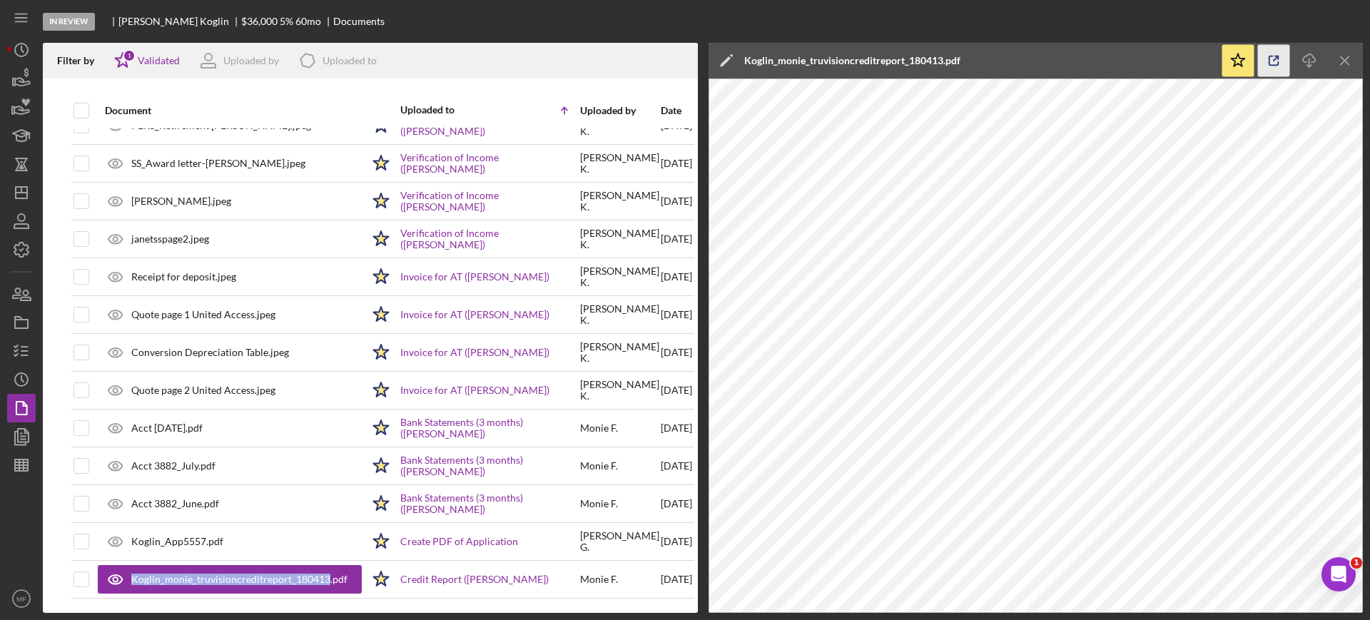
click at [1272, 60] on icon "button" at bounding box center [1274, 61] width 32 height 32
click at [17, 445] on icon "button" at bounding box center [22, 437] width 36 height 36
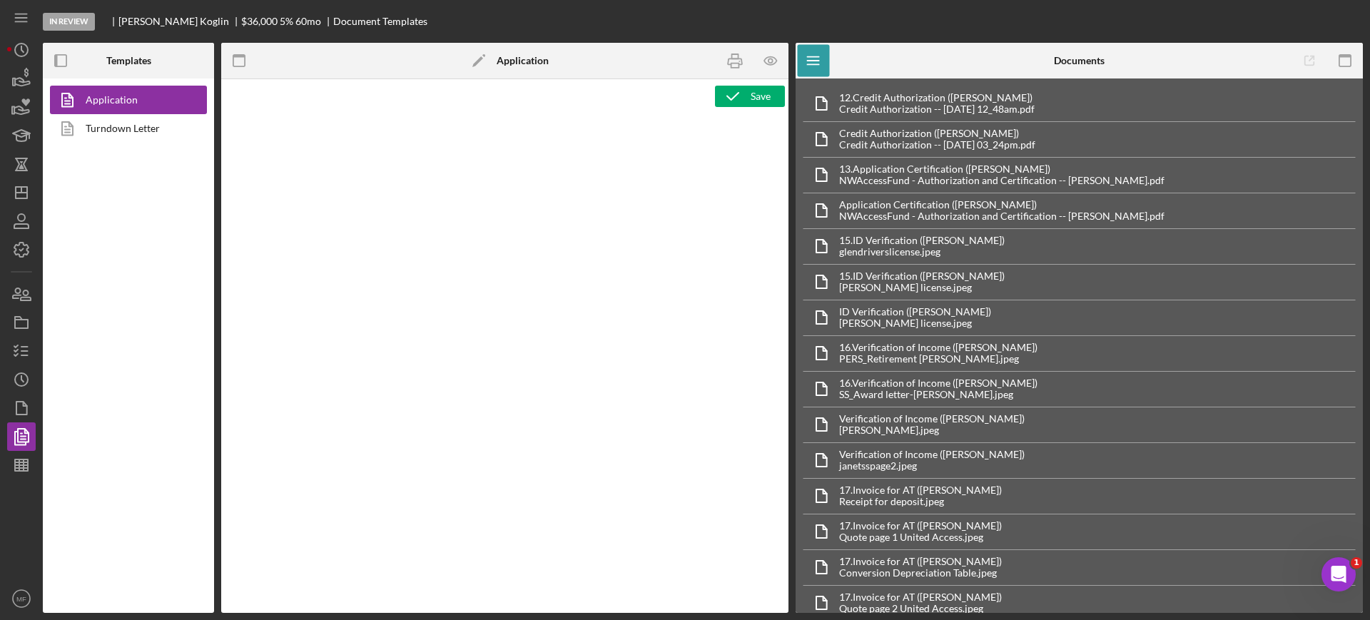
type textarea "<div class="WordSection1"> <p style="margin: 0in; font-size: 12pt; font-family:…"
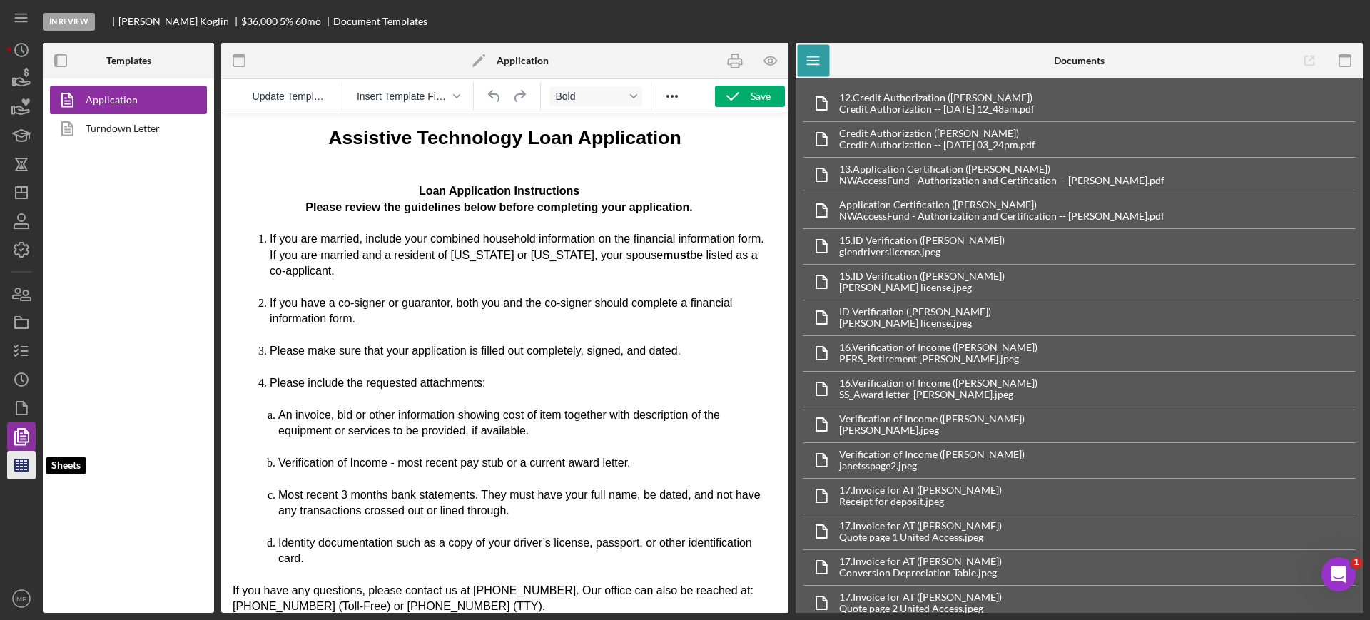
click at [21, 472] on icon "button" at bounding box center [22, 465] width 36 height 36
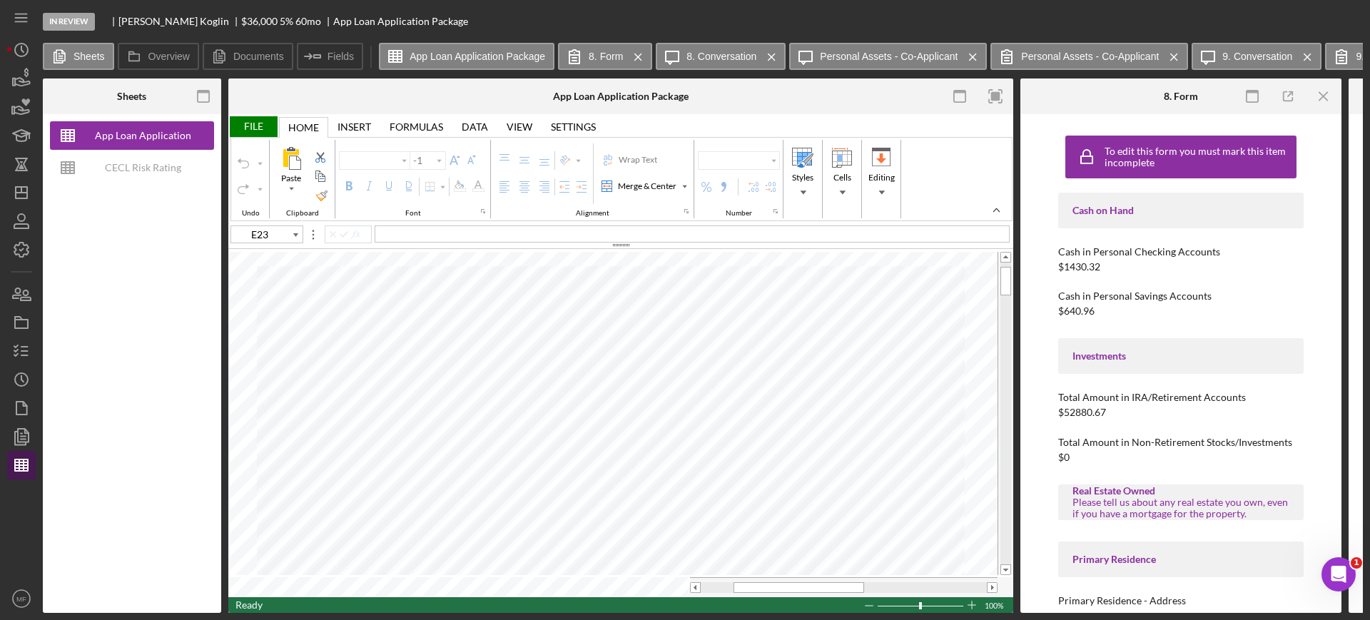
type input "Calibri"
type input "11"
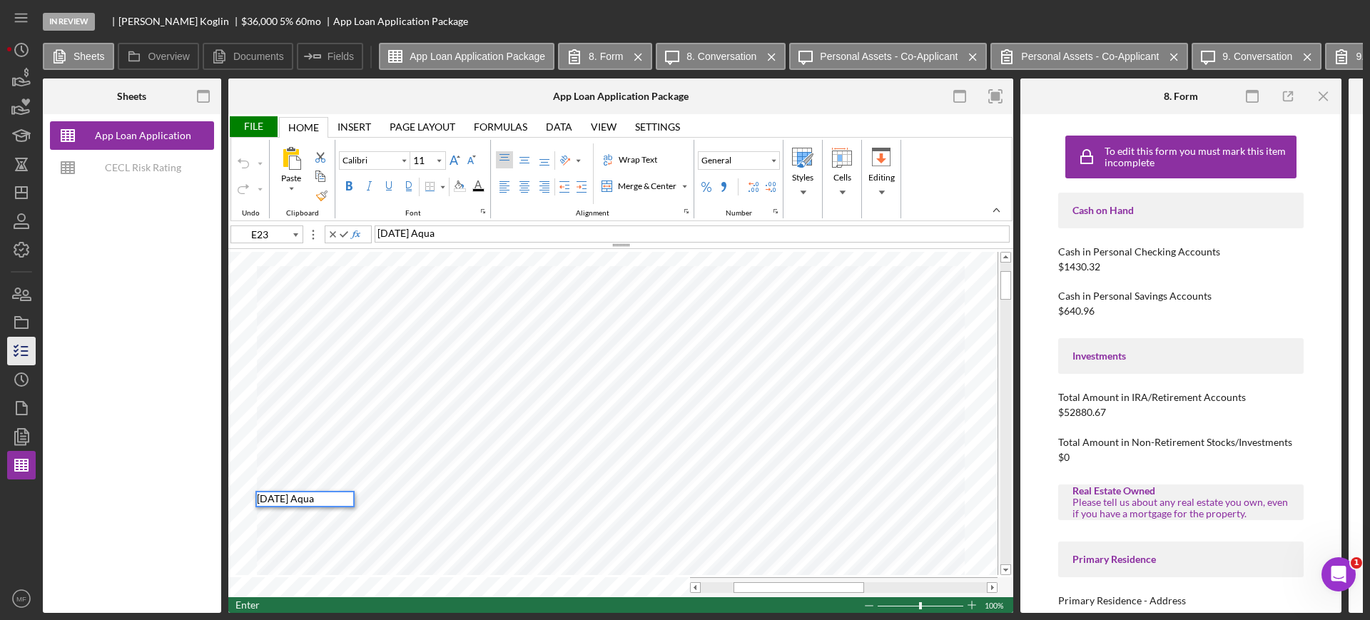
scroll to position [11, 0]
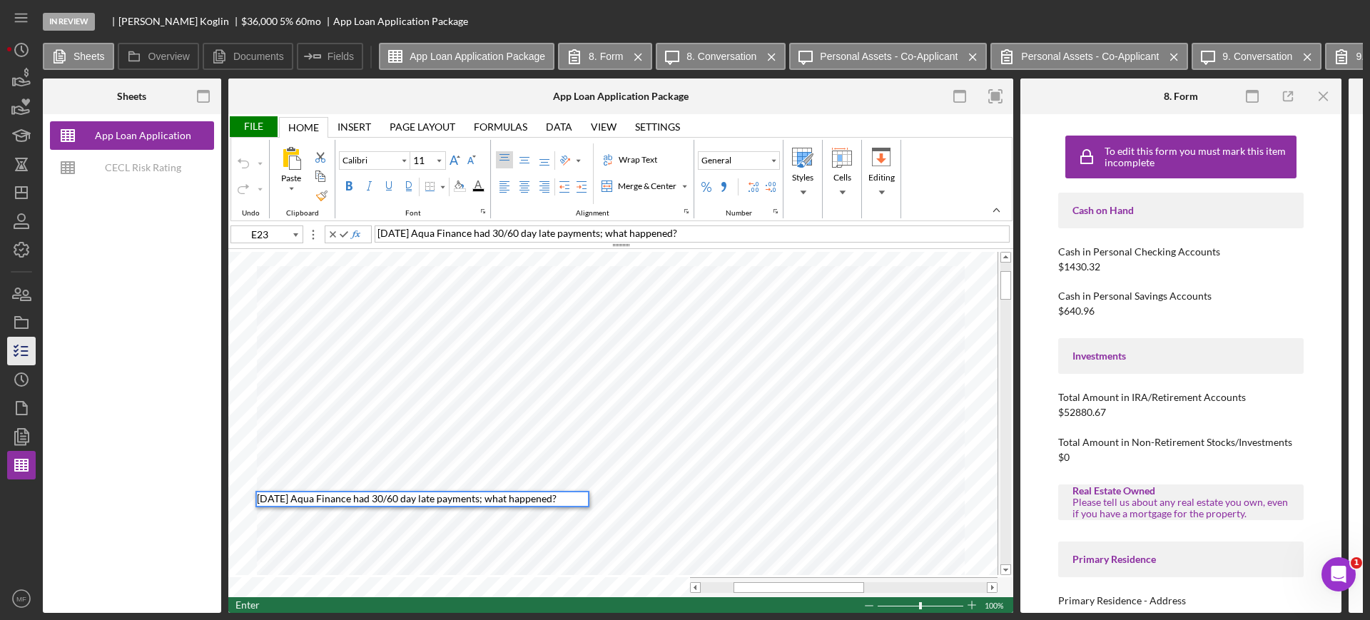
type input "E24"
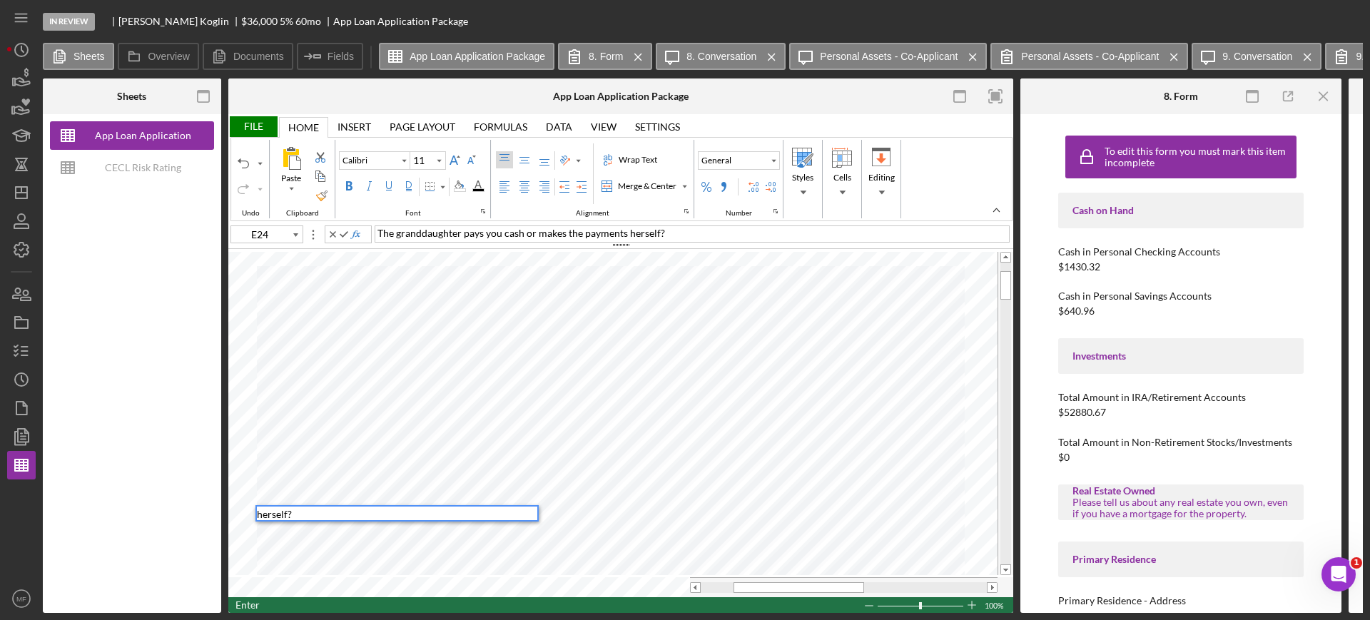
type input "E25"
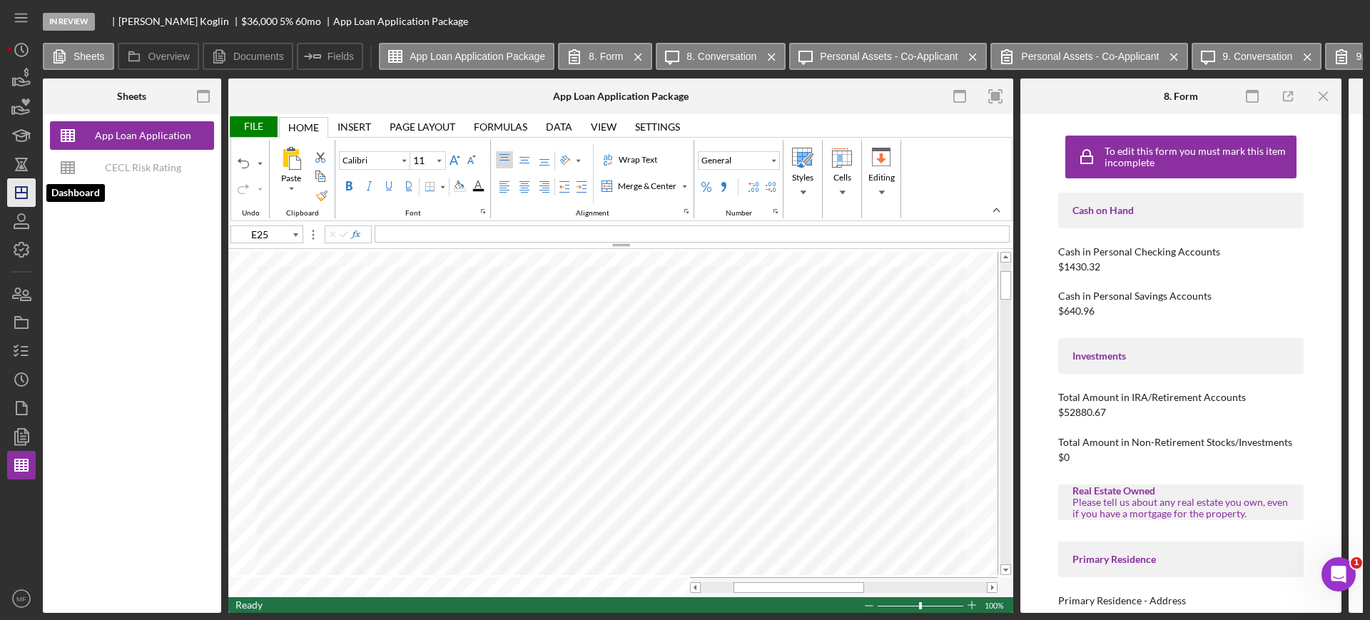
click at [21, 195] on icon "Icon/Dashboard" at bounding box center [22, 193] width 36 height 36
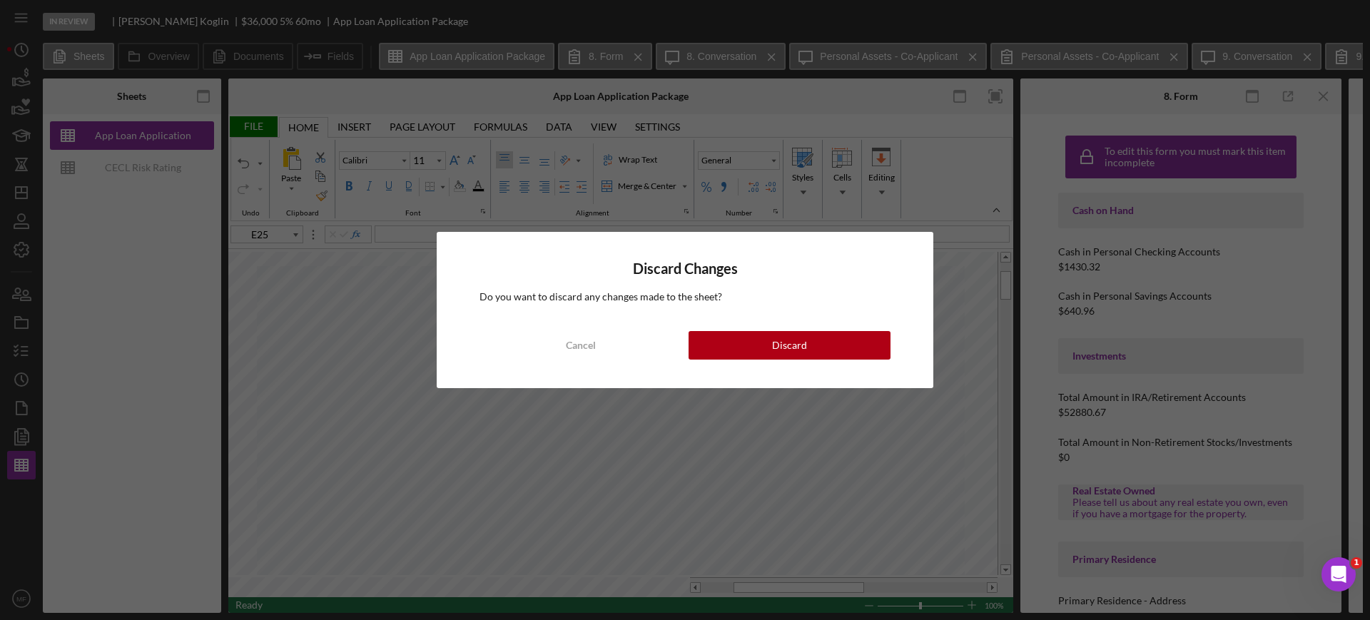
click at [335, 361] on div "Discard Changes Do you want to discard any changes made to the sheet? Cancel Di…" at bounding box center [685, 310] width 1370 height 620
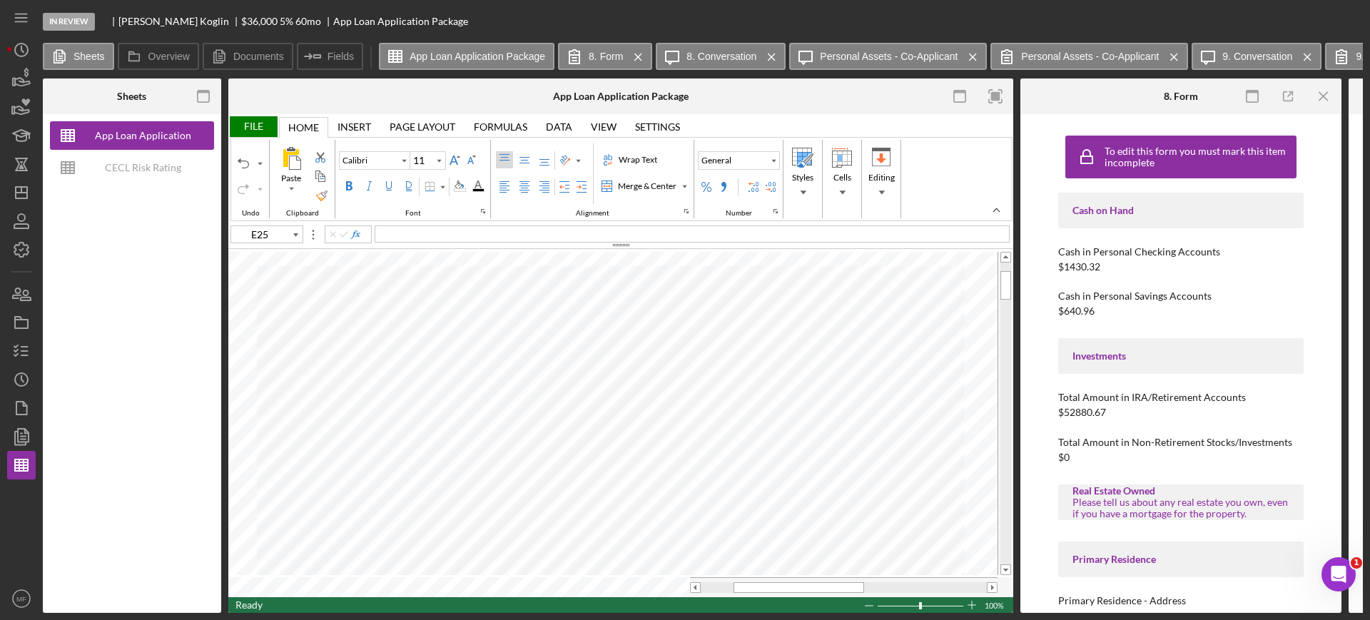
click at [255, 121] on div "File" at bounding box center [252, 126] width 49 height 21
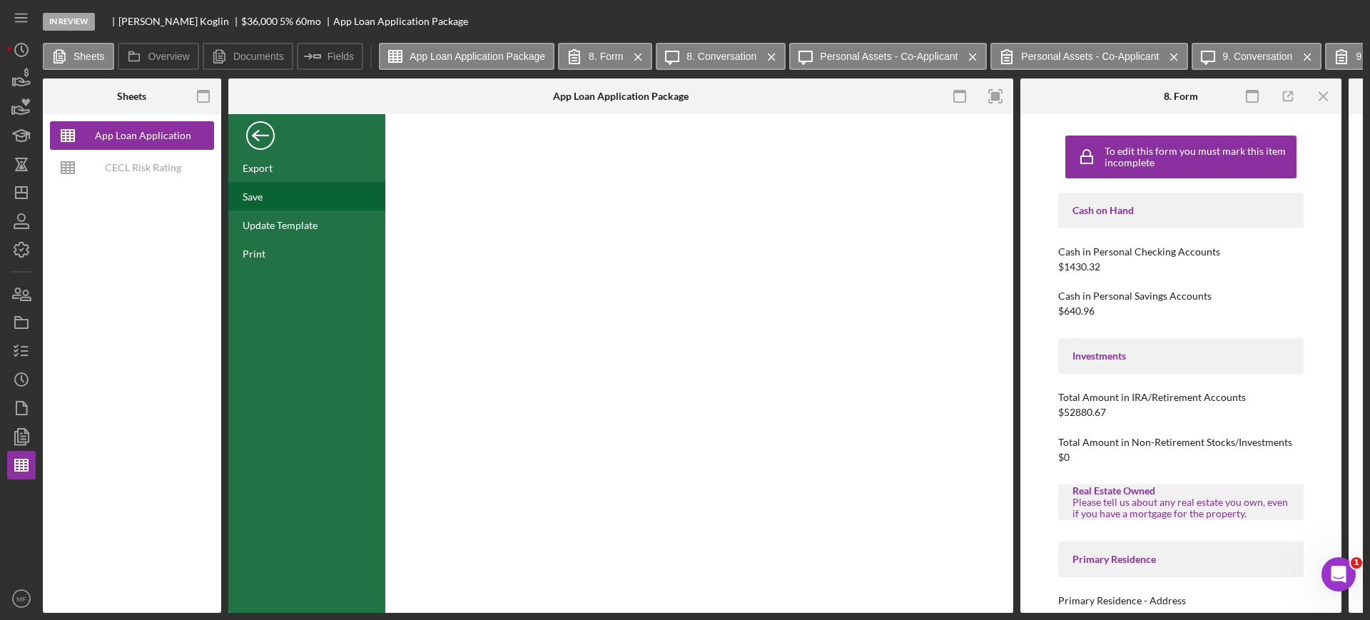
click at [262, 193] on div "Save" at bounding box center [253, 196] width 20 height 12
click at [27, 298] on icon "button" at bounding box center [22, 294] width 36 height 36
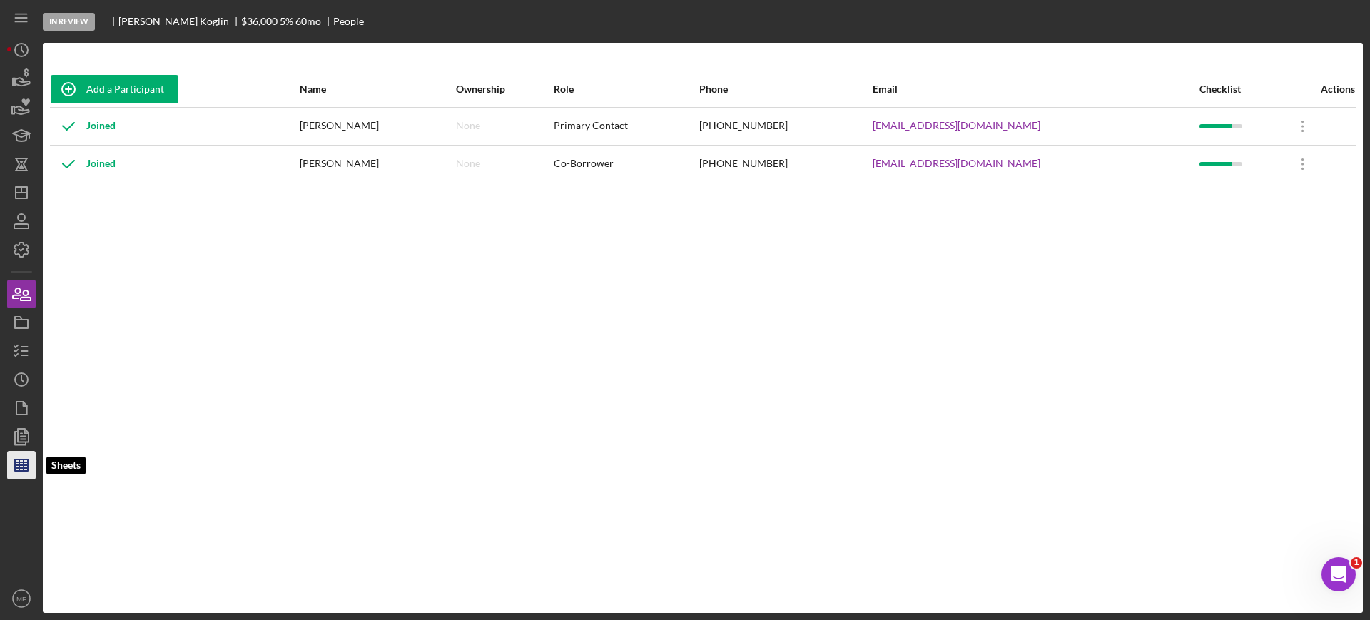
click at [25, 466] on icon "button" at bounding box center [22, 465] width 36 height 36
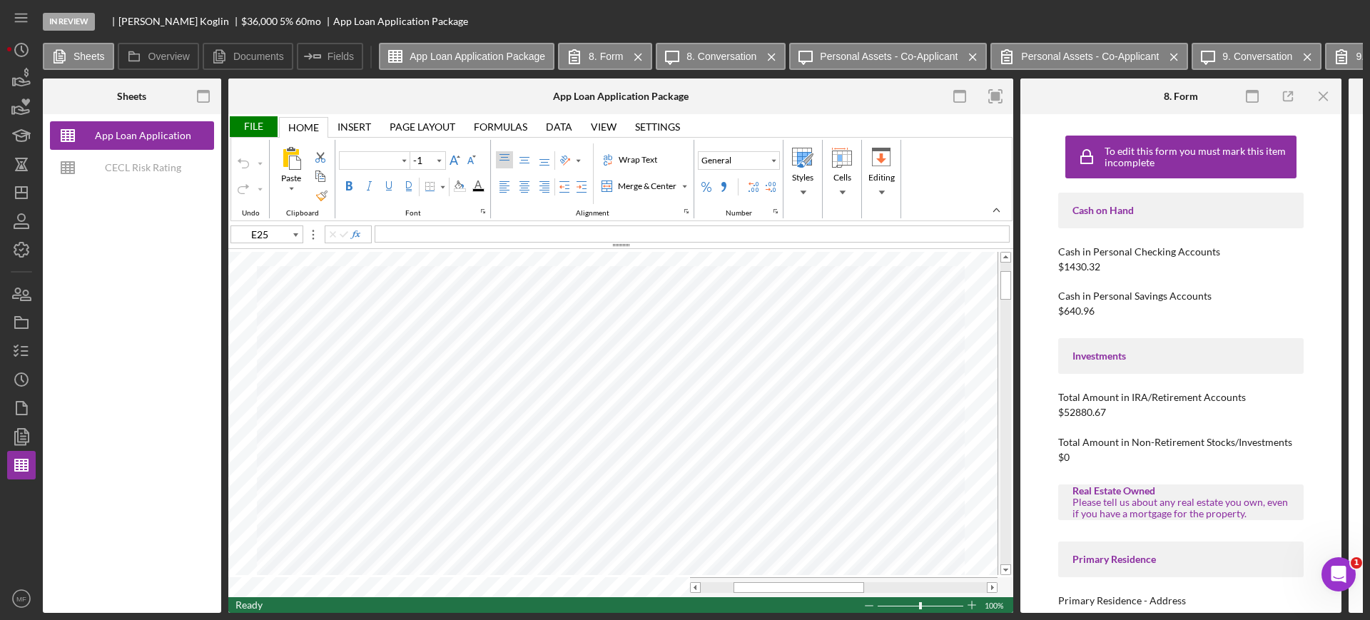
type input "Calibri"
type input "11"
type input "N20"
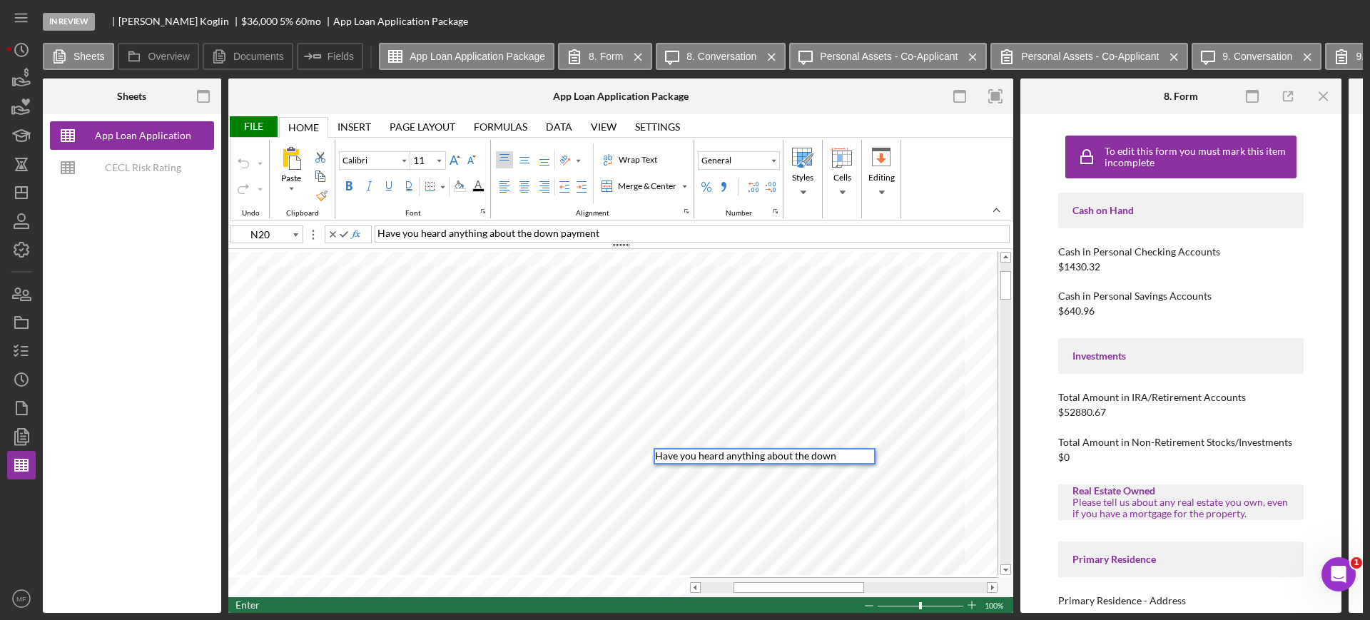
scroll to position [11, 0]
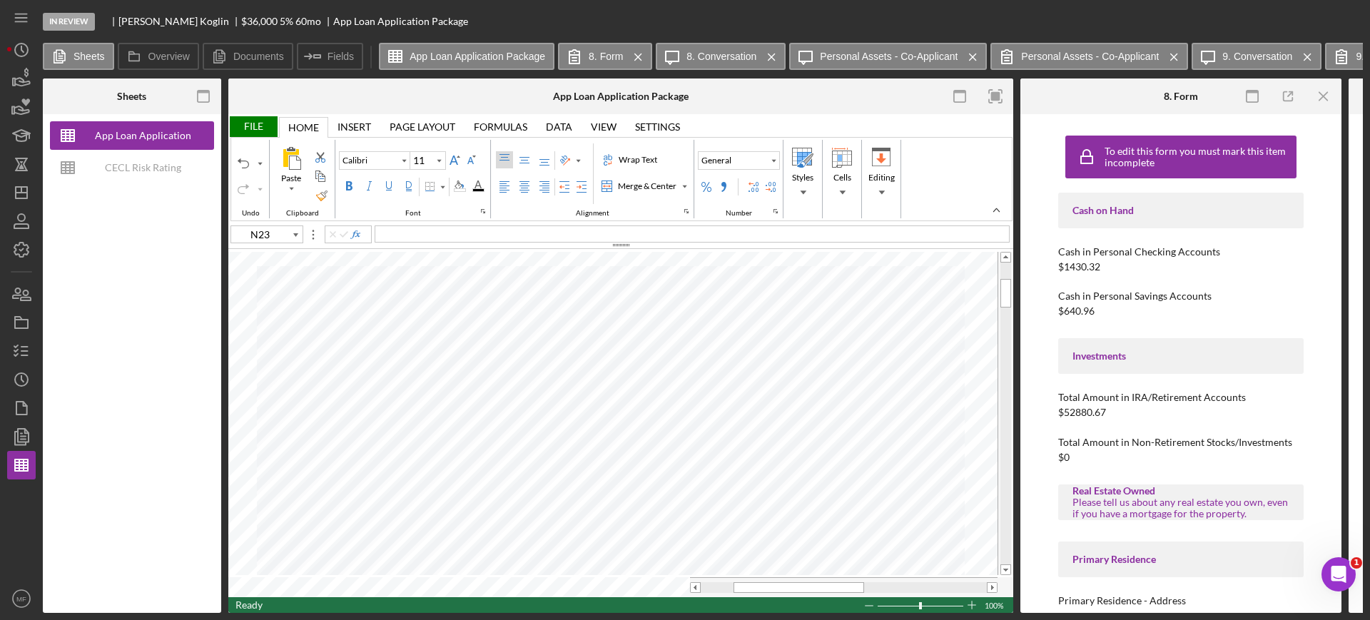
type input "E27"
click at [771, 235] on div "Applied at BECU and [PERSON_NAME] accepted. They were approved until the end of…" at bounding box center [692, 233] width 635 height 17
type input "O21"
click at [434, 227] on span "It's on the way" at bounding box center [408, 233] width 63 height 12
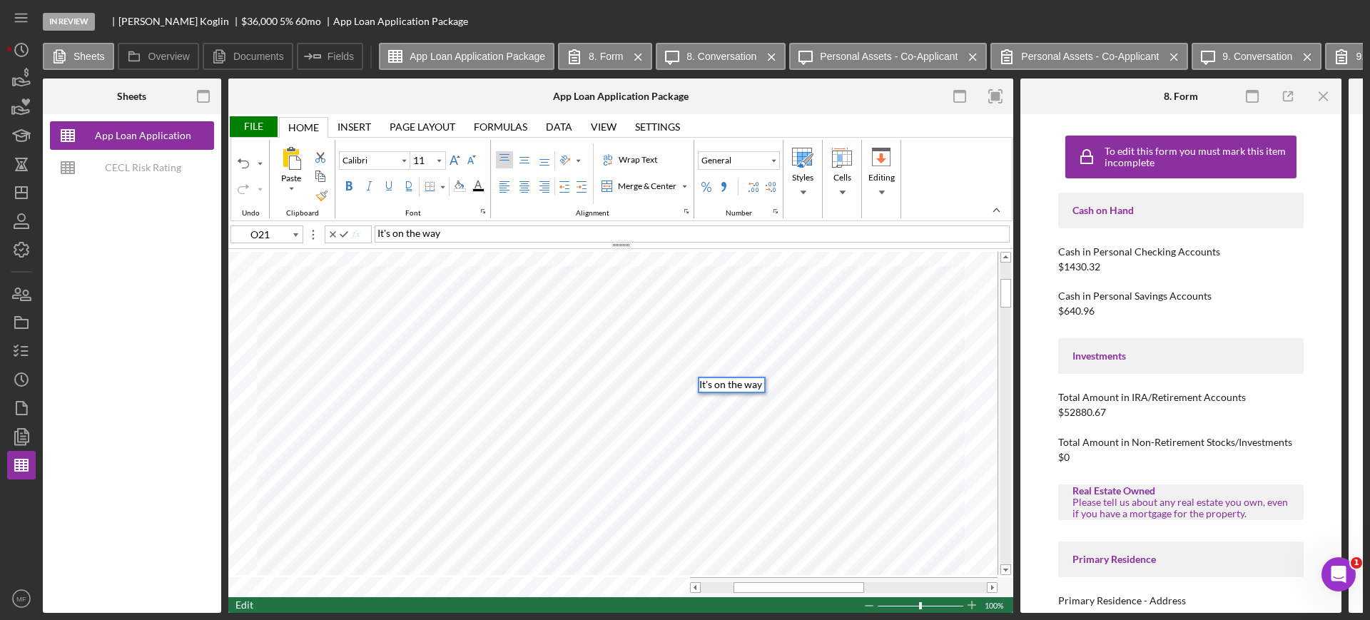
click at [447, 225] on div "It's on the way" at bounding box center [692, 233] width 635 height 17
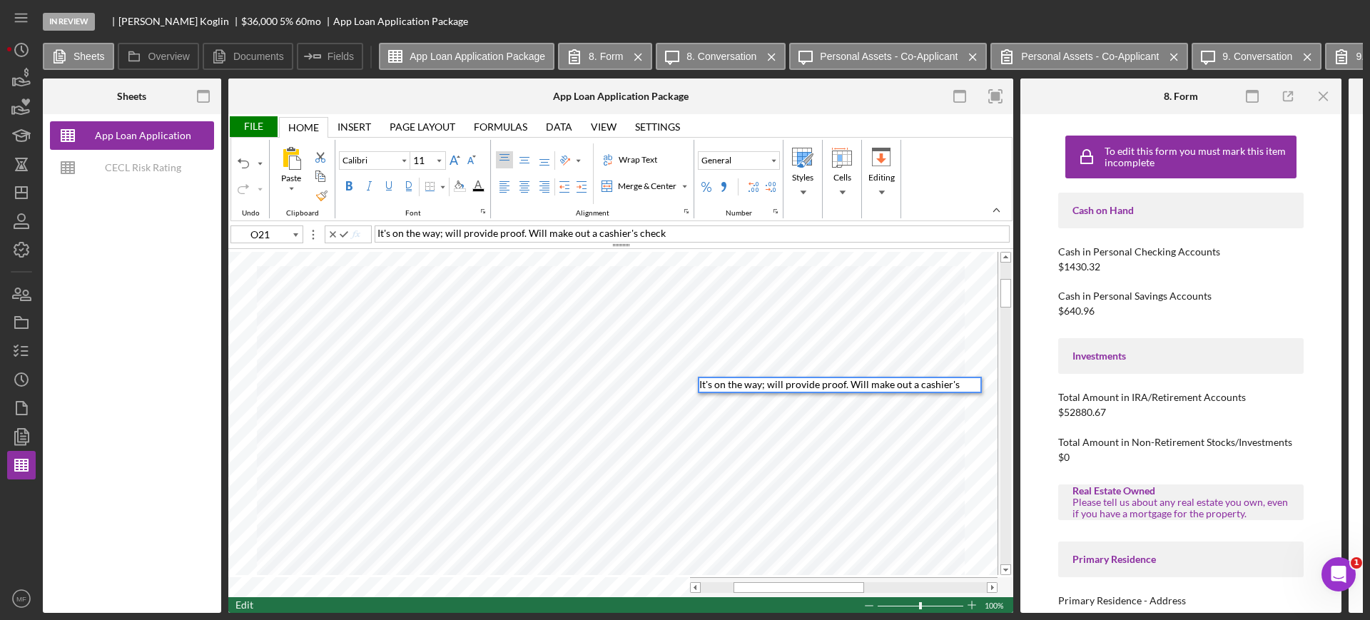
type input "O22"
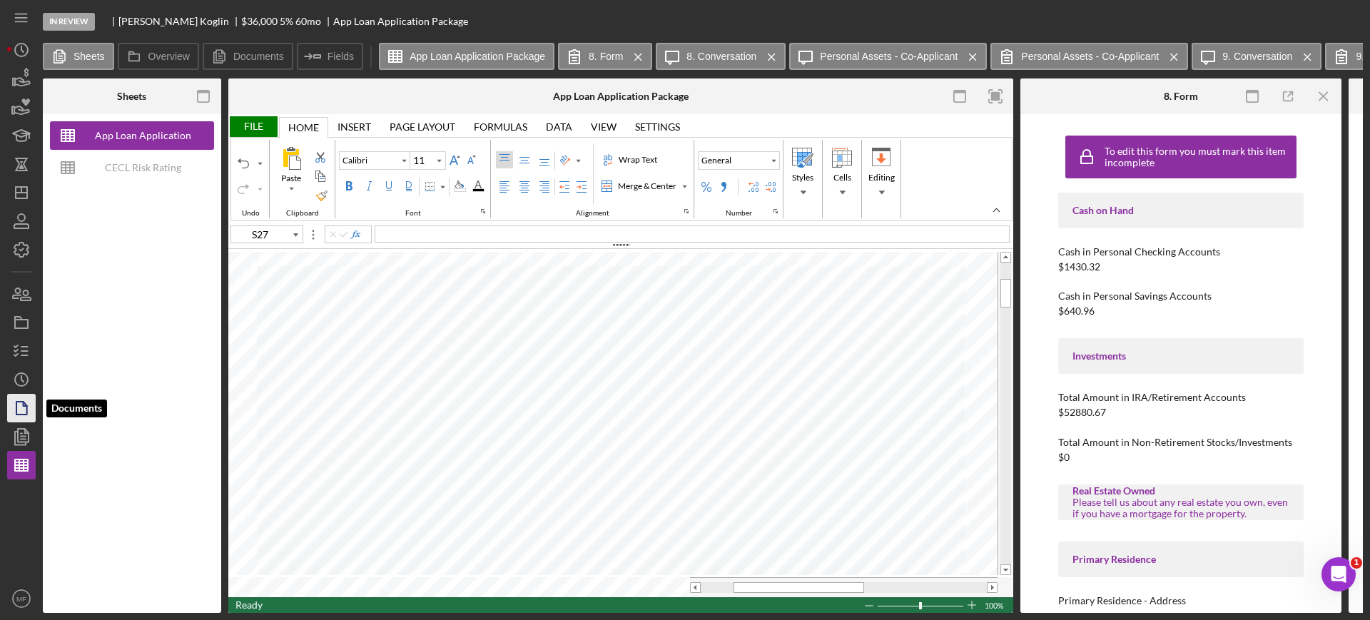
click at [19, 400] on icon "button" at bounding box center [22, 408] width 36 height 36
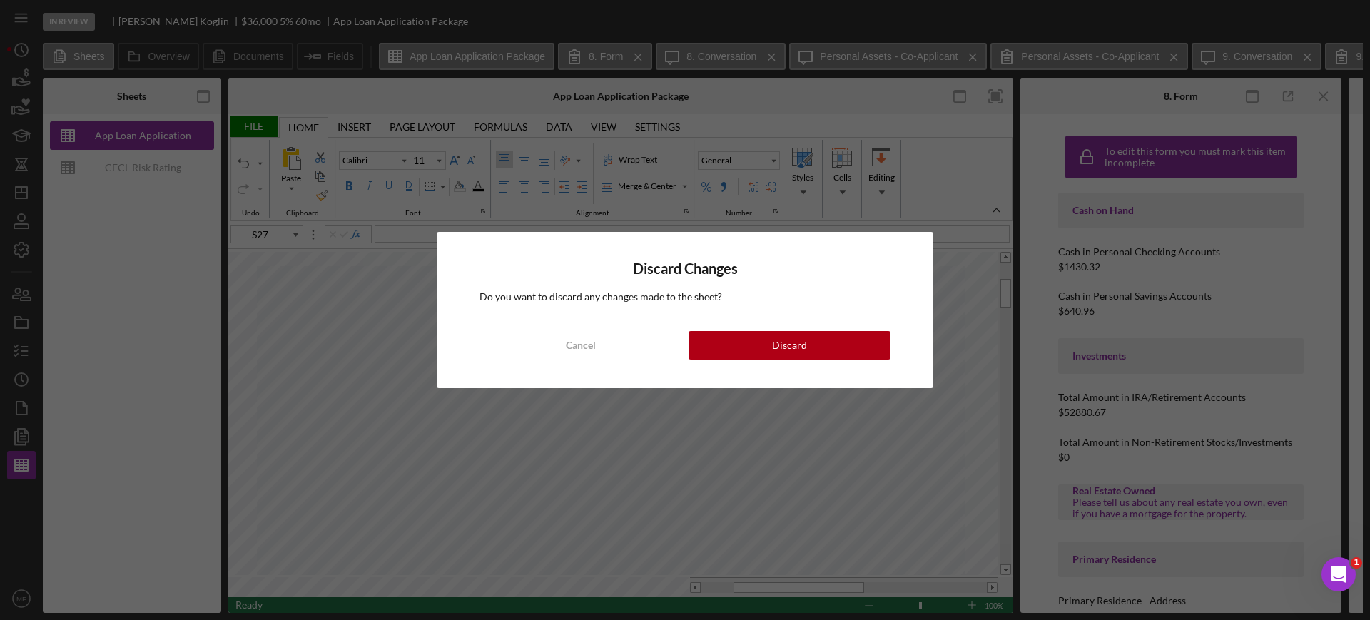
click at [329, 321] on div "Discard Changes Do you want to discard any changes made to the sheet? Cancel Di…" at bounding box center [685, 310] width 1370 height 620
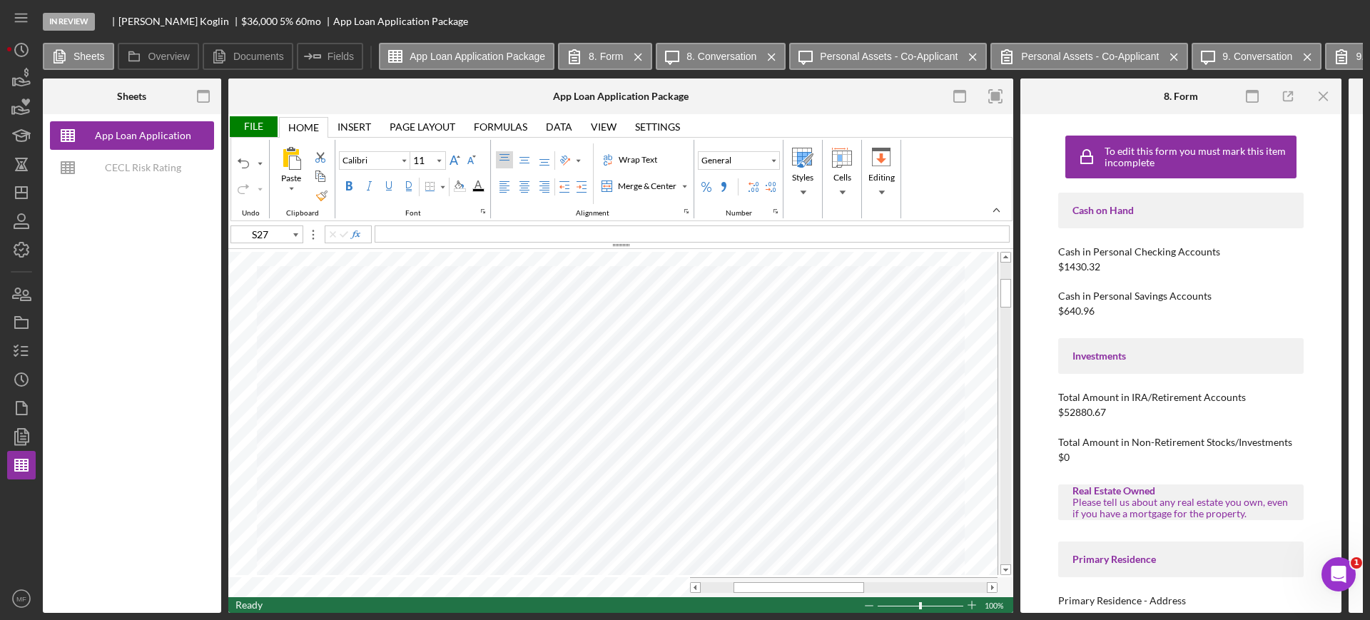
click at [254, 126] on div "File" at bounding box center [252, 126] width 49 height 21
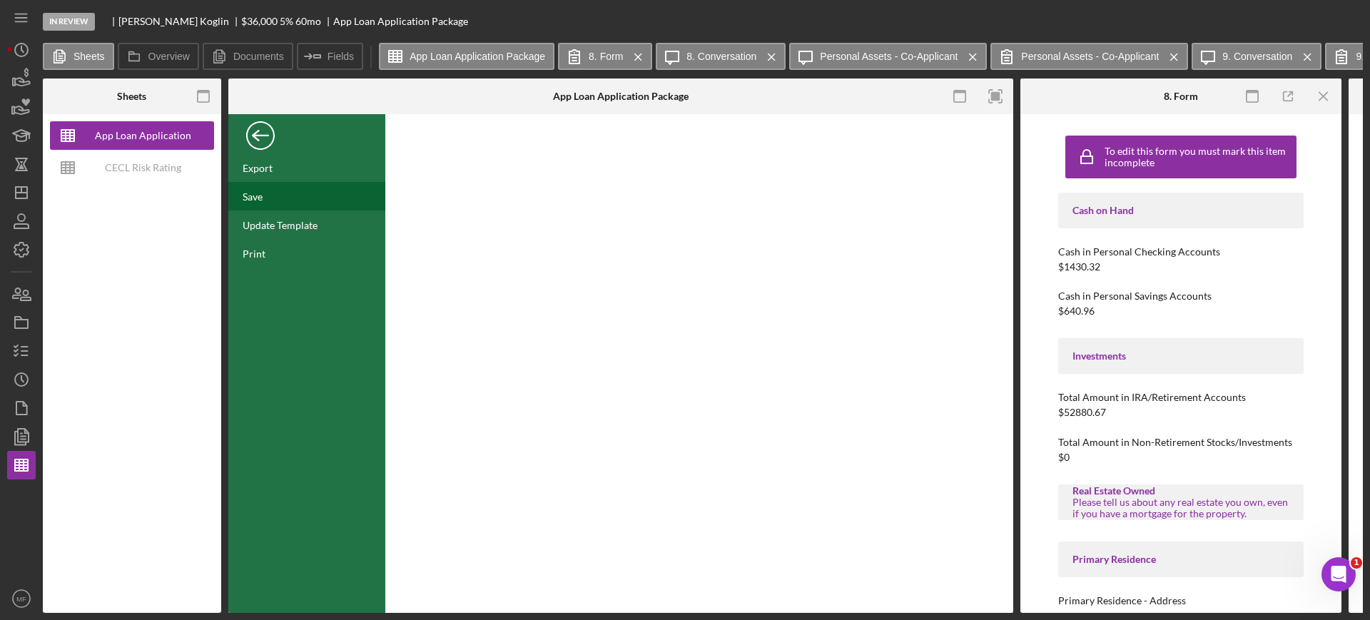
click at [283, 198] on div "Save" at bounding box center [306, 196] width 157 height 29
click at [250, 140] on div "Back" at bounding box center [260, 132] width 29 height 29
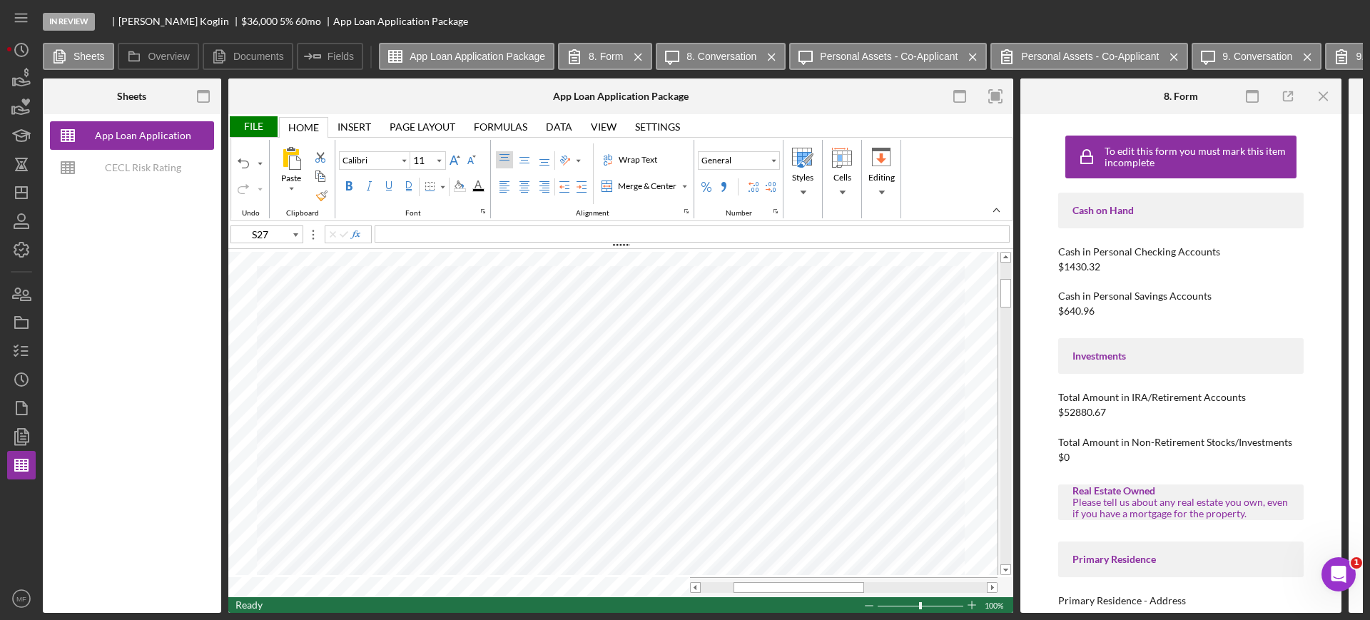
type input "B12"
type input "Arial"
type input "10"
type input "S27"
type input "Calibri"
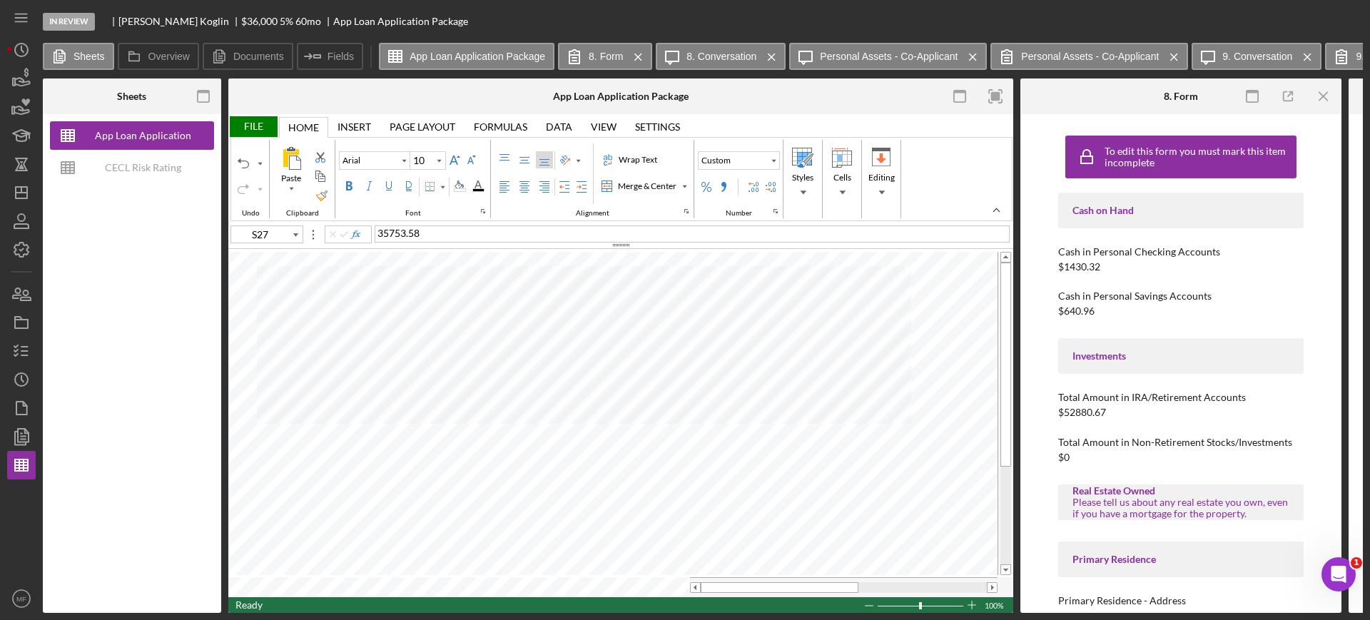
type input "11"
type input "H21"
type input "J21"
click at [252, 124] on div "File" at bounding box center [252, 126] width 49 height 21
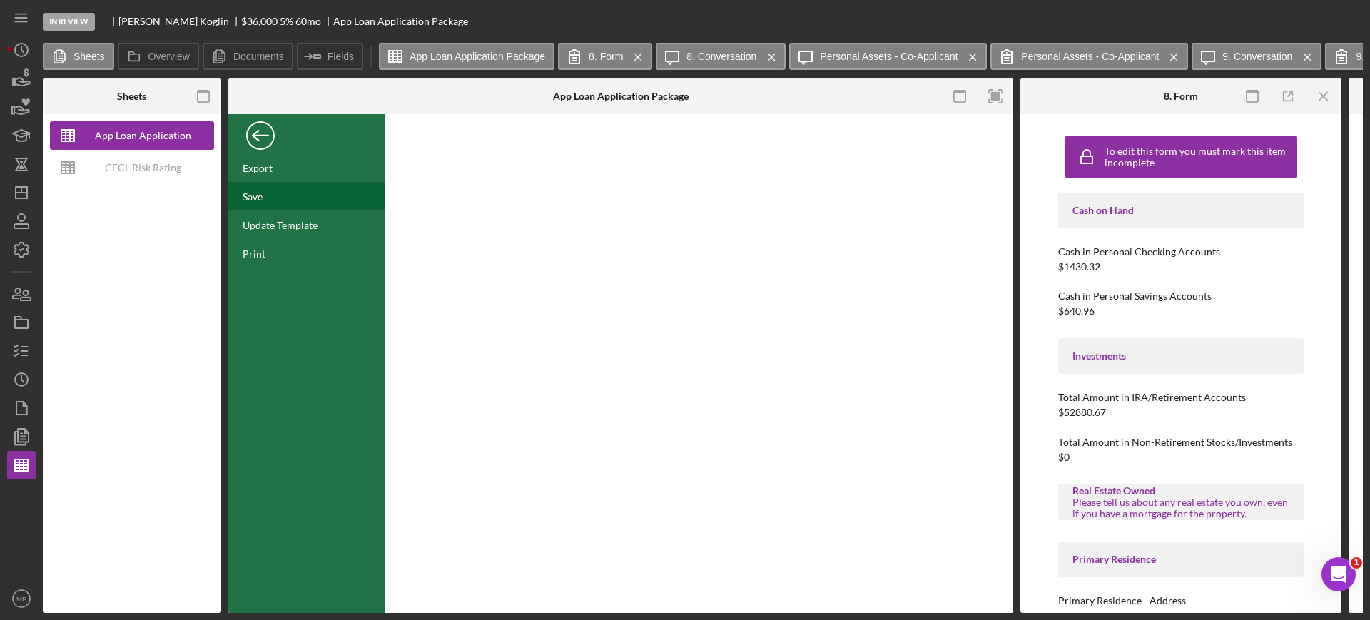
click at [256, 194] on div "Save" at bounding box center [253, 196] width 20 height 12
click at [26, 402] on icon "button" at bounding box center [22, 408] width 36 height 36
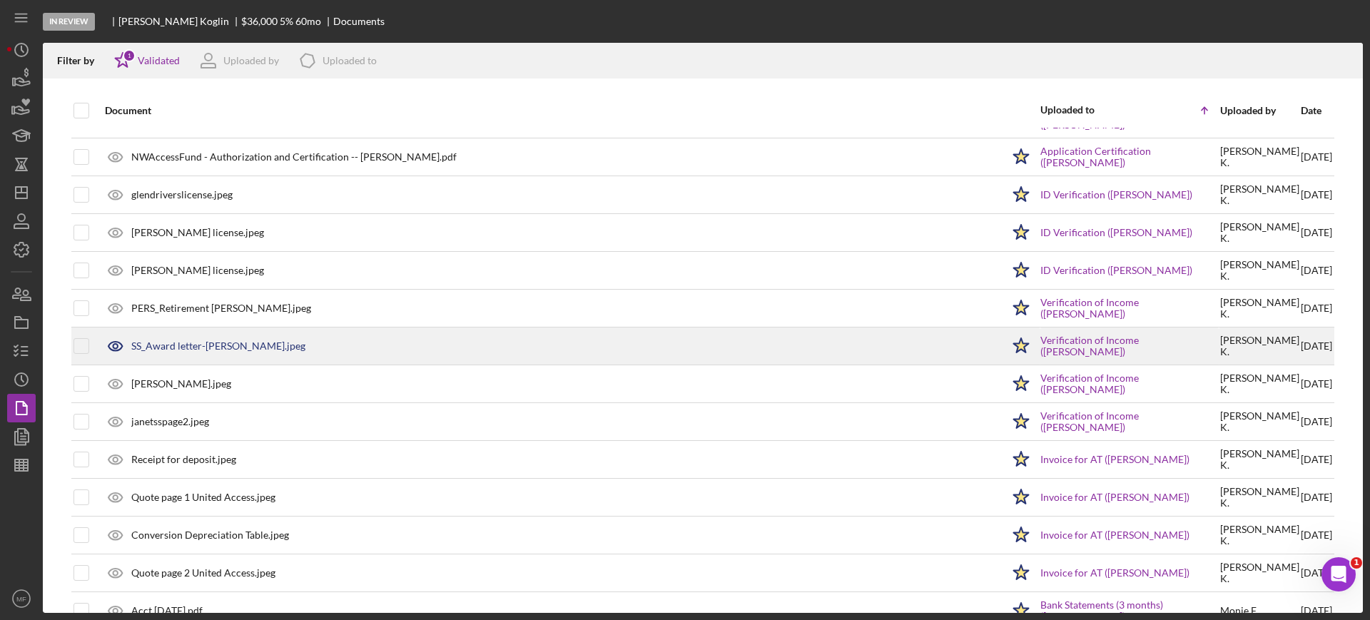
scroll to position [89, 0]
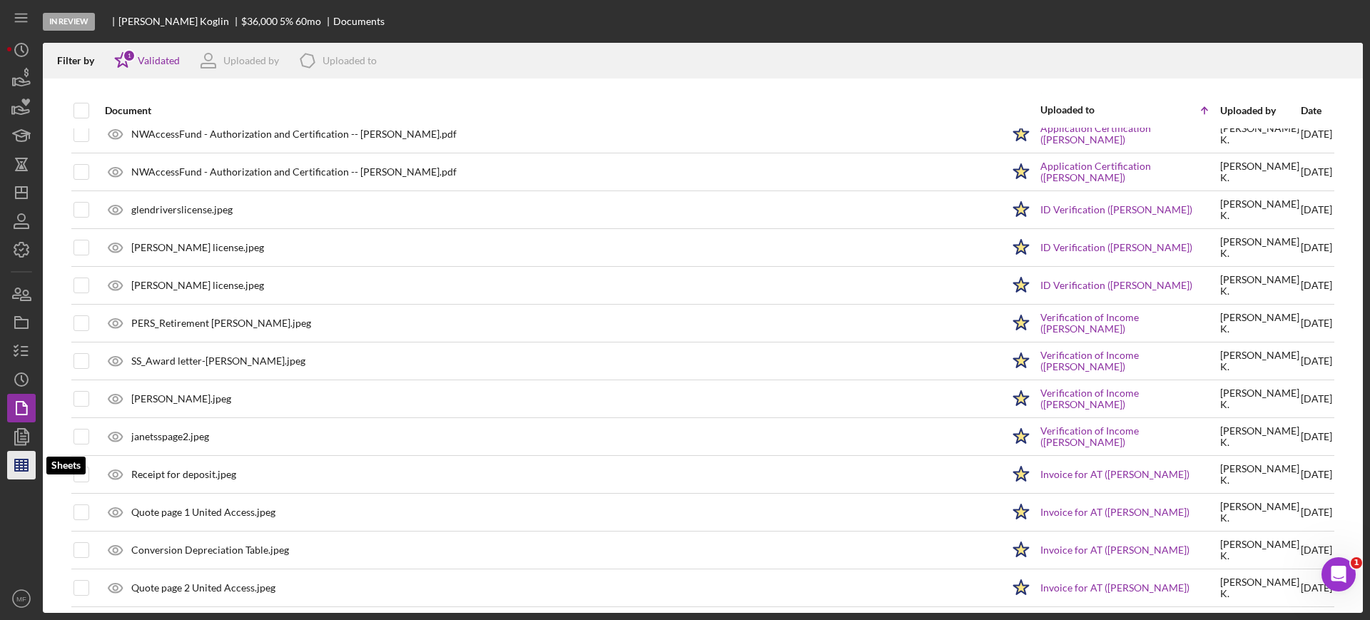
click at [22, 468] on line "button" at bounding box center [21, 468] width 13 height 0
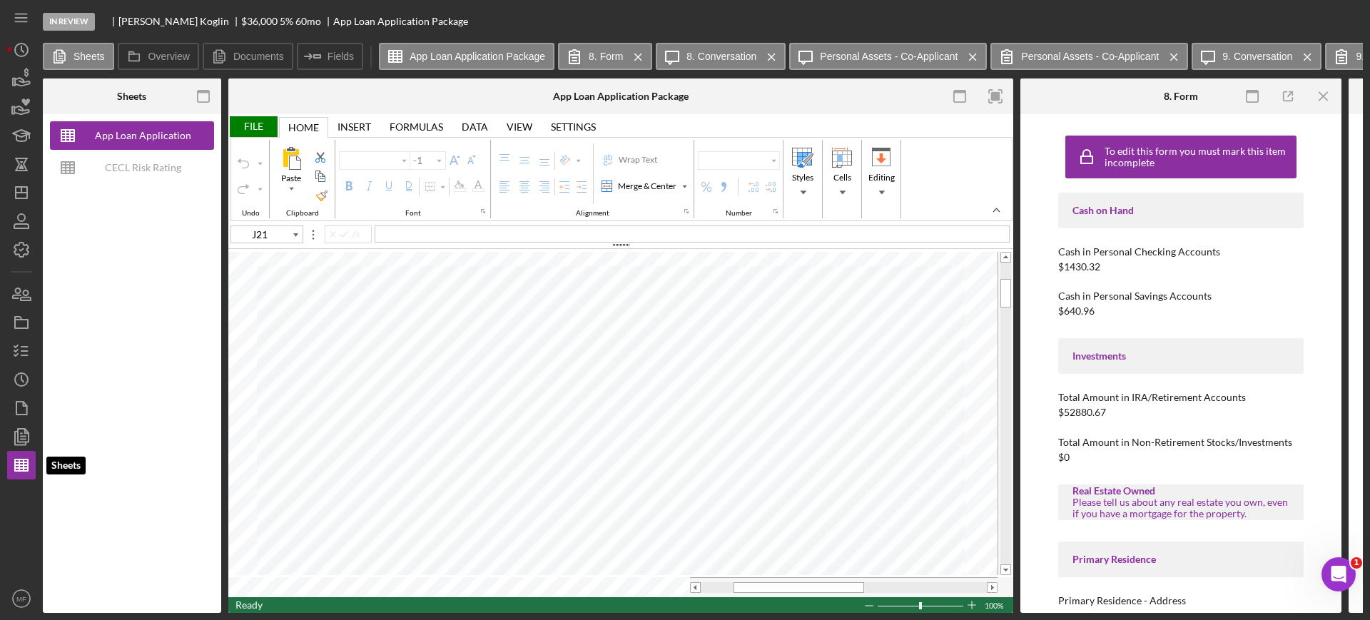
type input "Calibri"
type input "11"
type input "L24"
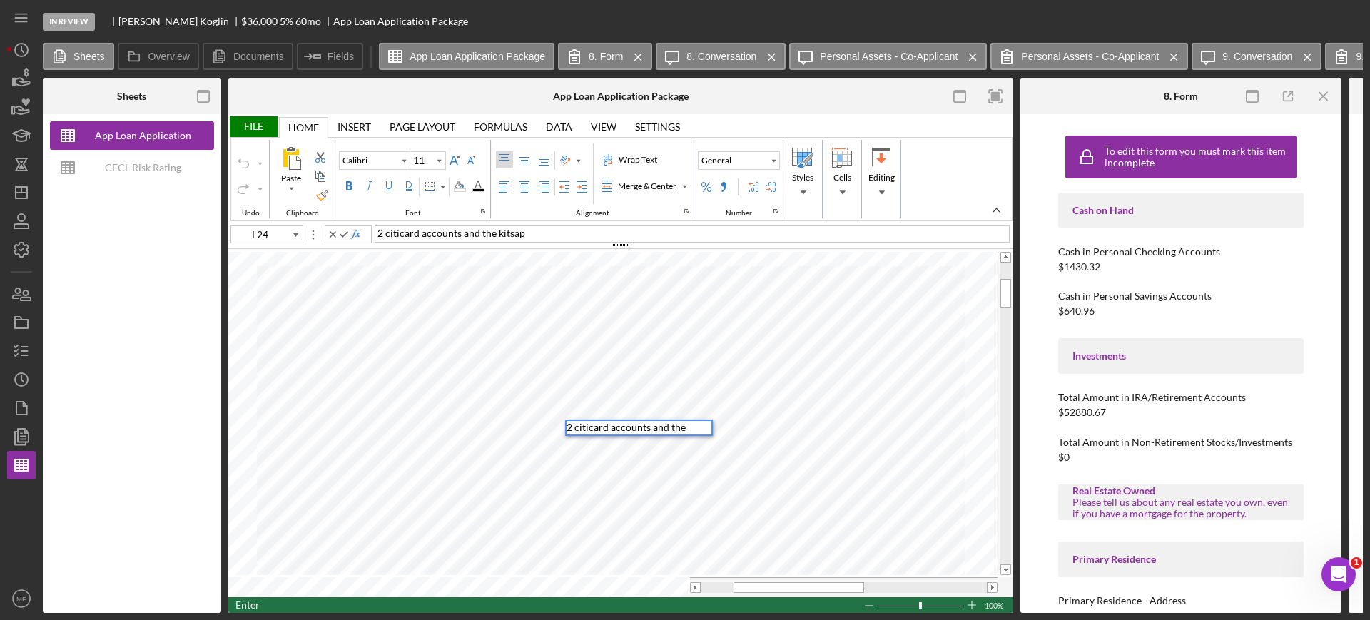
scroll to position [11, 0]
type input "L24"
click at [388, 230] on span "2 citicard accounts and the kitsap CU." at bounding box center [460, 233] width 166 height 12
click at [502, 235] on span "2 Citicard accounts and the kitsap CU." at bounding box center [461, 233] width 168 height 12
click at [561, 231] on div "2 Citicard accounts and the Kitsap CU." at bounding box center [692, 233] width 635 height 17
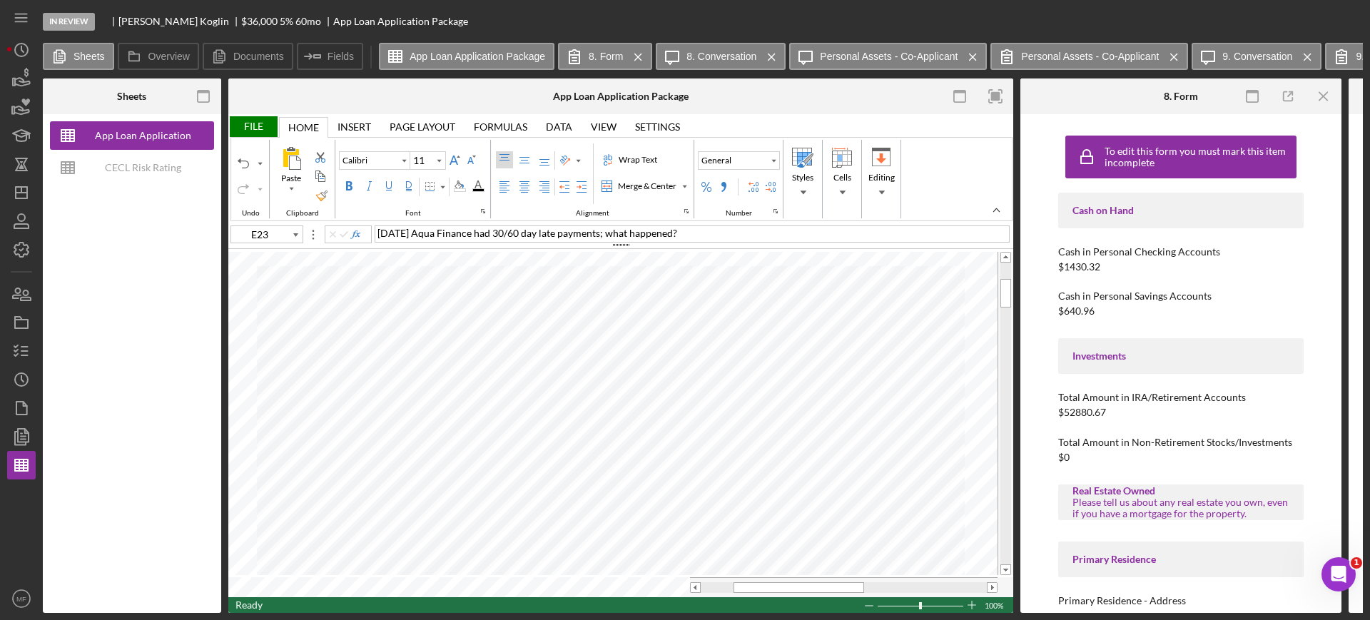
type input "M23"
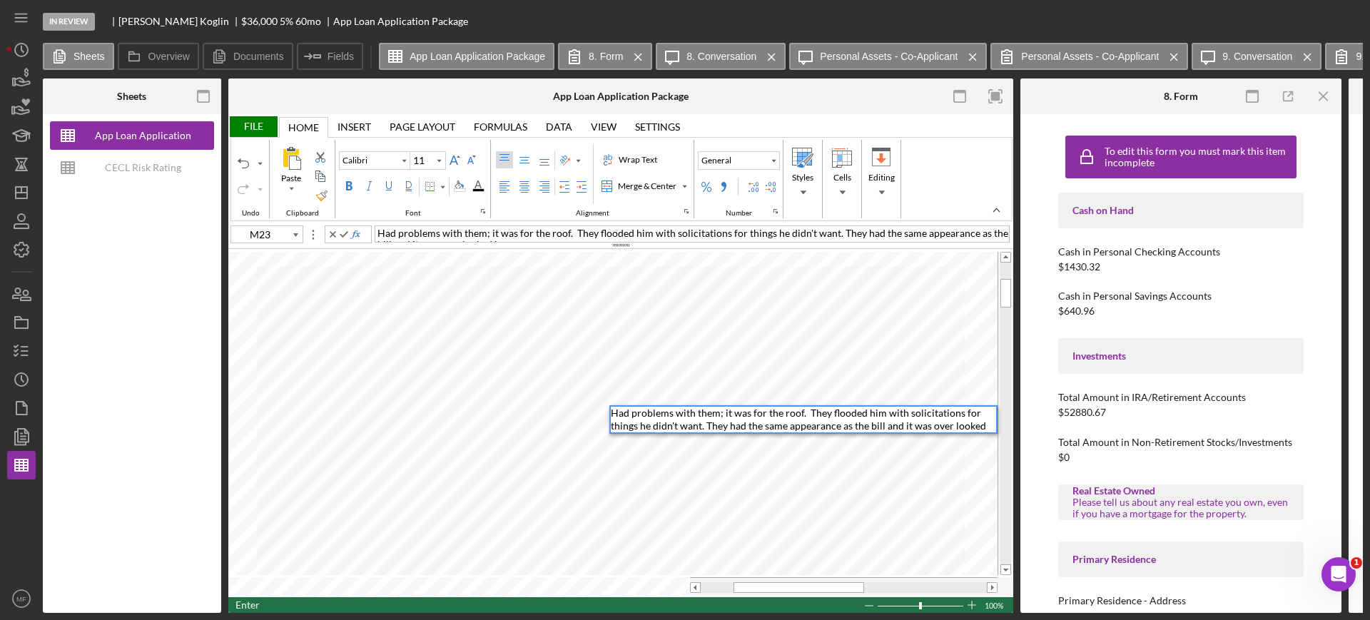
scroll to position [0, 0]
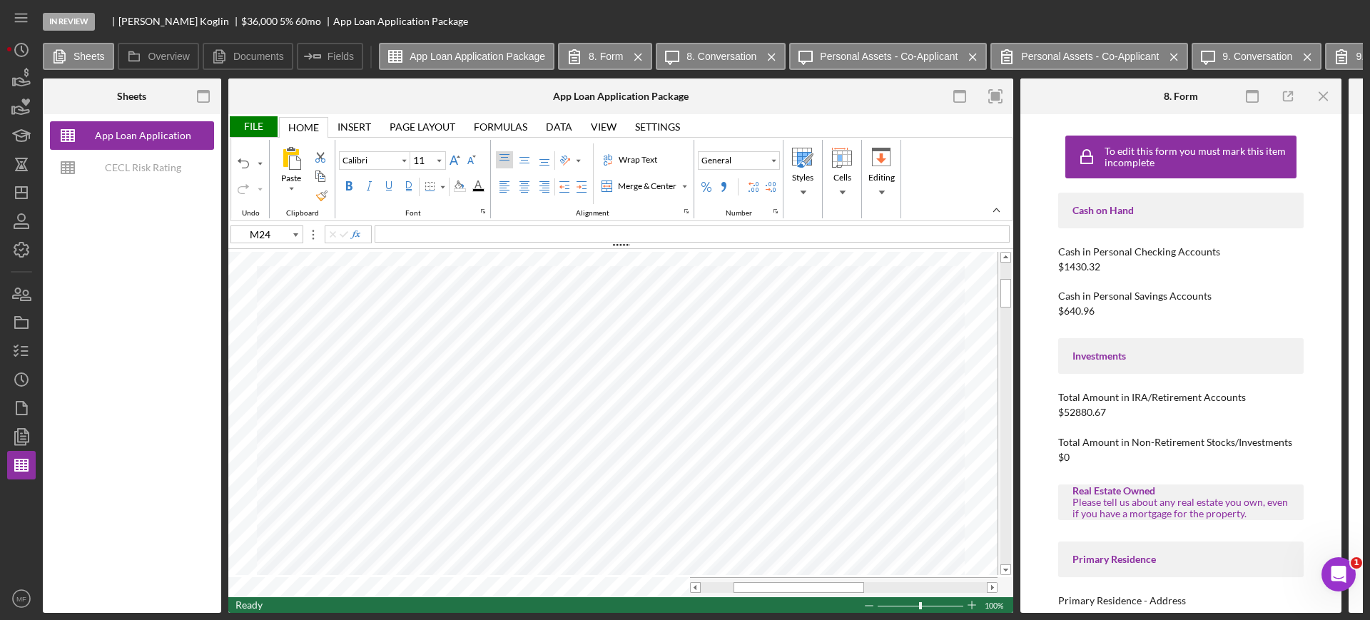
type input "E29"
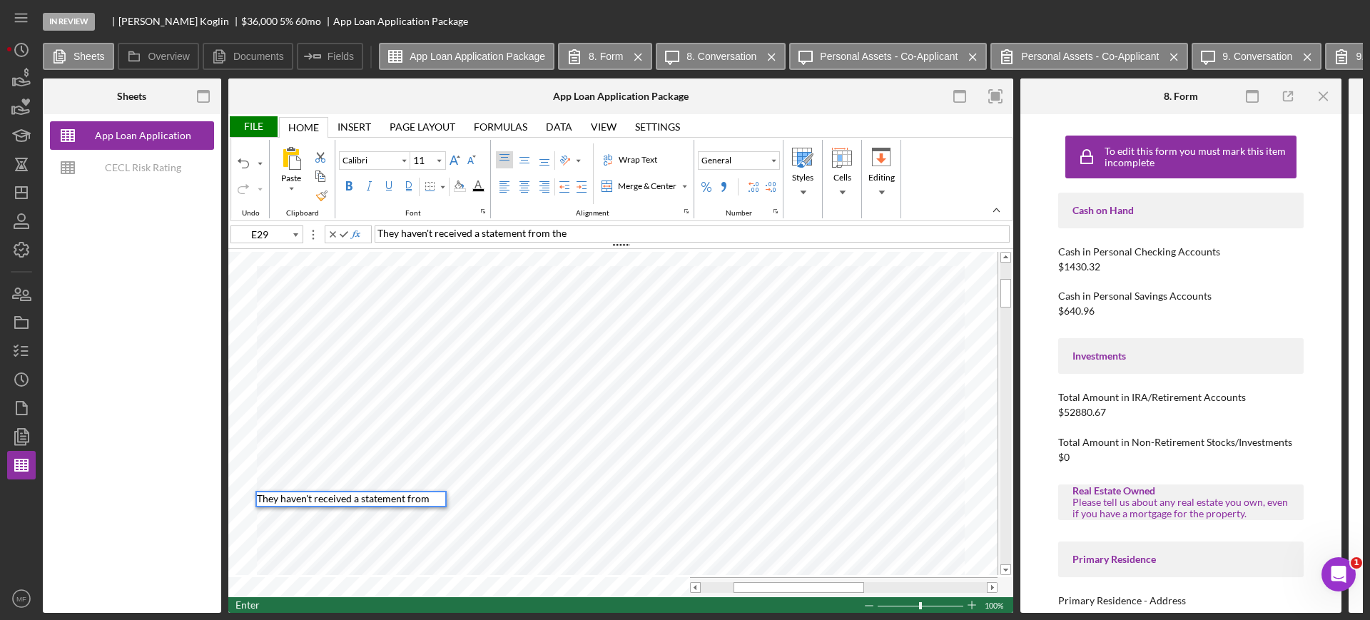
scroll to position [11, 0]
type input "E30"
